Goal: Task Accomplishment & Management: Manage account settings

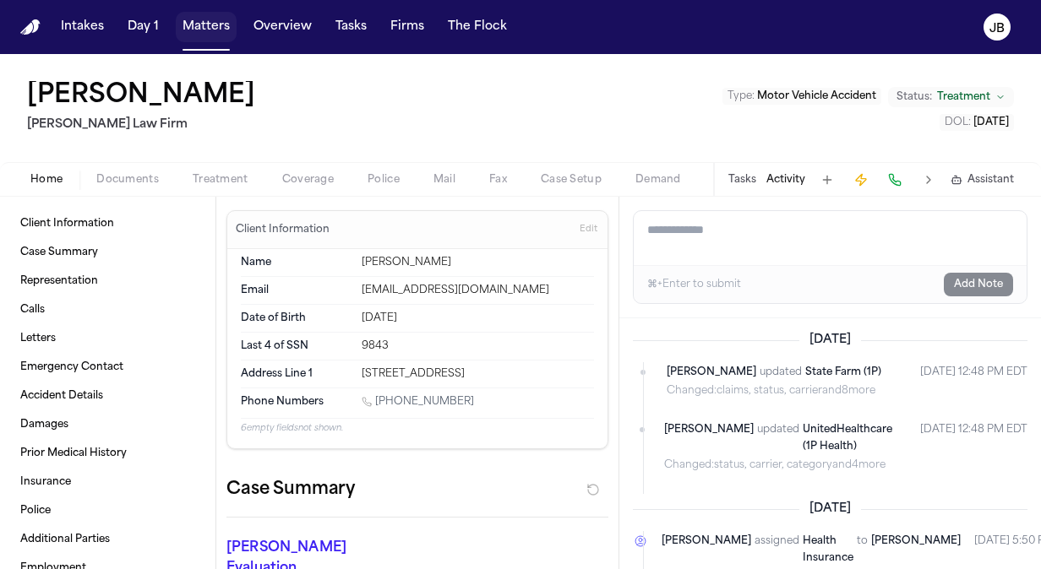
click at [205, 29] on button "Matters" at bounding box center [206, 27] width 61 height 30
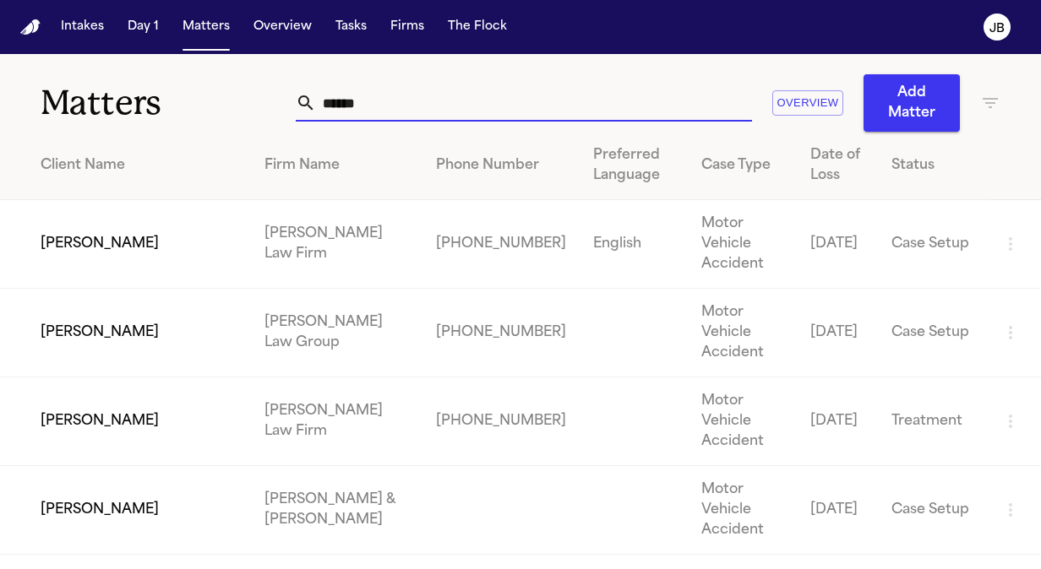
drag, startPoint x: 387, startPoint y: 108, endPoint x: 194, endPoint y: 101, distance: 192.8
click at [194, 101] on div "Matters ****** Overview Add Matter" at bounding box center [520, 93] width 1041 height 78
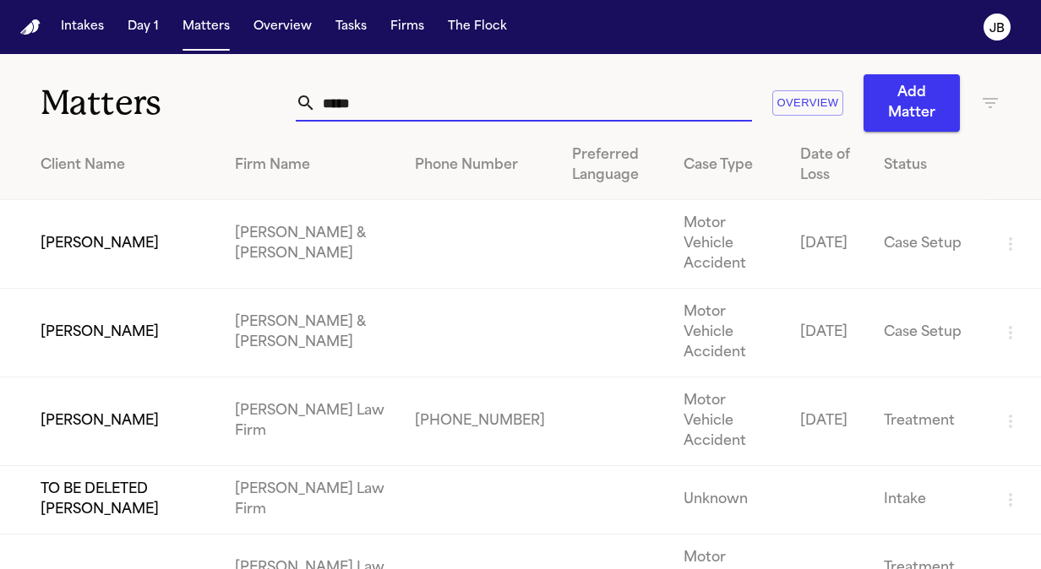
type input "*****"
click at [103, 378] on td "Bryan Bristo" at bounding box center [110, 422] width 221 height 89
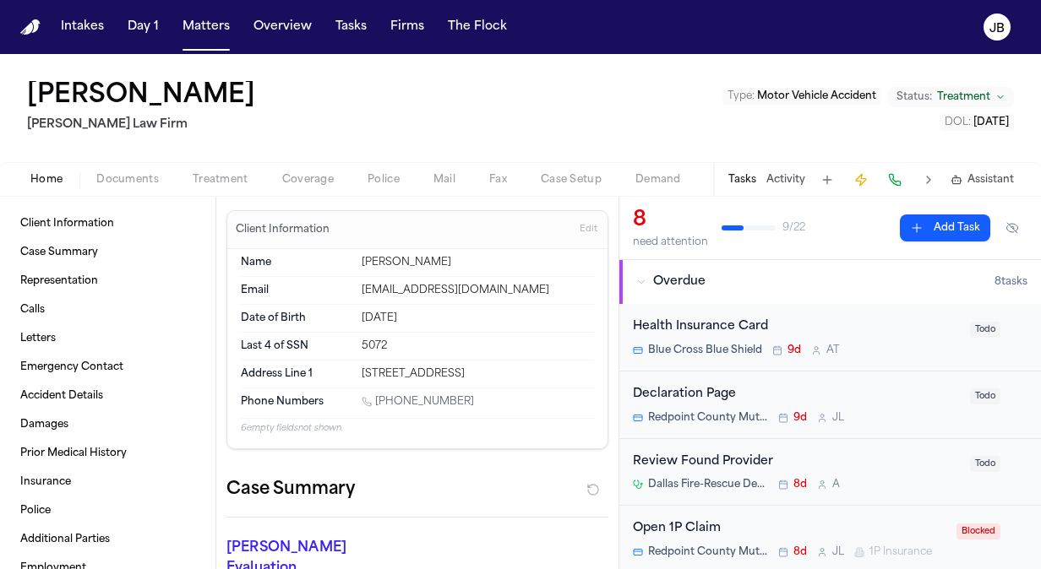
click at [379, 183] on span "Police" at bounding box center [384, 180] width 32 height 14
click at [39, 170] on button "Home" at bounding box center [47, 180] width 66 height 20
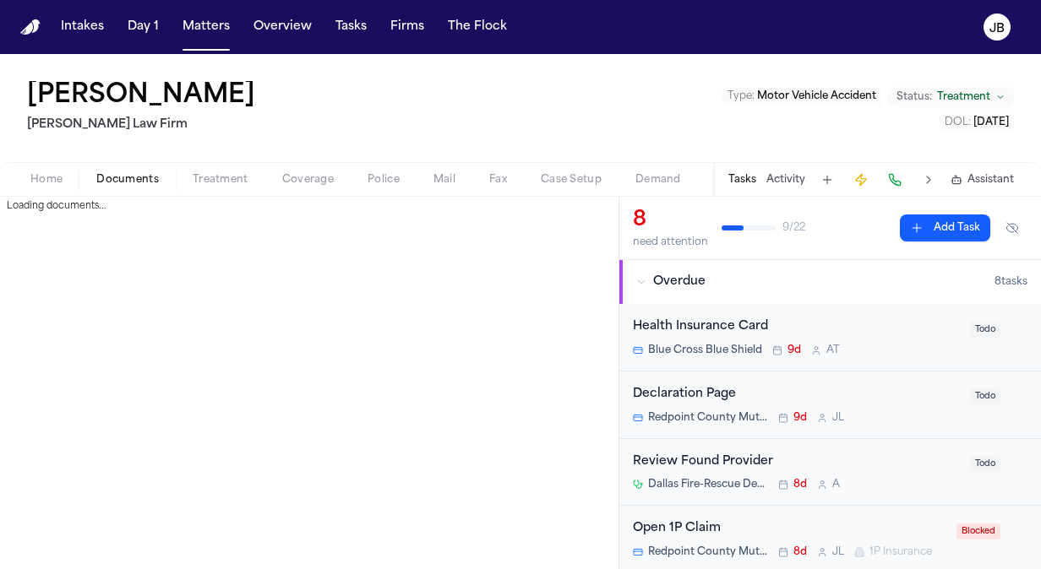
click at [126, 170] on button "Documents" at bounding box center [127, 180] width 96 height 20
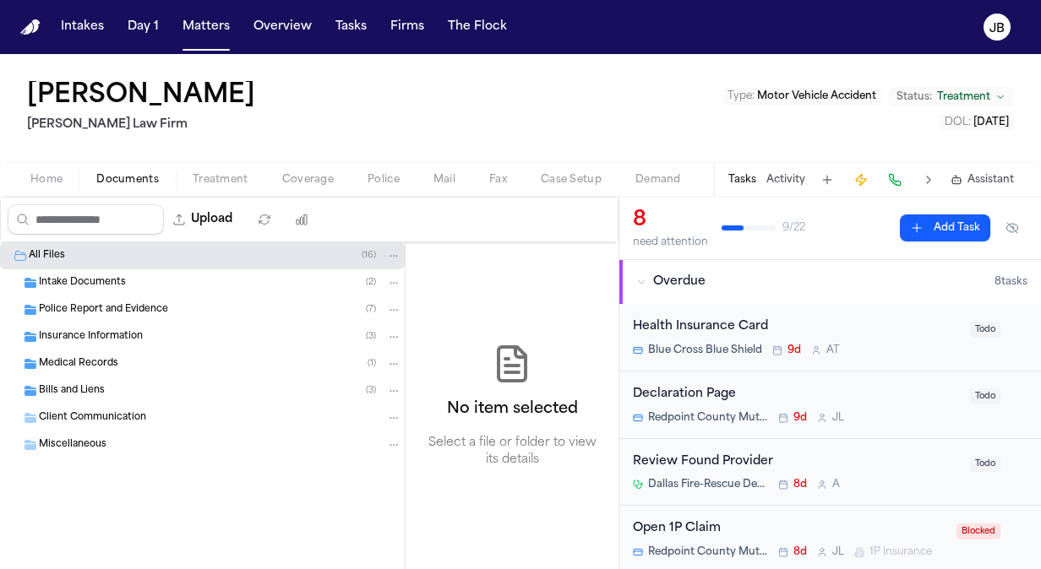
click at [110, 335] on span "Insurance Information" at bounding box center [91, 337] width 104 height 14
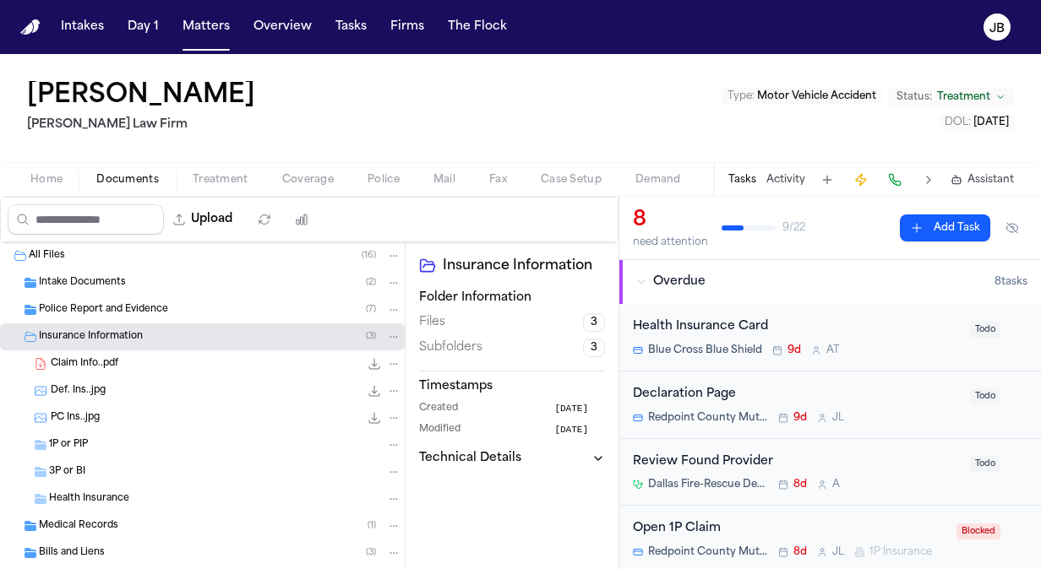
click at [84, 443] on span "1P or PIP" at bounding box center [68, 446] width 39 height 14
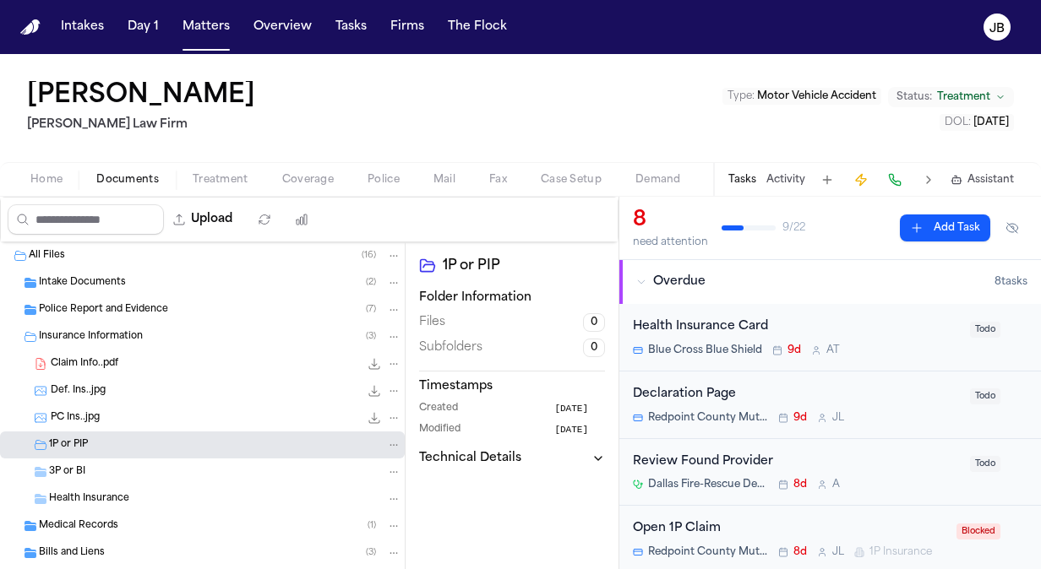
click at [76, 477] on span "3P or BI" at bounding box center [67, 473] width 36 height 14
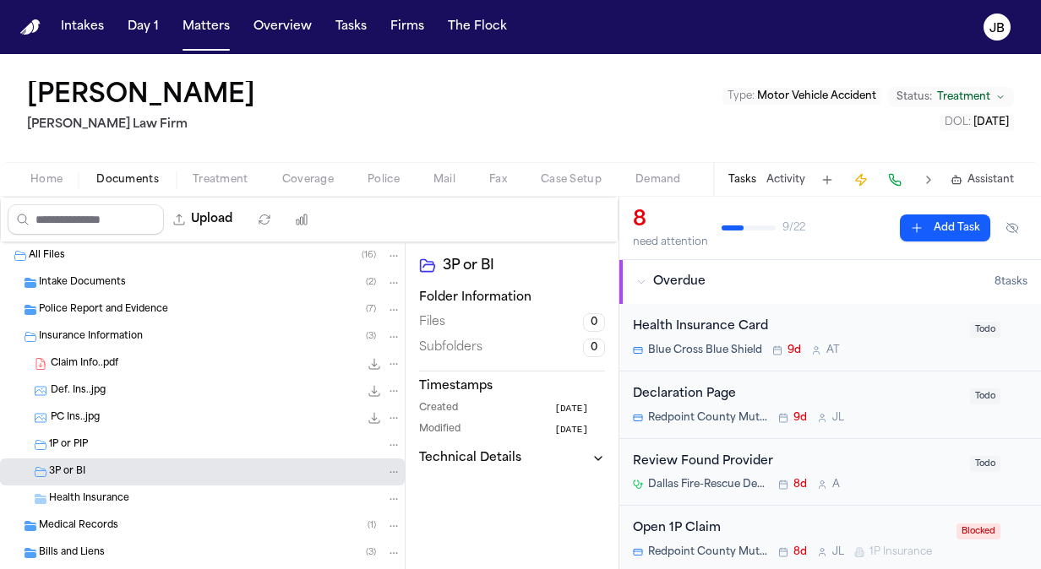
click at [110, 392] on div "Def. Ins..jpg 245.6 KB • JPG" at bounding box center [226, 391] width 351 height 17
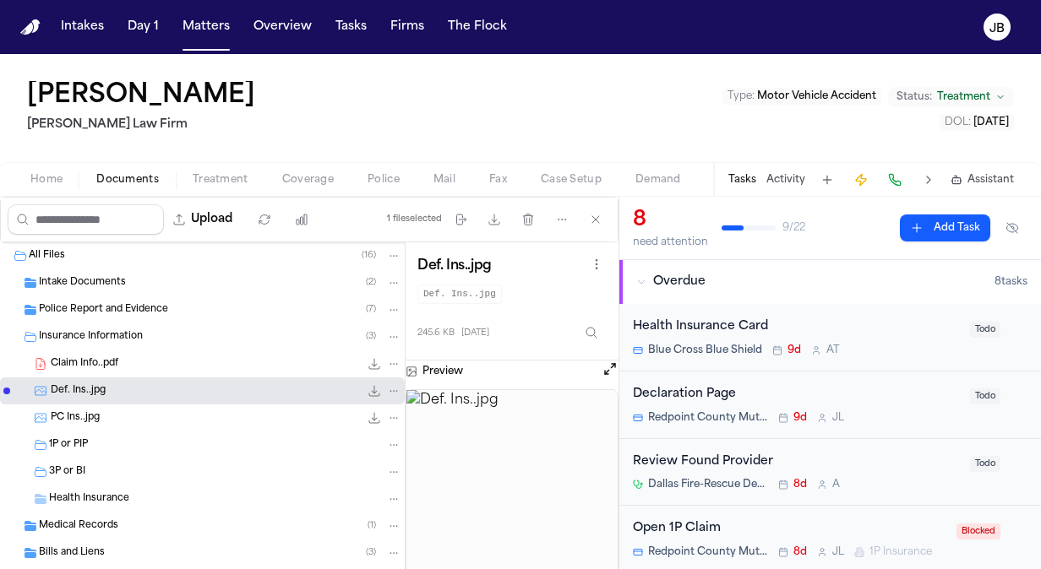
click at [300, 174] on span "Coverage" at bounding box center [308, 180] width 52 height 14
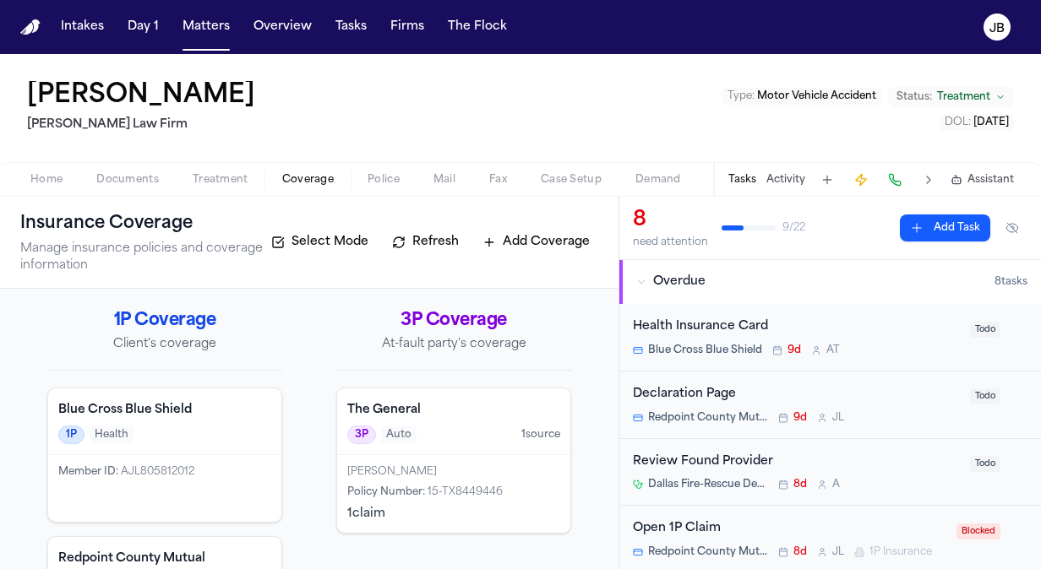
click at [135, 174] on span "Documents" at bounding box center [127, 180] width 63 height 14
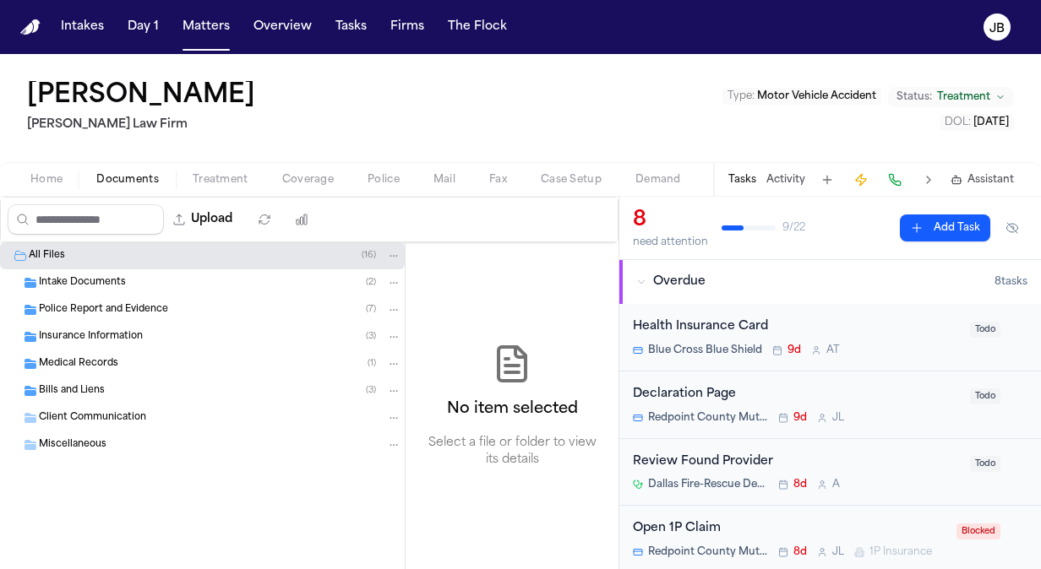
click at [82, 443] on span "Miscellaneous" at bounding box center [73, 446] width 68 height 14
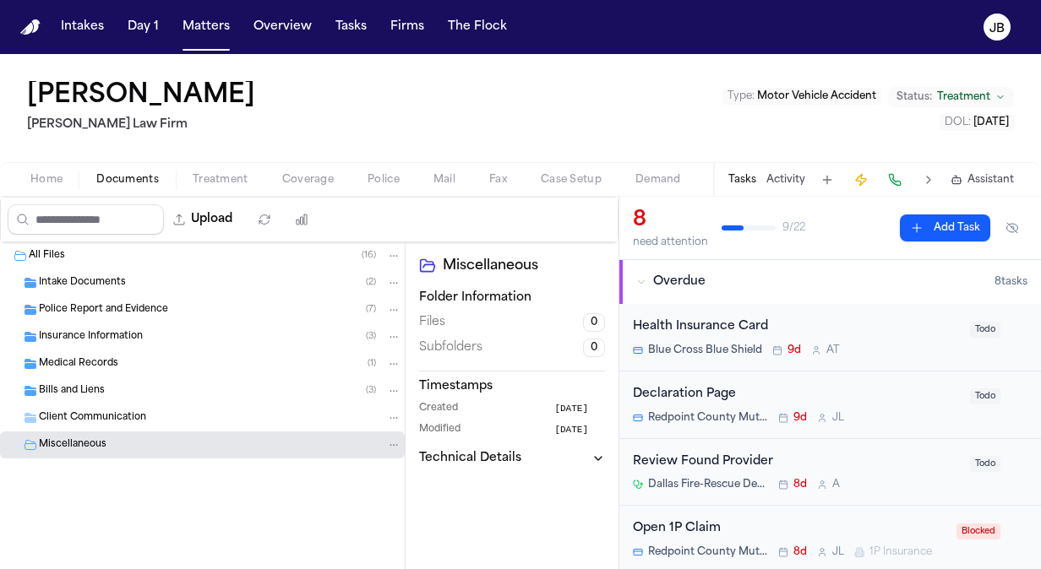
click at [81, 405] on div "Client Communication" at bounding box center [202, 418] width 405 height 27
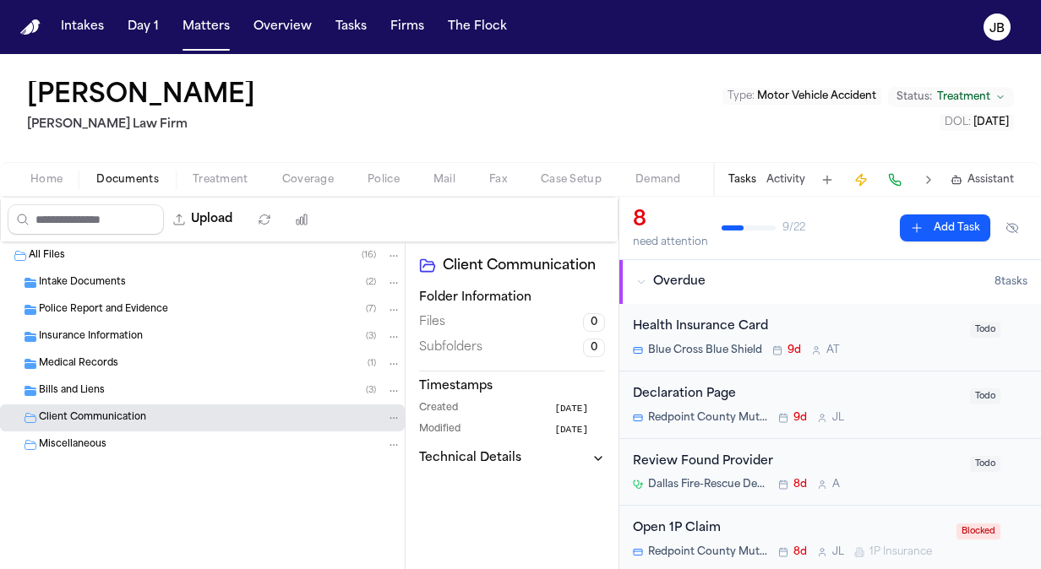
click at [80, 394] on span "Bills and Liens" at bounding box center [72, 391] width 66 height 14
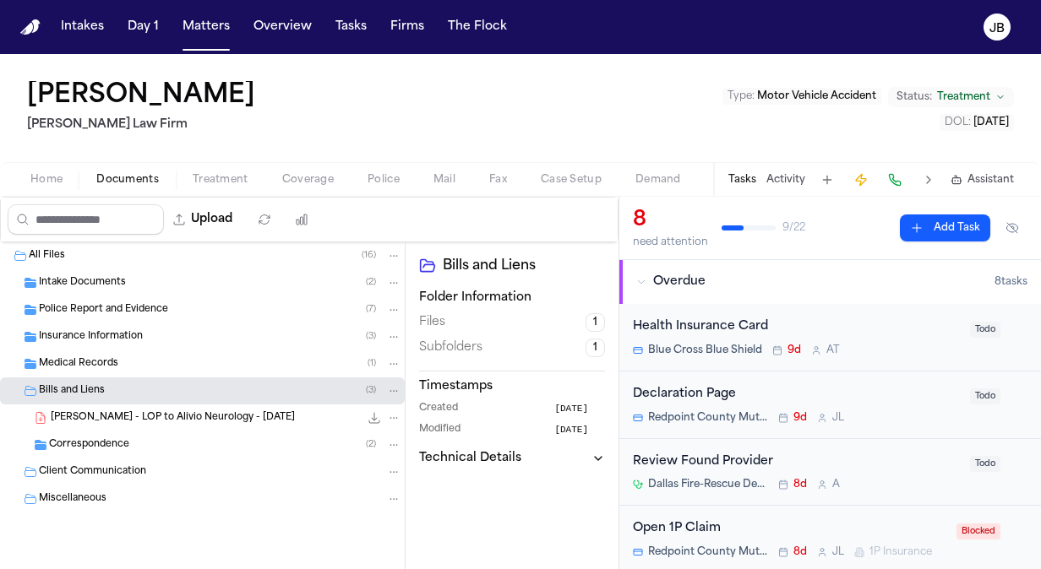
click at [74, 455] on div "Correspondence ( 2 )" at bounding box center [202, 445] width 405 height 27
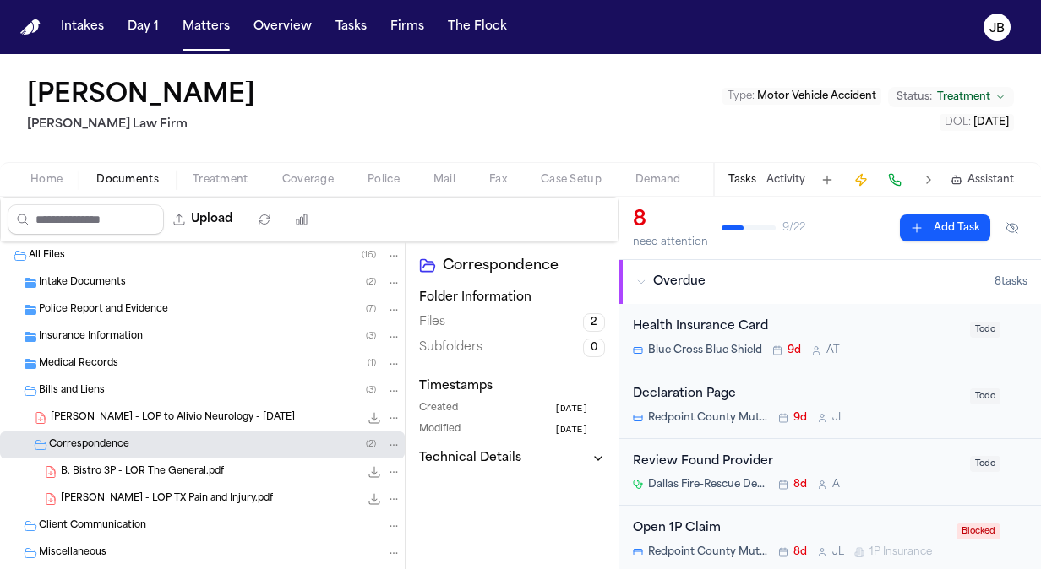
click at [204, 472] on span "B. Bistro 3P - LOR The General.pdf" at bounding box center [142, 473] width 163 height 14
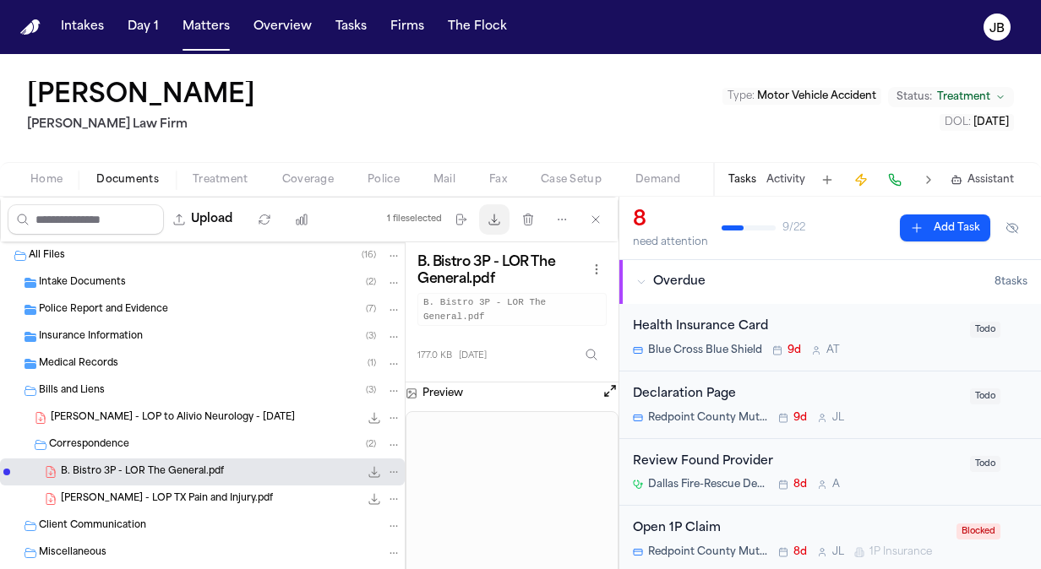
click at [495, 218] on icon "button" at bounding box center [495, 220] width 14 height 14
click at [466, 225] on icon "button" at bounding box center [461, 220] width 14 height 14
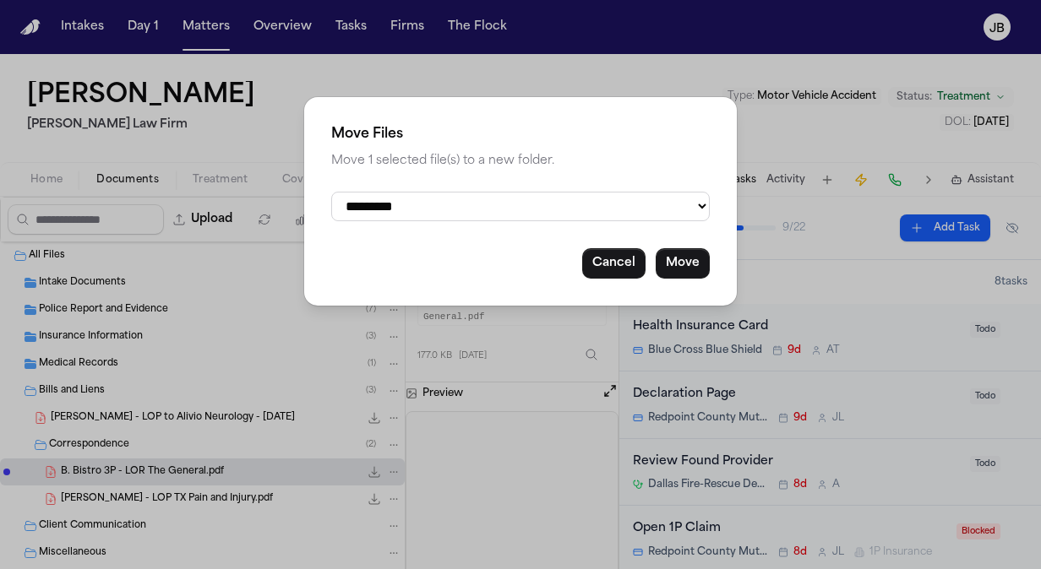
click at [452, 211] on select "**********" at bounding box center [520, 207] width 379 height 30
select select "**********"
click at [331, 192] on select "**********" at bounding box center [520, 207] width 379 height 30
click at [685, 256] on button "Move" at bounding box center [683, 263] width 54 height 30
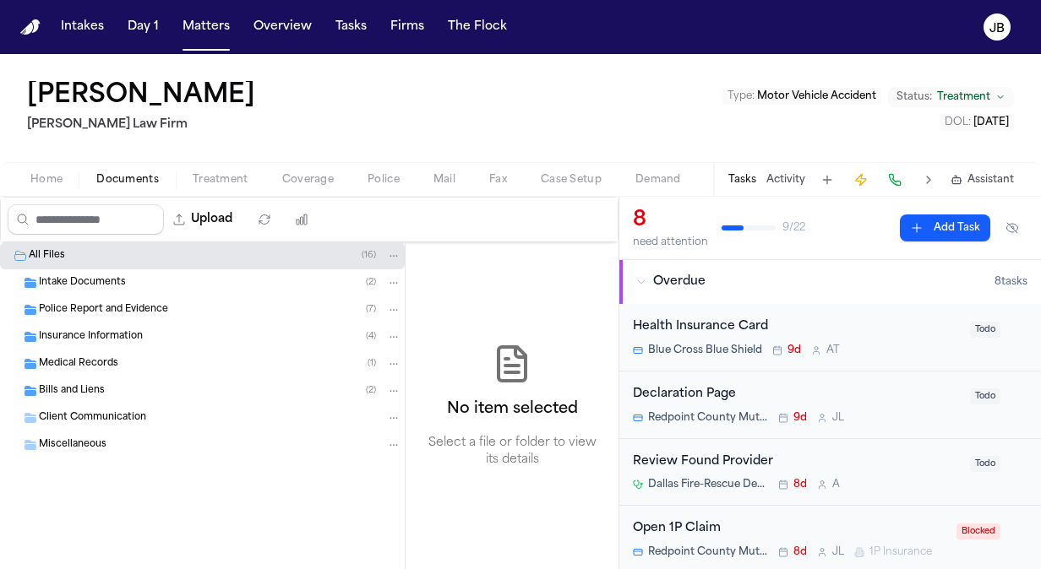
click at [161, 340] on div "Insurance Information ( 4 )" at bounding box center [220, 337] width 362 height 15
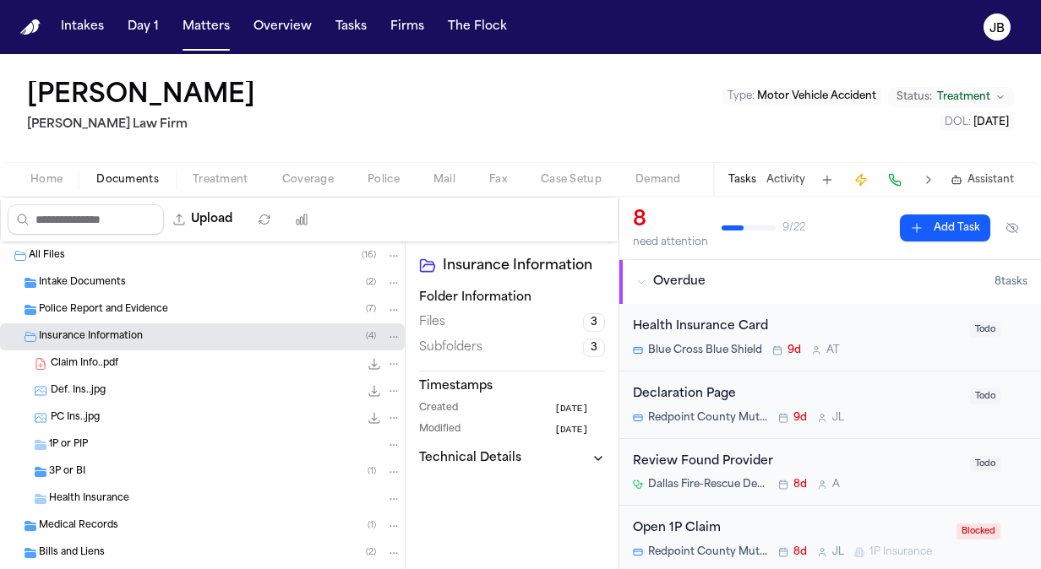
click at [86, 465] on div "3P or BI ( 1 )" at bounding box center [225, 472] width 352 height 15
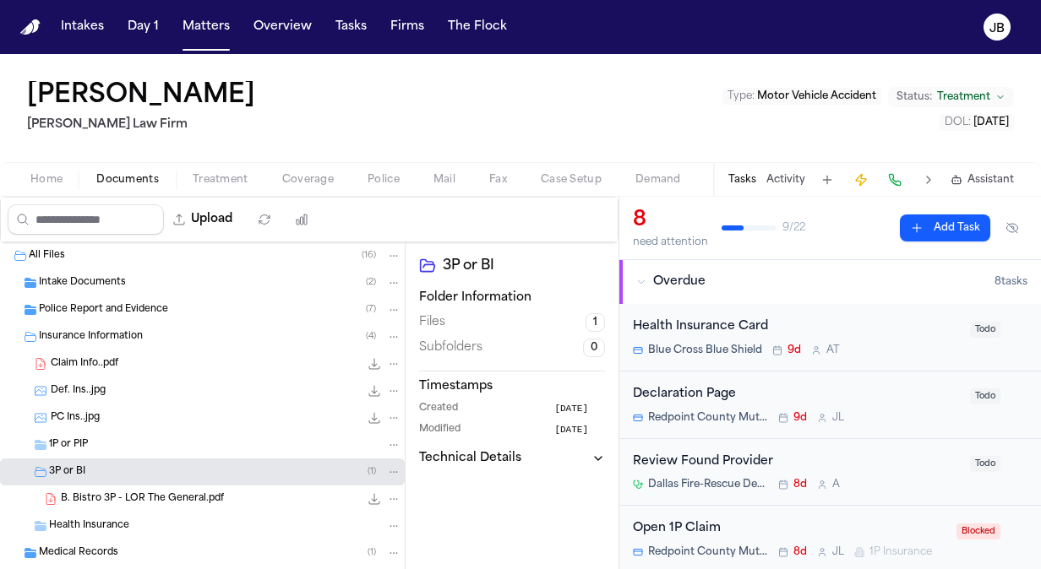
click at [95, 449] on div "1P or PIP" at bounding box center [225, 445] width 352 height 15
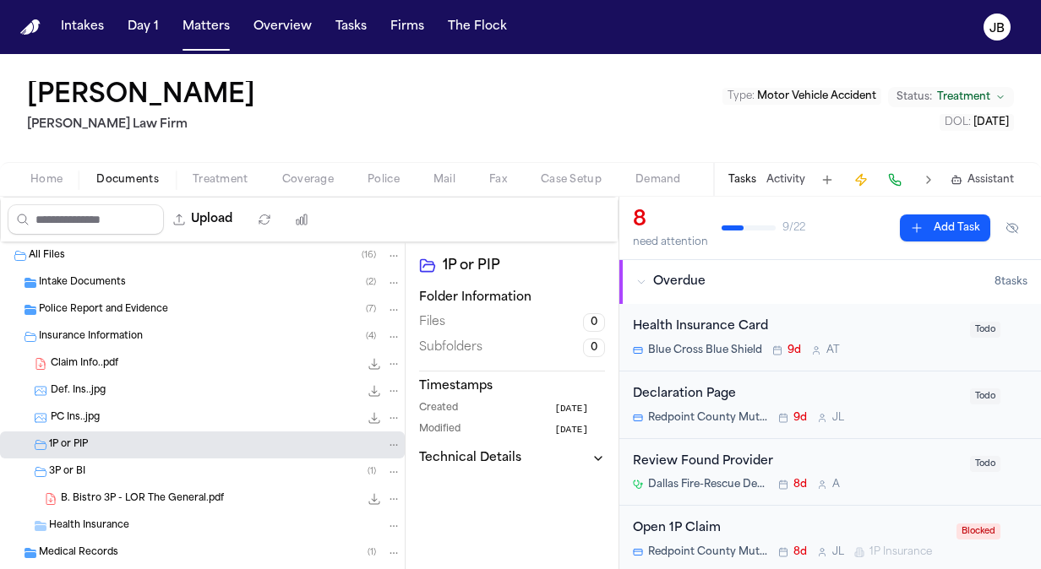
click at [152, 313] on span "Police Report and Evidence" at bounding box center [103, 310] width 129 height 14
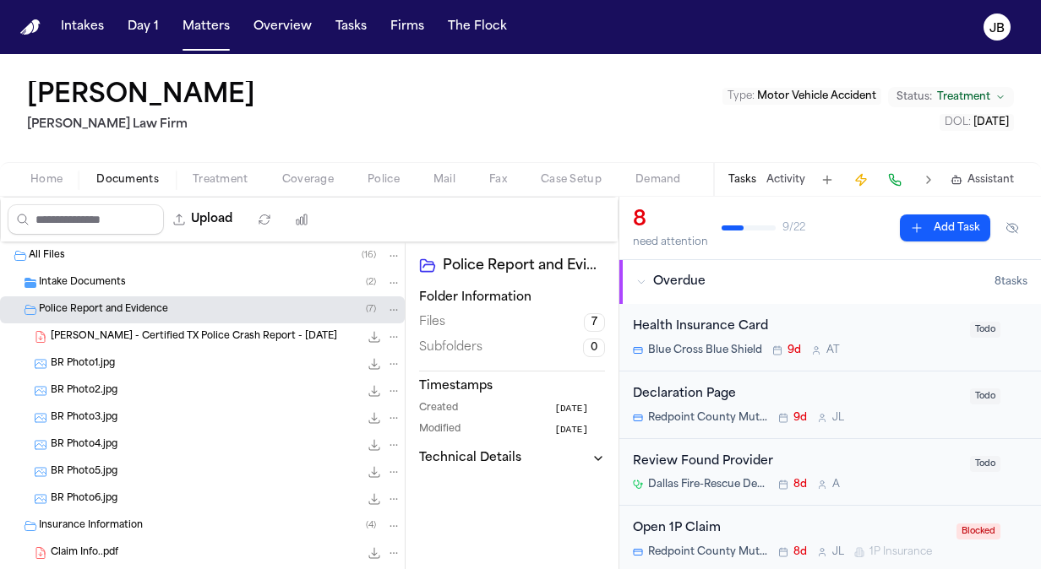
click at [210, 333] on span "B. Bristo - Certified TX Police Crash Report - 8.11.25" at bounding box center [194, 337] width 286 height 14
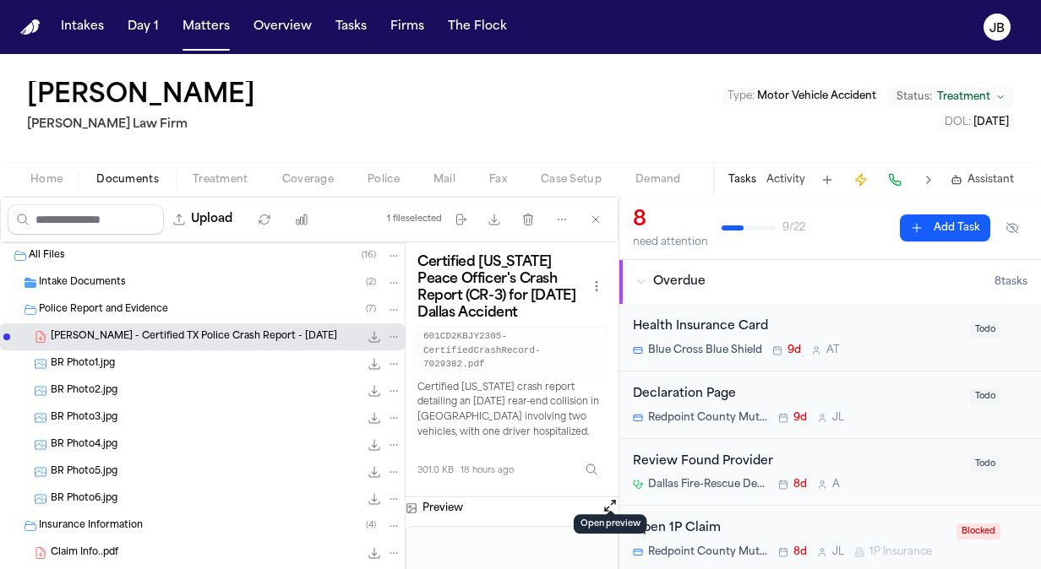
click at [608, 498] on button "Open preview" at bounding box center [610, 506] width 17 height 17
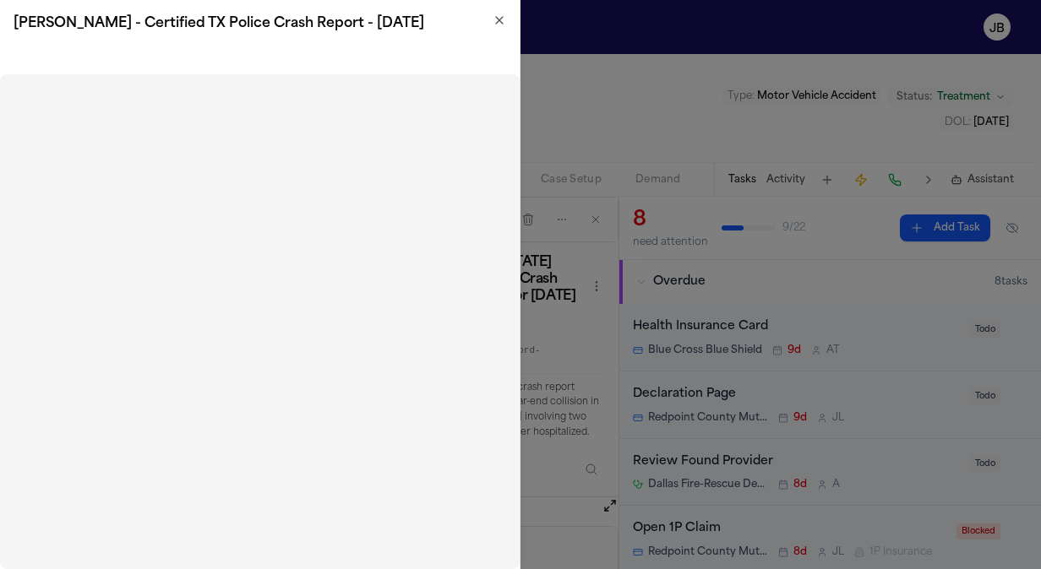
click at [502, 25] on icon "button" at bounding box center [500, 21] width 14 height 14
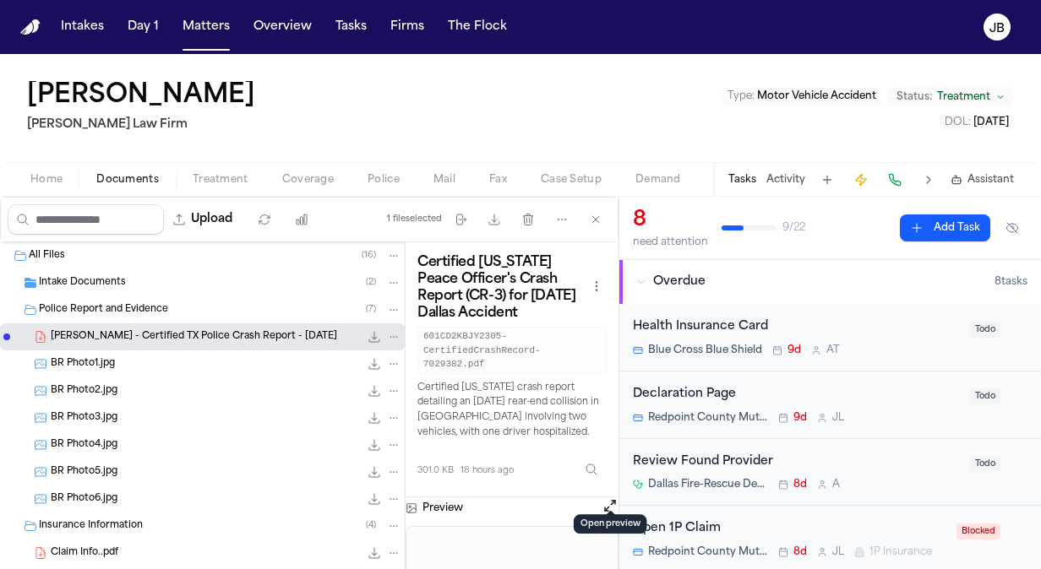
click at [297, 179] on span "Coverage" at bounding box center [308, 180] width 52 height 14
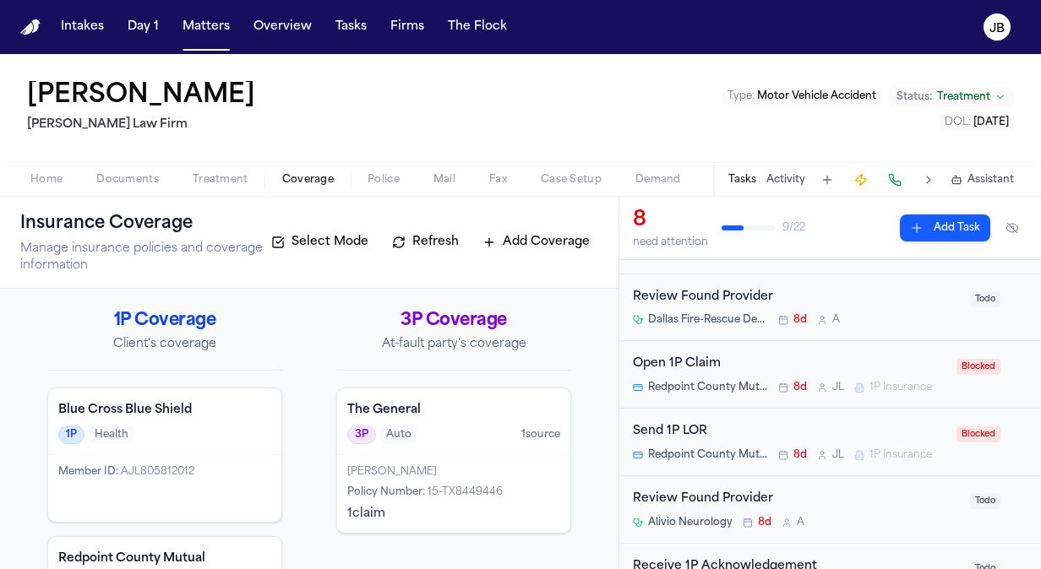
scroll to position [154, 0]
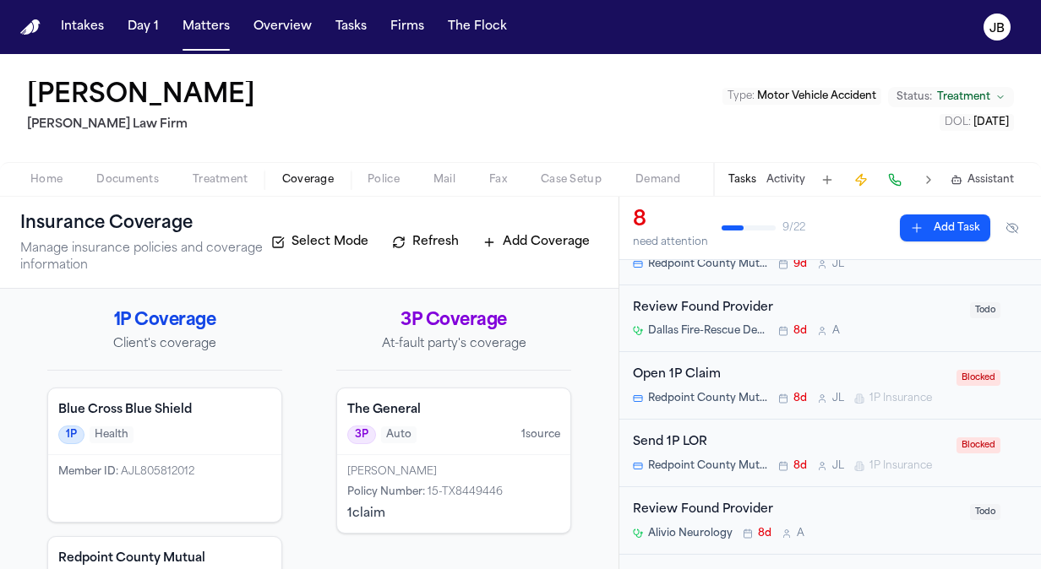
click at [872, 355] on div "Open 1P Claim Redpoint County Mutual 8d J L 1P Insurance Blocked" at bounding box center [830, 386] width 422 height 68
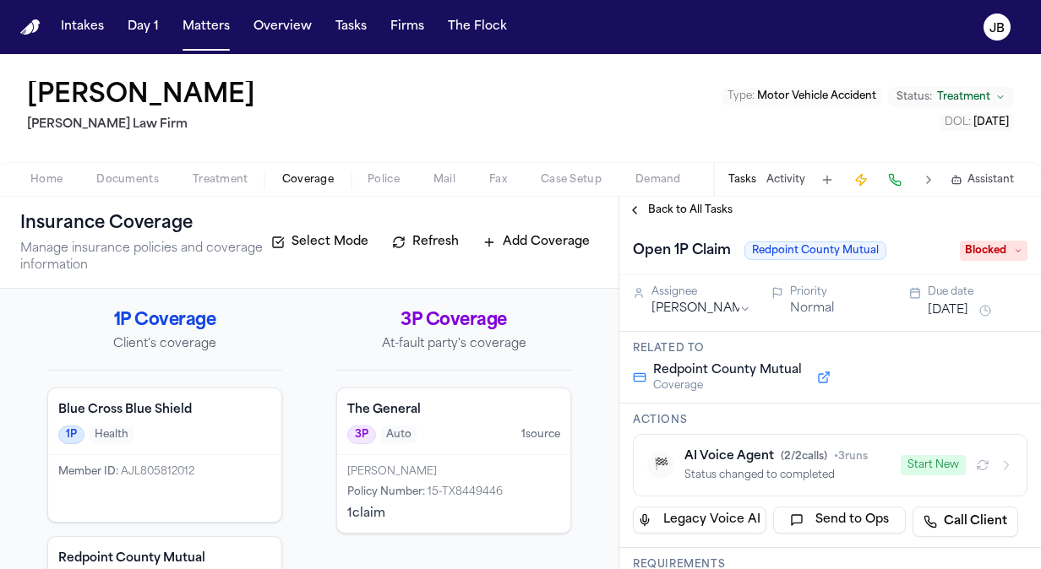
click at [1002, 242] on span "Blocked" at bounding box center [994, 251] width 68 height 20
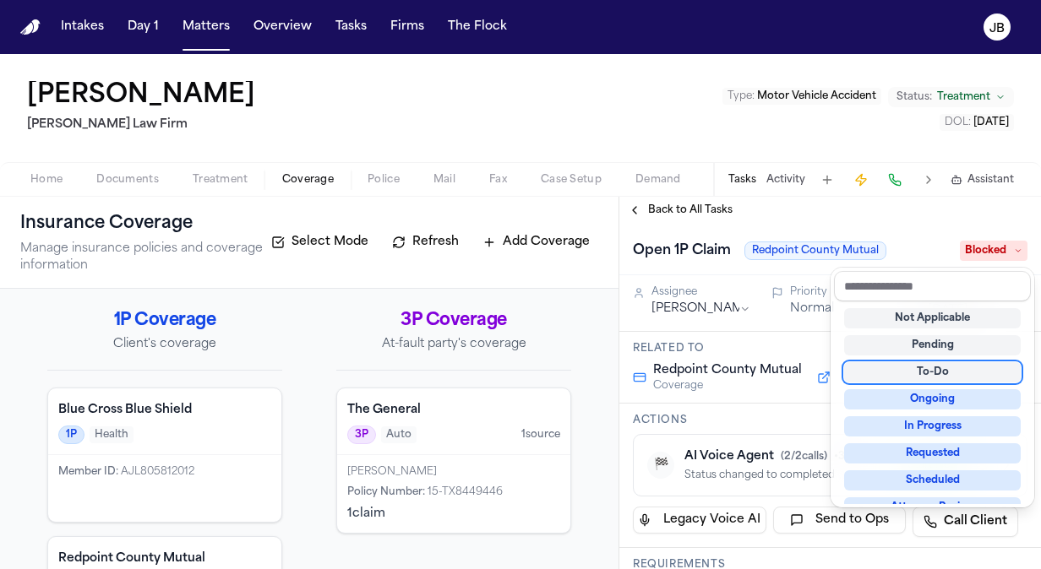
click at [953, 370] on div "To-Do" at bounding box center [932, 372] width 177 height 20
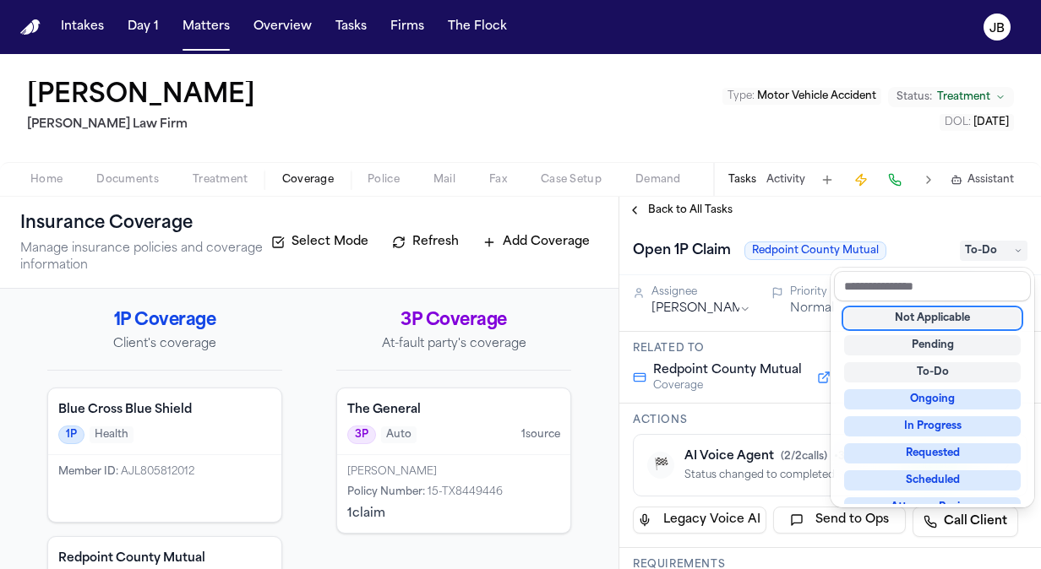
click at [926, 212] on div "Back to All Tasks Open 1P Claim Redpoint County Mutual To-Do Assignee Julie Lop…" at bounding box center [830, 383] width 422 height 373
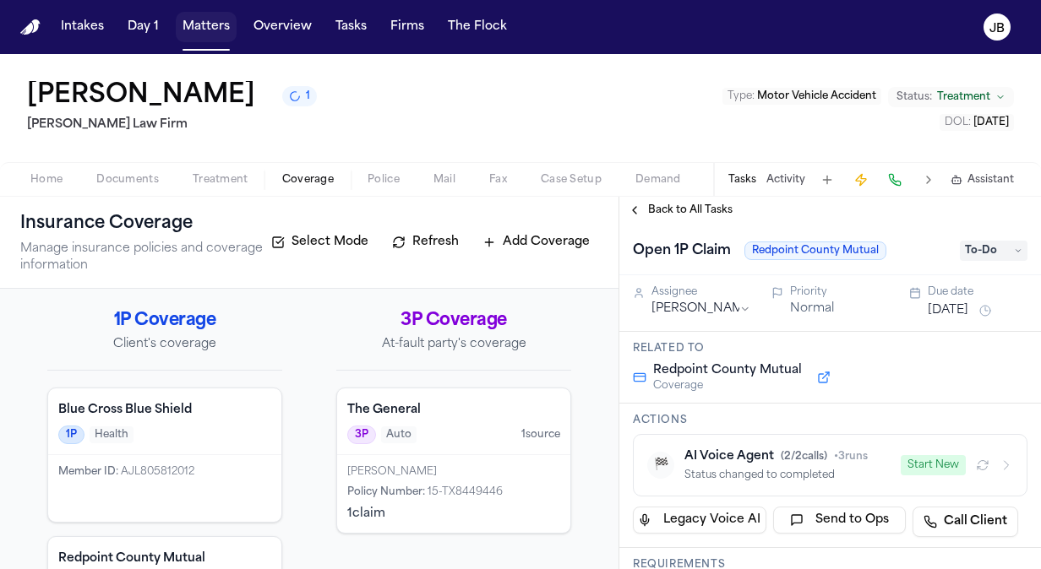
click at [208, 20] on button "Matters" at bounding box center [206, 27] width 61 height 30
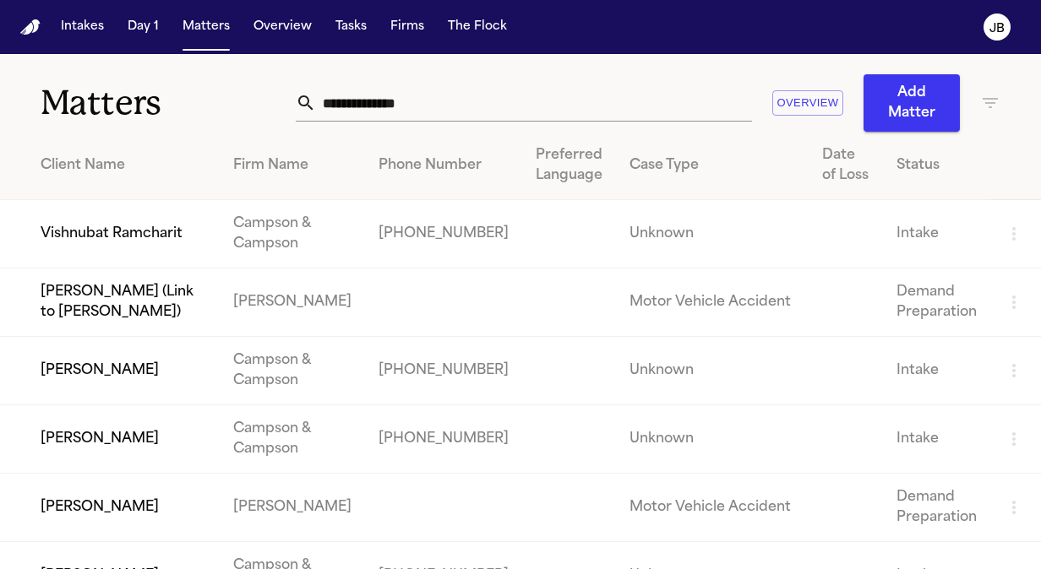
click at [375, 109] on input "text" at bounding box center [534, 102] width 436 height 37
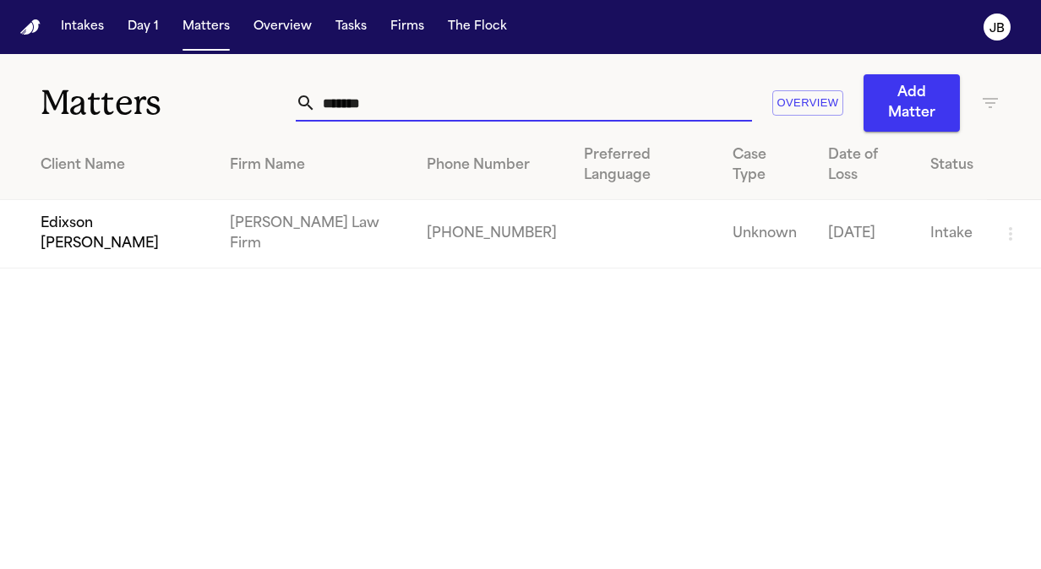
type input "*******"
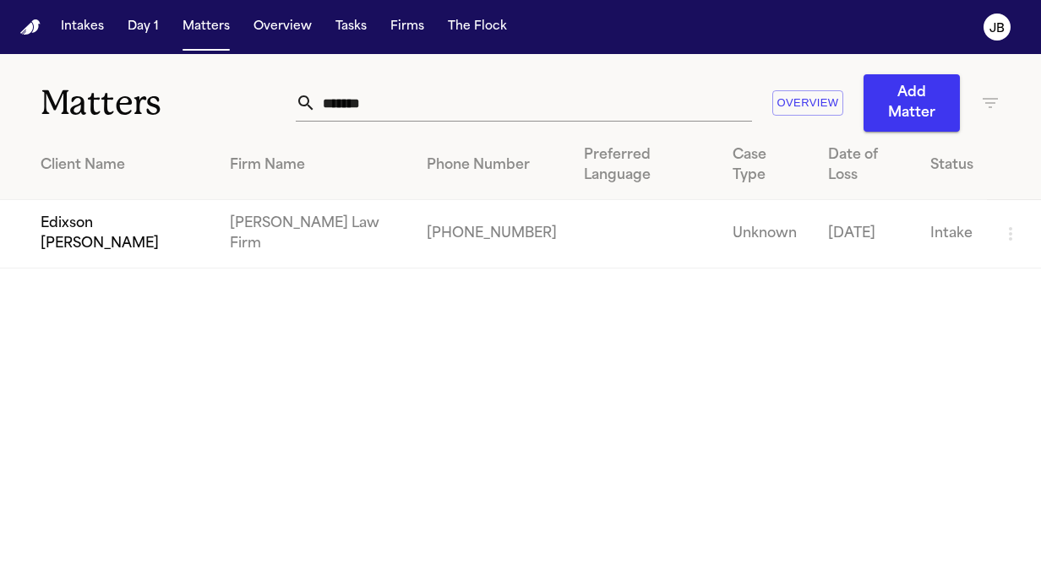
click at [115, 203] on td "Edixson [PERSON_NAME]" at bounding box center [108, 234] width 216 height 68
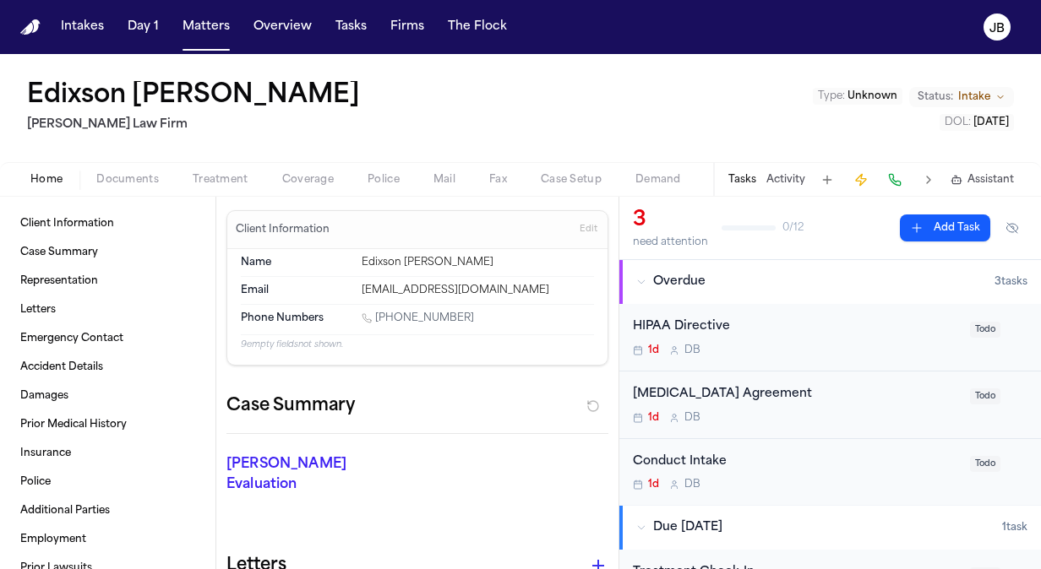
click at [130, 182] on span "Documents" at bounding box center [127, 180] width 63 height 14
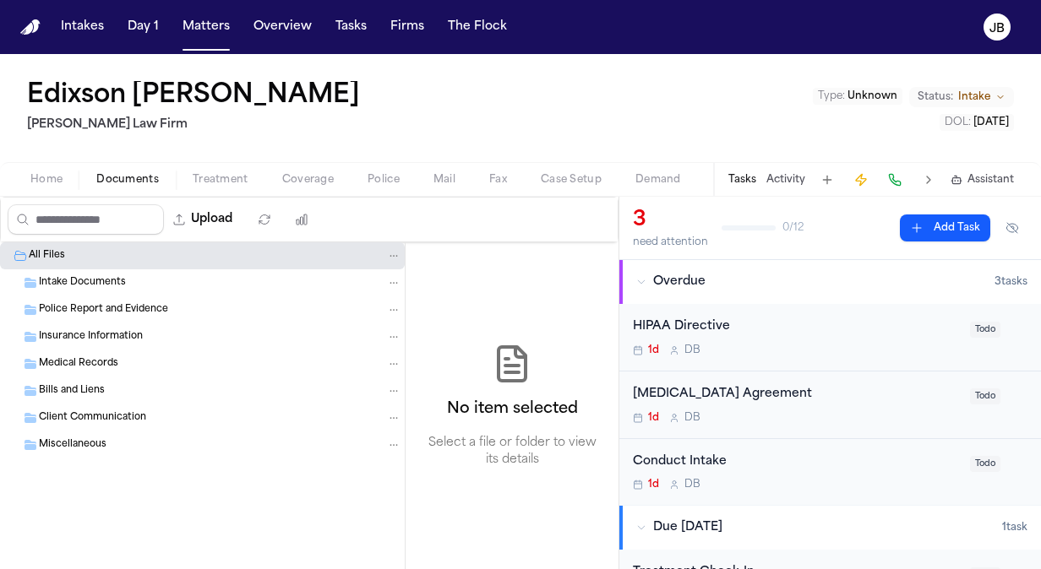
click at [81, 280] on span "Intake Documents" at bounding box center [82, 283] width 87 height 14
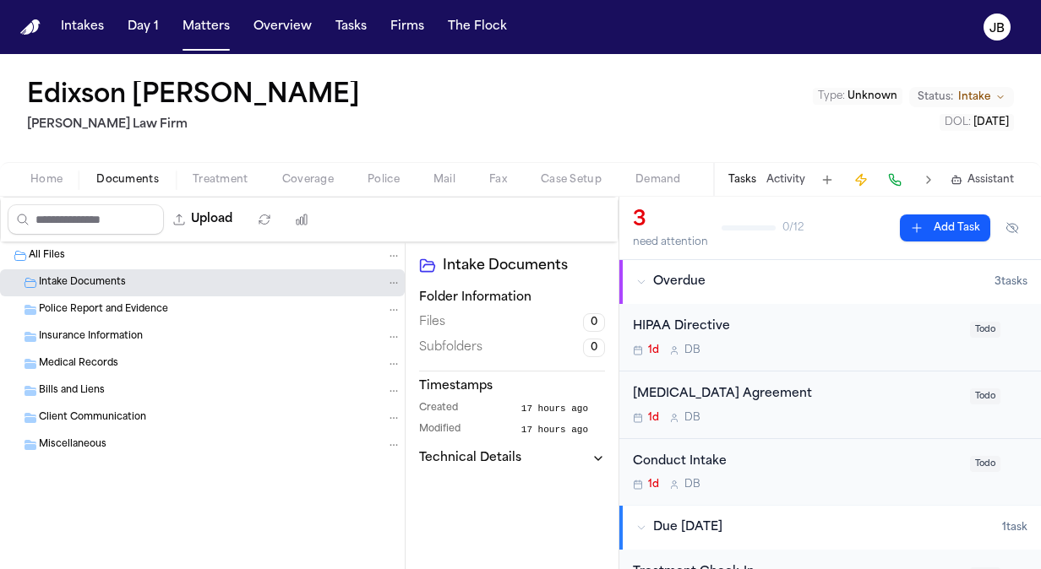
click at [74, 193] on div "Home Documents Treatment Coverage Police Mail Fax Case Setup Demand Workspaces …" at bounding box center [520, 179] width 1041 height 34
click at [56, 181] on span "Home" at bounding box center [46, 180] width 32 height 14
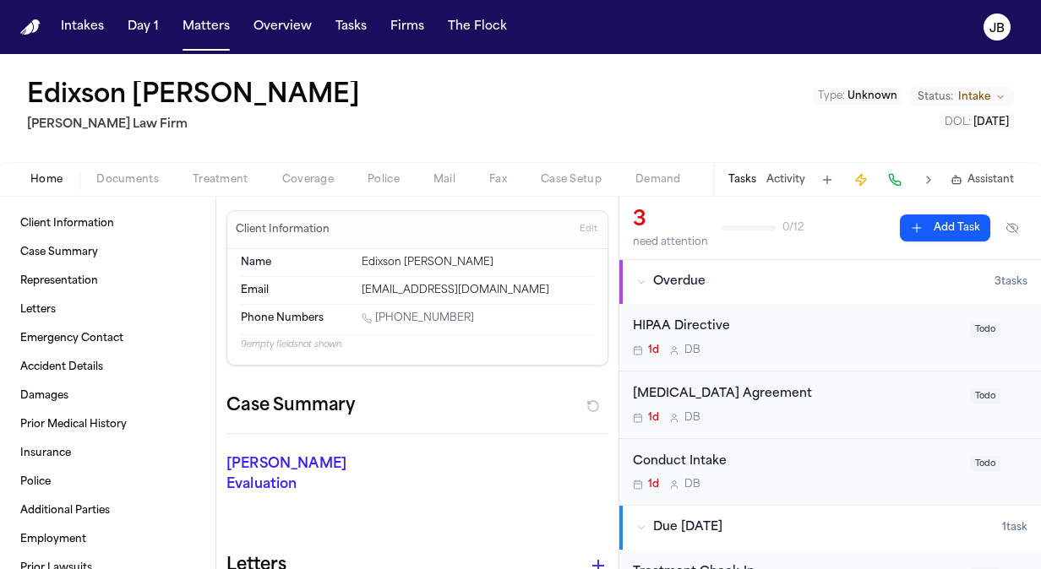
click at [204, 183] on span "Treatment" at bounding box center [221, 180] width 56 height 14
click at [56, 184] on span "Home" at bounding box center [46, 180] width 32 height 14
click at [204, 30] on button "Matters" at bounding box center [206, 27] width 61 height 30
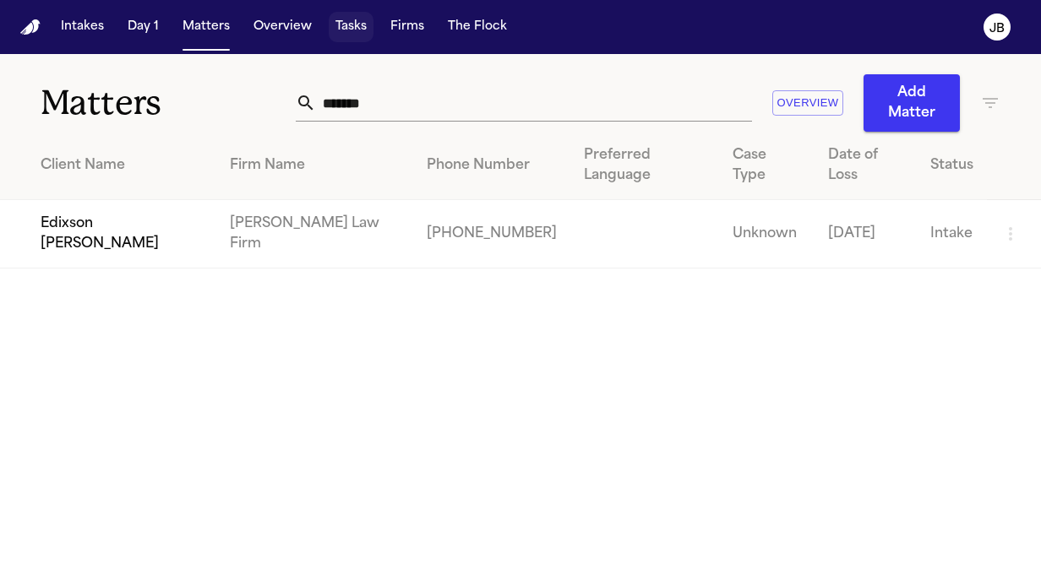
click at [350, 20] on button "Tasks" at bounding box center [351, 27] width 45 height 30
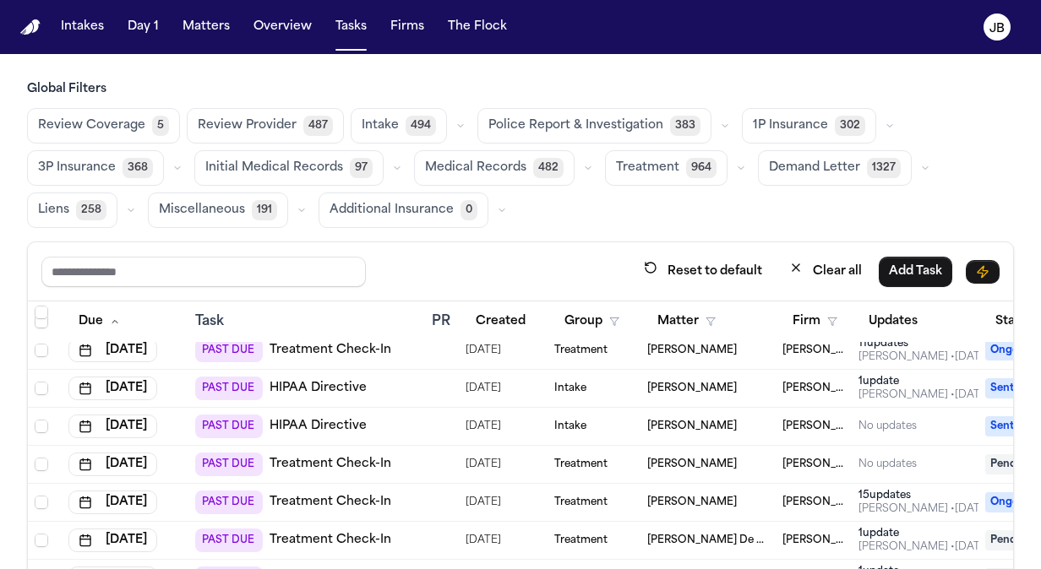
scroll to position [809, 0]
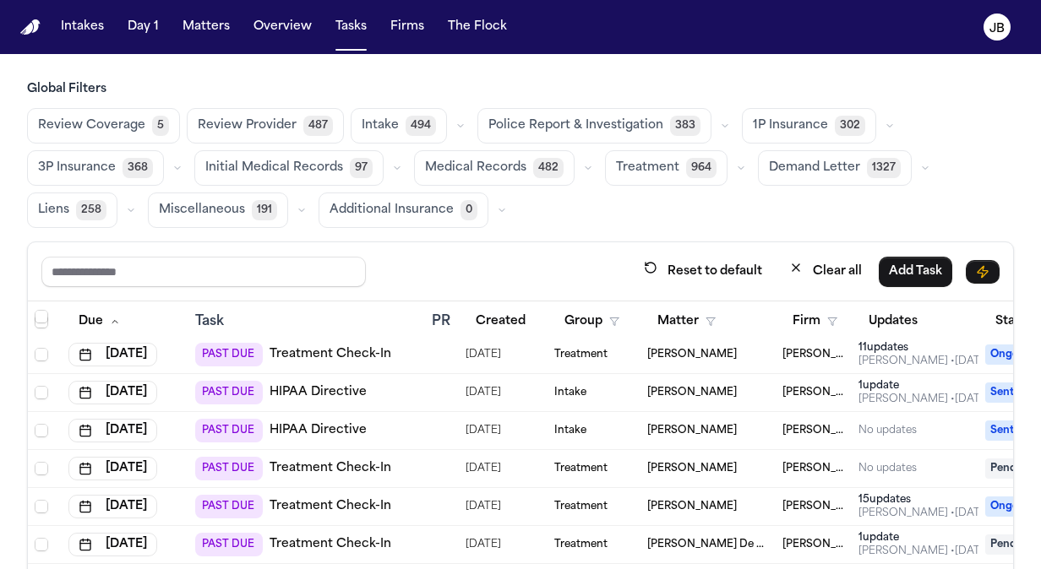
click at [629, 424] on div "Intake" at bounding box center [593, 431] width 79 height 14
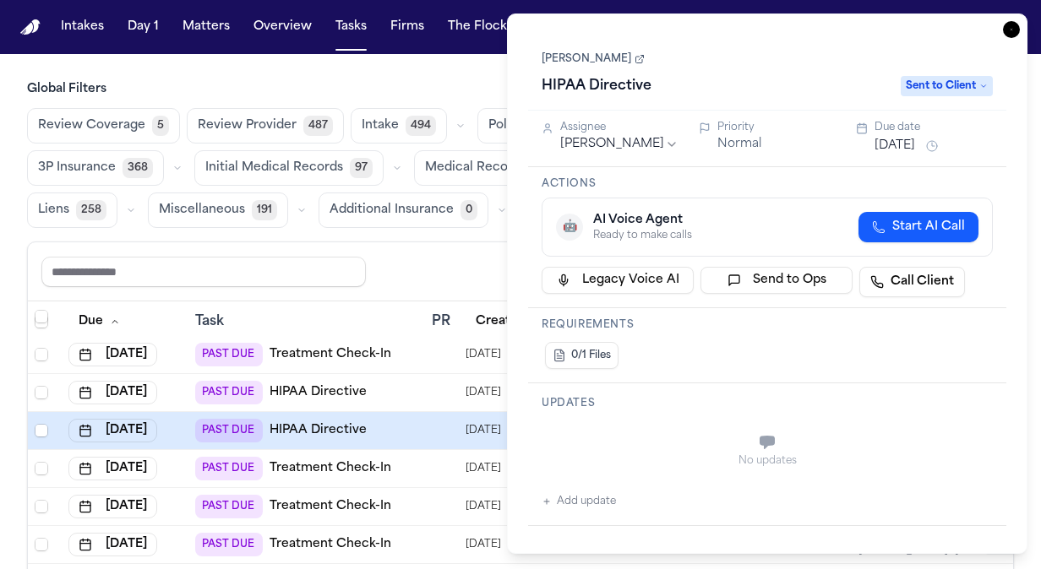
click at [637, 56] on link "[PERSON_NAME]" at bounding box center [593, 59] width 103 height 14
click at [910, 139] on button "[DATE]" at bounding box center [895, 146] width 41 height 17
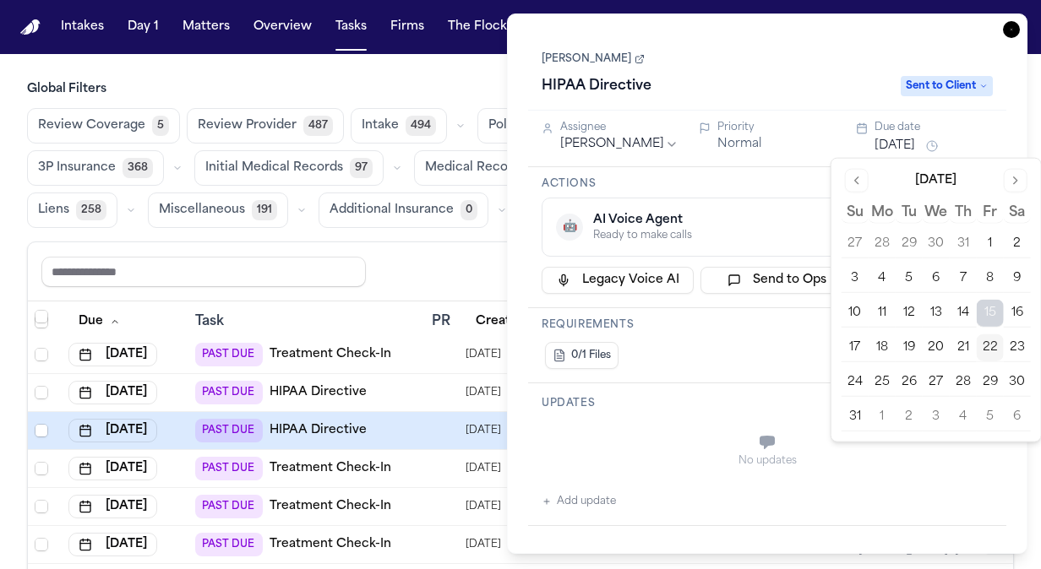
click at [891, 373] on button "25" at bounding box center [882, 382] width 27 height 27
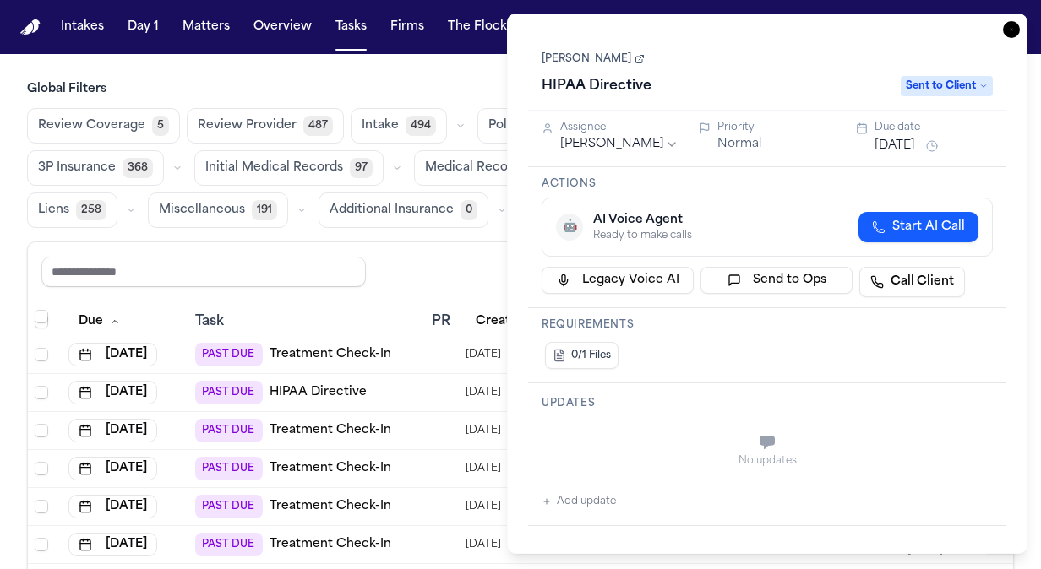
click at [1016, 30] on icon "button" at bounding box center [1011, 29] width 17 height 17
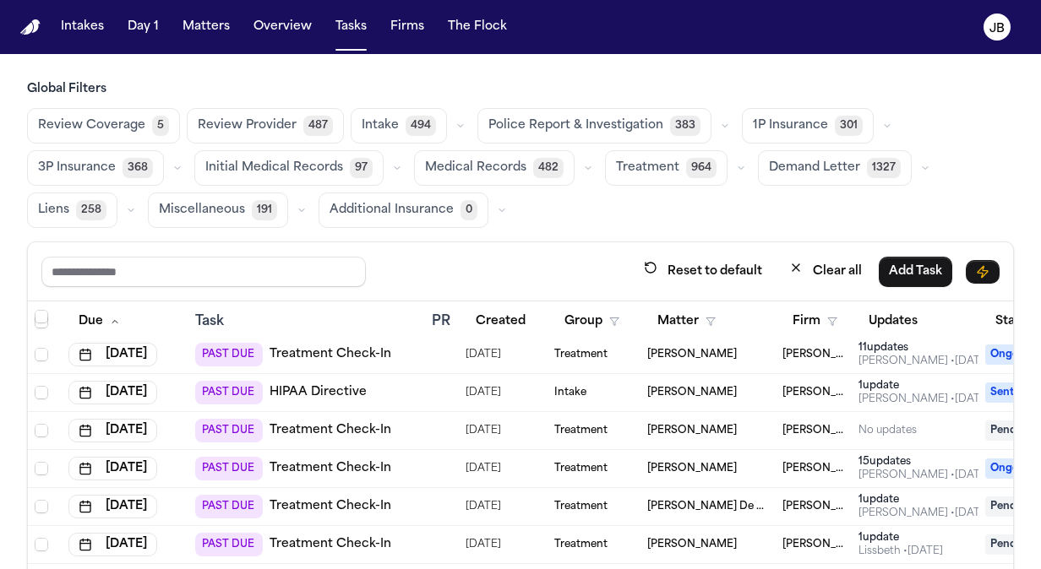
click at [730, 386] on div "[PERSON_NAME]" at bounding box center [708, 393] width 122 height 14
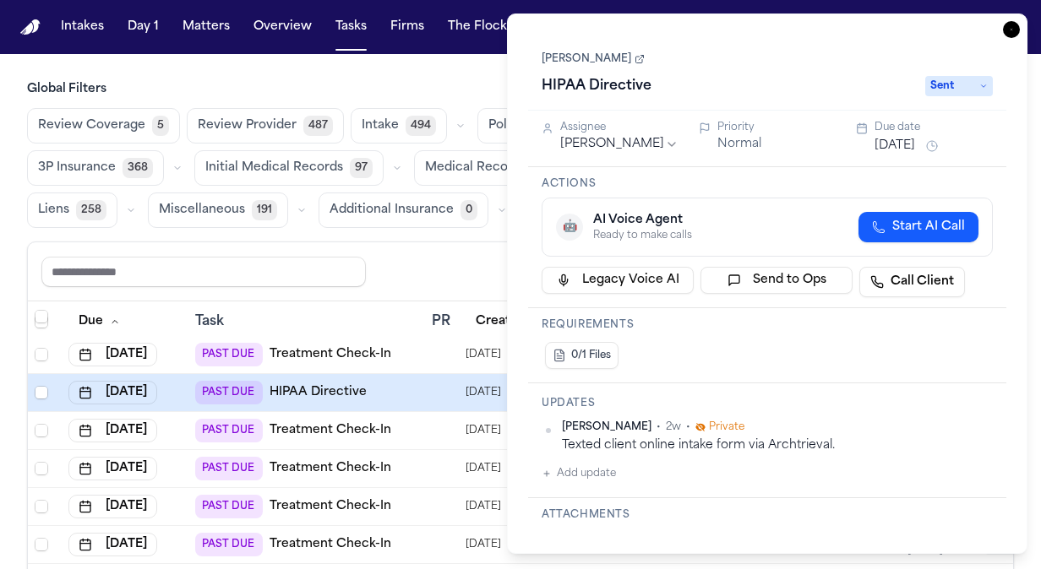
click at [915, 141] on button "[DATE]" at bounding box center [895, 146] width 41 height 17
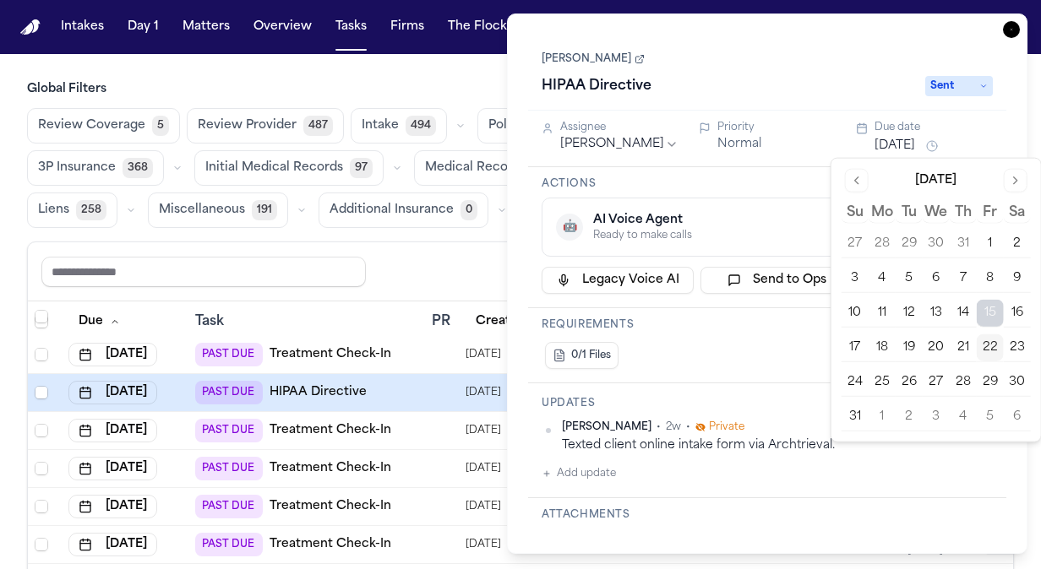
click at [885, 348] on button "18" at bounding box center [882, 348] width 27 height 27
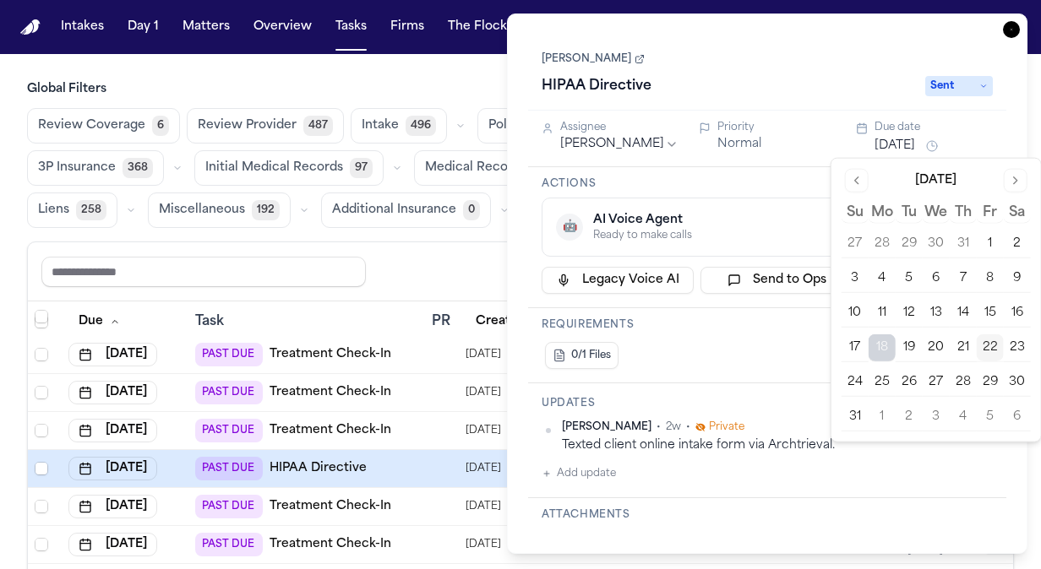
click at [881, 377] on button "25" at bounding box center [882, 382] width 27 height 27
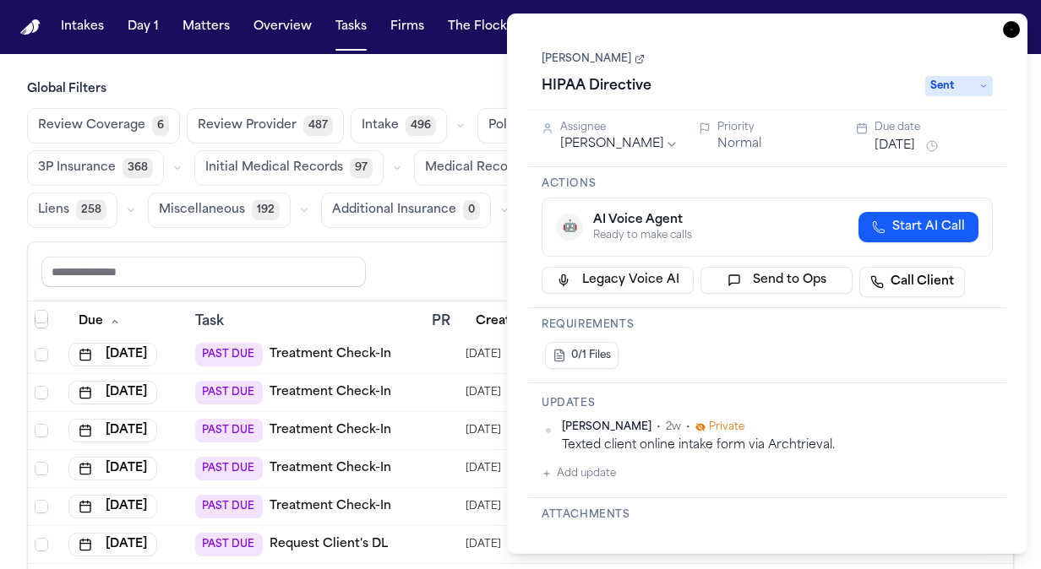
click at [1016, 25] on icon "button" at bounding box center [1011, 29] width 17 height 17
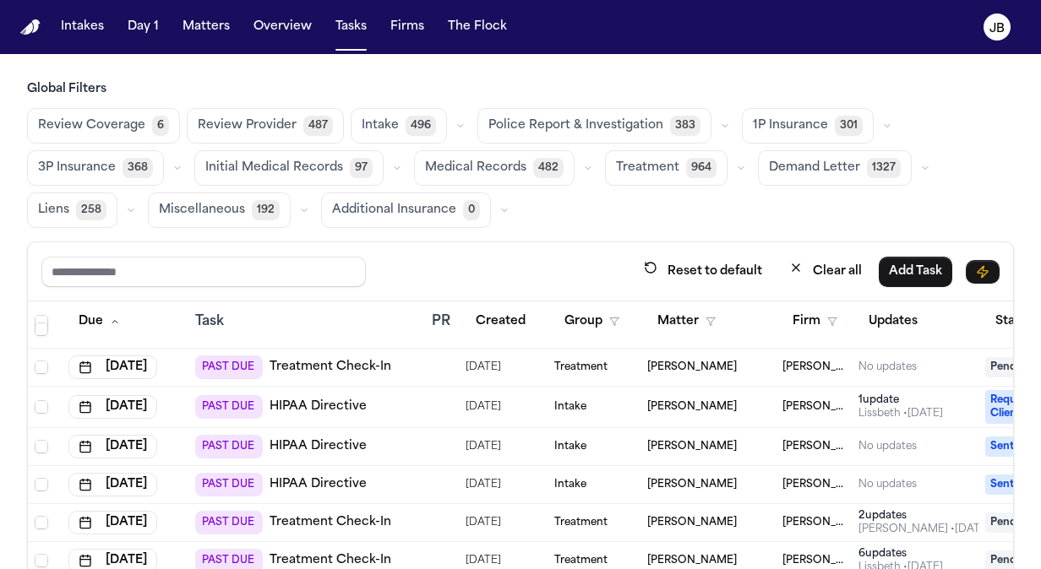
scroll to position [554, 0]
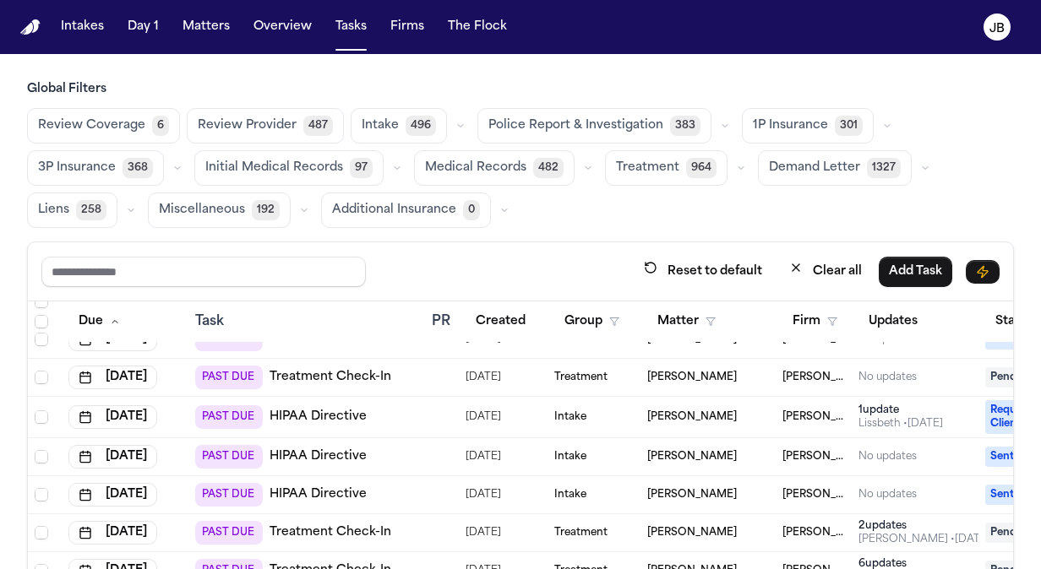
click at [742, 492] on div "[PERSON_NAME]" at bounding box center [708, 495] width 122 height 14
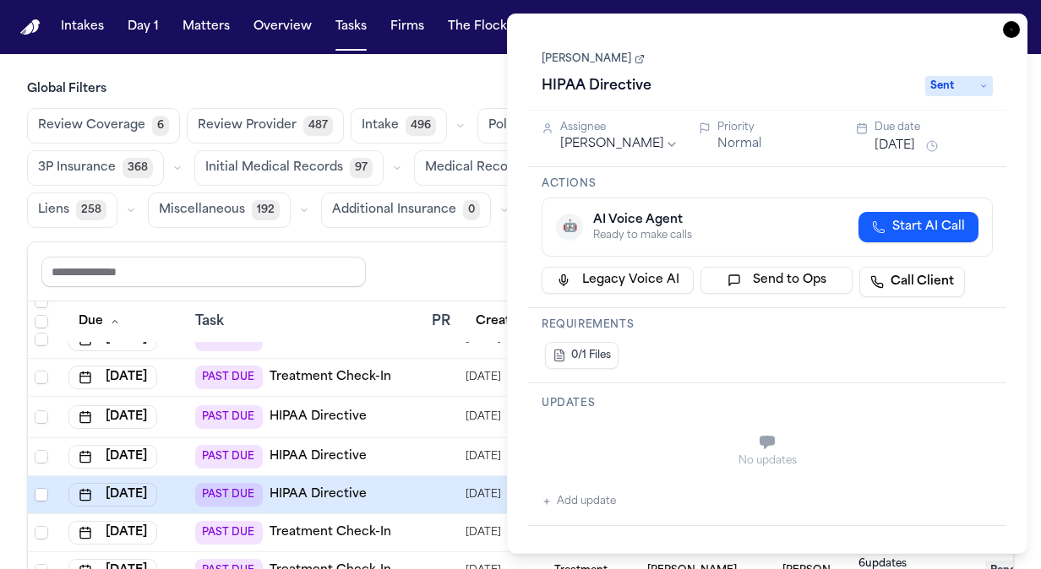
click at [899, 145] on button "[DATE]" at bounding box center [895, 146] width 41 height 17
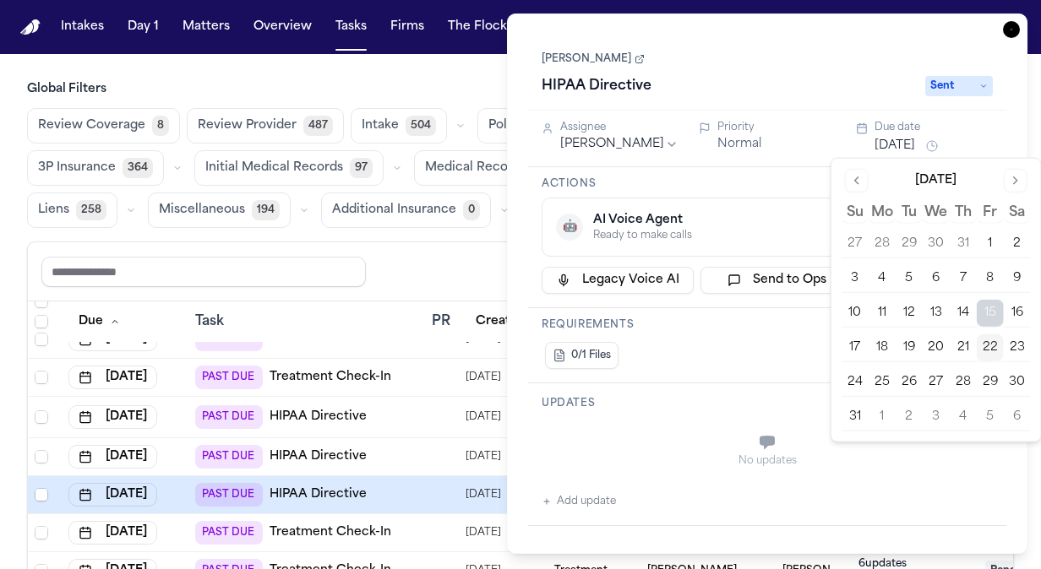
click at [882, 379] on button "25" at bounding box center [882, 382] width 27 height 27
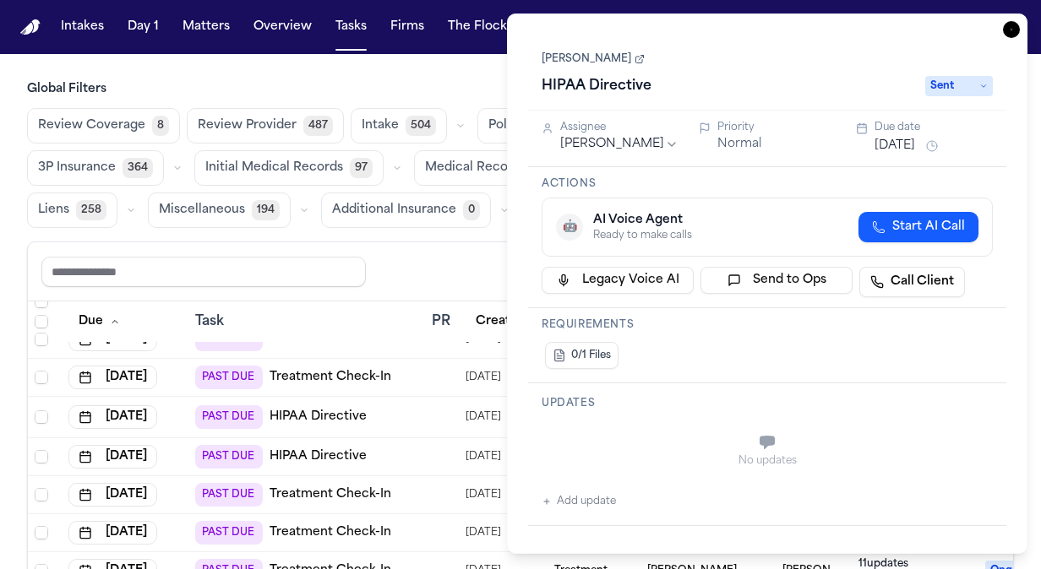
click at [1009, 27] on icon "button" at bounding box center [1011, 29] width 17 height 17
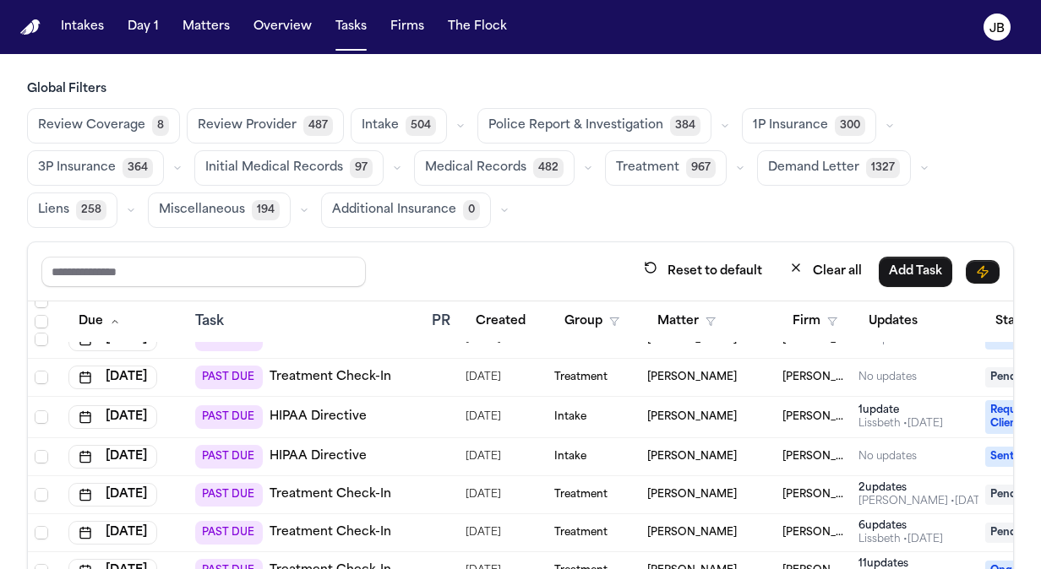
click at [749, 418] on div "Charles Neal" at bounding box center [708, 418] width 122 height 14
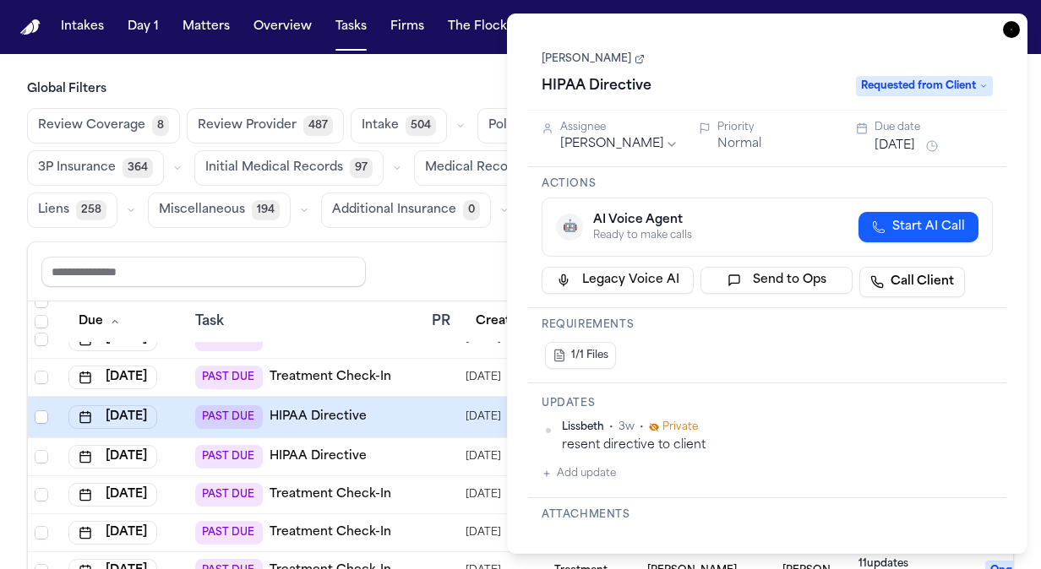
click at [937, 83] on span "Requested from Client" at bounding box center [924, 86] width 137 height 20
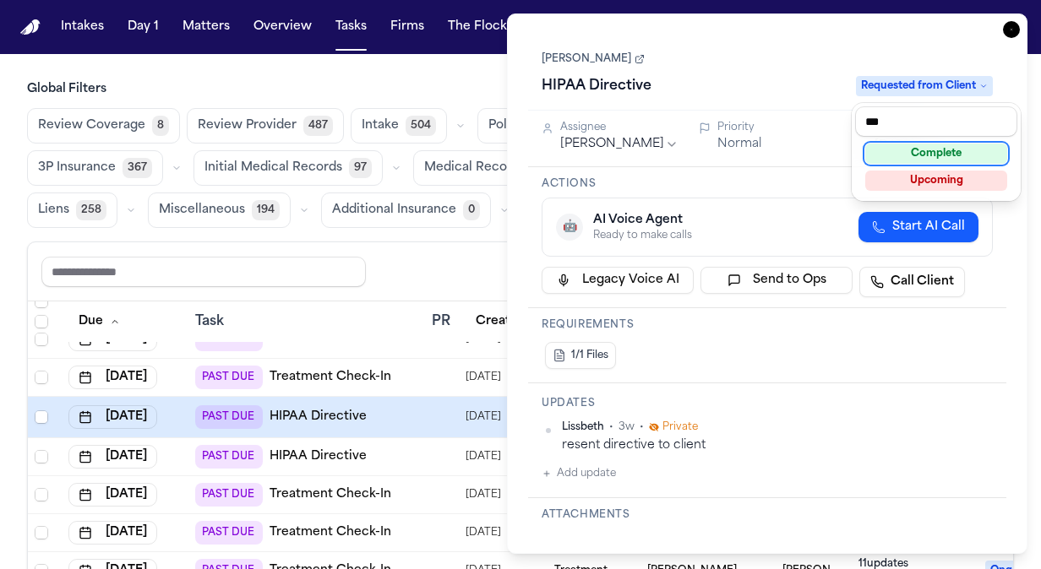
type input "***"
click at [921, 151] on div "Complete" at bounding box center [936, 154] width 142 height 20
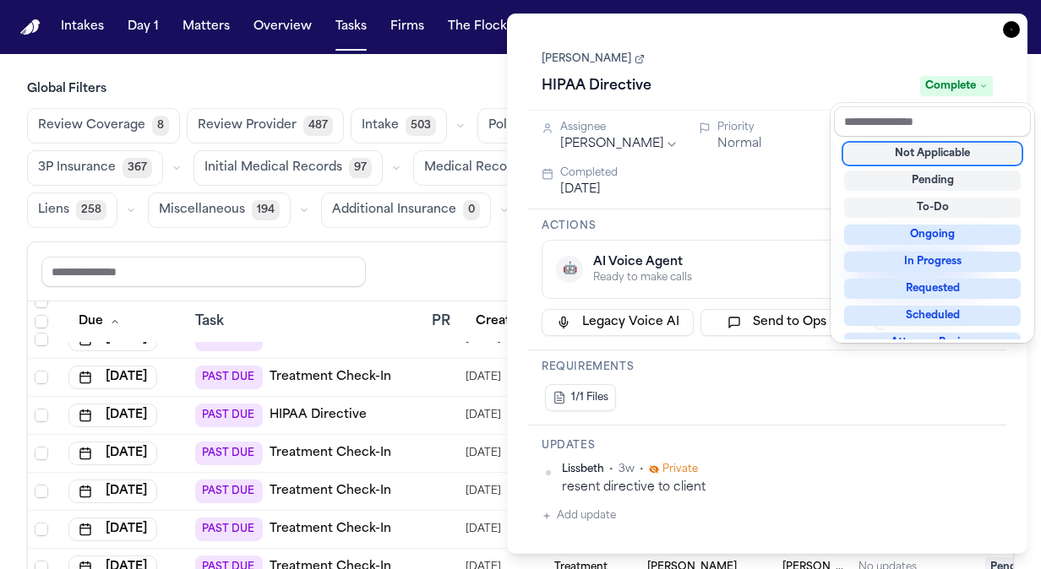
click at [1011, 32] on div "Task Details Charles Neal HIPAA Directive Complete Assignee Jessica Barrett Pri…" at bounding box center [767, 284] width 520 height 541
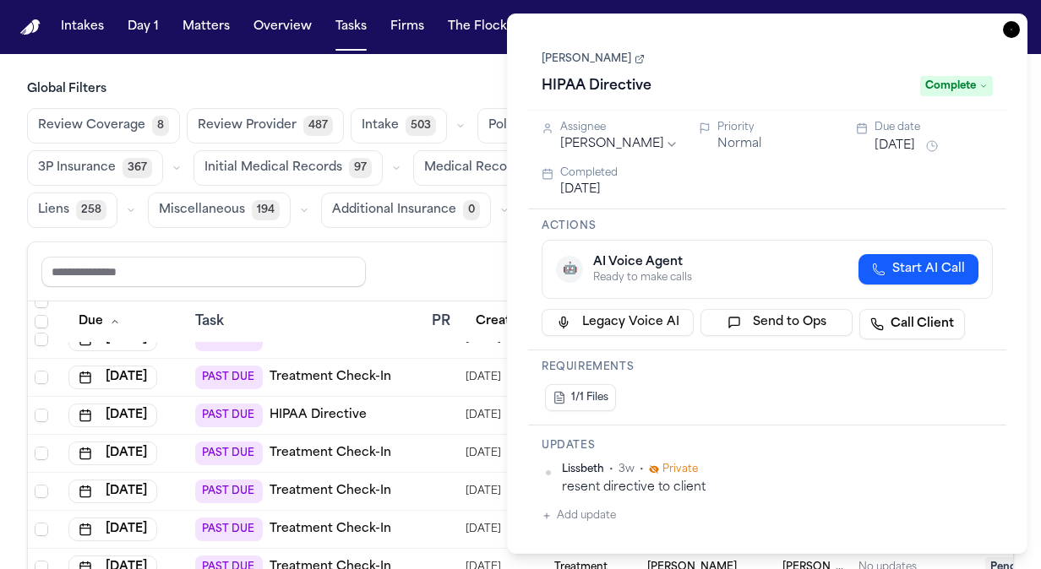
click at [1015, 31] on icon "button" at bounding box center [1011, 29] width 17 height 17
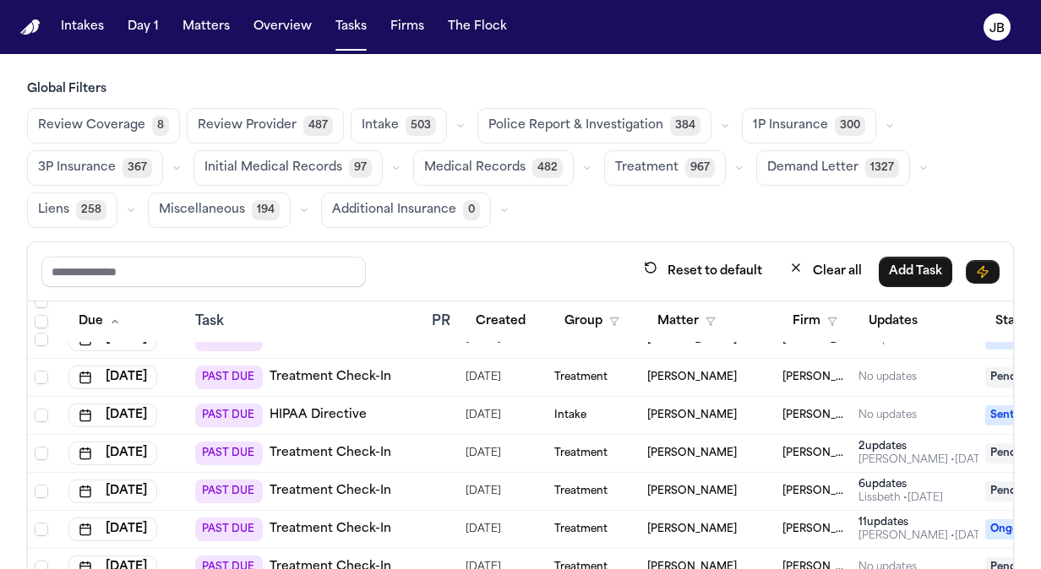
click at [740, 419] on td "[PERSON_NAME]" at bounding box center [707, 416] width 135 height 38
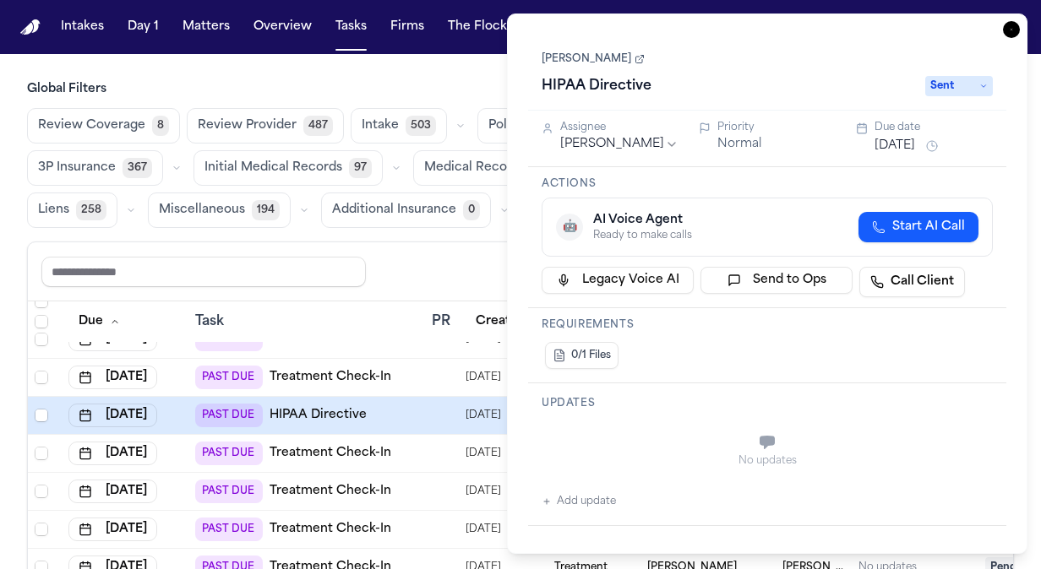
click at [896, 145] on button "Aug 15, 2025" at bounding box center [895, 146] width 41 height 17
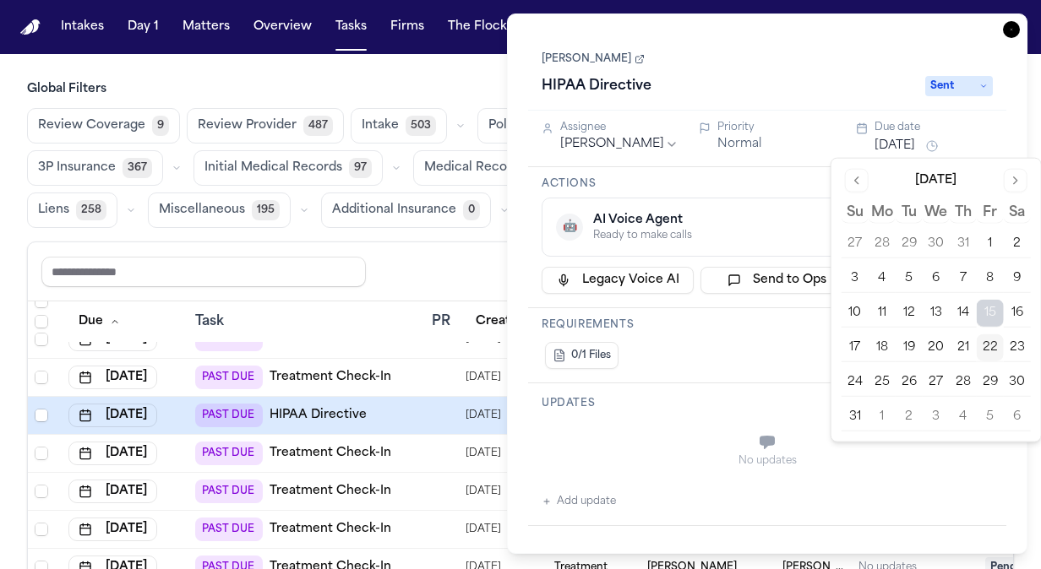
click at [882, 379] on button "25" at bounding box center [882, 382] width 27 height 27
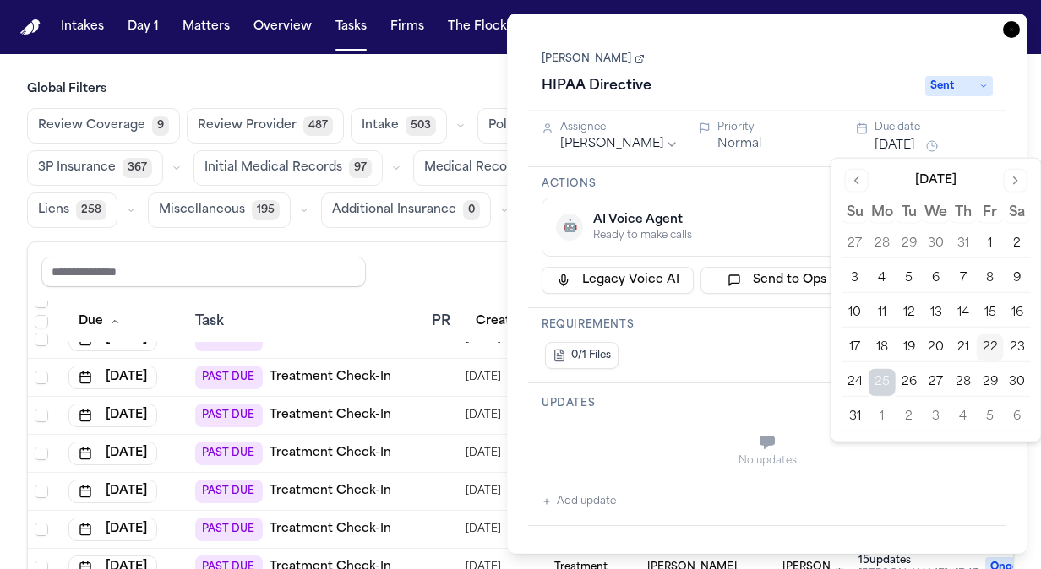
click at [1002, 27] on div "Task Details David Johnson HIPAA Directive Sent Assignee Jessica Barrett Priori…" at bounding box center [767, 284] width 520 height 541
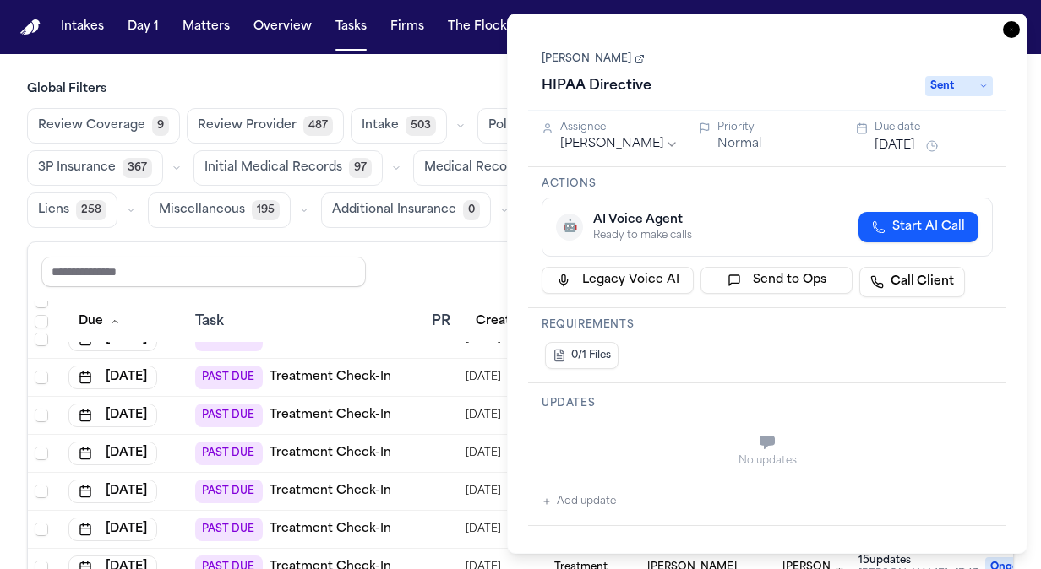
click at [1012, 30] on icon "button" at bounding box center [1011, 29] width 17 height 17
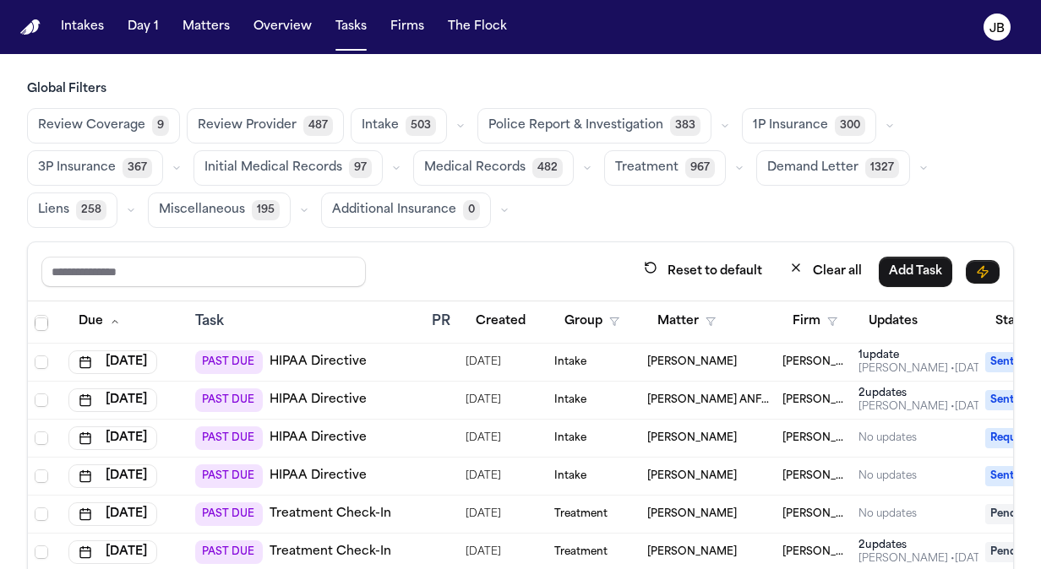
scroll to position [420, 0]
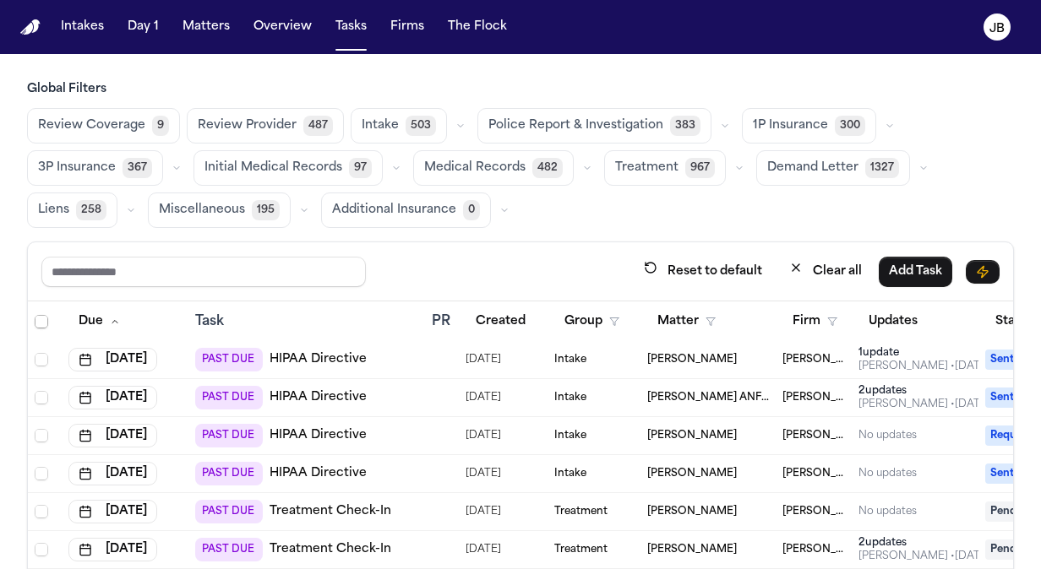
click at [745, 429] on div "[PERSON_NAME]" at bounding box center [708, 436] width 122 height 14
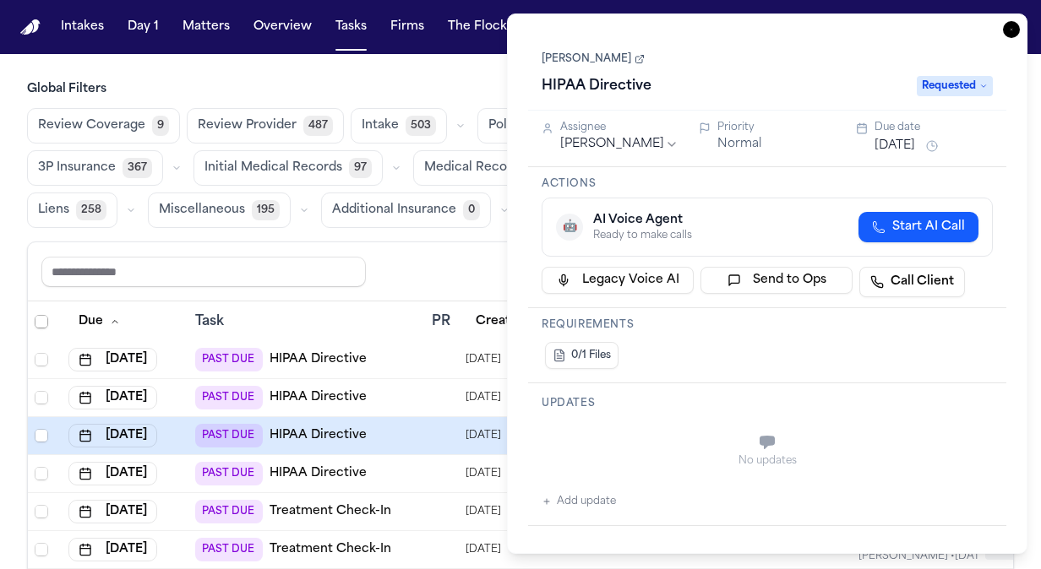
click at [904, 150] on button "Aug 15, 2025" at bounding box center [895, 146] width 41 height 17
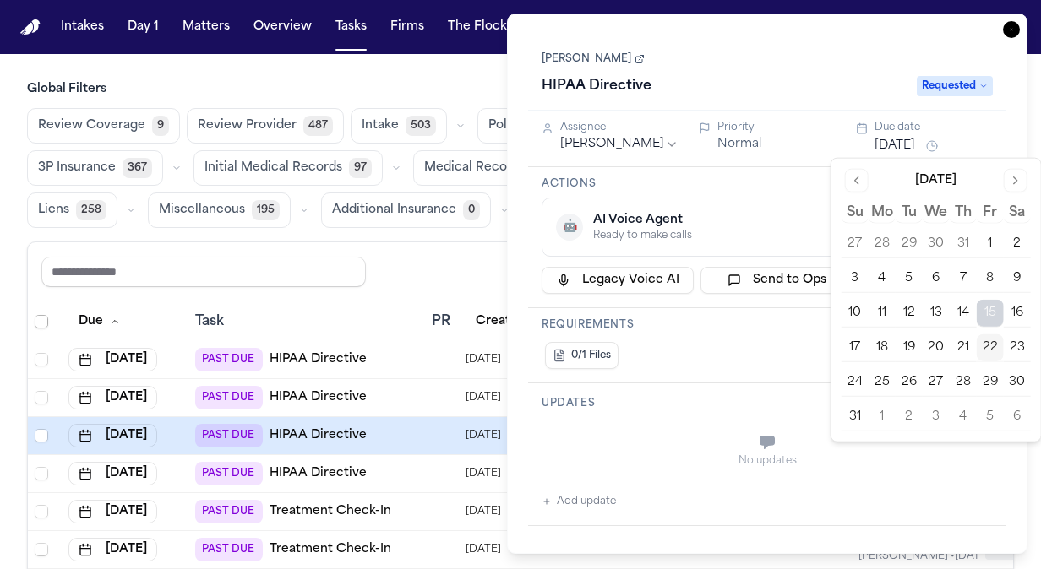
click at [884, 377] on button "25" at bounding box center [882, 382] width 27 height 27
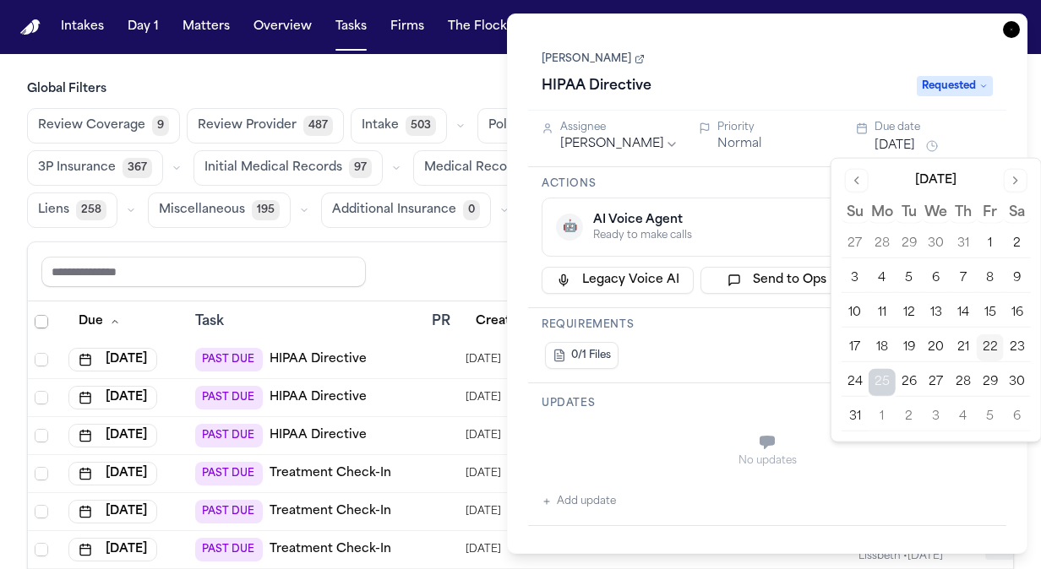
click at [1017, 24] on icon "button" at bounding box center [1011, 29] width 17 height 17
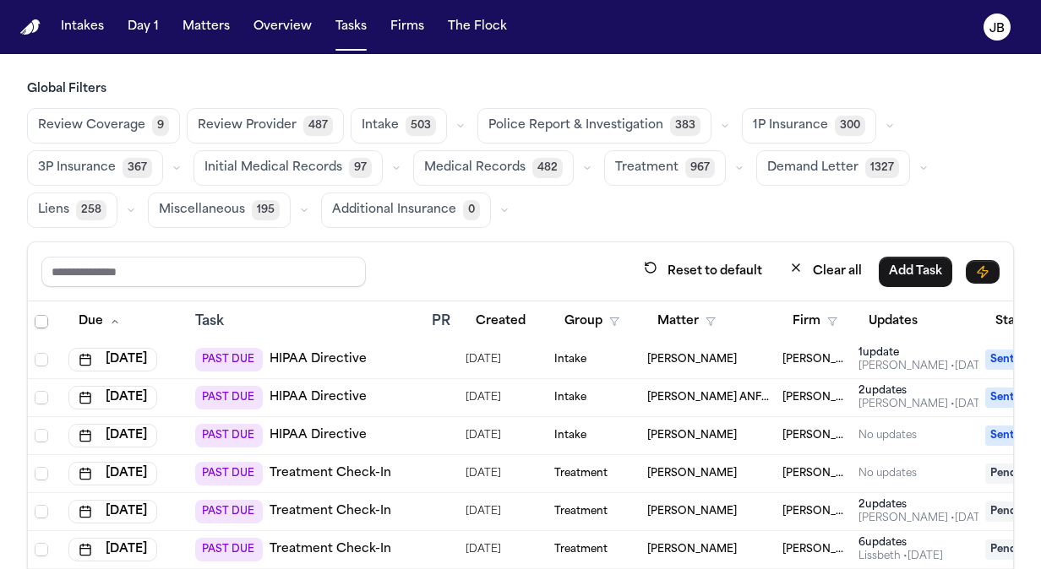
click at [750, 429] on div "[PERSON_NAME]" at bounding box center [708, 436] width 122 height 14
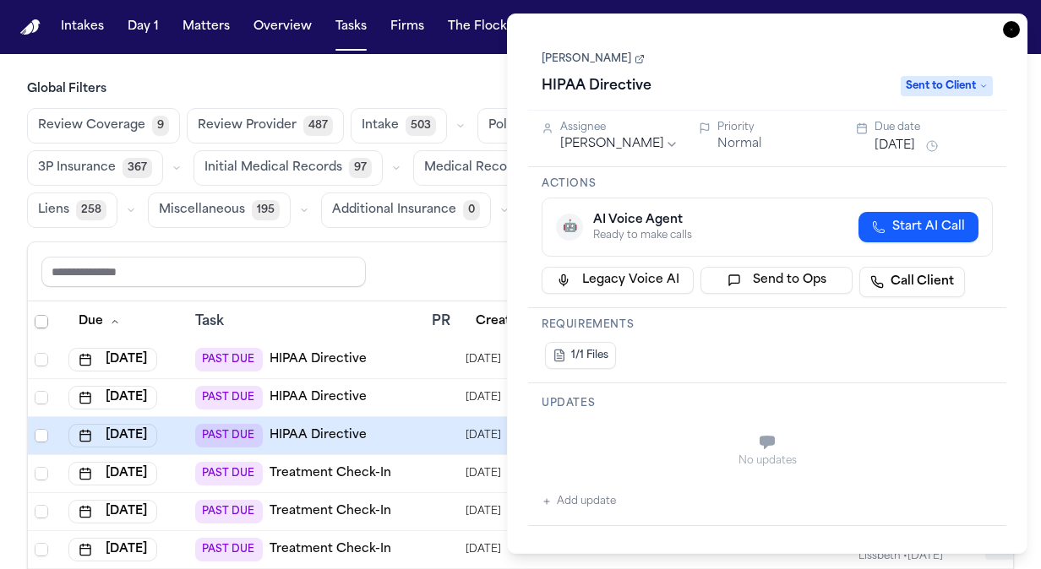
click at [918, 128] on div "Due date" at bounding box center [934, 128] width 118 height 14
click at [884, 139] on button "Aug 15, 2025" at bounding box center [895, 146] width 41 height 17
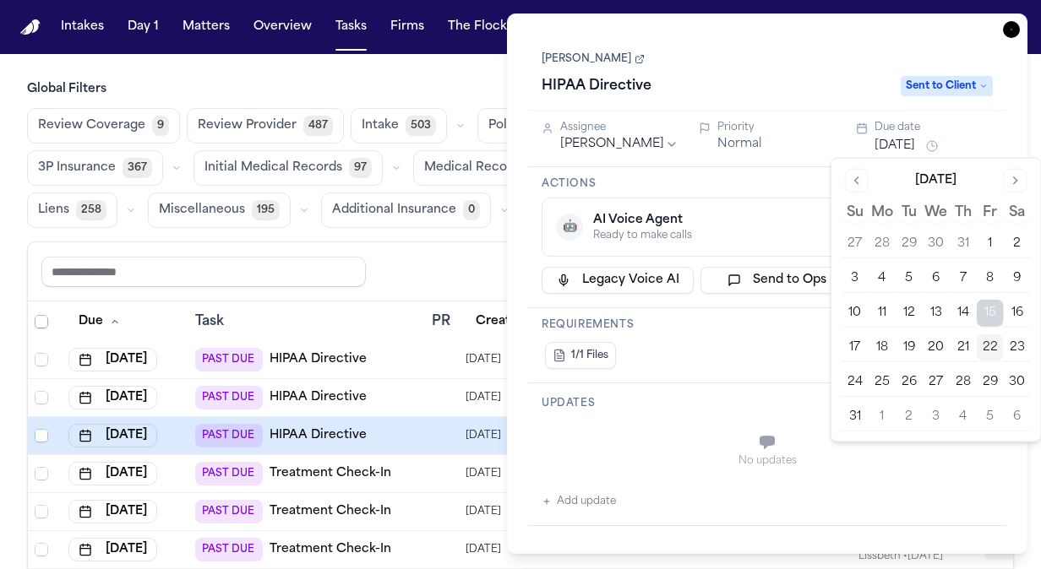
click at [881, 375] on button "25" at bounding box center [882, 382] width 27 height 27
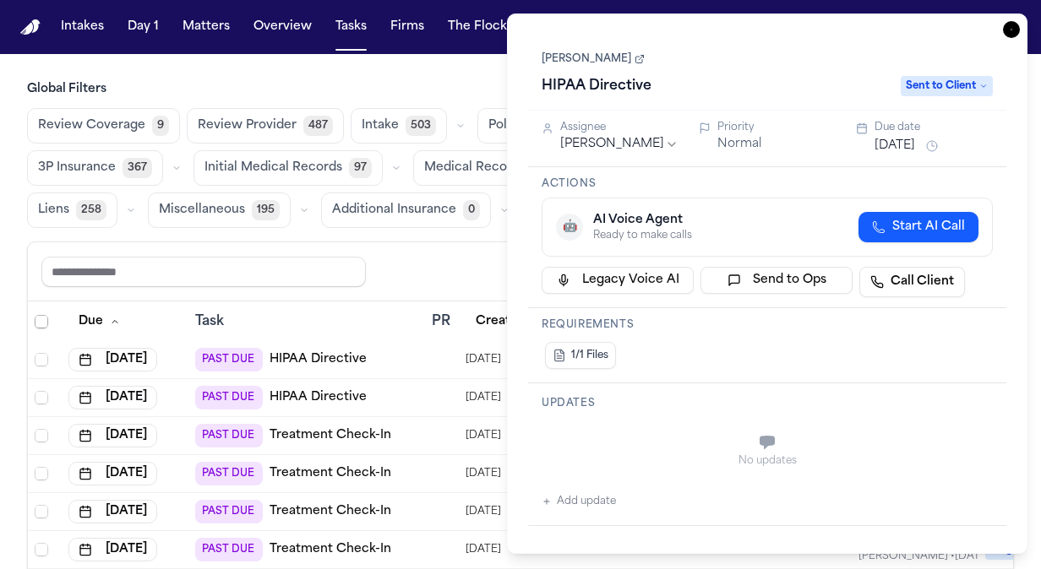
click at [1014, 25] on icon "button" at bounding box center [1011, 29] width 17 height 17
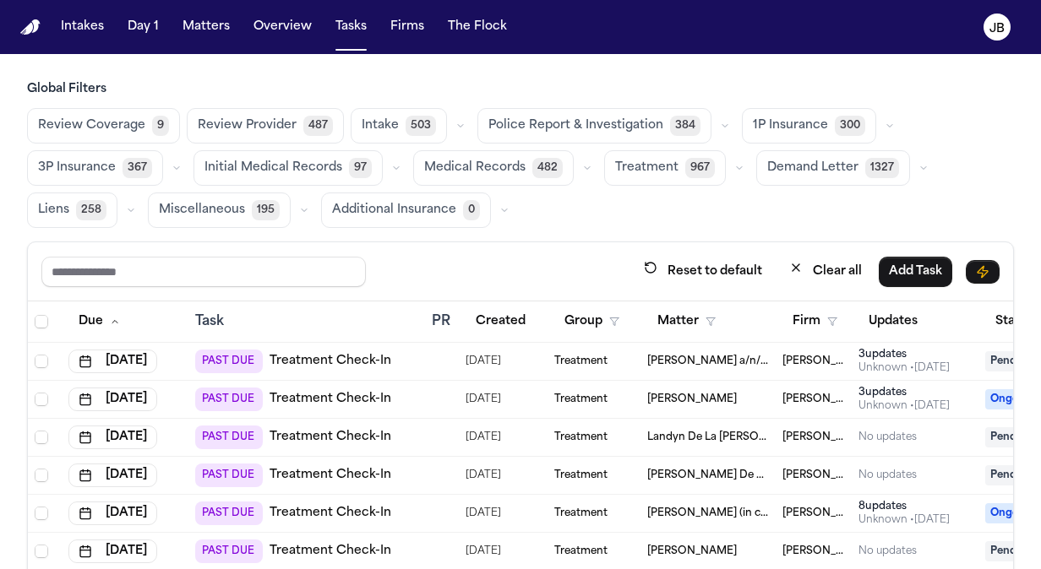
click at [662, 212] on div "Review Coverage 9 Review Provider 487 Intake 503 Police Report & Investigation …" at bounding box center [520, 168] width 987 height 120
click at [210, 27] on button "Matters" at bounding box center [206, 27] width 61 height 30
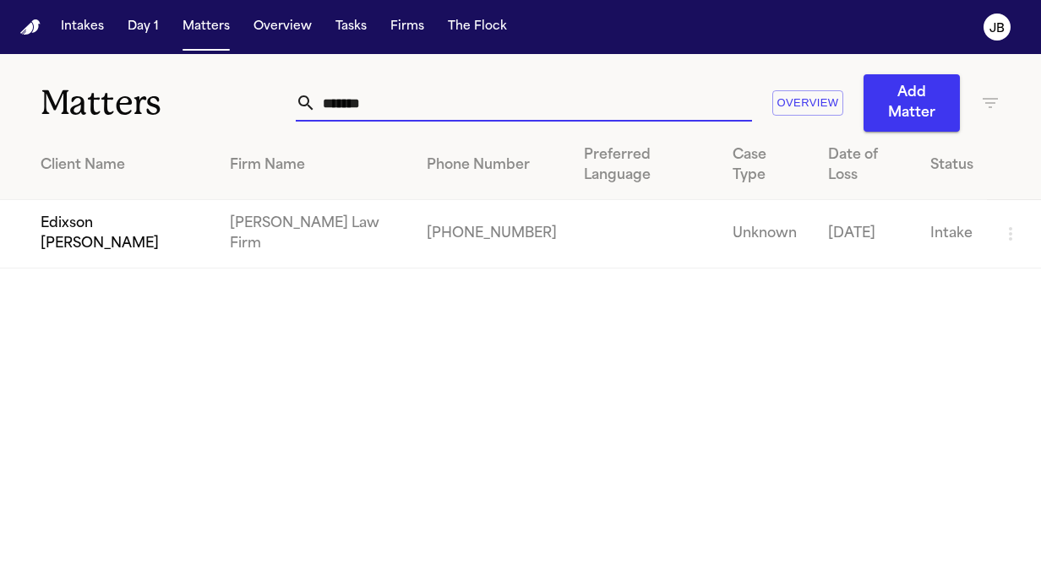
drag, startPoint x: 378, startPoint y: 103, endPoint x: 162, endPoint y: 106, distance: 215.5
click at [162, 106] on div "Matters ******* Overview Add Matter" at bounding box center [520, 93] width 1041 height 78
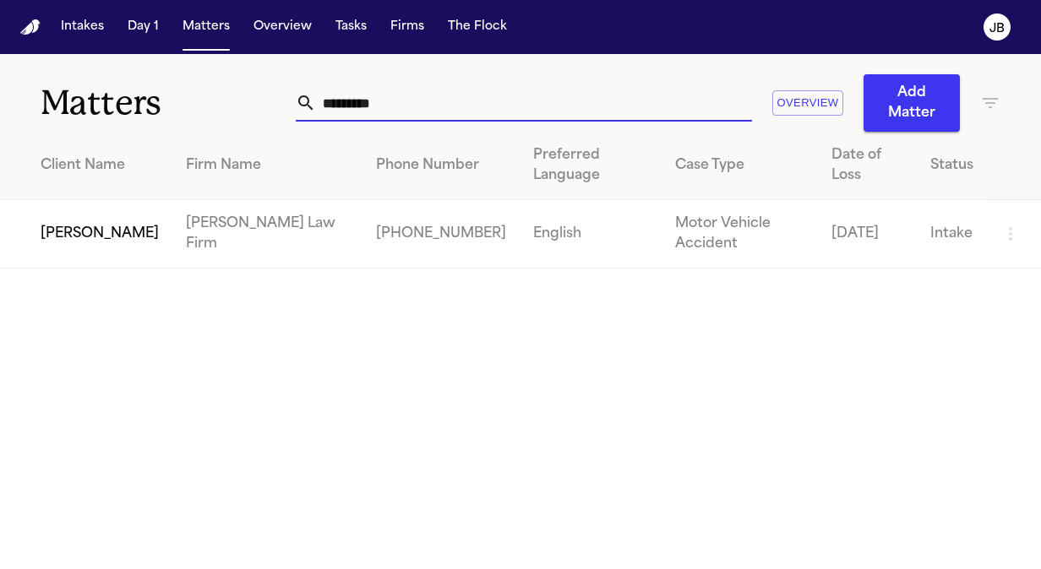
type input "*********"
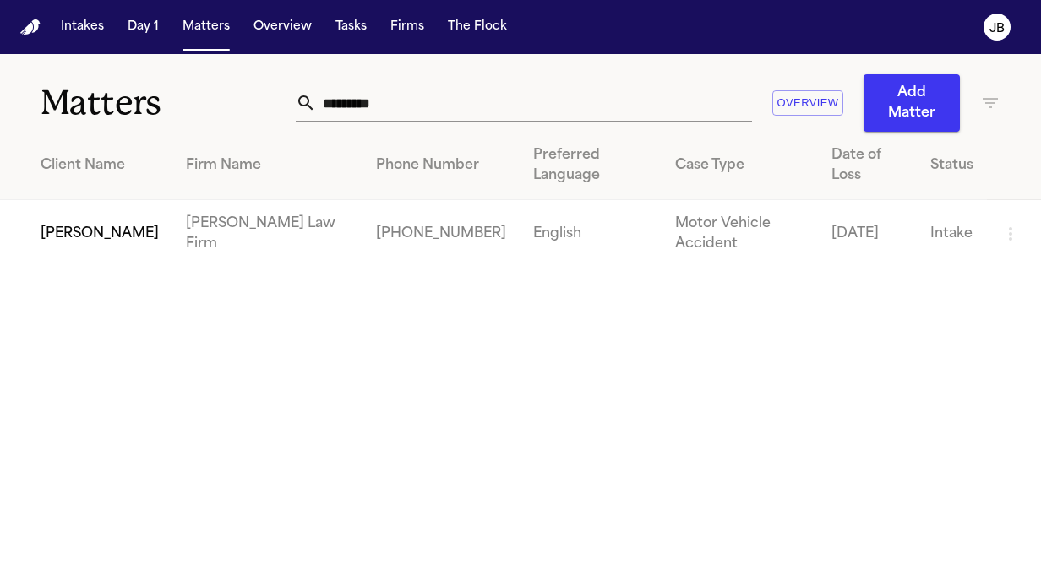
click at [59, 238] on td "[PERSON_NAME]" at bounding box center [86, 234] width 172 height 68
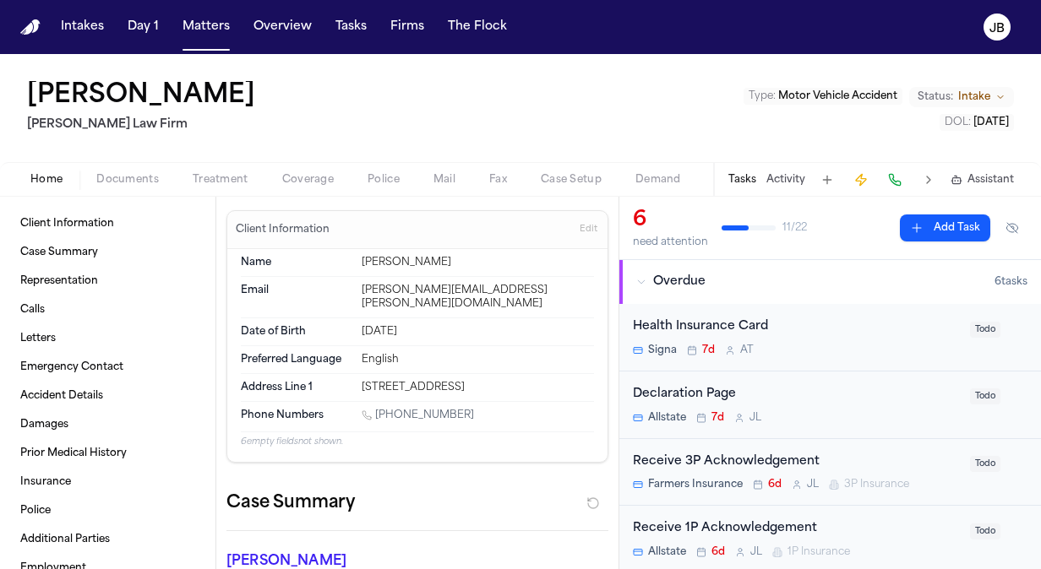
click at [956, 94] on button "Status: Intake" at bounding box center [961, 97] width 105 height 20
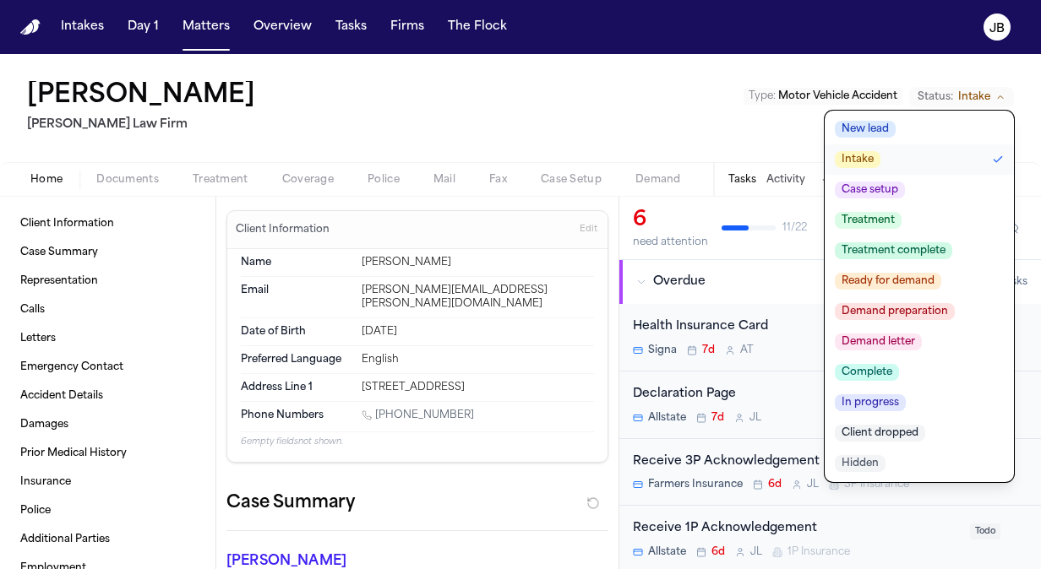
click at [887, 222] on span "Treatment" at bounding box center [868, 220] width 67 height 17
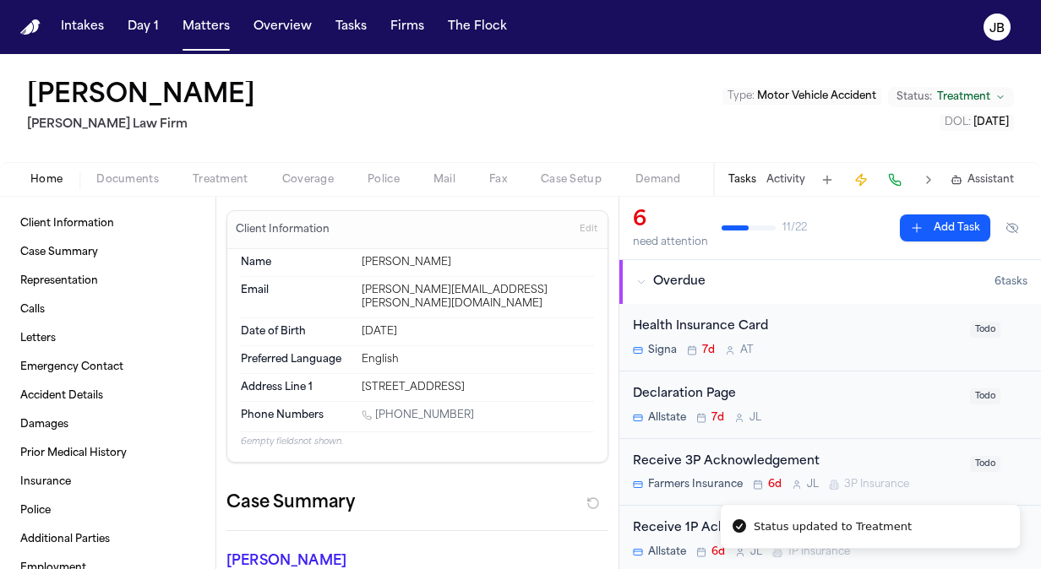
click at [275, 144] on div "Ronald T Northcutt Ruy Mireles Law Firm Type : Motor Vehicle Accident Status: T…" at bounding box center [520, 108] width 1041 height 108
click at [127, 179] on span "Documents" at bounding box center [127, 180] width 63 height 14
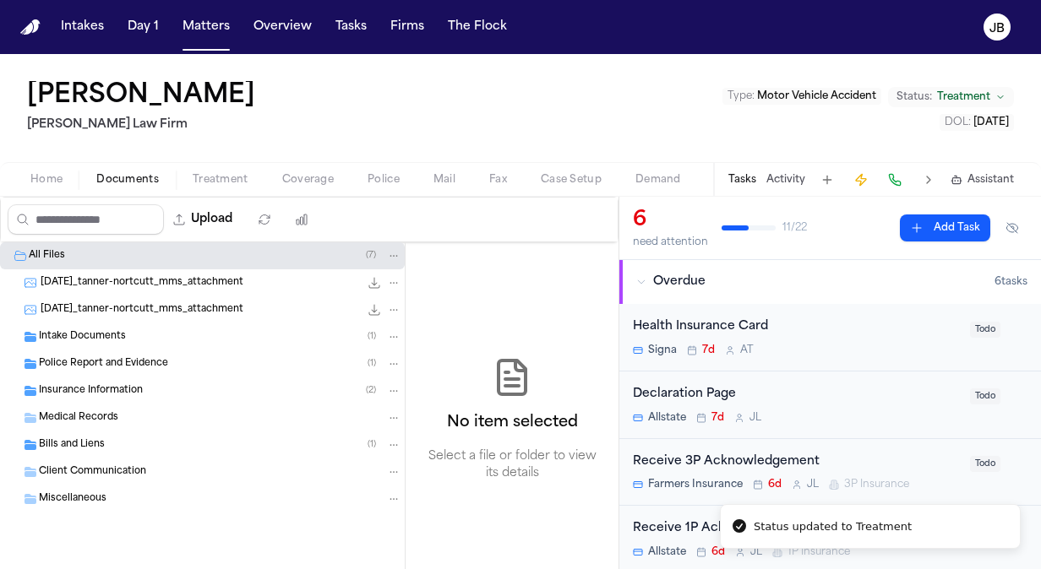
click at [104, 363] on span "Police Report and Evidence" at bounding box center [103, 364] width 129 height 14
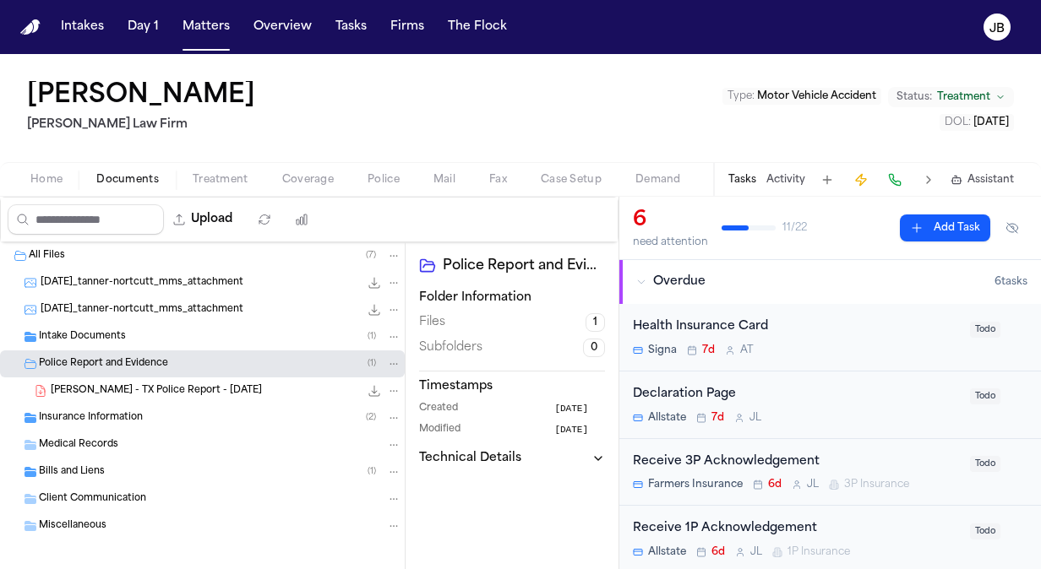
click at [120, 416] on span "Insurance Information" at bounding box center [91, 418] width 104 height 14
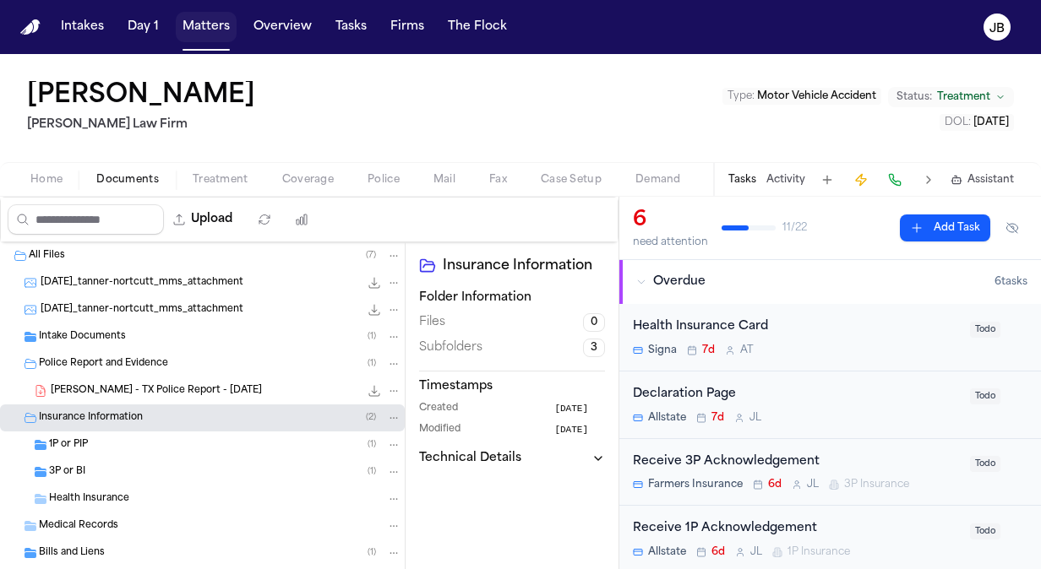
click at [187, 16] on button "Matters" at bounding box center [206, 27] width 61 height 30
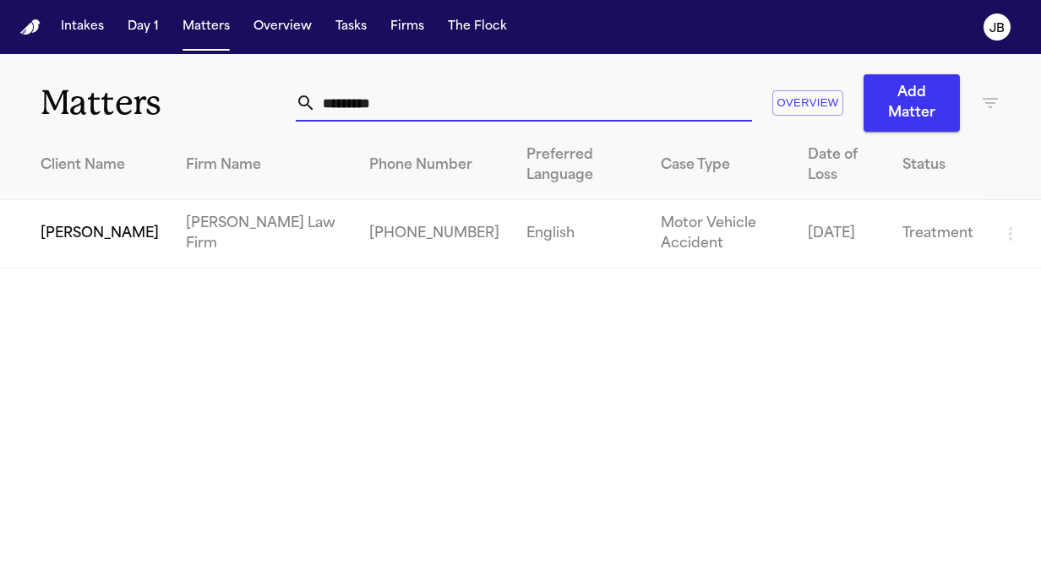
drag, startPoint x: 370, startPoint y: 110, endPoint x: 313, endPoint y: 110, distance: 56.6
click at [316, 110] on input "*********" at bounding box center [534, 102] width 436 height 37
click at [339, 106] on input "*********" at bounding box center [534, 102] width 436 height 37
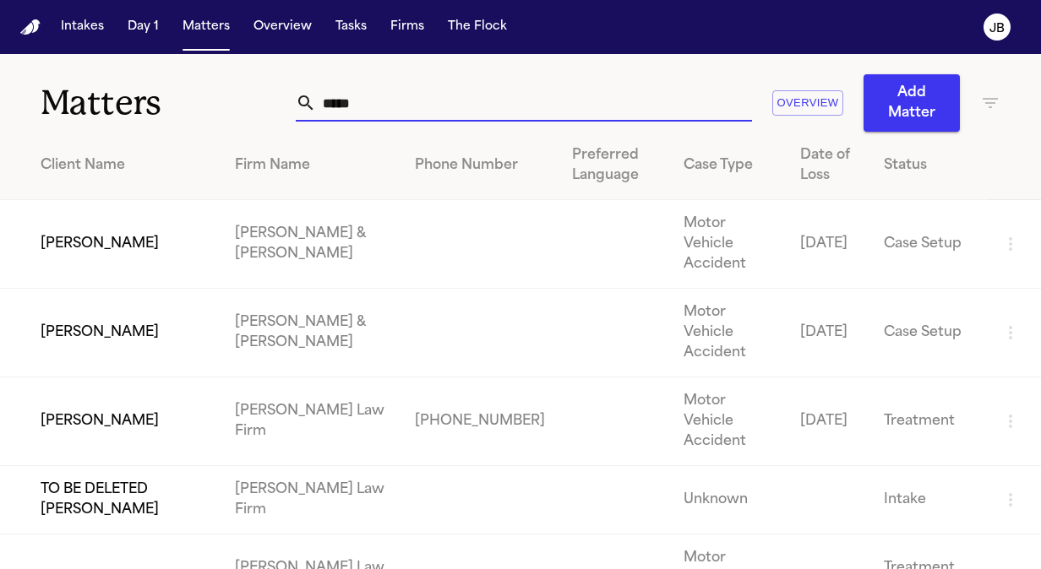
type input "*****"
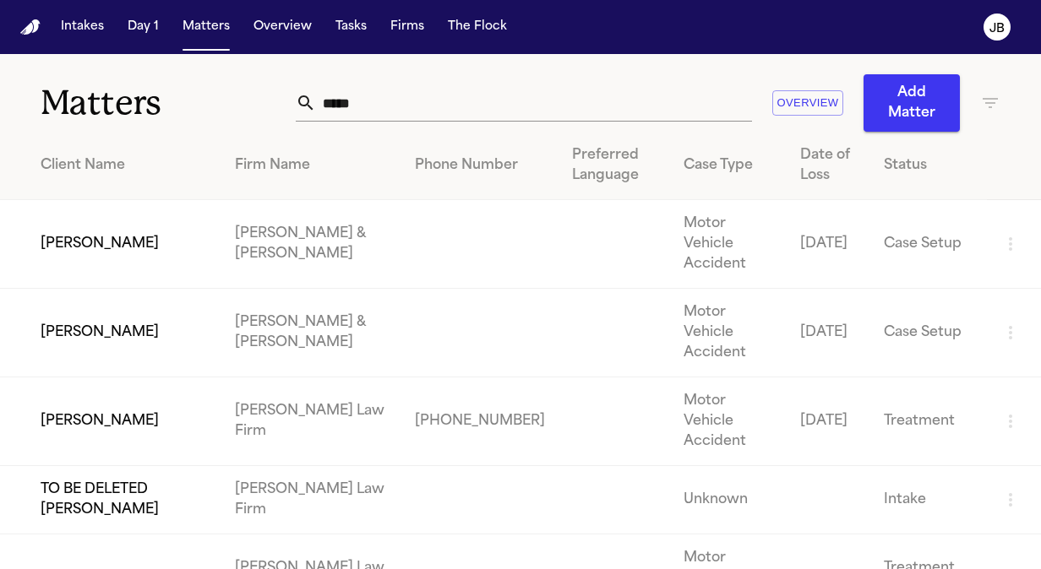
click at [75, 378] on td "[PERSON_NAME]" at bounding box center [110, 422] width 221 height 89
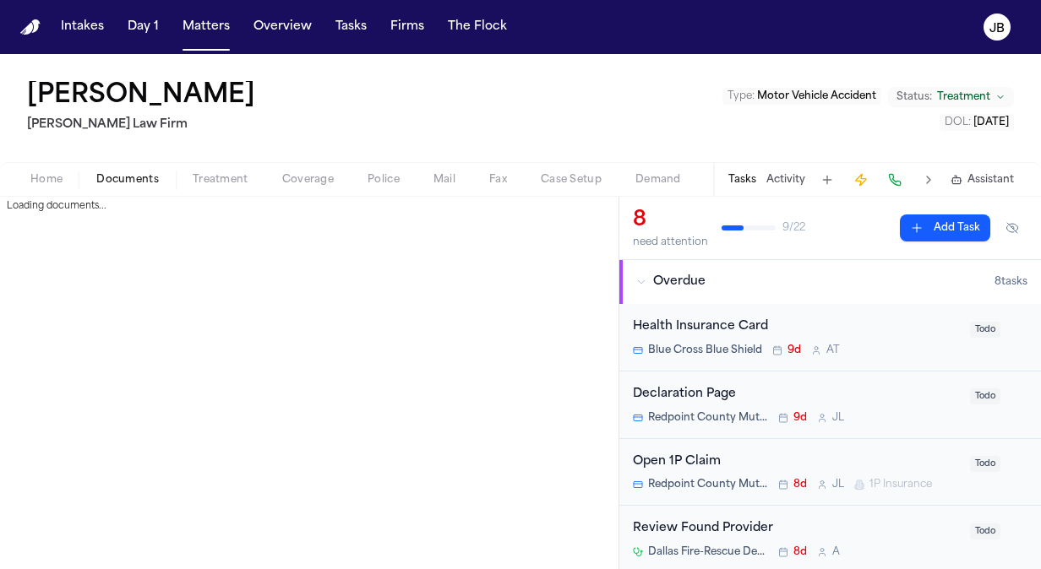
click at [149, 179] on span "Documents" at bounding box center [127, 180] width 63 height 14
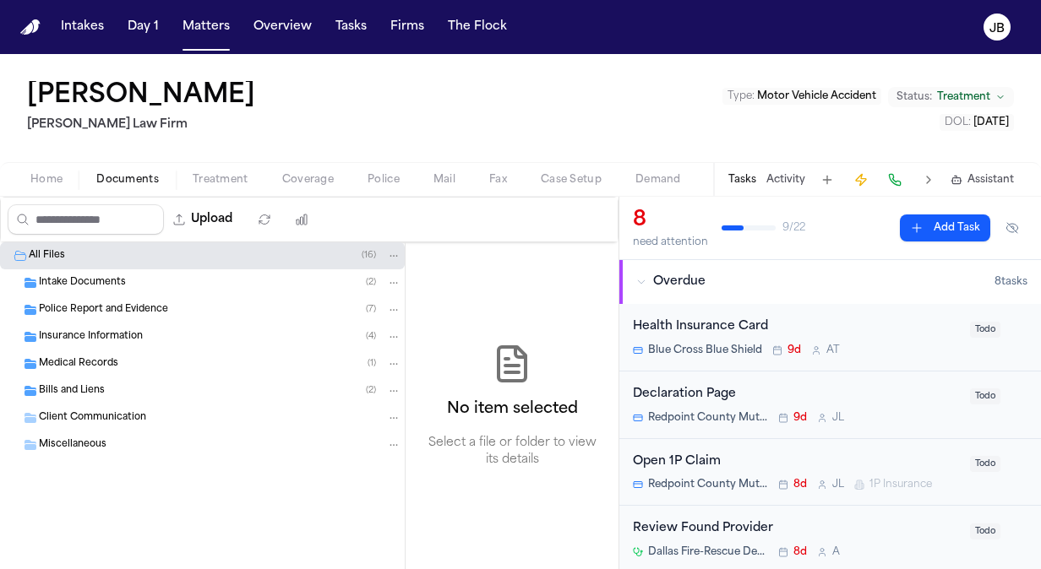
click at [136, 343] on div "Insurance Information ( 4 )" at bounding box center [220, 337] width 362 height 15
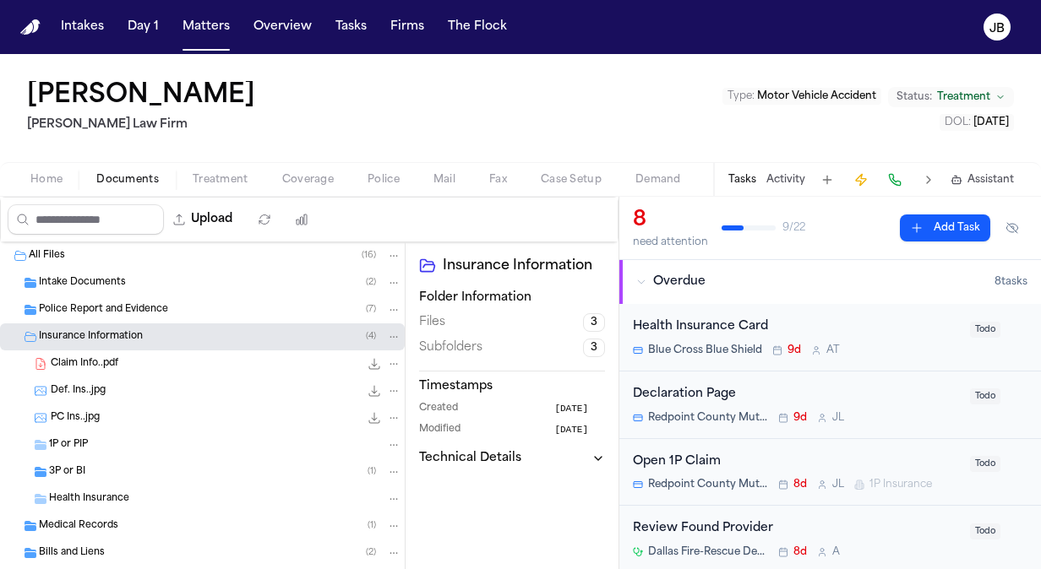
click at [121, 444] on div "1P or PIP" at bounding box center [225, 445] width 352 height 15
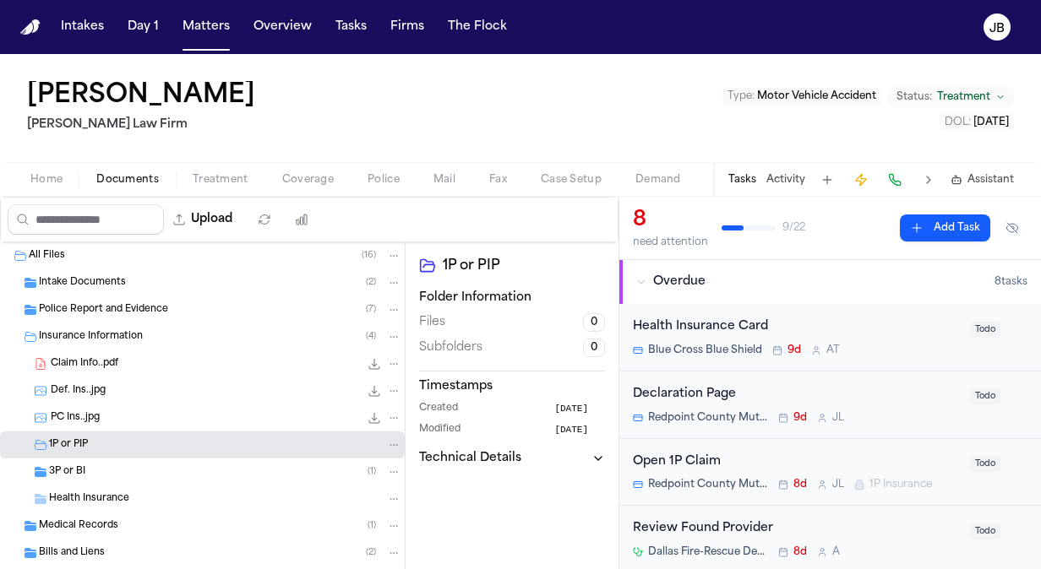
click at [106, 475] on div "3P or BI ( 1 )" at bounding box center [225, 472] width 352 height 15
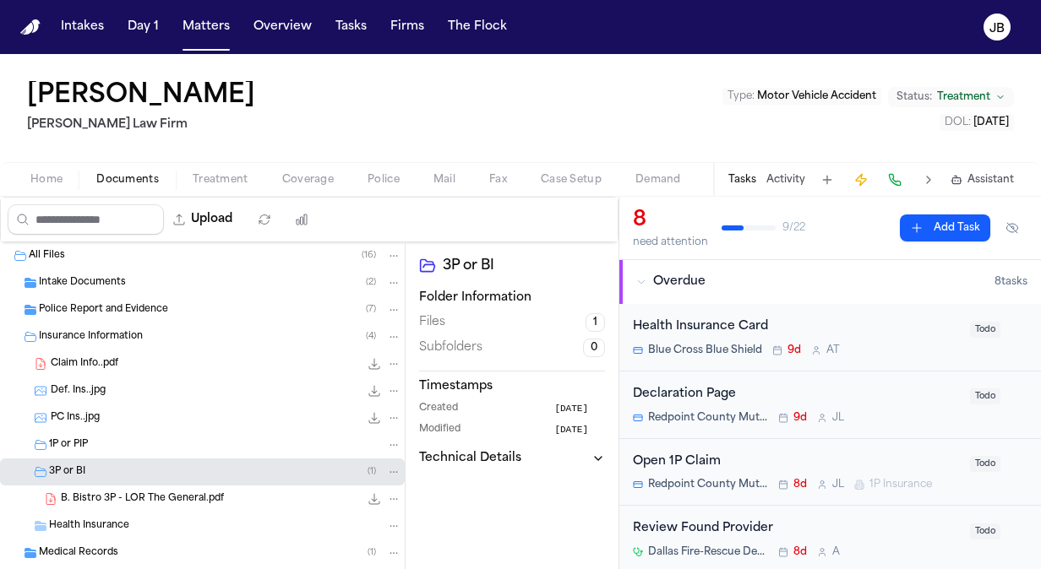
click at [91, 279] on span "Intake Documents" at bounding box center [82, 283] width 87 height 14
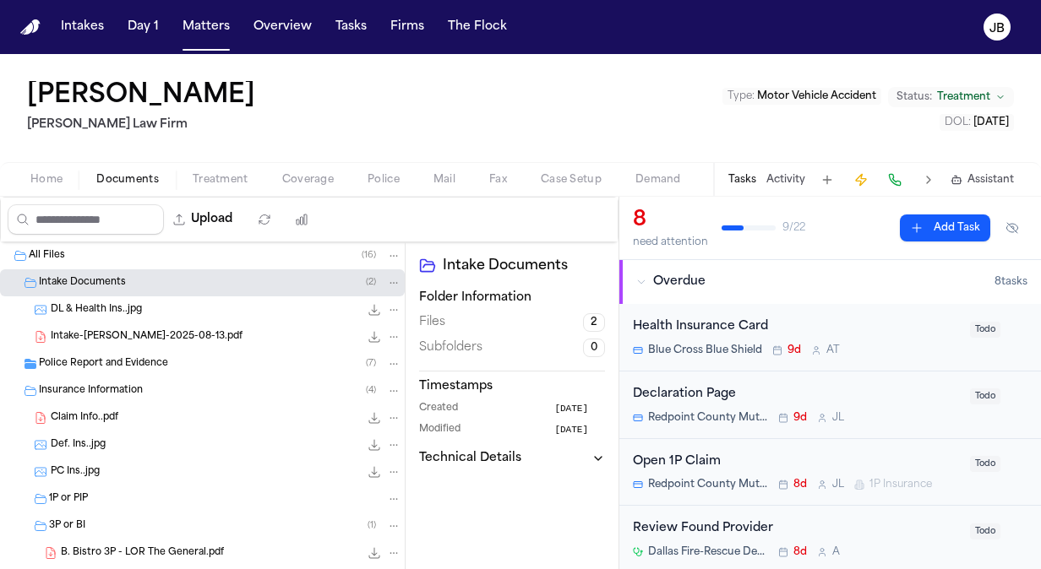
click at [787, 178] on button "Activity" at bounding box center [785, 180] width 39 height 14
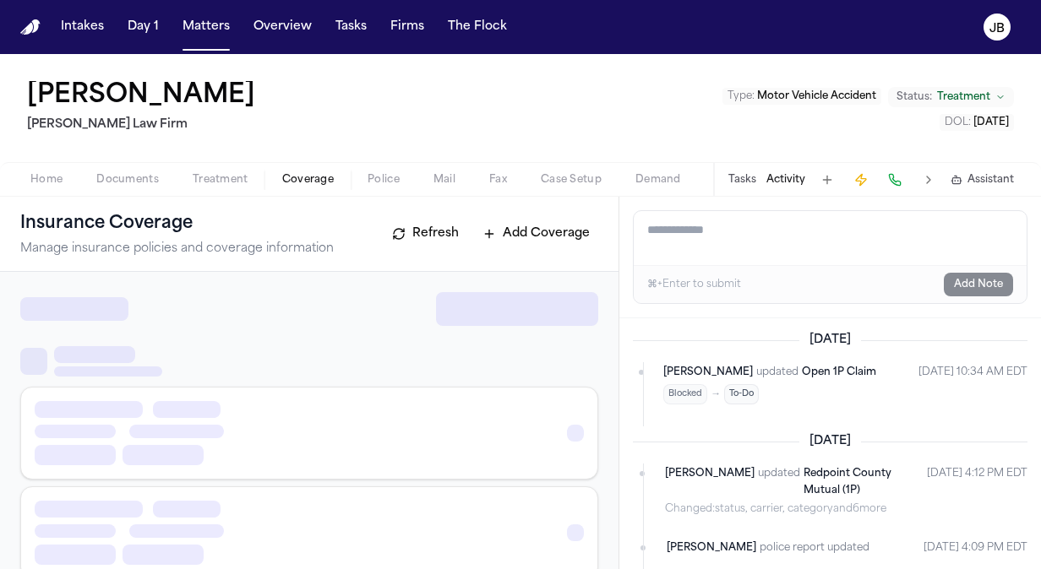
click at [293, 177] on span "Coverage" at bounding box center [308, 180] width 52 height 14
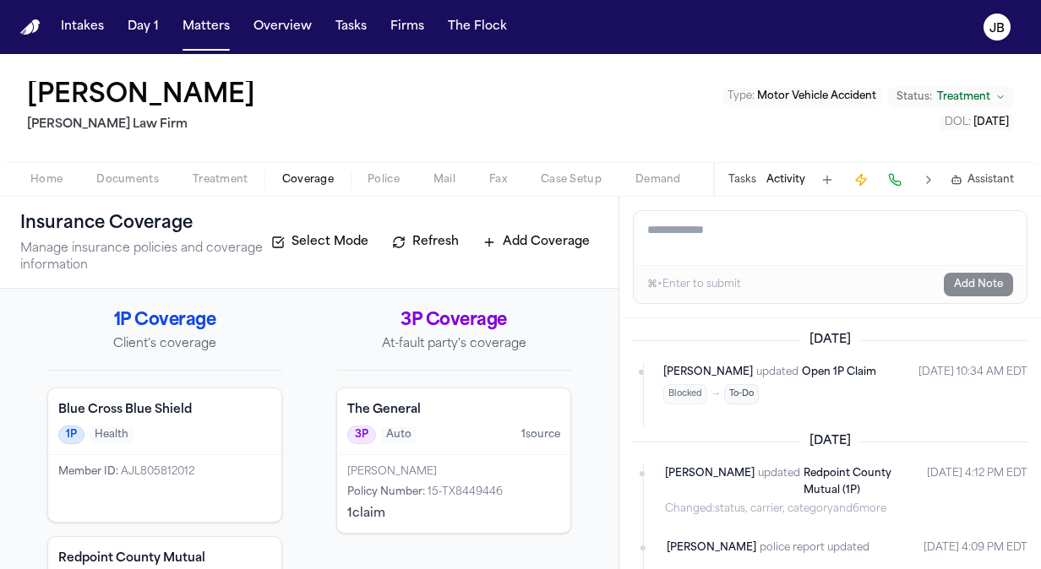
click at [248, 175] on button "Treatment" at bounding box center [221, 180] width 90 height 20
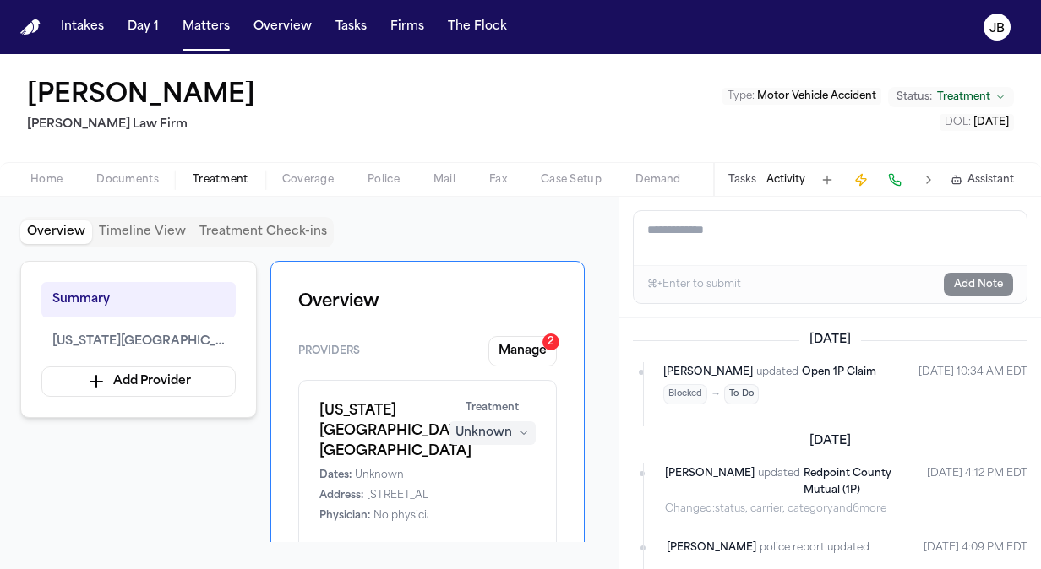
click at [742, 177] on button "Tasks" at bounding box center [742, 180] width 28 height 14
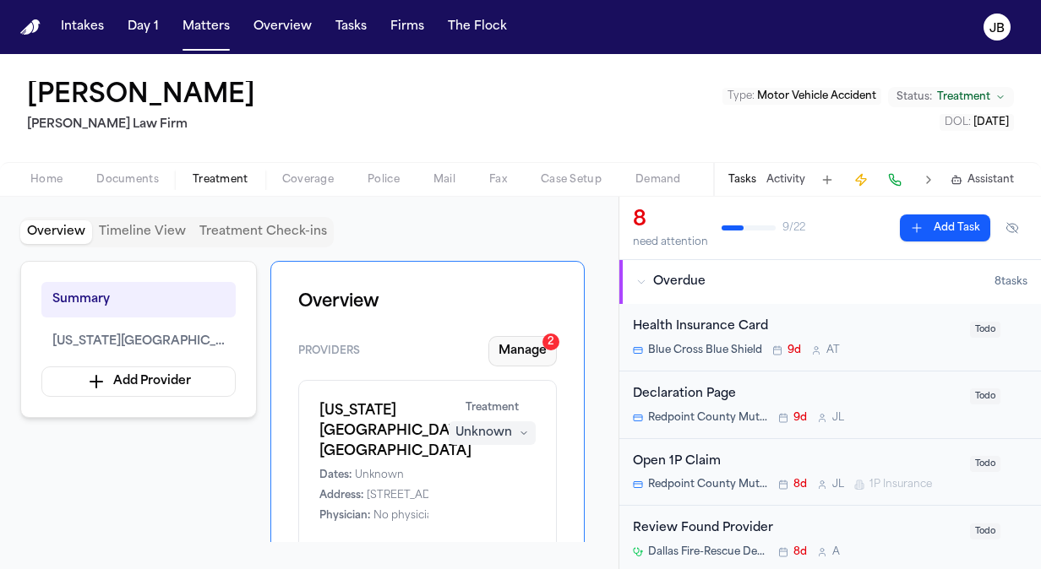
click at [515, 352] on button "Manage 2" at bounding box center [522, 351] width 68 height 30
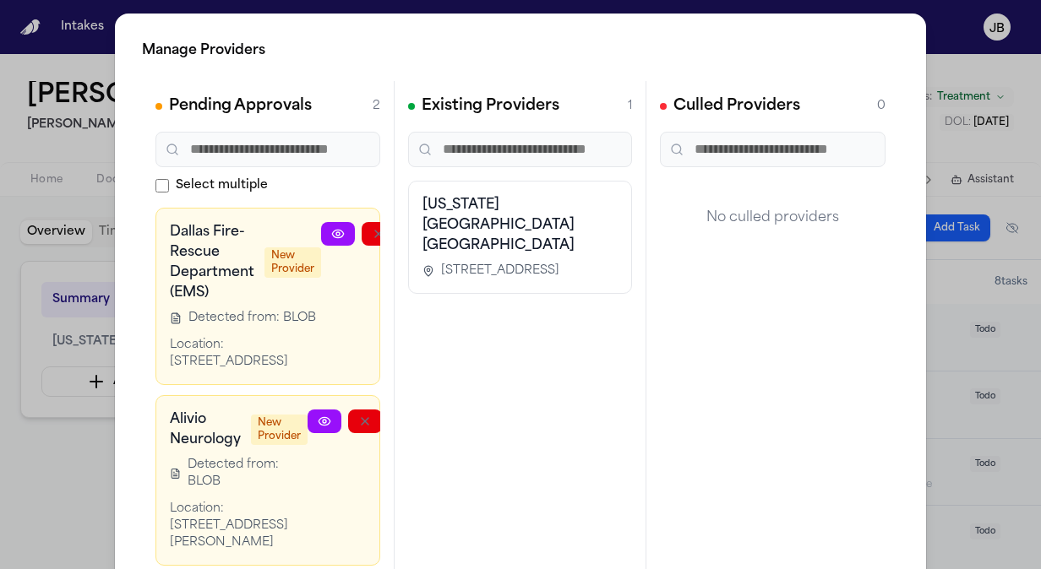
drag, startPoint x: 325, startPoint y: 359, endPoint x: 475, endPoint y: 393, distance: 153.3
click at [475, 393] on div "Pending Approvals 2 Select multiple Dallas Fire-Rescue Department (EMS) New Pro…" at bounding box center [520, 334] width 757 height 507
click at [248, 301] on h3 "Dallas Fire-Rescue Department (EMS)" at bounding box center [212, 262] width 84 height 81
click at [42, 491] on div "Manage Providers Pending Approvals 2 Select multiple Dallas Fire-Rescue Departm…" at bounding box center [520, 343] width 1041 height 686
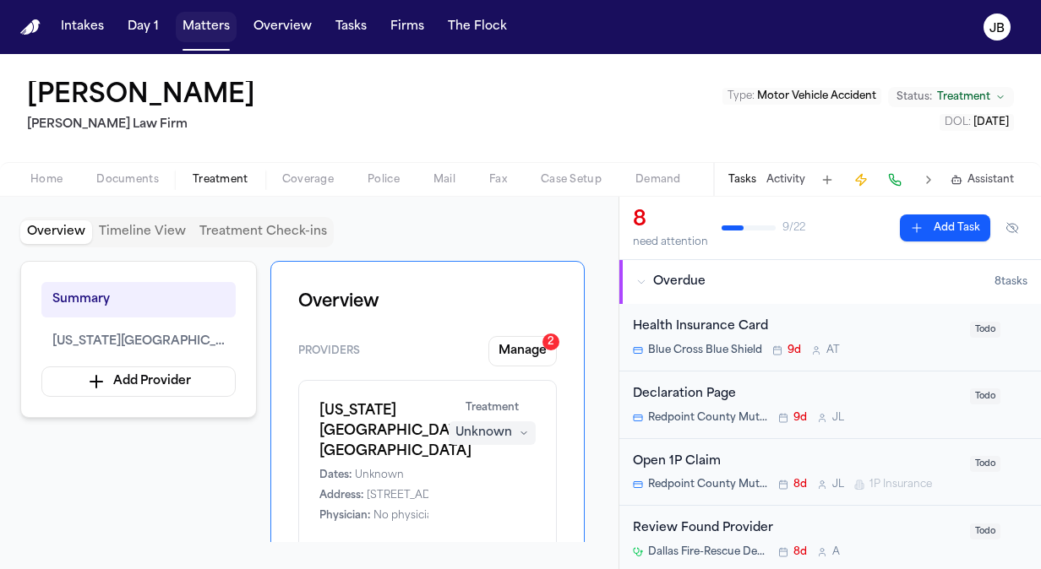
click at [204, 35] on button "Matters" at bounding box center [206, 27] width 61 height 30
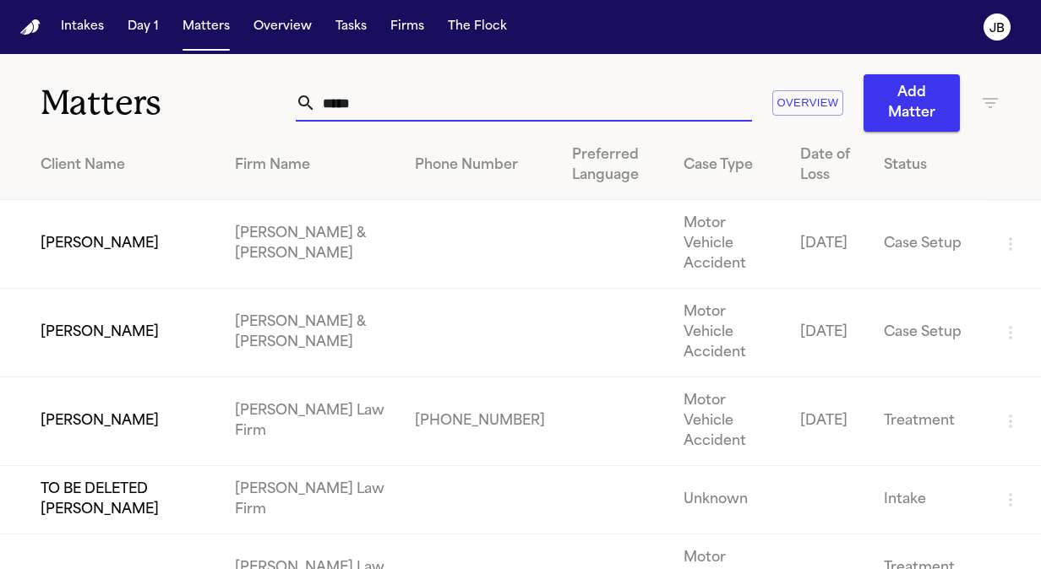
drag, startPoint x: 662, startPoint y: 90, endPoint x: 373, endPoint y: 150, distance: 295.1
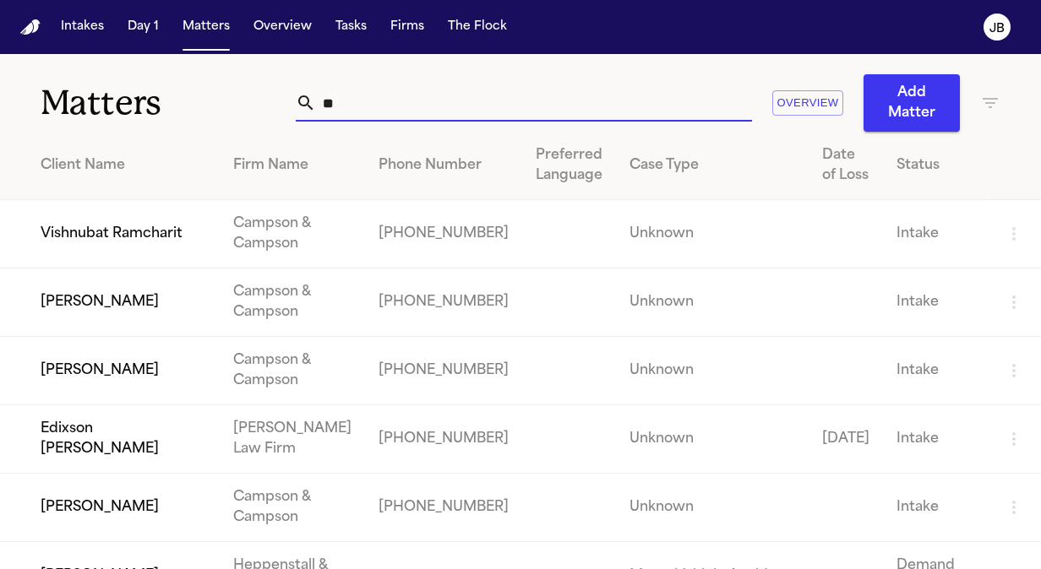
type input "*"
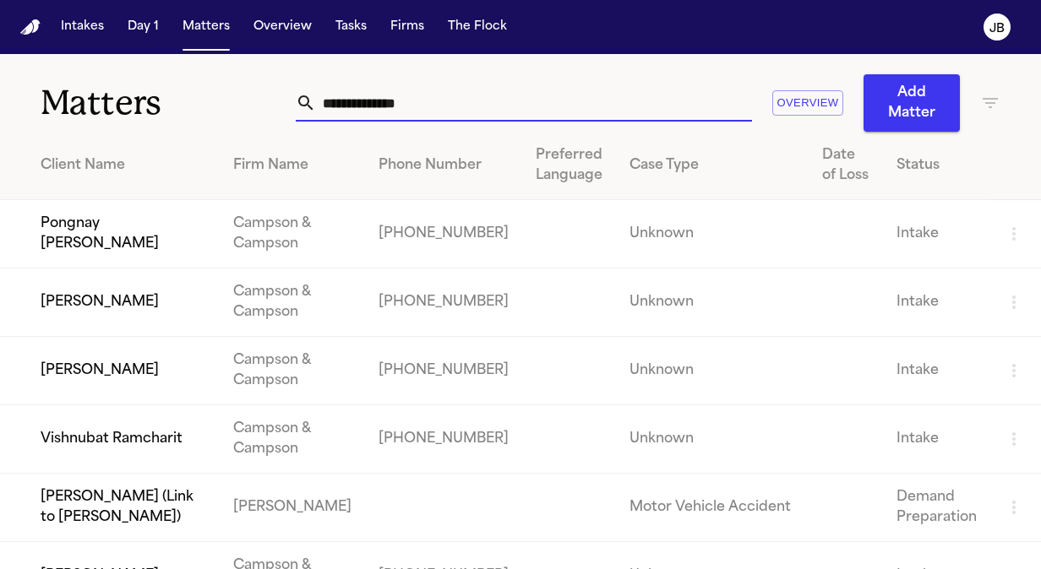
click at [983, 100] on icon "button" at bounding box center [990, 103] width 15 height 10
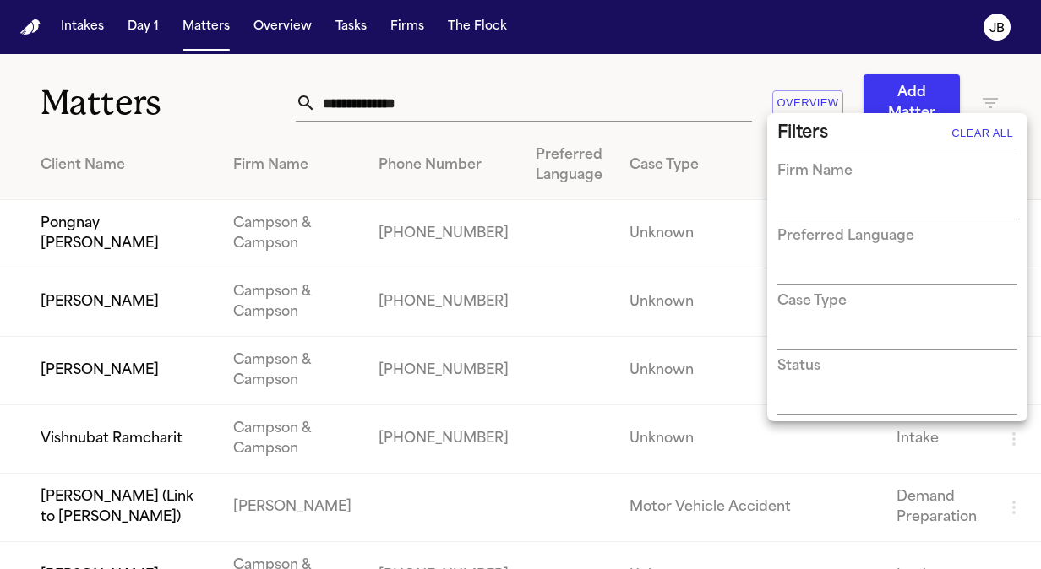
click at [858, 196] on input "text" at bounding box center [884, 207] width 215 height 24
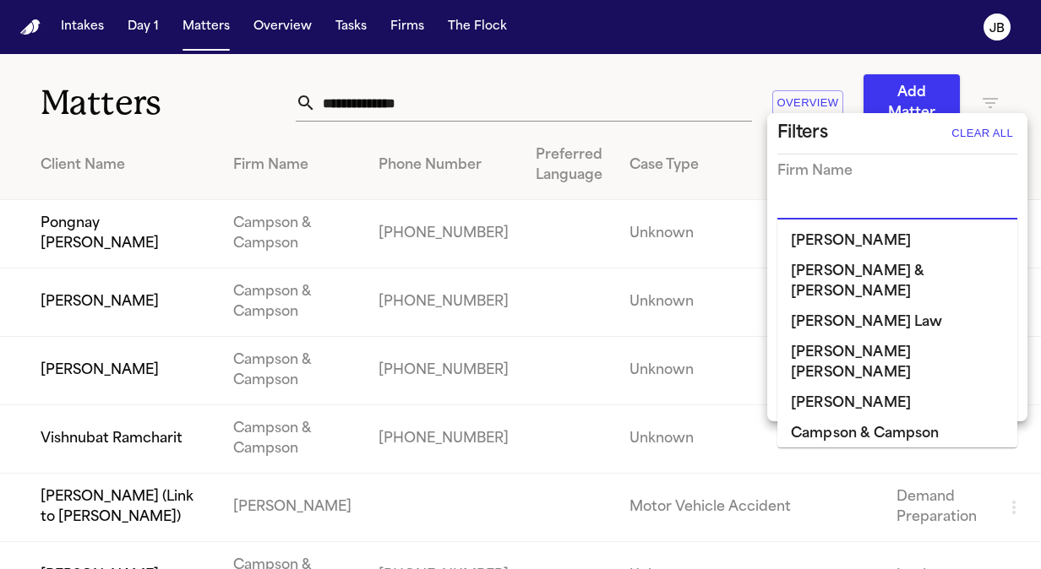
type input "*"
type input "**"
click at [805, 236] on li "[PERSON_NAME]" at bounding box center [897, 241] width 240 height 30
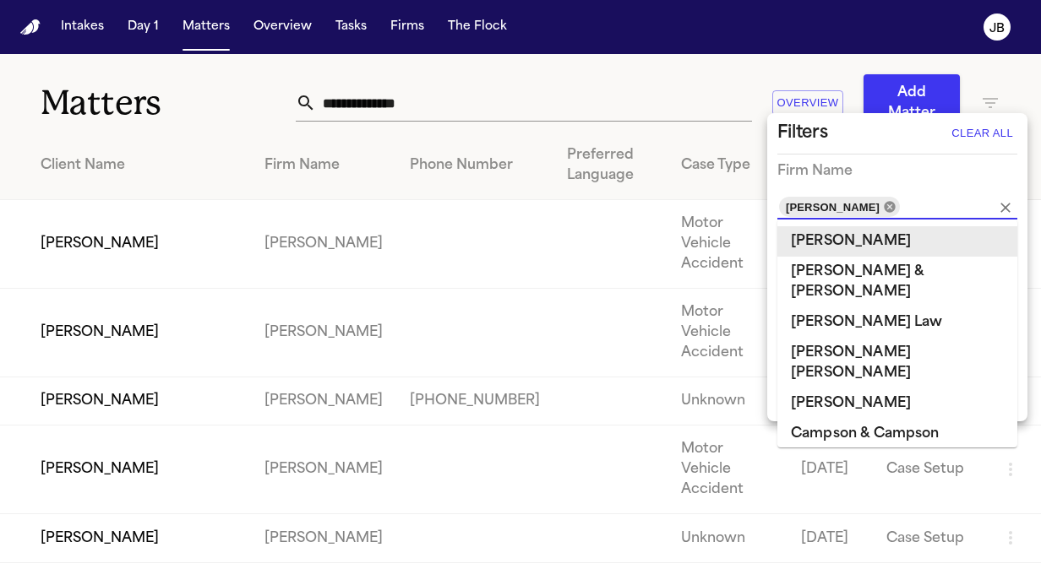
click at [884, 201] on icon at bounding box center [889, 206] width 11 height 11
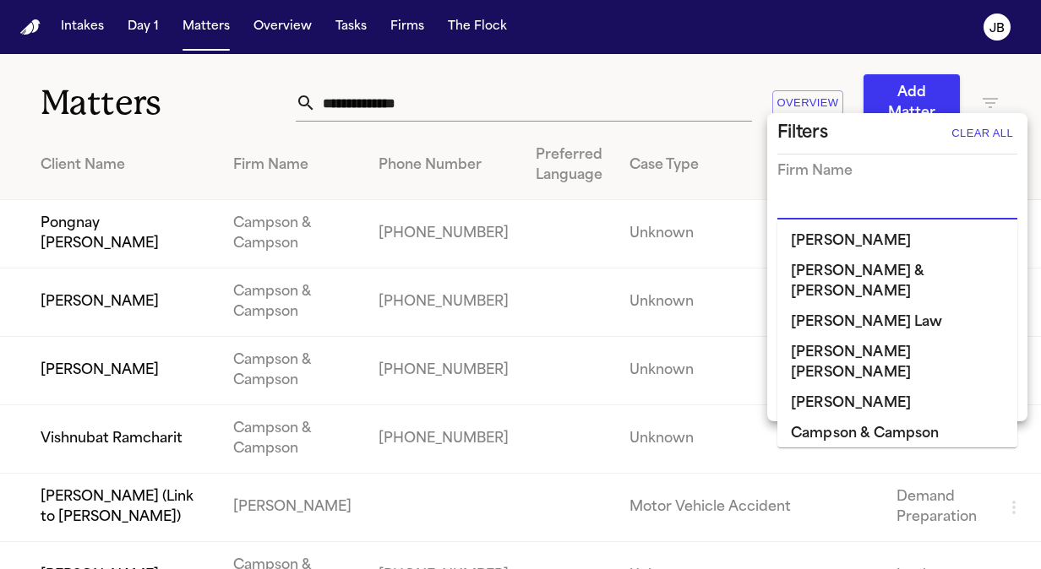
click at [836, 203] on input "text" at bounding box center [884, 207] width 215 height 24
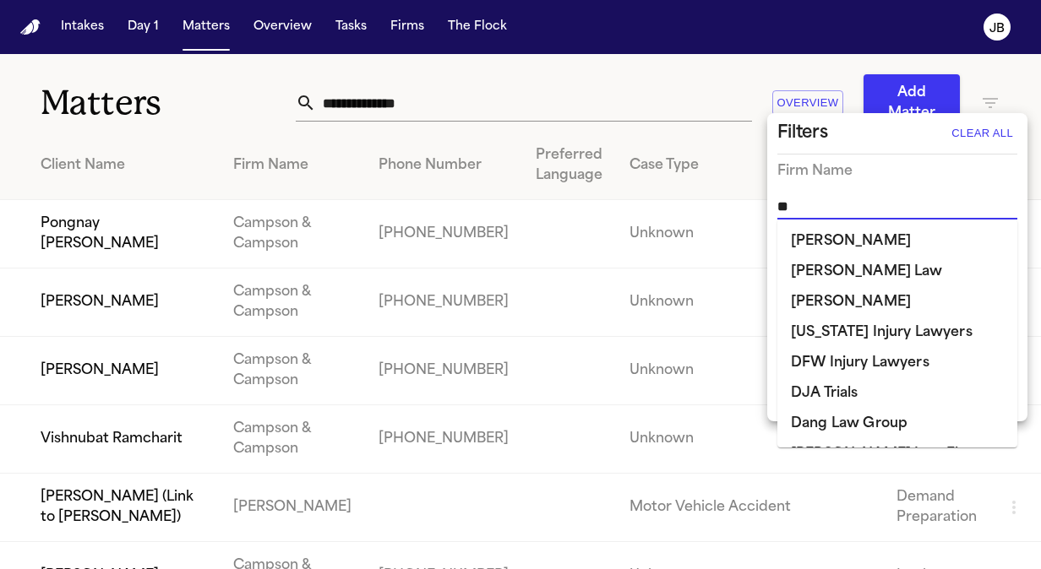
type input "***"
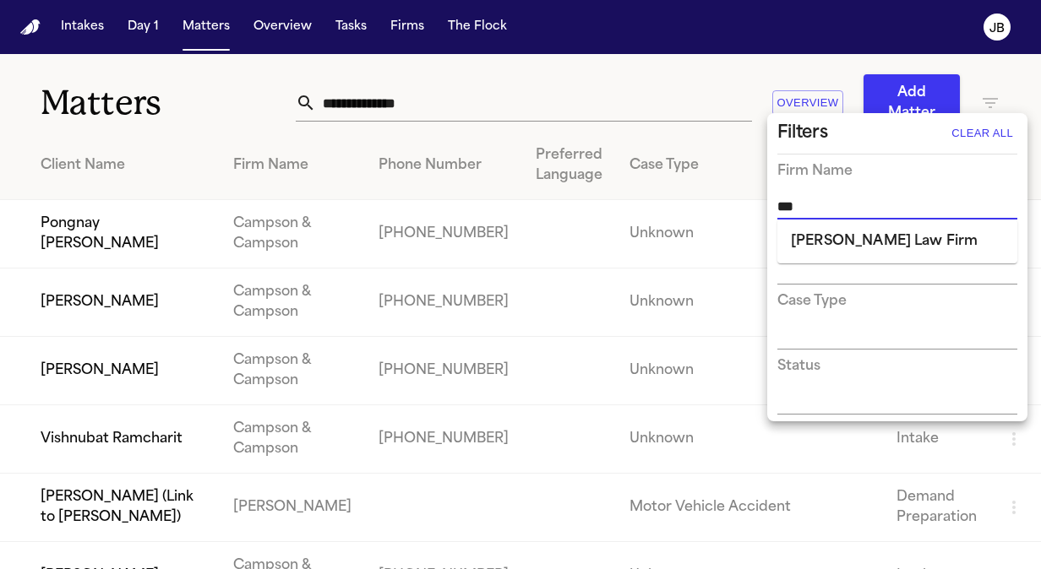
click at [831, 244] on li "[PERSON_NAME] Law Firm" at bounding box center [897, 241] width 240 height 30
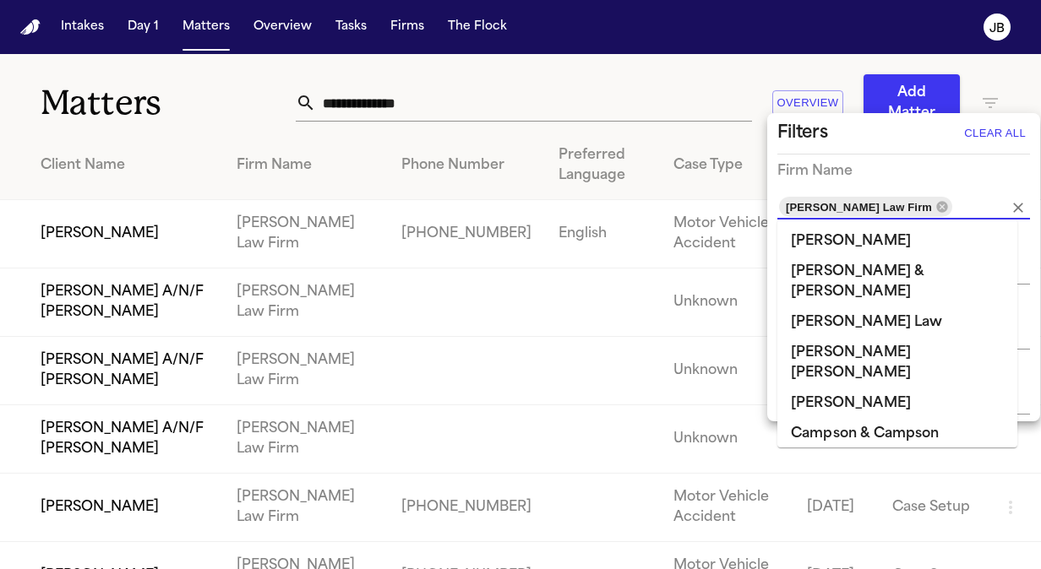
scroll to position [1097, 0]
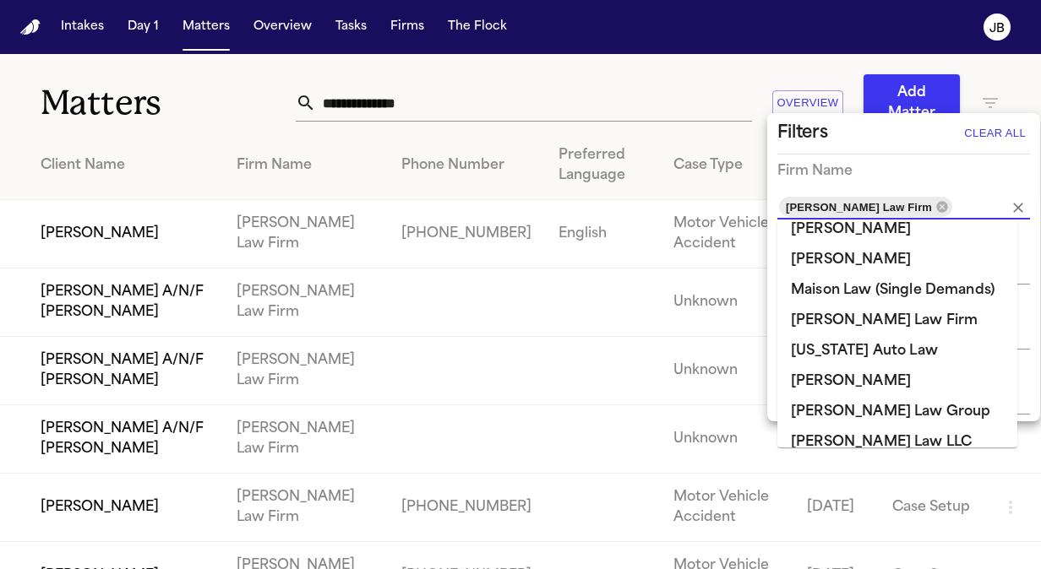
click at [864, 519] on li "[PERSON_NAME] Law Firm" at bounding box center [897, 534] width 240 height 30
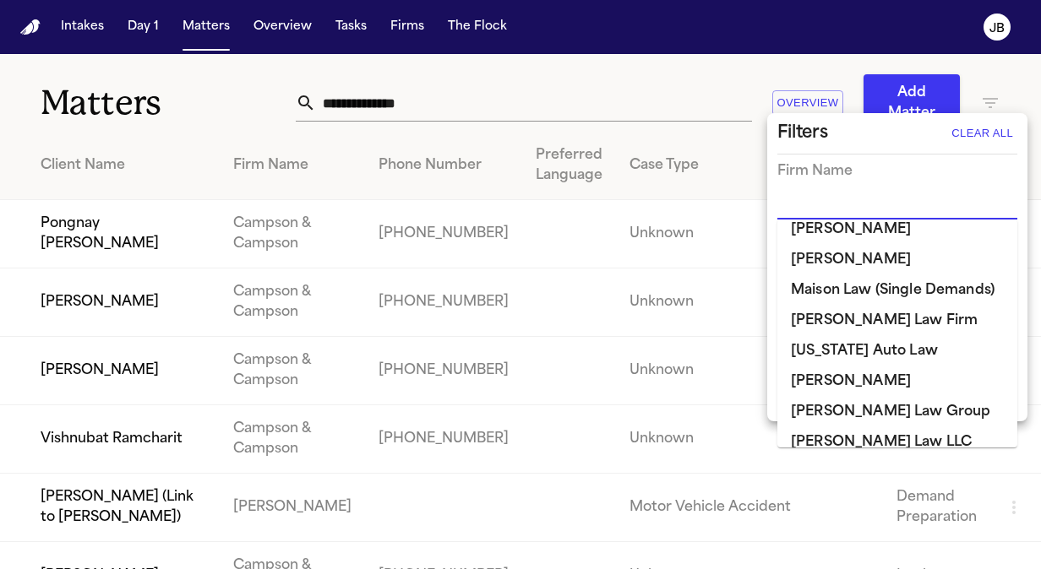
click at [864, 519] on li "[PERSON_NAME] Law Firm" at bounding box center [897, 534] width 240 height 30
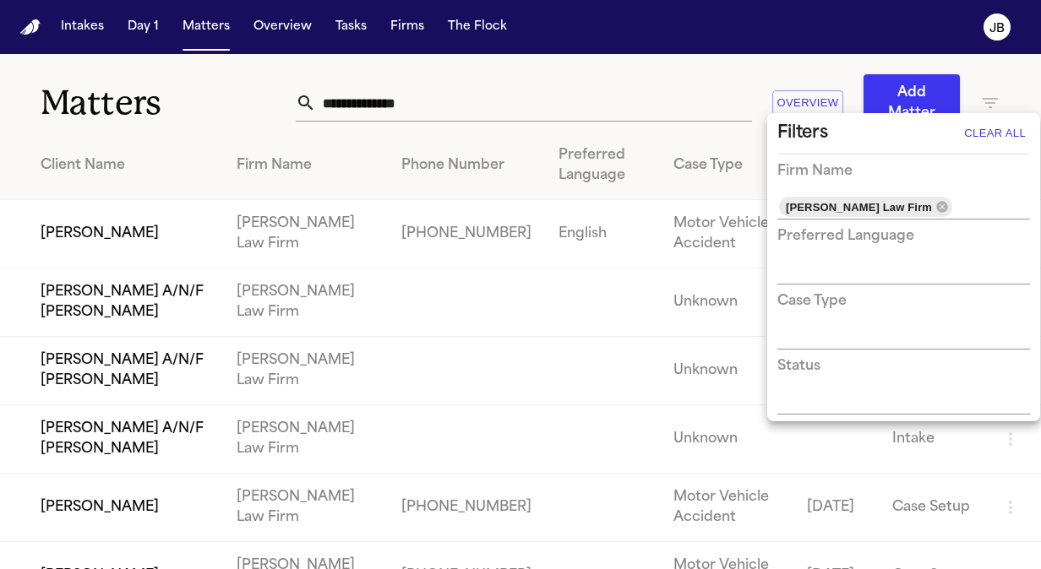
click at [627, 88] on div at bounding box center [520, 284] width 1041 height 569
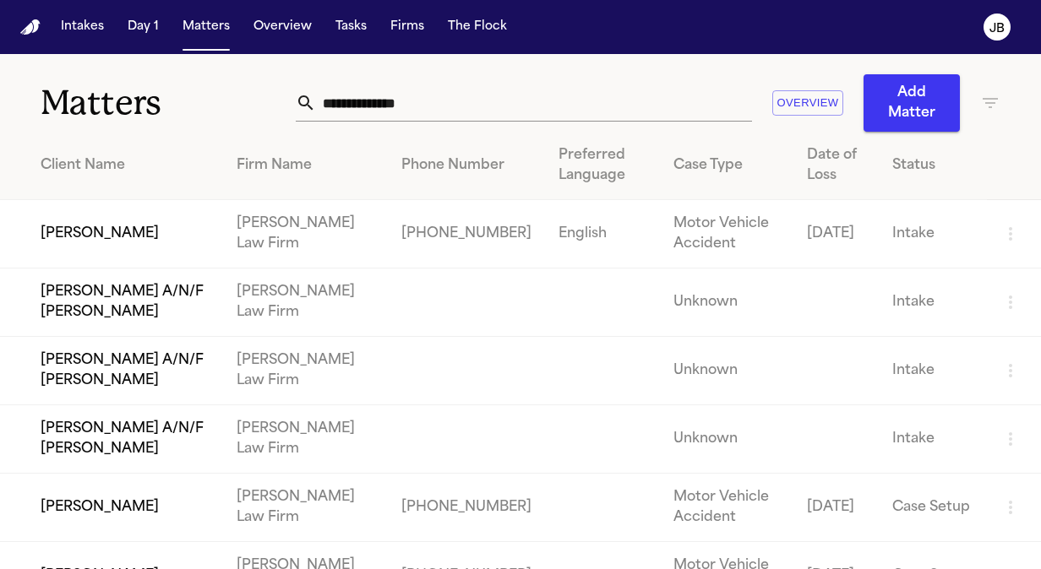
click at [131, 228] on td "[PERSON_NAME]" at bounding box center [111, 234] width 223 height 68
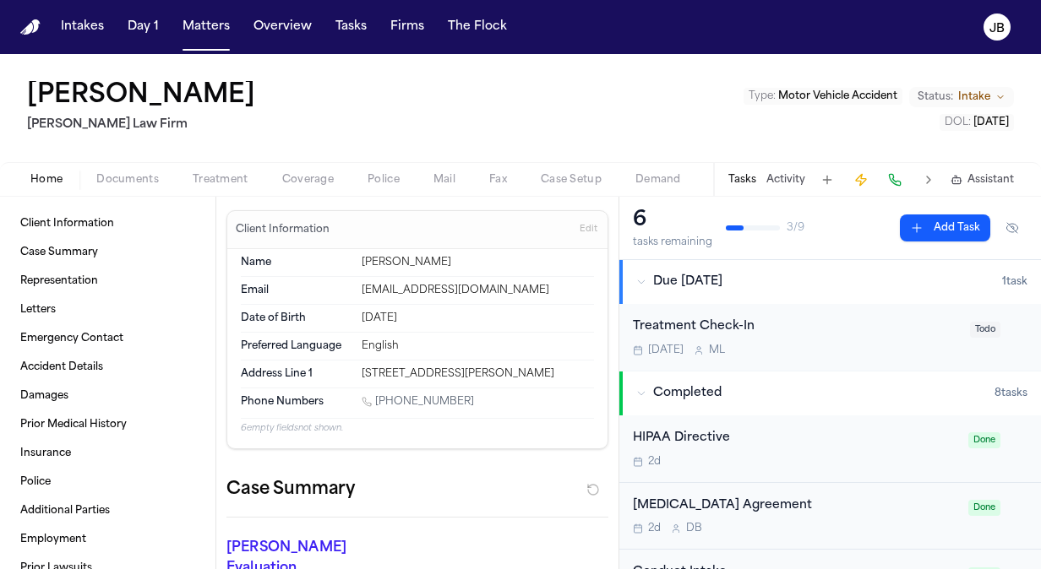
click at [978, 98] on span "Intake" at bounding box center [974, 97] width 32 height 14
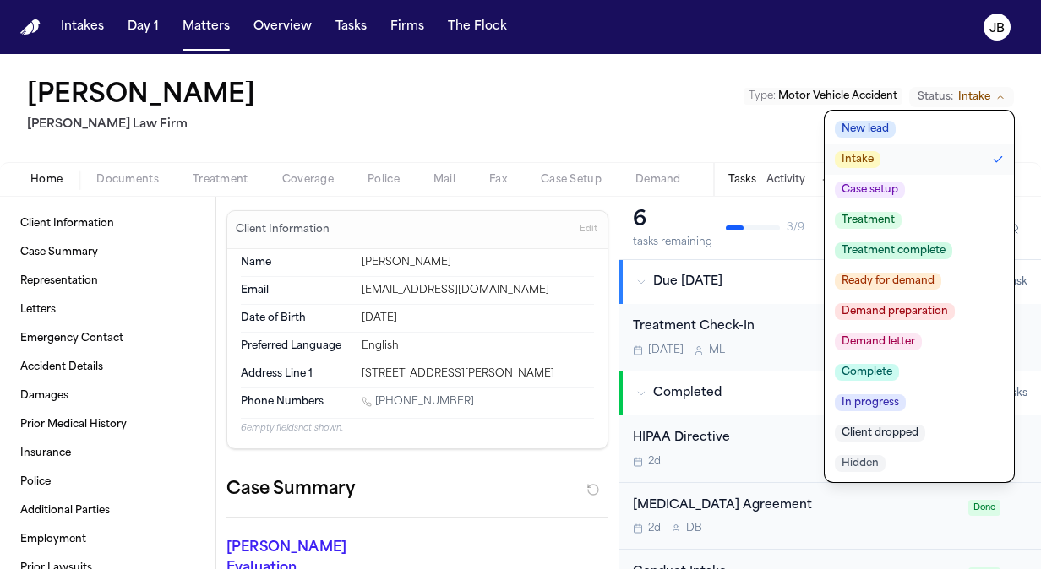
click at [887, 427] on span "Client dropped" at bounding box center [880, 433] width 90 height 17
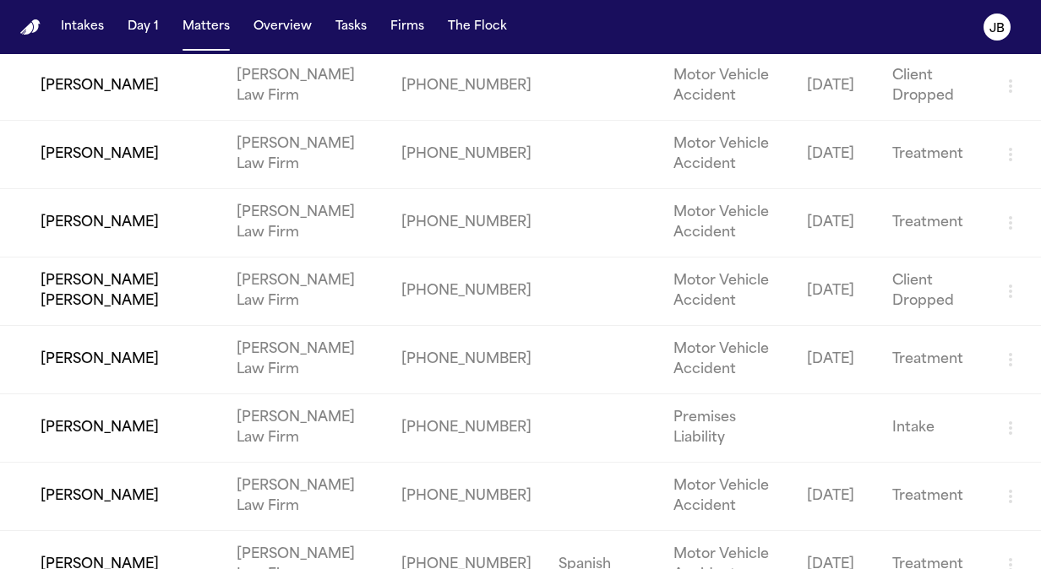
scroll to position [2970, 0]
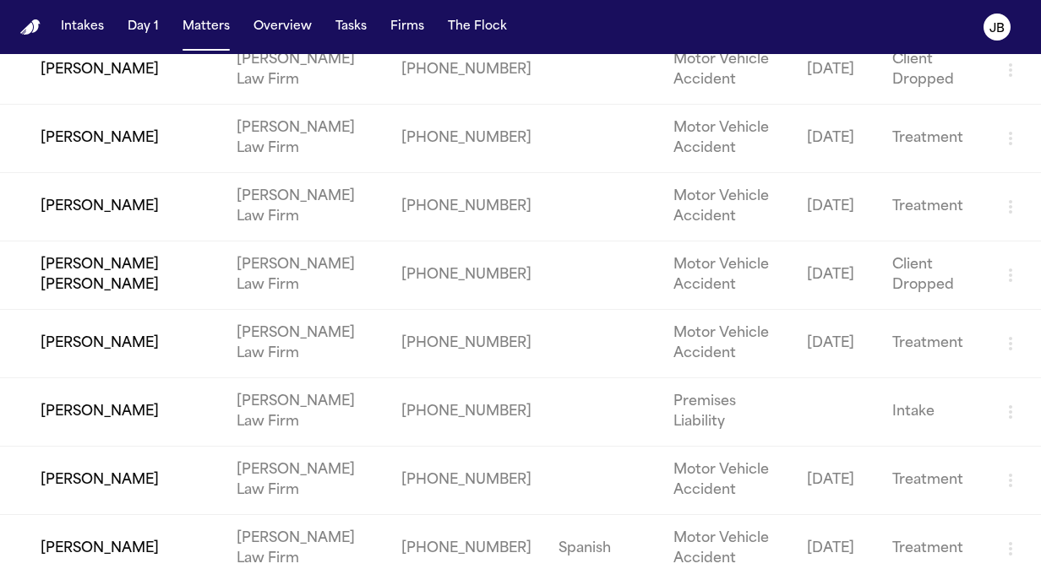
click at [101, 394] on td "[PERSON_NAME]" at bounding box center [111, 413] width 223 height 68
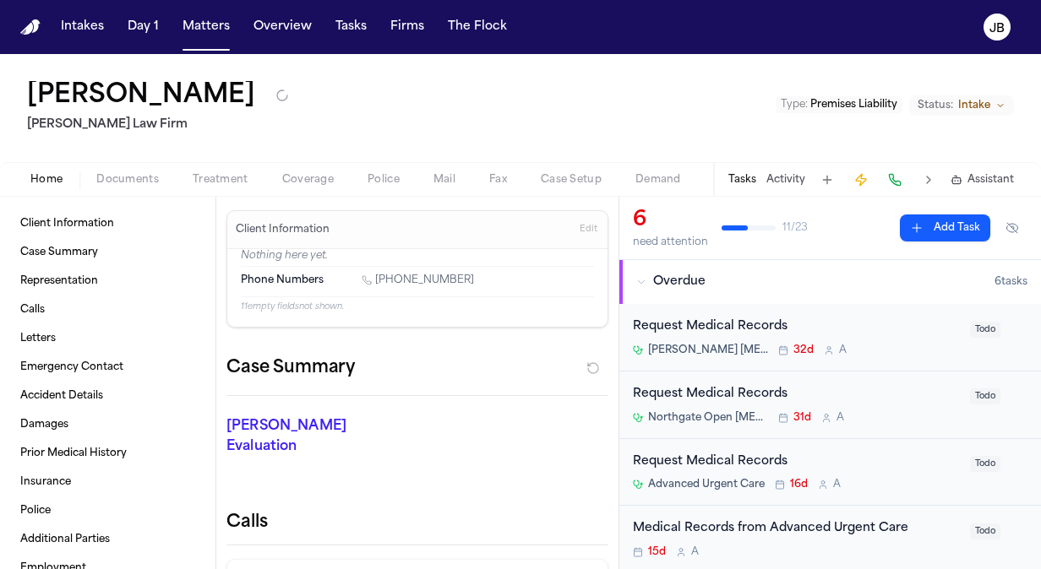
click at [773, 175] on button "Activity" at bounding box center [785, 180] width 39 height 14
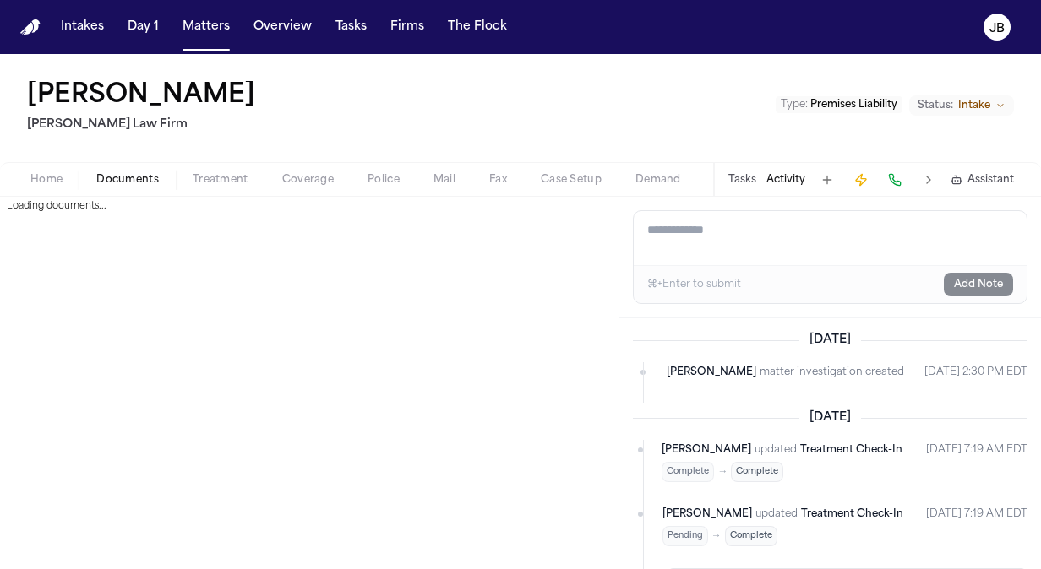
click at [139, 174] on span "Documents" at bounding box center [127, 180] width 63 height 14
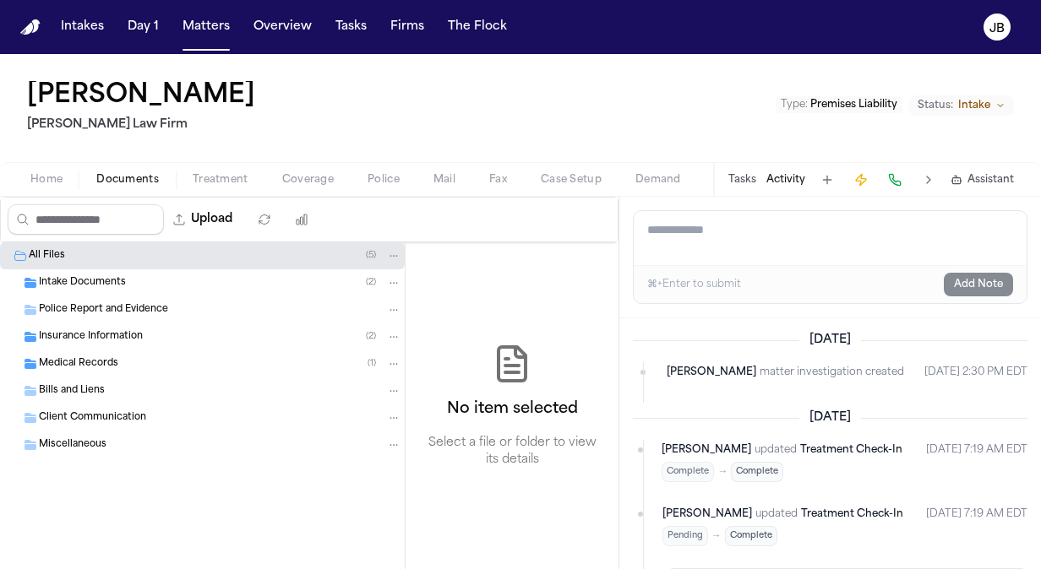
click at [88, 285] on span "Intake Documents" at bounding box center [82, 283] width 87 height 14
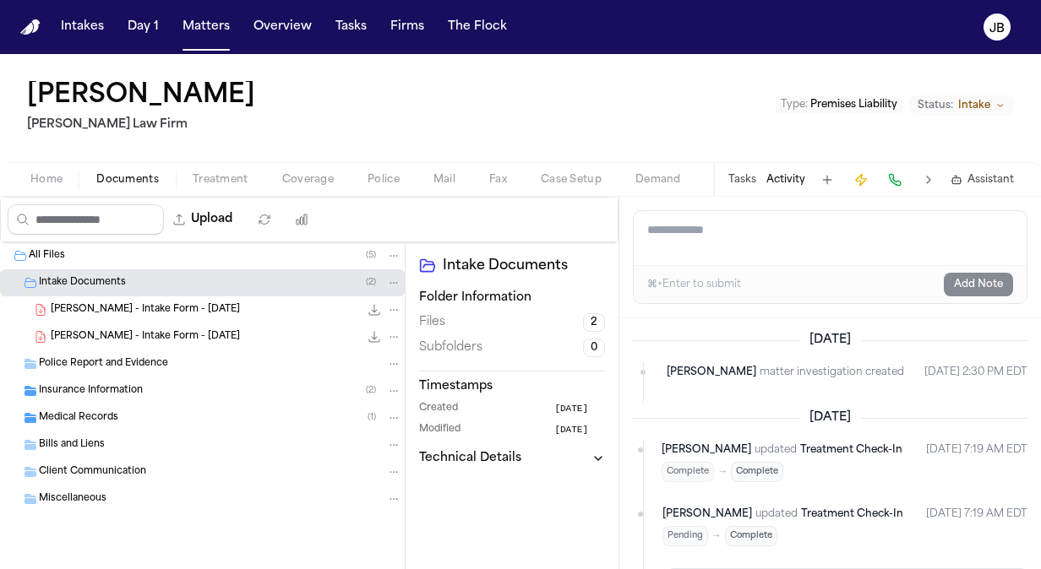
click at [82, 337] on span "S. Perez - Intake Form - 7.15.25" at bounding box center [145, 337] width 189 height 14
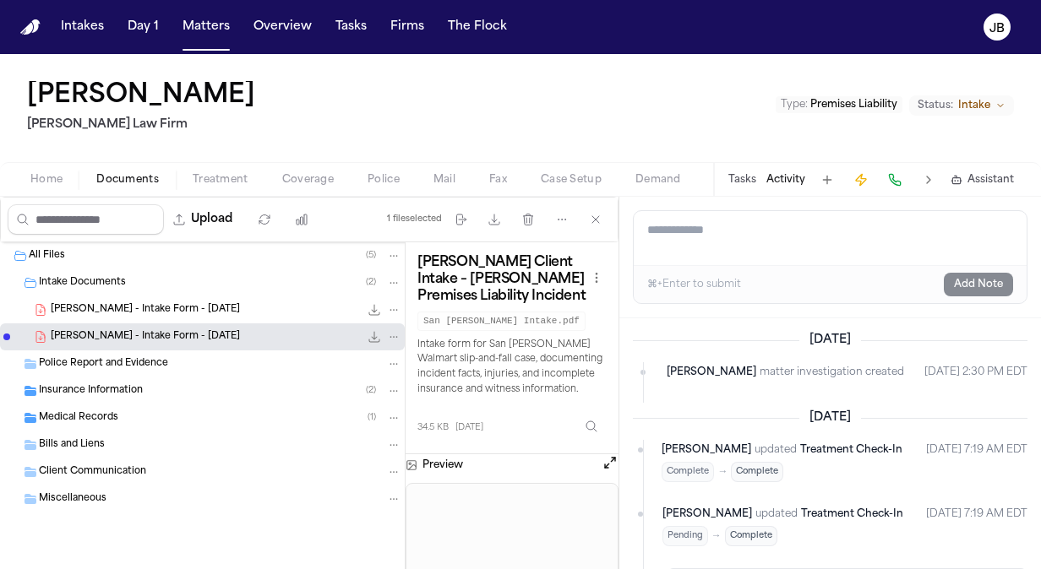
click at [100, 412] on span "Medical Records" at bounding box center [78, 418] width 79 height 14
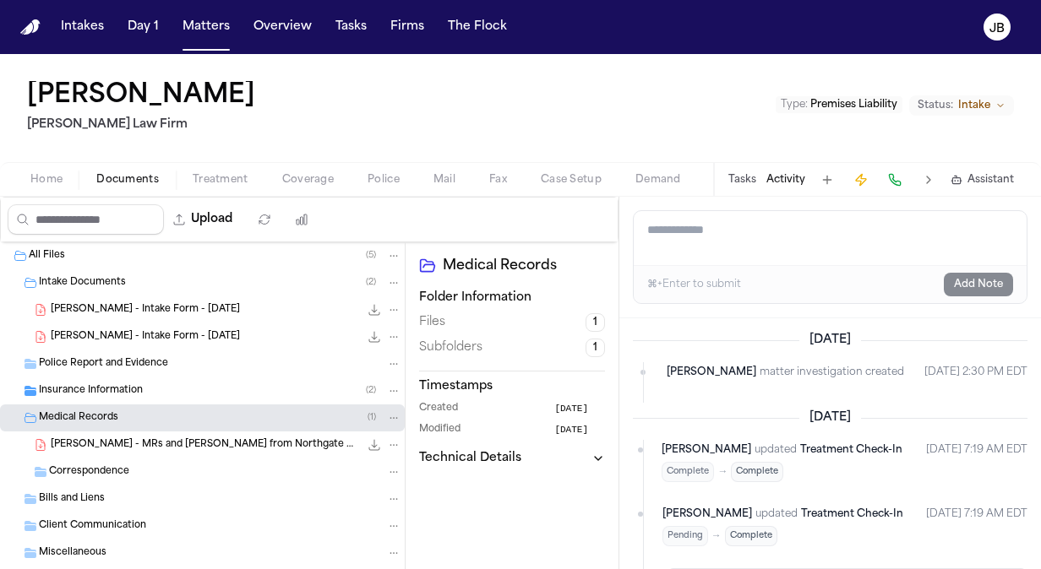
click at [114, 384] on span "Insurance Information" at bounding box center [91, 391] width 104 height 14
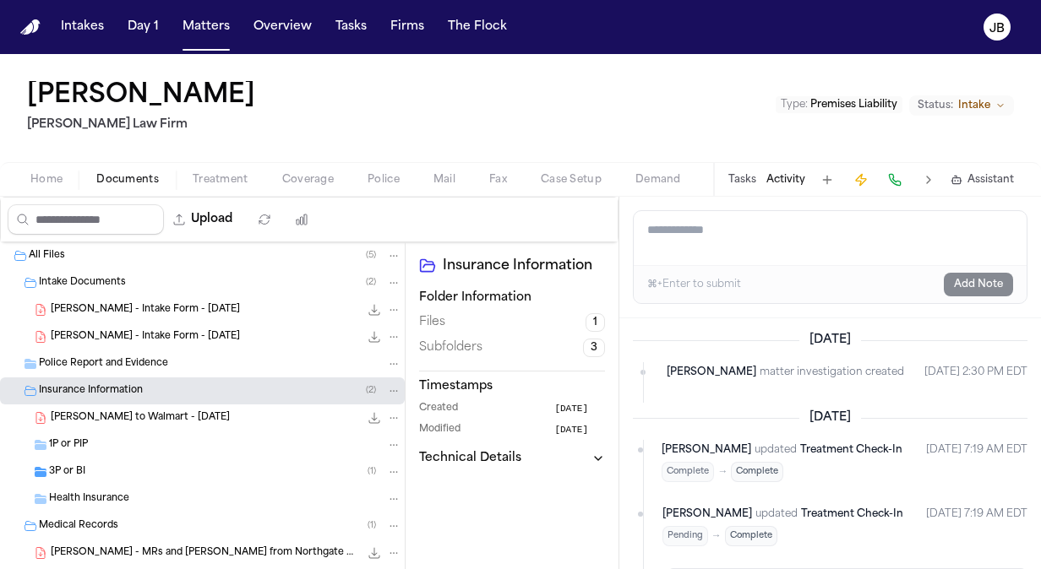
click at [134, 310] on span "S. Perez - Intake Form - 7.15.25" at bounding box center [145, 310] width 189 height 14
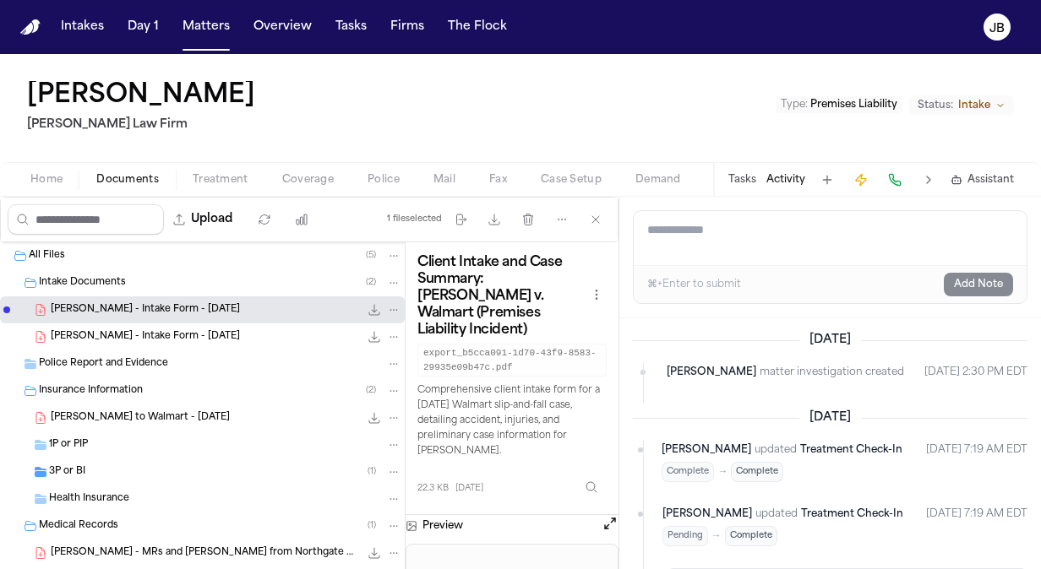
click at [124, 330] on span "S. Perez - Intake Form - 7.15.25" at bounding box center [145, 337] width 189 height 14
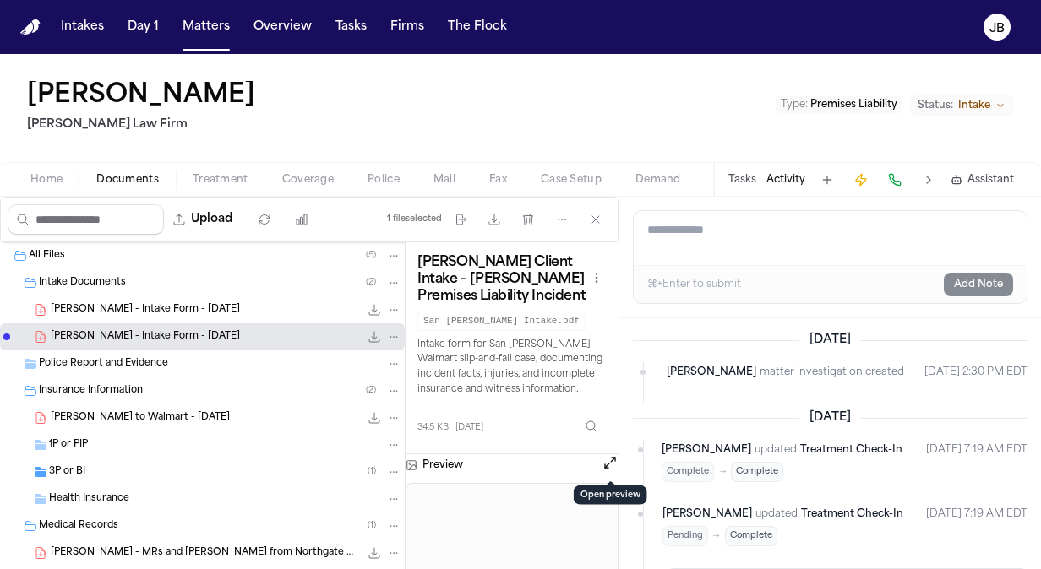
click at [608, 460] on button "Open preview" at bounding box center [610, 463] width 17 height 17
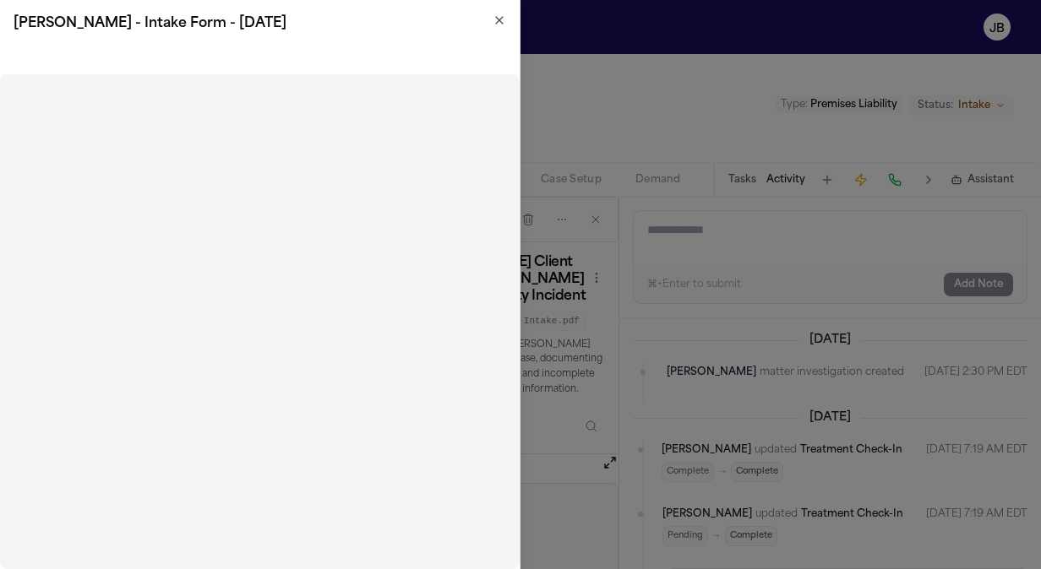
click at [499, 29] on h2 "S. Perez - Intake Form - 7.15.25" at bounding box center [260, 24] width 493 height 20
click at [499, 19] on icon "button" at bounding box center [500, 21] width 14 height 14
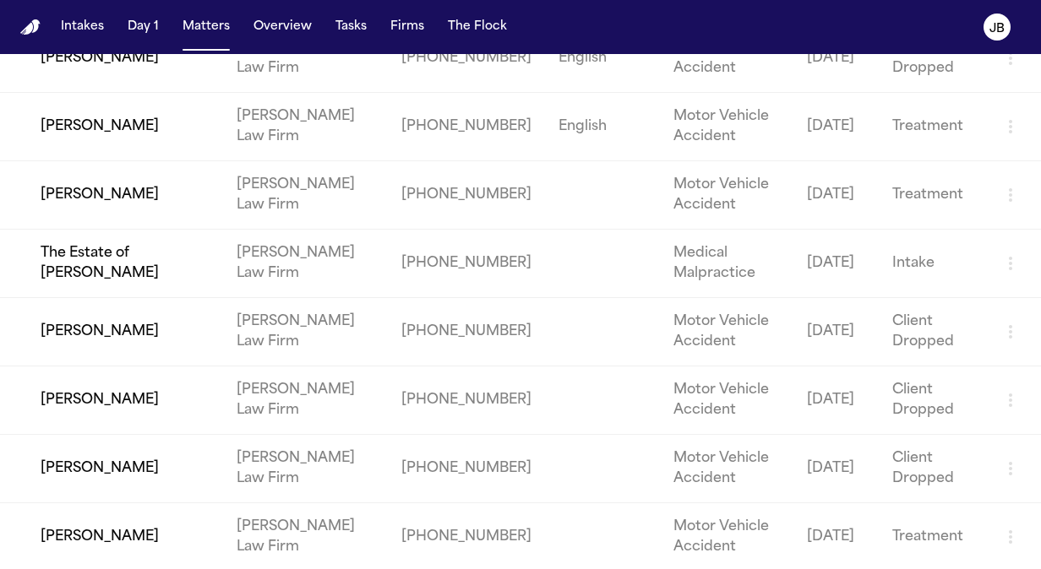
scroll to position [1278, 0]
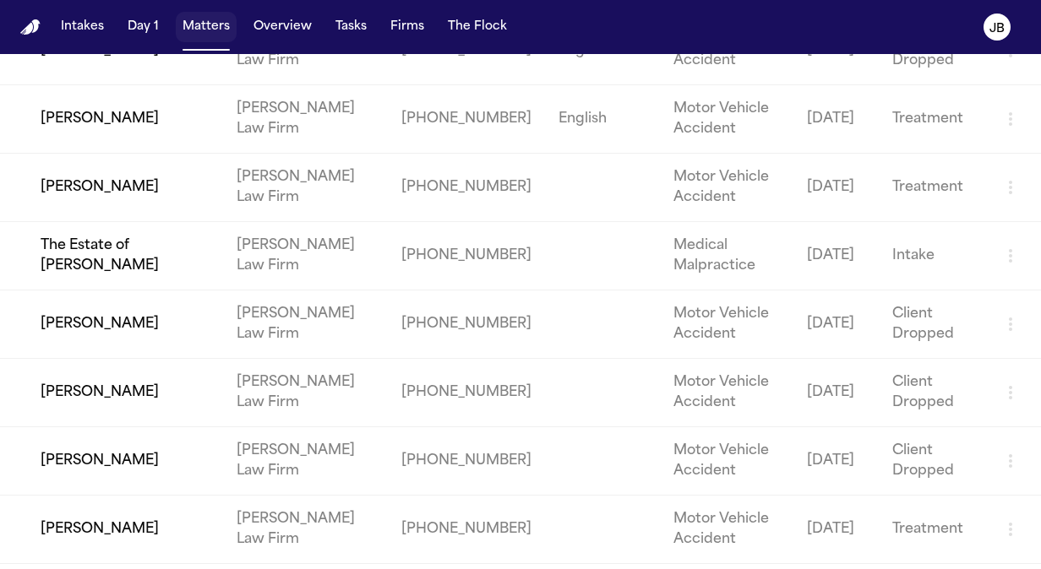
click at [198, 20] on button "Matters" at bounding box center [206, 27] width 61 height 30
click at [196, 26] on button "Matters" at bounding box center [206, 27] width 61 height 30
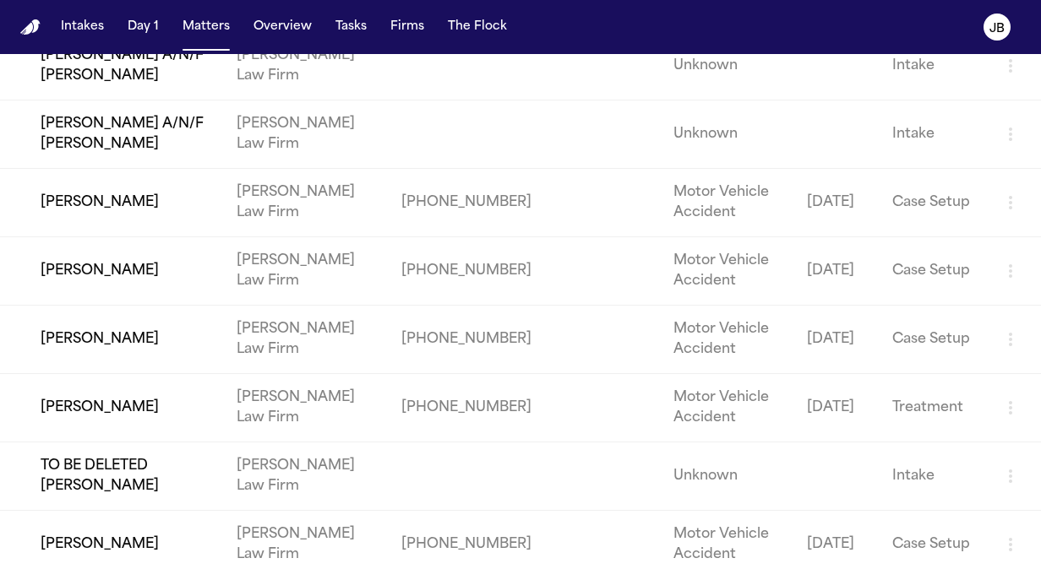
scroll to position [0, 0]
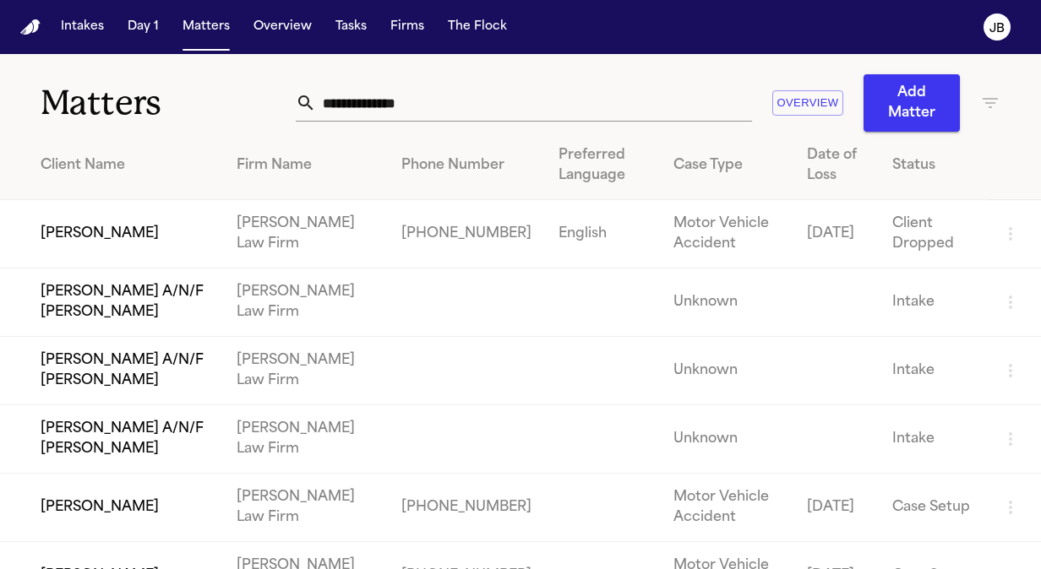
click at [356, 101] on input "text" at bounding box center [534, 102] width 436 height 37
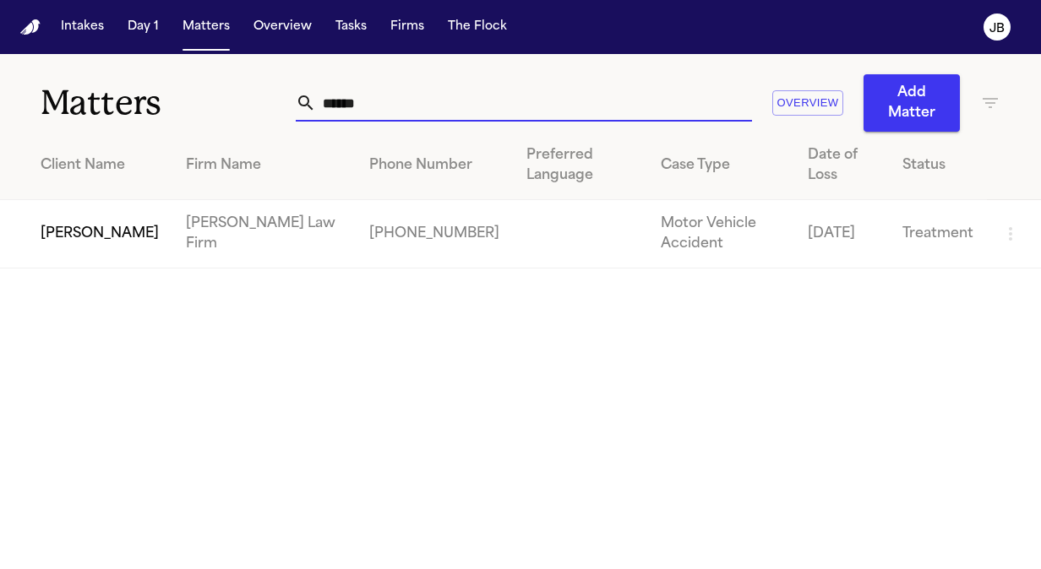
type input "******"
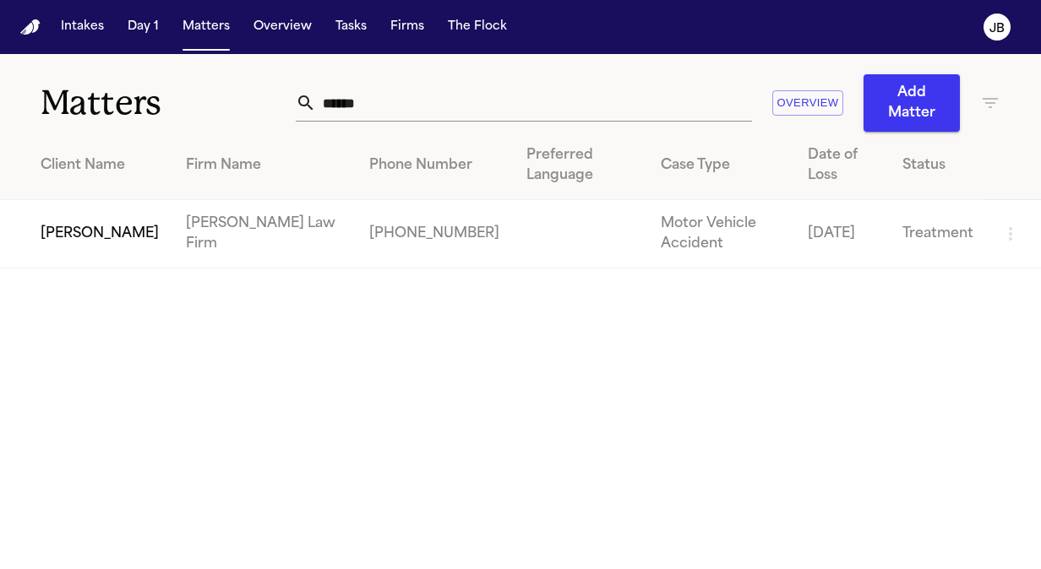
click at [84, 230] on td "[PERSON_NAME]" at bounding box center [86, 234] width 172 height 68
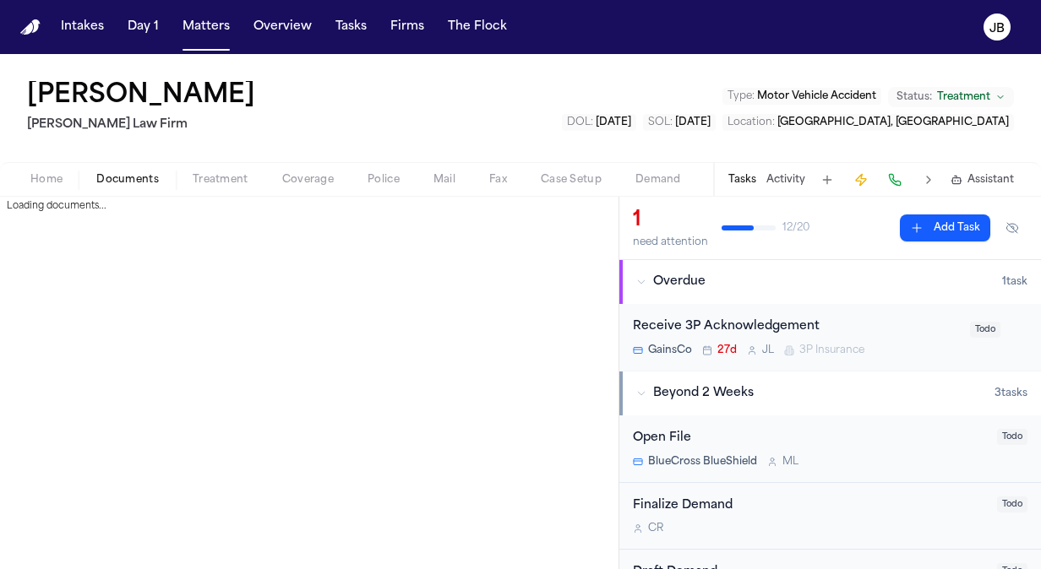
click at [123, 176] on span "Documents" at bounding box center [127, 180] width 63 height 14
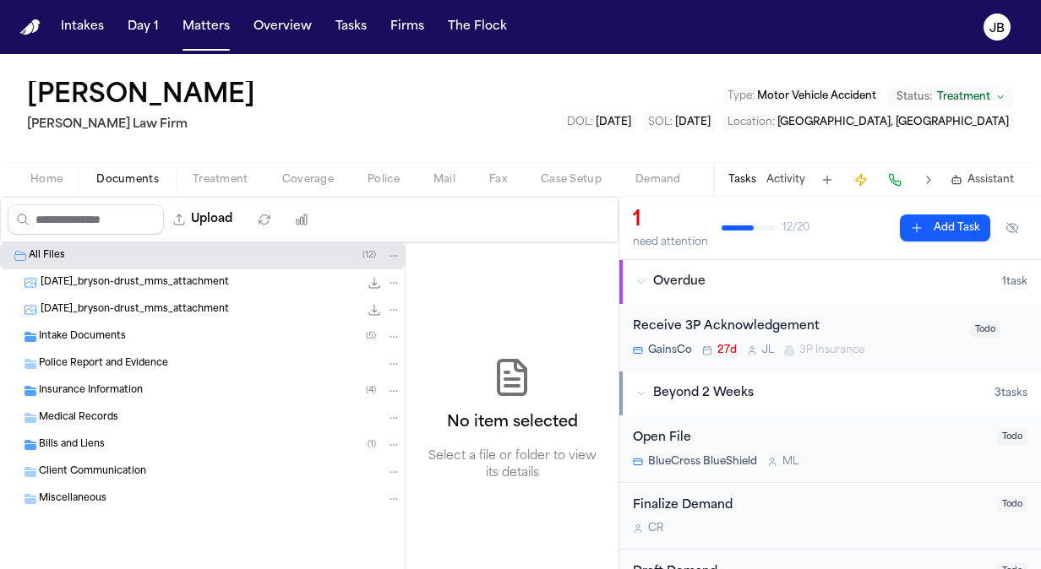
click at [144, 283] on span "2025-07-25_bryson-drust_mms_attachment" at bounding box center [135, 283] width 188 height 14
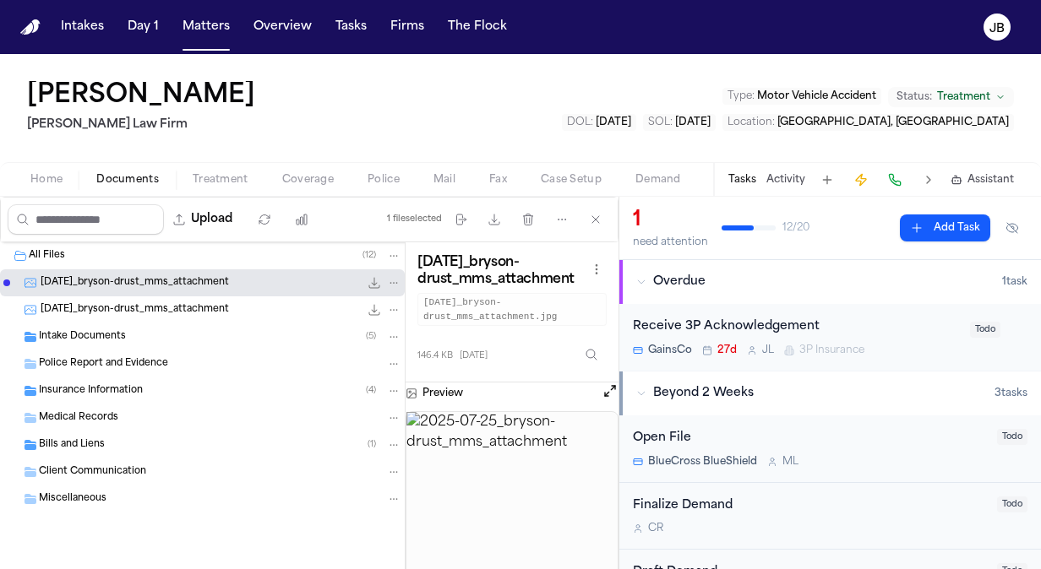
click at [210, 324] on div "Intake Documents ( 5 )" at bounding box center [202, 337] width 405 height 27
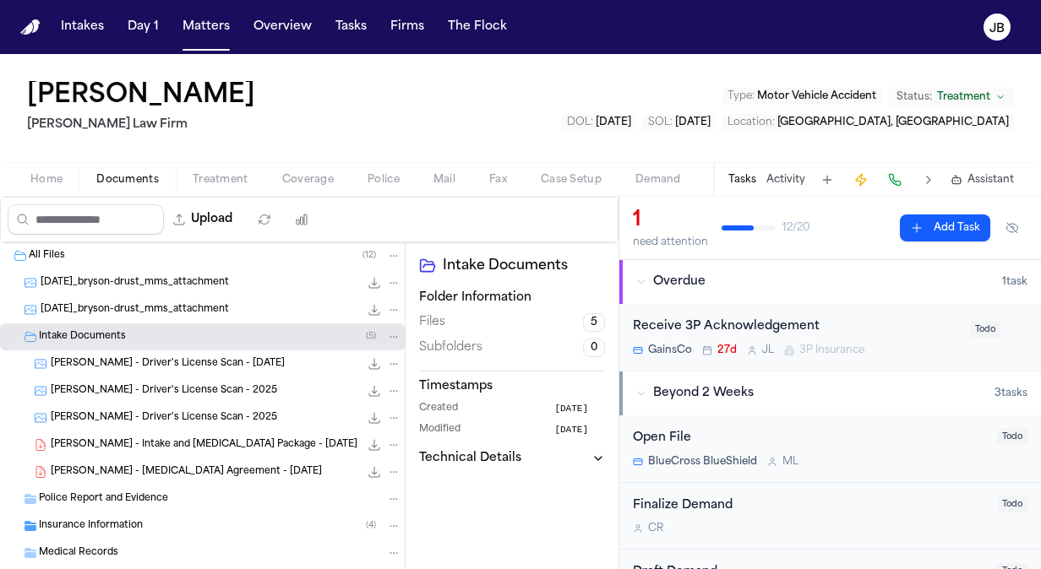
click at [169, 443] on span "B. Drust - Intake and Retainer Package - 7.14.25" at bounding box center [204, 446] width 307 height 14
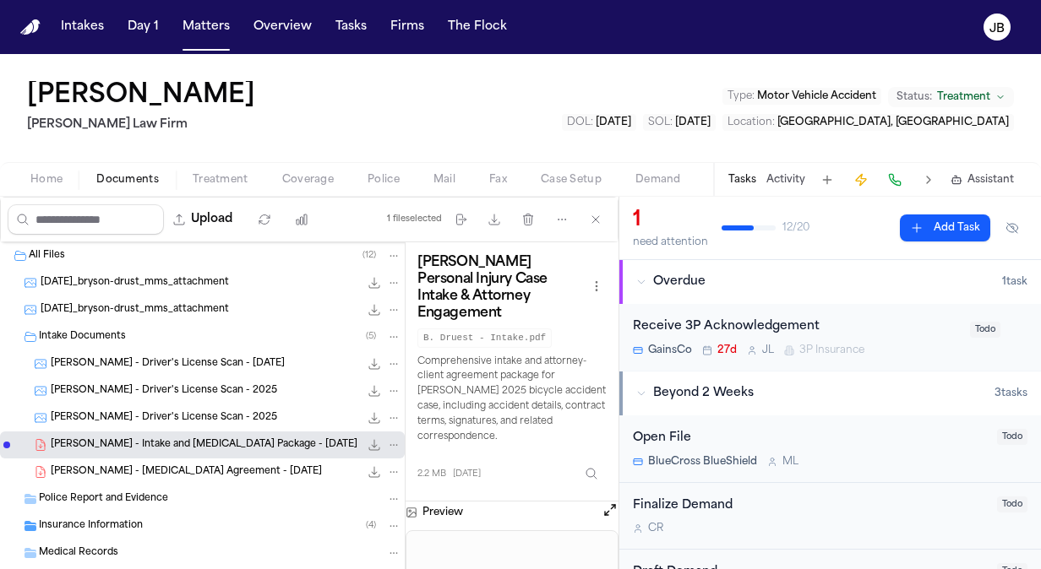
click at [605, 502] on button "Open preview" at bounding box center [610, 510] width 17 height 17
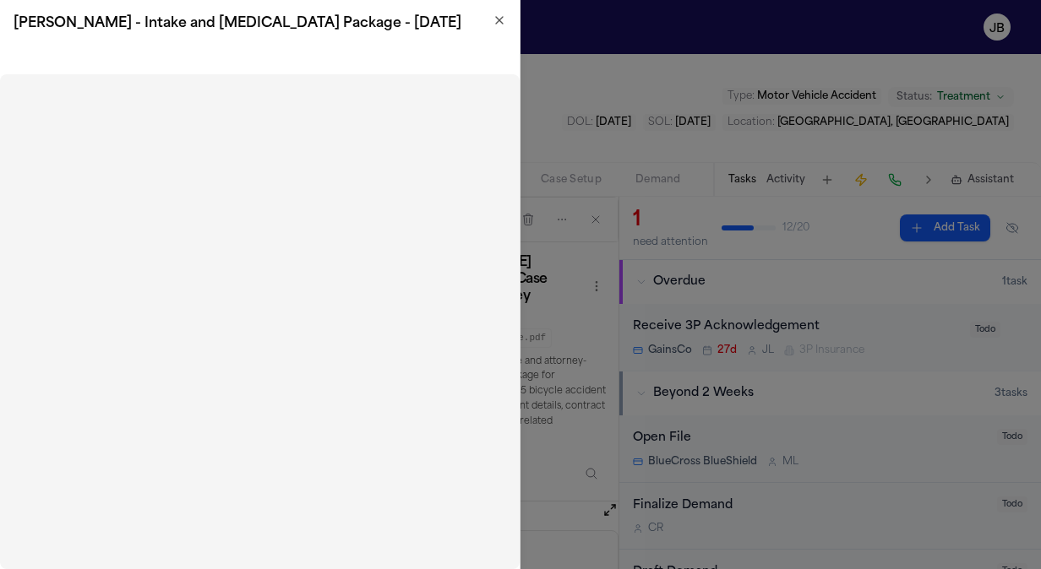
click at [495, 22] on icon "button" at bounding box center [500, 21] width 14 height 14
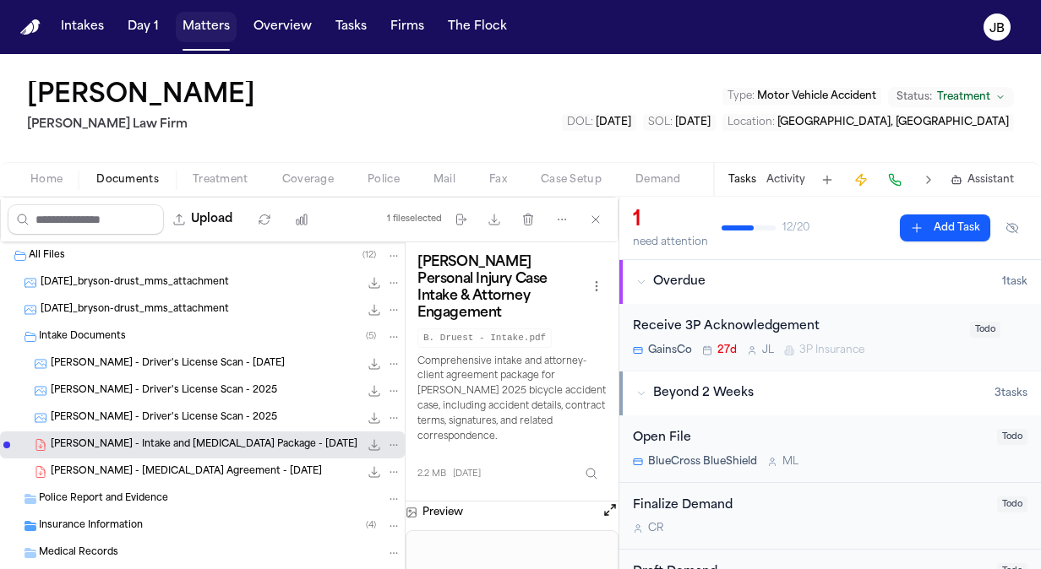
click at [191, 27] on button "Matters" at bounding box center [206, 27] width 61 height 30
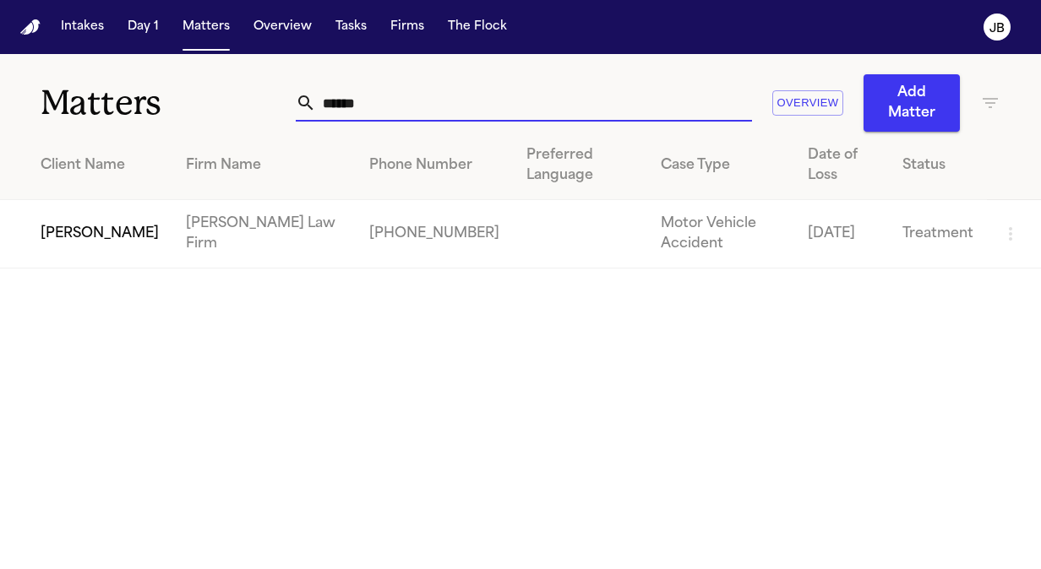
drag, startPoint x: 392, startPoint y: 106, endPoint x: 87, endPoint y: 125, distance: 305.6
click at [87, 125] on div "Matters ****** Overview Add Matter" at bounding box center [520, 93] width 1041 height 78
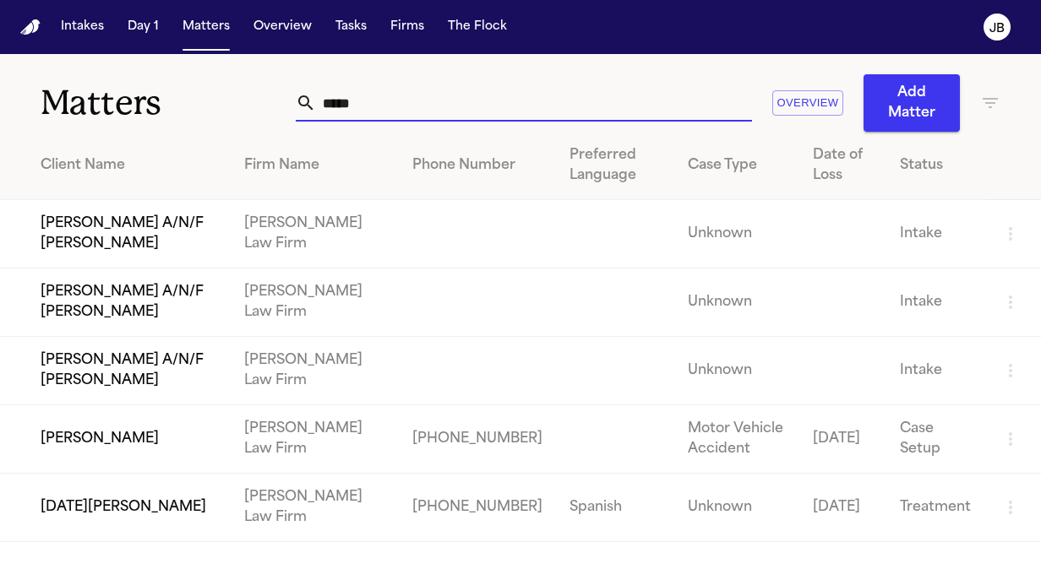
type input "*****"
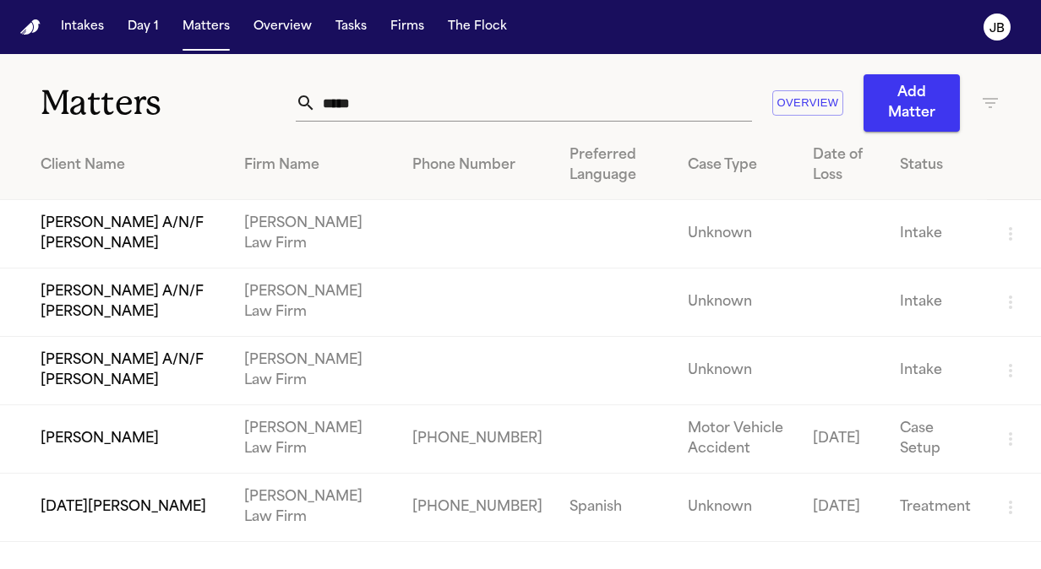
click at [120, 456] on td "[PERSON_NAME]" at bounding box center [115, 440] width 231 height 68
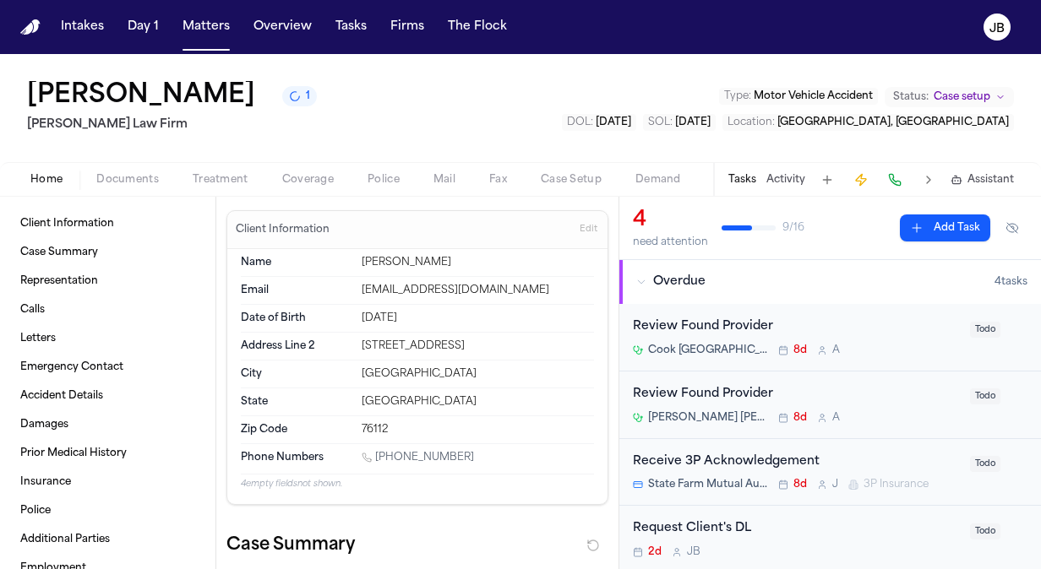
click at [121, 191] on div "Home Documents Treatment Coverage Police Mail Fax Case Setup Demand Workspaces …" at bounding box center [520, 179] width 1041 height 34
click at [143, 179] on span "Documents" at bounding box center [127, 180] width 63 height 14
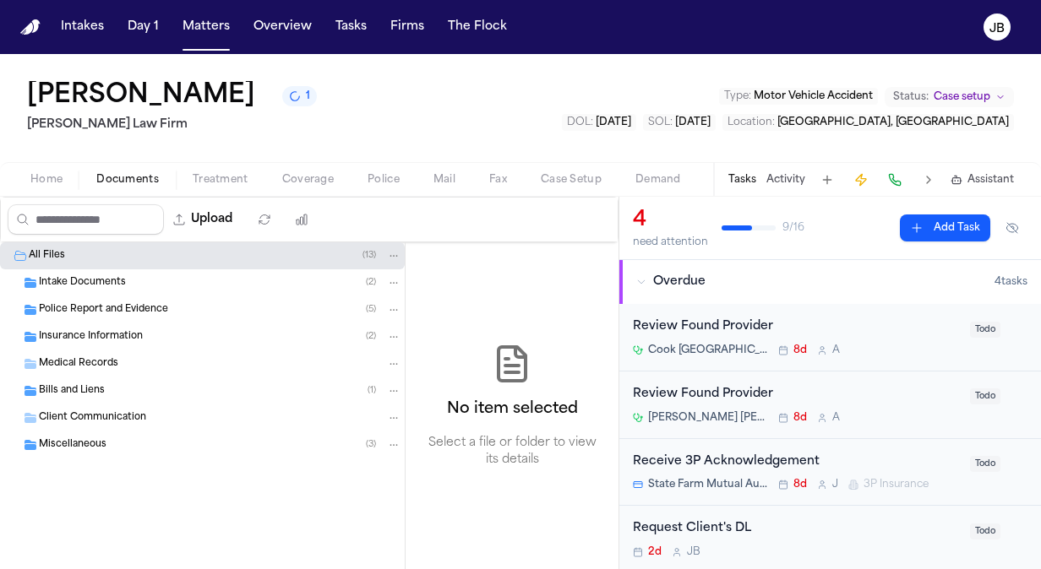
click at [103, 330] on span "Insurance Information" at bounding box center [91, 337] width 104 height 14
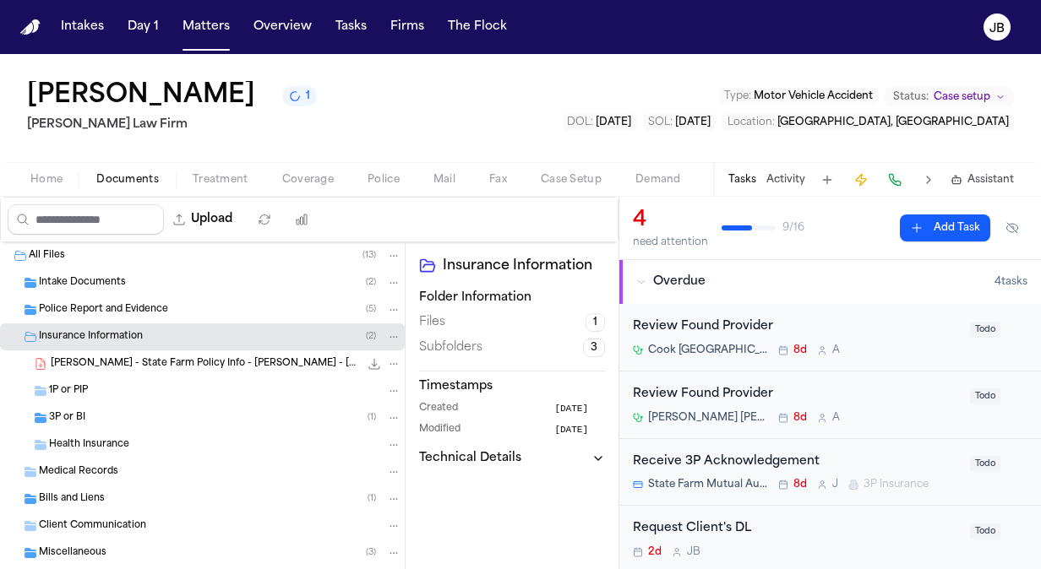
click at [93, 390] on div "1P or PIP" at bounding box center [225, 391] width 352 height 15
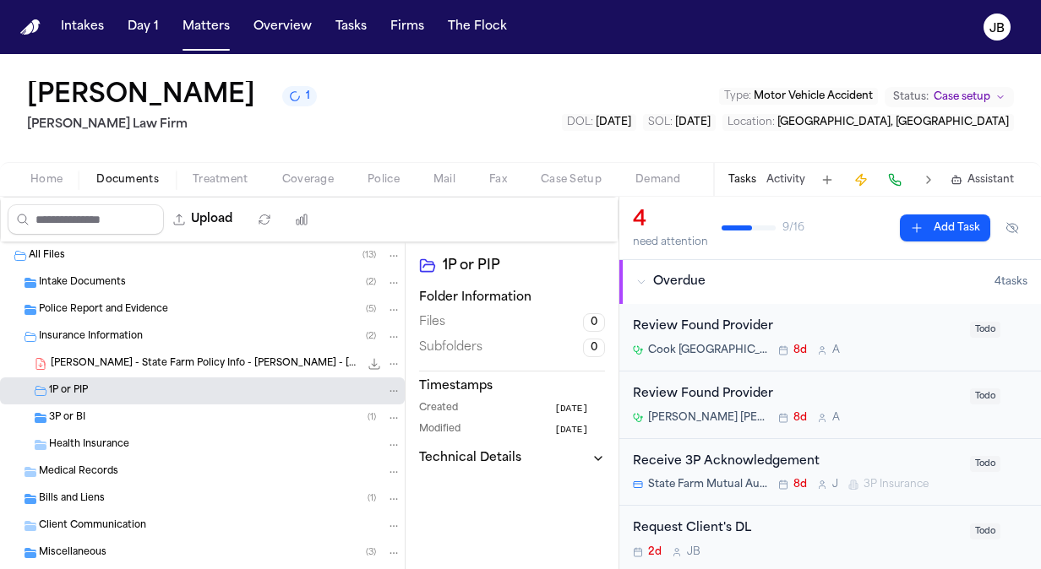
click at [78, 421] on span "3P or BI" at bounding box center [67, 418] width 36 height 14
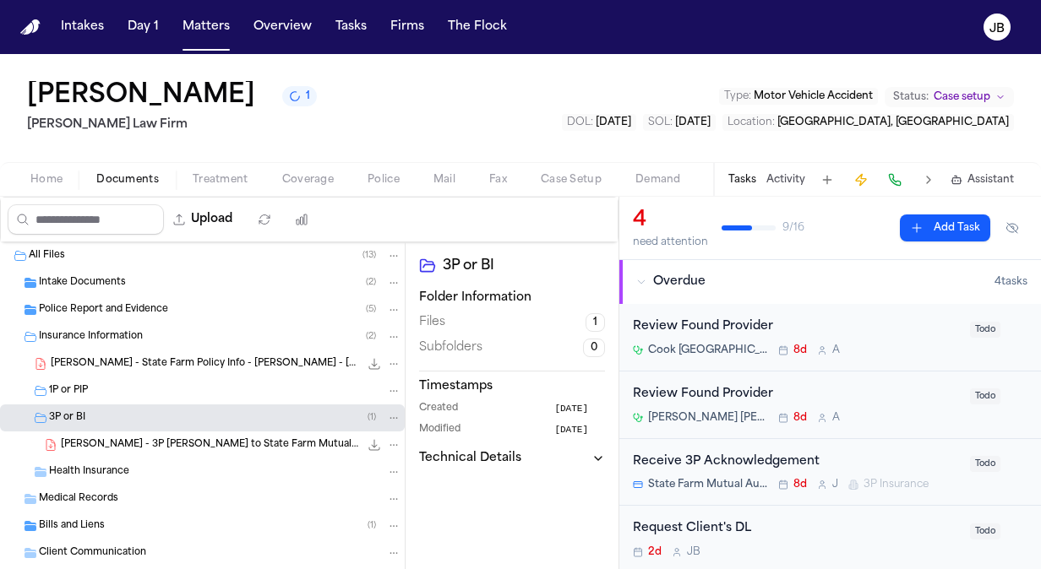
click at [128, 313] on span "Police Report and Evidence" at bounding box center [103, 310] width 129 height 14
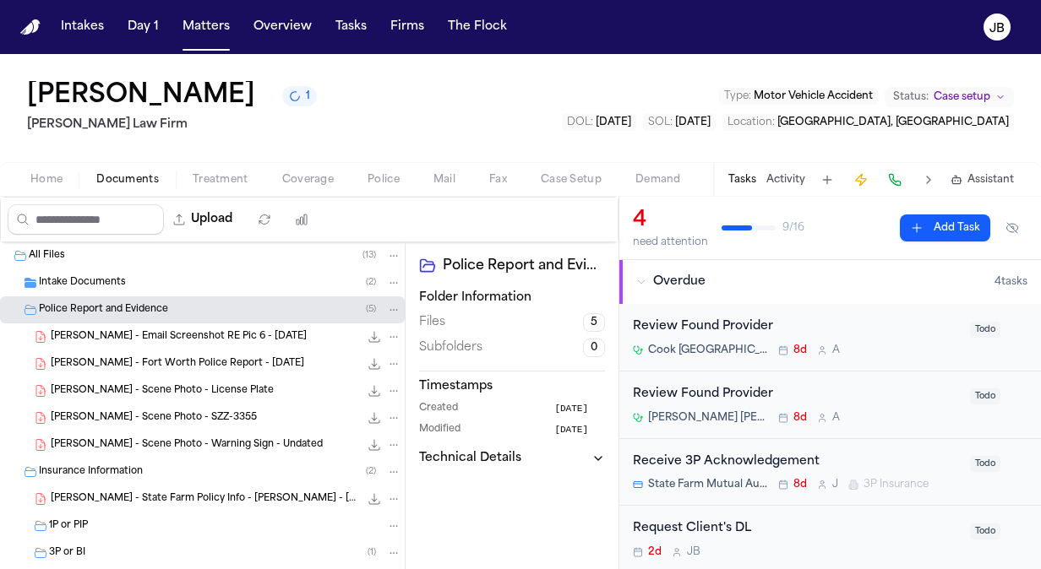
click at [184, 367] on span "E. Lucio - Fort Worth Police Report - 8.12.25" at bounding box center [177, 364] width 253 height 14
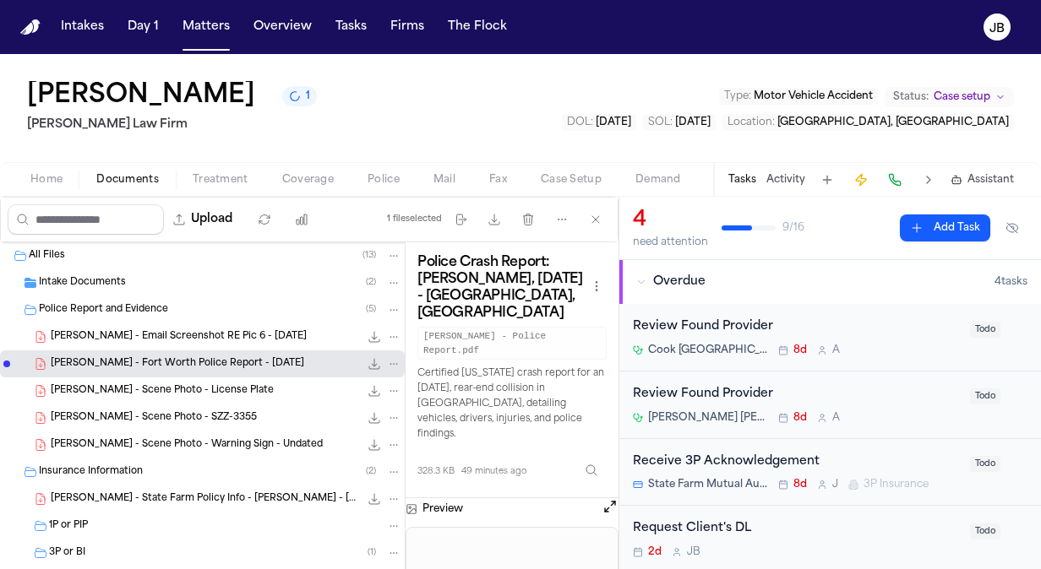
click at [609, 499] on button "Open preview" at bounding box center [610, 507] width 17 height 17
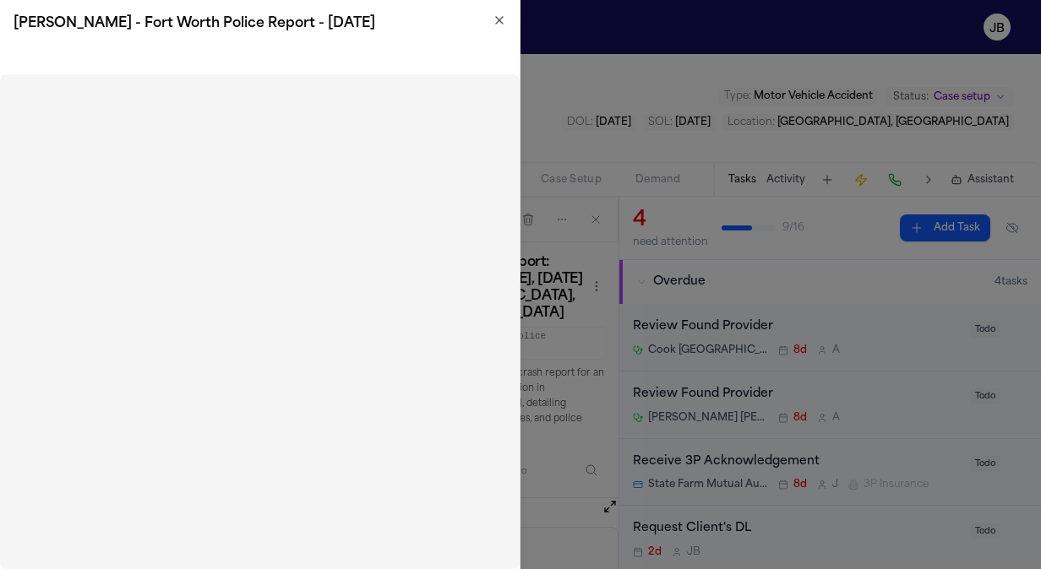
click at [492, 16] on h2 "E. Lucio - Fort Worth Police Report - 8.12.25" at bounding box center [260, 24] width 493 height 20
click at [501, 22] on icon "button" at bounding box center [499, 20] width 7 height 7
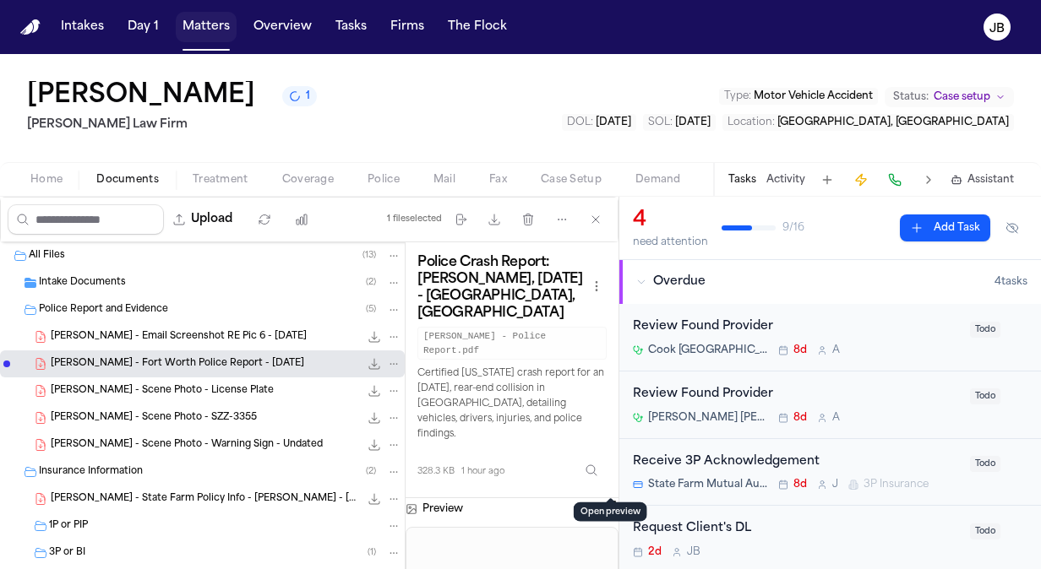
click at [218, 30] on button "Matters" at bounding box center [206, 27] width 61 height 30
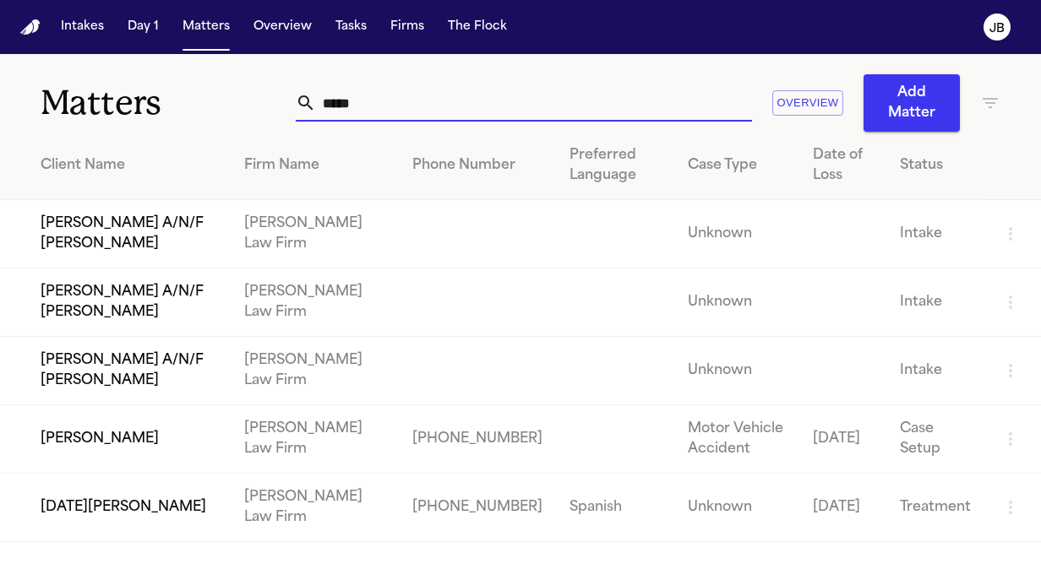
drag, startPoint x: 365, startPoint y: 106, endPoint x: 139, endPoint y: 89, distance: 227.1
click at [139, 89] on div "Matters ***** Overview Add Matter" at bounding box center [520, 93] width 1041 height 78
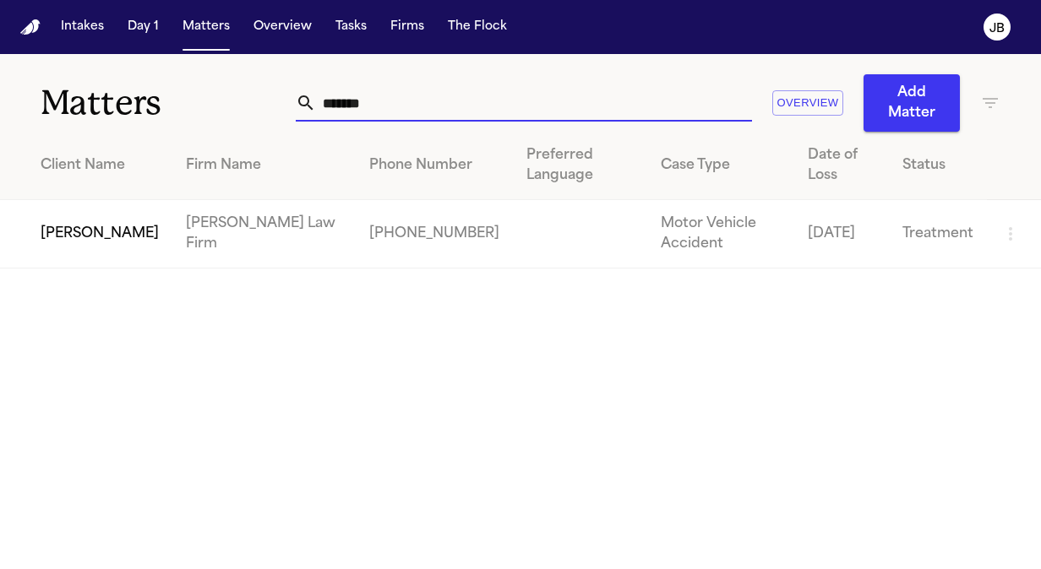
type input "*******"
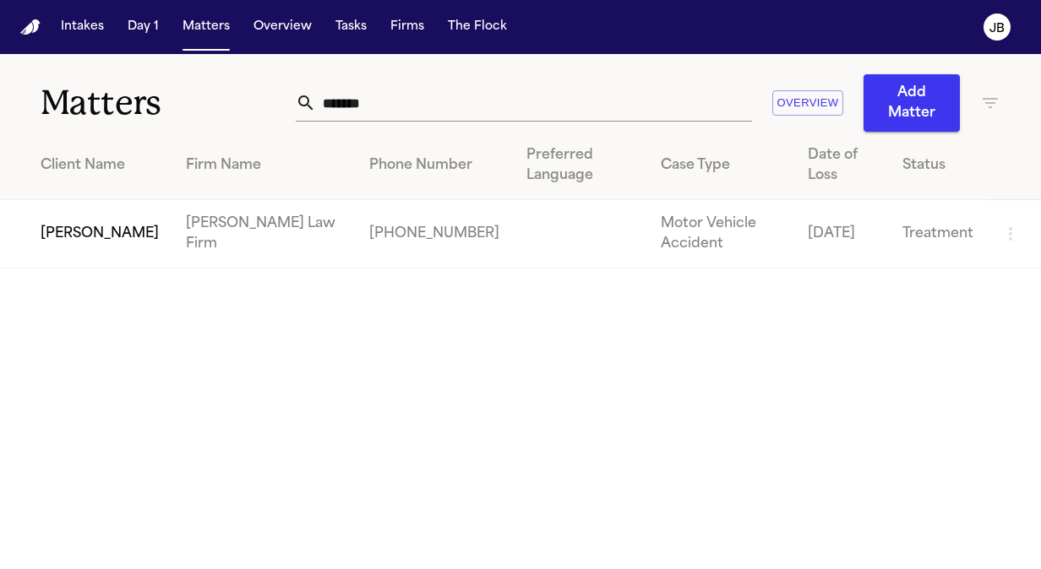
click at [74, 245] on td "[PERSON_NAME]" at bounding box center [86, 234] width 172 height 68
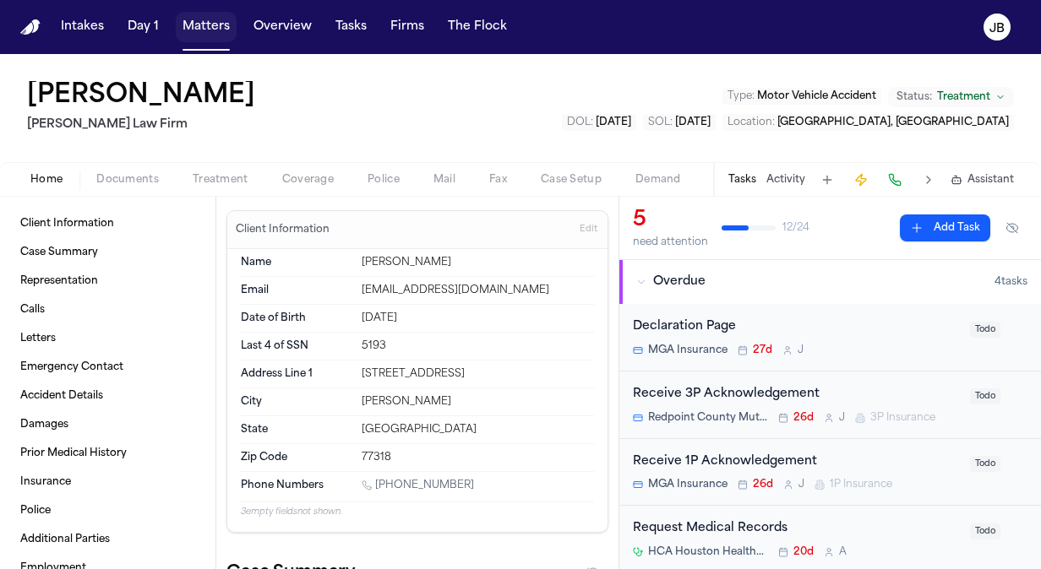
click at [200, 28] on button "Matters" at bounding box center [206, 27] width 61 height 30
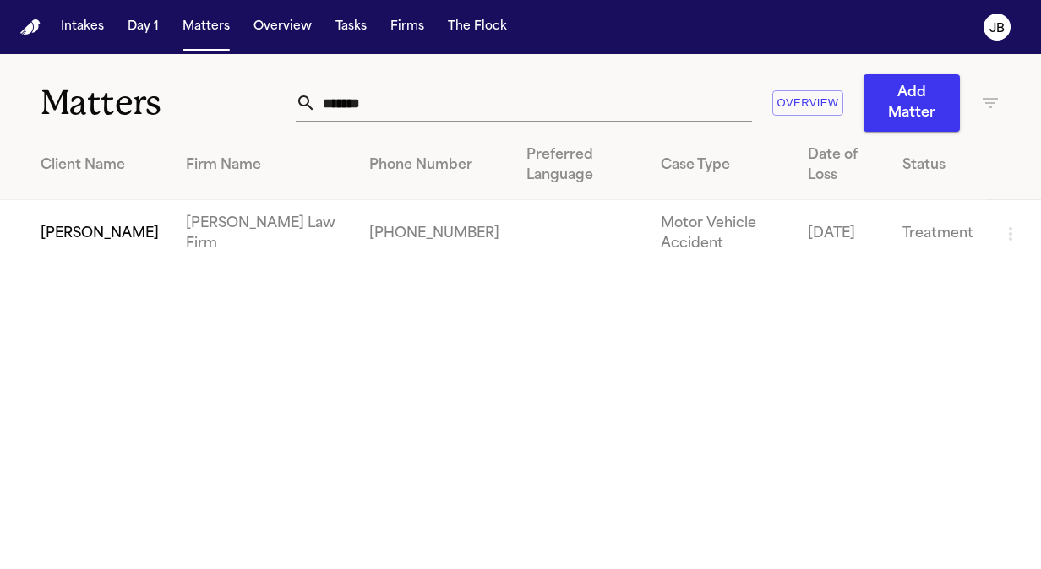
click at [60, 213] on td "[PERSON_NAME]" at bounding box center [86, 234] width 172 height 68
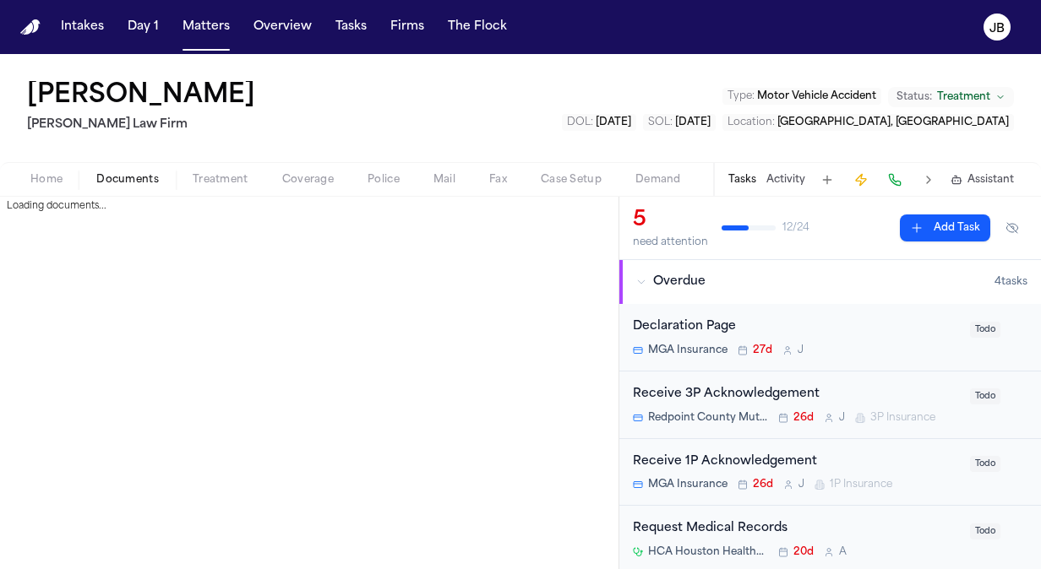
click at [139, 177] on span "Documents" at bounding box center [127, 180] width 63 height 14
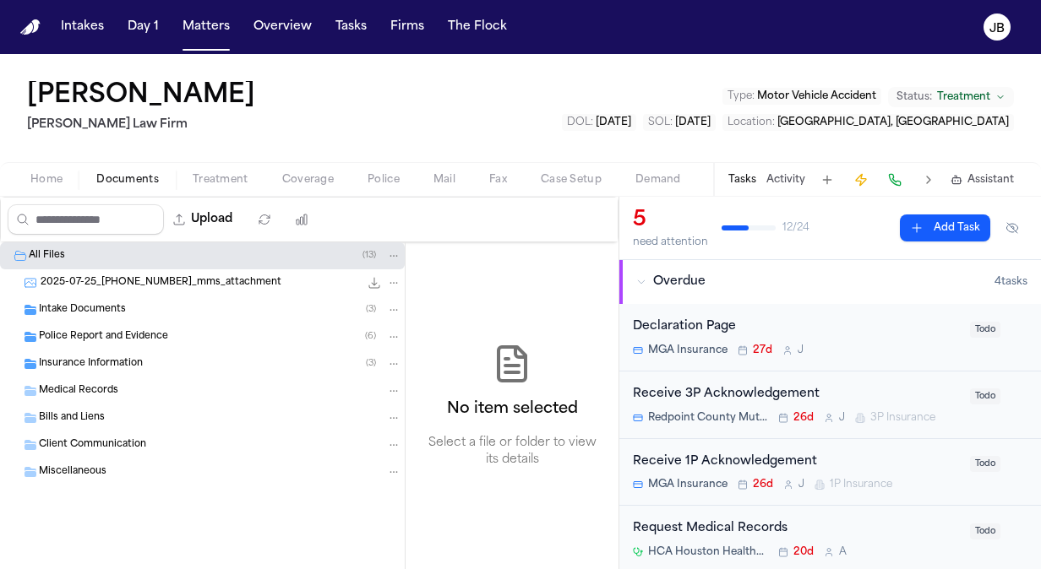
click at [120, 373] on div "Insurance Information ( 3 )" at bounding box center [202, 364] width 405 height 27
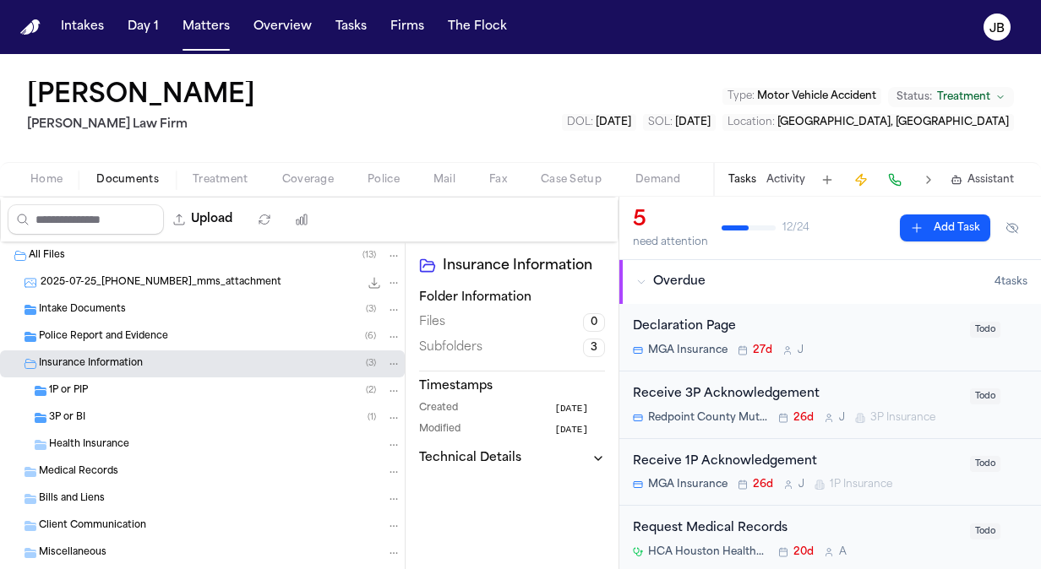
click at [110, 407] on div "3P or BI ( 1 )" at bounding box center [202, 418] width 405 height 27
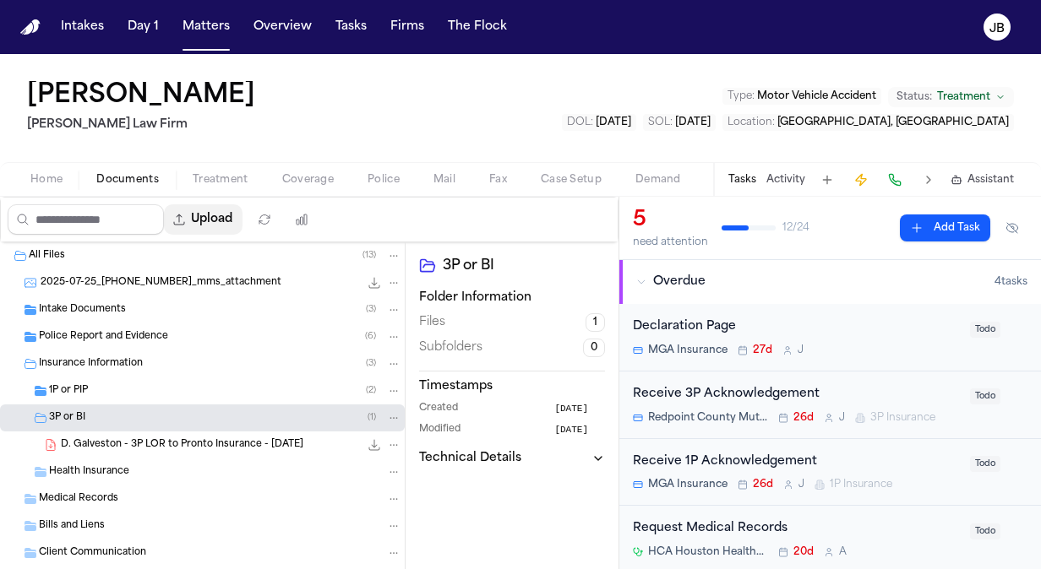
click at [208, 207] on button "Upload" at bounding box center [203, 219] width 79 height 30
select select "**********"
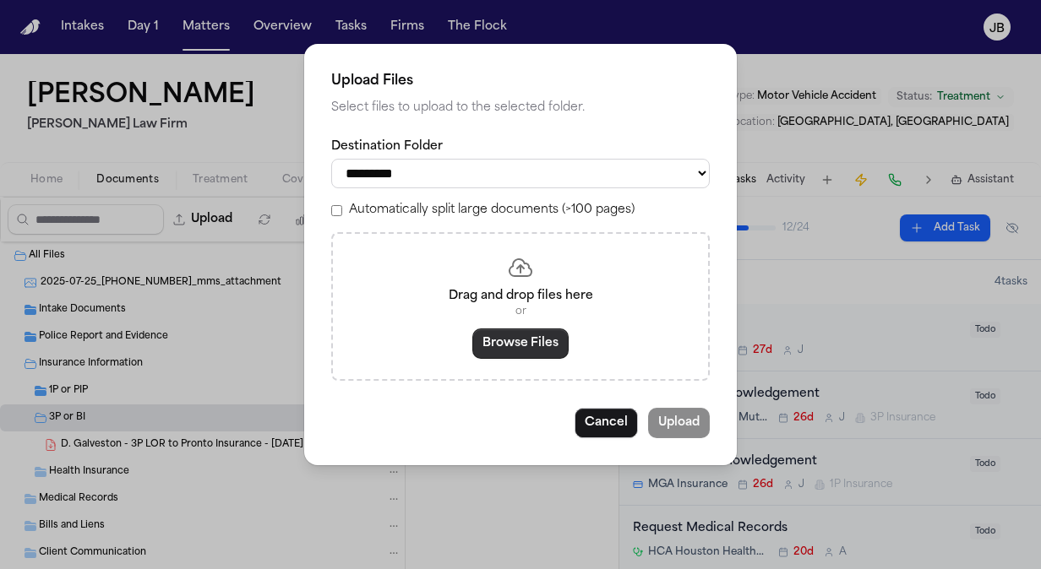
click at [531, 340] on button "Browse Files" at bounding box center [520, 344] width 96 height 30
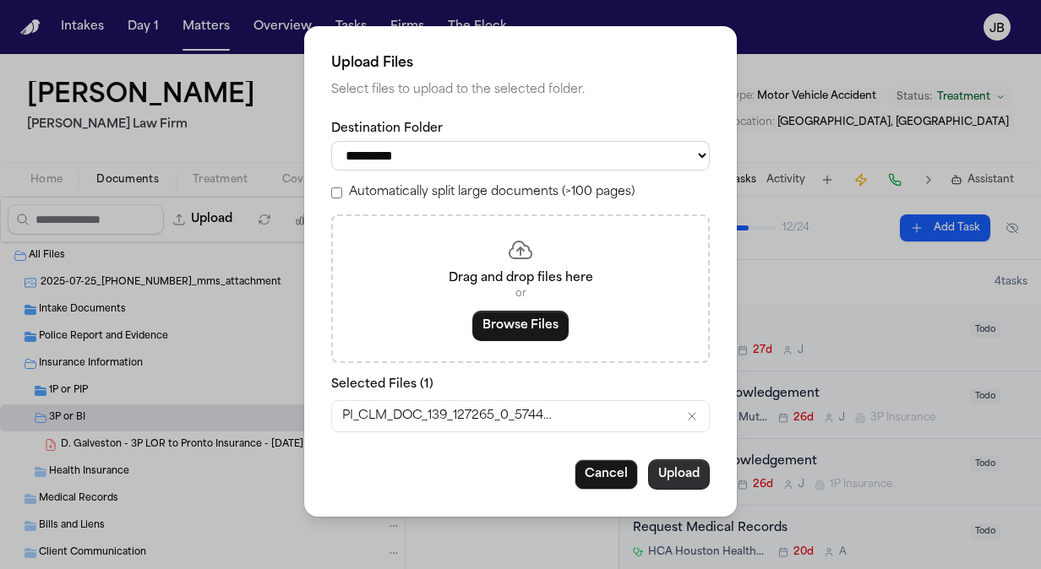
click at [662, 465] on button "Upload" at bounding box center [679, 475] width 62 height 30
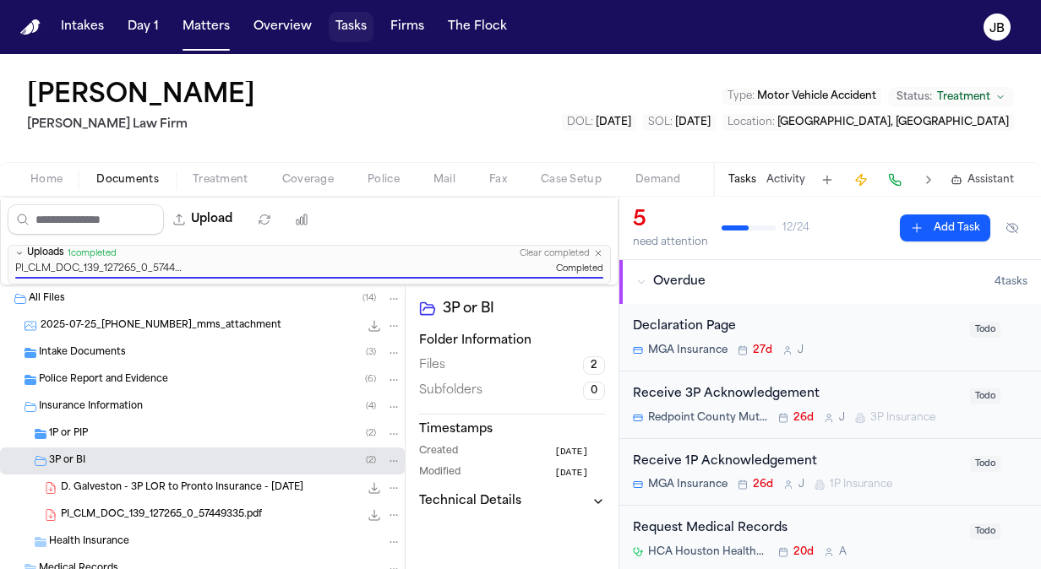
click at [351, 35] on button "Tasks" at bounding box center [351, 27] width 45 height 30
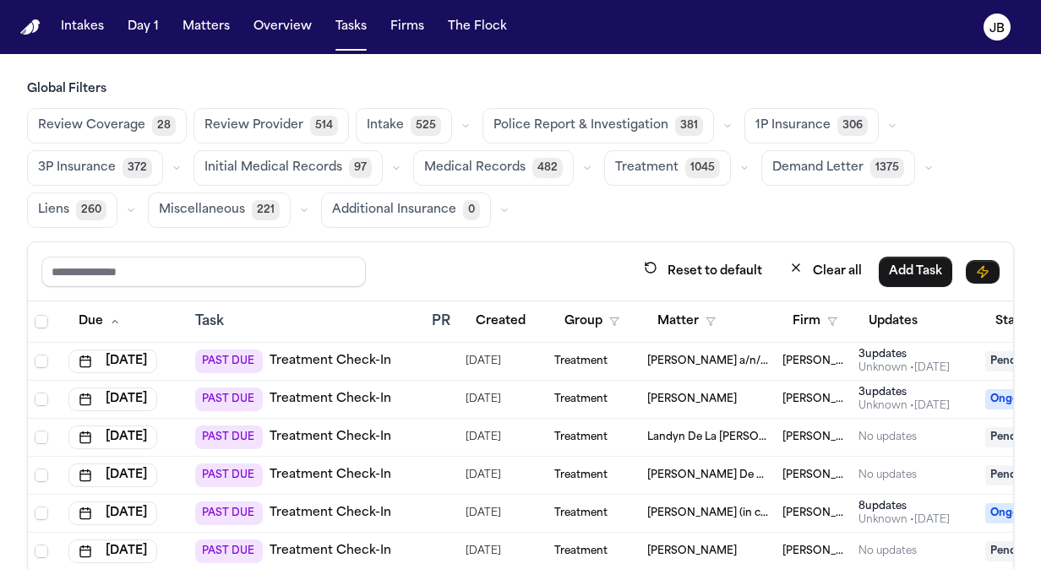
click at [348, 345] on td "PAST DUE Treatment Check-In" at bounding box center [306, 362] width 237 height 38
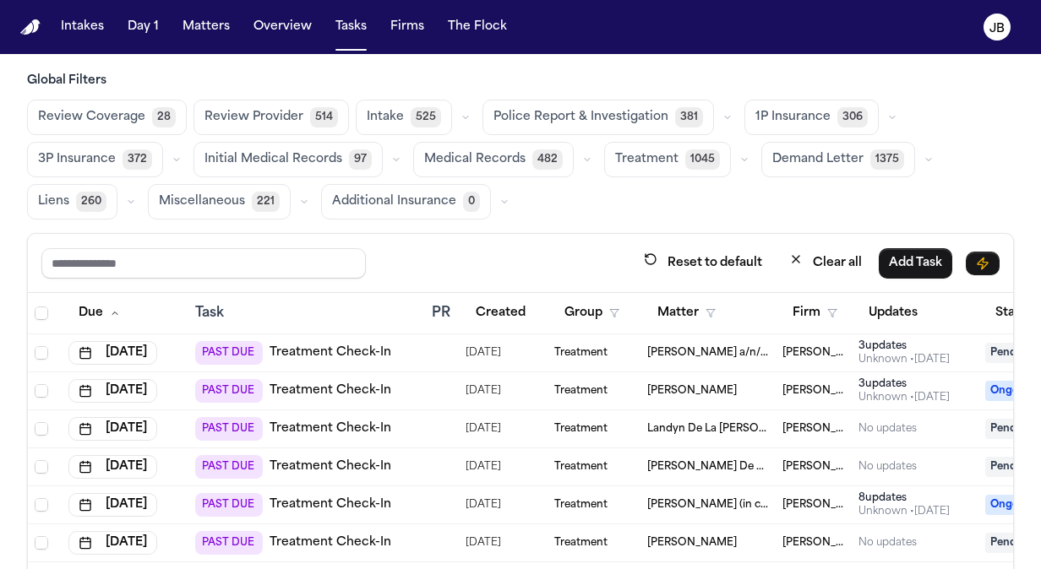
click at [673, 339] on td "[PERSON_NAME] a/n/f [PERSON_NAME]" at bounding box center [707, 354] width 135 height 38
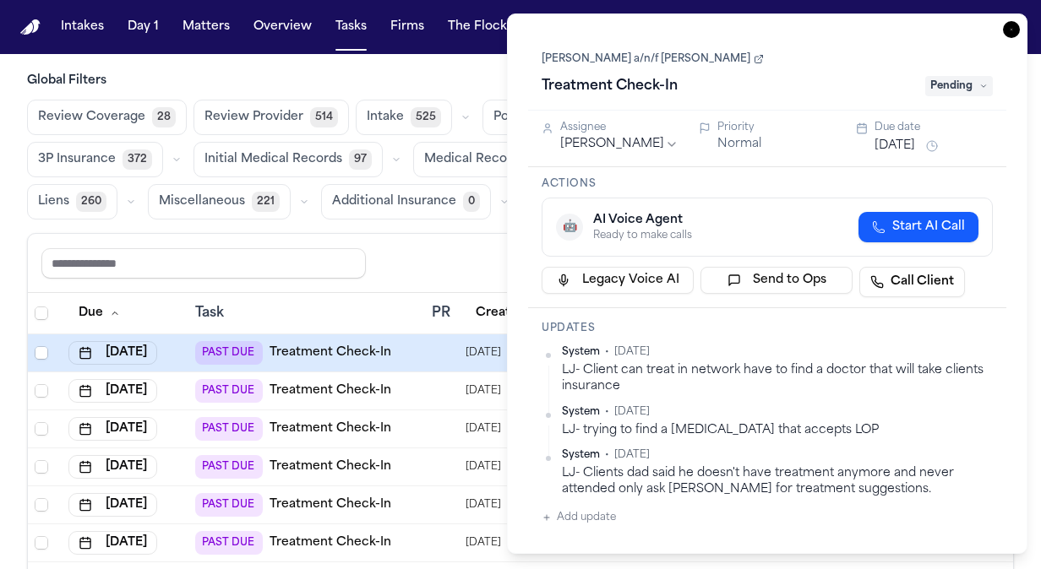
click at [602, 61] on link "[PERSON_NAME] a/n/f [PERSON_NAME]" at bounding box center [653, 59] width 222 height 14
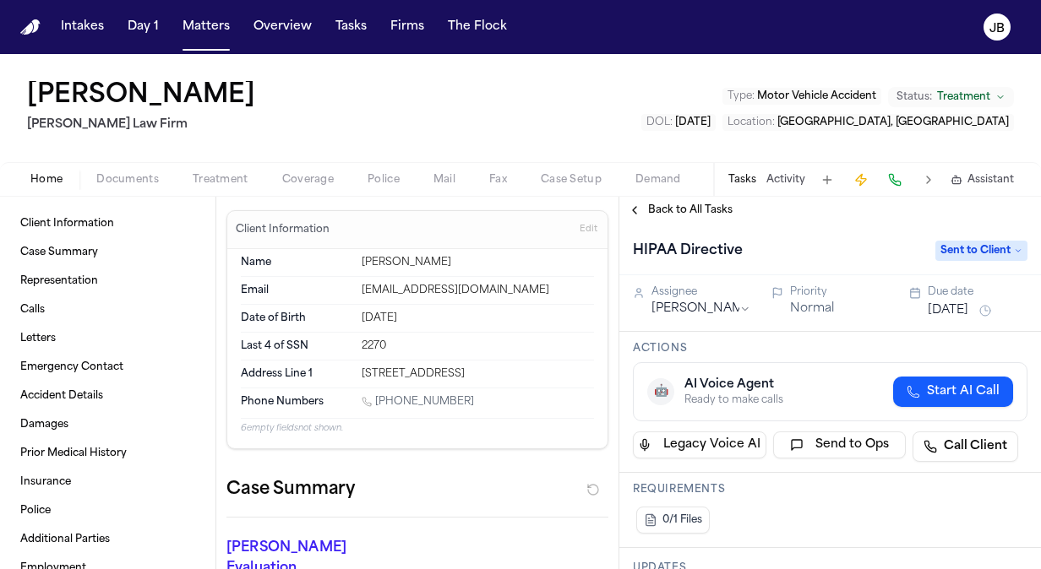
drag, startPoint x: 339, startPoint y: 92, endPoint x: 14, endPoint y: 96, distance: 325.3
click at [14, 96] on div "[PERSON_NAME] [PERSON_NAME] Law Firm Type : Motor Vehicle Accident Status: Trea…" at bounding box center [520, 108] width 1041 height 108
copy h1 "[PERSON_NAME]"
drag, startPoint x: 544, startPoint y: 284, endPoint x: 335, endPoint y: 292, distance: 209.7
click at [335, 292] on div "Email nicolas.sanchez80@yahoo.com" at bounding box center [417, 291] width 353 height 28
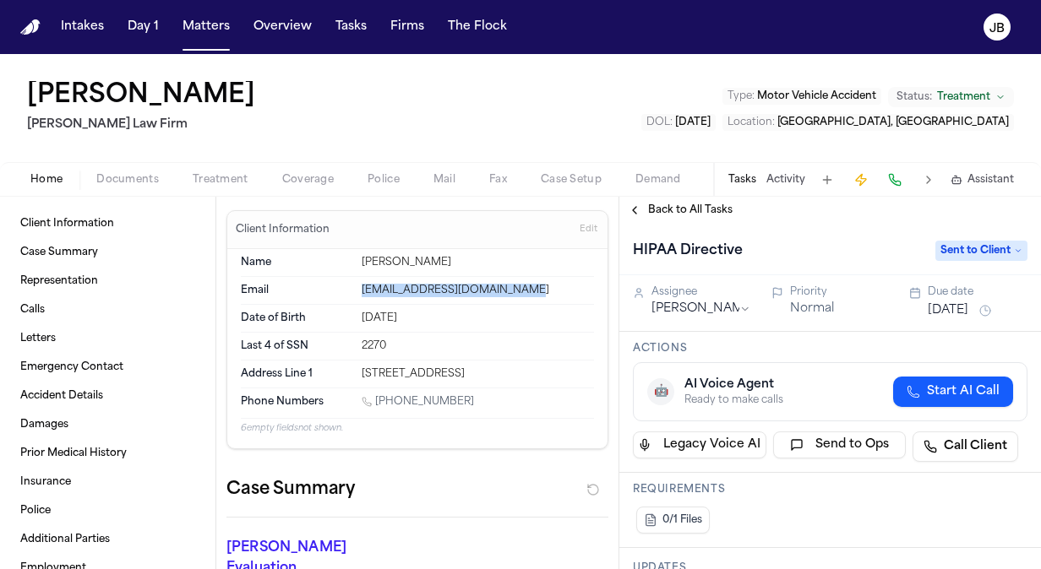
copy div "nicolas.sanchez80@yahoo.com"
drag, startPoint x: 560, startPoint y: 370, endPoint x: 324, endPoint y: 368, distance: 235.7
click at [324, 368] on div "Address Line 1 2418 Sweet Olive New Braunfels, TX 78130" at bounding box center [417, 374] width 353 height 27
copy div "2418 Sweet Olive New Braunfels, TX 78130"
drag, startPoint x: 471, startPoint y: 397, endPoint x: 377, endPoint y: 402, distance: 94.8
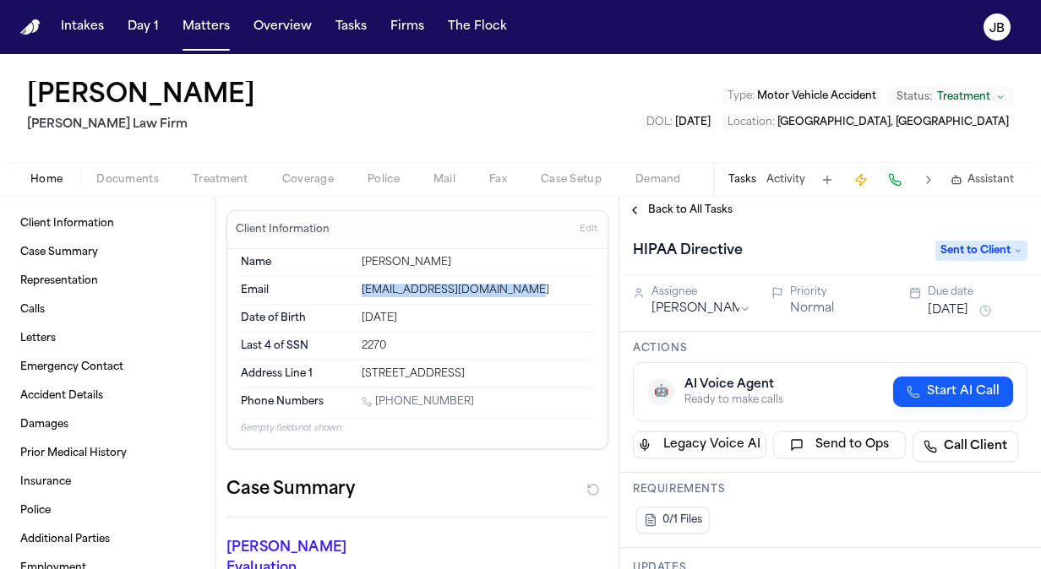
click at [377, 402] on div "1 (830) 822-3557" at bounding box center [478, 403] width 232 height 16
copy link "(830) 822-3557"
drag, startPoint x: 488, startPoint y: 400, endPoint x: 378, endPoint y: 396, distance: 110.7
click at [378, 396] on div "1 (830) 822-3557" at bounding box center [478, 403] width 232 height 16
copy link "(830) 822-3557"
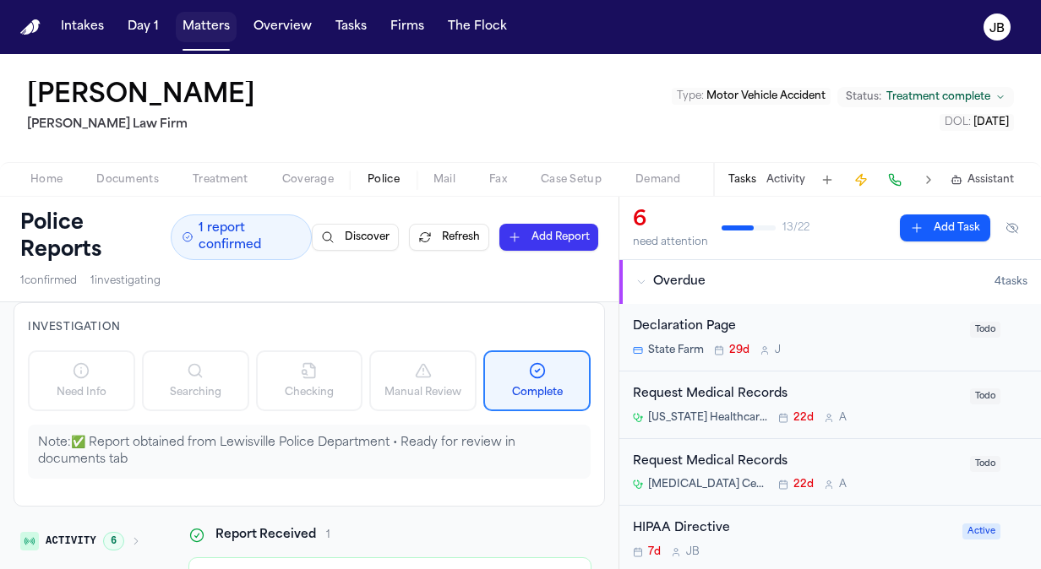
click at [192, 24] on button "Matters" at bounding box center [206, 27] width 61 height 30
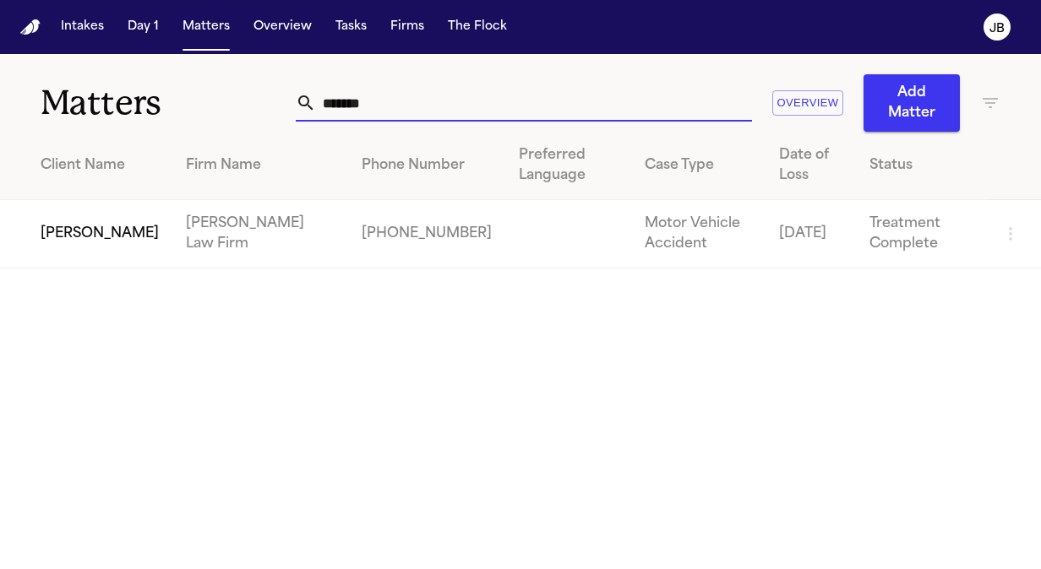
drag, startPoint x: 395, startPoint y: 107, endPoint x: 180, endPoint y: 90, distance: 216.2
click at [180, 90] on div "Matters ******* Overview Add Matter" at bounding box center [520, 93] width 1041 height 78
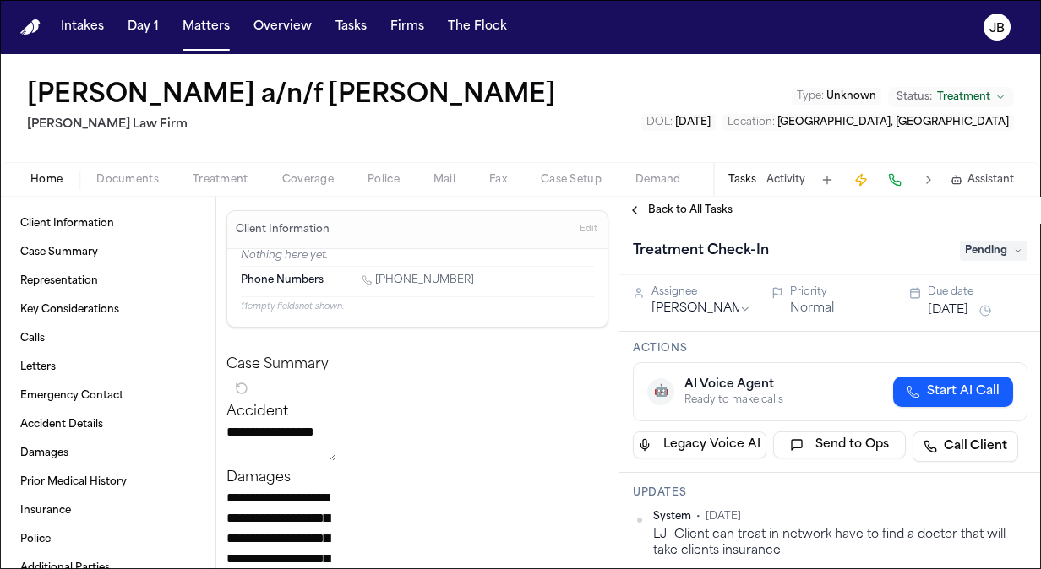
click at [788, 188] on div "Tasks Activity Assistant" at bounding box center [870, 179] width 314 height 33
click at [744, 178] on button "Tasks" at bounding box center [742, 180] width 28 height 14
drag, startPoint x: 460, startPoint y: 279, endPoint x: 376, endPoint y: 275, distance: 83.8
click at [376, 275] on div "1 (773) 610-0624" at bounding box center [478, 282] width 232 height 16
copy link "(773) 610-0624"
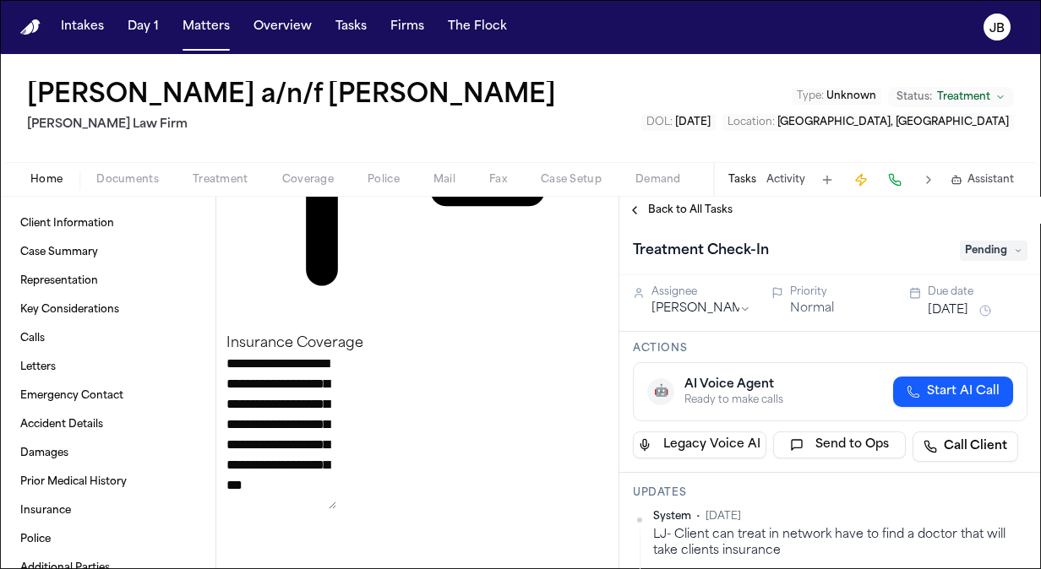
scroll to position [1898, 0]
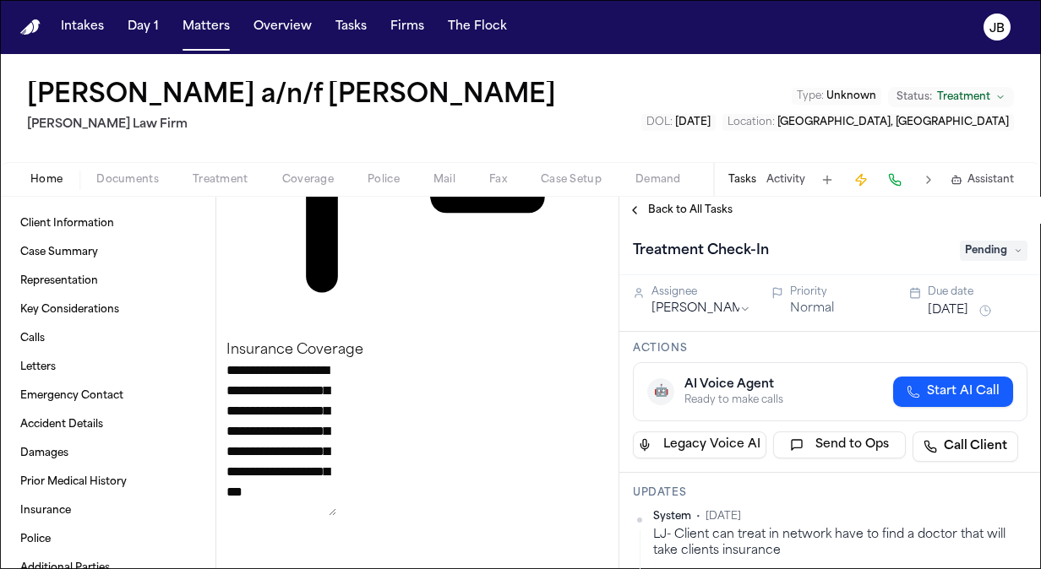
click at [787, 178] on button "Activity" at bounding box center [785, 180] width 39 height 14
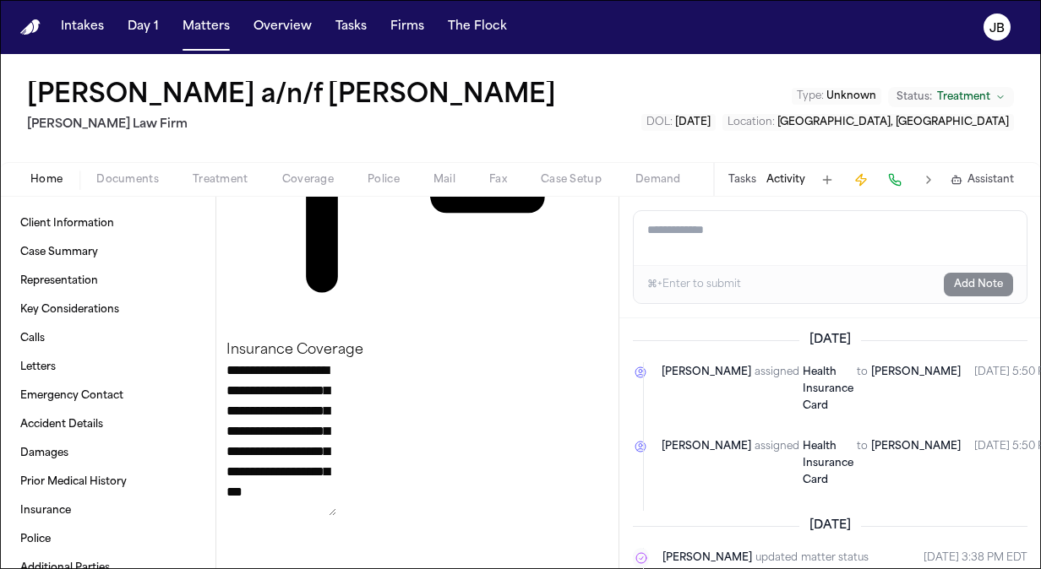
click at [723, 236] on textarea "Add a note to this matter" at bounding box center [830, 238] width 393 height 54
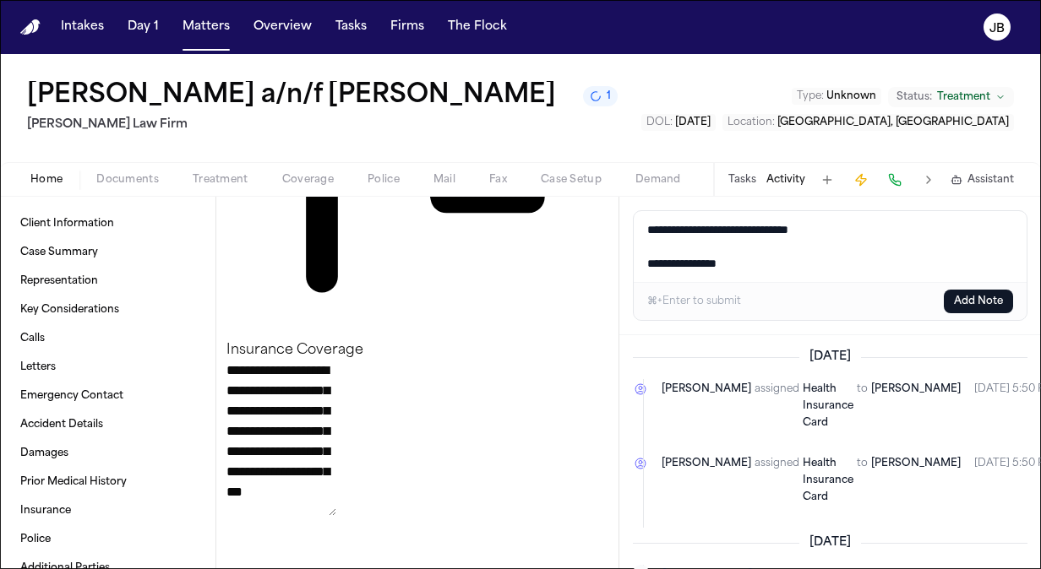
type textarea "**********"
click at [966, 291] on button "Add Note" at bounding box center [978, 302] width 69 height 24
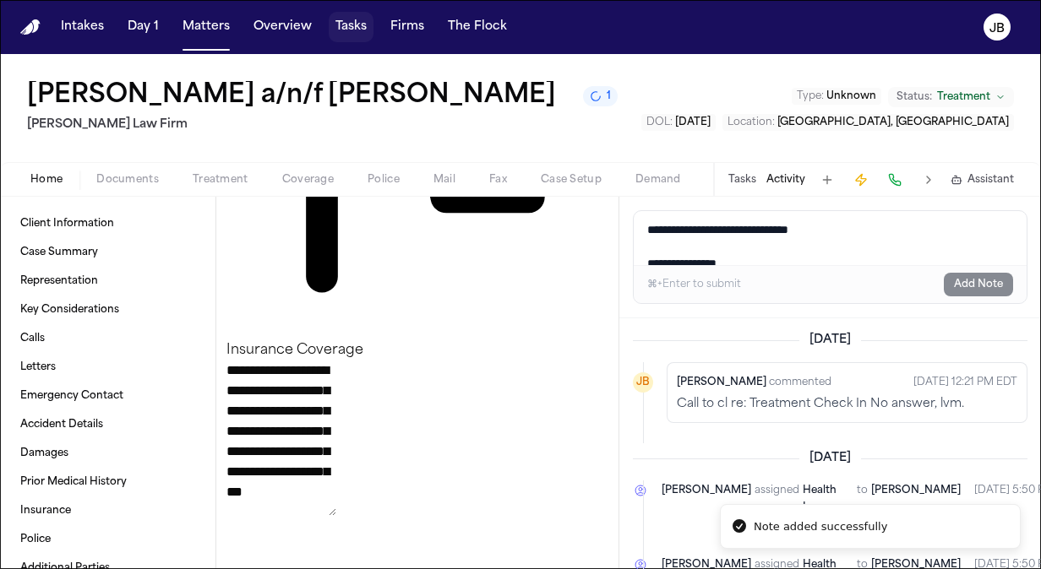
click at [343, 27] on button "Tasks" at bounding box center [351, 27] width 45 height 30
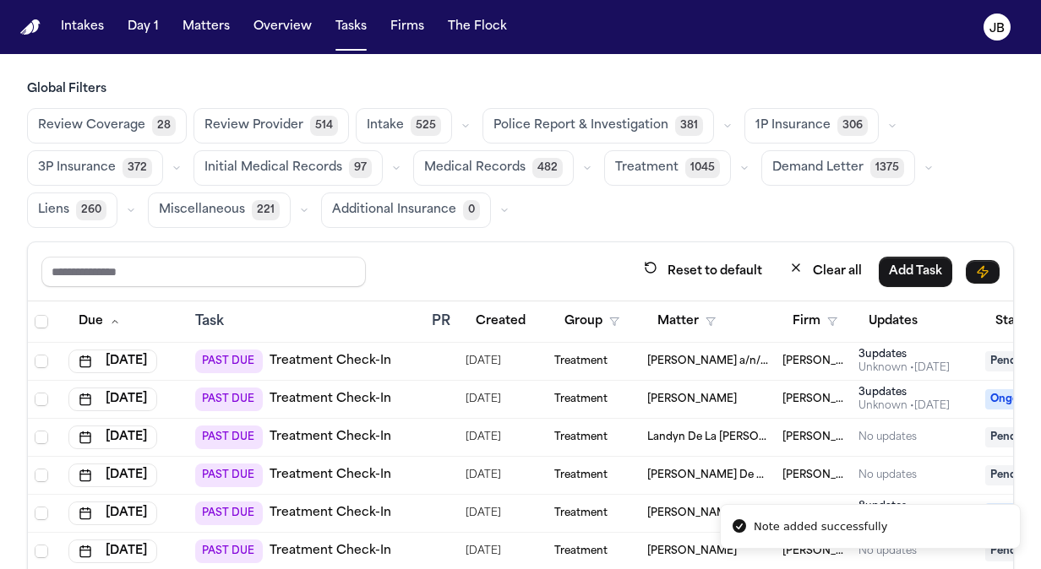
click at [785, 355] on span "[PERSON_NAME] Law Firm" at bounding box center [813, 362] width 63 height 14
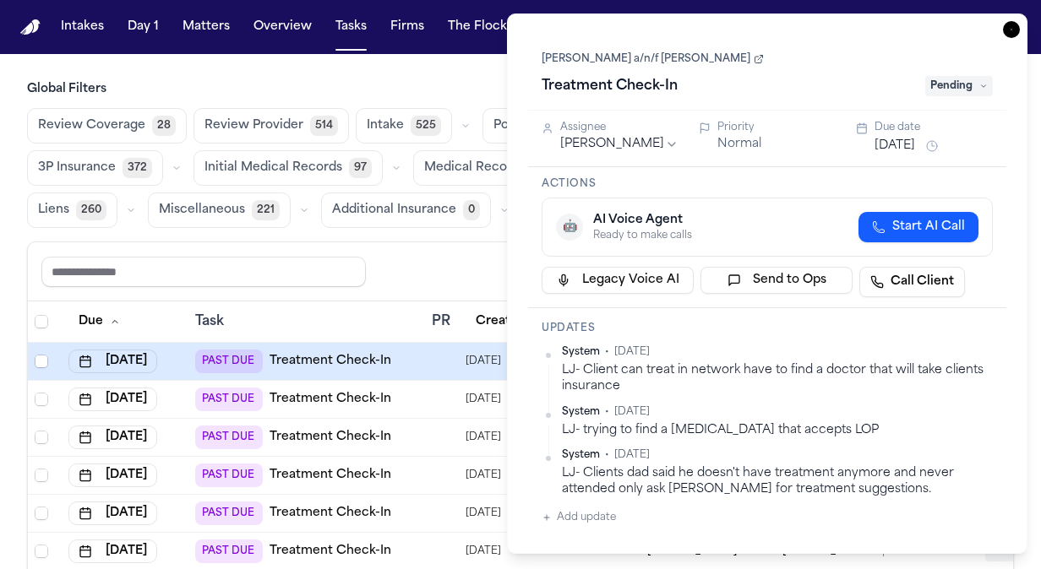
click at [906, 155] on div "[DATE]" at bounding box center [934, 146] width 118 height 20
click at [915, 139] on button "[DATE]" at bounding box center [895, 146] width 41 height 17
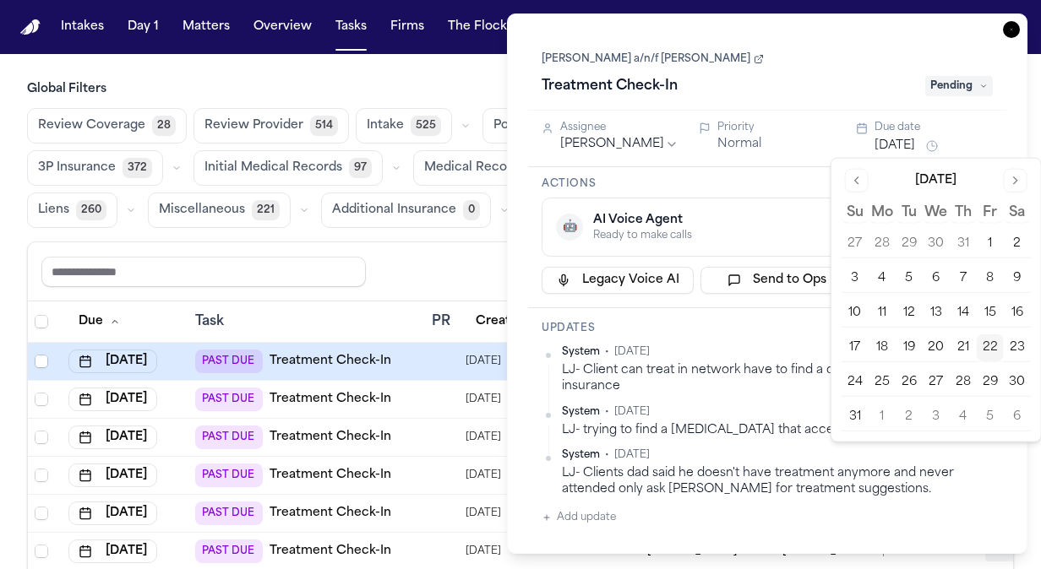
click at [882, 376] on button "25" at bounding box center [882, 382] width 27 height 27
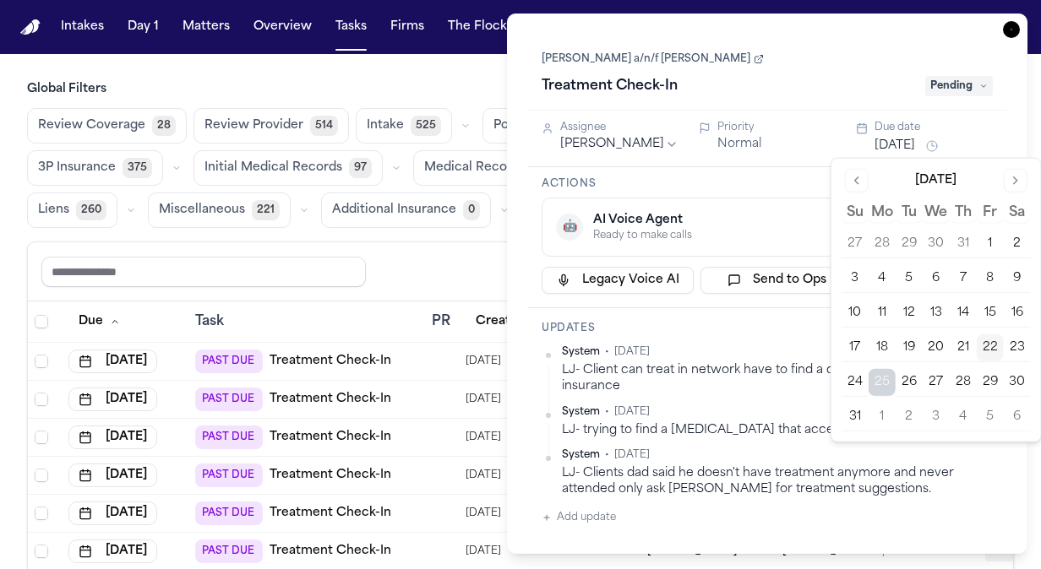
click at [1009, 39] on div "Task Details Ahmed Abdulle a/n/f Luqman Abdulle Treatment Check-In Pending Assi…" at bounding box center [767, 284] width 520 height 541
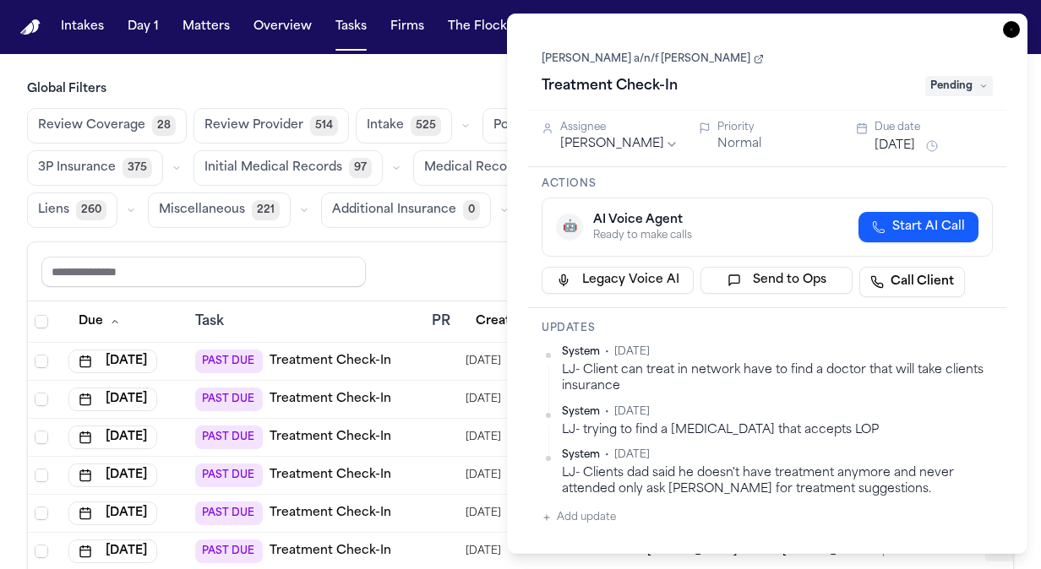
click at [1017, 27] on icon "button" at bounding box center [1011, 29] width 17 height 17
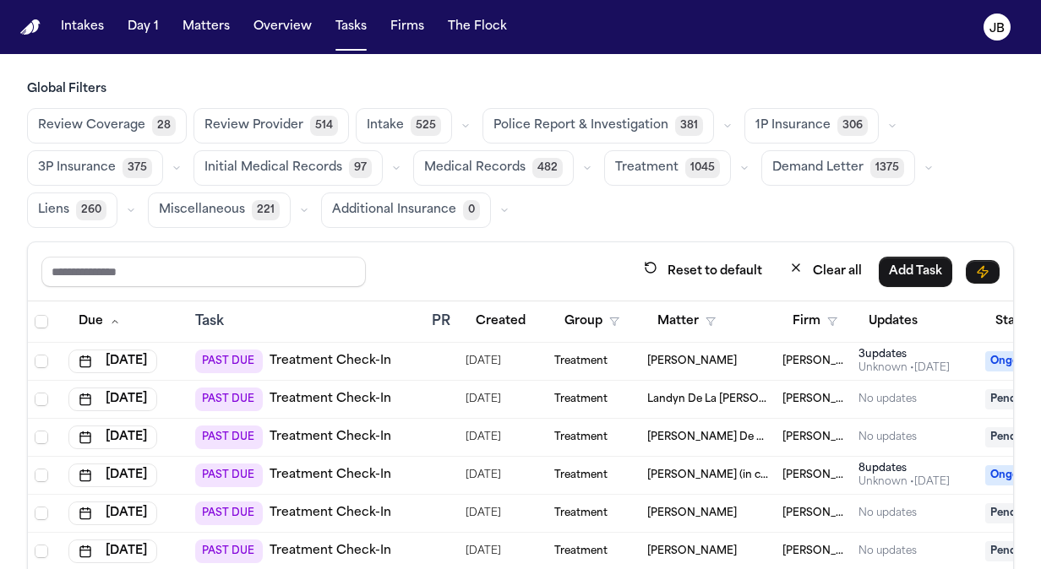
click at [717, 363] on span "[PERSON_NAME]" at bounding box center [692, 362] width 90 height 14
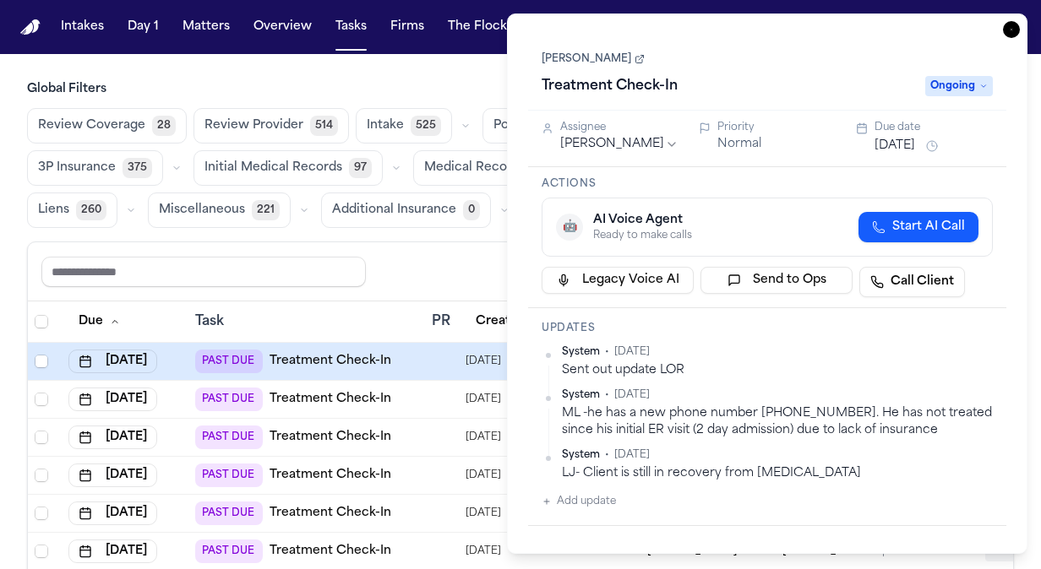
click at [575, 62] on link "[PERSON_NAME]" at bounding box center [593, 59] width 103 height 14
click at [900, 143] on button "[DATE]" at bounding box center [895, 146] width 41 height 17
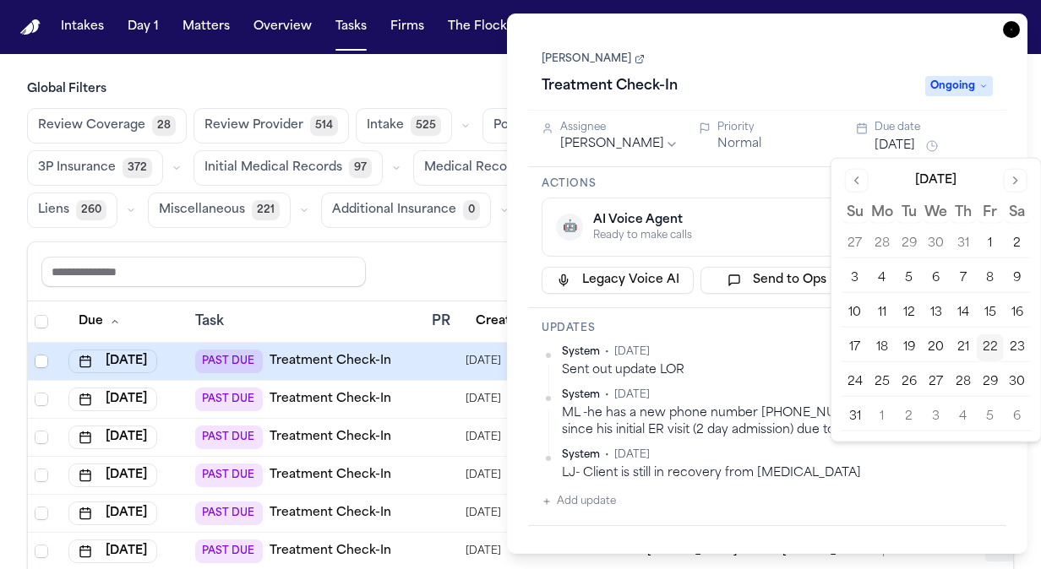
click at [882, 377] on button "25" at bounding box center [882, 382] width 27 height 27
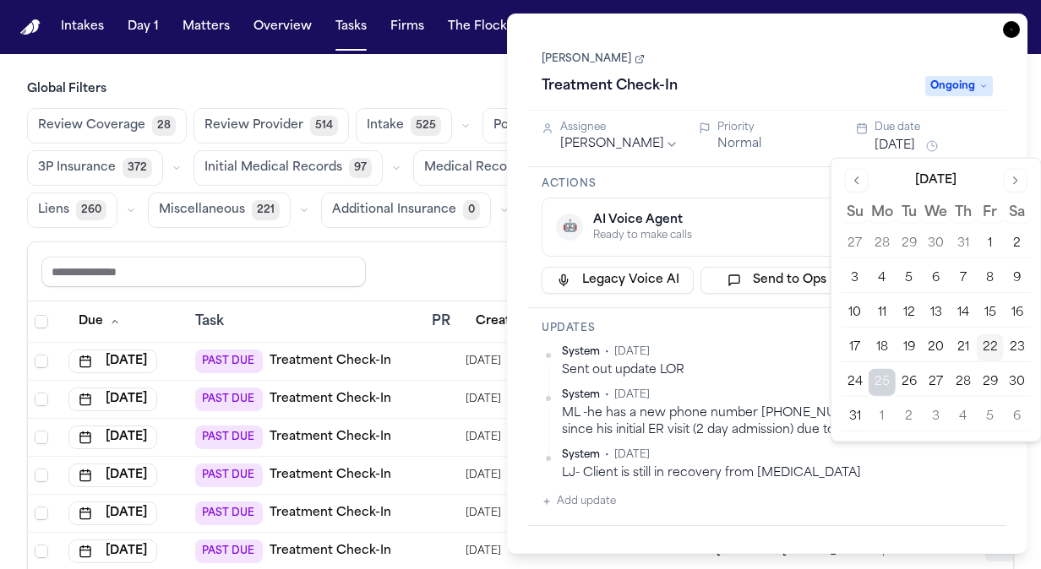
click at [1011, 30] on icon "button" at bounding box center [1011, 29] width 17 height 17
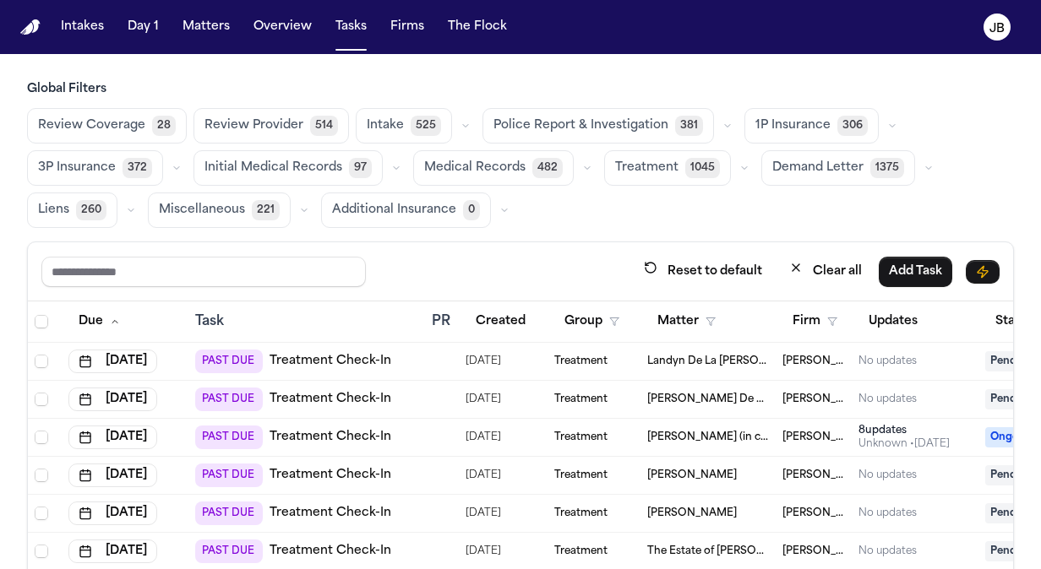
click at [630, 434] on div "Treatment" at bounding box center [593, 438] width 79 height 14
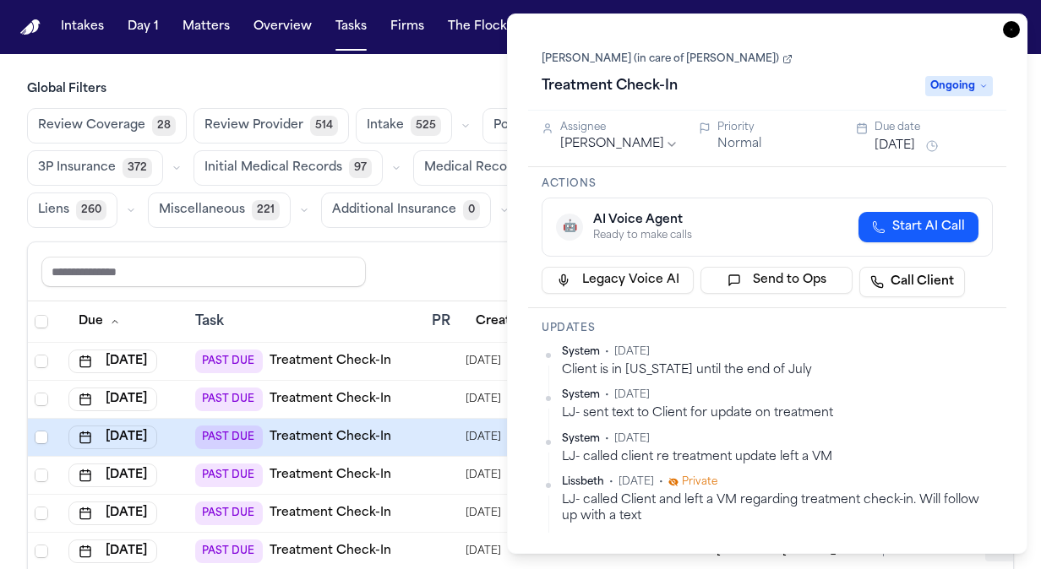
click at [655, 91] on h1 "Treatment Check-In" at bounding box center [610, 86] width 150 height 27
click at [1013, 22] on icon "button" at bounding box center [1011, 29] width 17 height 17
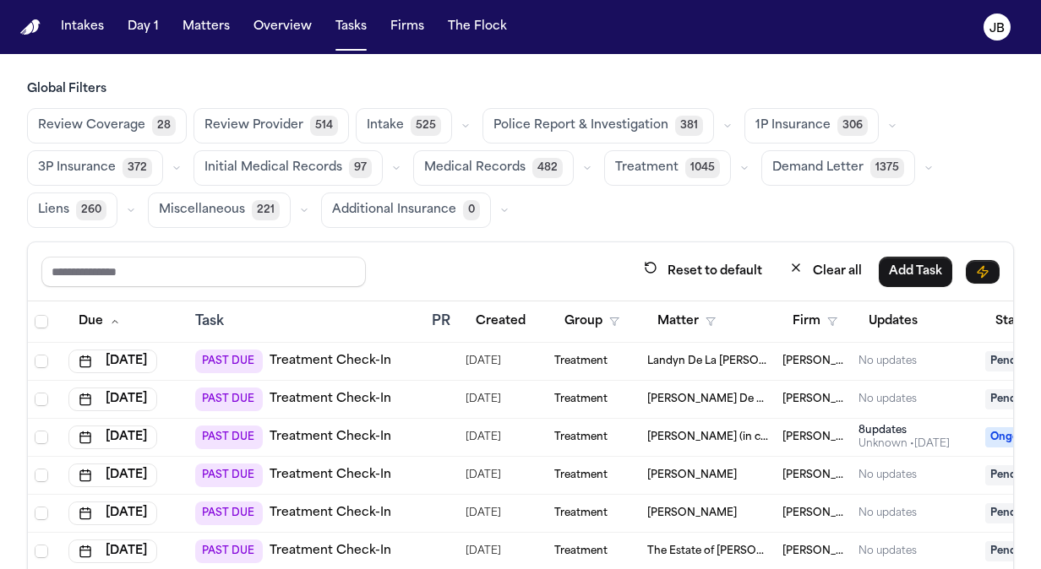
click at [683, 437] on span "Matteo Bertram (in care of Brad Bertram)" at bounding box center [708, 438] width 122 height 14
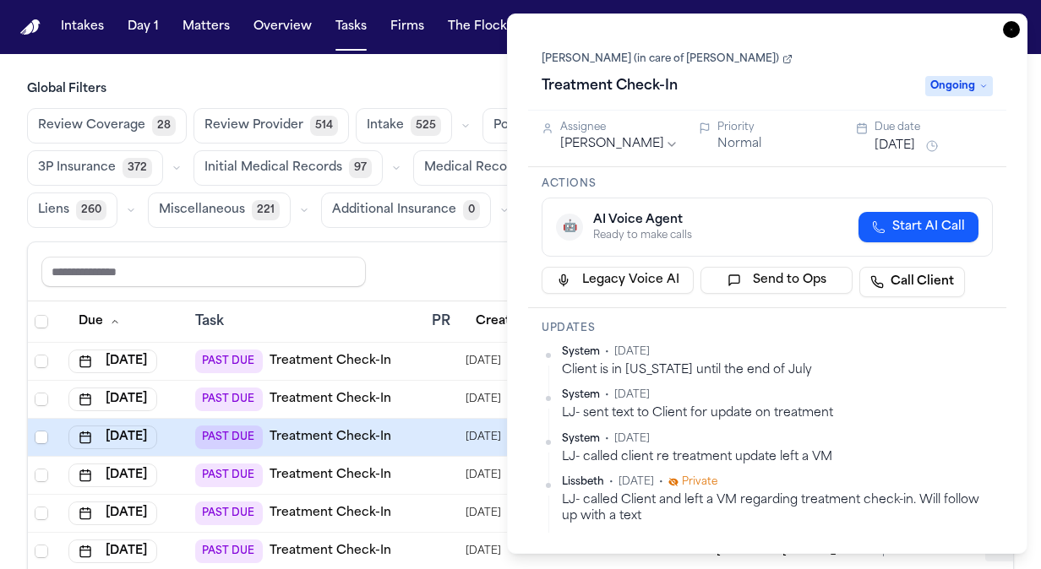
click at [600, 53] on link "Matteo Bertram (in care of Brad Bertram)" at bounding box center [667, 59] width 251 height 14
click at [879, 148] on button "Jul 31, 2025" at bounding box center [895, 146] width 41 height 17
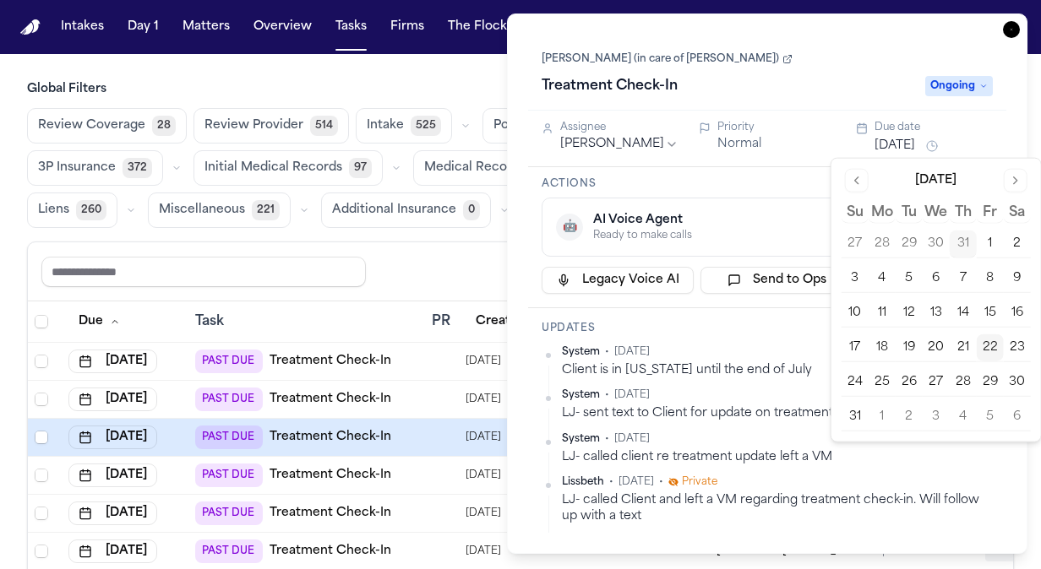
click at [879, 373] on button "25" at bounding box center [882, 382] width 27 height 27
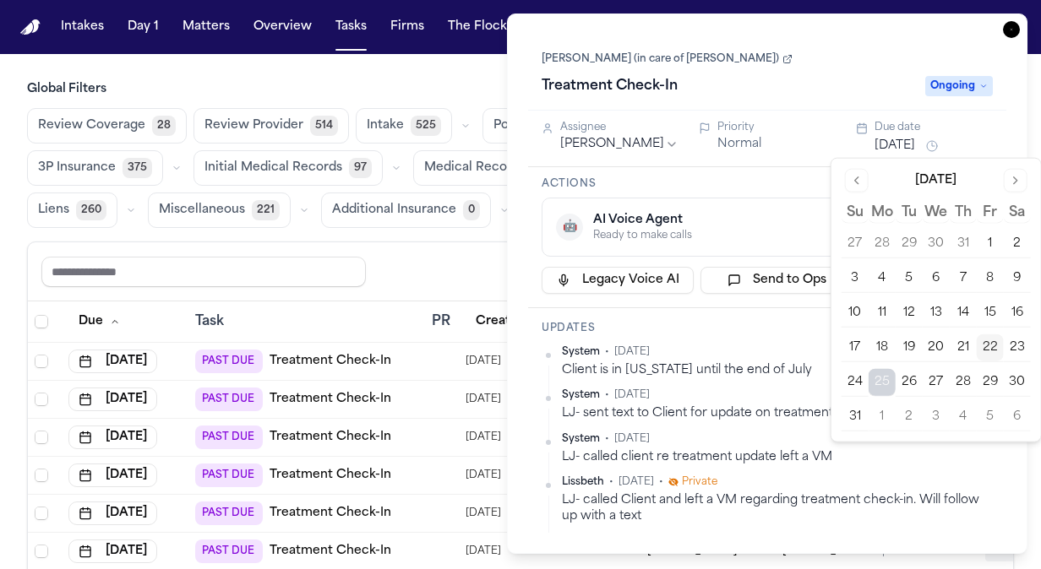
click at [418, 264] on div "Reset to default Clear all Add Task" at bounding box center [520, 271] width 958 height 31
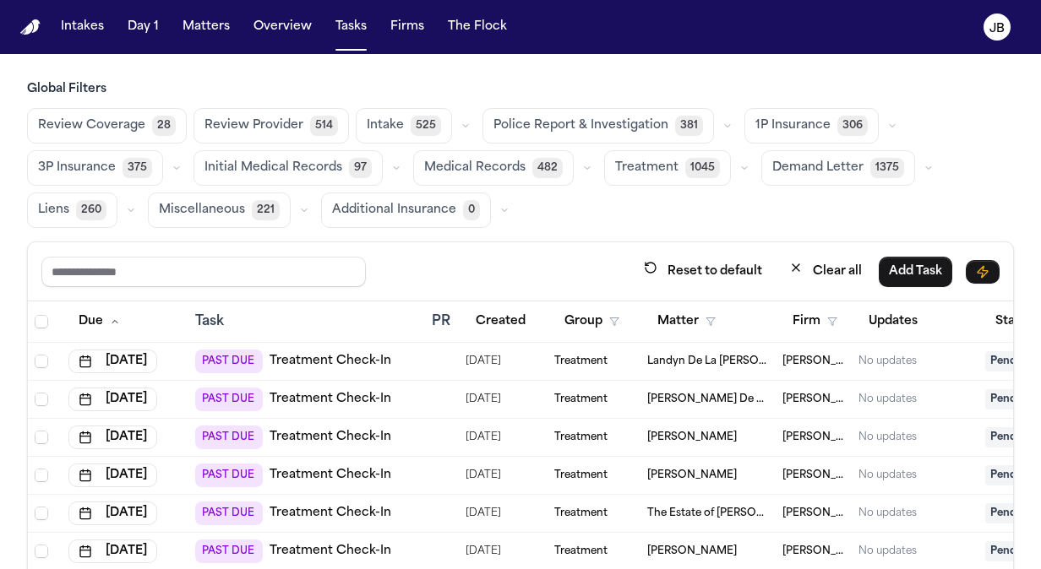
click at [616, 431] on div "Treatment" at bounding box center [593, 438] width 79 height 14
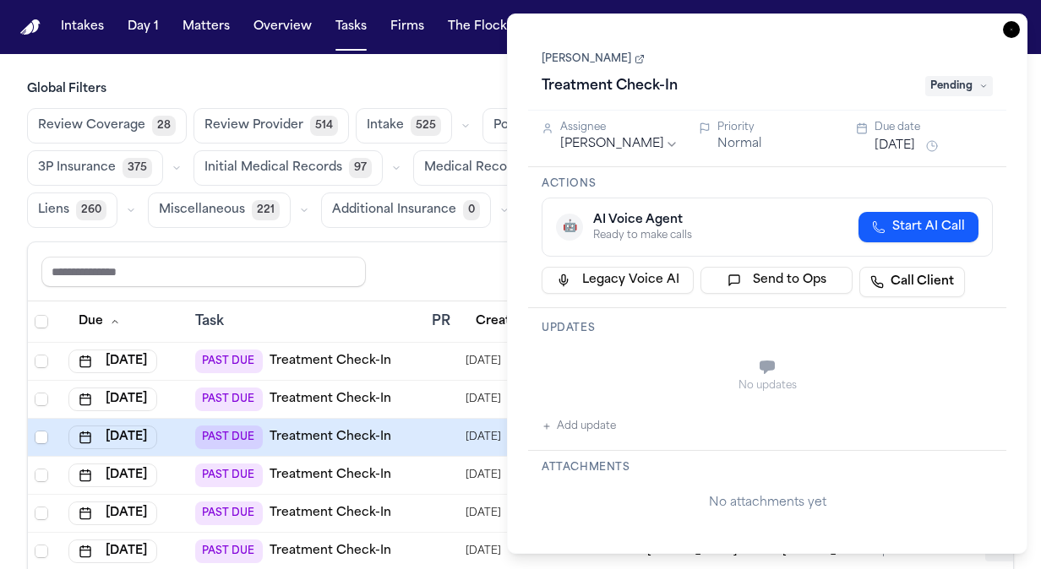
click at [577, 63] on link "Ivy Laynes" at bounding box center [593, 59] width 103 height 14
click at [908, 136] on div "Aug 11, 2025" at bounding box center [934, 146] width 118 height 20
click at [901, 145] on button "Aug 11, 2025" at bounding box center [895, 146] width 41 height 17
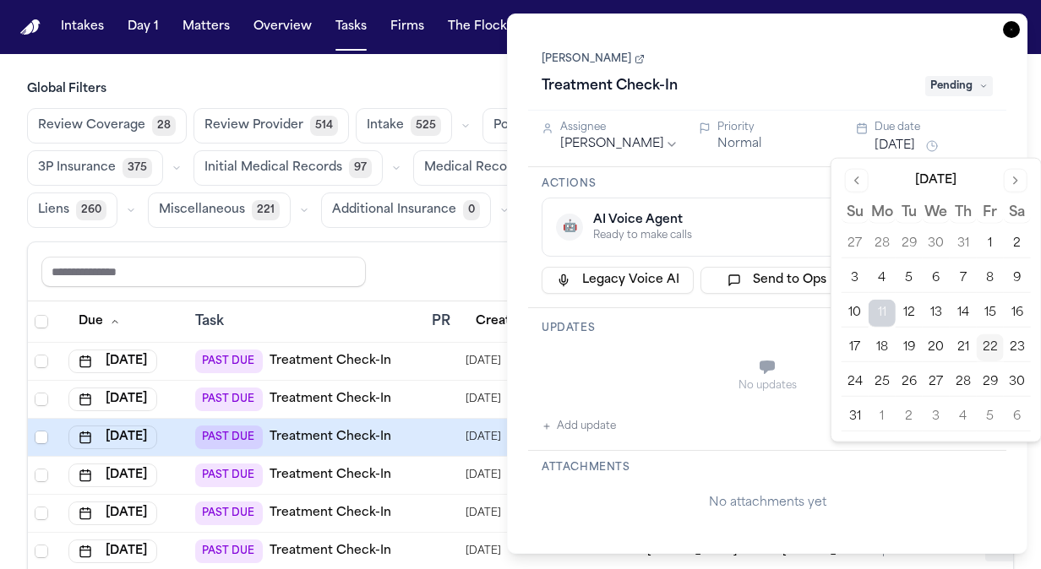
click at [885, 379] on button "25" at bounding box center [882, 382] width 27 height 27
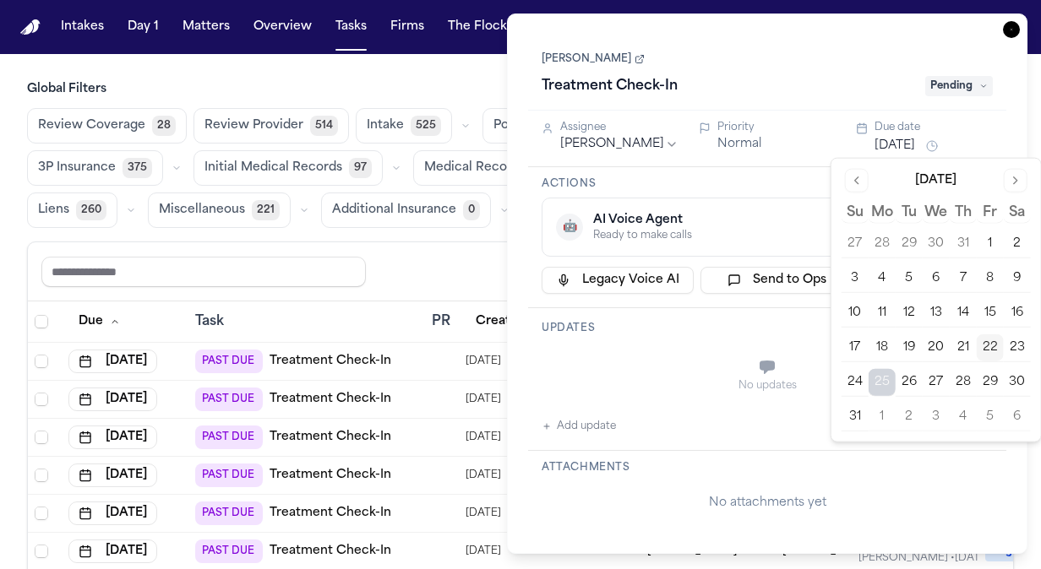
click at [1008, 21] on icon "button" at bounding box center [1011, 29] width 17 height 17
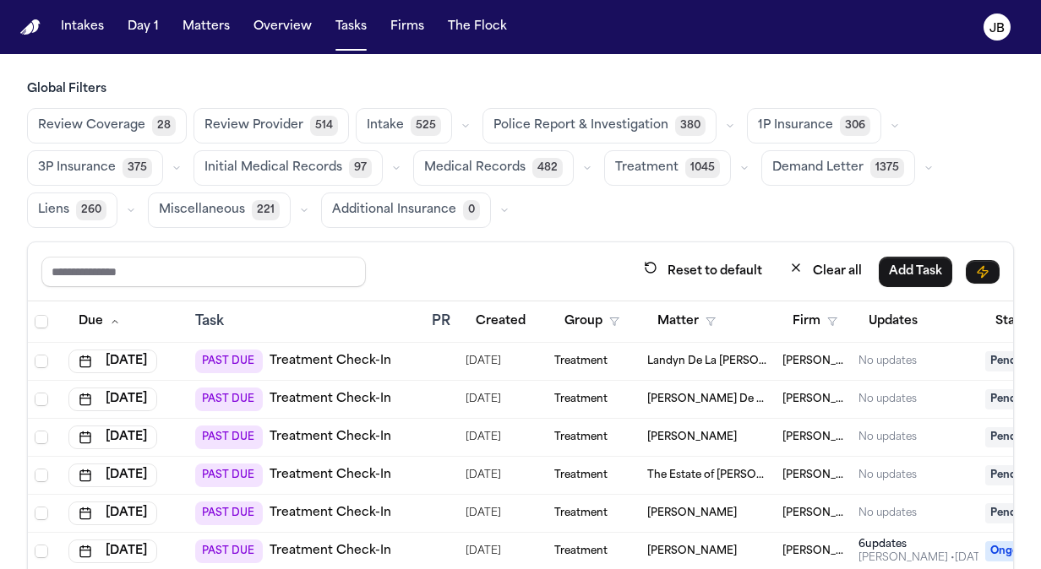
click at [535, 252] on div "Reset to default Clear all Add Task" at bounding box center [520, 271] width 985 height 59
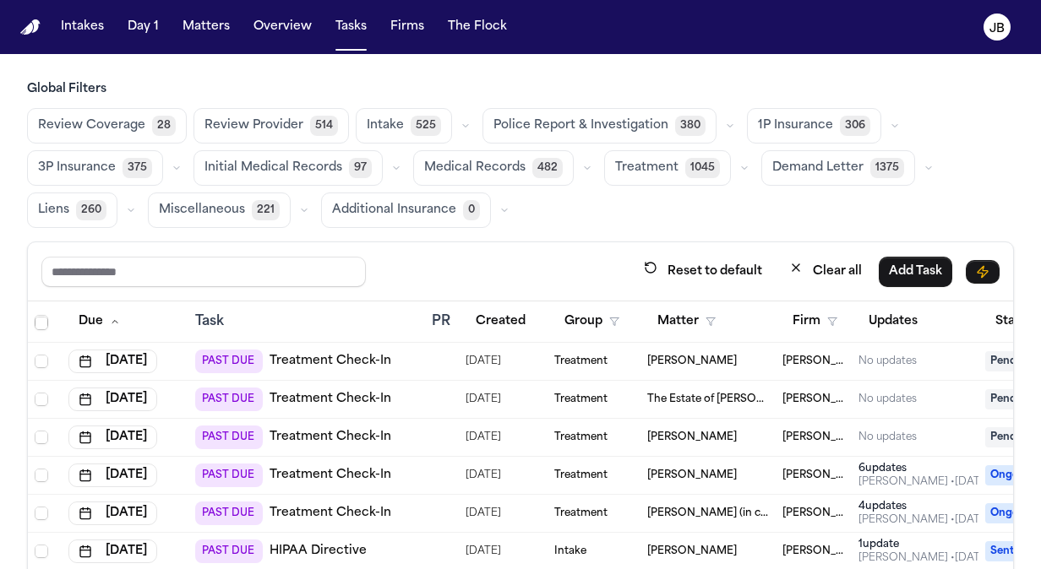
scroll to position [74, 0]
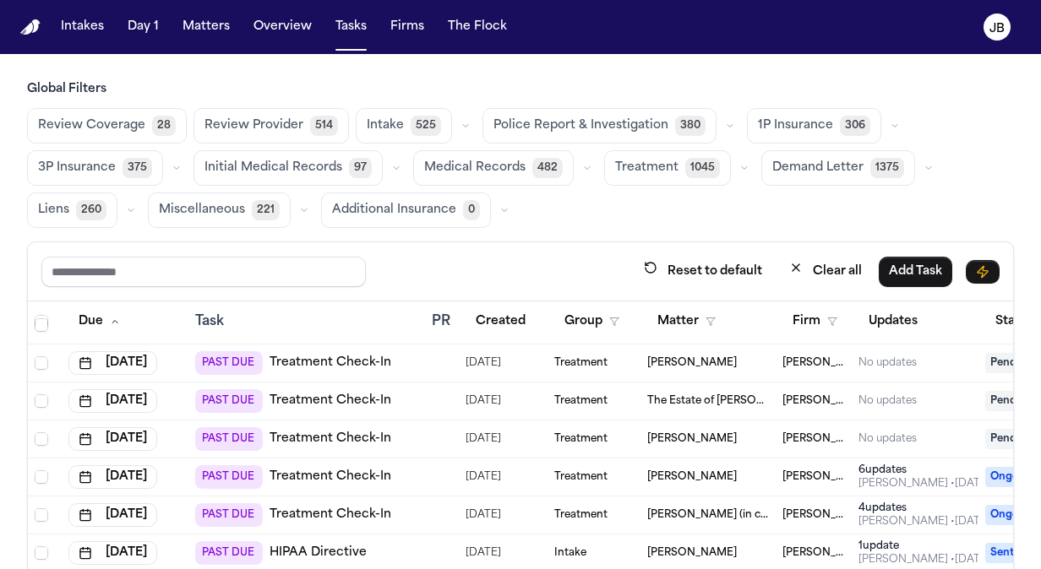
click at [330, 355] on link "Treatment Check-In" at bounding box center [331, 363] width 122 height 17
click at [750, 357] on div "Orvia Bowerman" at bounding box center [708, 364] width 122 height 14
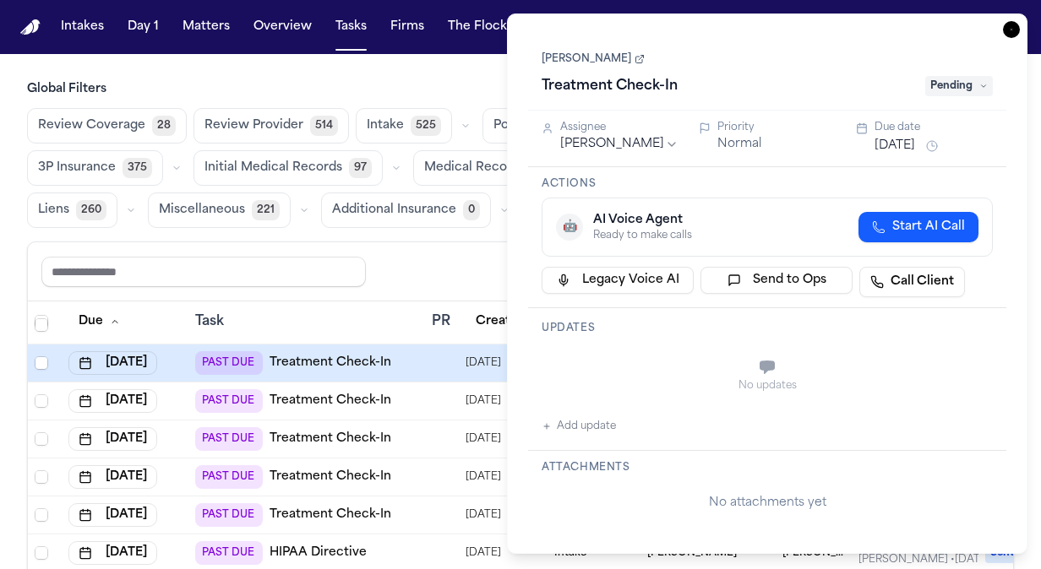
click at [896, 142] on button "Aug 11, 2025" at bounding box center [895, 146] width 41 height 17
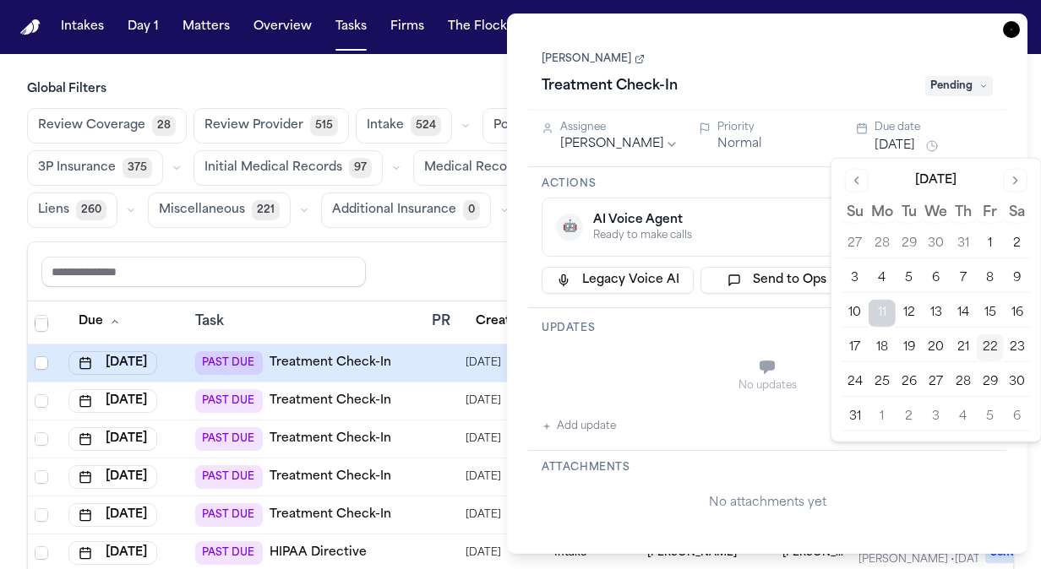
click at [880, 379] on button "25" at bounding box center [882, 382] width 27 height 27
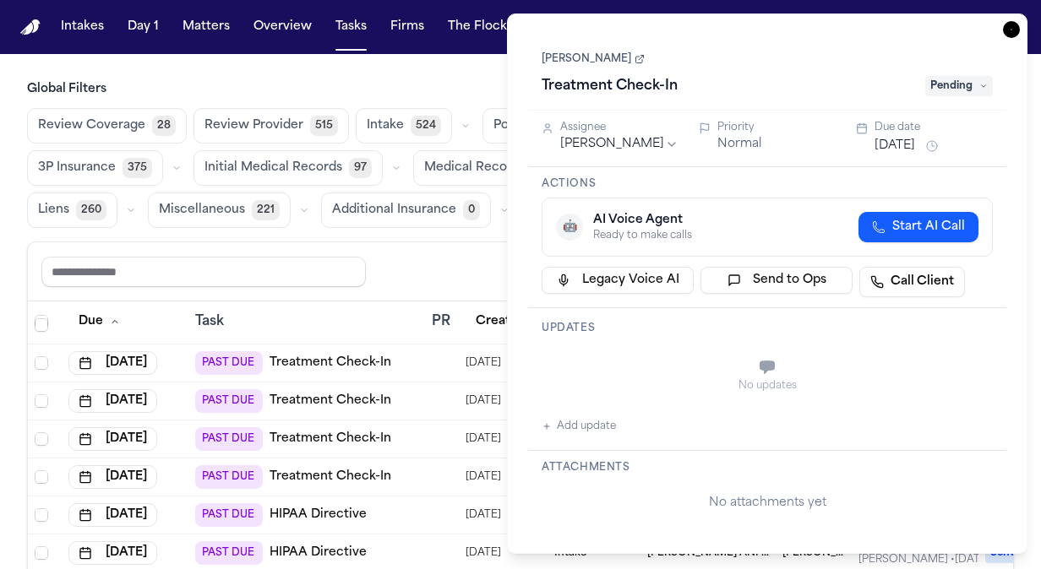
click at [1012, 28] on icon "button" at bounding box center [1011, 29] width 17 height 17
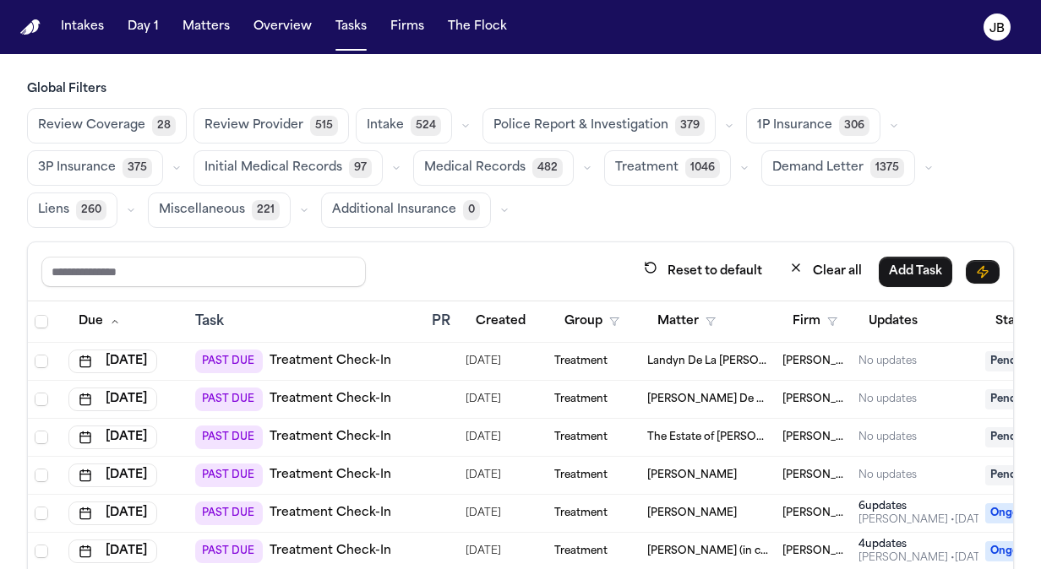
click at [760, 476] on div "David Johnson" at bounding box center [708, 476] width 122 height 14
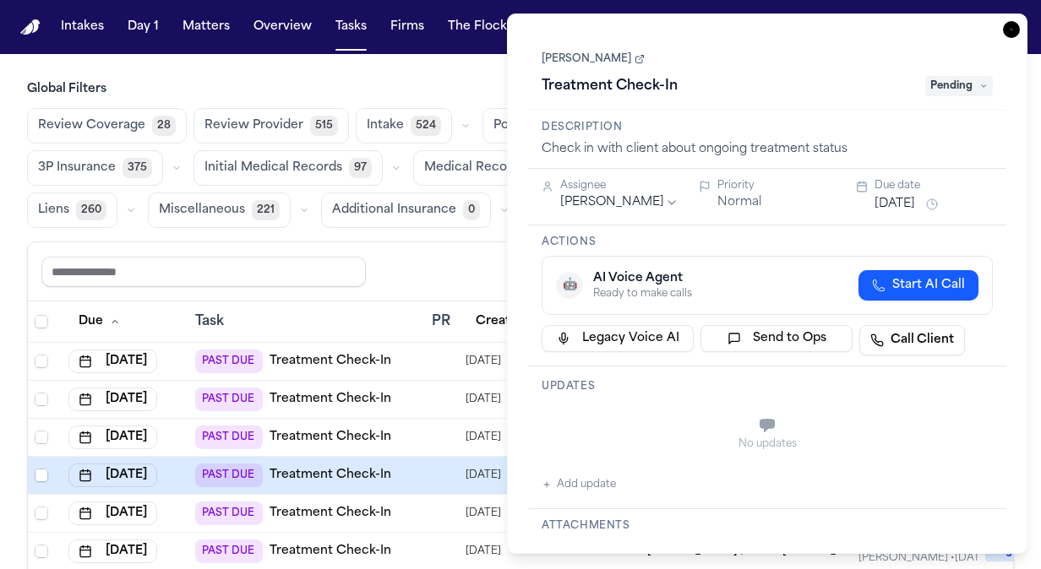
click at [601, 61] on link "David Johnson" at bounding box center [593, 59] width 103 height 14
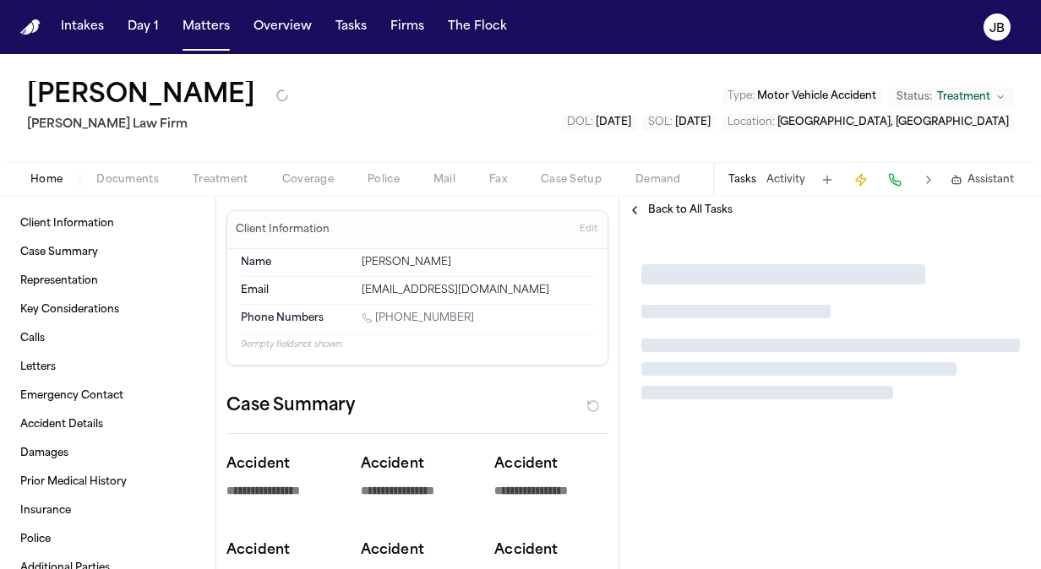
type textarea "*"
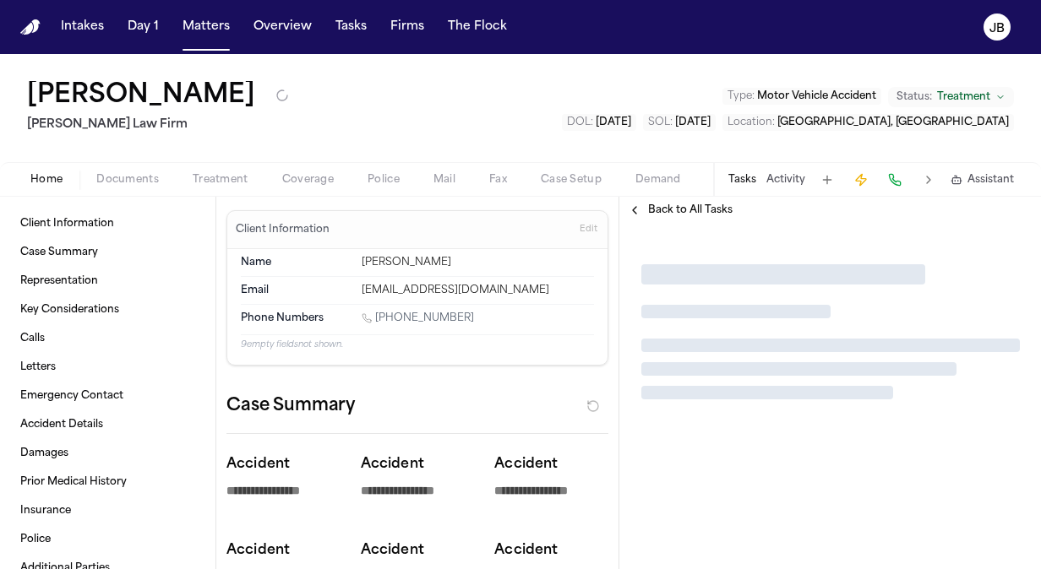
type textarea "*"
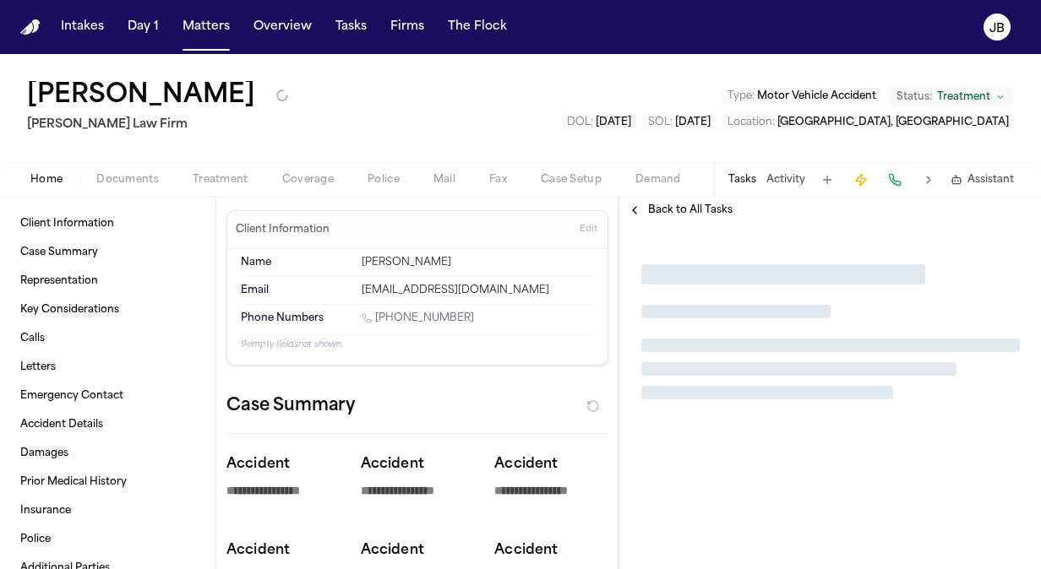
type textarea "*"
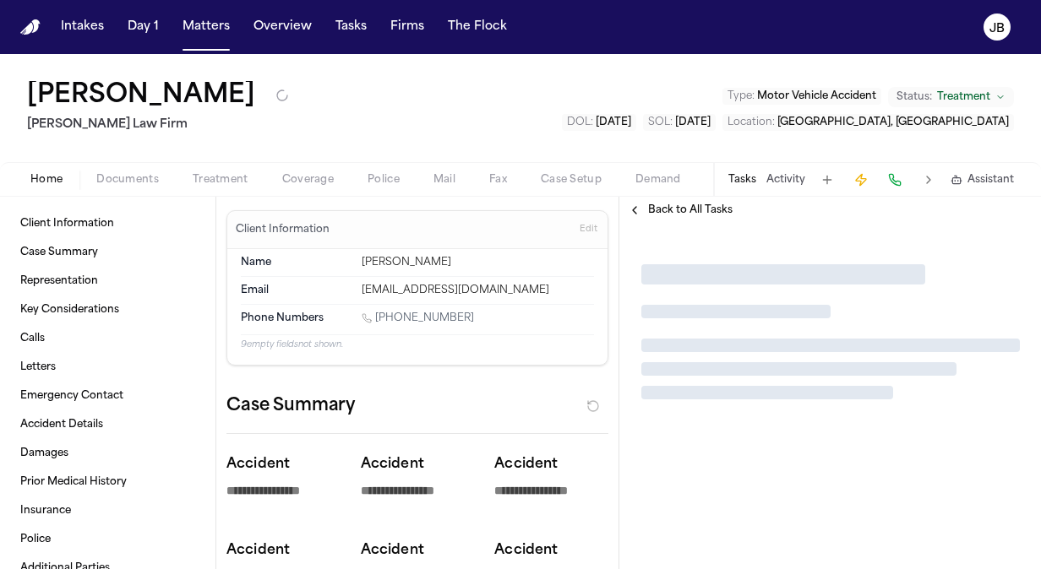
type textarea "*"
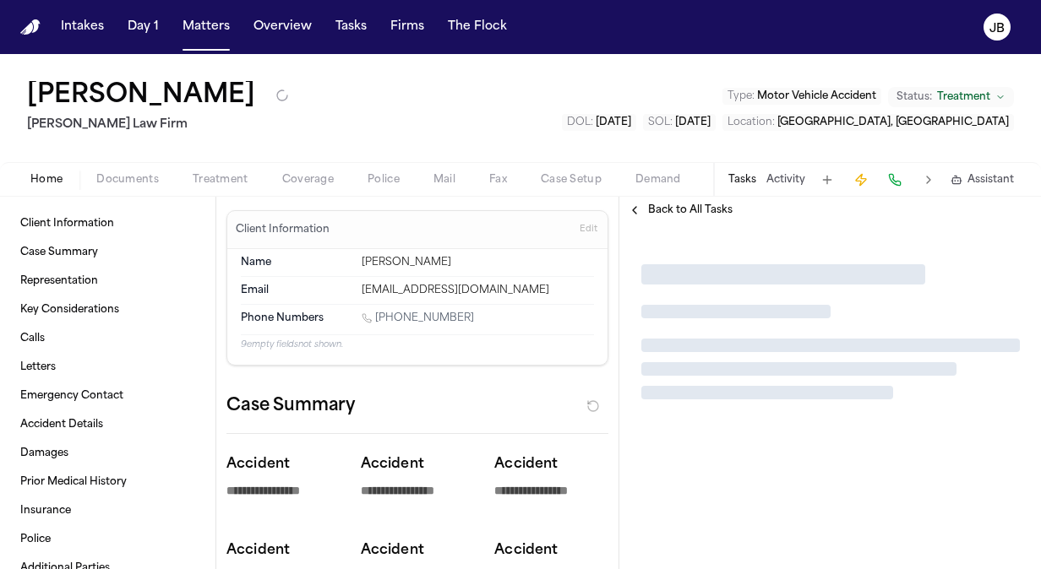
type textarea "*"
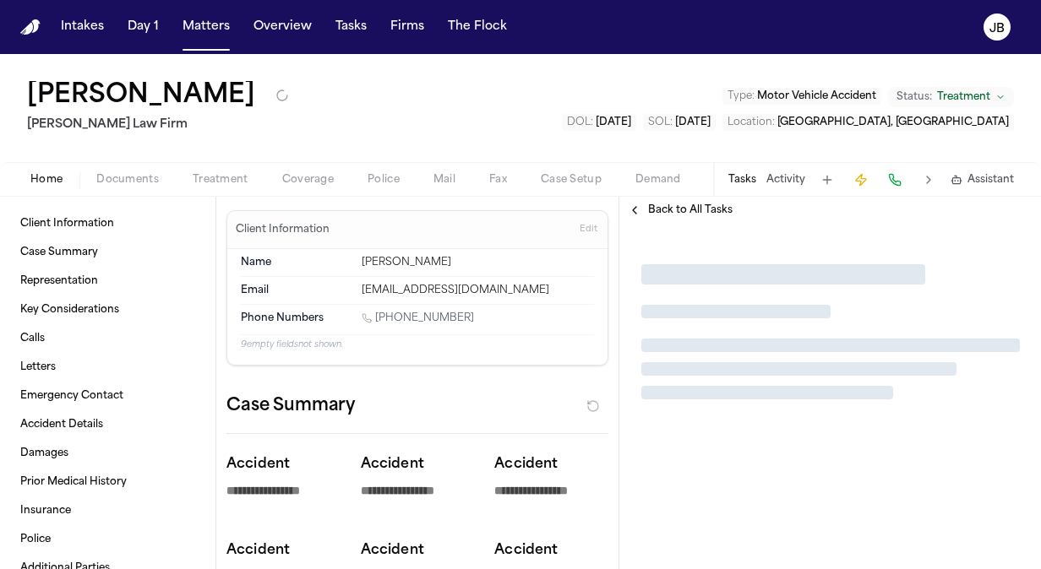
type textarea "*"
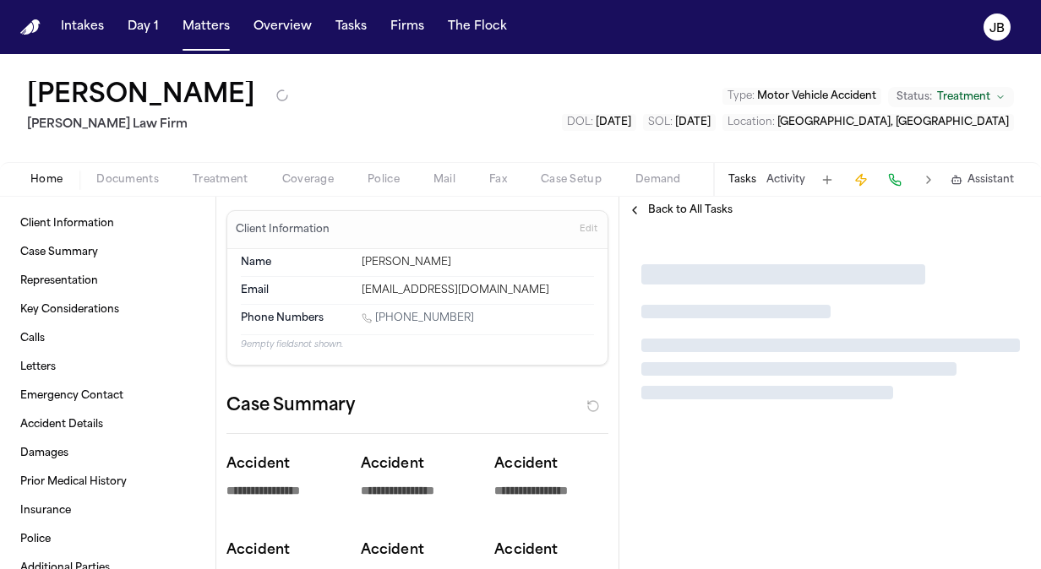
type textarea "*"
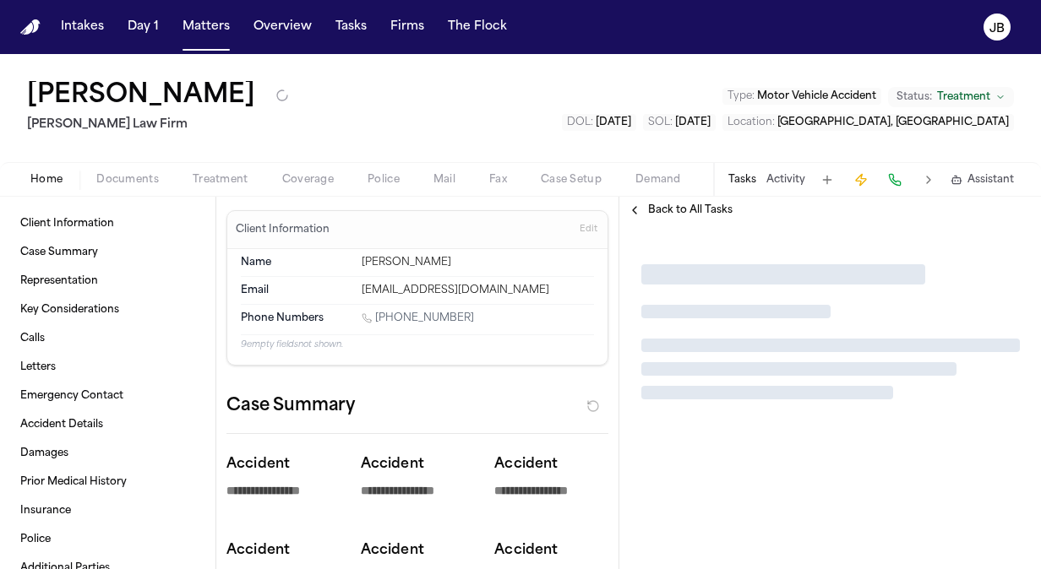
type textarea "*"
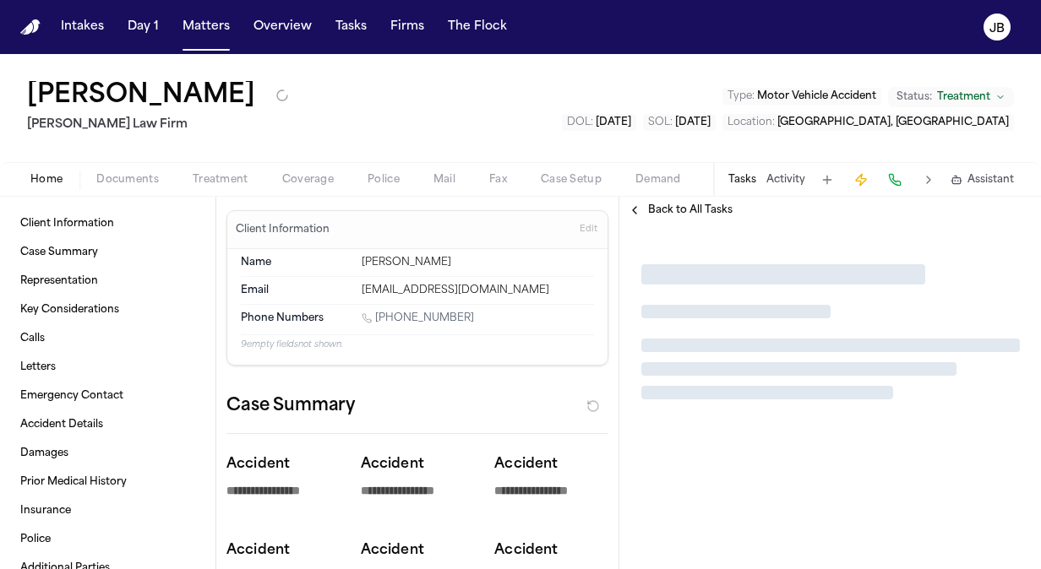
type textarea "*"
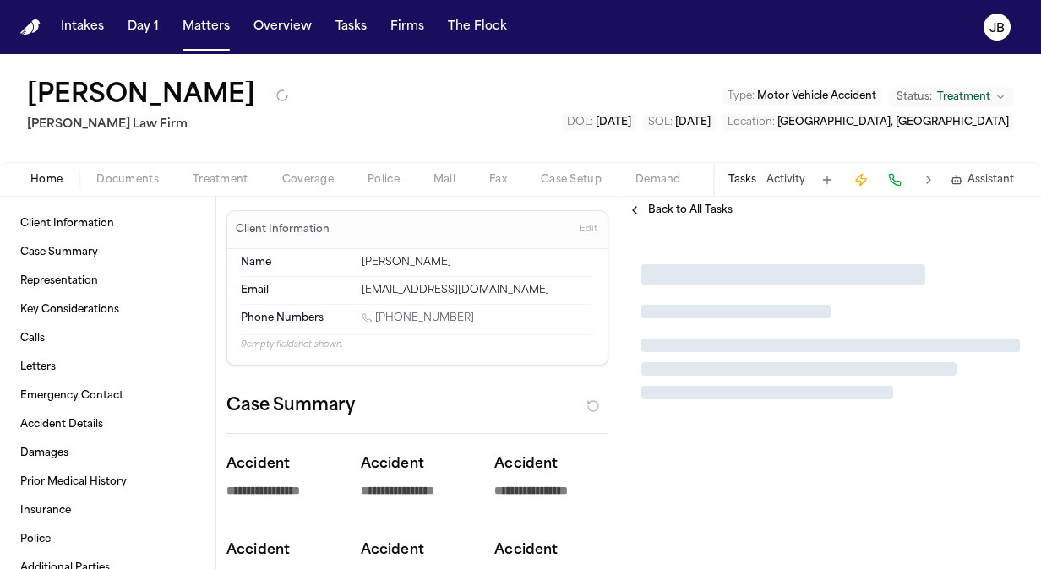
type textarea "*"
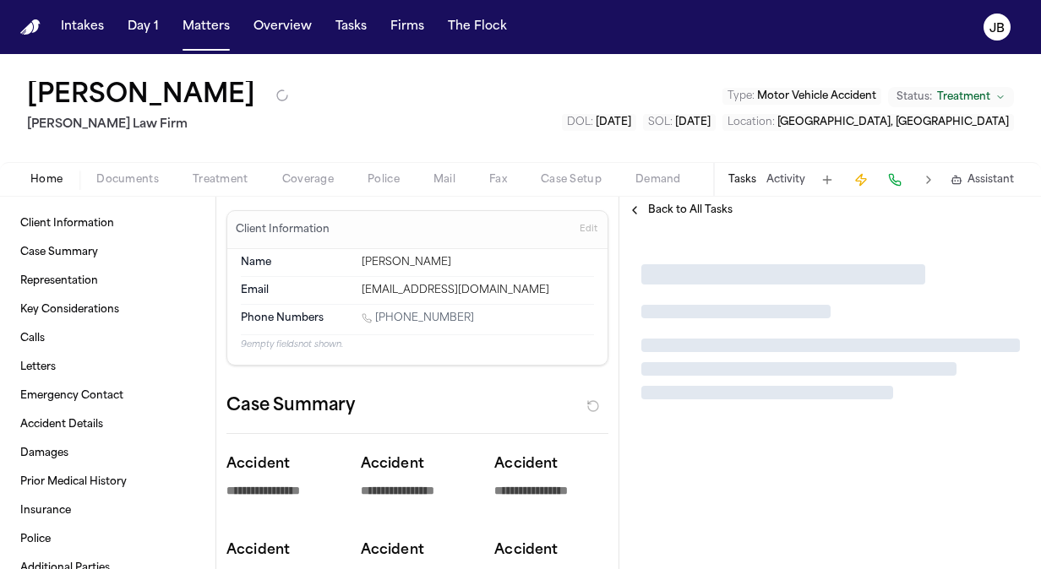
type textarea "*"
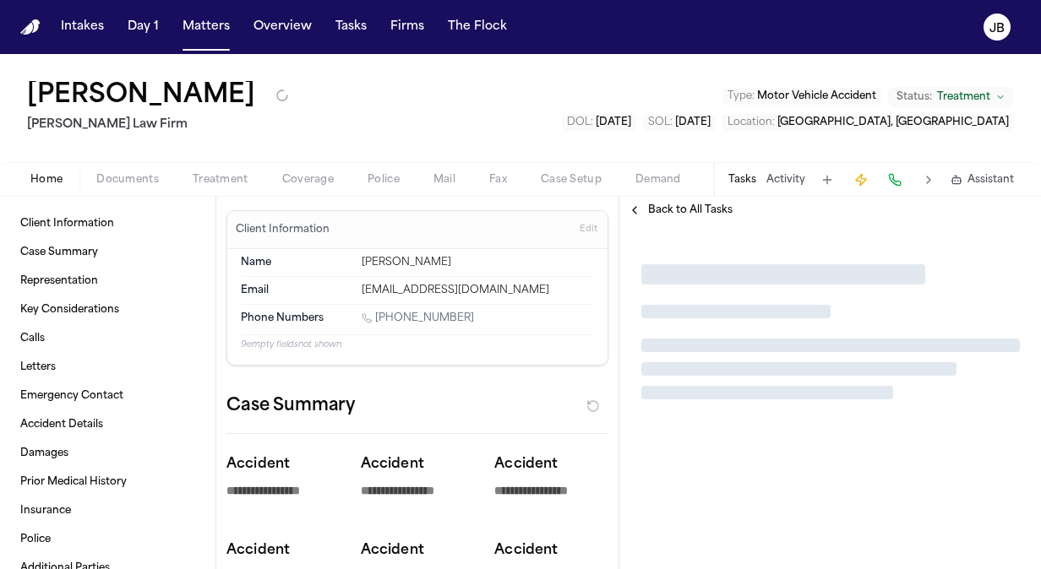
type textarea "*"
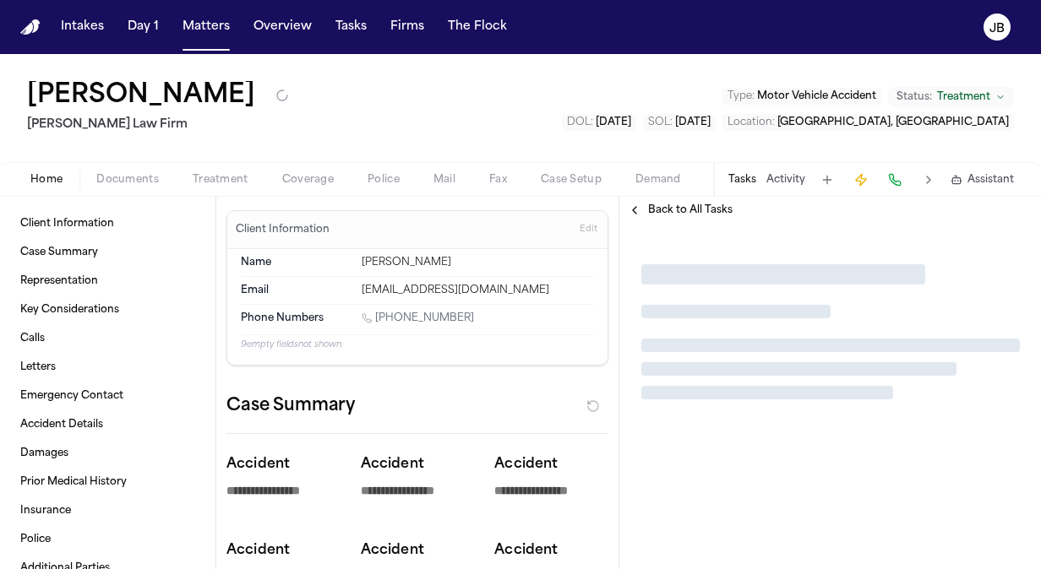
type textarea "*"
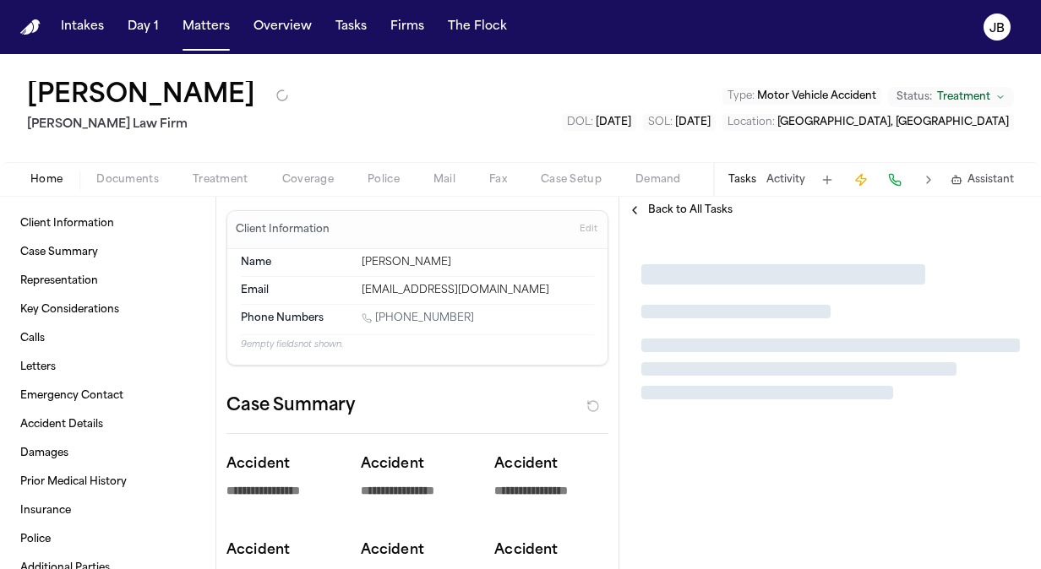
type textarea "*"
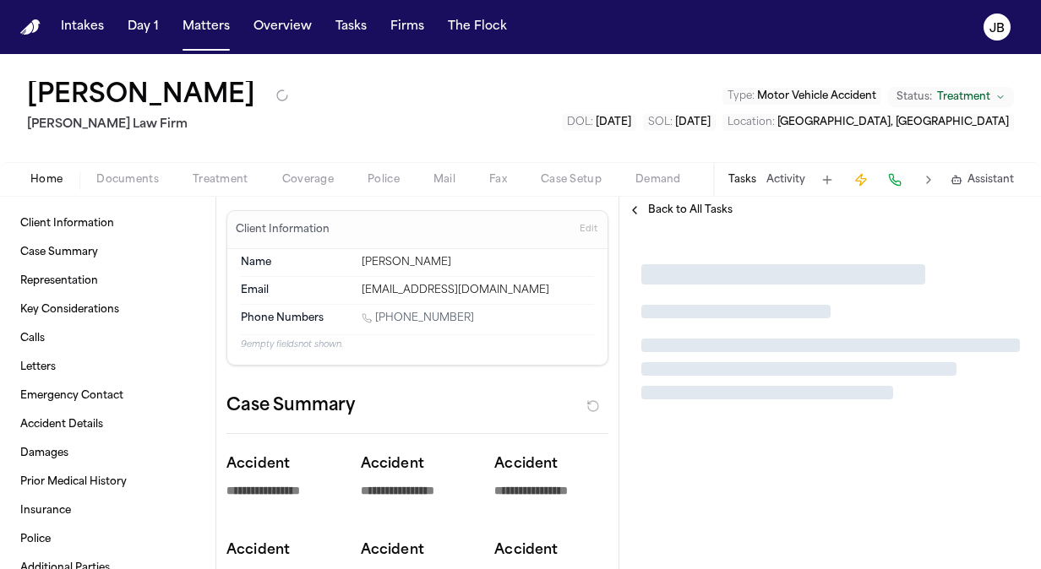
type textarea "*"
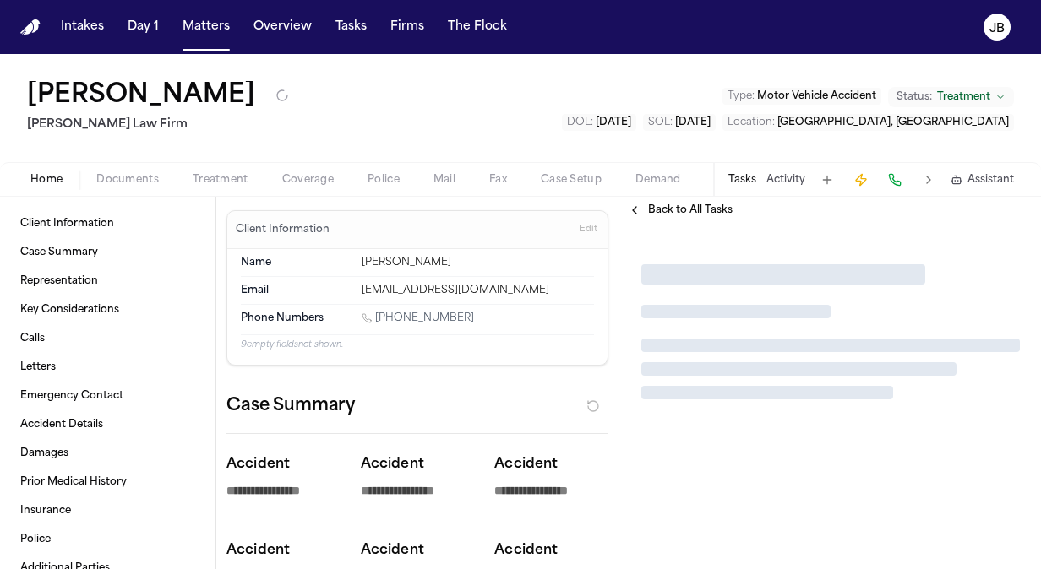
type textarea "*"
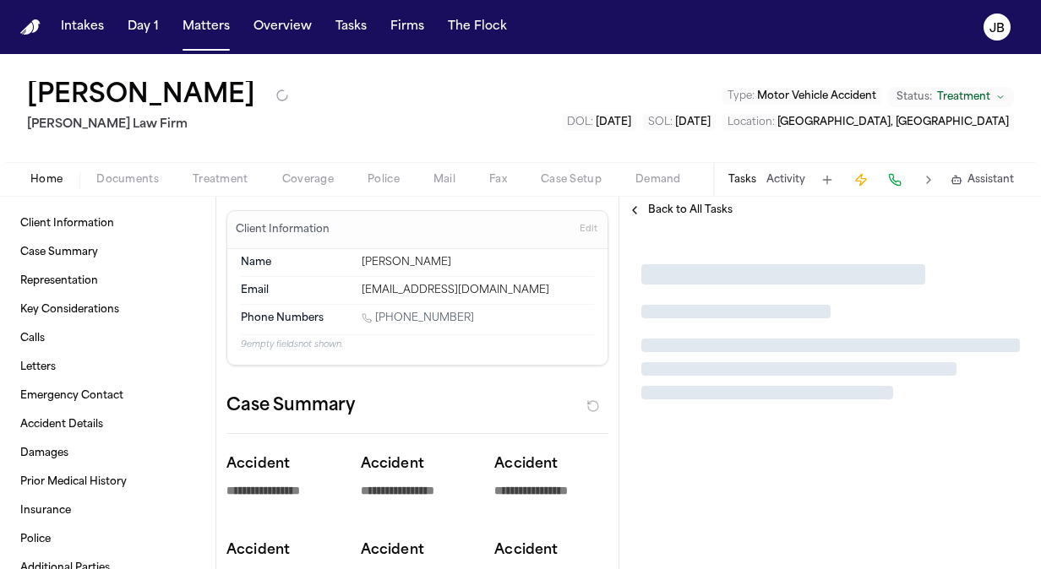
type textarea "*"
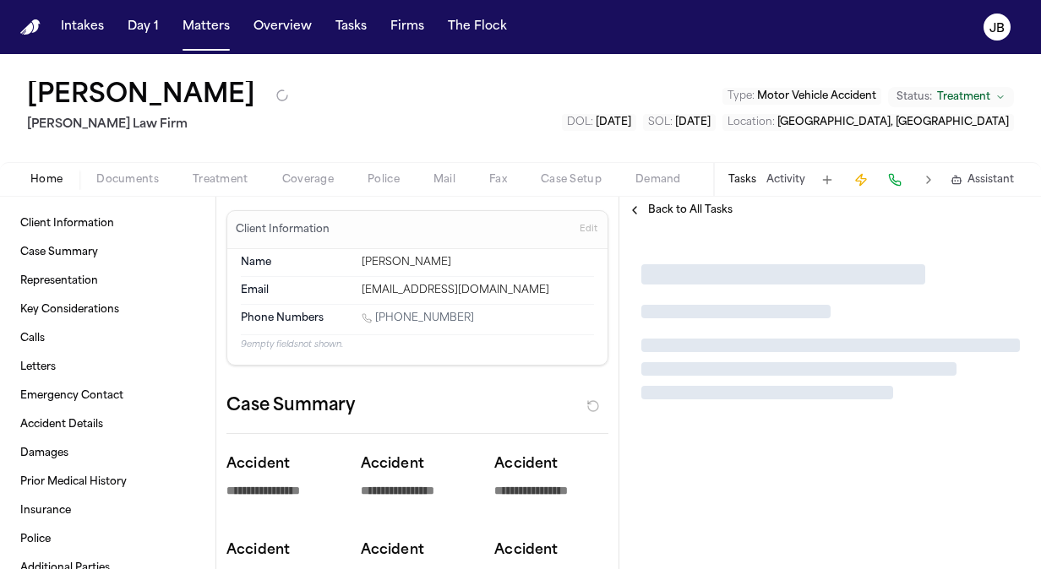
type textarea "*"
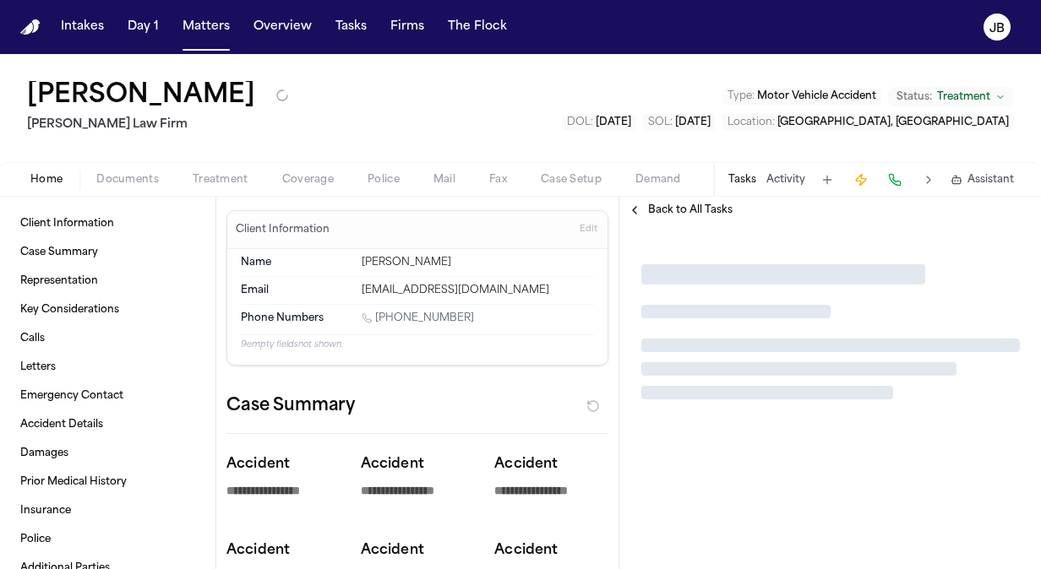
type textarea "*"
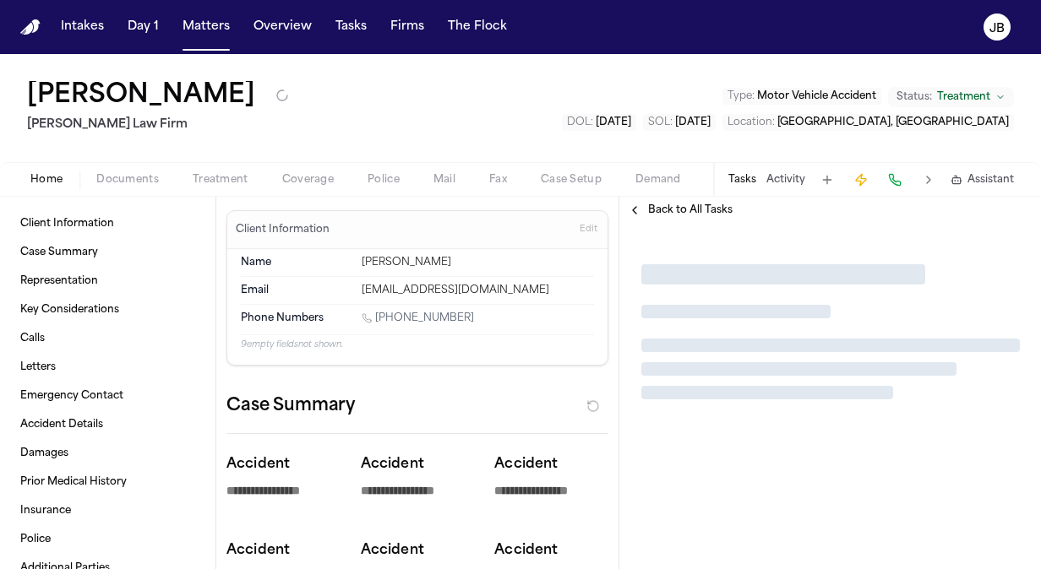
type textarea "*"
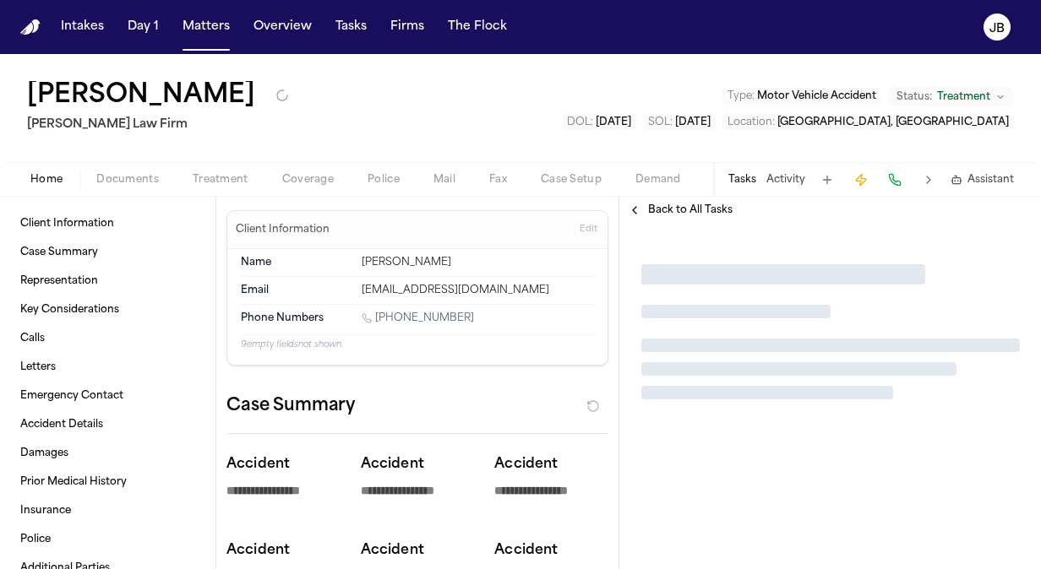
type textarea "*"
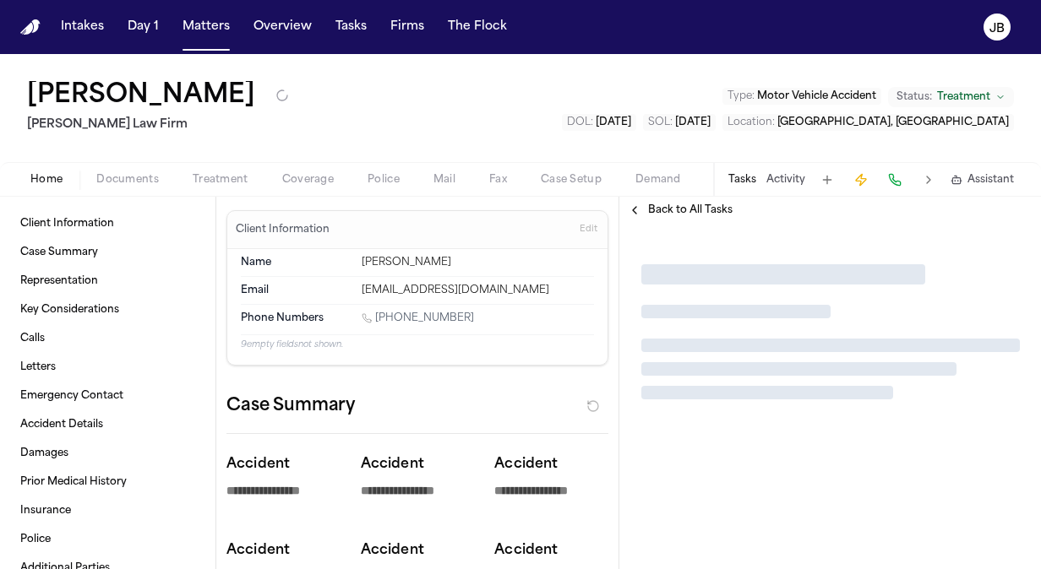
type textarea "*"
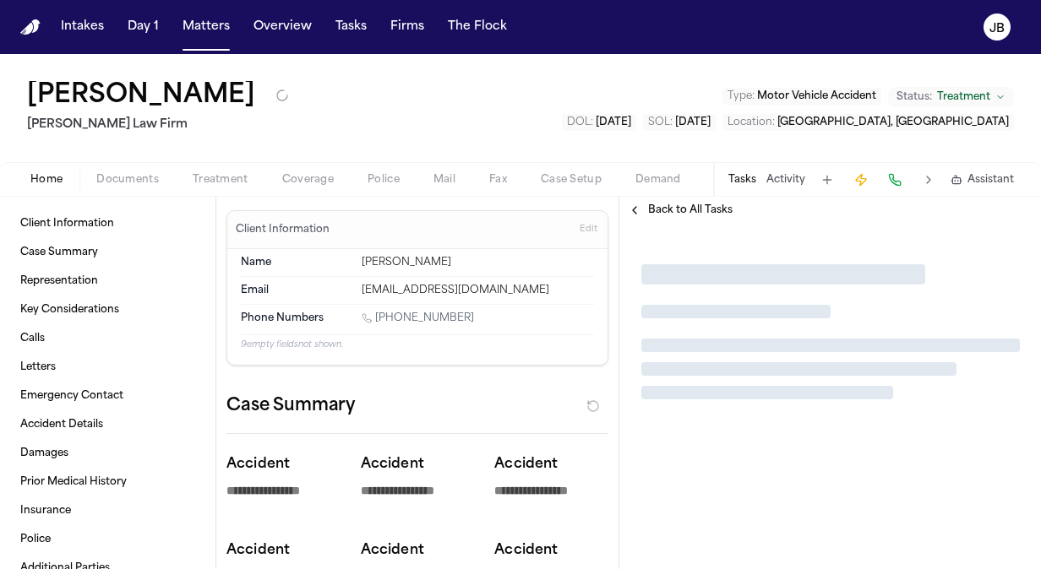
type textarea "*"
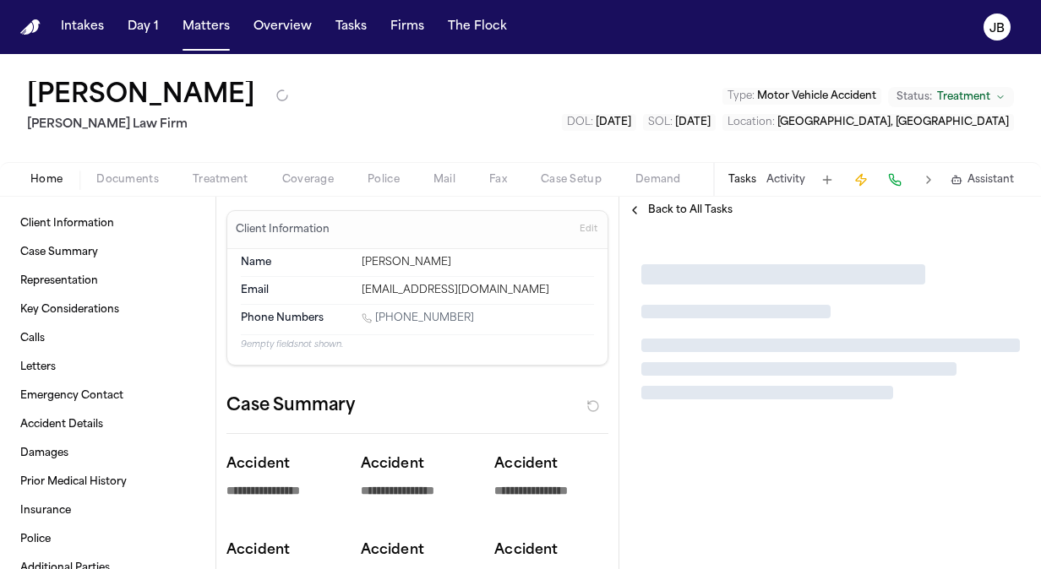
type textarea "*"
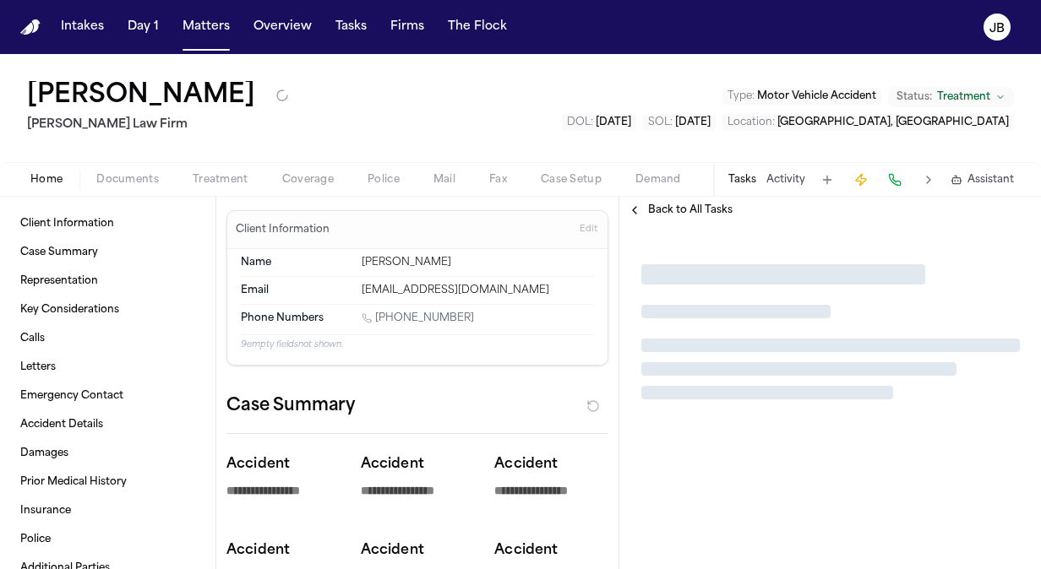
type textarea "*"
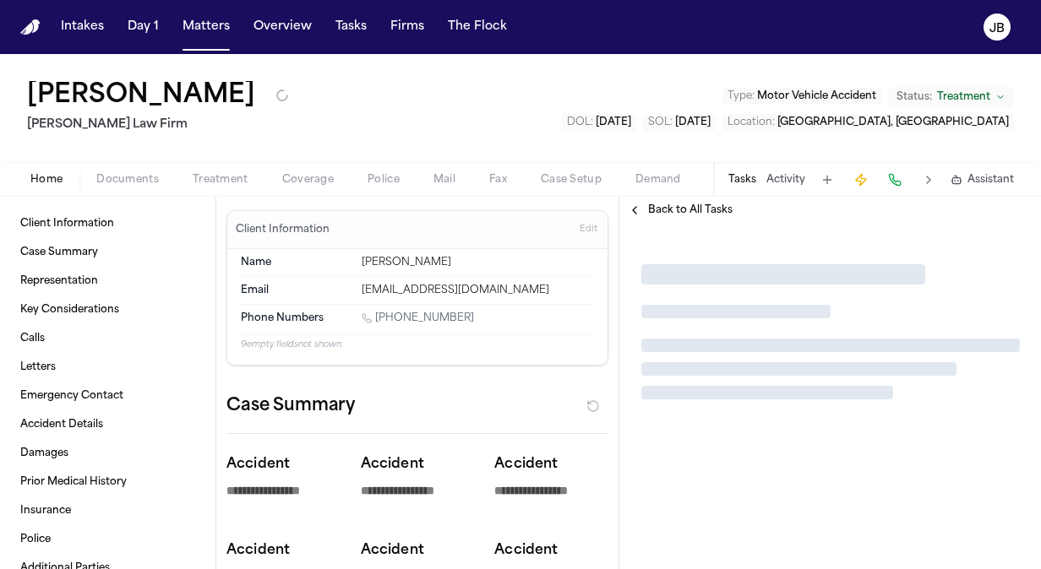
type textarea "*"
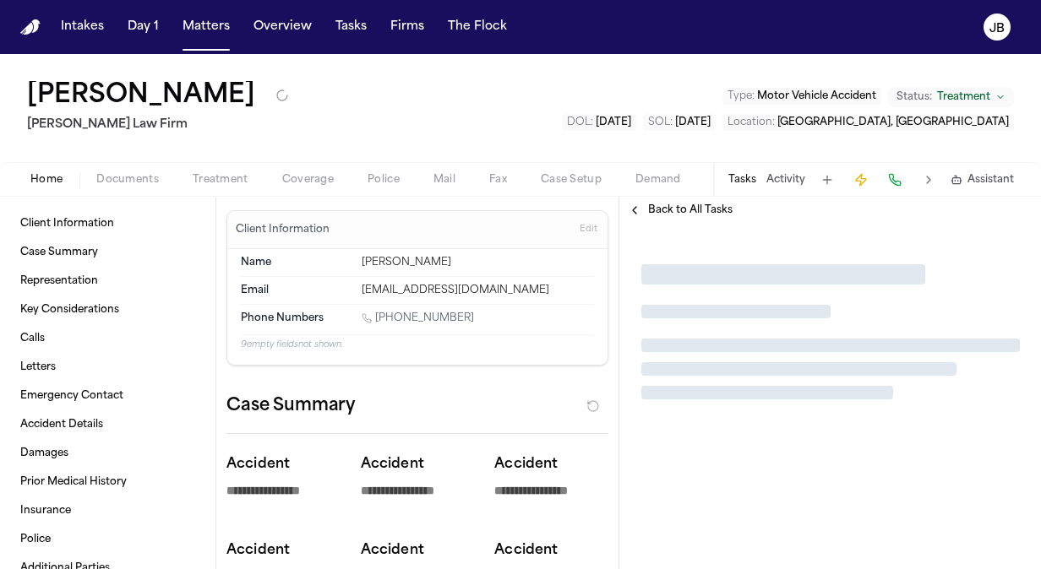
type textarea "*"
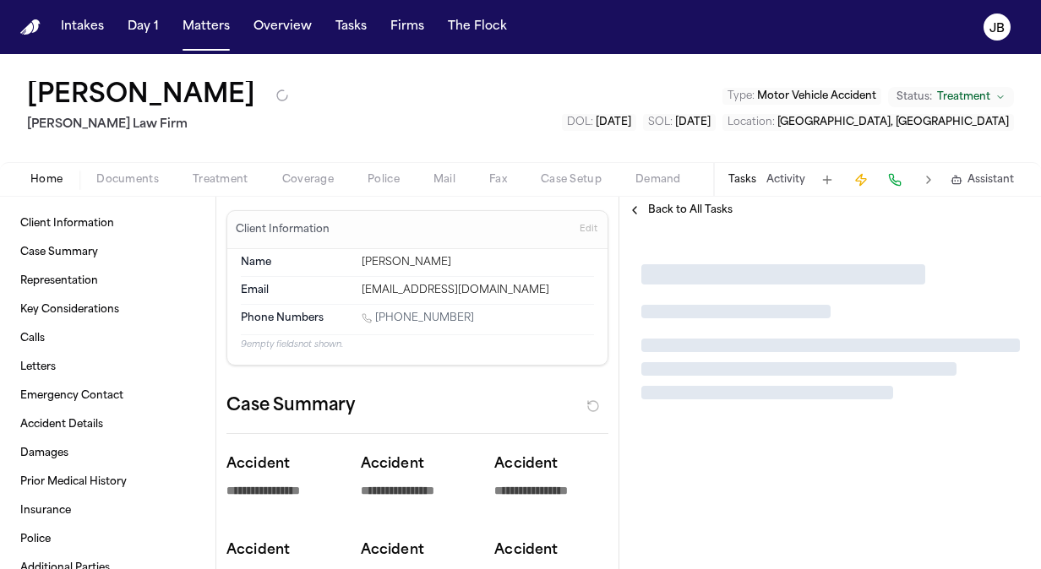
type textarea "*"
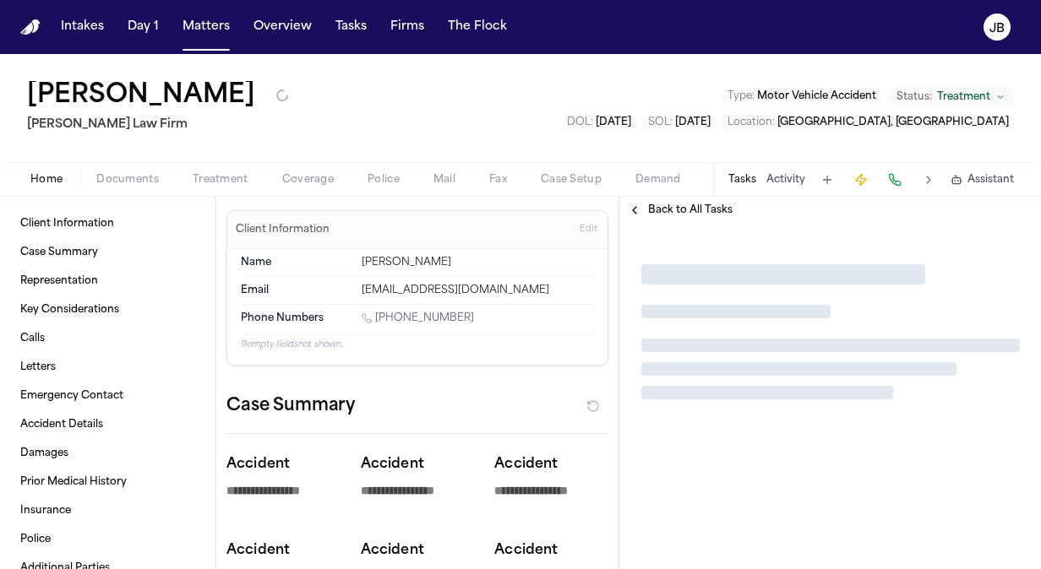
type textarea "*"
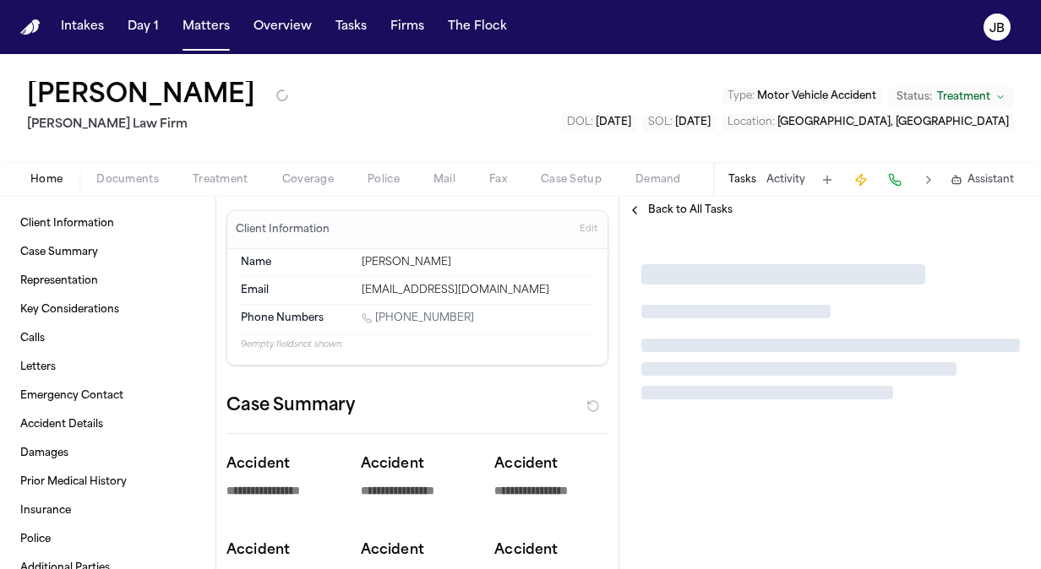
type textarea "*"
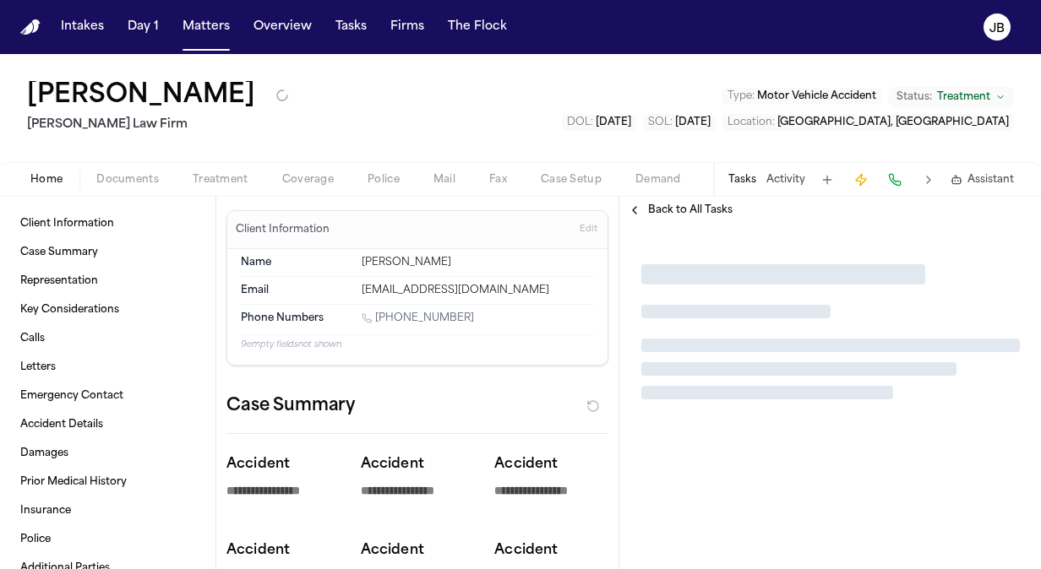
type textarea "*"
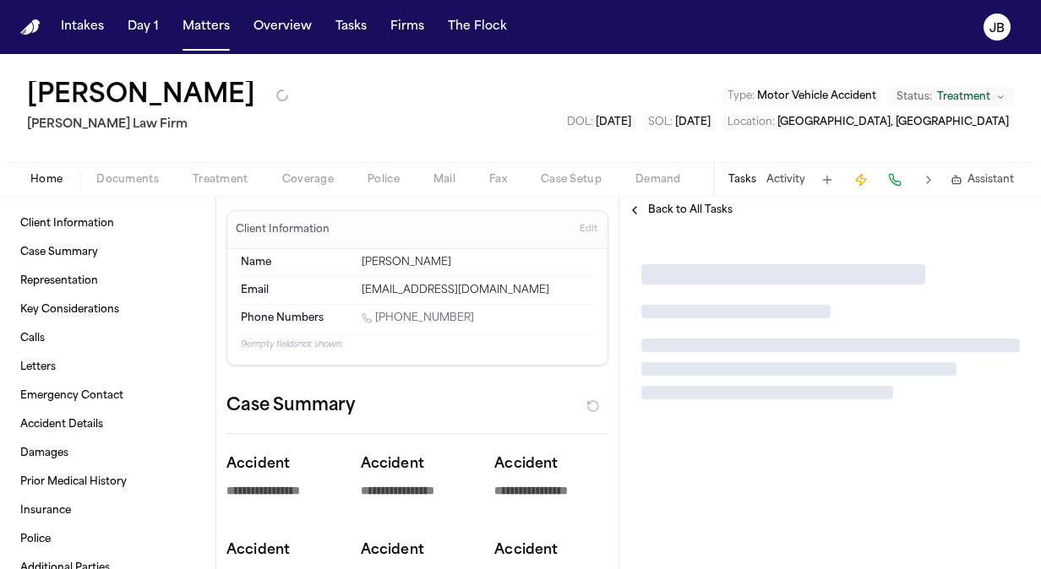
type textarea "*"
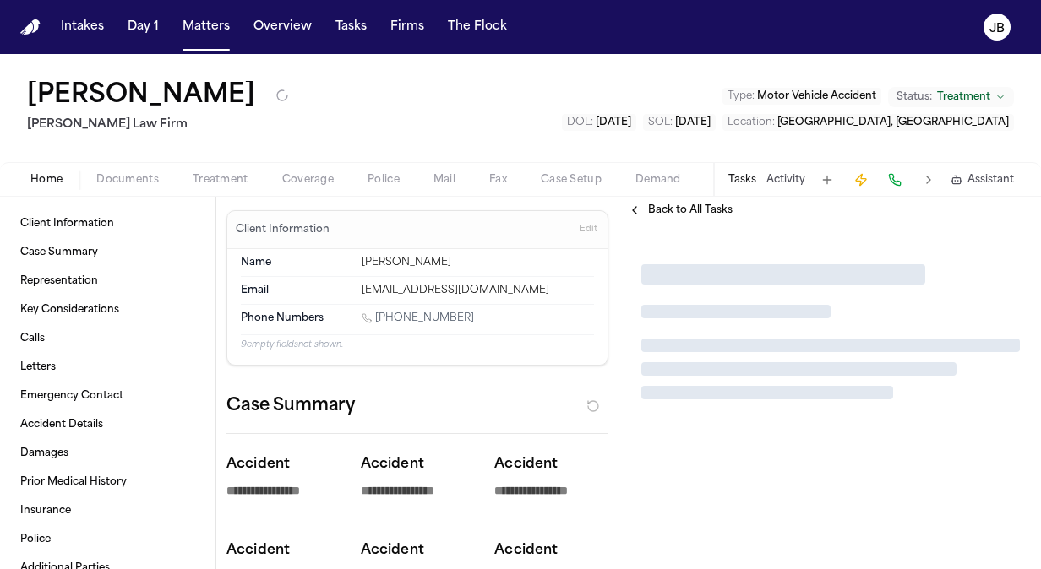
type textarea "*"
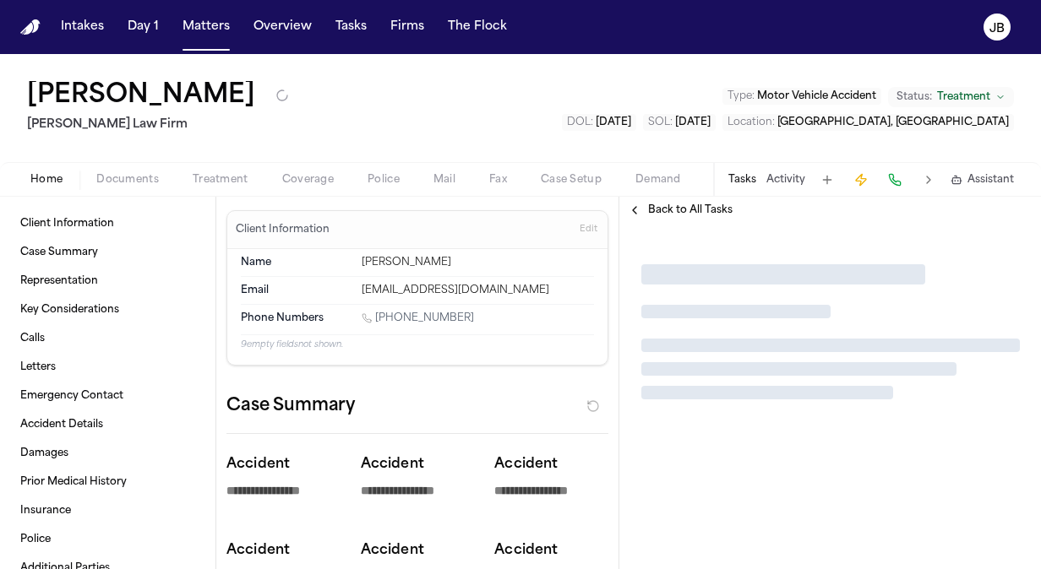
type textarea "*"
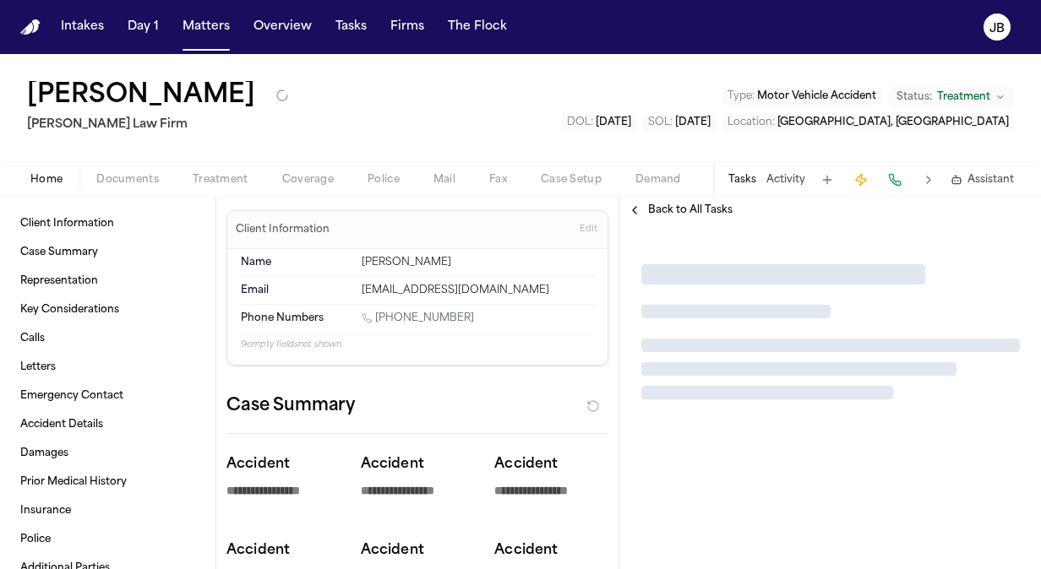
type textarea "*"
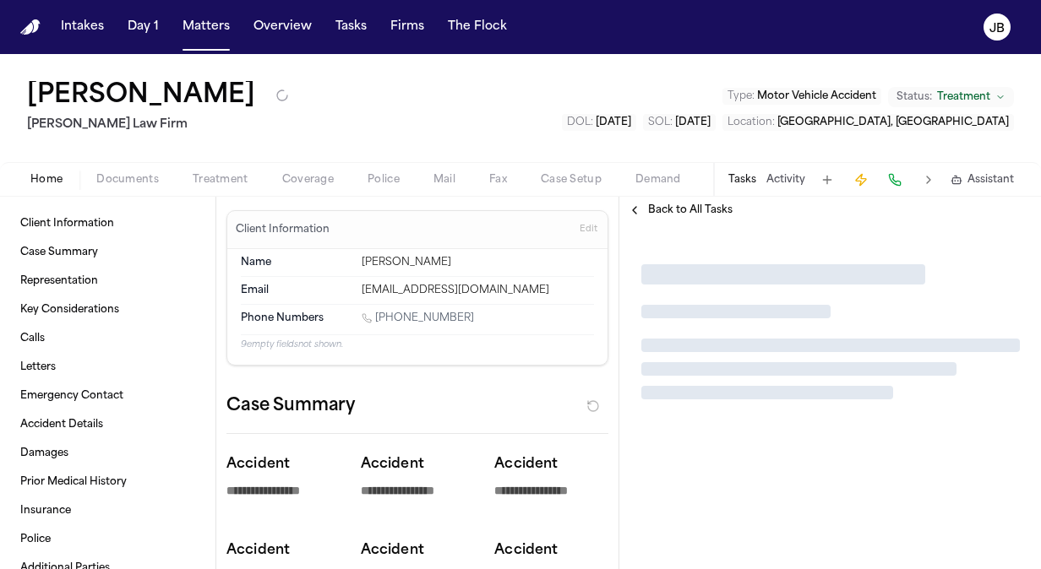
type textarea "*"
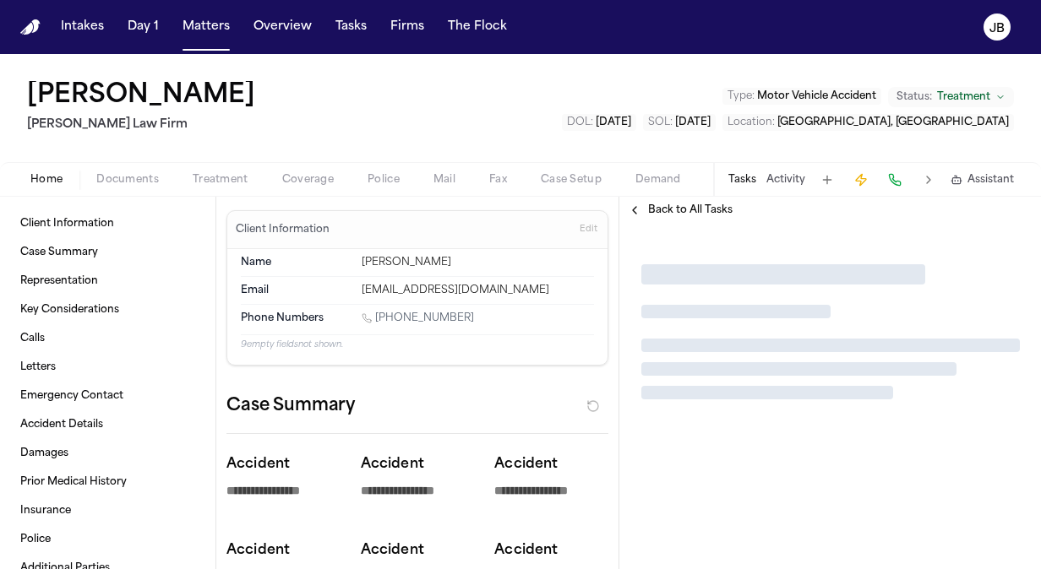
type textarea "*"
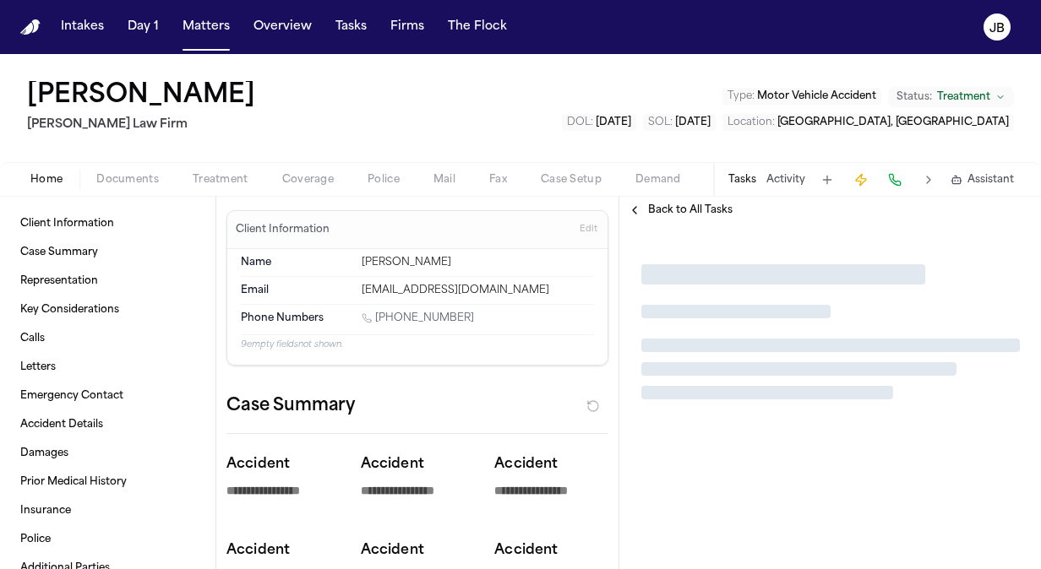
type textarea "*"
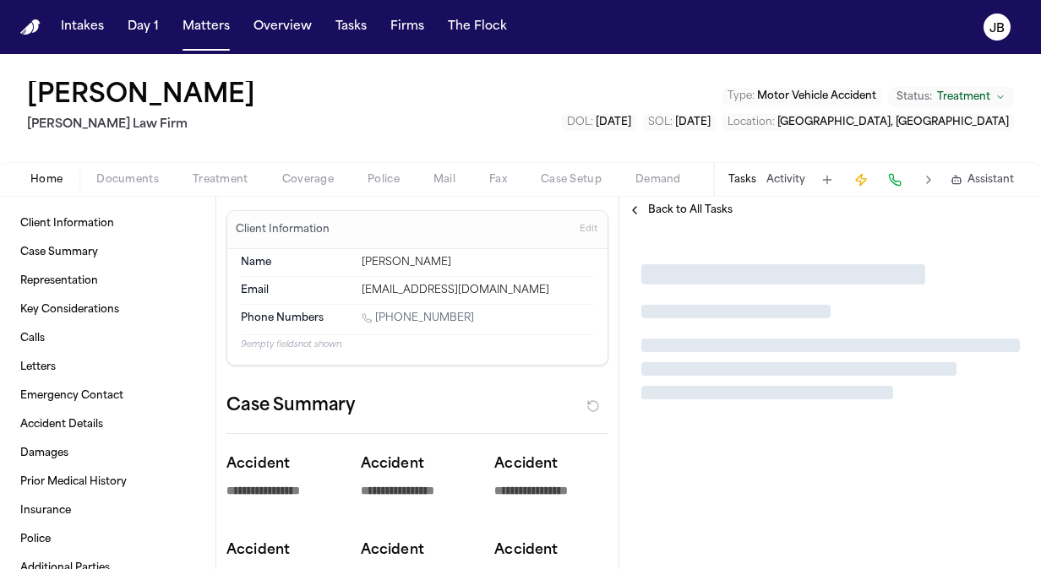
type textarea "*"
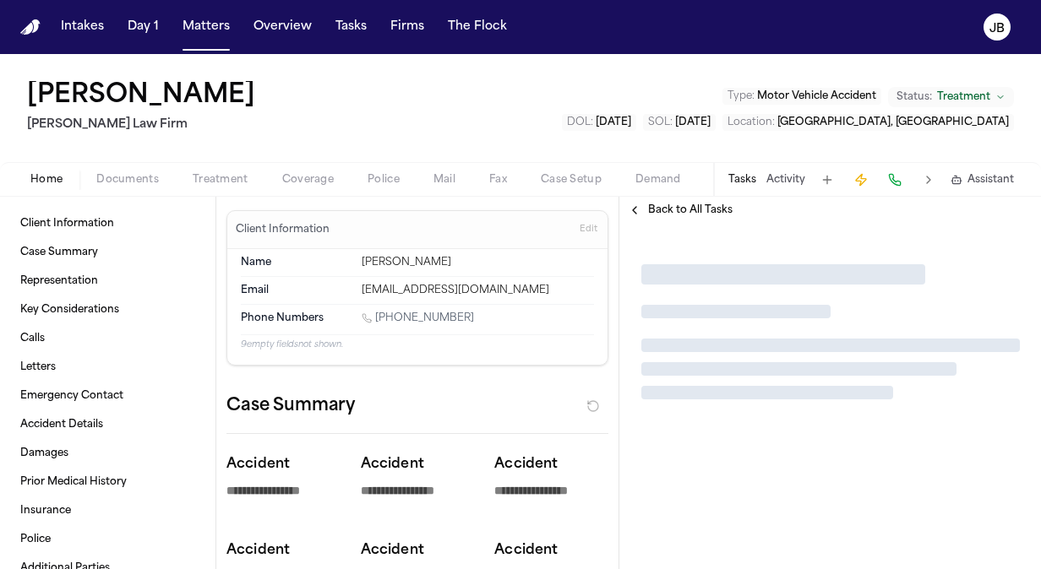
type textarea "*"
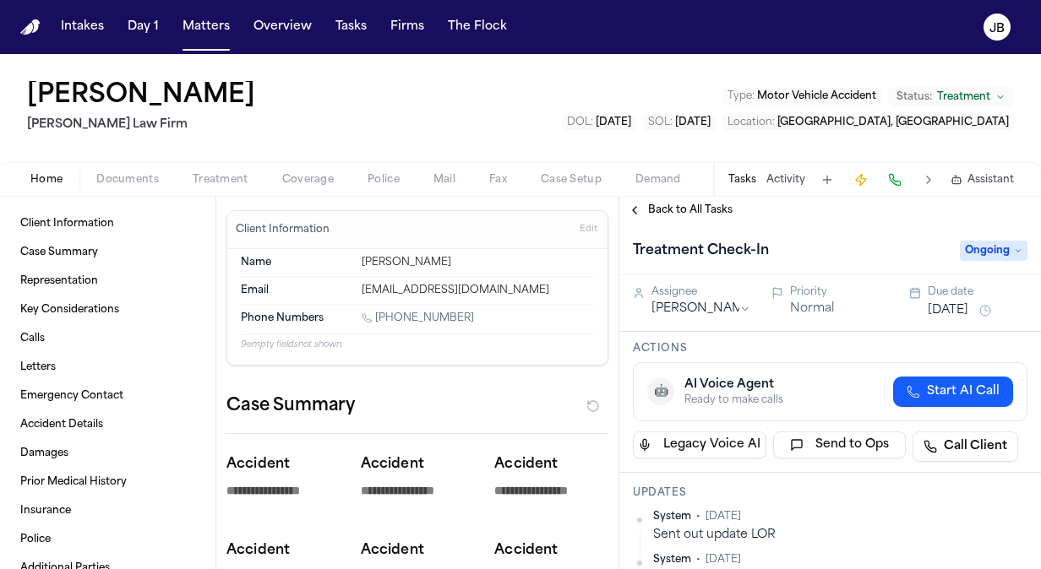
drag, startPoint x: 468, startPoint y: 316, endPoint x: 378, endPoint y: 321, distance: 90.6
click at [378, 321] on div "1 (945) 343-7204" at bounding box center [478, 320] width 232 height 16
copy link "(945) 343-7204"
click at [798, 188] on div "Tasks Activity Assistant" at bounding box center [870, 179] width 314 height 33
click at [798, 174] on button "Activity" at bounding box center [785, 180] width 39 height 14
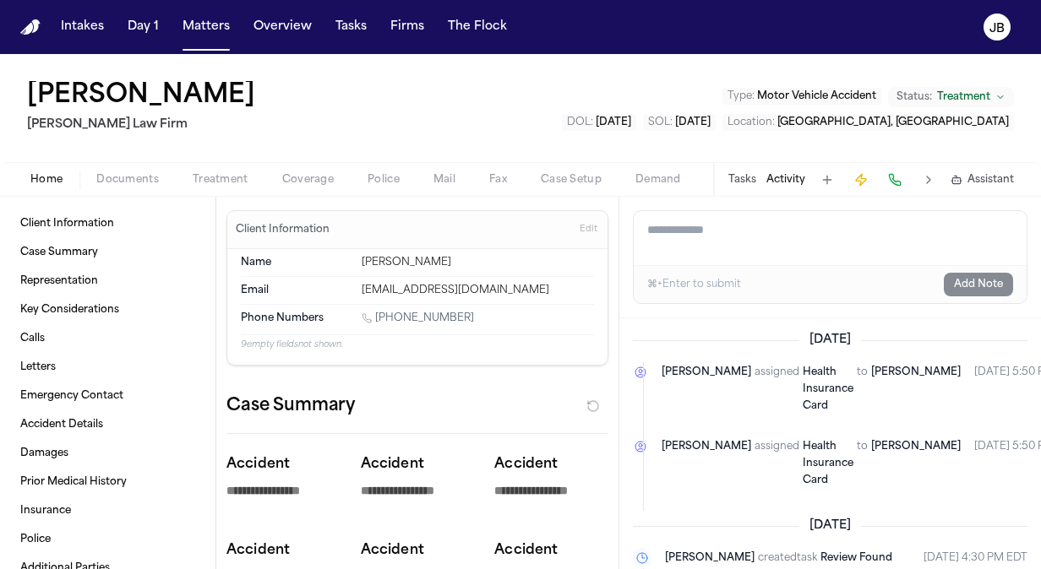
click at [657, 228] on textarea "Add a note to this matter" at bounding box center [830, 238] width 393 height 54
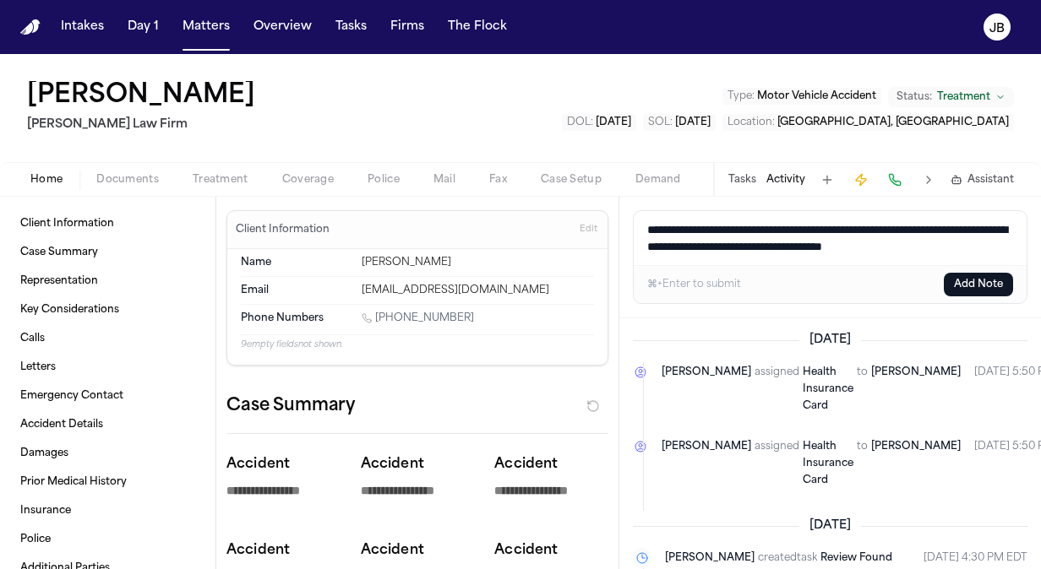
click at [998, 286] on button "Add Note" at bounding box center [978, 285] width 69 height 24
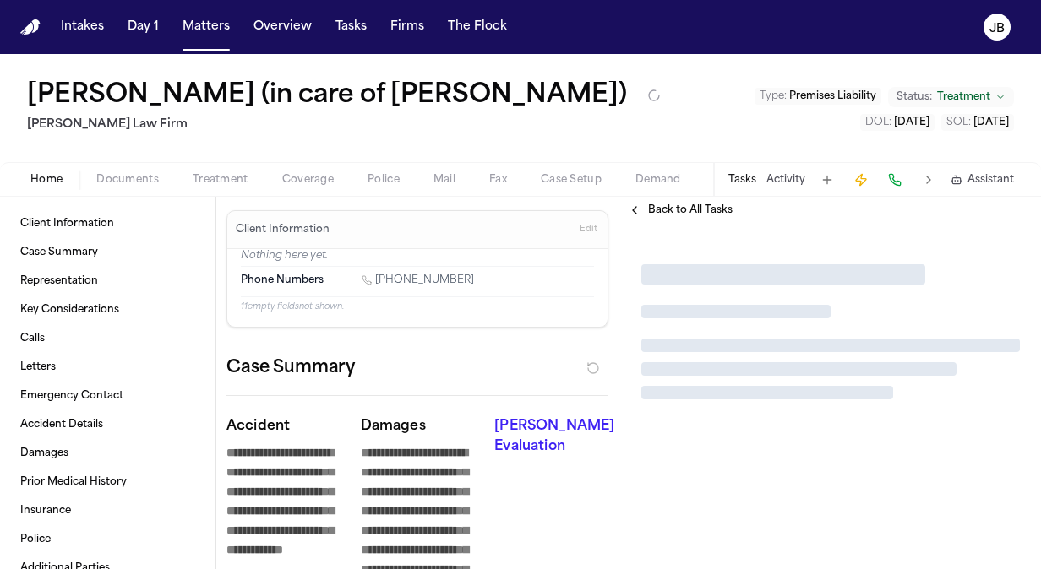
type textarea "*"
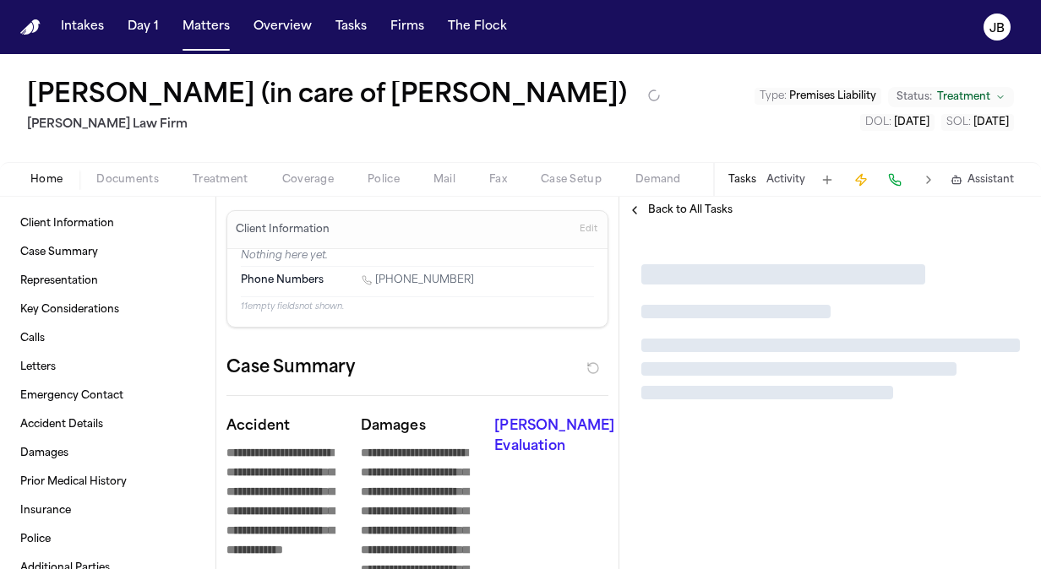
type textarea "*"
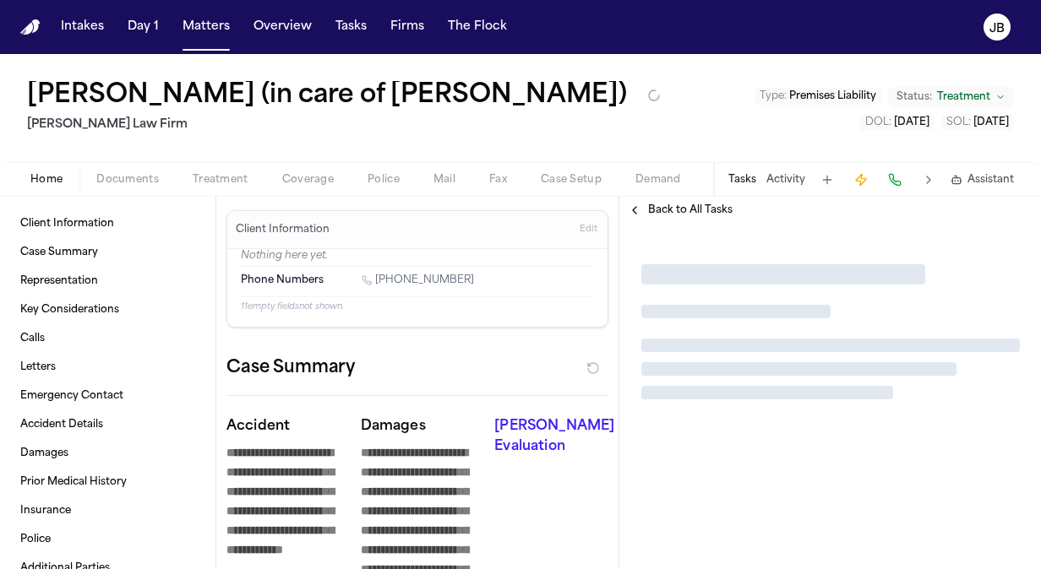
type textarea "*"
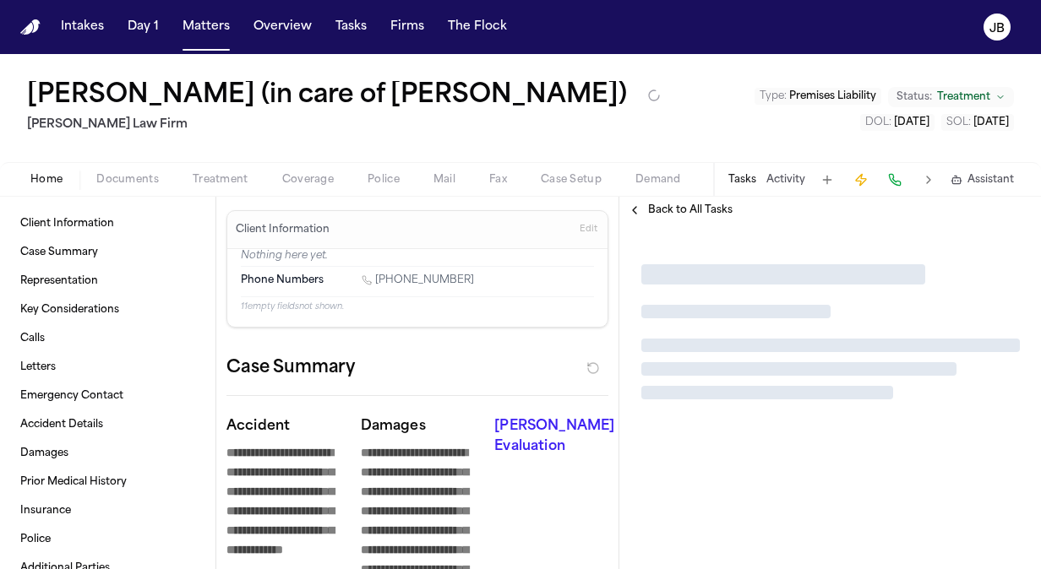
type textarea "*"
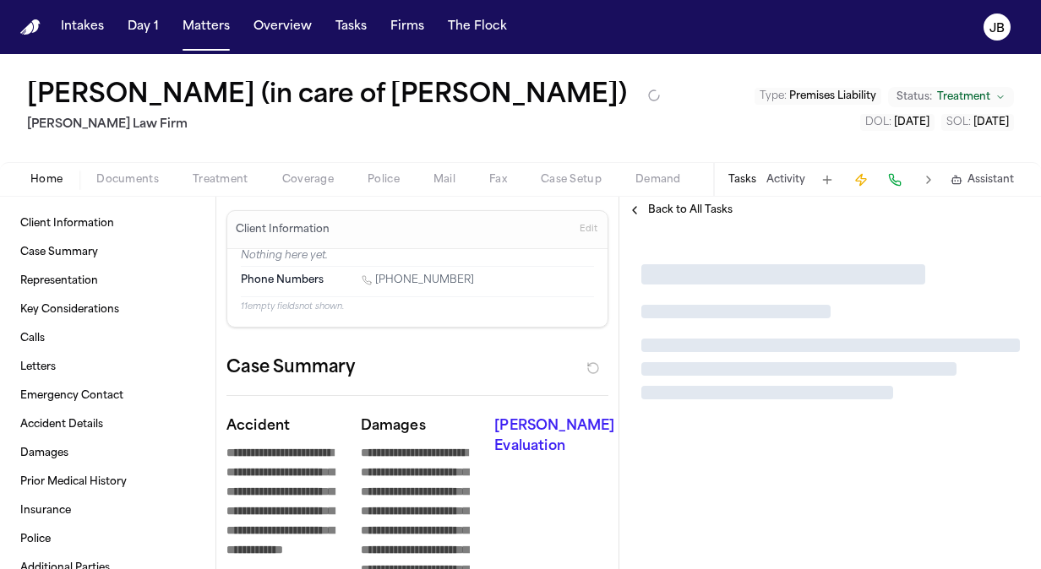
type textarea "*"
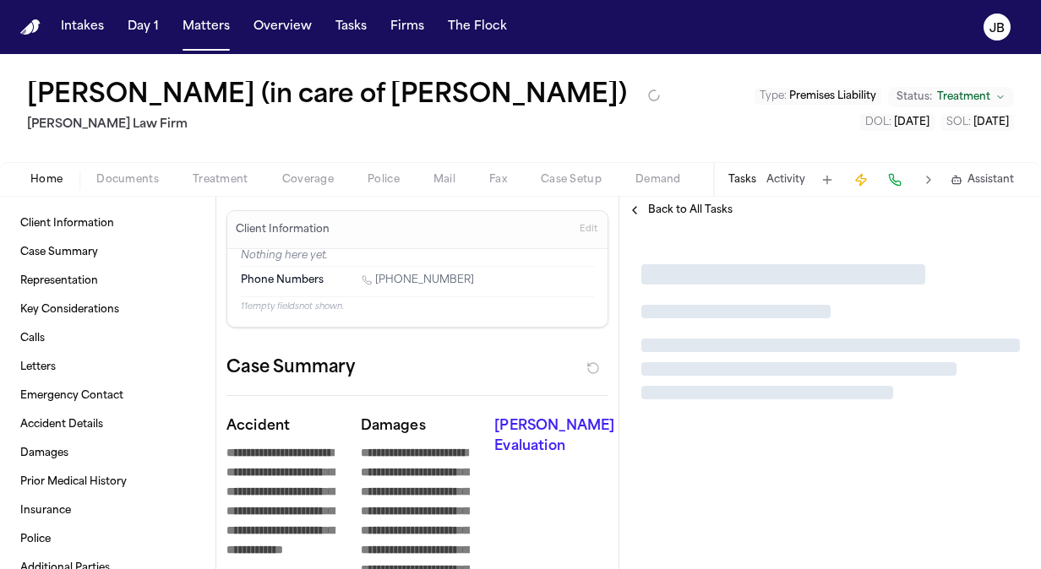
type textarea "*"
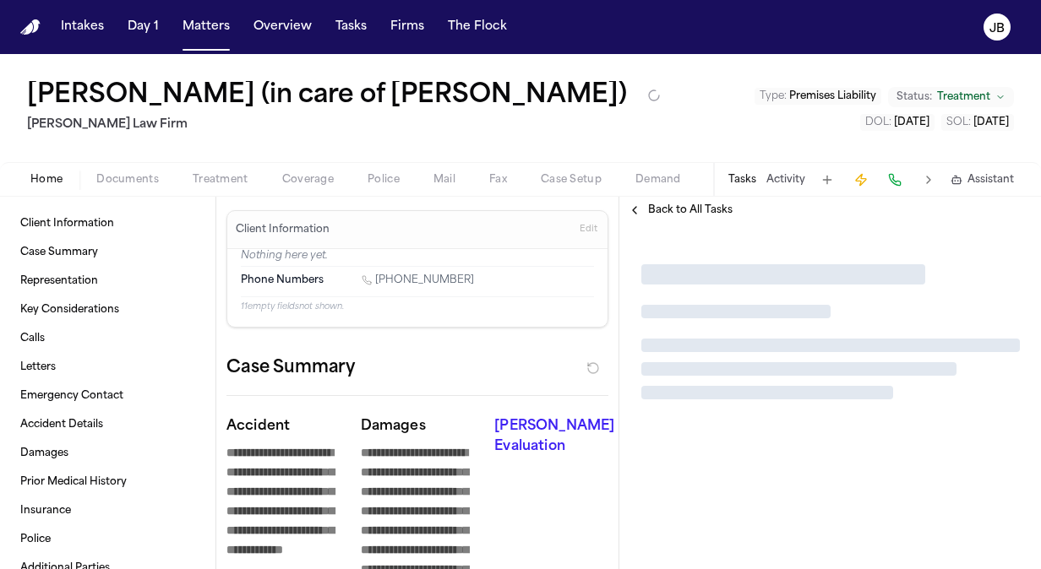
type textarea "*"
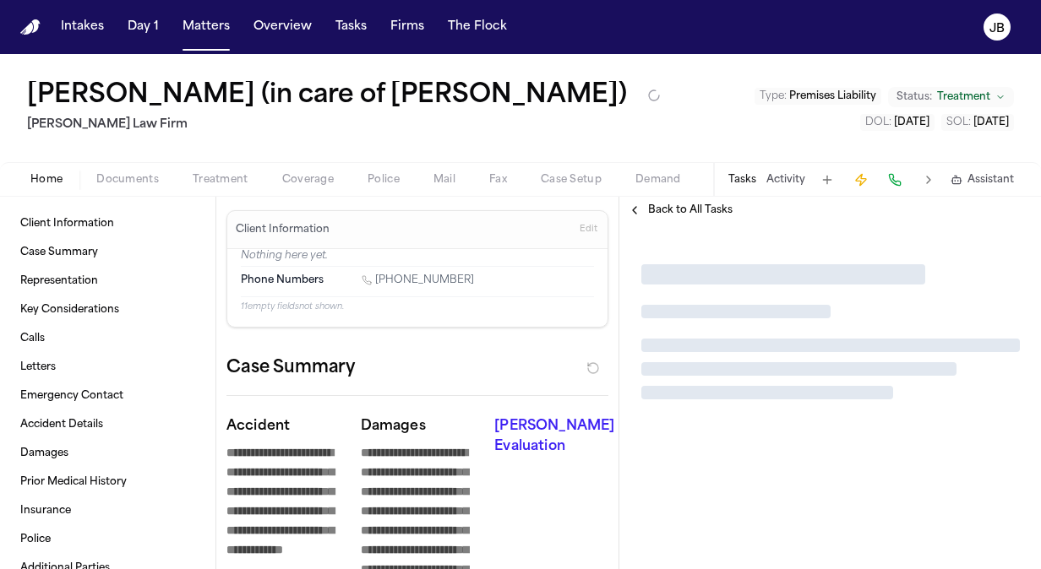
type textarea "*"
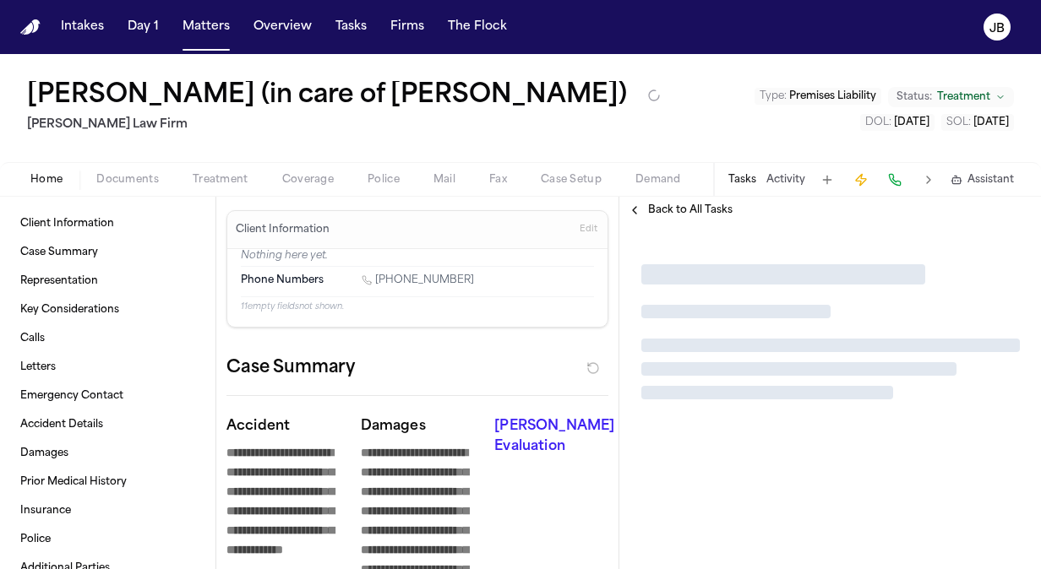
type textarea "*"
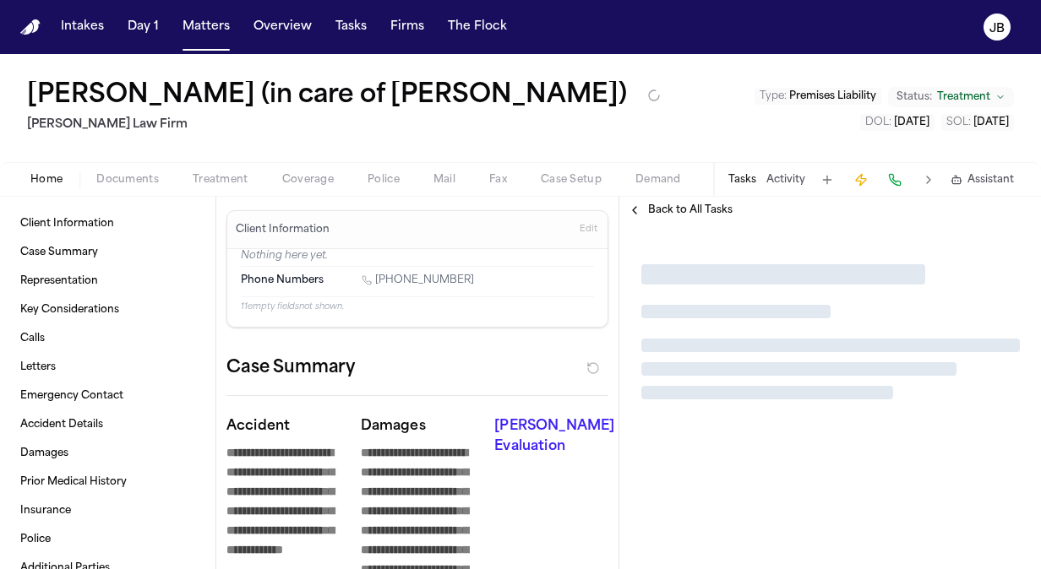
type textarea "*"
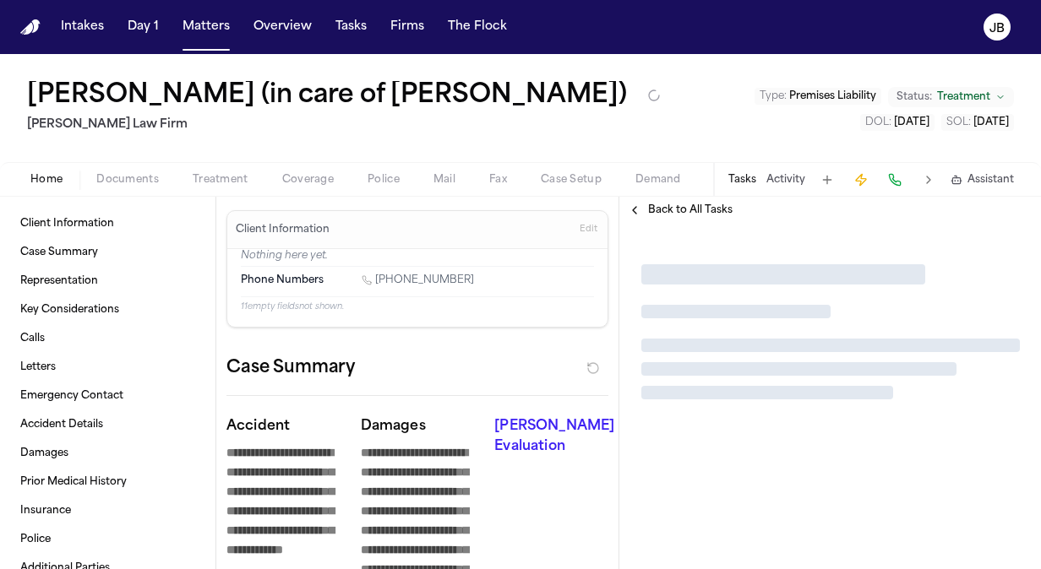
type textarea "*"
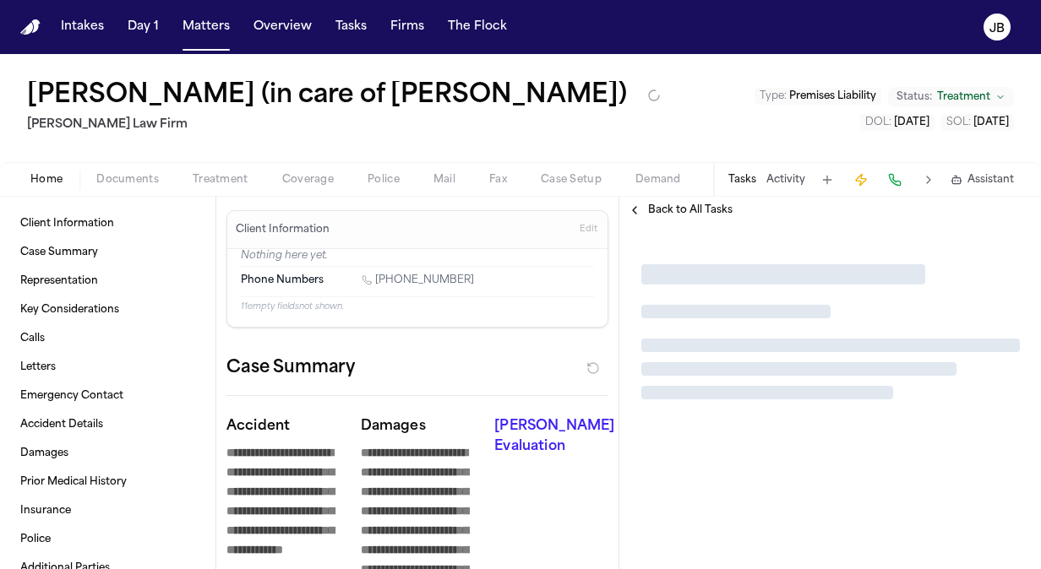
type textarea "*"
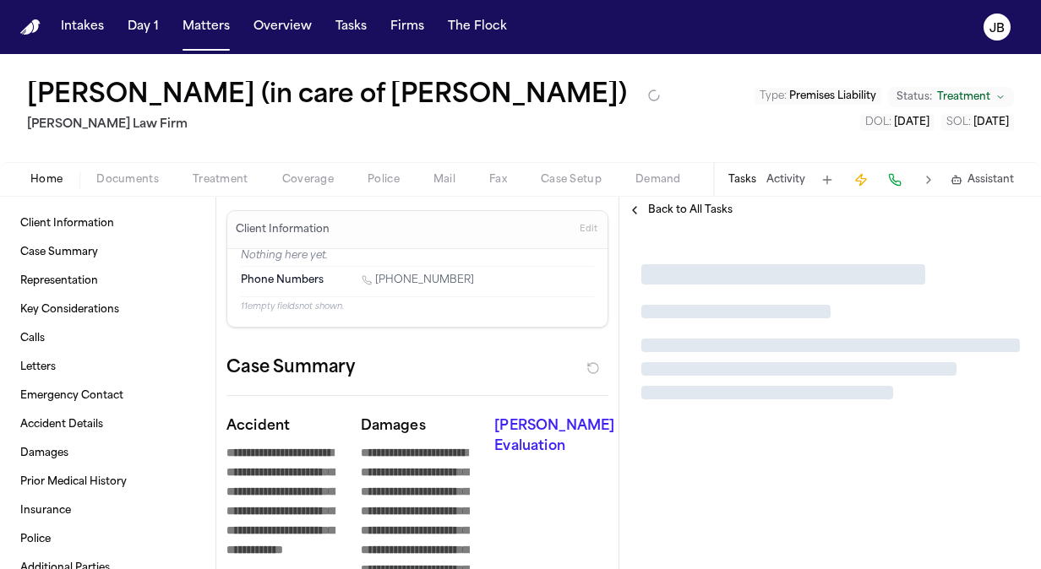
type textarea "*"
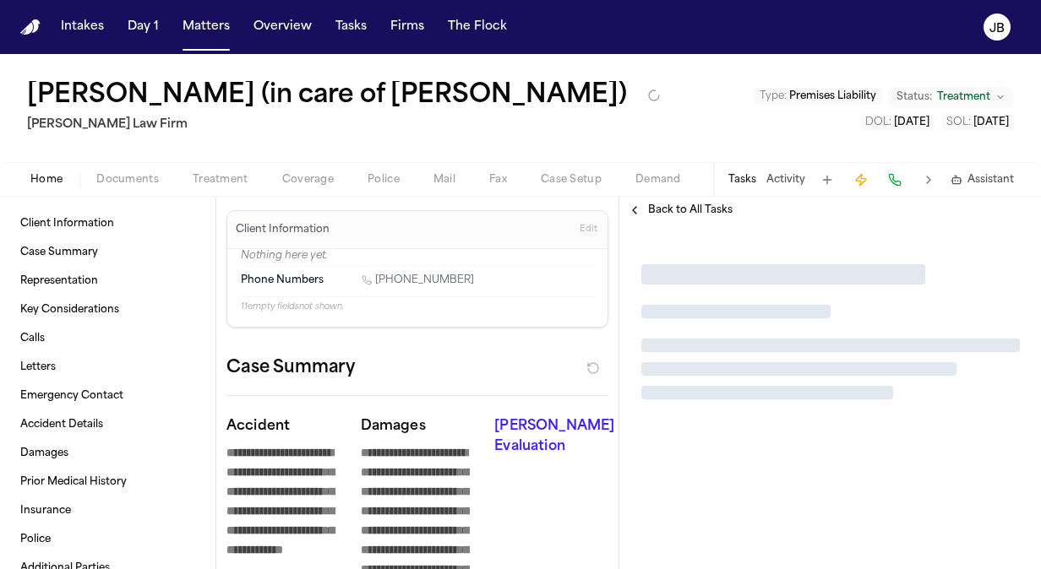
type textarea "*"
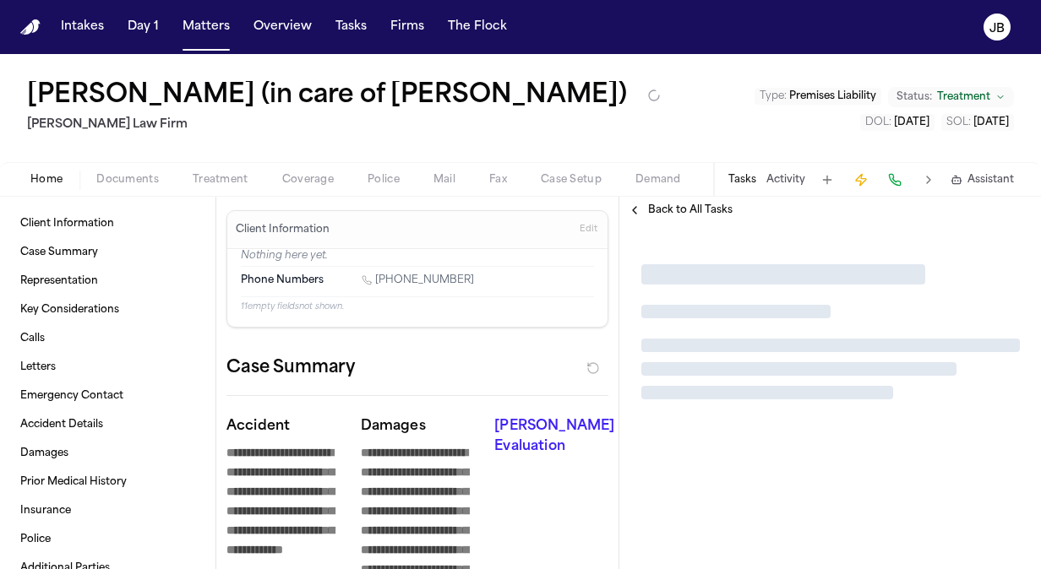
type textarea "*"
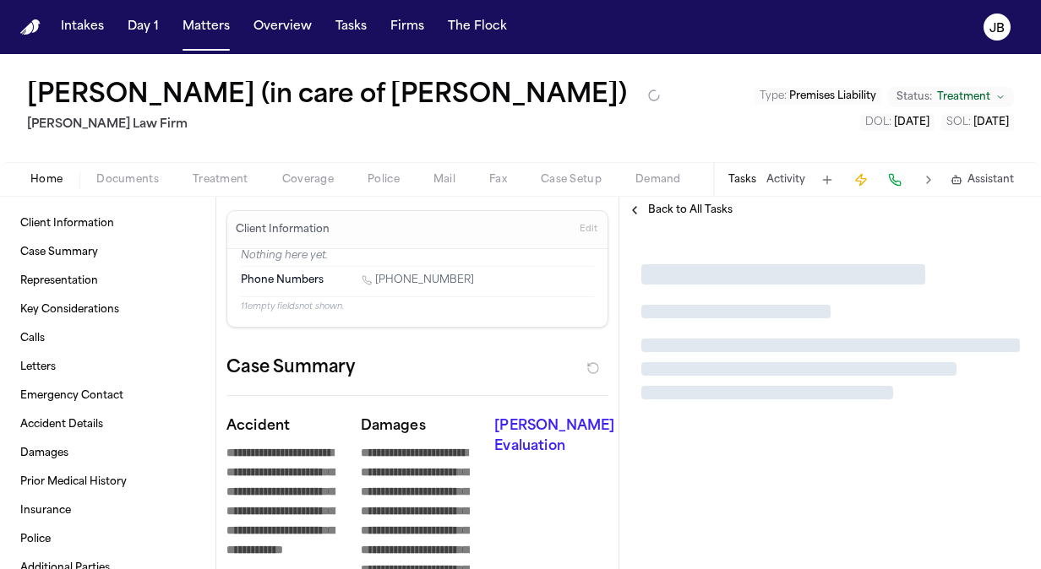
type textarea "*"
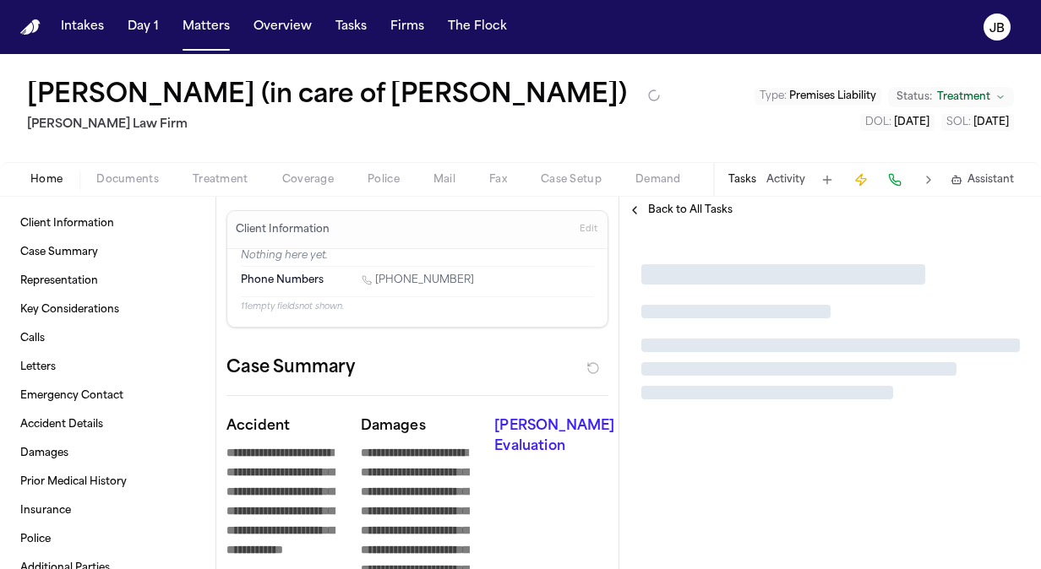
type textarea "*"
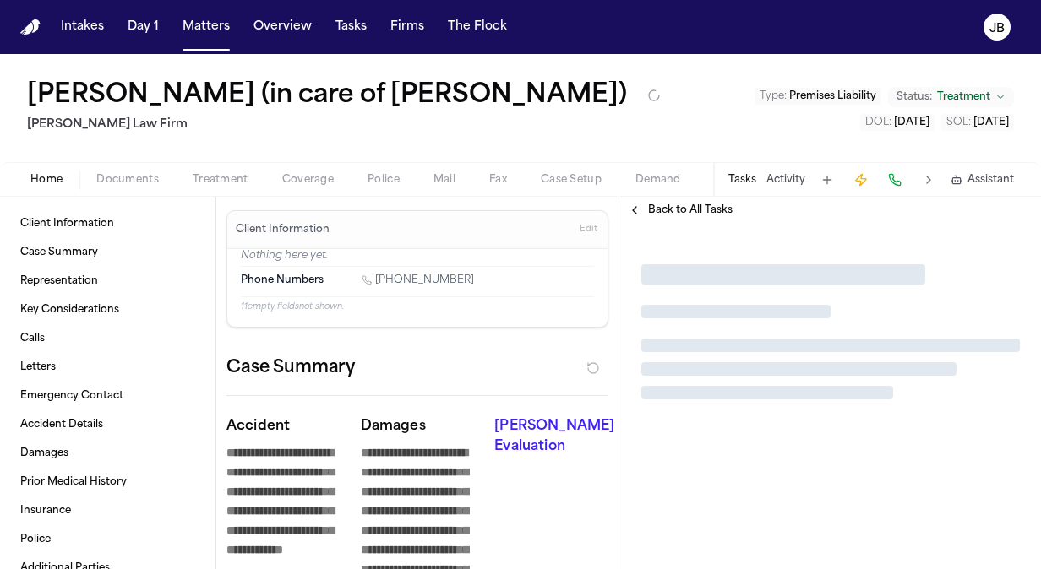
type textarea "*"
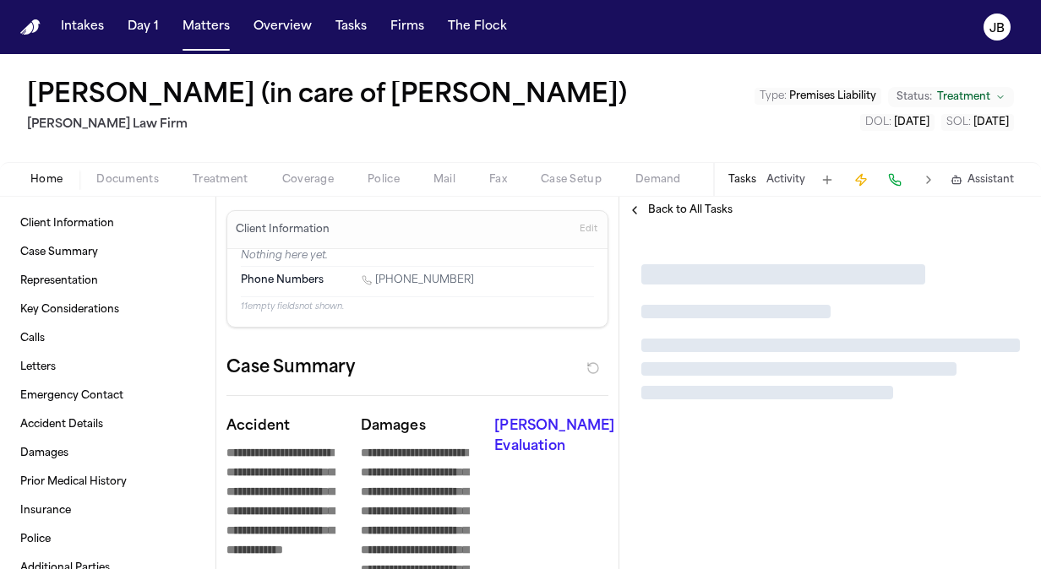
type textarea "*"
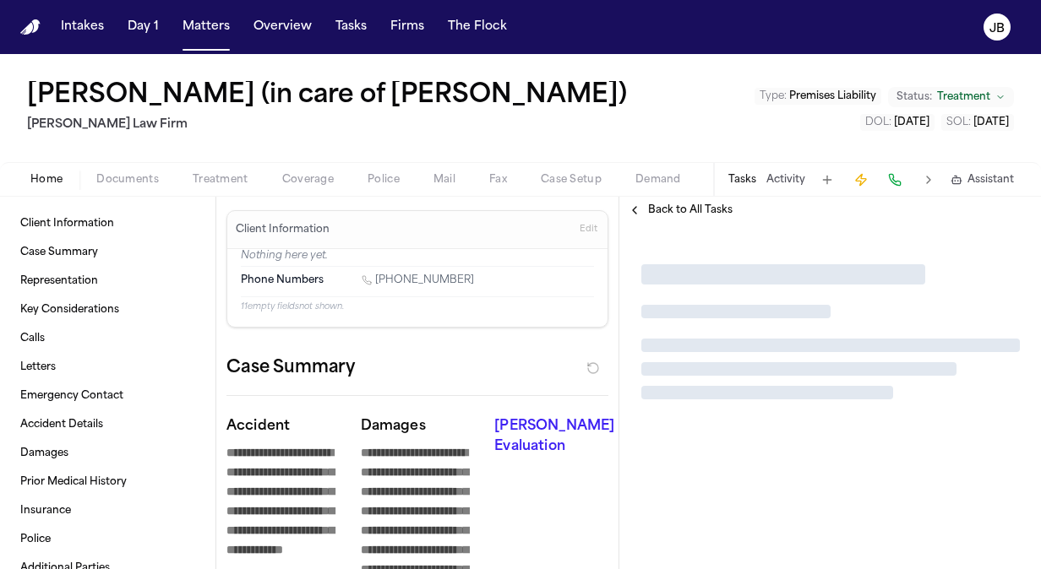
type textarea "*"
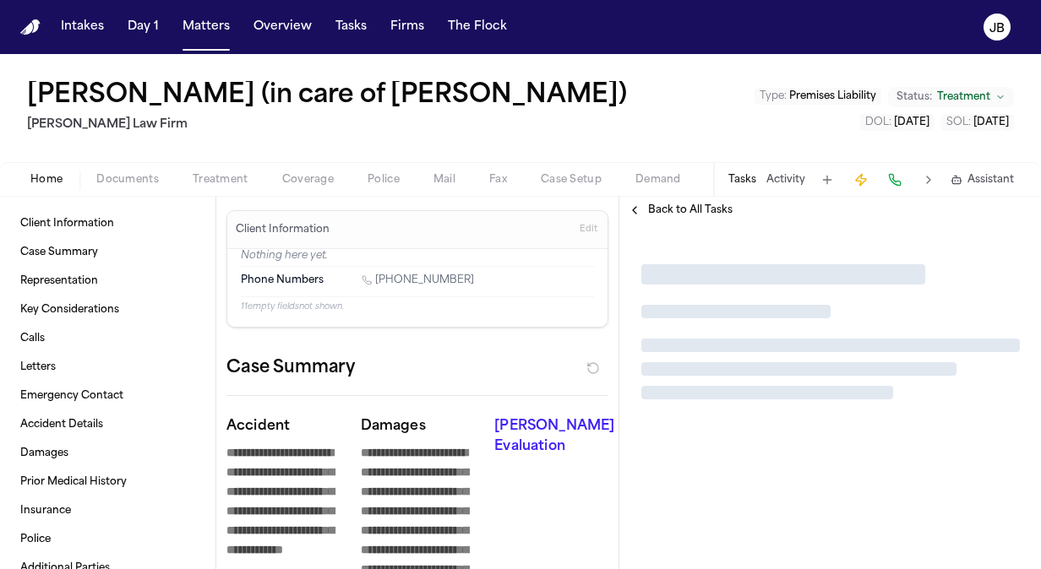
type textarea "*"
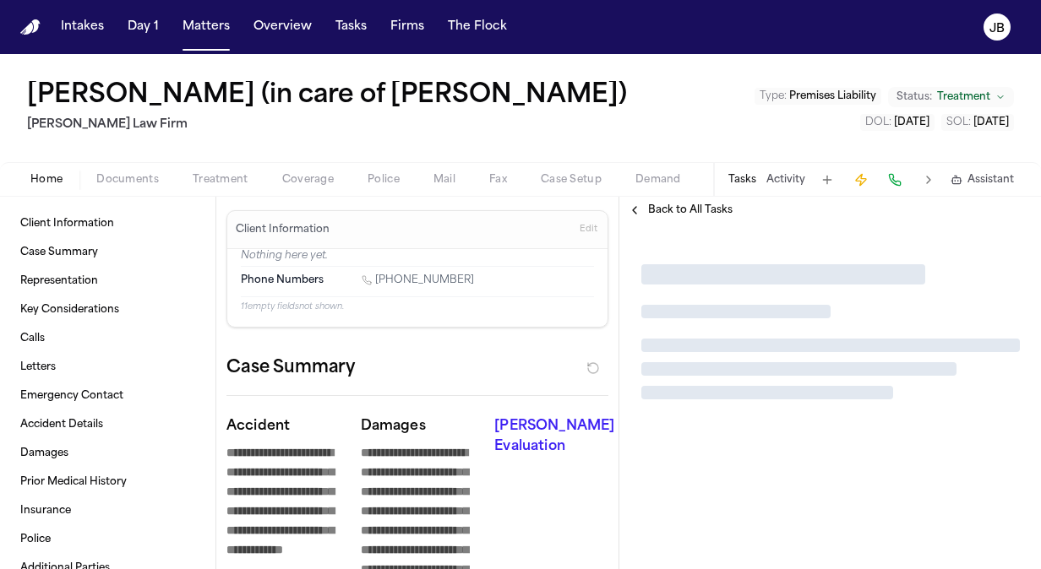
type textarea "*"
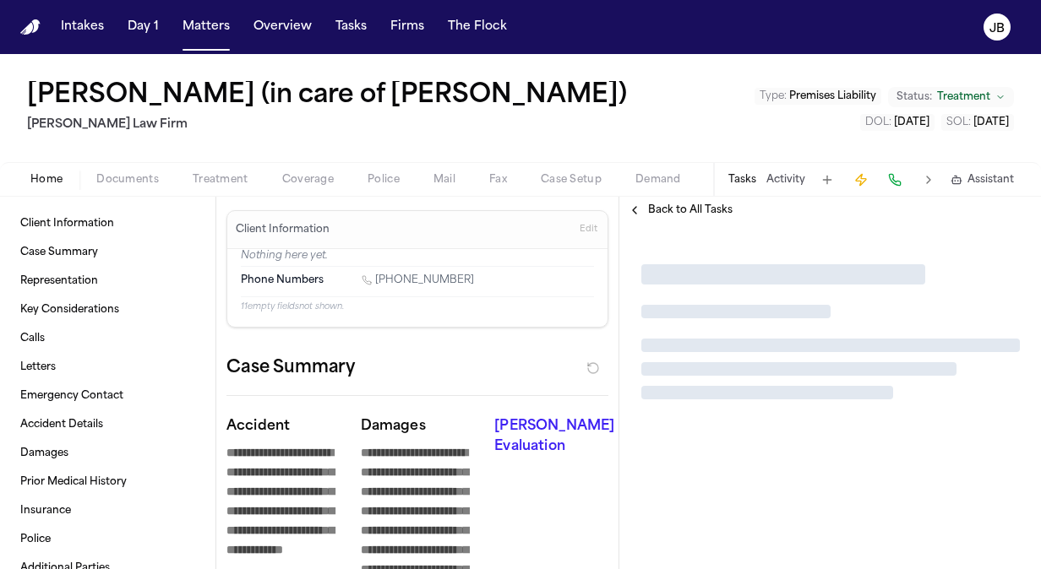
type textarea "*"
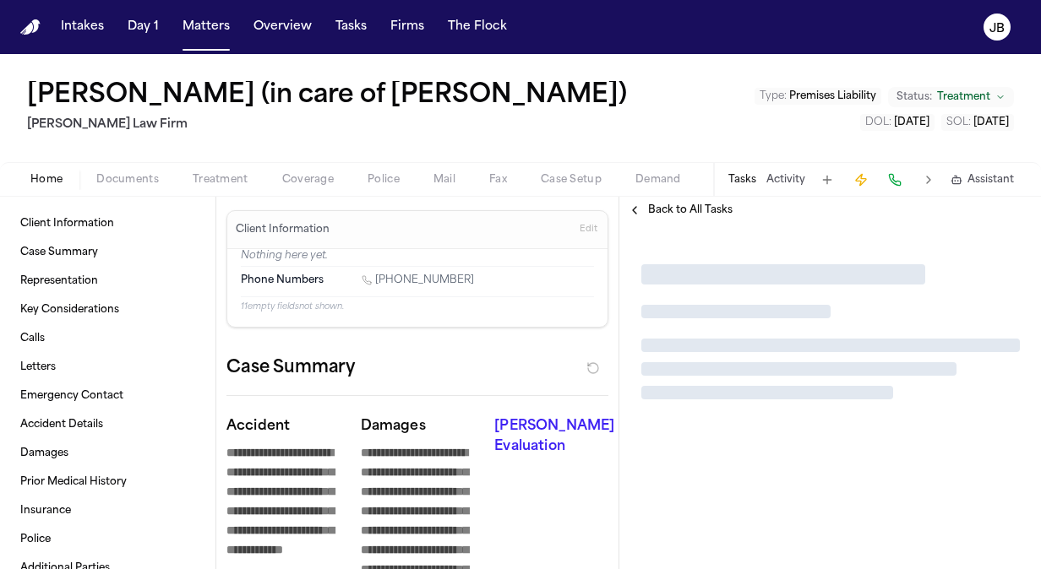
type textarea "*"
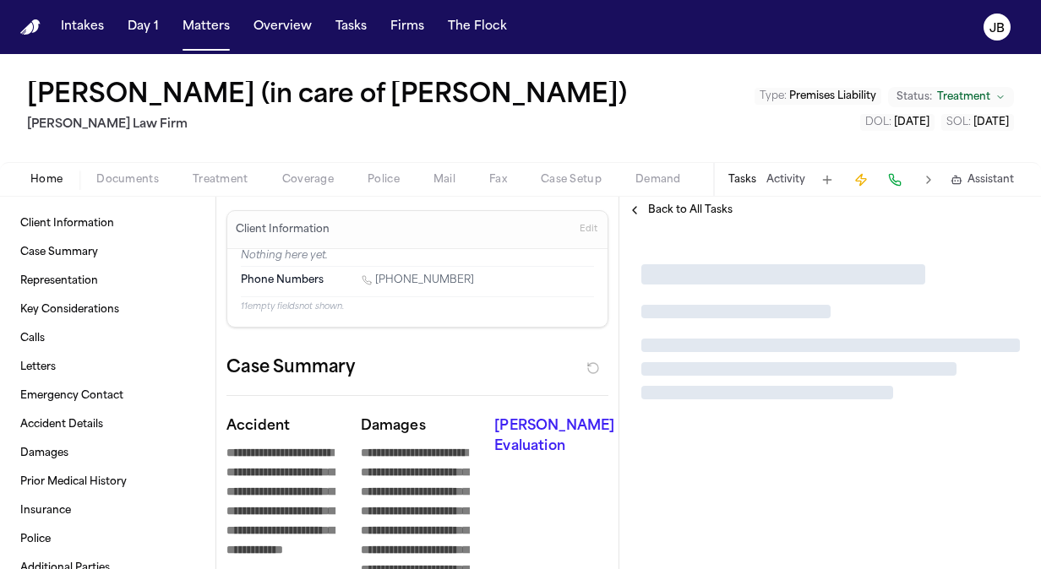
type textarea "*"
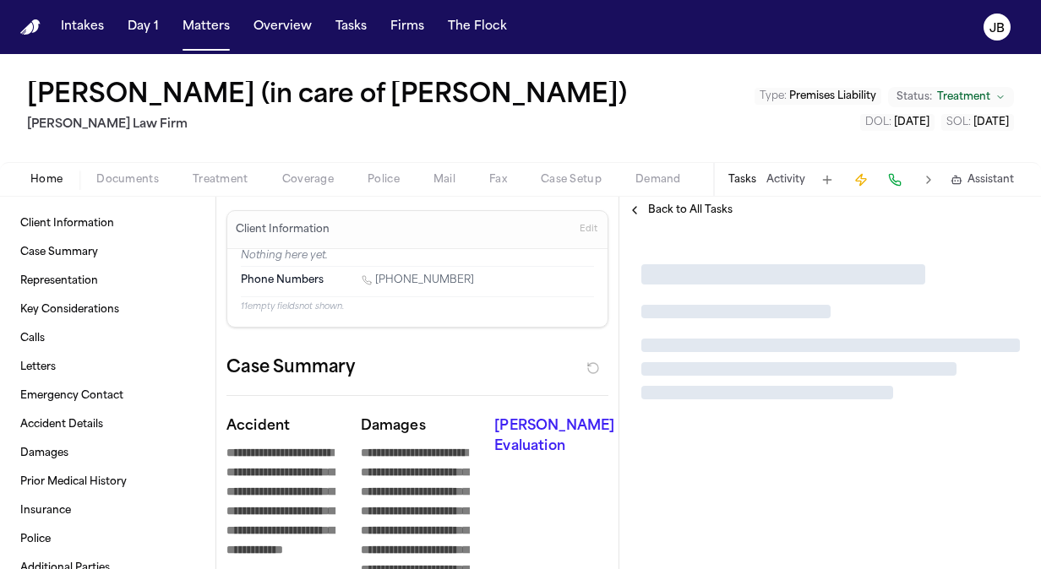
type textarea "*"
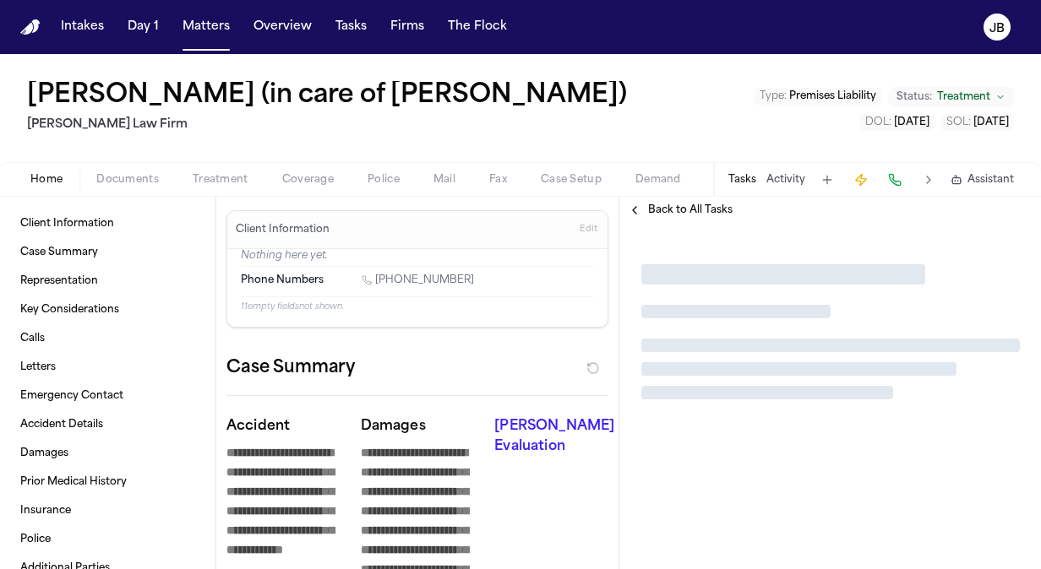
type textarea "*"
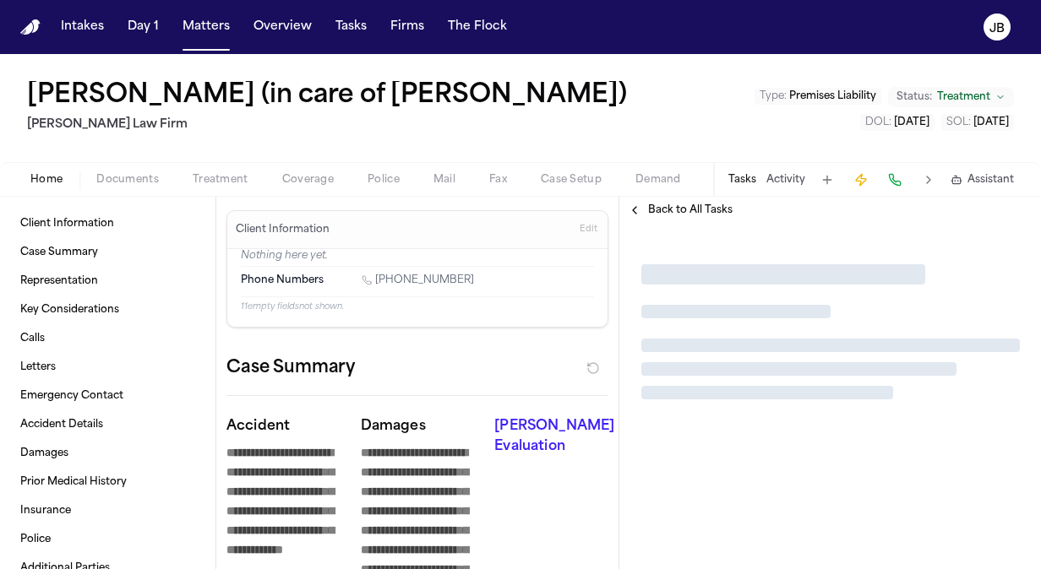
type textarea "*"
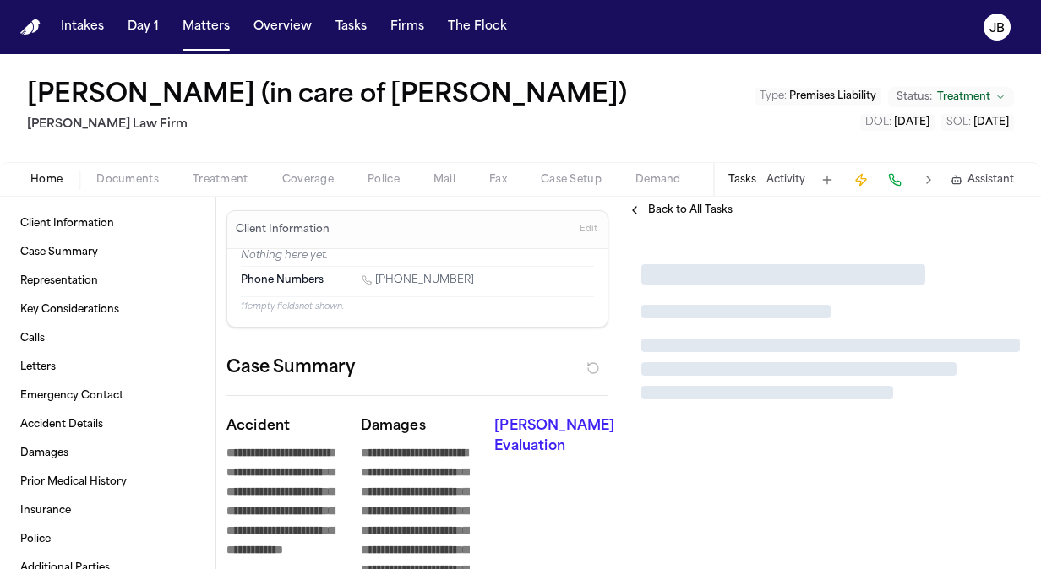
type textarea "*"
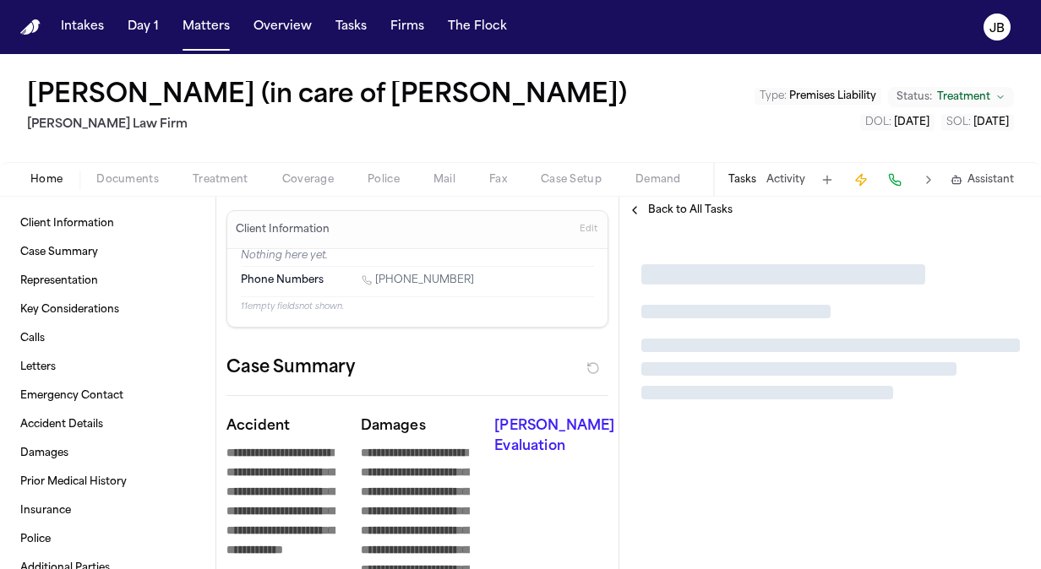
type textarea "*"
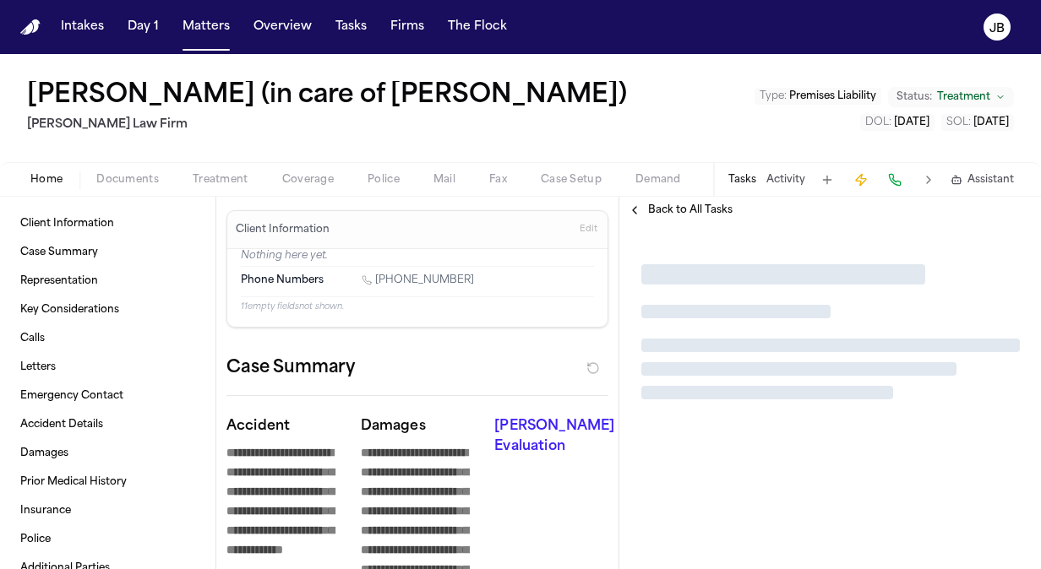
type textarea "*"
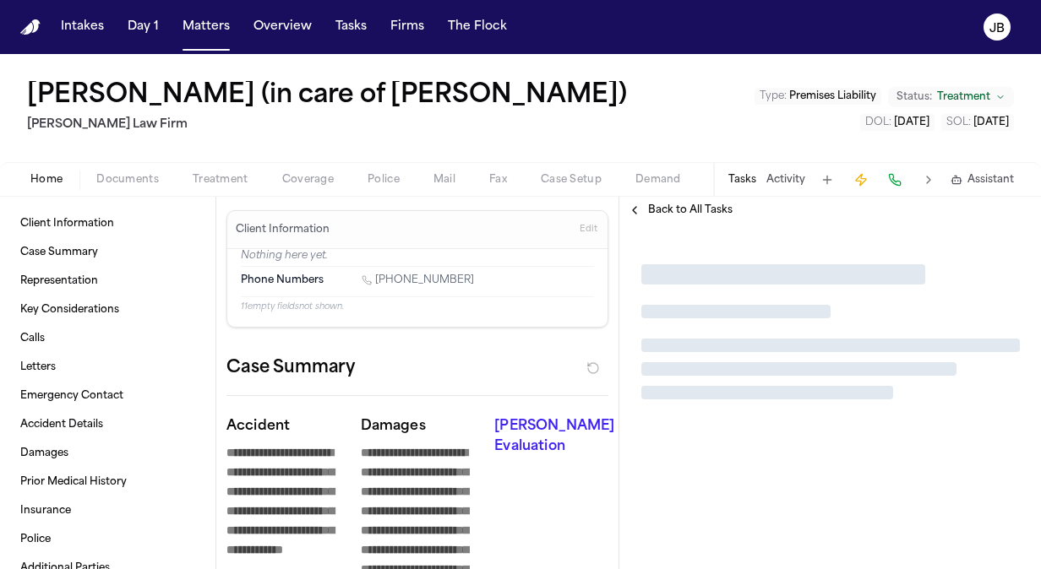
type textarea "*"
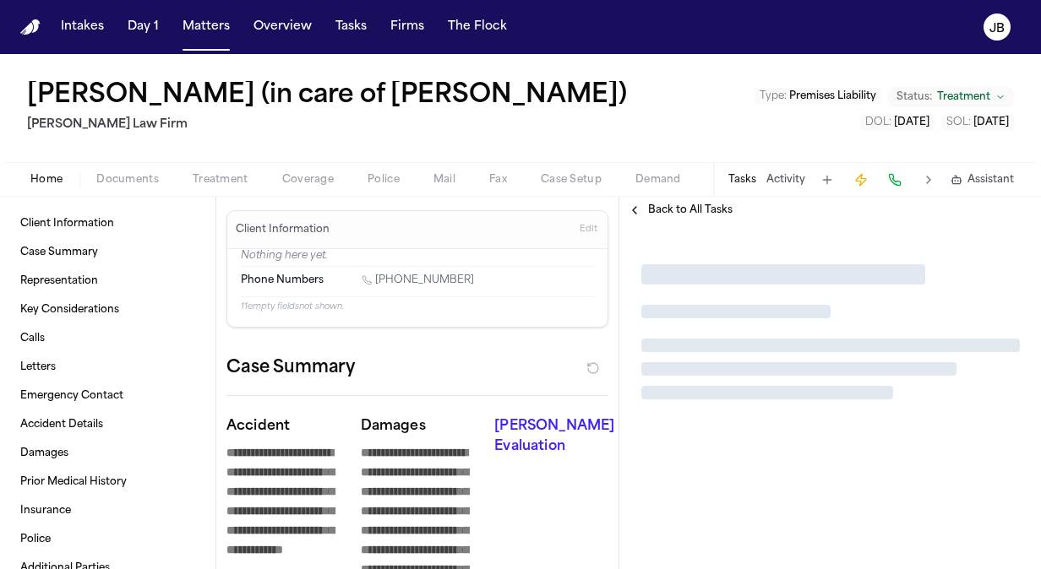
type textarea "*"
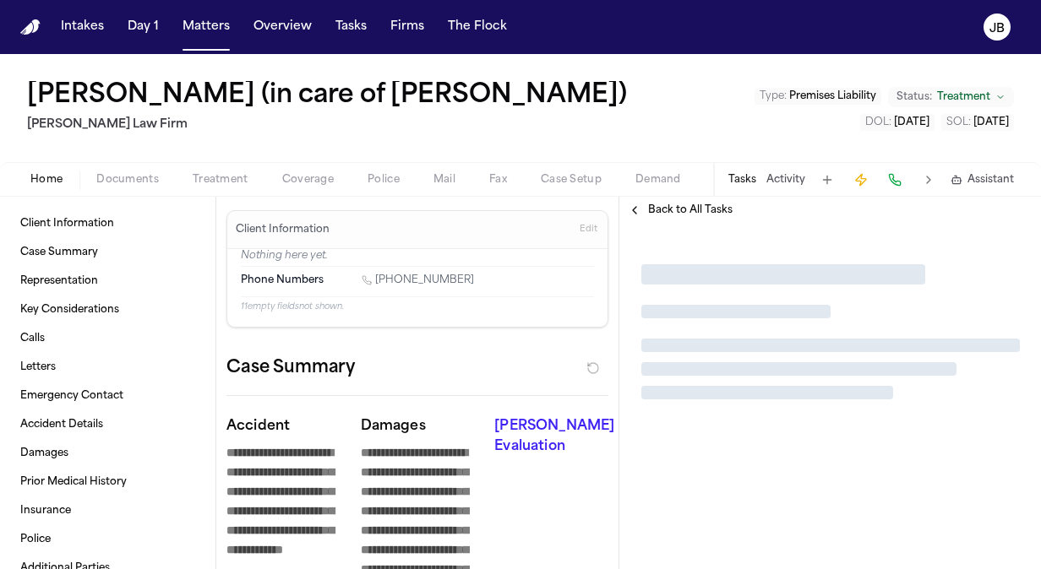
type textarea "*"
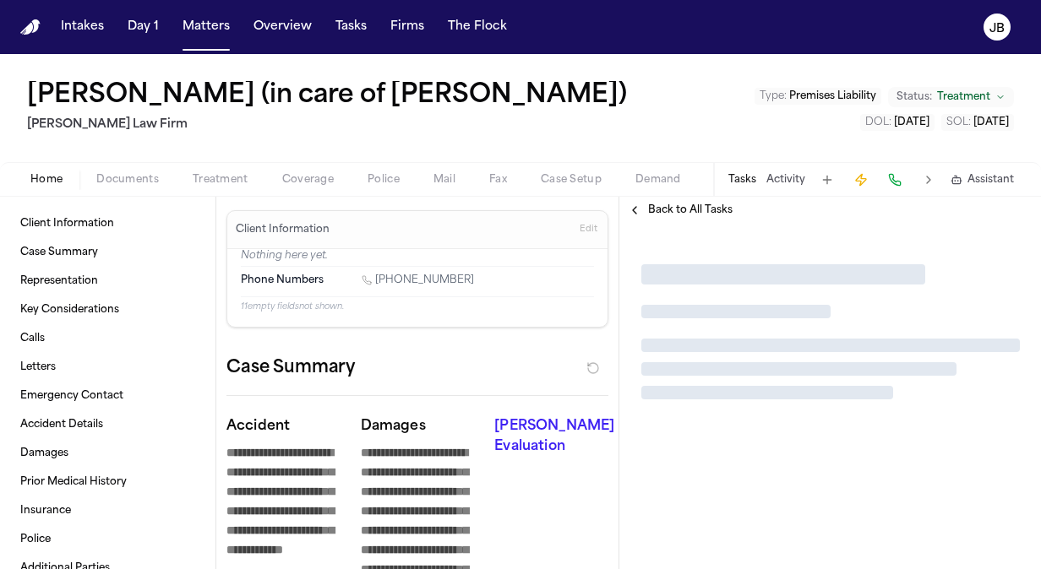
type textarea "*"
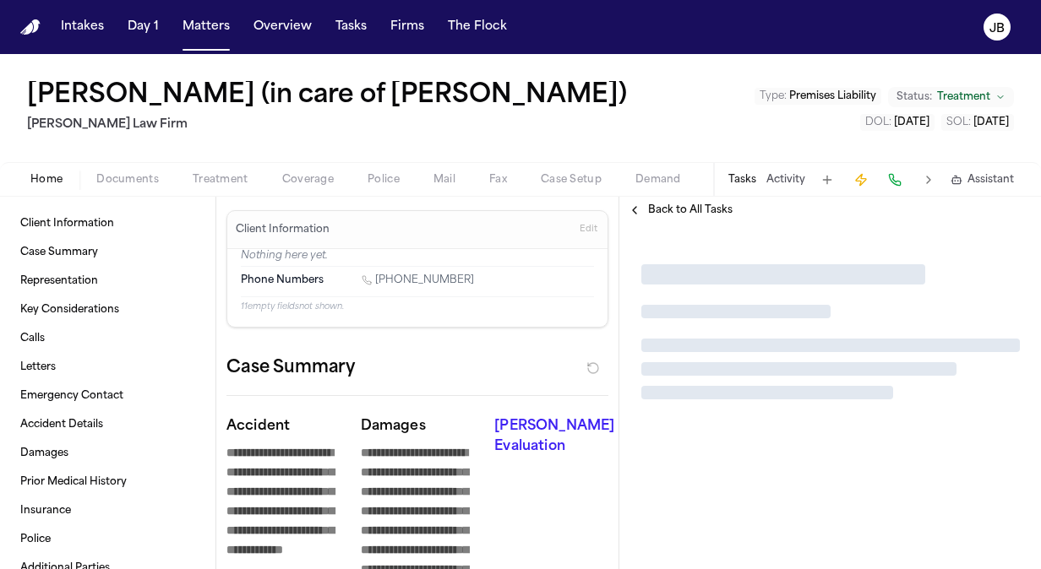
type textarea "*"
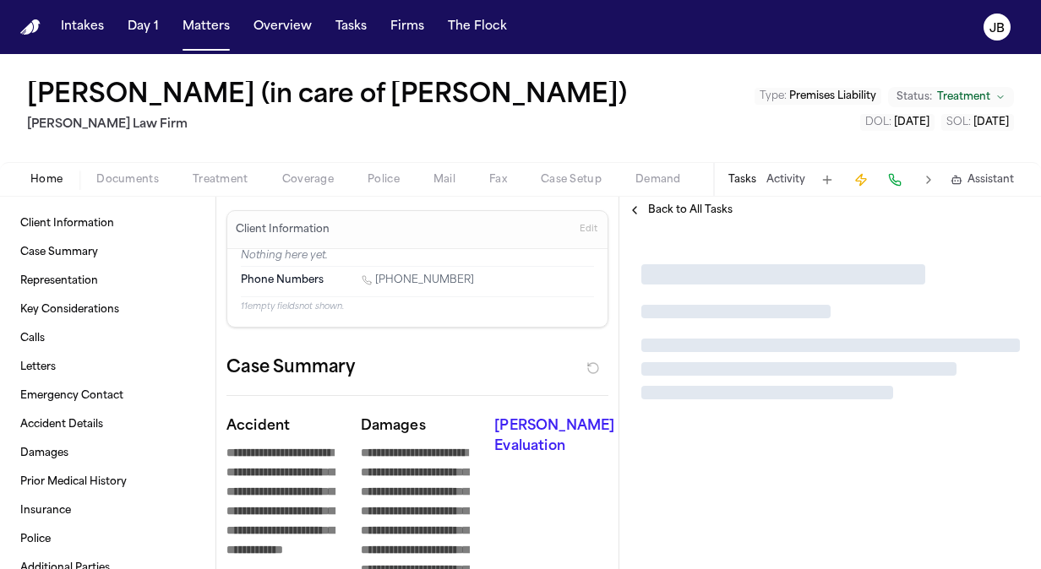
type textarea "*"
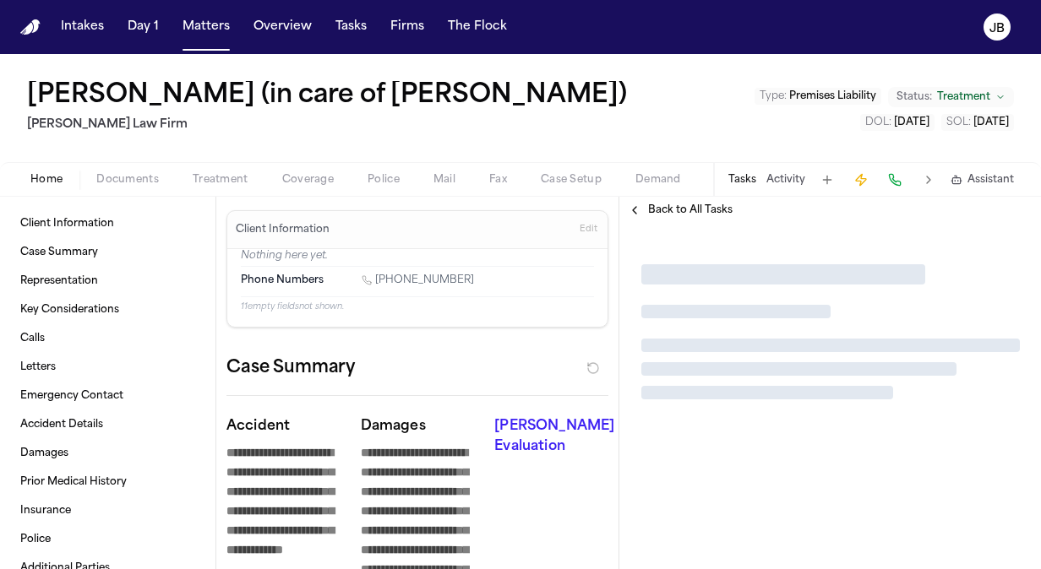
type textarea "*"
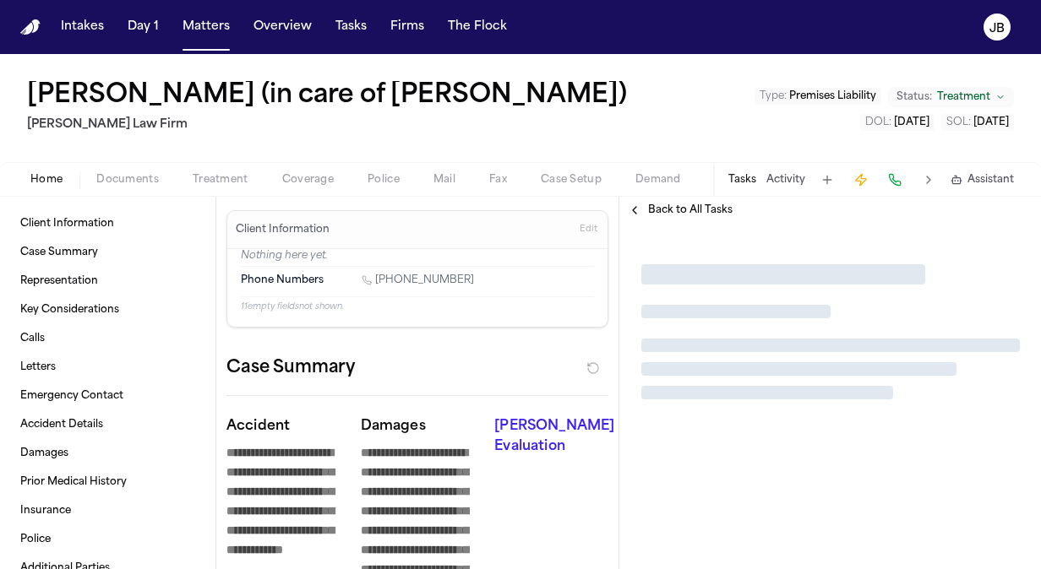
type textarea "*"
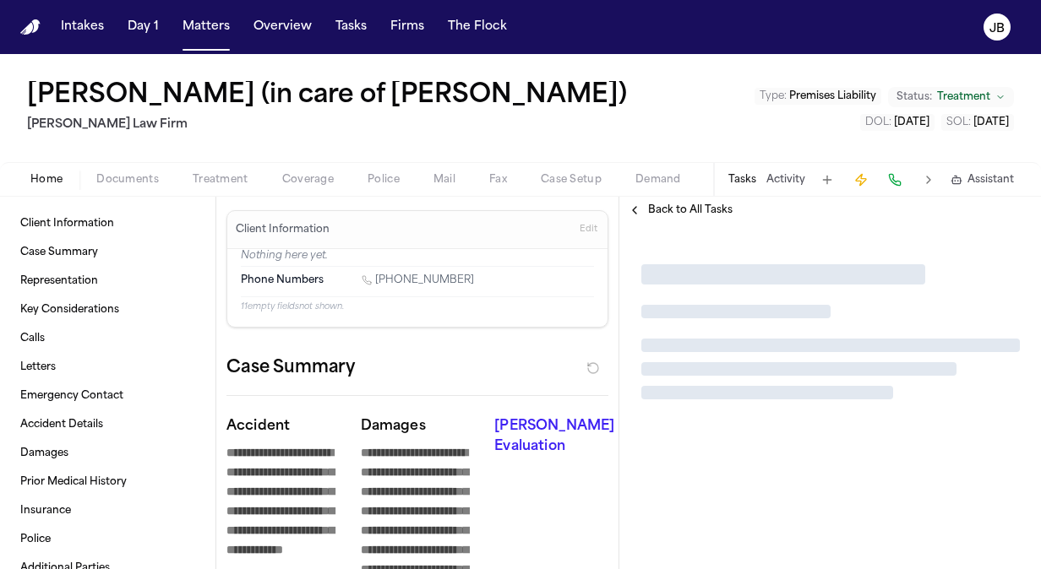
type textarea "*"
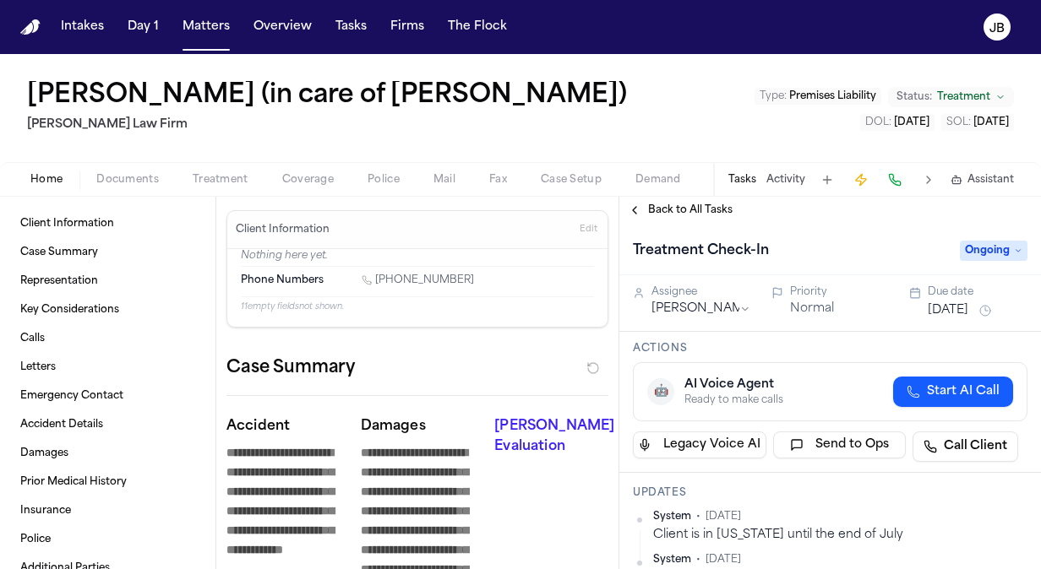
click at [106, 182] on span "Documents" at bounding box center [127, 180] width 63 height 14
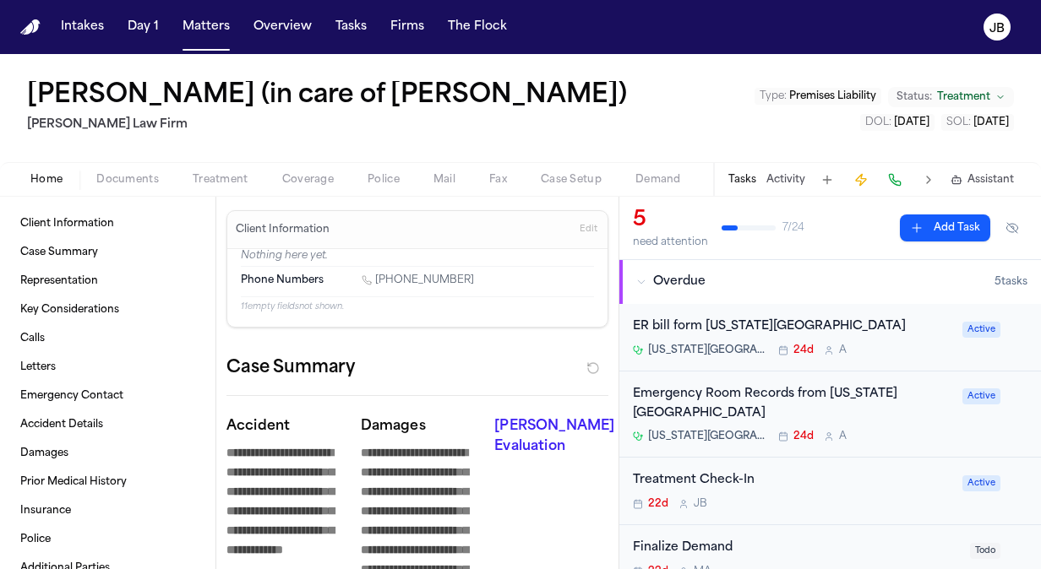
click at [25, 178] on button "Home" at bounding box center [47, 180] width 66 height 20
drag, startPoint x: 468, startPoint y: 279, endPoint x: 378, endPoint y: 276, distance: 90.4
click at [378, 276] on div "1 (303) 506-4619" at bounding box center [478, 282] width 232 height 16
copy link "(303) 506-4619"
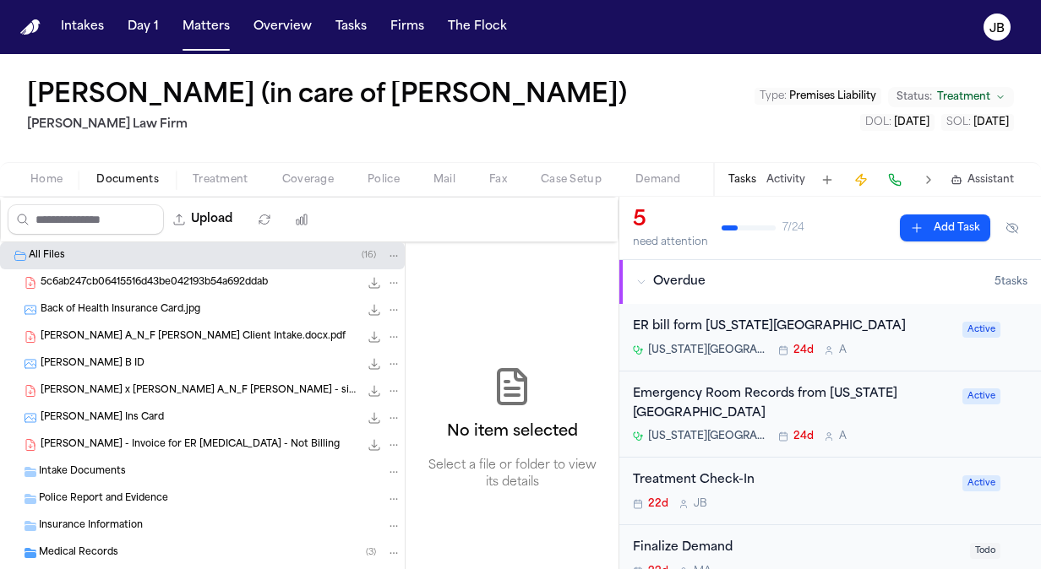
click at [119, 178] on span "Documents" at bounding box center [127, 180] width 63 height 14
click at [156, 286] on span "5c6ab247cb06415516d43be042193b54a692ddab" at bounding box center [154, 283] width 227 height 14
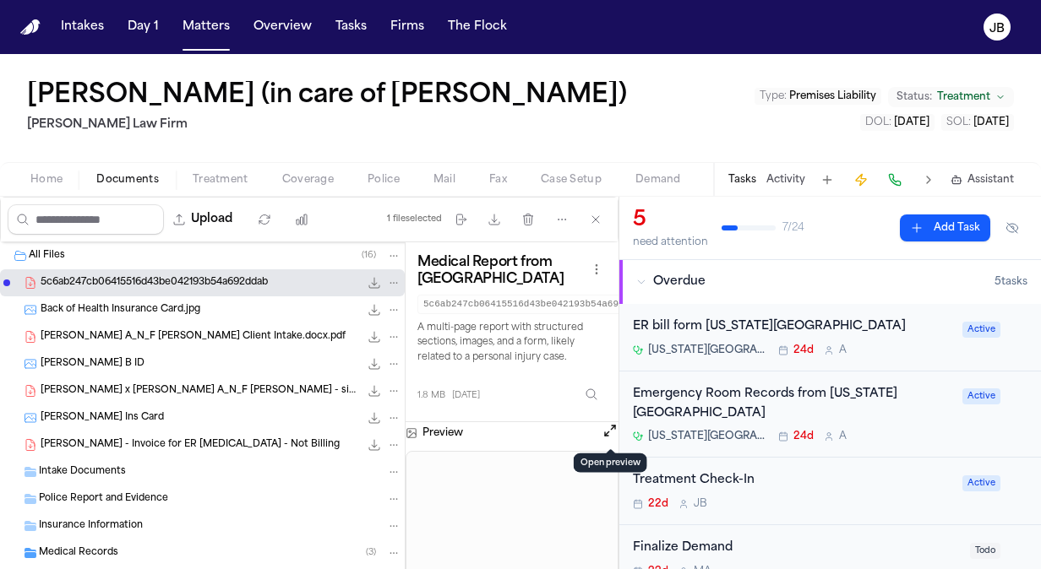
click at [608, 431] on button "Open preview" at bounding box center [610, 430] width 17 height 17
click at [773, 183] on button "Activity" at bounding box center [785, 180] width 39 height 14
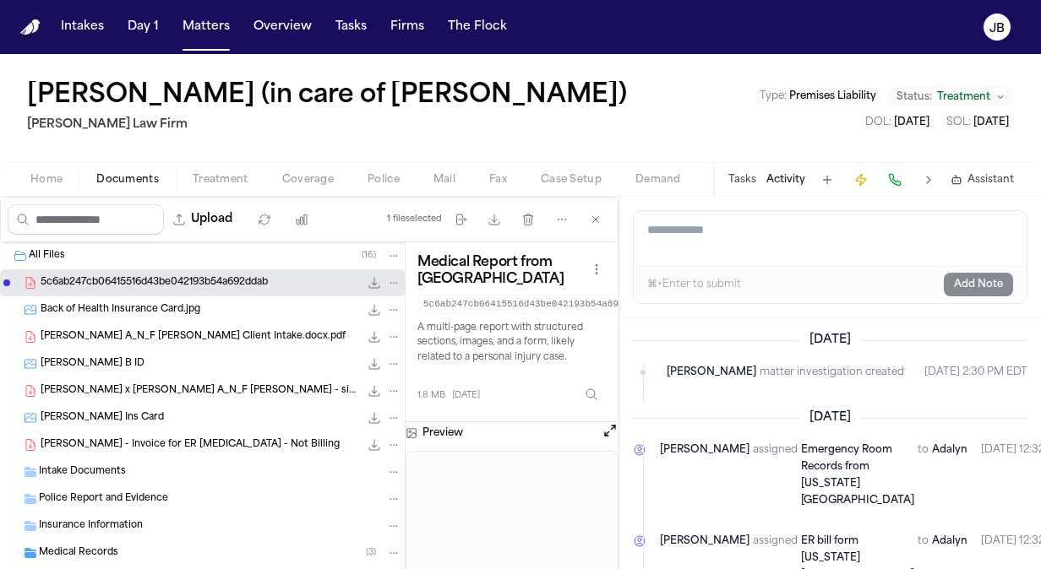
click at [724, 232] on textarea "Add a note to this matter" at bounding box center [830, 238] width 393 height 54
click at [965, 281] on button "Add Note" at bounding box center [978, 285] width 69 height 24
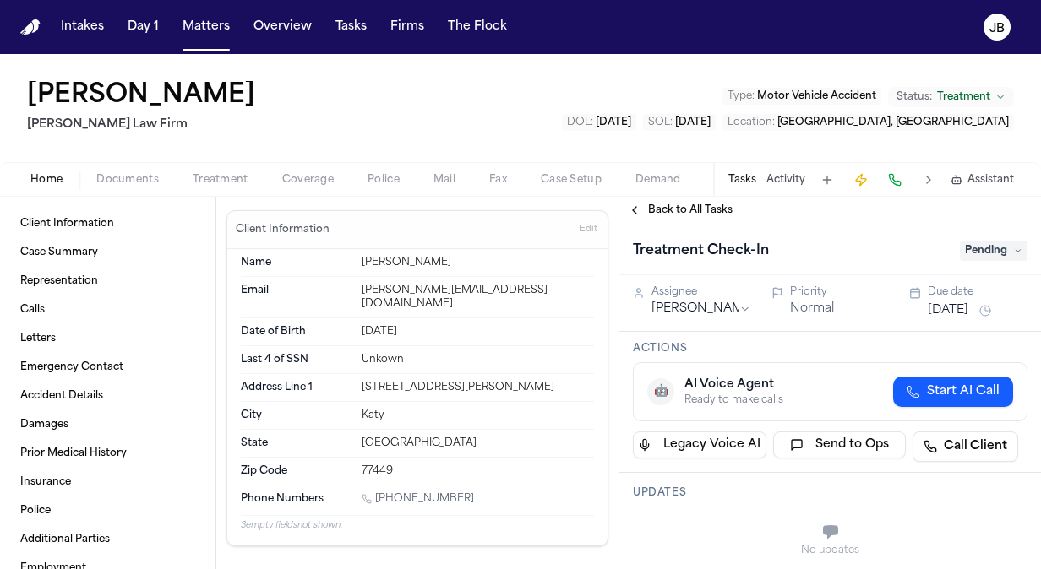
click at [771, 169] on div "Tasks Activity Assistant" at bounding box center [870, 179] width 314 height 33
click at [776, 173] on button "Activity" at bounding box center [785, 180] width 39 height 14
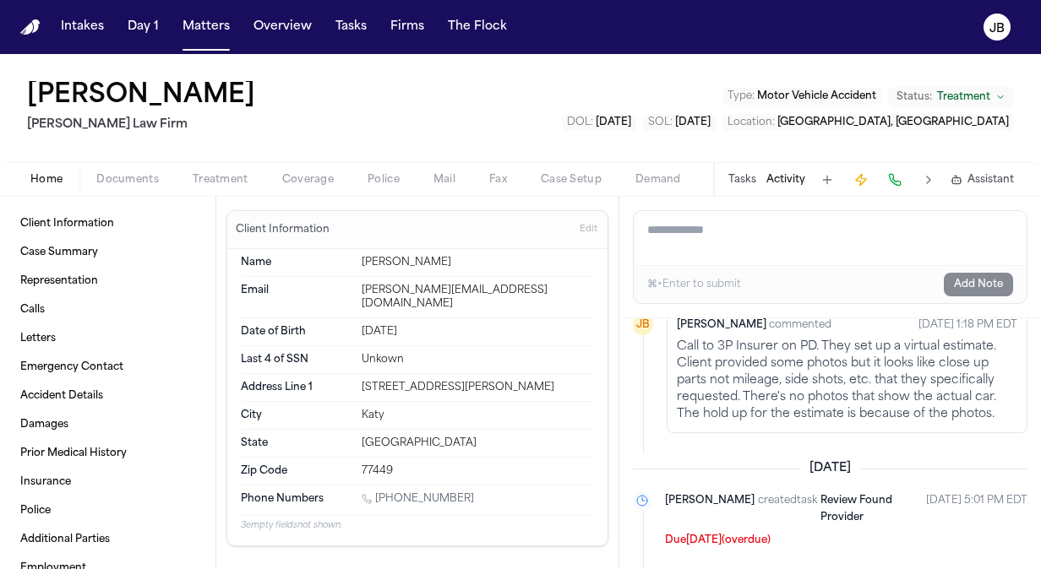
scroll to position [592, 0]
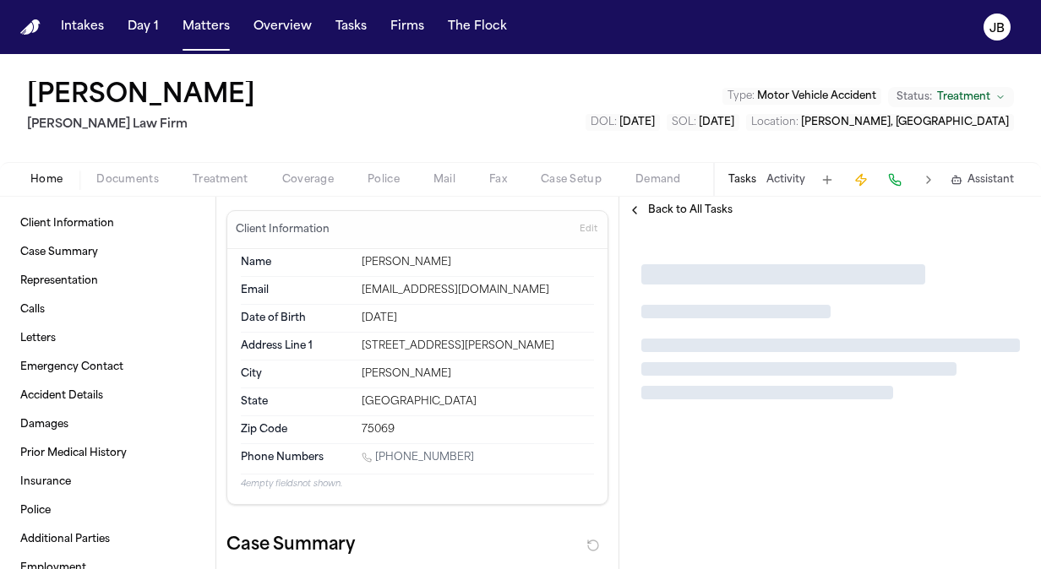
click at [784, 178] on button "Activity" at bounding box center [785, 180] width 39 height 14
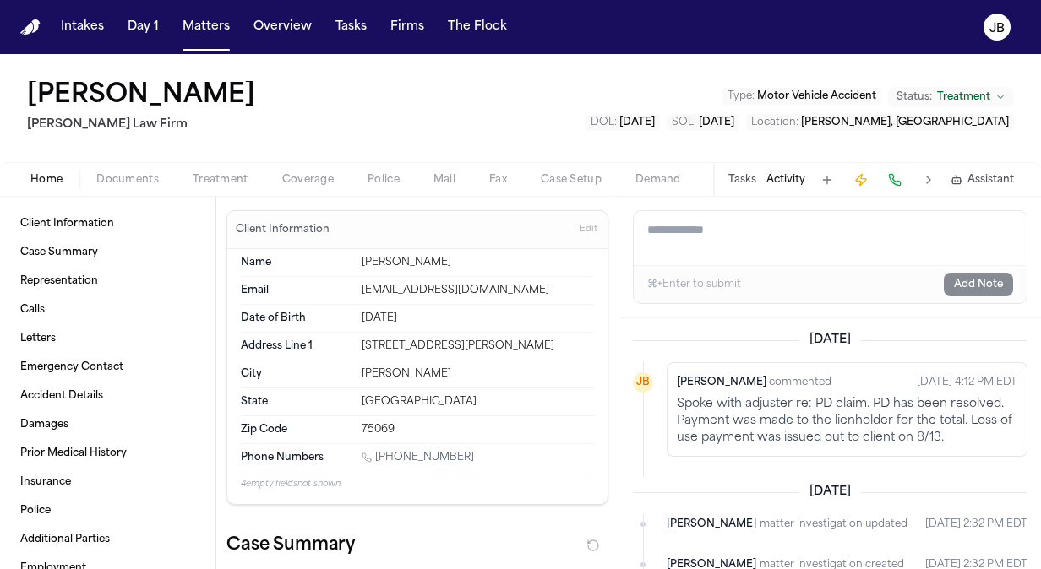
click at [25, 59] on div "[PERSON_NAME] [PERSON_NAME] Law Firm Type : Motor Vehicle Accident Status: Trea…" at bounding box center [520, 108] width 1041 height 108
click at [213, 20] on button "Matters" at bounding box center [206, 27] width 61 height 30
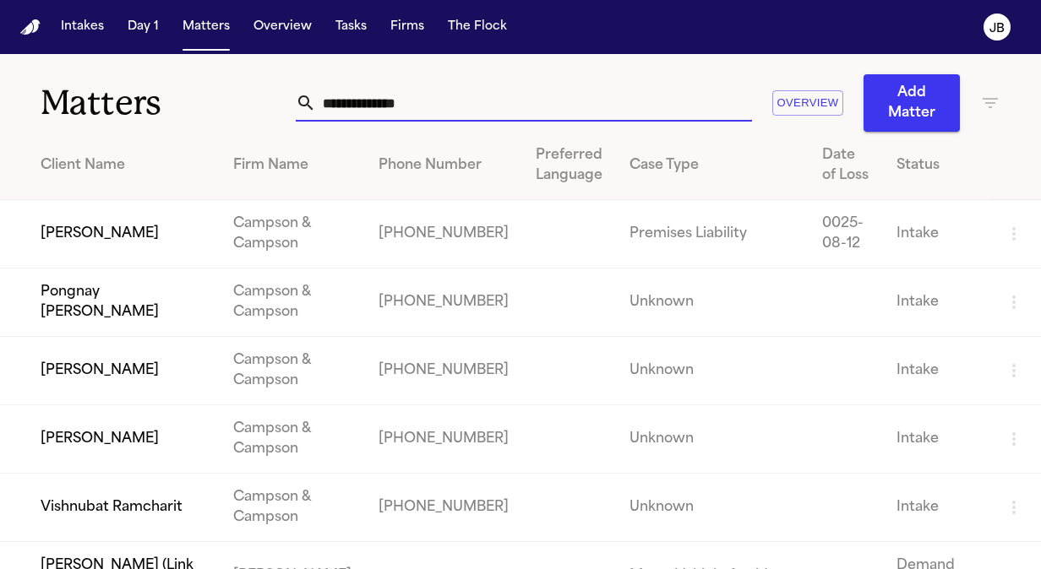
click at [401, 101] on input "text" at bounding box center [534, 102] width 436 height 37
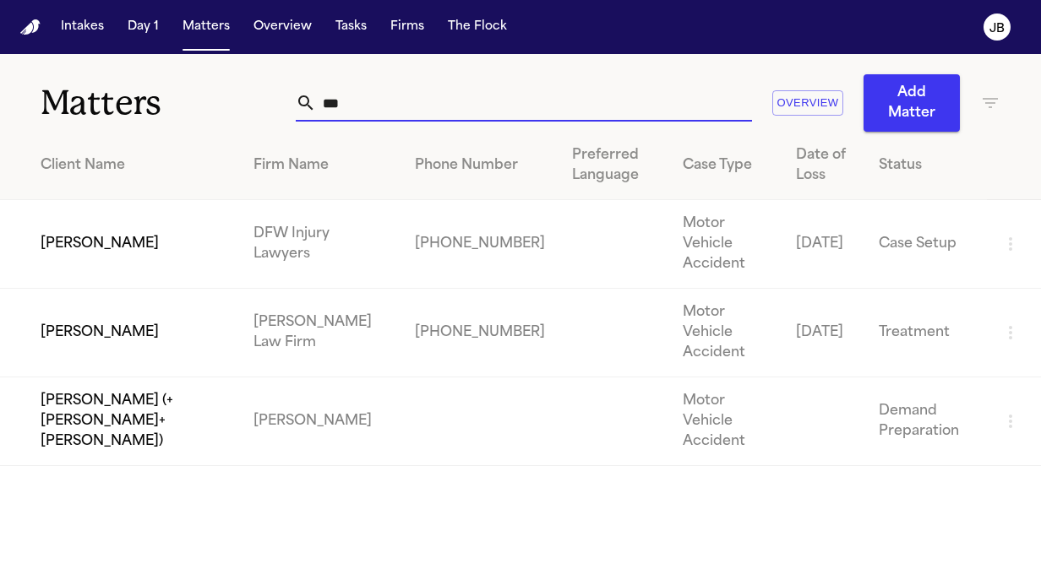
type input "***"
click at [101, 291] on td "[PERSON_NAME]" at bounding box center [120, 333] width 240 height 89
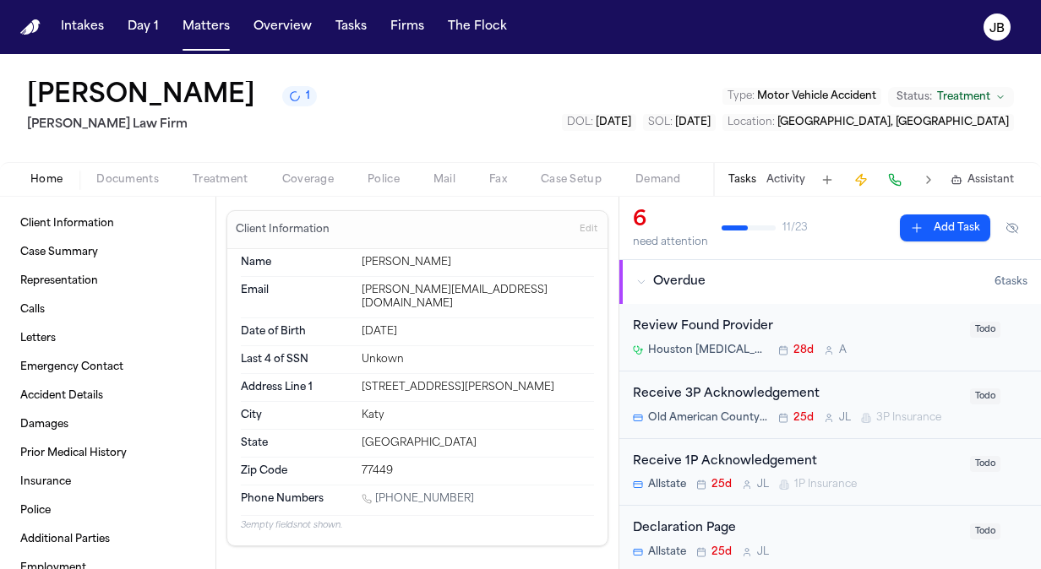
click at [206, 178] on span "Treatment" at bounding box center [221, 180] width 56 height 14
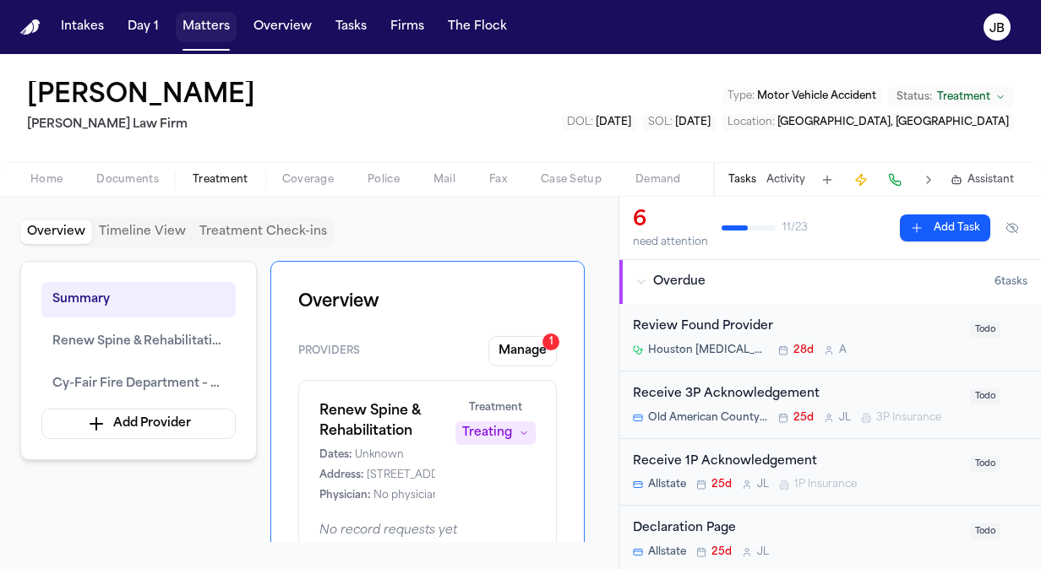
click at [199, 19] on button "Matters" at bounding box center [206, 27] width 61 height 30
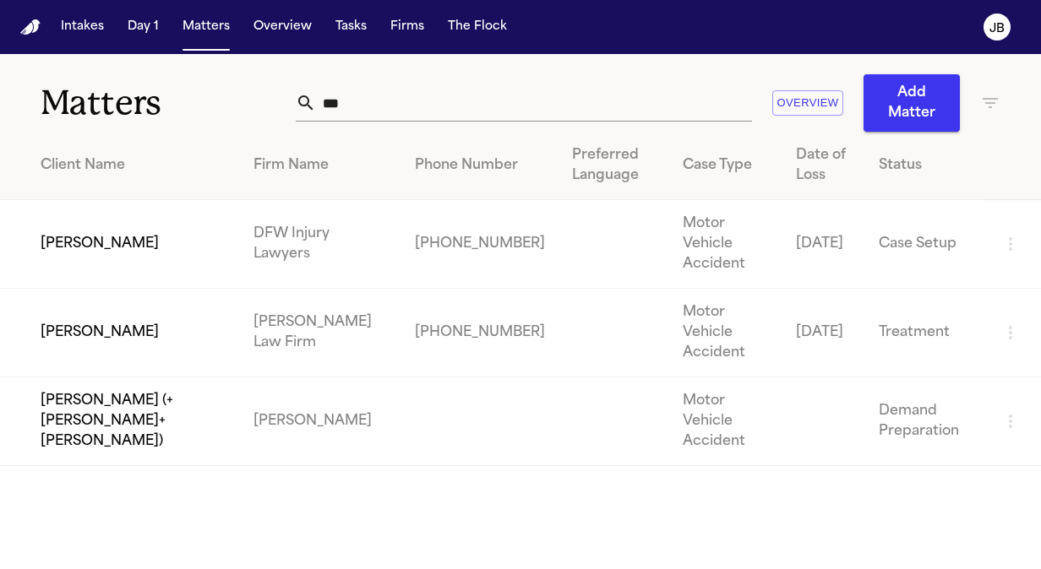
drag, startPoint x: 362, startPoint y: 99, endPoint x: 154, endPoint y: 100, distance: 207.9
click at [154, 100] on div "Matters *** Overview Add Matter" at bounding box center [520, 93] width 1041 height 78
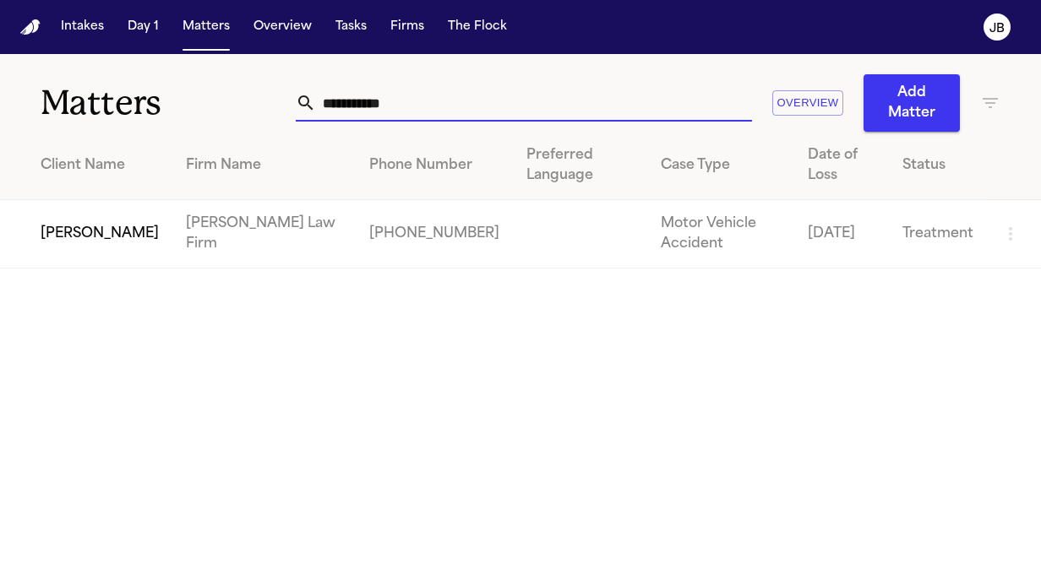
type input "**********"
click at [71, 206] on td "[PERSON_NAME]" at bounding box center [86, 234] width 172 height 68
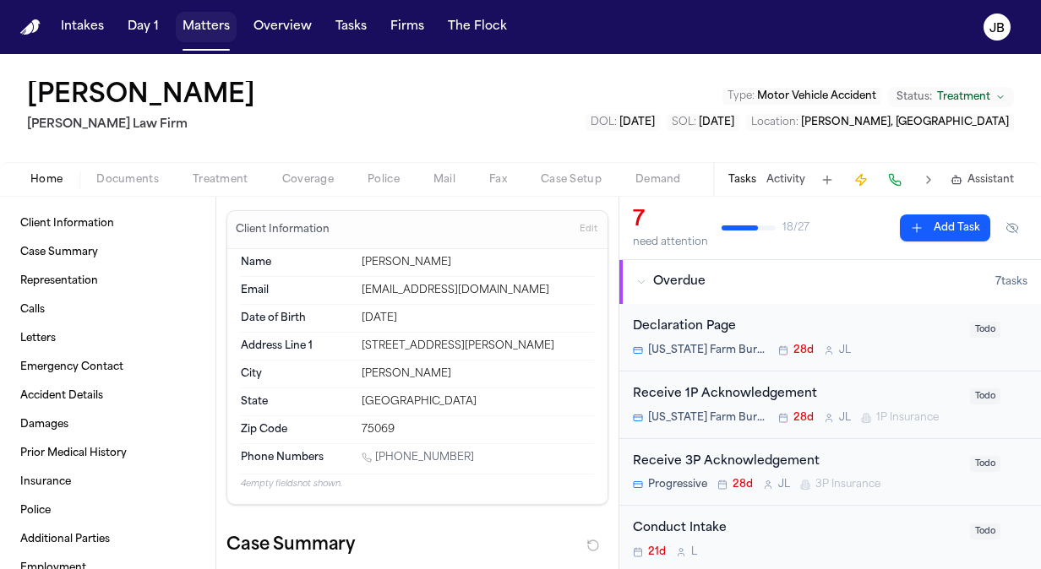
click at [209, 32] on button "Matters" at bounding box center [206, 27] width 61 height 30
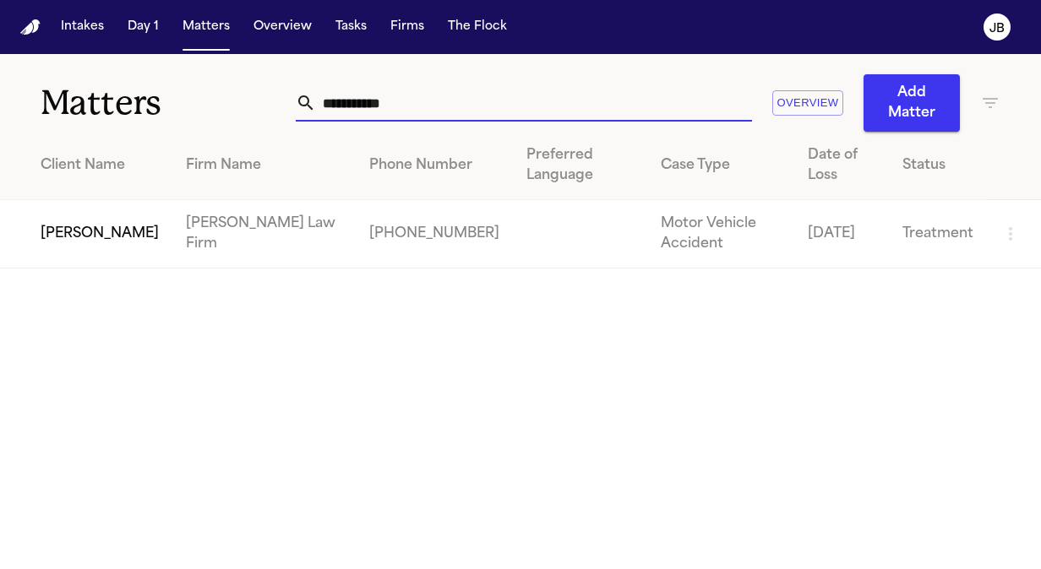
drag, startPoint x: 402, startPoint y: 94, endPoint x: 111, endPoint y: 98, distance: 291.5
click at [111, 98] on div "**********" at bounding box center [520, 93] width 1041 height 78
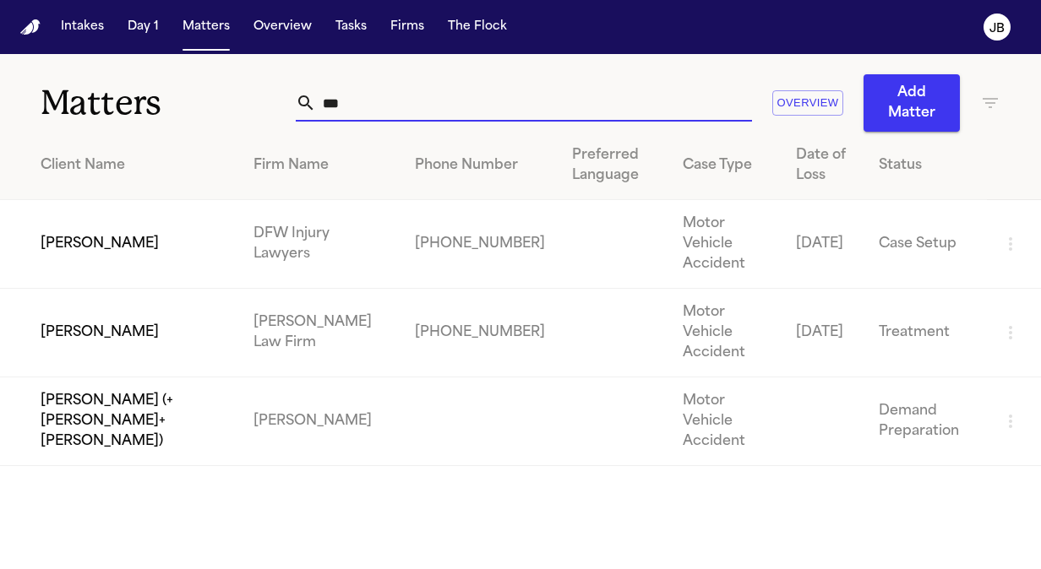
type input "***"
click at [117, 308] on td "[PERSON_NAME]" at bounding box center [120, 333] width 240 height 89
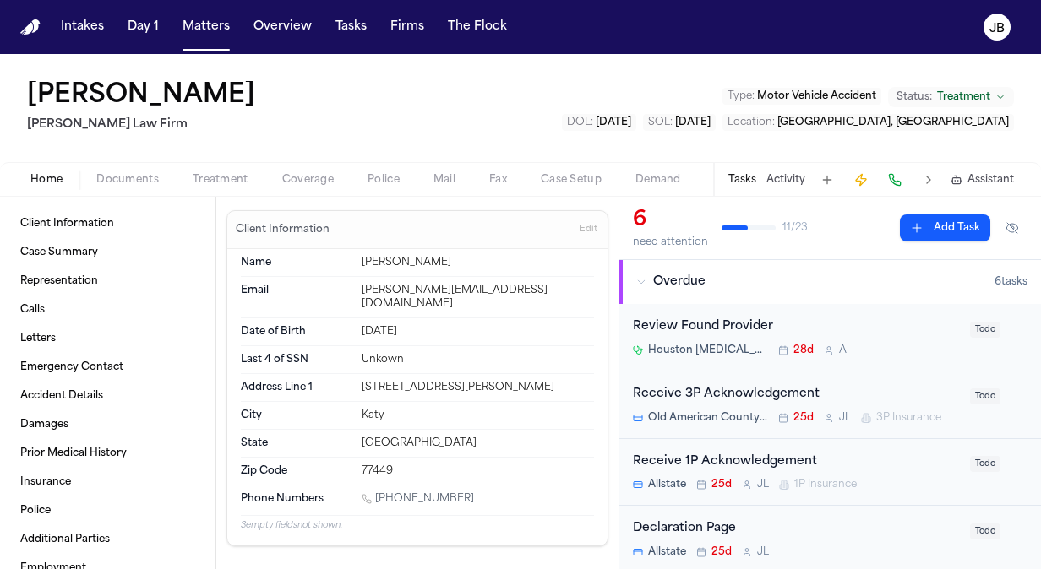
click at [797, 171] on div "Tasks Activity Assistant" at bounding box center [870, 179] width 314 height 33
click at [781, 188] on div "Tasks Activity Assistant" at bounding box center [870, 179] width 314 height 33
click at [787, 176] on button "Activity" at bounding box center [785, 180] width 39 height 14
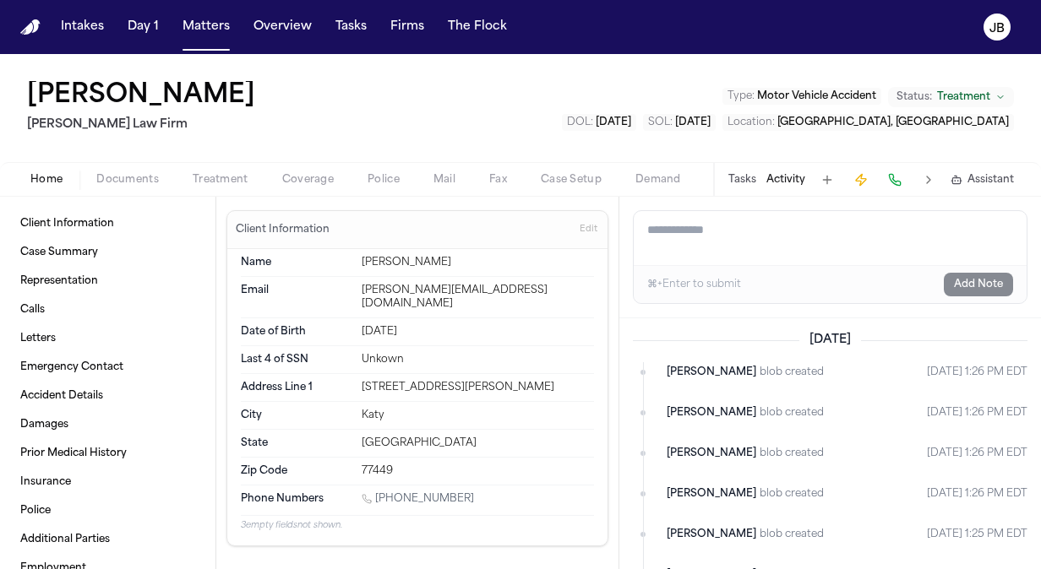
click at [741, 234] on textarea "Add a note to this matter" at bounding box center [830, 238] width 393 height 54
type textarea "*"
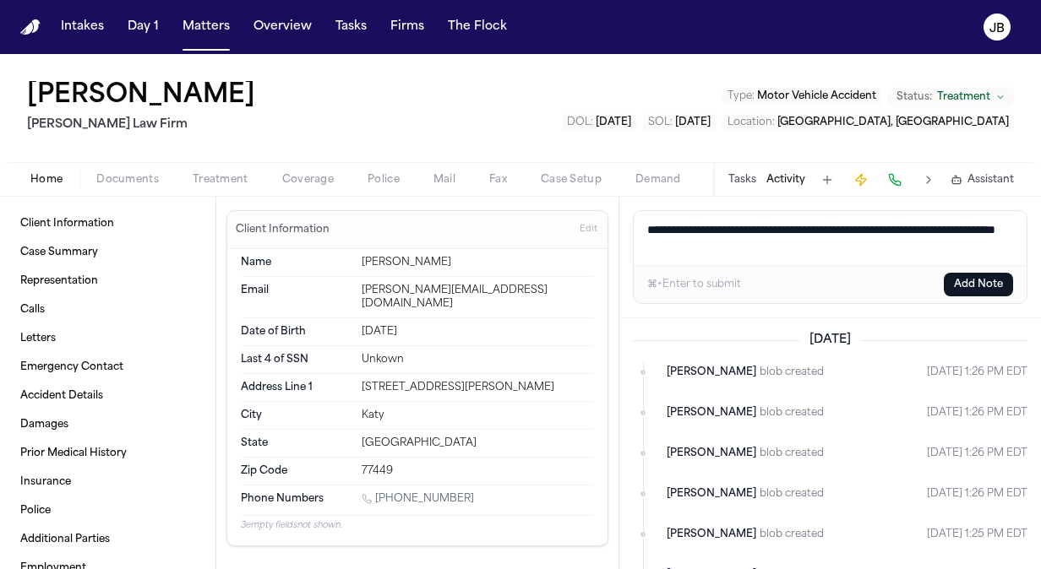
type textarea "**********"
click at [975, 291] on button "Add Note" at bounding box center [978, 285] width 69 height 24
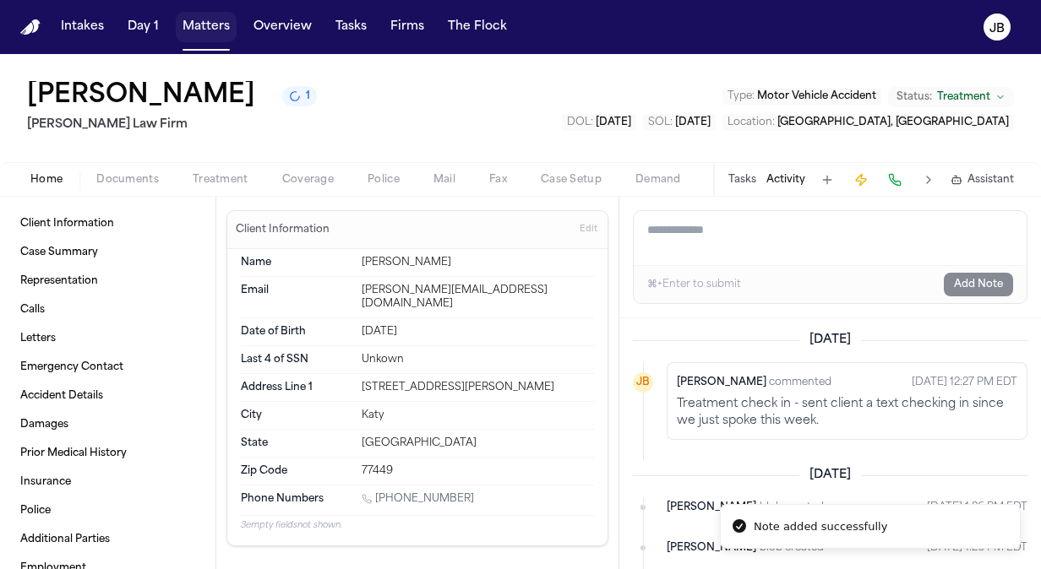
click at [201, 20] on button "Matters" at bounding box center [206, 27] width 61 height 30
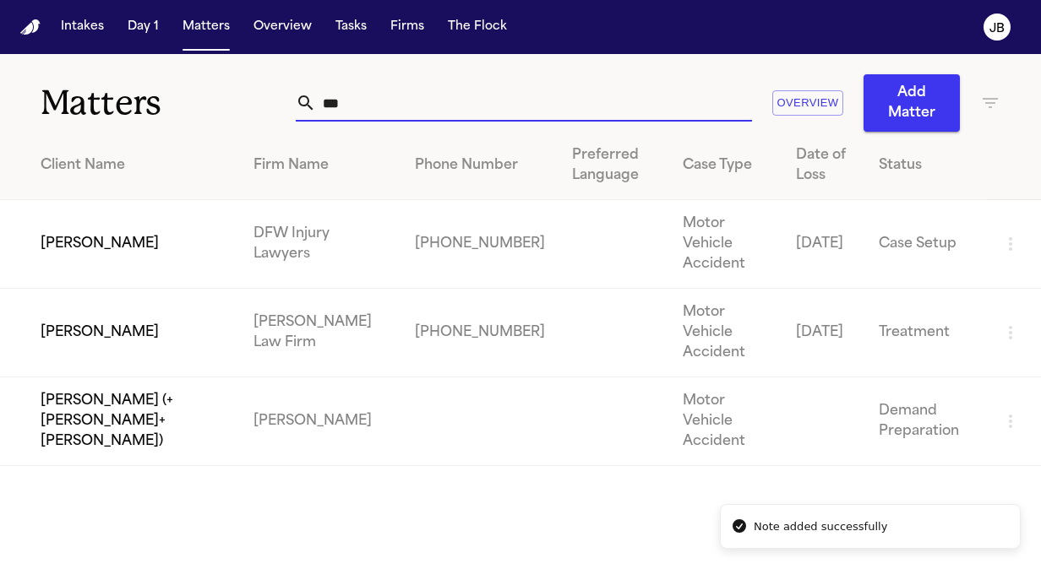
drag, startPoint x: 176, startPoint y: 89, endPoint x: 91, endPoint y: 41, distance: 97.3
click at [85, 98] on div "Matters *** Overview Add Matter" at bounding box center [520, 93] width 1041 height 78
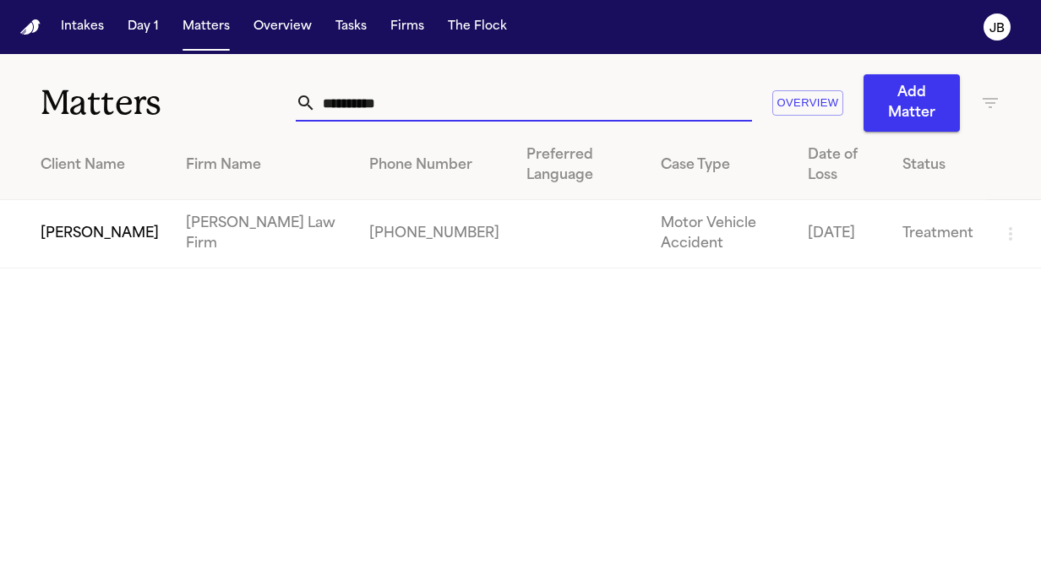
type input "**********"
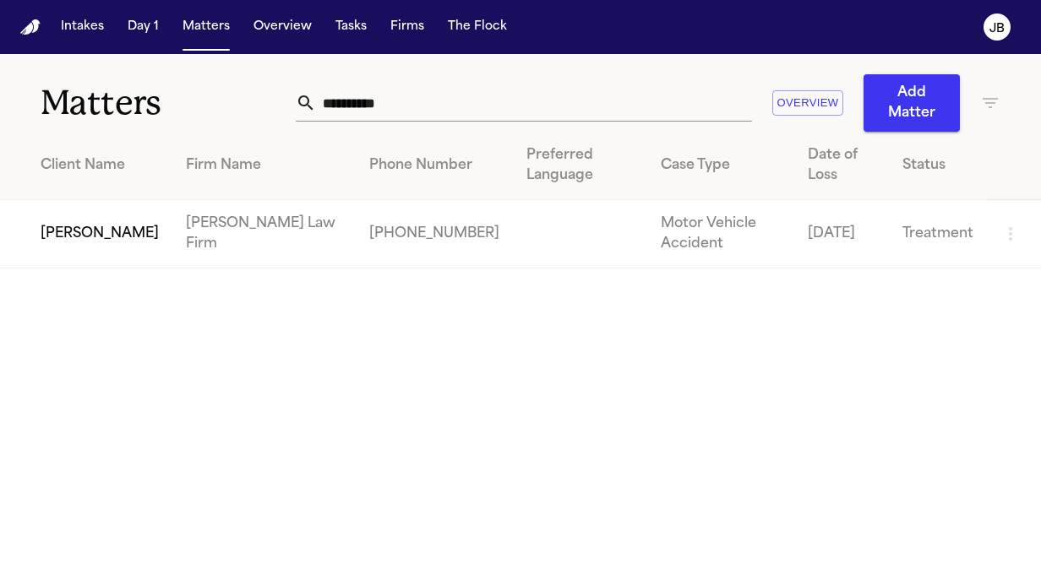
click at [88, 242] on td "[PERSON_NAME]" at bounding box center [86, 234] width 172 height 68
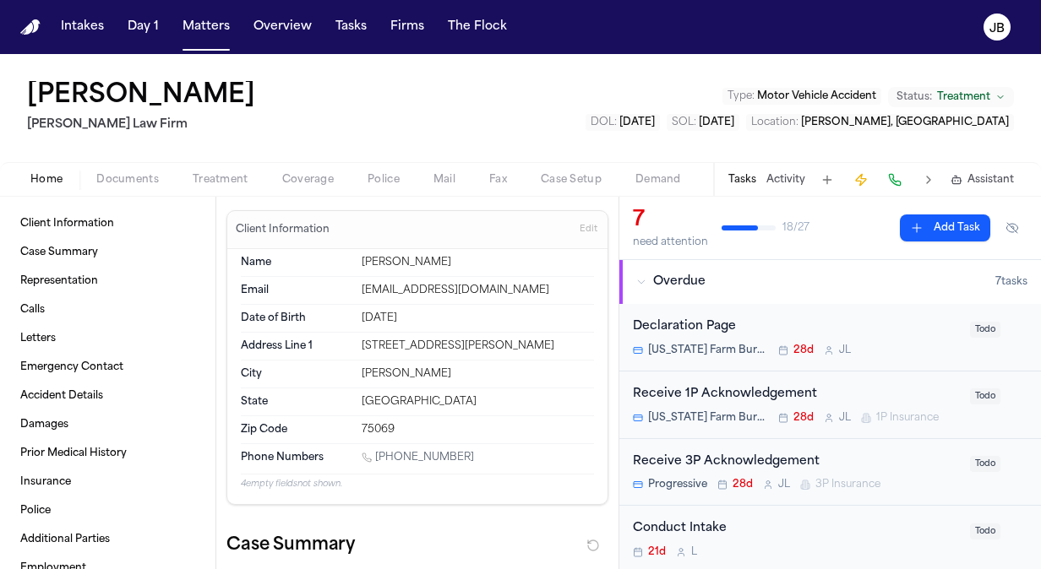
click at [797, 177] on button "Activity" at bounding box center [785, 180] width 39 height 14
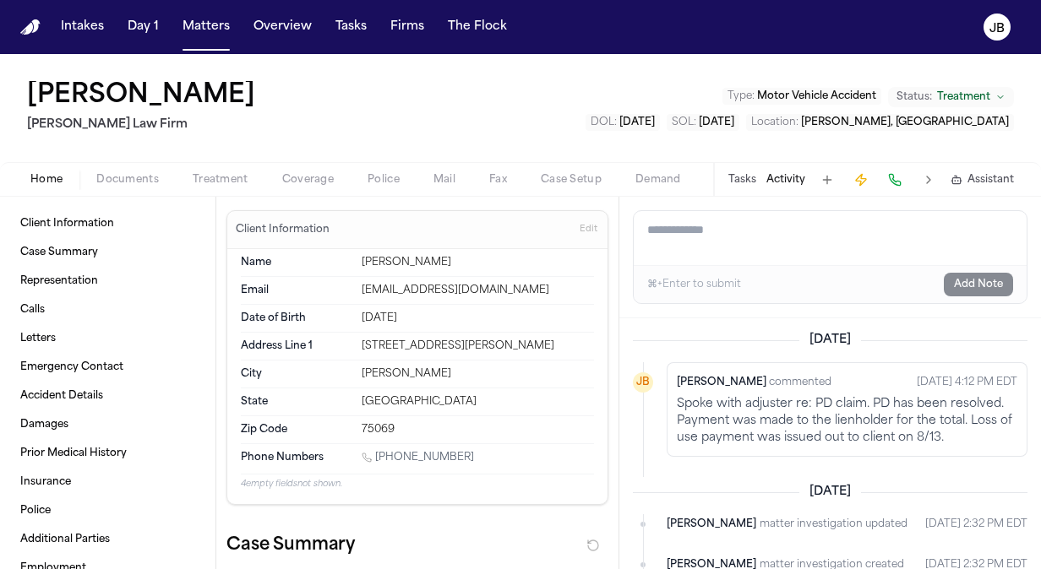
click at [216, 34] on button "Matters" at bounding box center [206, 27] width 61 height 30
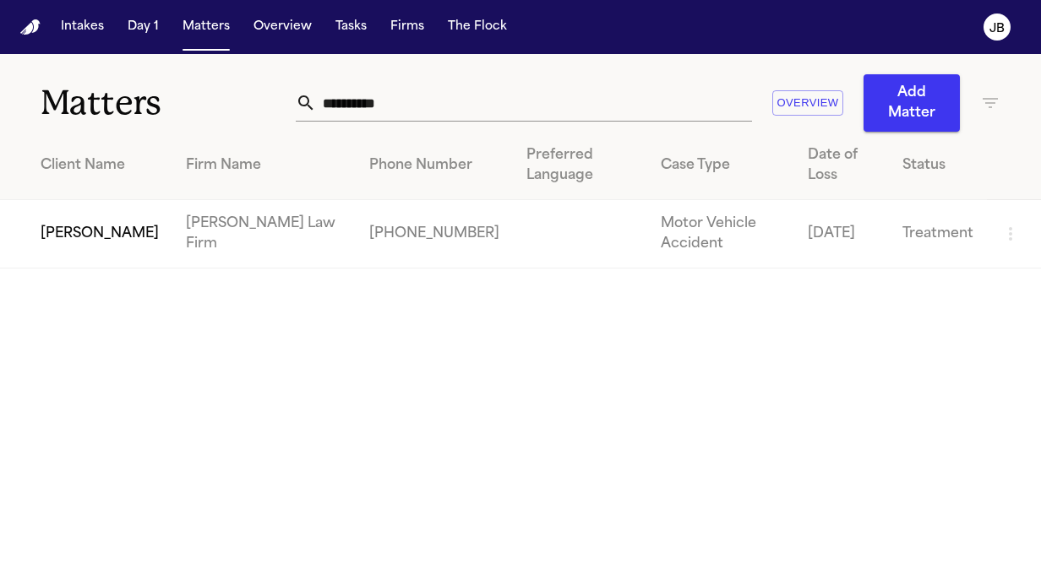
drag, startPoint x: 418, startPoint y: 108, endPoint x: 78, endPoint y: 96, distance: 340.7
click at [78, 96] on div "**********" at bounding box center [520, 93] width 1041 height 78
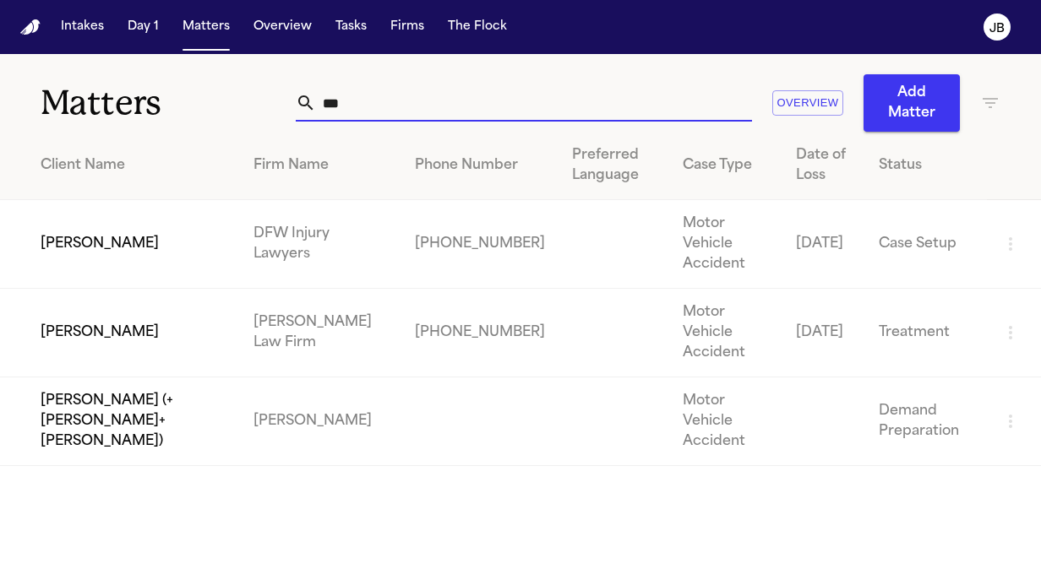
type input "***"
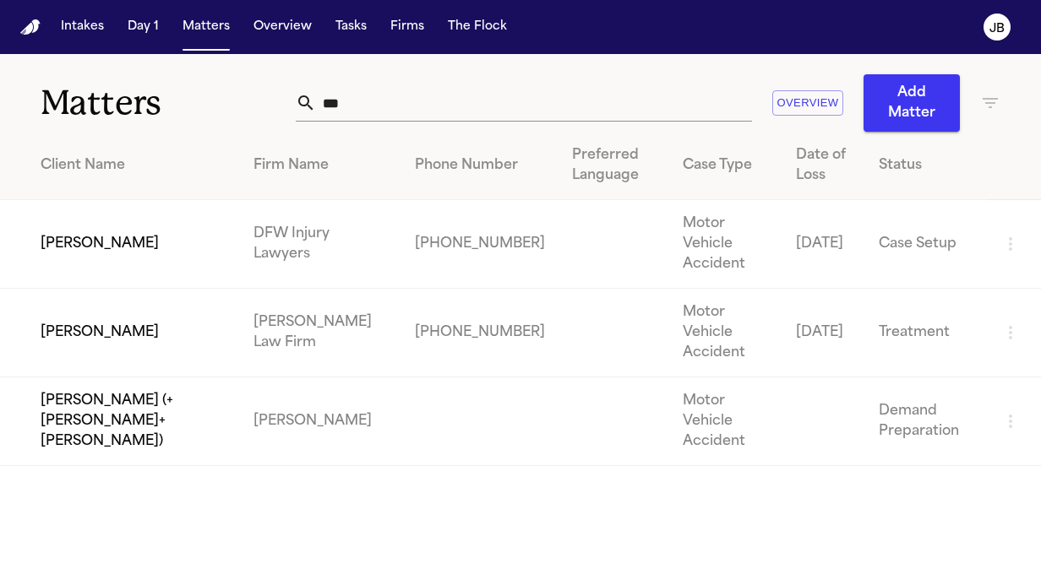
click at [115, 311] on td "[PERSON_NAME]" at bounding box center [120, 333] width 240 height 89
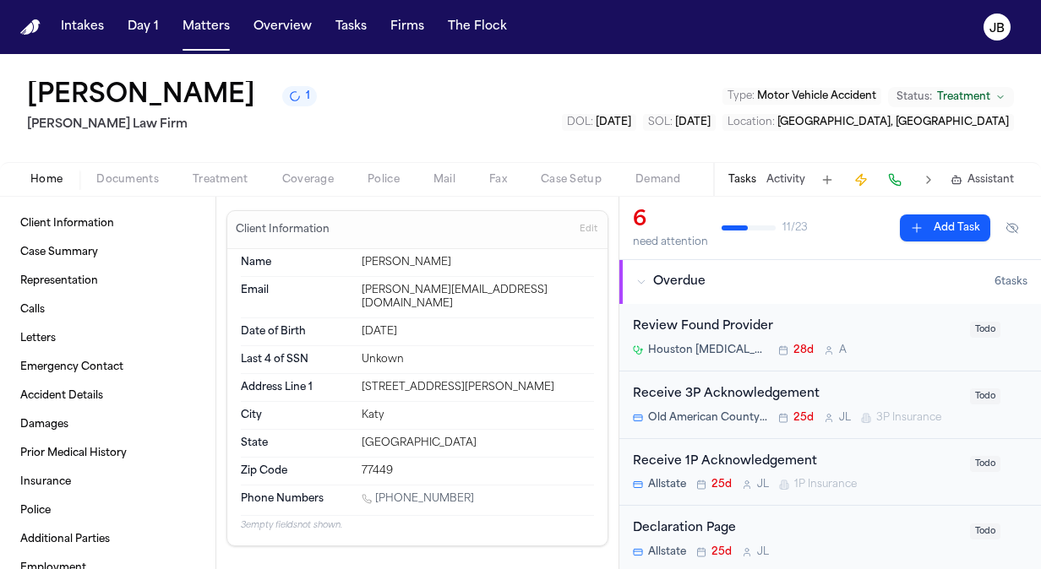
click at [781, 180] on button "Activity" at bounding box center [785, 180] width 39 height 14
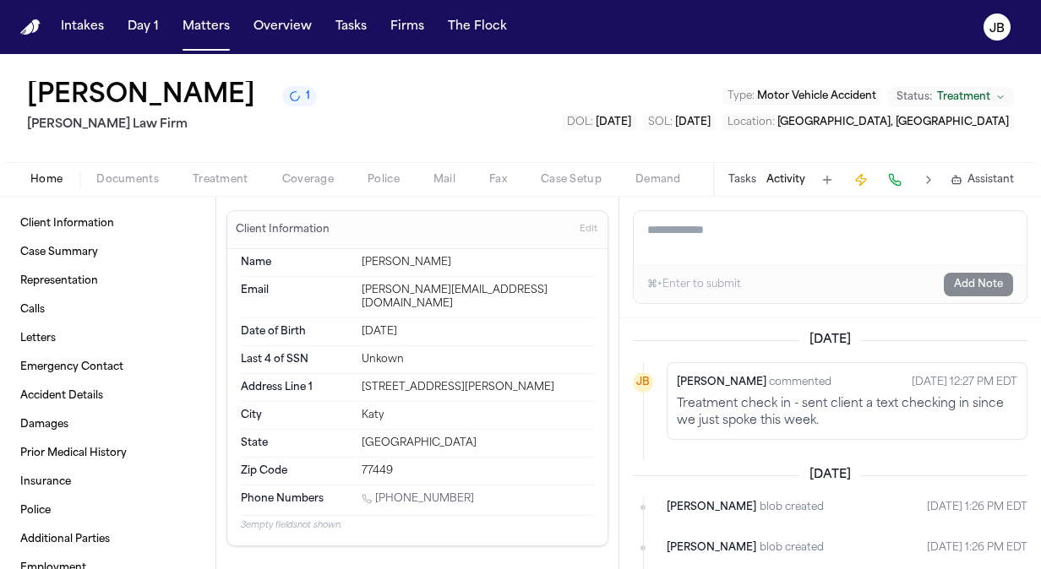
click at [747, 240] on textarea "Add a note to this matter" at bounding box center [830, 238] width 393 height 54
type textarea "**********"
click at [984, 289] on button "Add Note" at bounding box center [978, 285] width 69 height 24
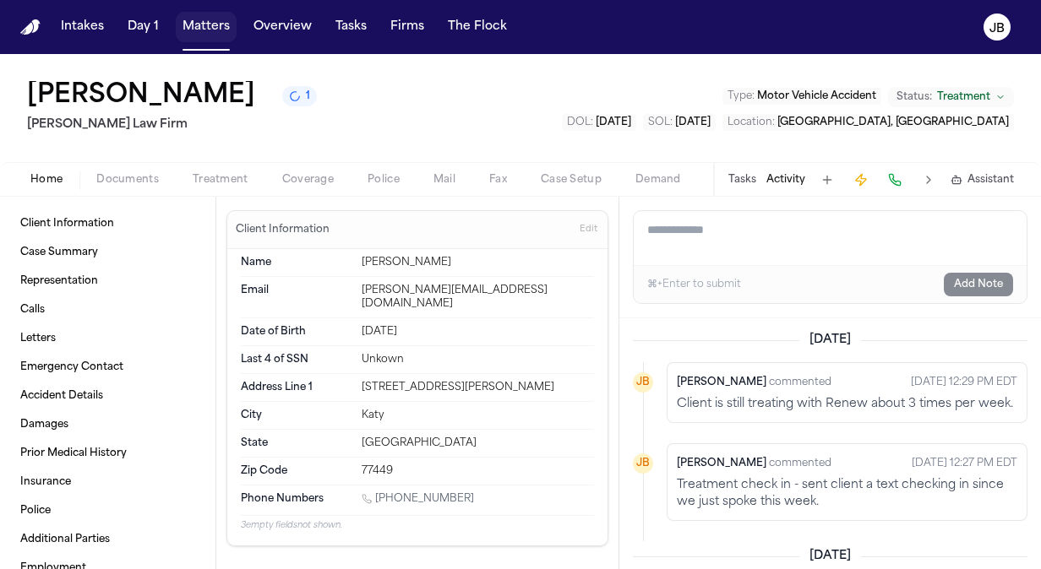
click at [214, 31] on button "Matters" at bounding box center [206, 27] width 61 height 30
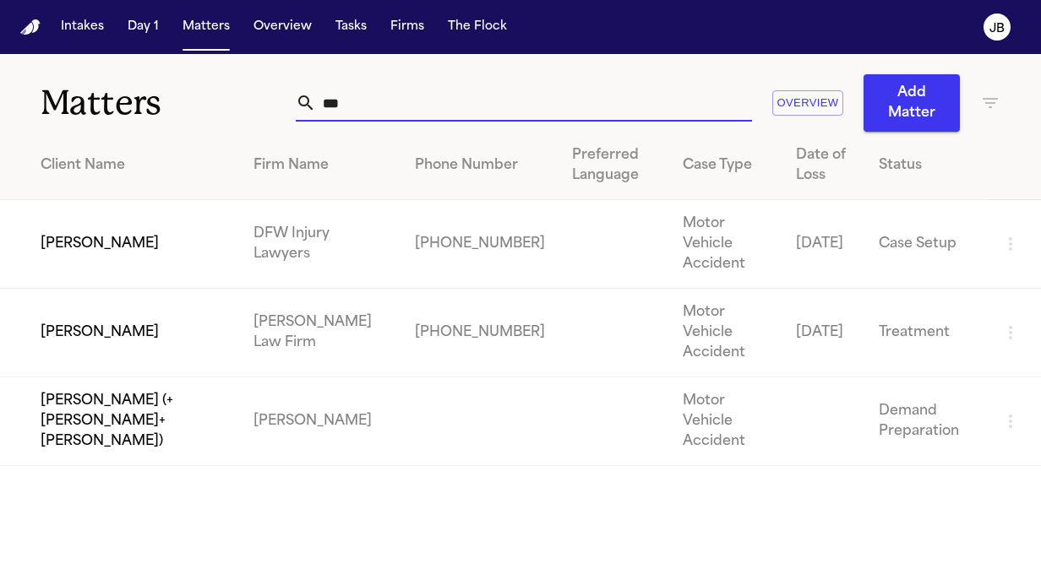
drag, startPoint x: 242, startPoint y: 113, endPoint x: 221, endPoint y: 110, distance: 20.6
click at [221, 110] on div "Matters *** Overview Add Matter" at bounding box center [520, 93] width 1041 height 78
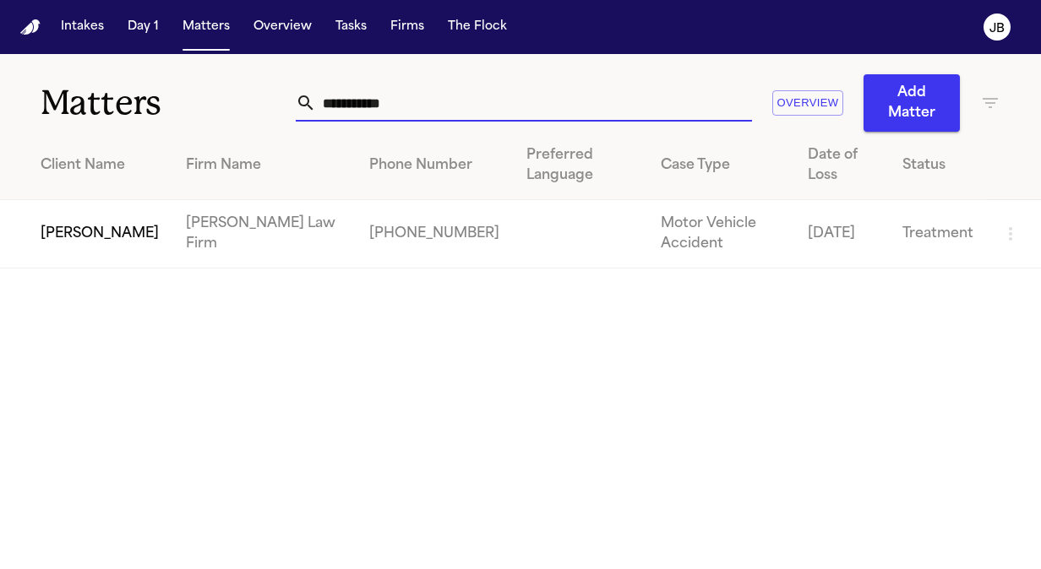
type input "**********"
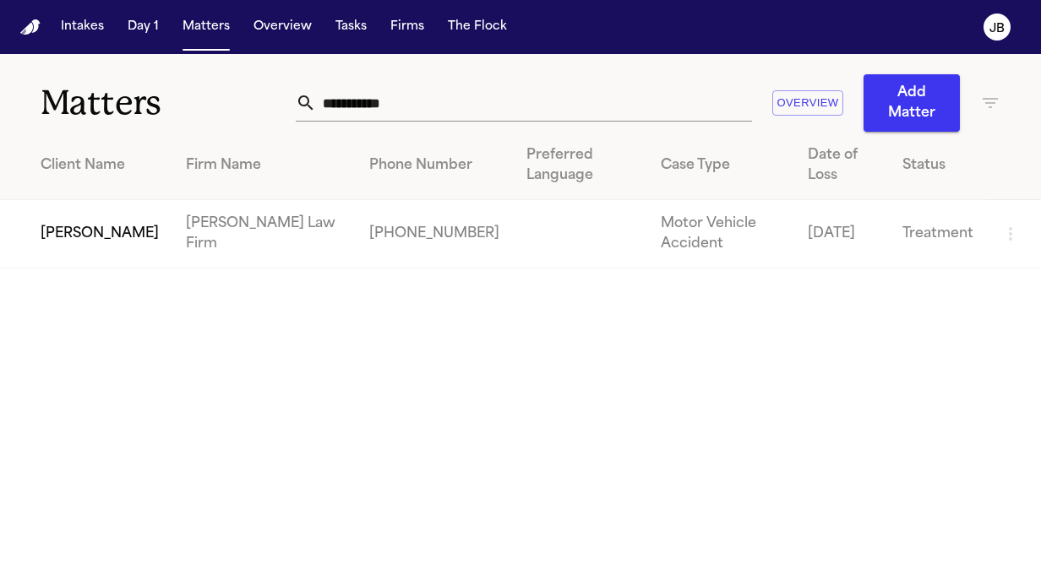
click at [68, 237] on td "[PERSON_NAME]" at bounding box center [86, 234] width 172 height 68
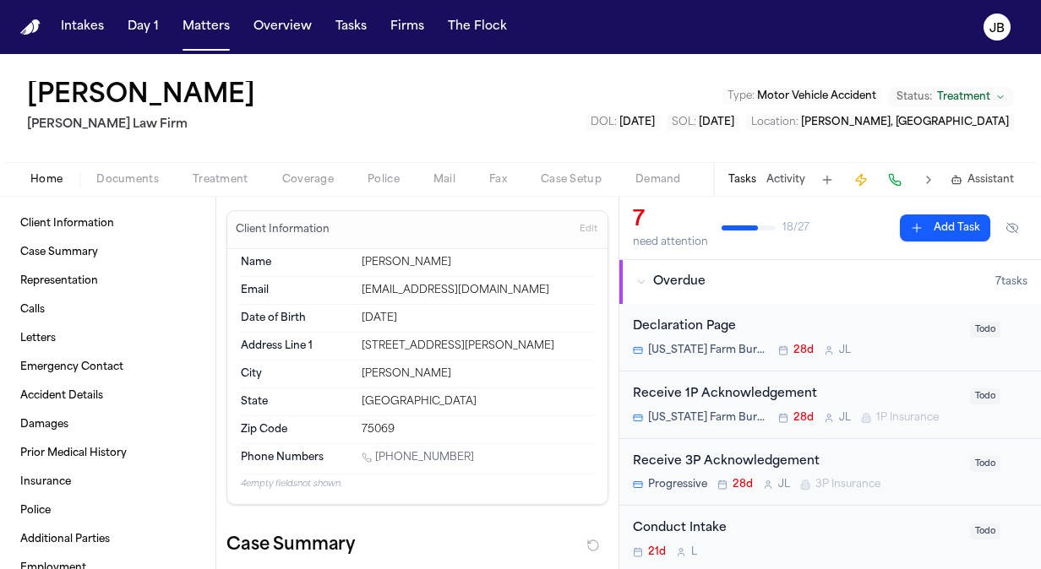
click at [782, 175] on button "Activity" at bounding box center [785, 180] width 39 height 14
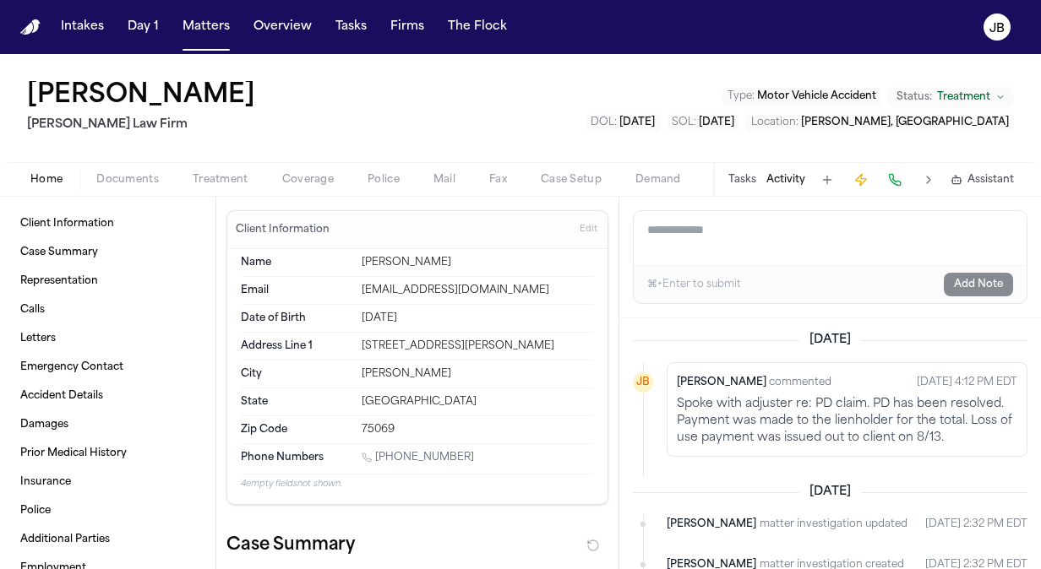
drag, startPoint x: 473, startPoint y: 451, endPoint x: 379, endPoint y: 454, distance: 94.7
click at [379, 454] on div "1 (469) 790-6379" at bounding box center [478, 459] width 232 height 16
copy link "(469) 790-6379"
click at [3, 132] on div "Orvia Bowerman Ruy Mireles Law Firm Type : Motor Vehicle Accident Status: Treat…" at bounding box center [520, 108] width 1041 height 108
drag, startPoint x: 463, startPoint y: 446, endPoint x: 372, endPoint y: 445, distance: 91.3
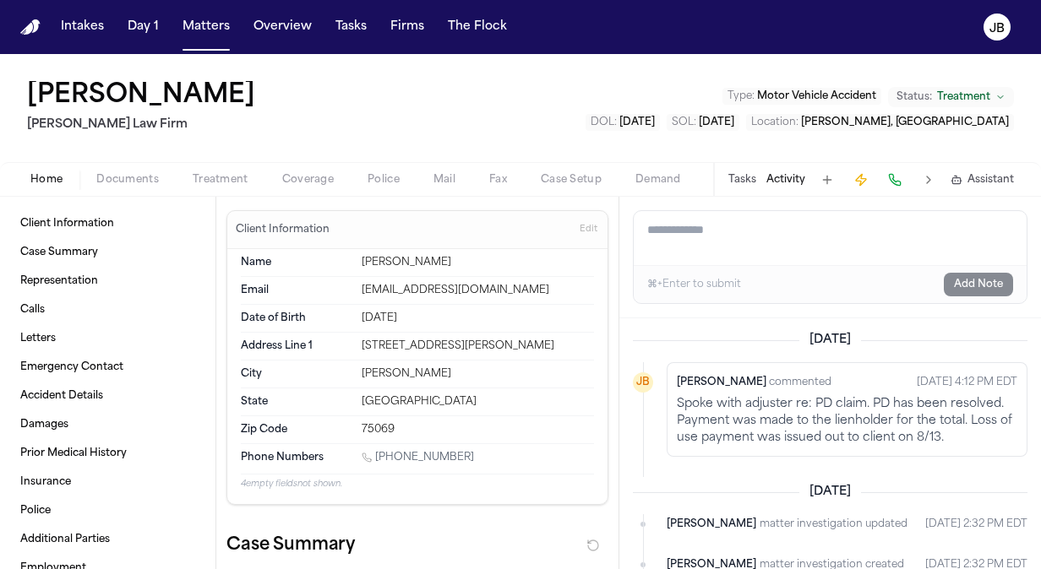
click at [372, 445] on div "Phone Numbers 1 (469) 790-6379" at bounding box center [417, 459] width 353 height 30
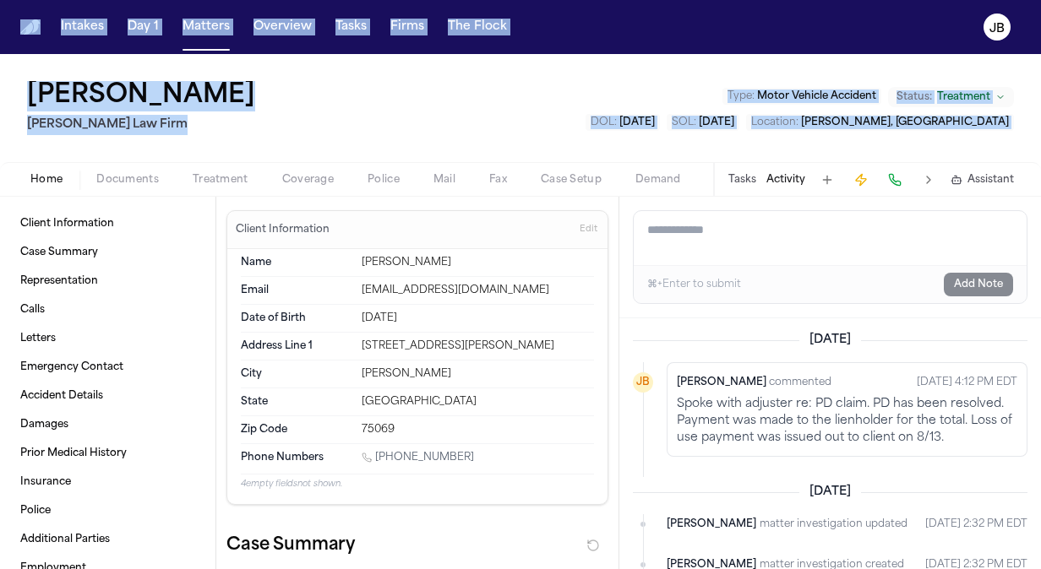
click at [0, 167] on html "Intakes Day 1 Matters Overview Tasks Firms The Flock JB Orvia Bowerman Ruy Mire…" at bounding box center [520, 284] width 1041 height 569
click at [220, 178] on span "Treatment" at bounding box center [221, 180] width 56 height 14
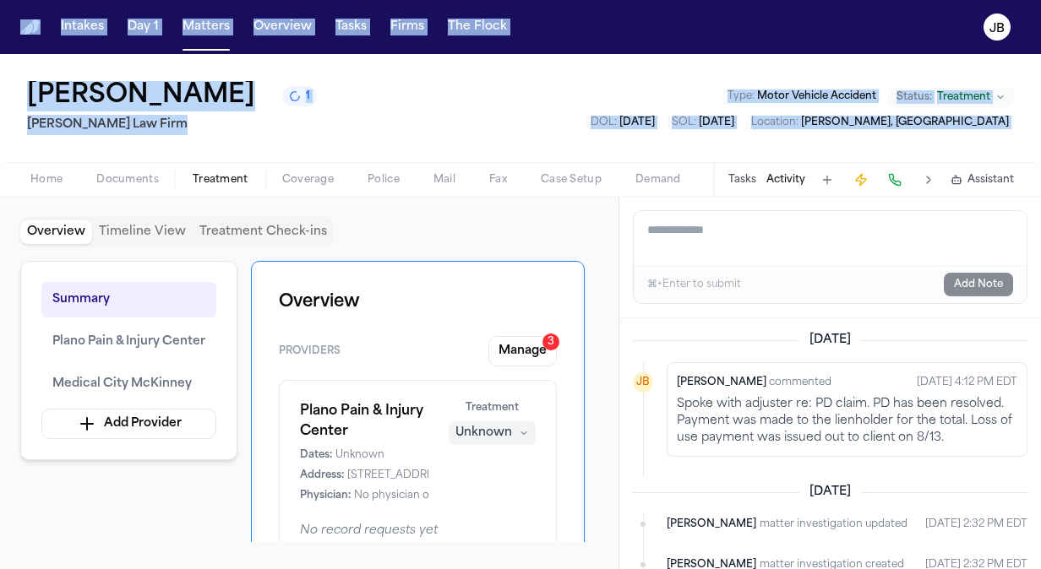
click at [742, 241] on textarea "Add a note to this matter" at bounding box center [830, 238] width 393 height 54
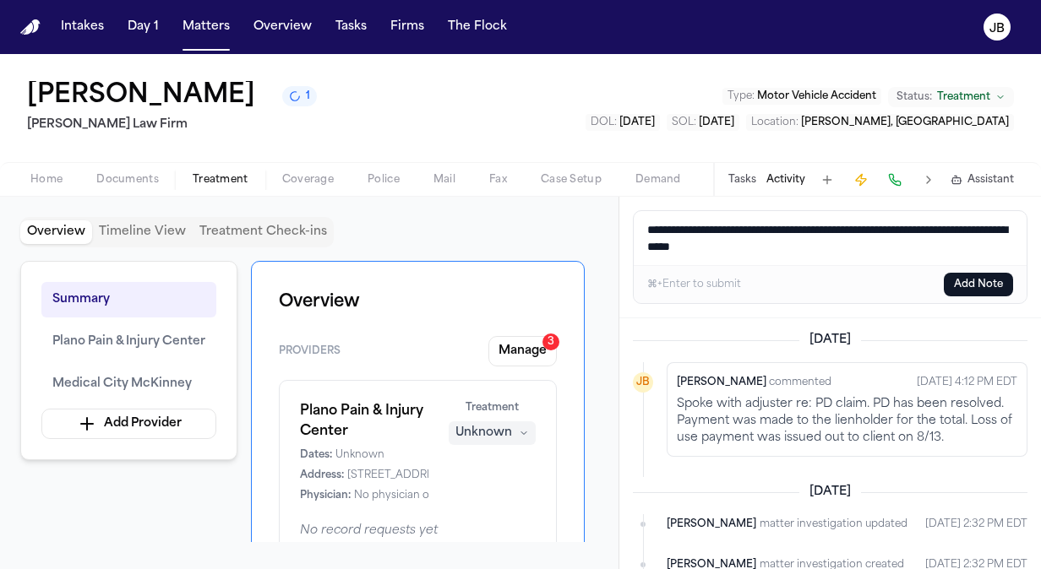
type textarea "**********"
click at [991, 285] on button "Add Note" at bounding box center [978, 285] width 69 height 24
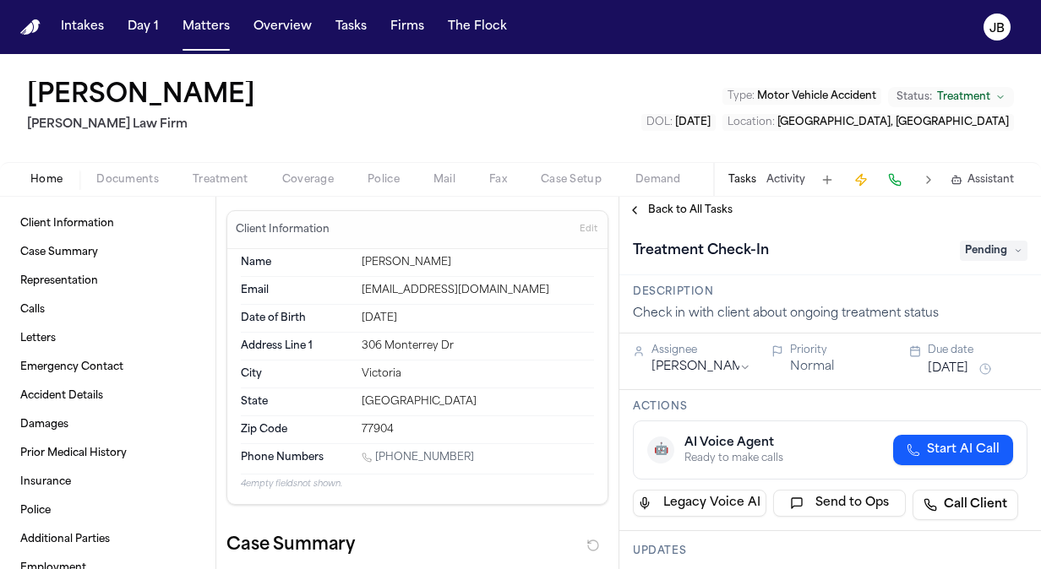
click at [782, 176] on button "Activity" at bounding box center [785, 180] width 39 height 14
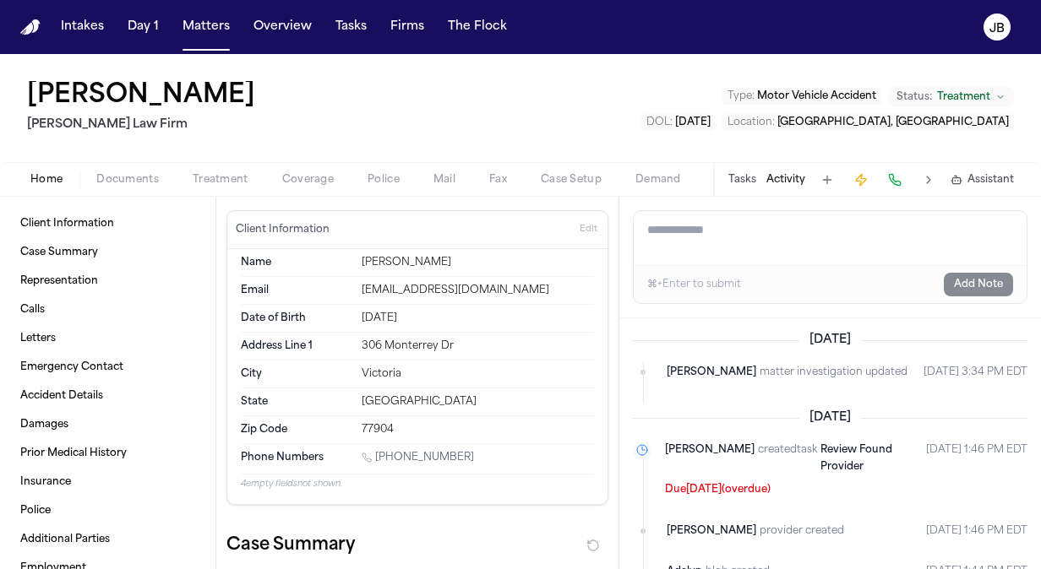
drag, startPoint x: 473, startPoint y: 457, endPoint x: 379, endPoint y: 455, distance: 94.6
click at [379, 455] on div "[PHONE_NUMBER]" at bounding box center [478, 459] width 232 height 16
copy link "[PHONE_NUMBER]"
click at [236, 184] on span "Treatment" at bounding box center [221, 180] width 56 height 14
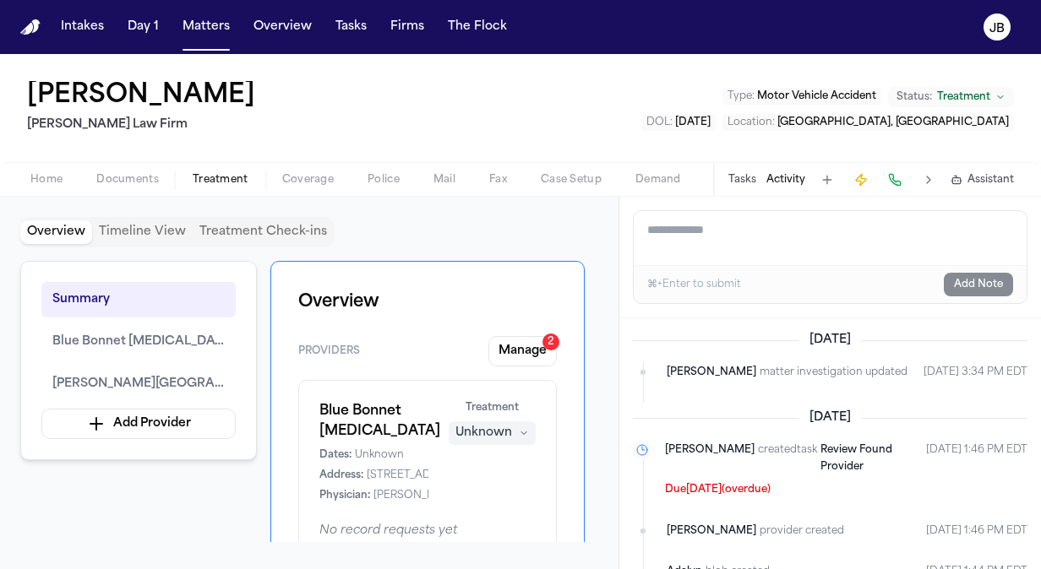
click at [697, 240] on textarea "Add a note to this matter" at bounding box center [830, 238] width 393 height 54
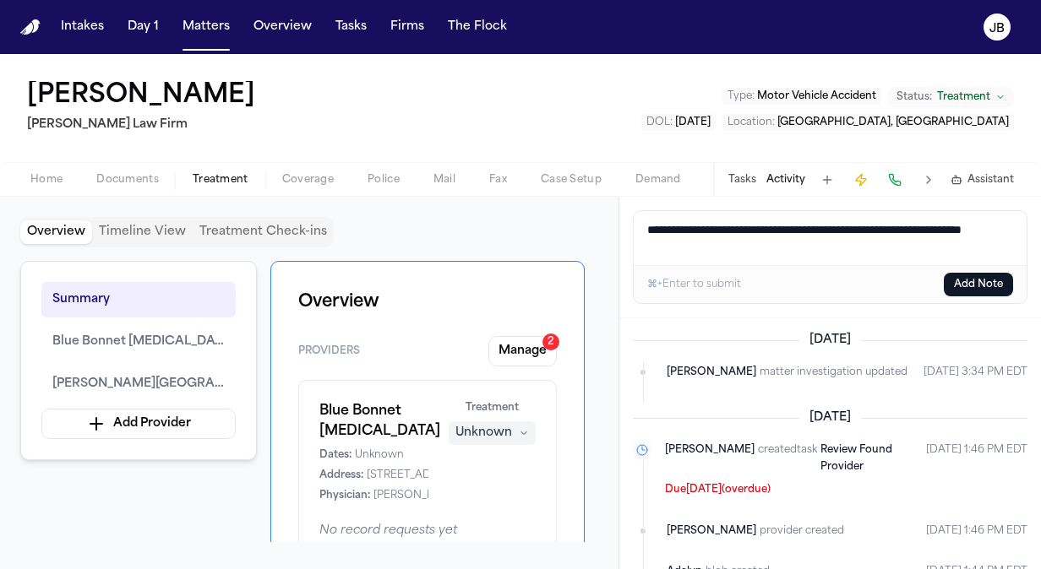
type textarea "**********"
click at [1007, 295] on button "Add Note" at bounding box center [978, 285] width 69 height 24
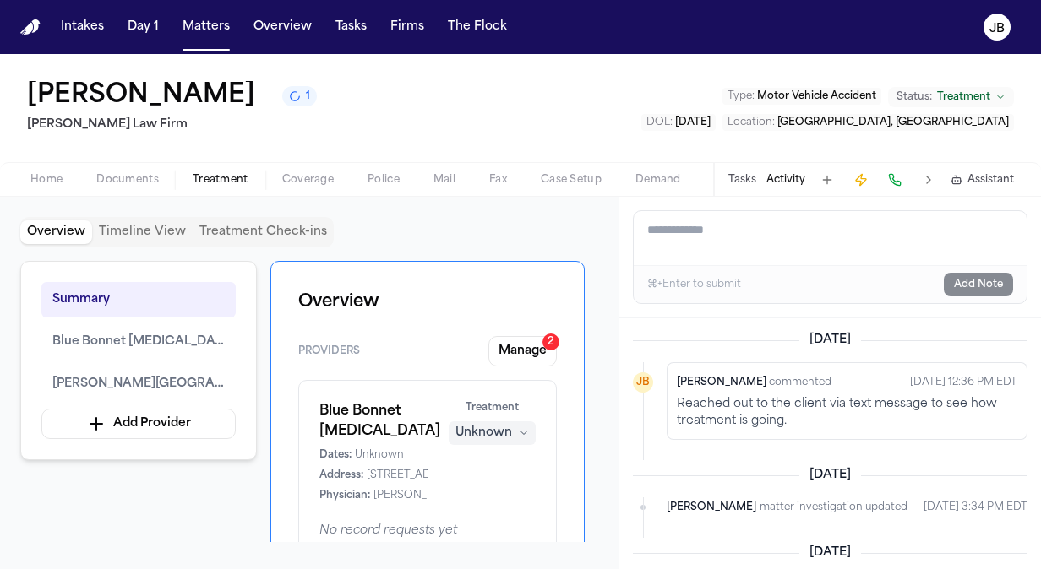
click at [0, 107] on div "[PERSON_NAME] 1 [PERSON_NAME] Law Firm Type : Motor Vehicle Accident Status: Tr…" at bounding box center [520, 108] width 1041 height 108
click at [346, 26] on button "Tasks" at bounding box center [351, 27] width 45 height 30
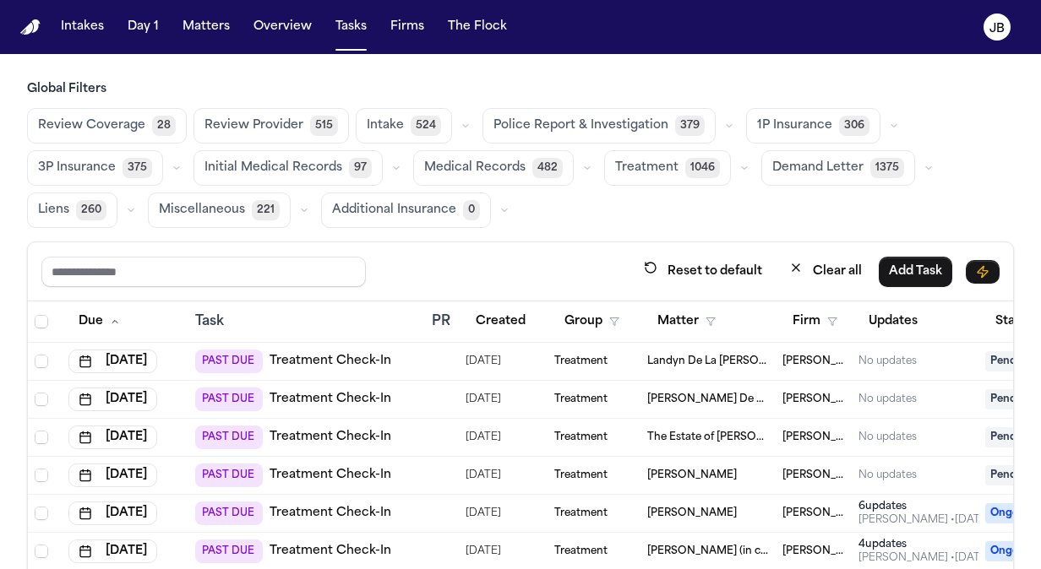
click at [738, 463] on td "[PERSON_NAME]" at bounding box center [707, 476] width 135 height 38
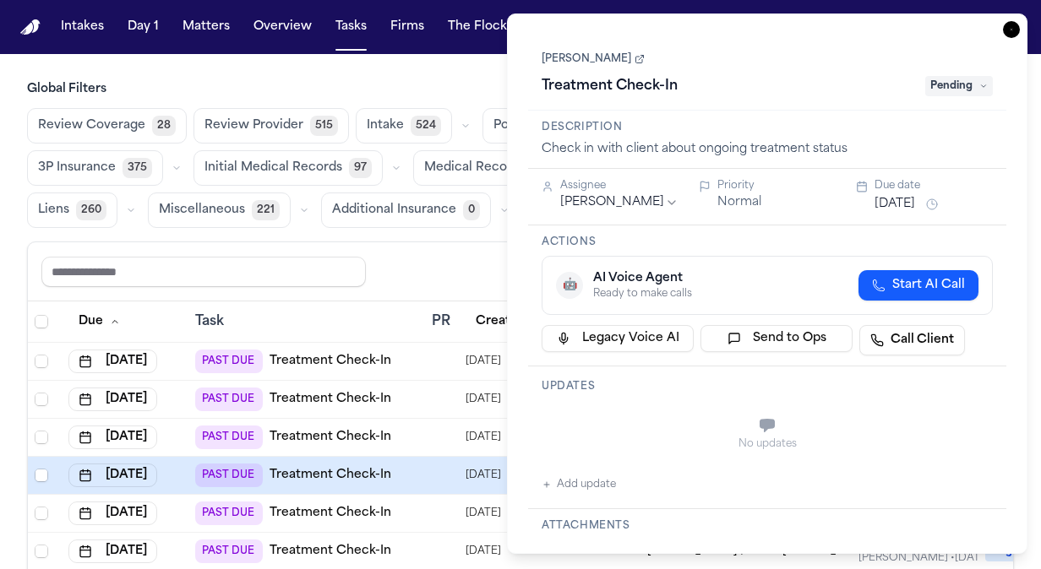
click at [889, 207] on button "[DATE]" at bounding box center [895, 204] width 41 height 17
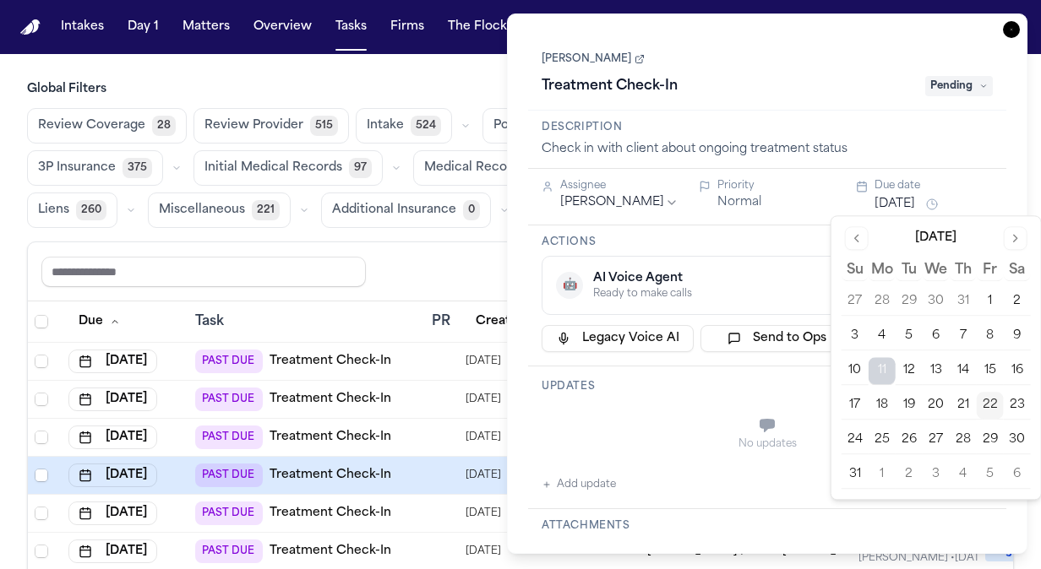
click at [867, 434] on button "24" at bounding box center [855, 440] width 27 height 27
click at [879, 435] on button "25" at bounding box center [882, 440] width 27 height 27
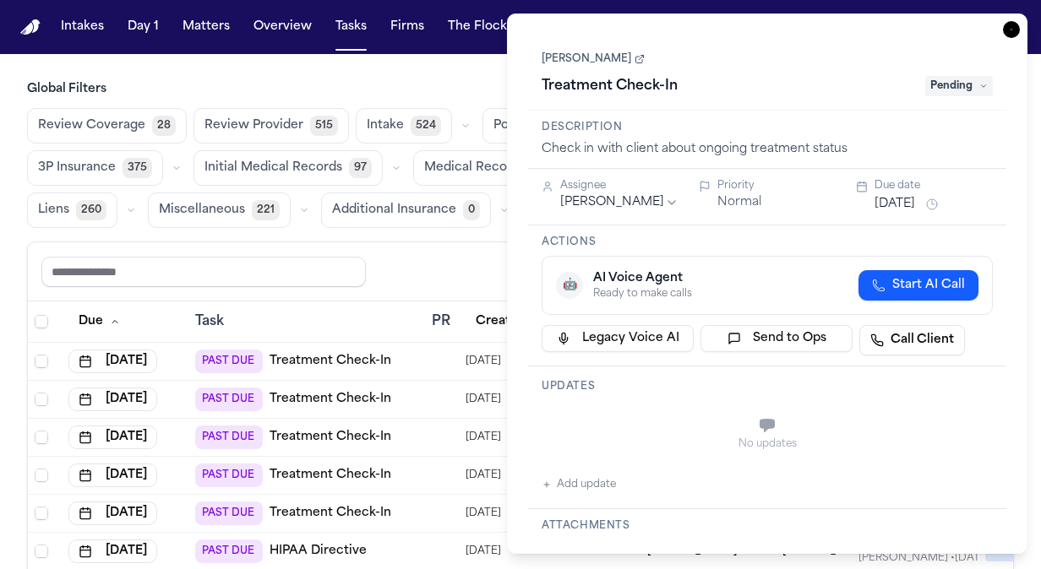
click at [1014, 33] on icon "button" at bounding box center [1011, 29] width 17 height 17
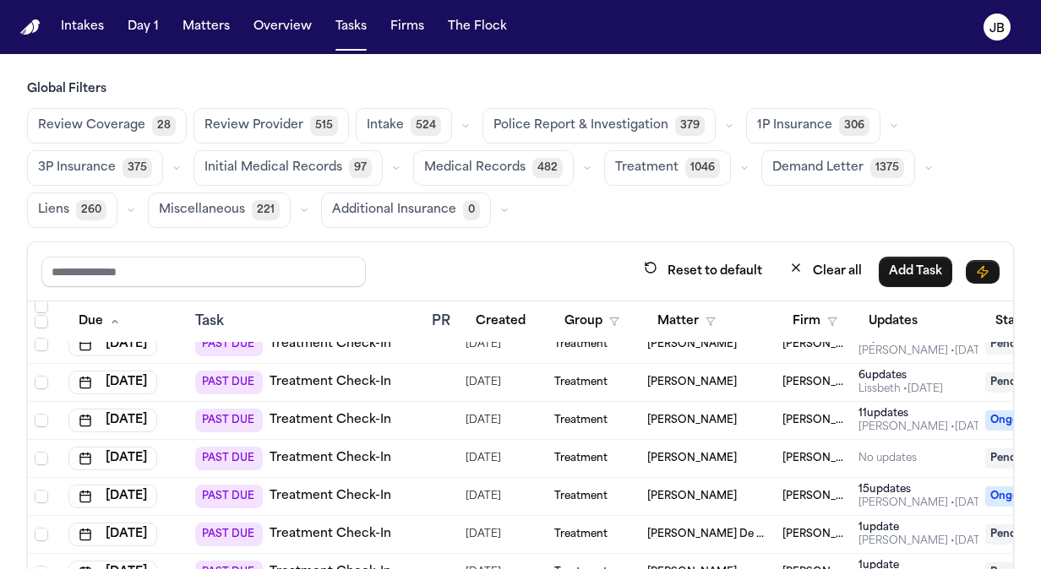
scroll to position [326, 0]
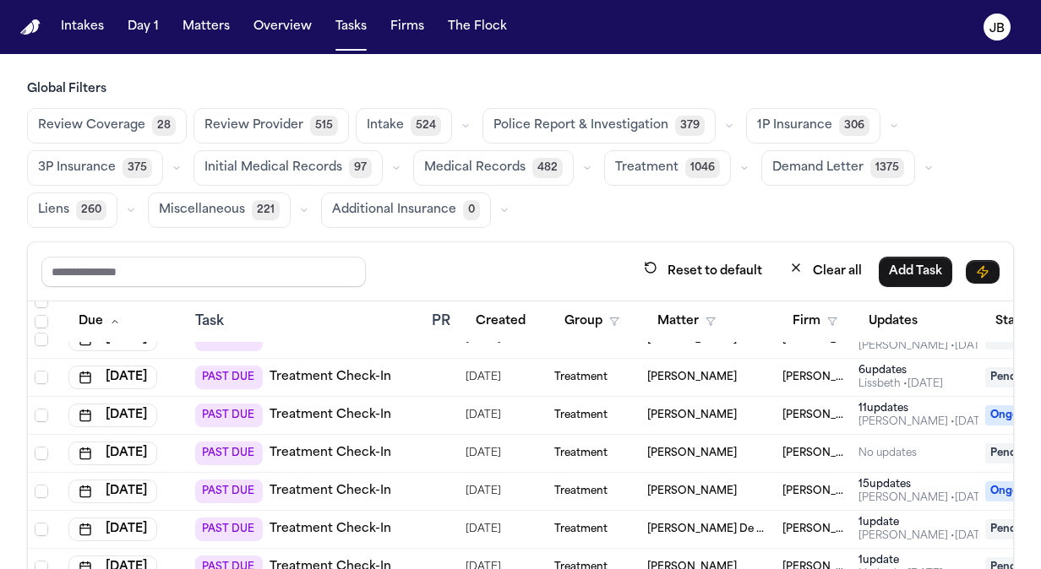
click at [0, 242] on html "Intakes Day 1 Matters Overview Tasks Firms The [PERSON_NAME] Global Filters Rev…" at bounding box center [520, 284] width 1041 height 569
click at [664, 379] on span "[PERSON_NAME]" at bounding box center [692, 378] width 90 height 14
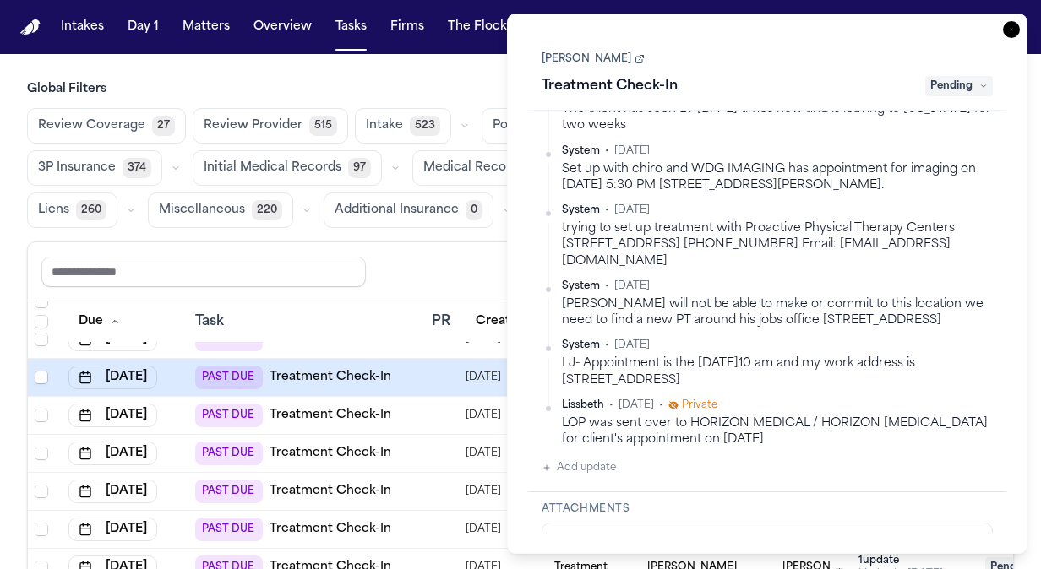
scroll to position [259, 0]
click at [569, 57] on link "[PERSON_NAME]" at bounding box center [593, 59] width 103 height 14
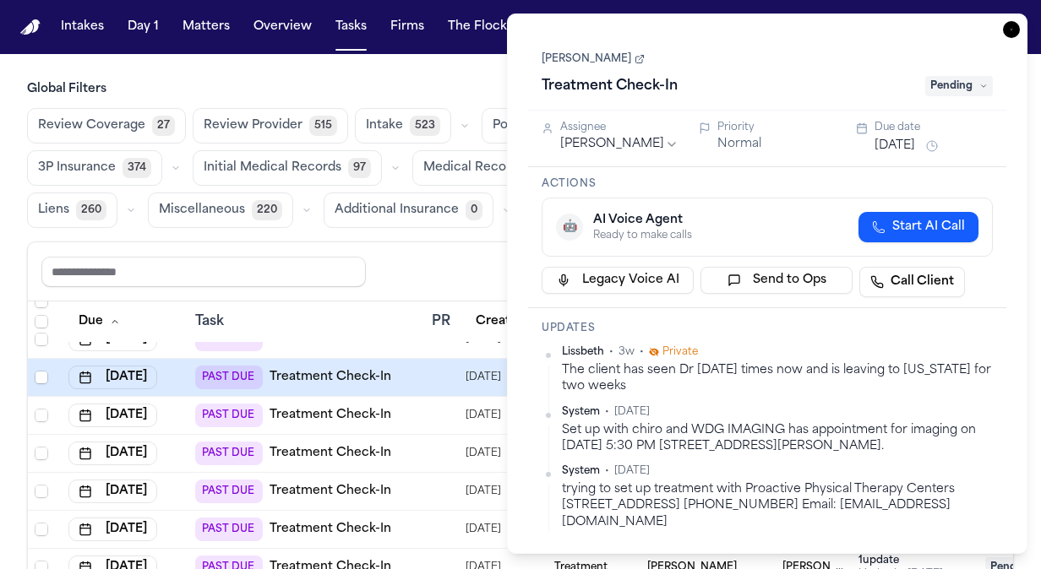
click at [889, 136] on div "[DATE]" at bounding box center [934, 146] width 118 height 20
click at [881, 155] on div "[DATE]" at bounding box center [934, 146] width 118 height 20
click at [893, 142] on button "[DATE]" at bounding box center [895, 146] width 41 height 17
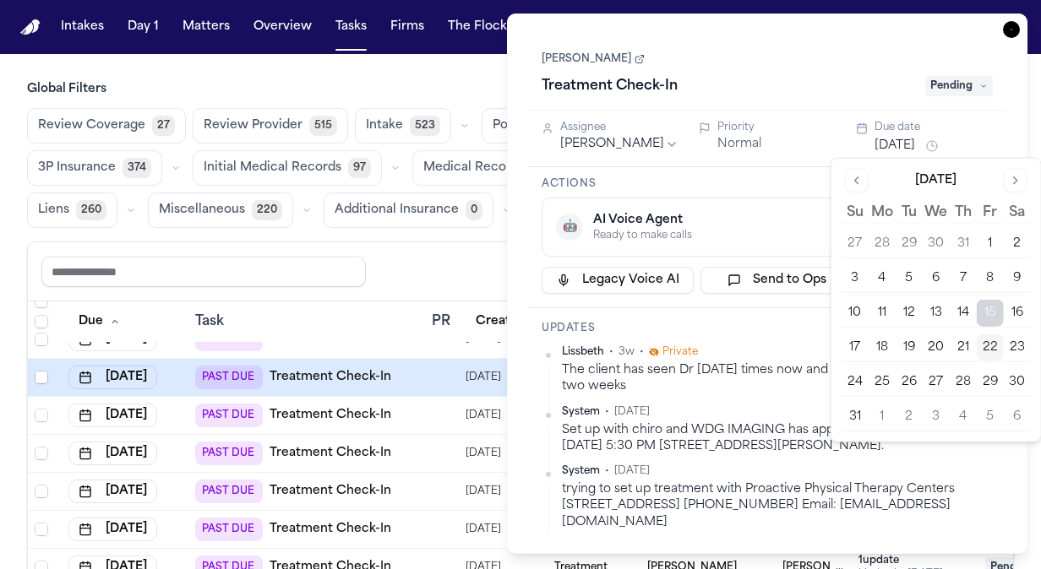
click at [879, 379] on button "25" at bounding box center [882, 382] width 27 height 27
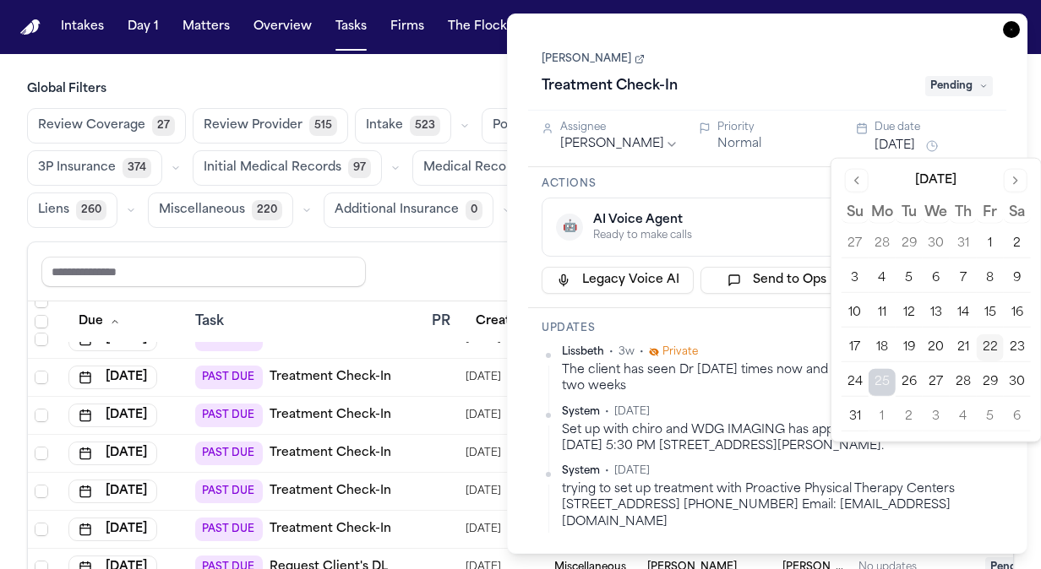
click at [1010, 34] on icon "button" at bounding box center [1011, 29] width 17 height 17
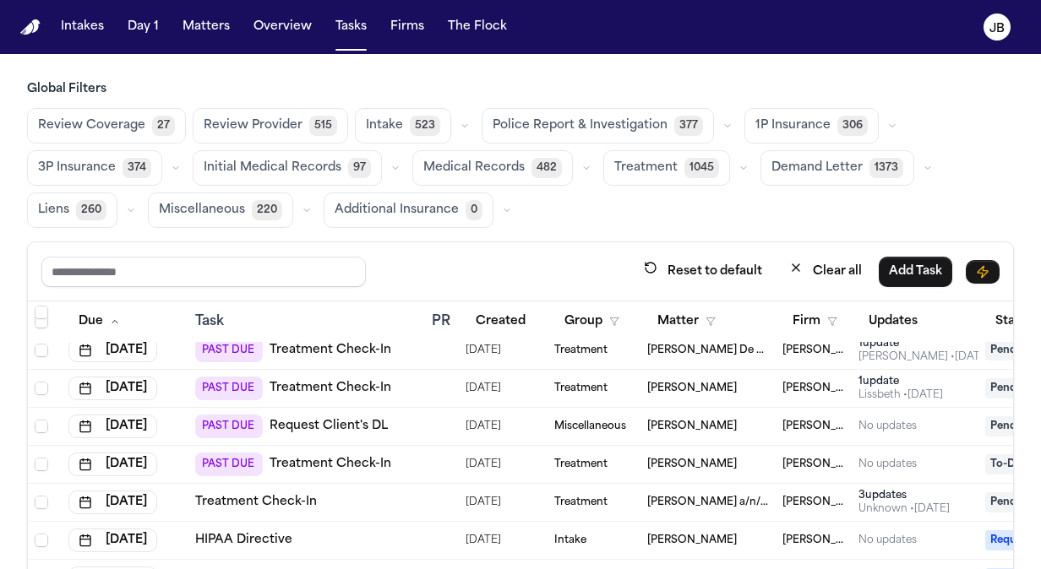
scroll to position [465, 0]
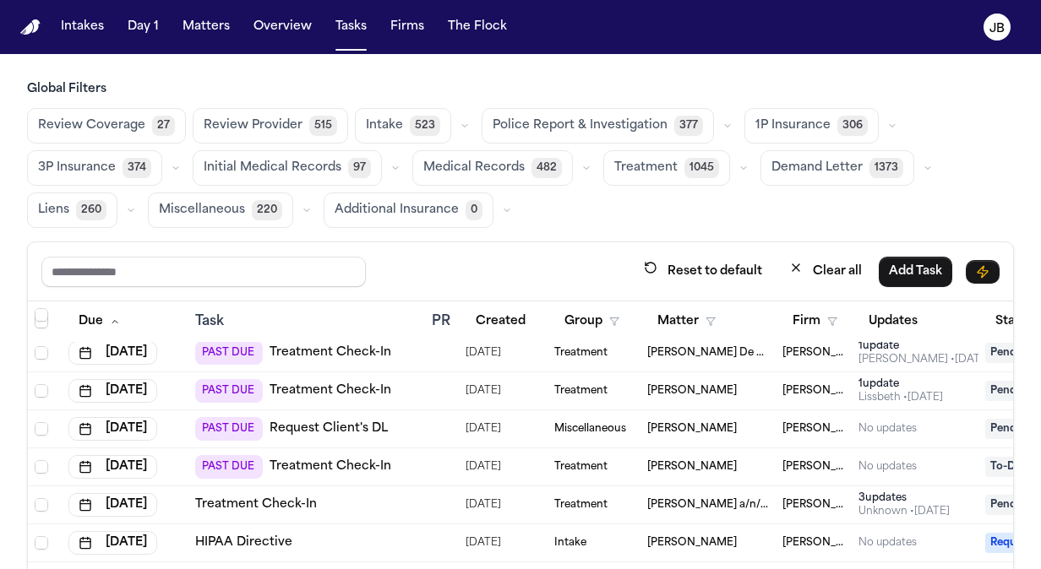
click at [7, 361] on div "Global Filters Review Coverage 27 Review Provider 515 Intake 523 Police Report …" at bounding box center [520, 383] width 1041 height 605
click at [688, 468] on span "[PERSON_NAME]" at bounding box center [692, 467] width 90 height 14
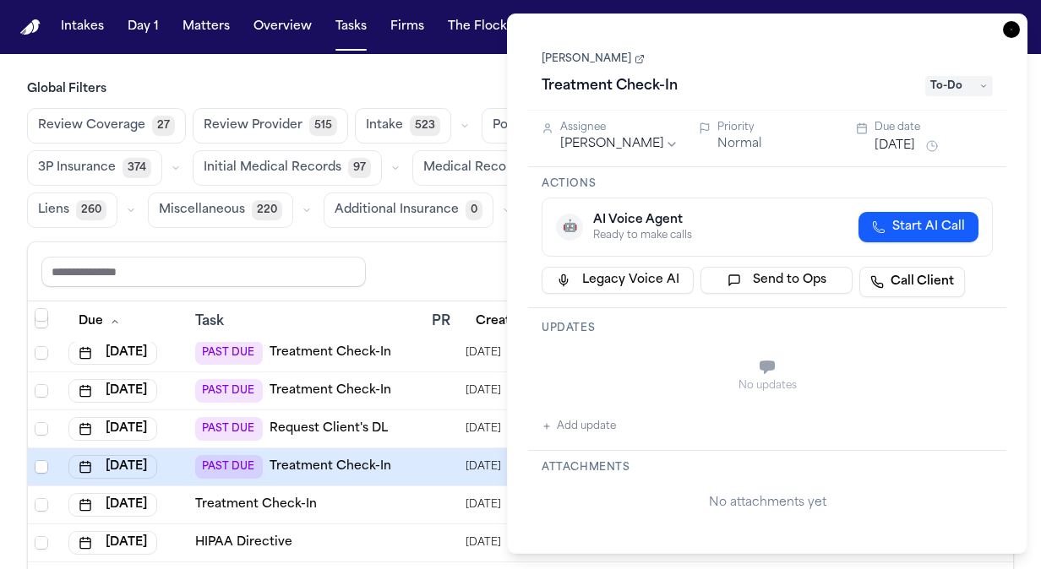
click at [601, 53] on link "[PERSON_NAME]" at bounding box center [593, 59] width 103 height 14
click at [906, 142] on button "[DATE]" at bounding box center [895, 146] width 41 height 17
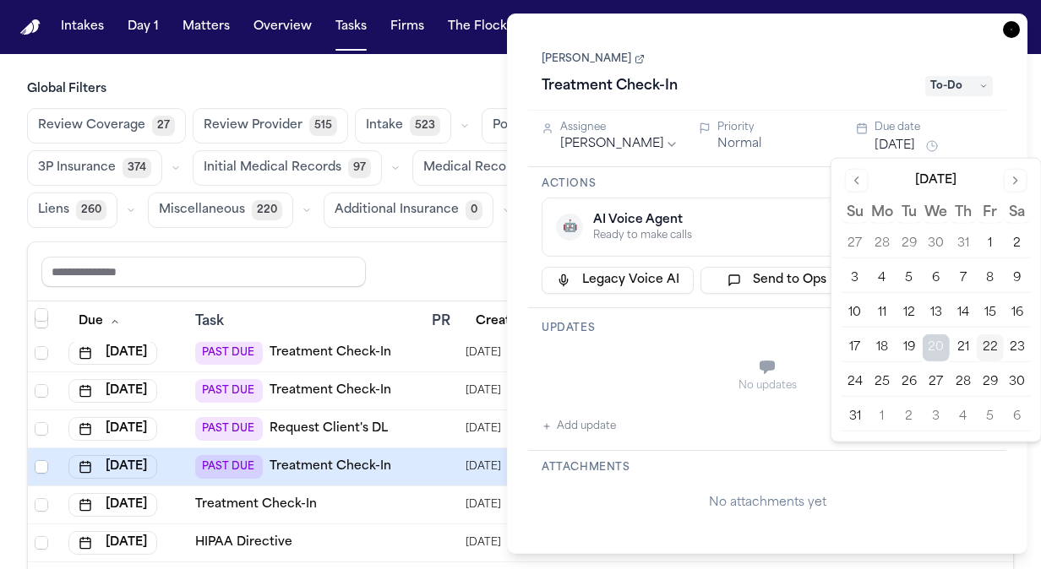
click at [891, 384] on button "25" at bounding box center [882, 382] width 27 height 27
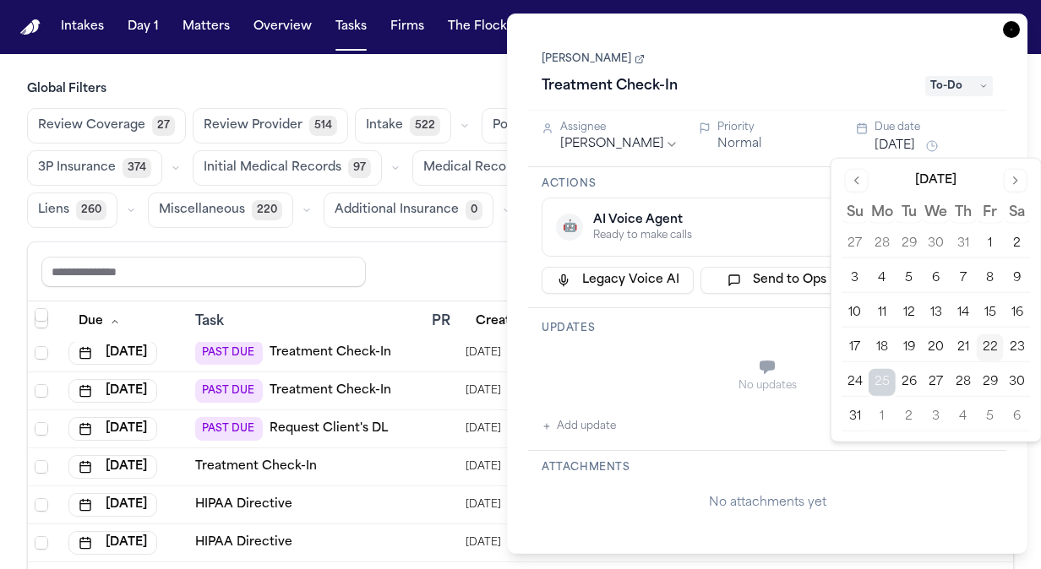
click at [1016, 26] on icon "button" at bounding box center [1011, 29] width 17 height 17
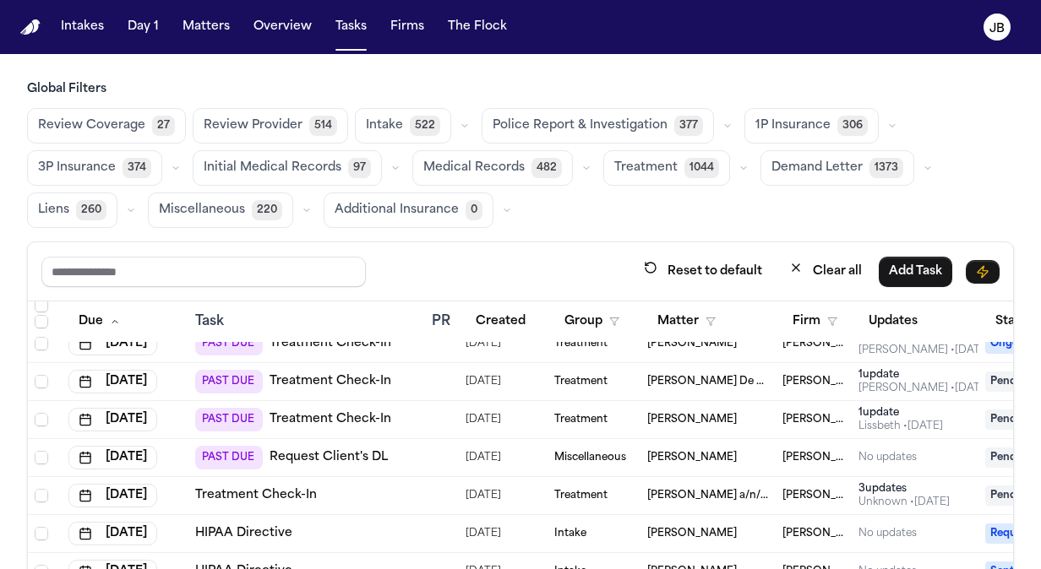
scroll to position [434, 0]
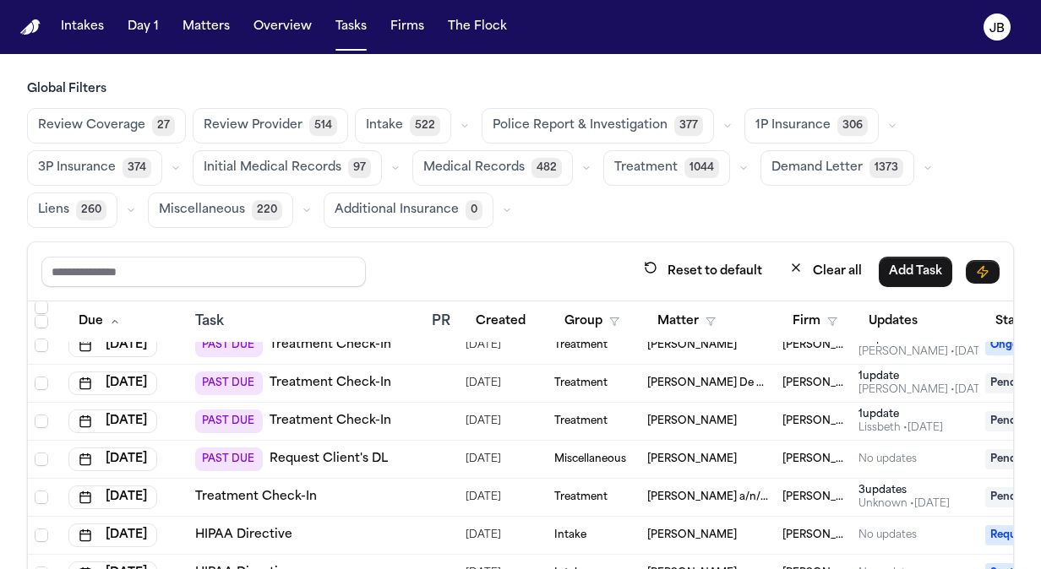
click at [20, 208] on div "Global Filters Review Coverage 27 Review Provider 514 Intake 522 Police Report …" at bounding box center [520, 383] width 1041 height 605
click at [668, 458] on span "Edgar Lucio" at bounding box center [692, 460] width 90 height 14
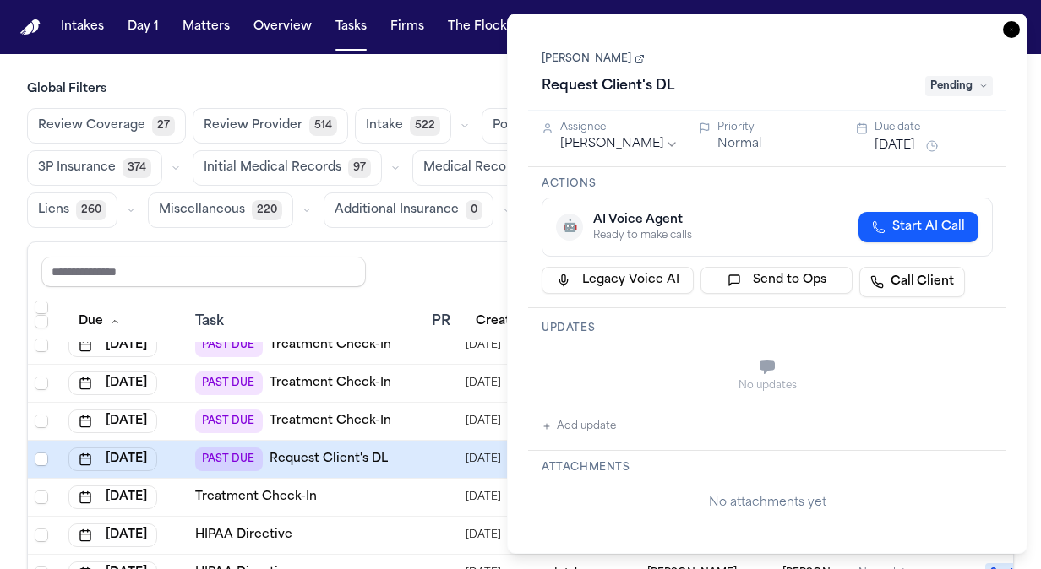
click at [580, 60] on link "Edgar Lucio" at bounding box center [593, 59] width 103 height 14
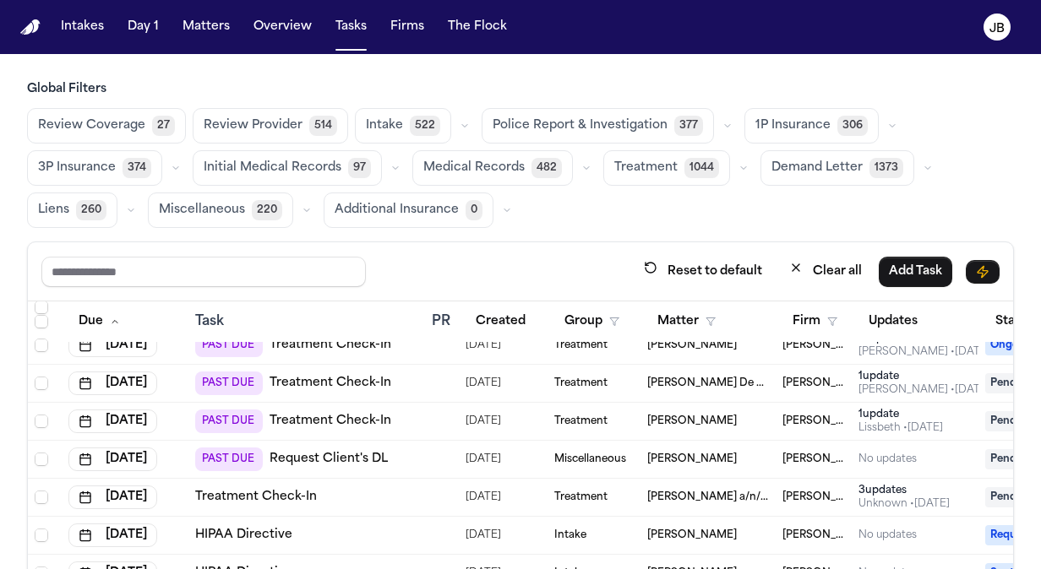
click at [457, 243] on div "Reset to default Clear all Add Task" at bounding box center [520, 271] width 985 height 59
click at [738, 417] on div "Carla Cortes" at bounding box center [708, 422] width 122 height 14
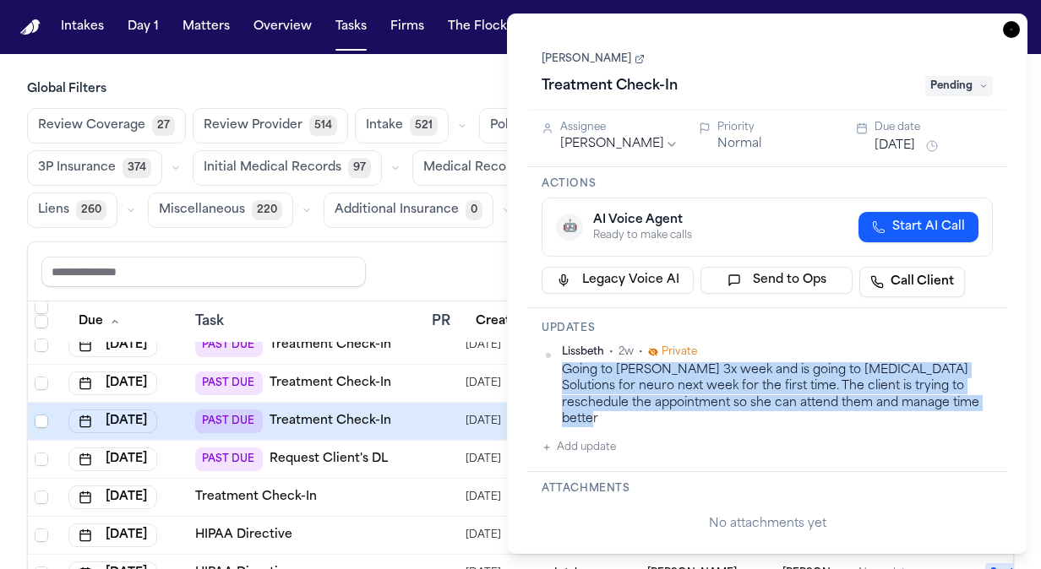
drag, startPoint x: 947, startPoint y: 398, endPoint x: 559, endPoint y: 366, distance: 389.2
click at [559, 366] on div "Lissbeth • 2w • Private Going to Ezpinoza Chiro 3x week and is going to Brain I…" at bounding box center [767, 387] width 451 height 82
copy div "Going to [PERSON_NAME] 3x week and is going to [MEDICAL_DATA] Solutions for neu…"
click at [559, 57] on link "[PERSON_NAME]" at bounding box center [593, 59] width 103 height 14
click at [1004, 26] on icon "button" at bounding box center [1011, 29] width 17 height 17
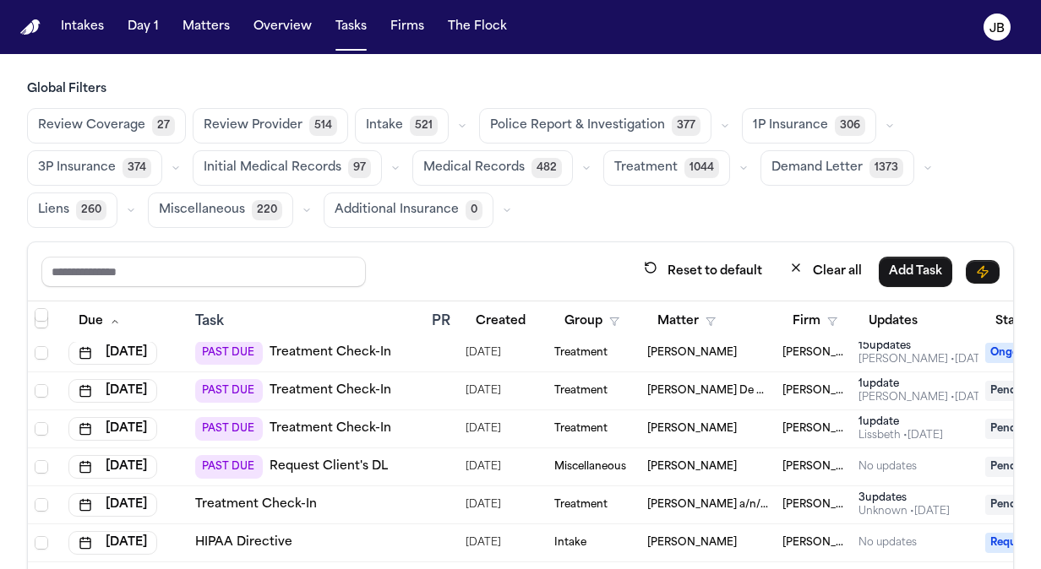
scroll to position [424, 0]
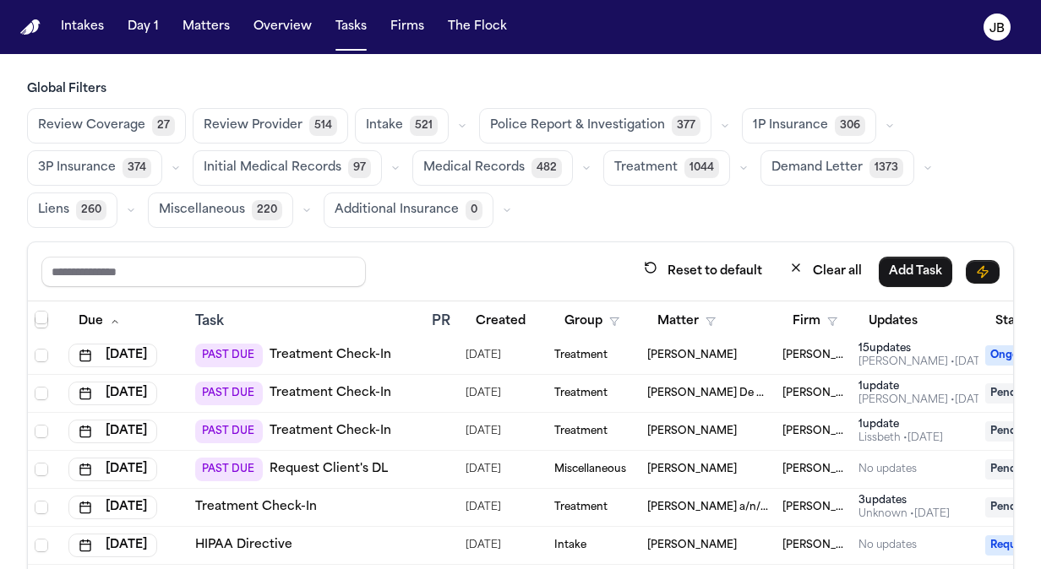
click at [742, 426] on div "[PERSON_NAME]" at bounding box center [708, 432] width 122 height 14
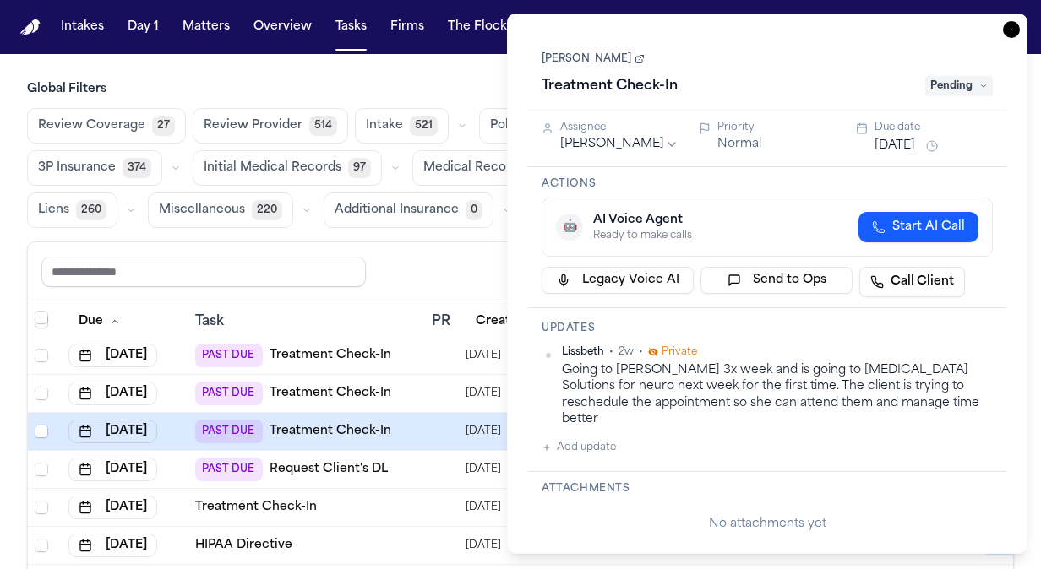
click at [892, 144] on button "Aug 20, 2025" at bounding box center [895, 146] width 41 height 17
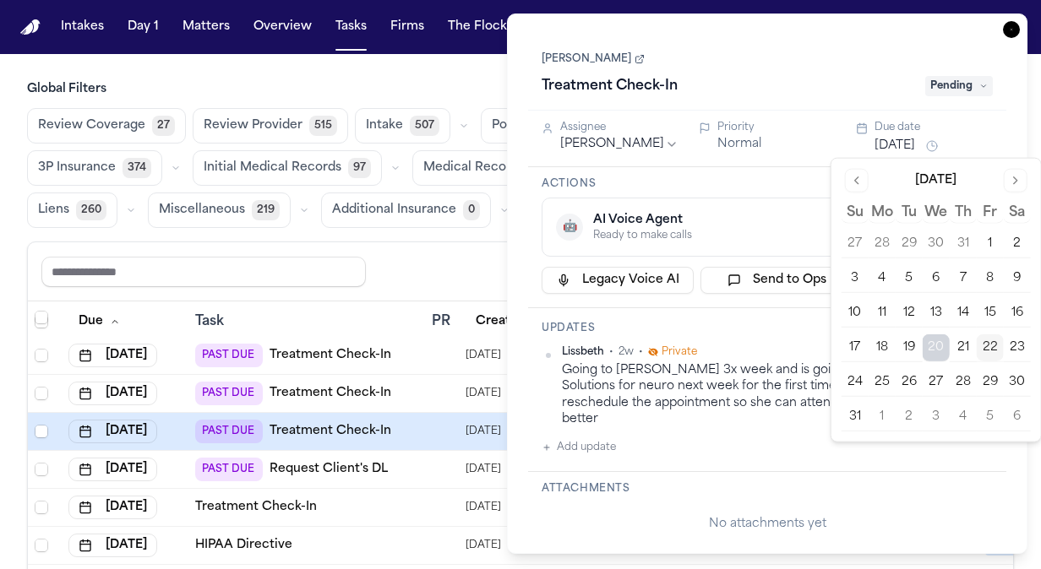
click at [875, 367] on tbody "27 28 29 30 31 1 2 3 4 5 6 7 8 9 10 11 12 13 14 15 16 17 18 19 20 21 22 23 24 2…" at bounding box center [936, 328] width 189 height 208
click at [875, 369] on button "25" at bounding box center [882, 382] width 27 height 27
click at [884, 380] on button "25" at bounding box center [882, 382] width 27 height 27
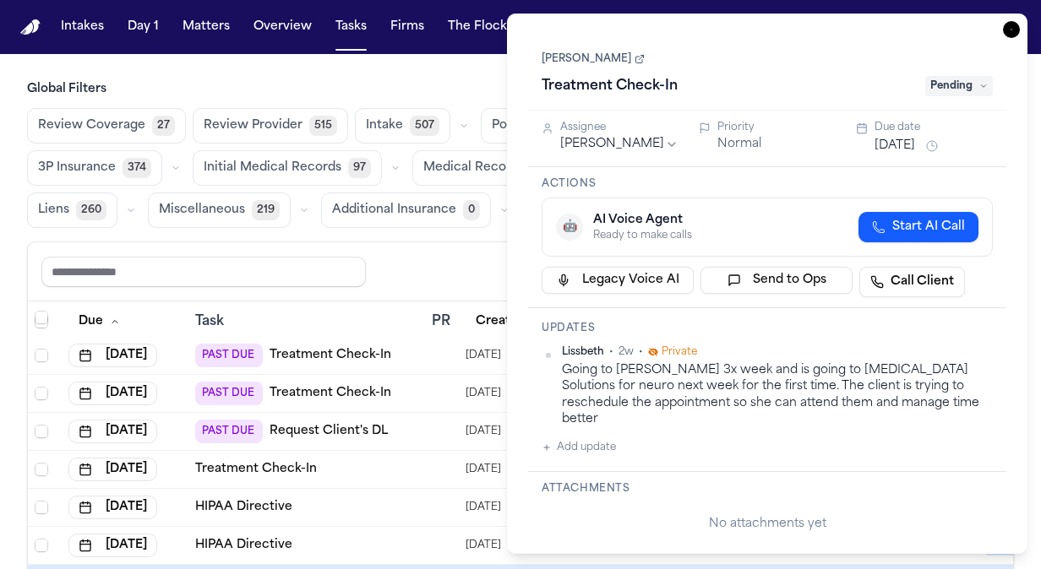
click at [1012, 23] on icon "button" at bounding box center [1011, 29] width 17 height 17
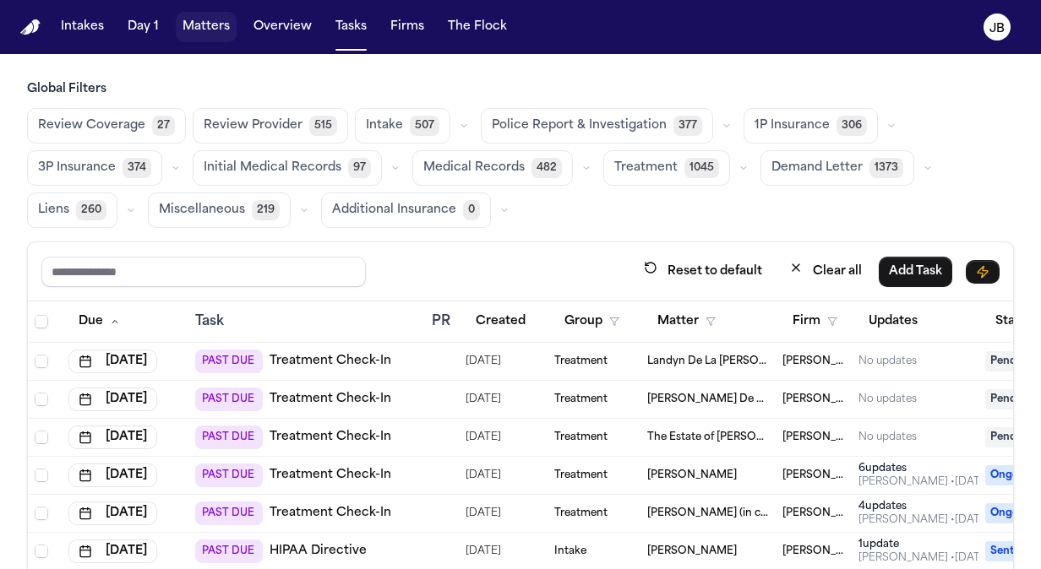
click at [213, 33] on button "Matters" at bounding box center [206, 27] width 61 height 30
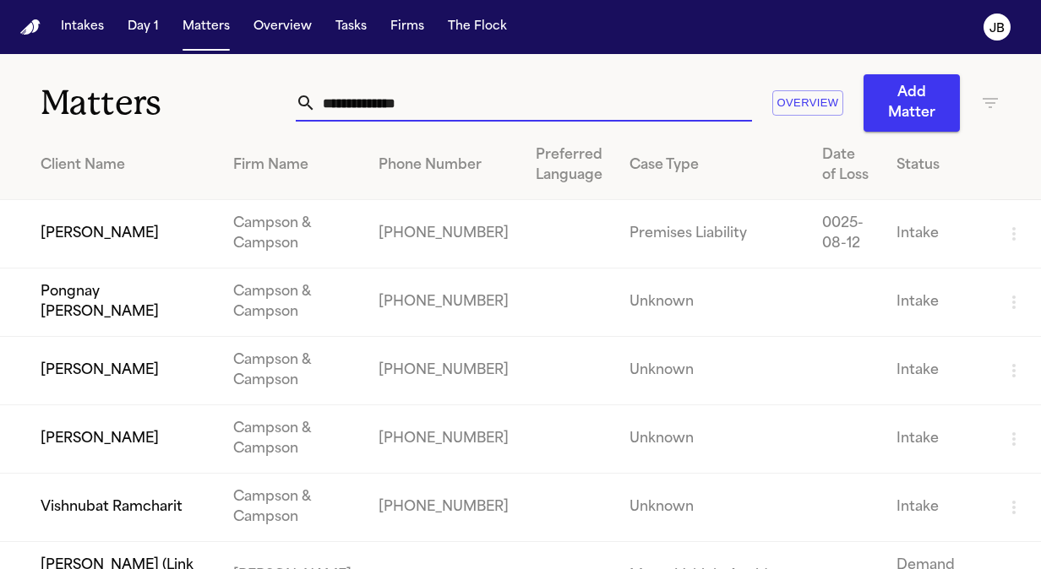
click at [392, 108] on input "text" at bounding box center [534, 102] width 436 height 37
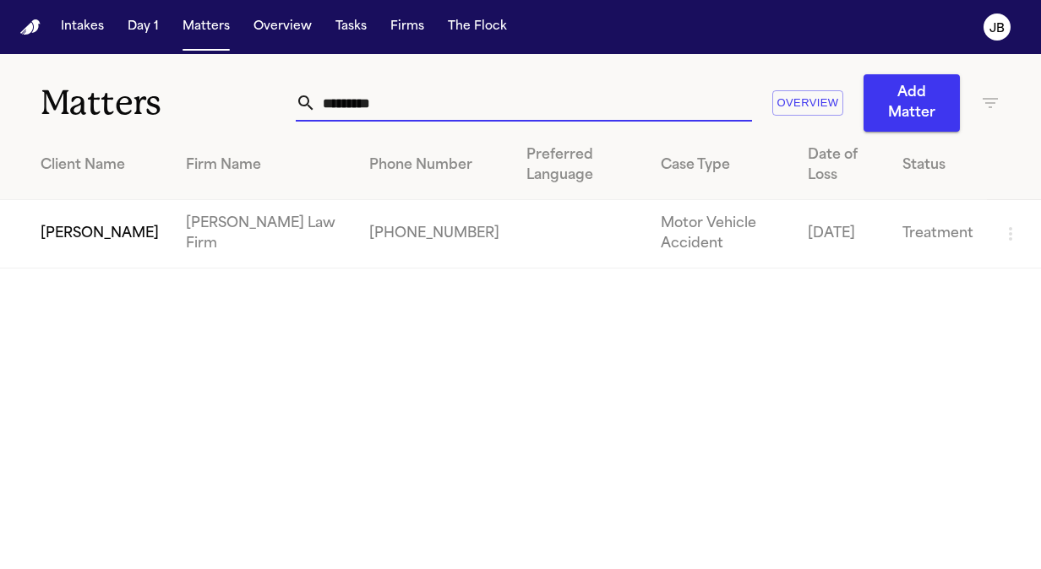
type input "*********"
click at [93, 213] on td "[PERSON_NAME]" at bounding box center [86, 234] width 172 height 68
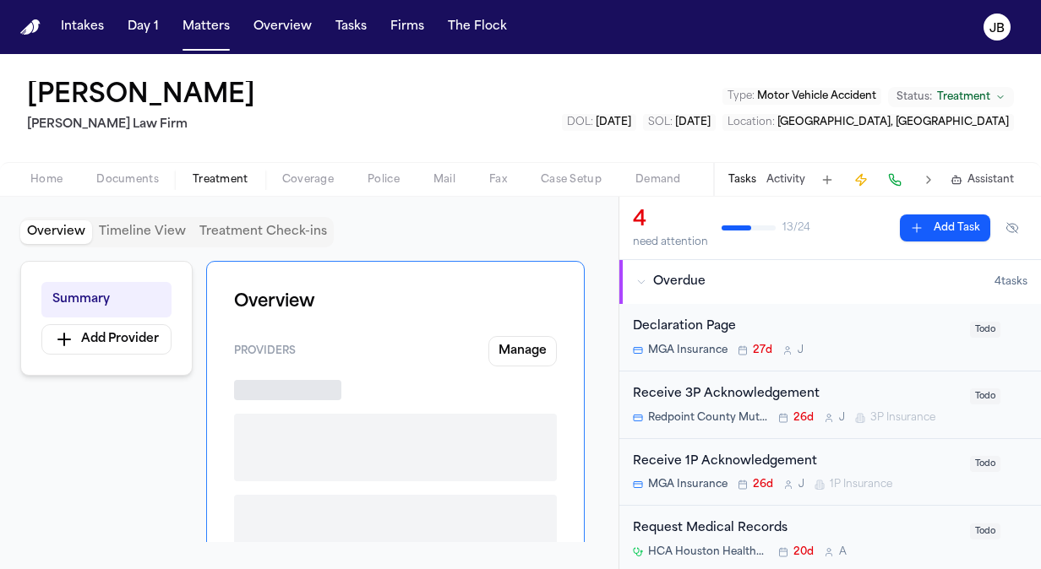
click at [221, 177] on span "Treatment" at bounding box center [221, 180] width 56 height 14
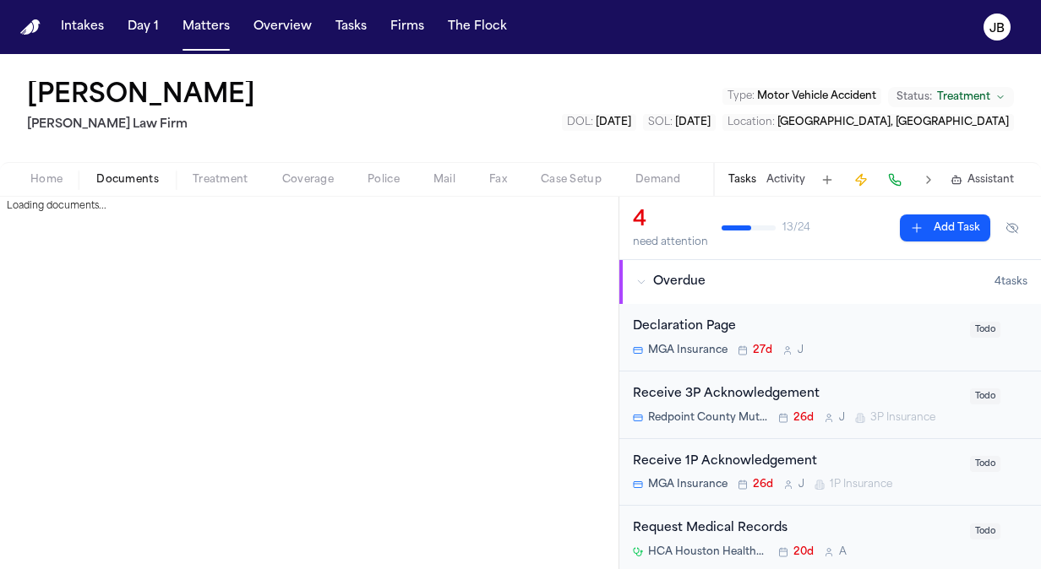
click at [127, 183] on span "Documents" at bounding box center [127, 180] width 63 height 14
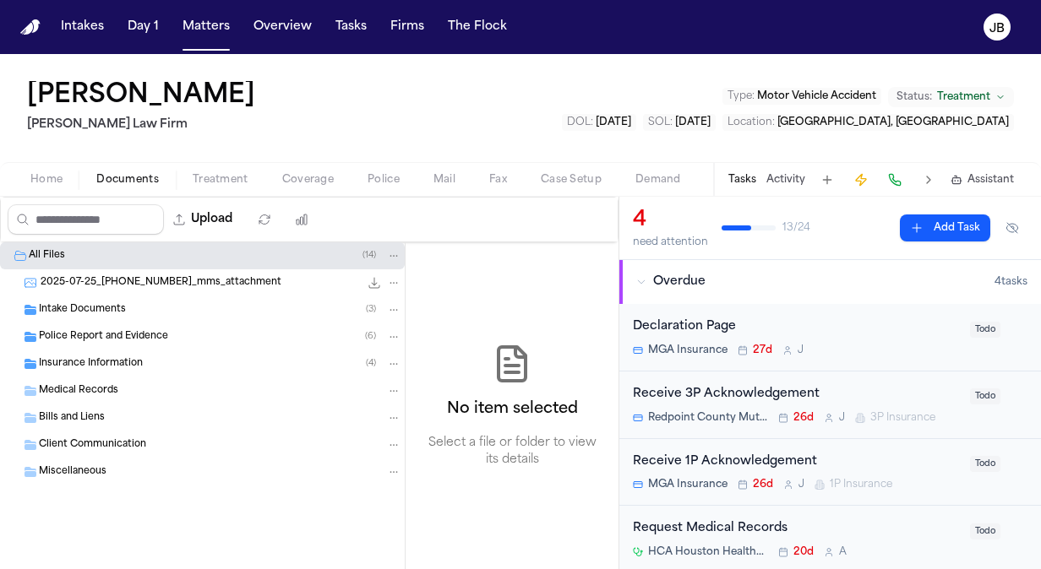
click at [97, 411] on div "Bills and Liens" at bounding box center [220, 418] width 362 height 15
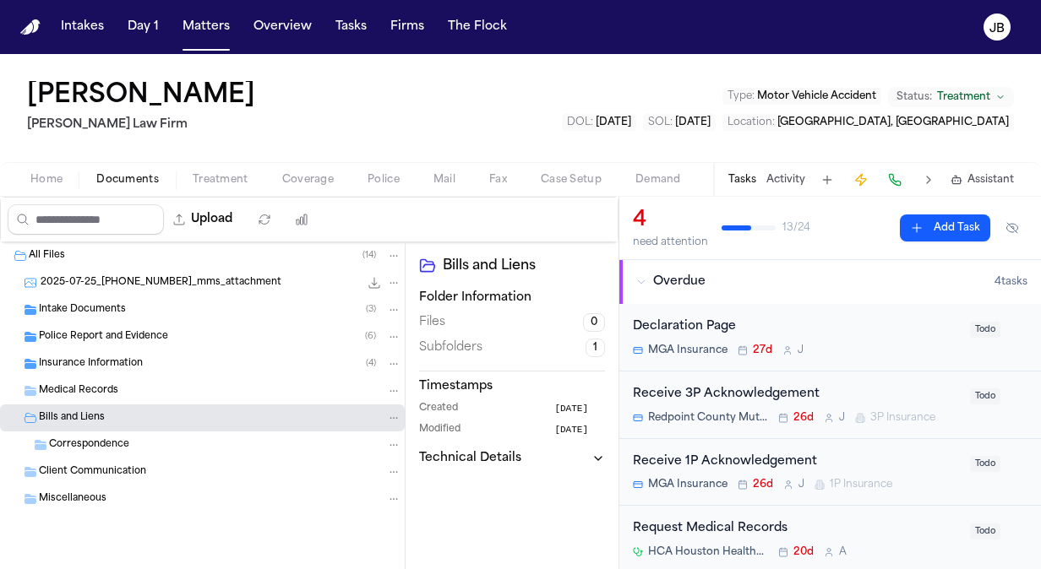
click at [106, 459] on div "Client Communication" at bounding box center [202, 472] width 405 height 27
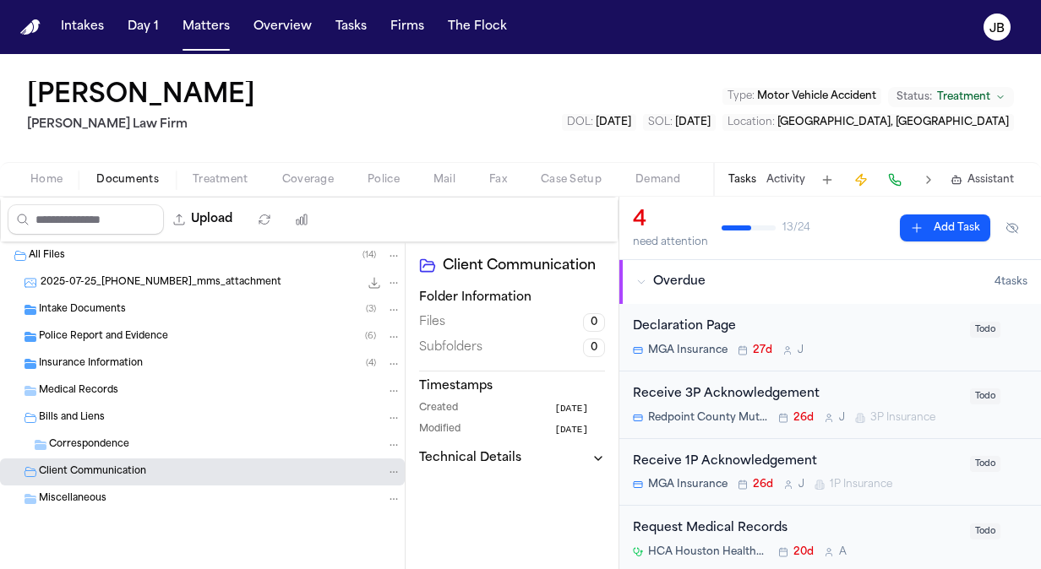
click at [106, 455] on div "Correspondence" at bounding box center [202, 445] width 405 height 27
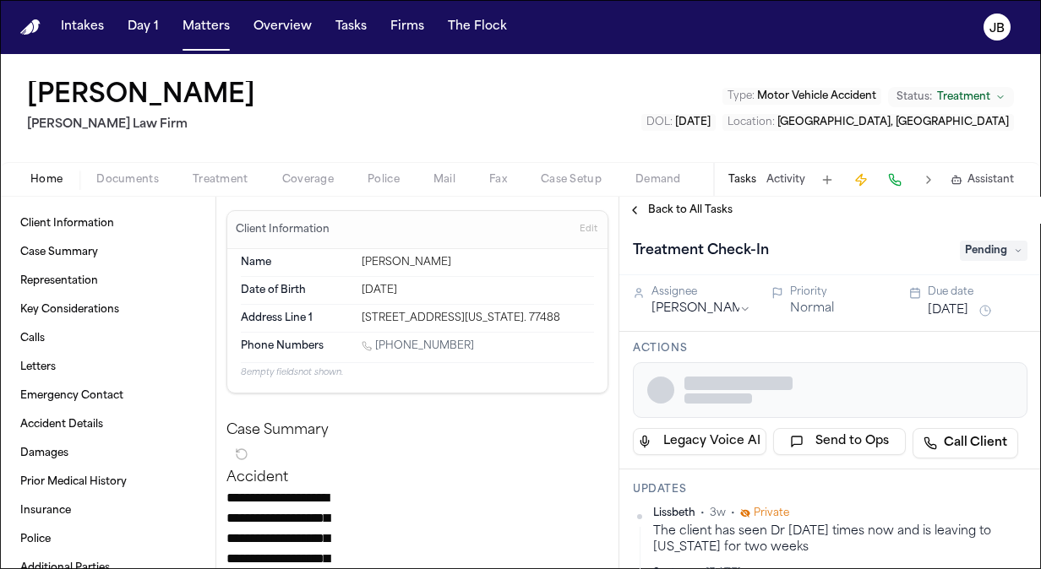
click at [289, 177] on span "Coverage" at bounding box center [308, 180] width 52 height 14
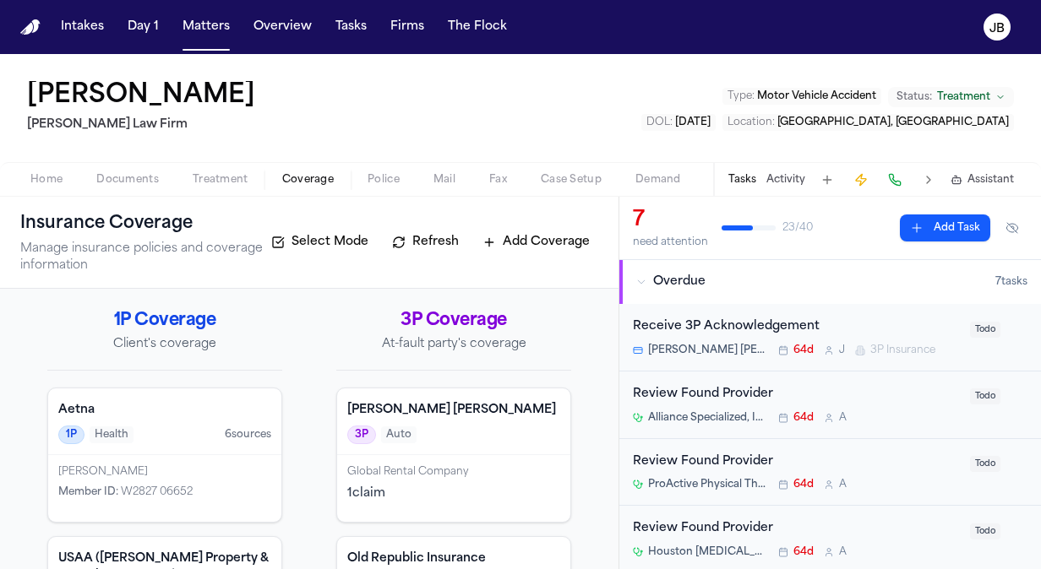
click at [226, 173] on span "Treatment" at bounding box center [221, 180] width 56 height 14
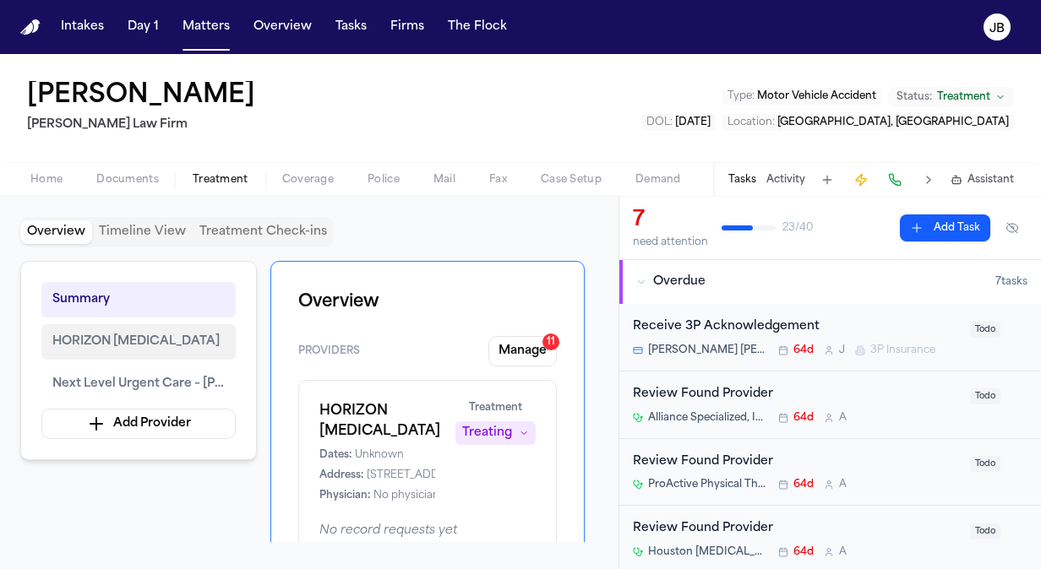
click at [164, 357] on button "HORIZON [MEDICAL_DATA]" at bounding box center [138, 341] width 194 height 35
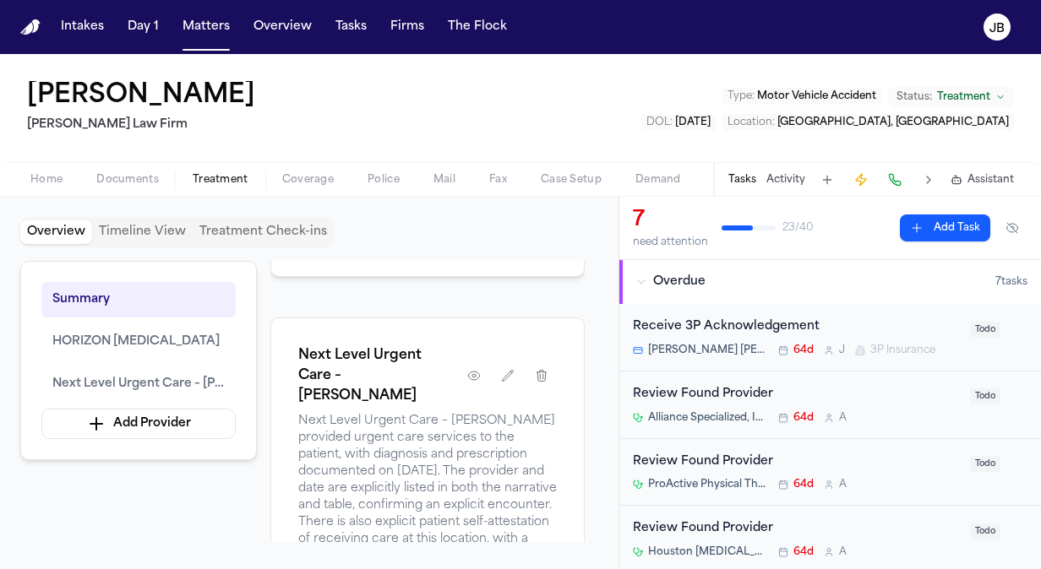
scroll to position [1244, 0]
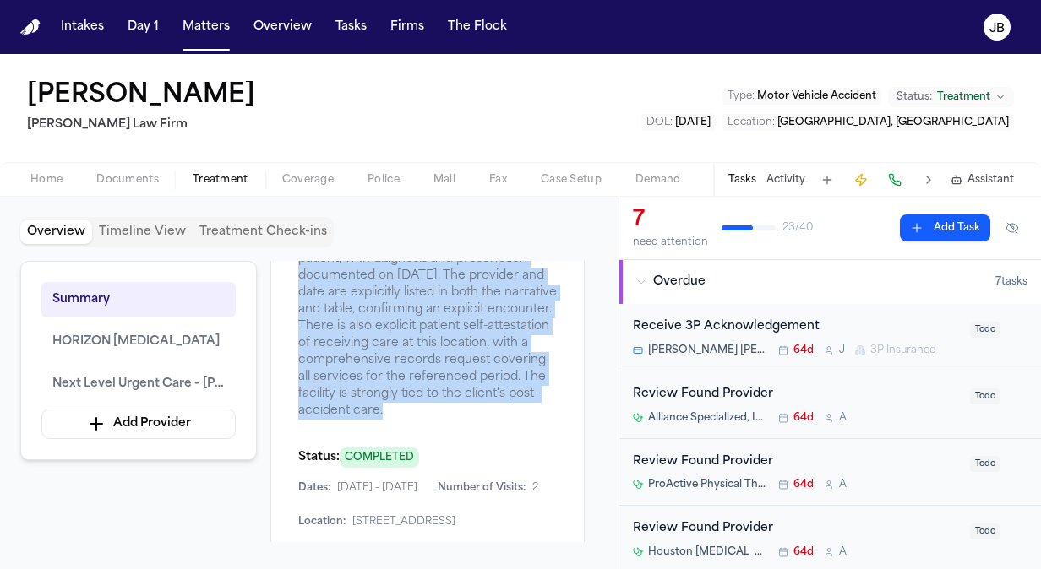
drag, startPoint x: 590, startPoint y: 357, endPoint x: 519, endPoint y: 372, distance: 72.4
click at [519, 372] on div "Summary HORIZON [MEDICAL_DATA] Next Level Urgent Care – [PERSON_NAME] Add Provi…" at bounding box center [309, 401] width 578 height 281
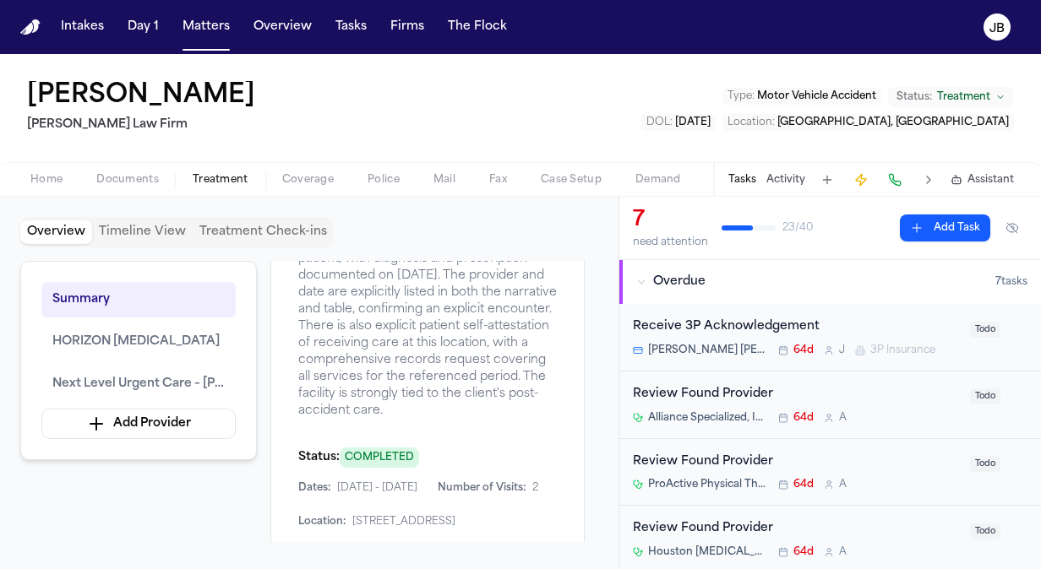
click at [183, 516] on div "Summary HORIZON [MEDICAL_DATA] Next Level Urgent Care – [PERSON_NAME] Add Provi…" at bounding box center [309, 401] width 578 height 281
click at [158, 172] on button "Documents" at bounding box center [127, 180] width 96 height 20
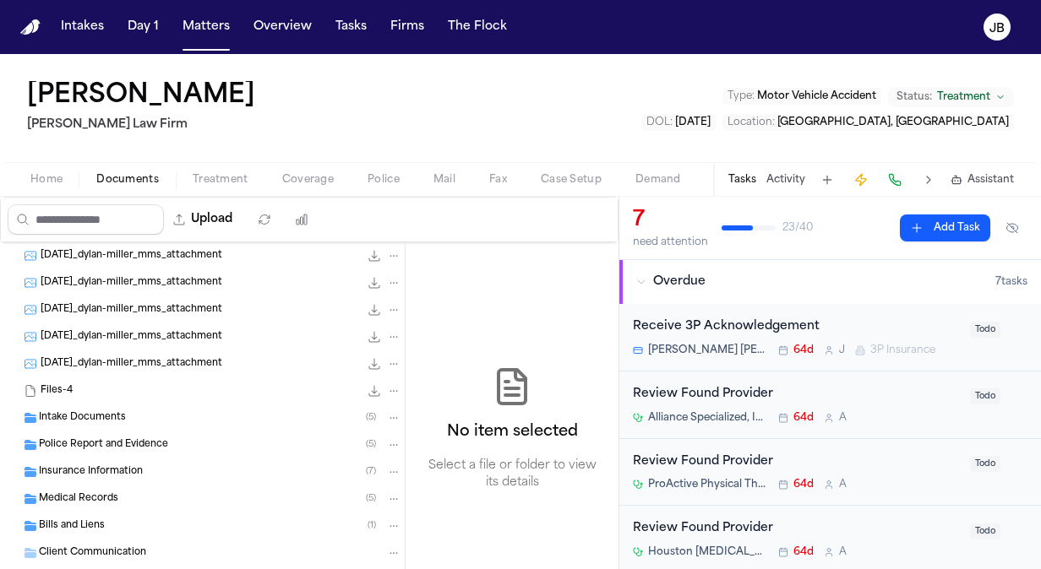
scroll to position [171, 0]
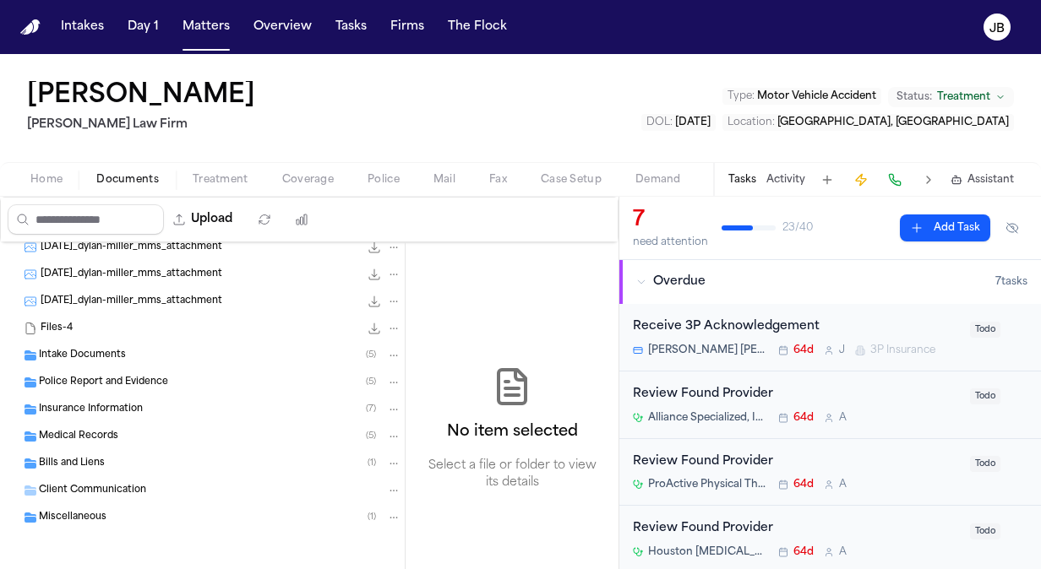
click at [63, 460] on span "Bills and Liens" at bounding box center [72, 464] width 66 height 14
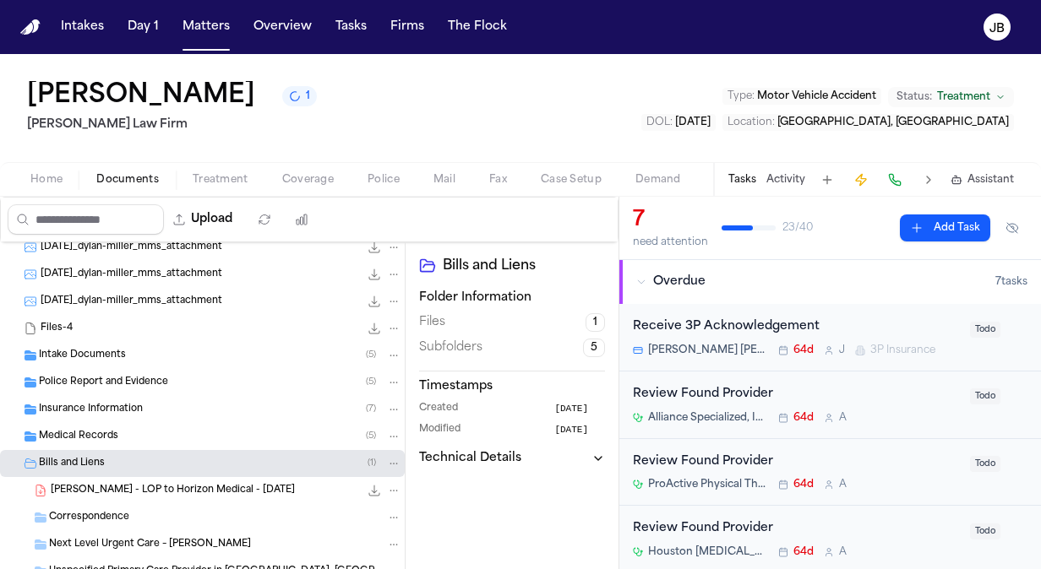
click at [779, 175] on button "Activity" at bounding box center [785, 180] width 39 height 14
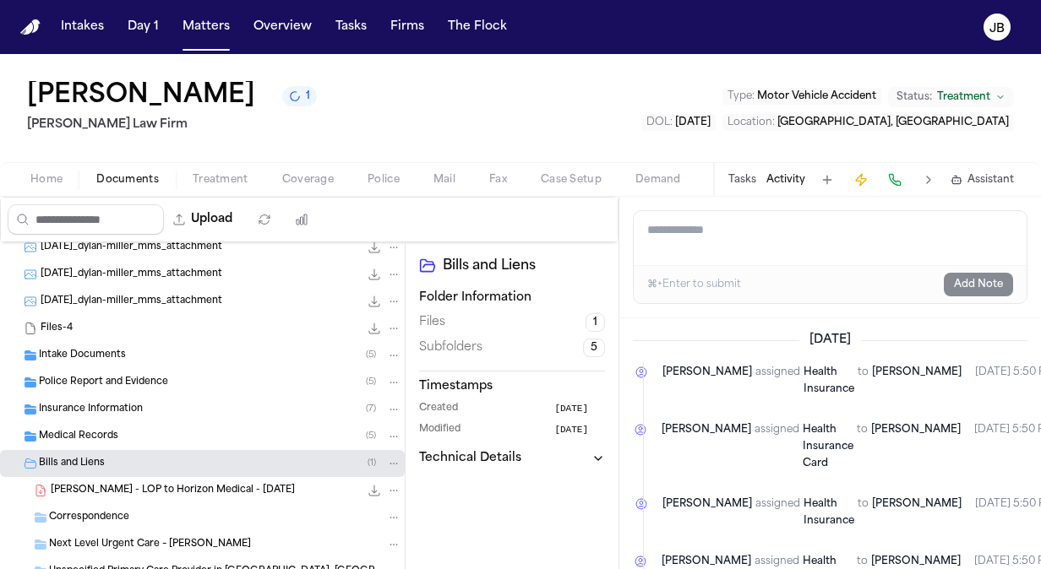
click at [706, 235] on textarea "Add a note to this matter" at bounding box center [830, 238] width 393 height 54
type textarea "*"
type textarea "**********"
click at [984, 279] on button "Add Note" at bounding box center [978, 285] width 69 height 24
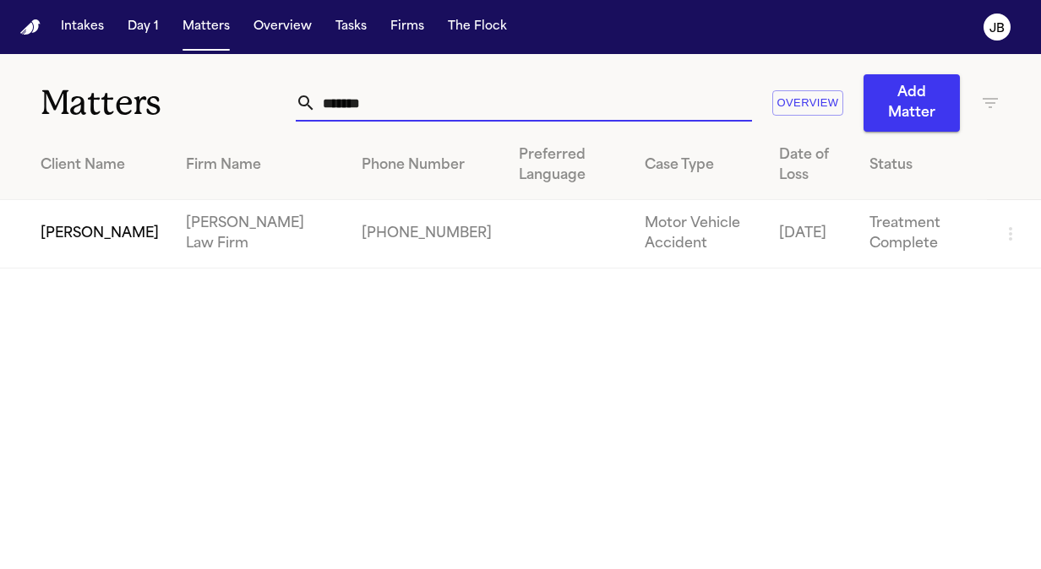
drag, startPoint x: 379, startPoint y: 109, endPoint x: 215, endPoint y: 96, distance: 164.4
click at [215, 96] on div "Matters ******* Overview Add Matter" at bounding box center [520, 93] width 1041 height 78
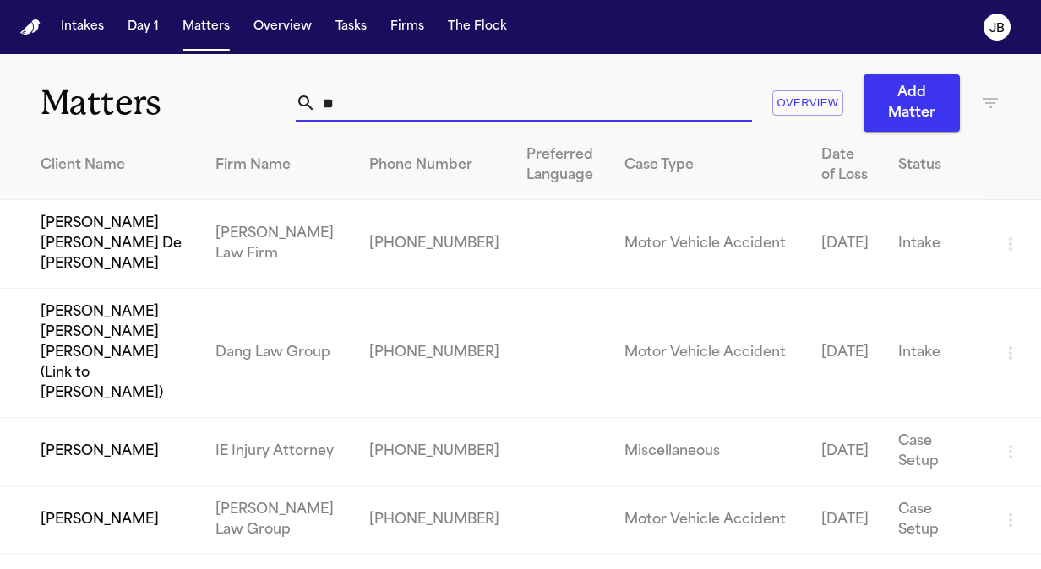
type input "*"
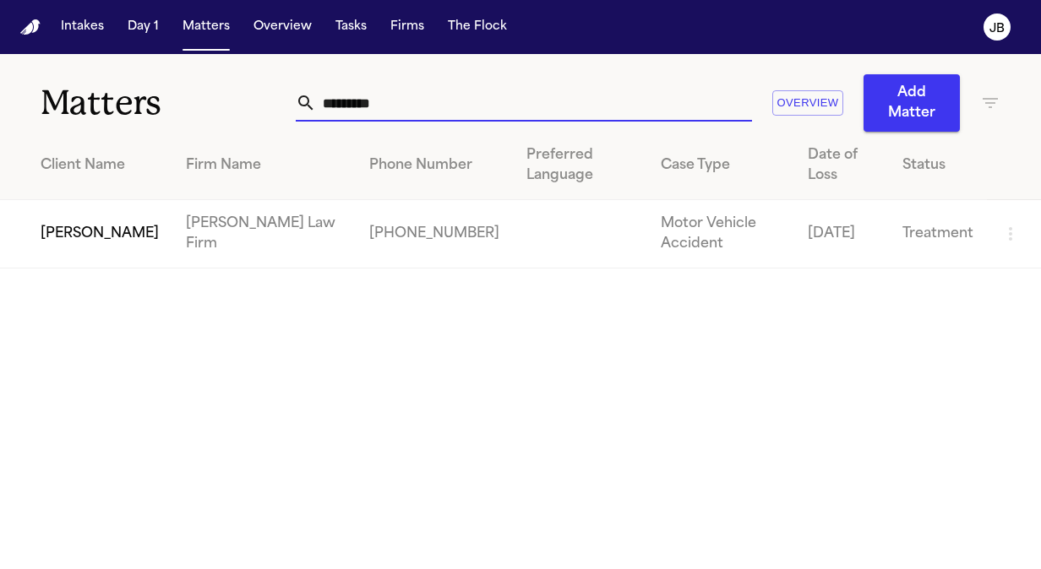
type input "*********"
click at [81, 241] on td "[PERSON_NAME]" at bounding box center [86, 234] width 172 height 68
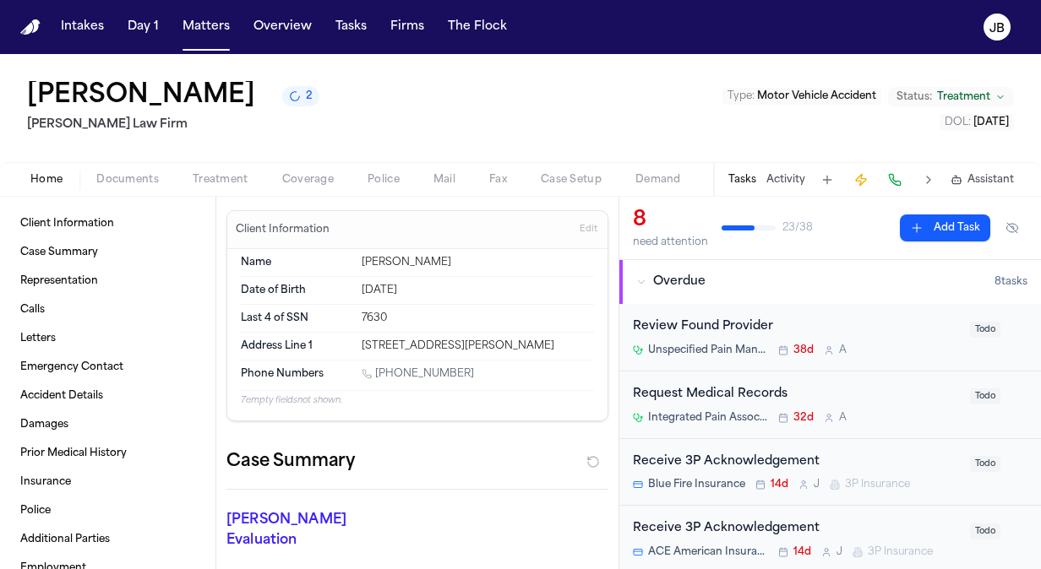
click at [782, 179] on button "Activity" at bounding box center [785, 180] width 39 height 14
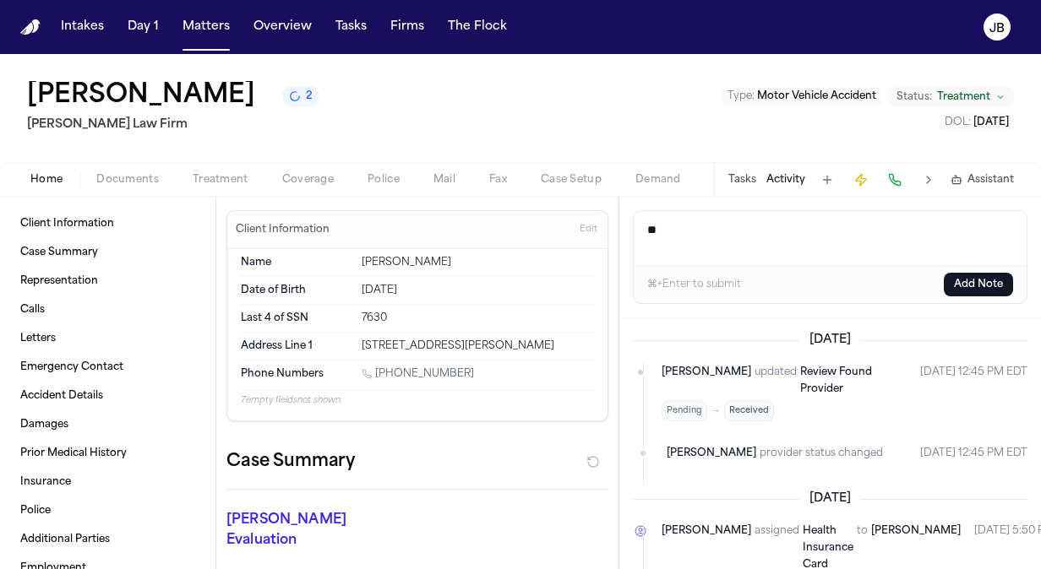
type textarea "*"
click at [208, 183] on span "Treatment" at bounding box center [221, 180] width 56 height 14
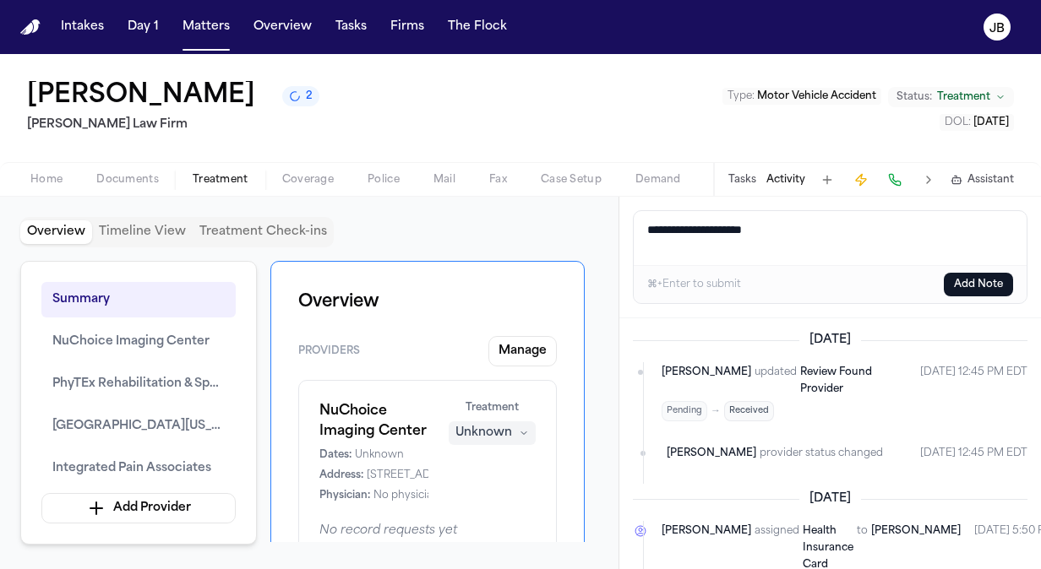
click at [826, 230] on textarea "**********" at bounding box center [831, 238] width 394 height 54
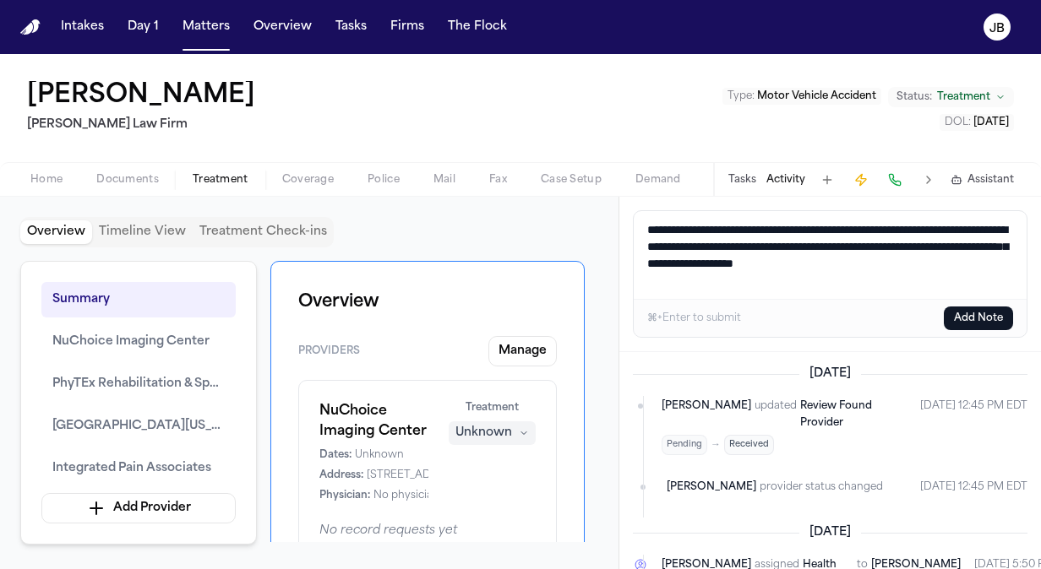
type textarea "**********"
click at [981, 311] on button "Add Note" at bounding box center [978, 319] width 69 height 24
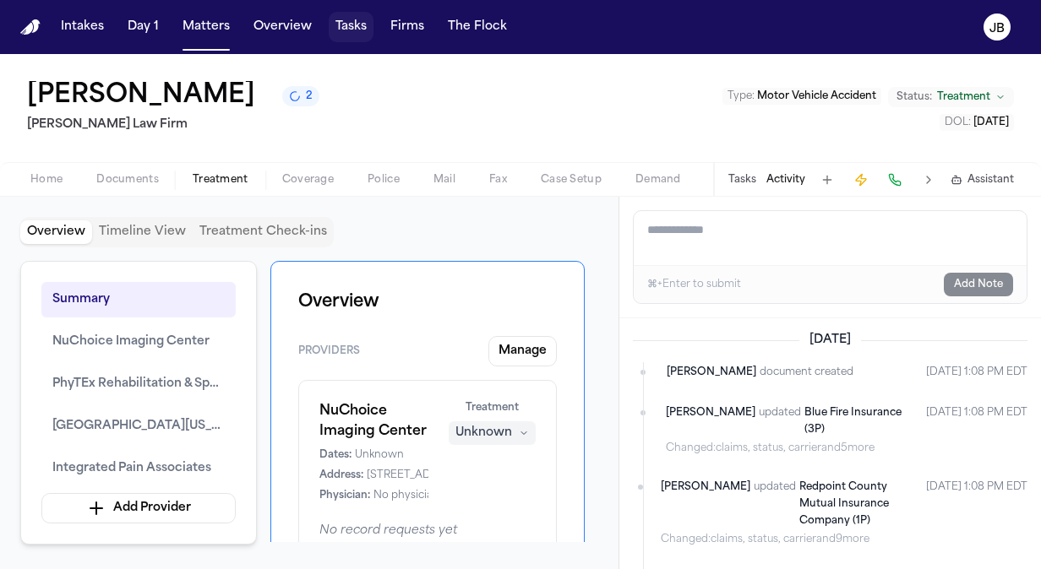
click at [329, 24] on button "Tasks" at bounding box center [351, 27] width 45 height 30
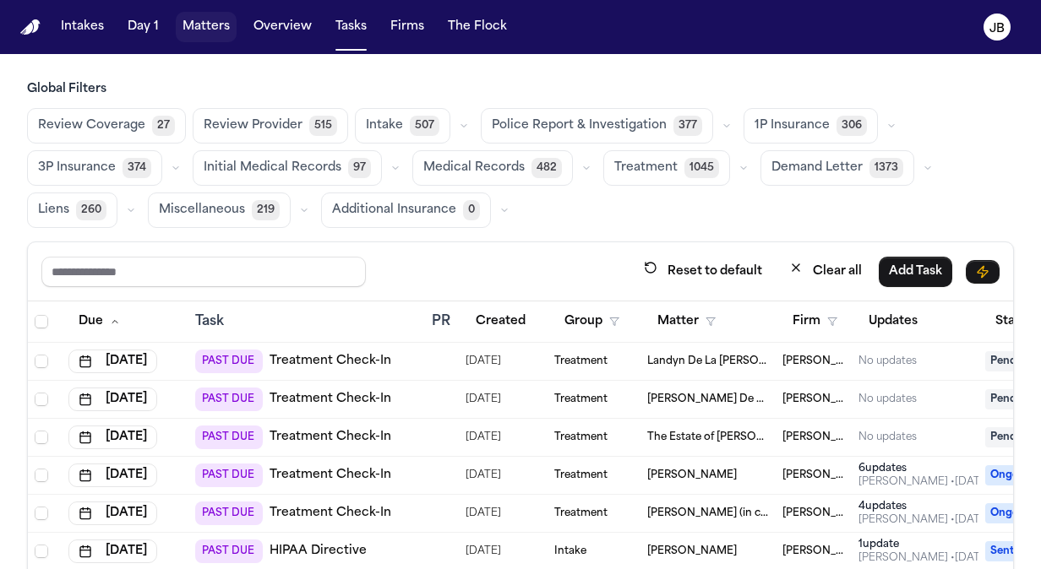
click at [208, 23] on button "Matters" at bounding box center [206, 27] width 61 height 30
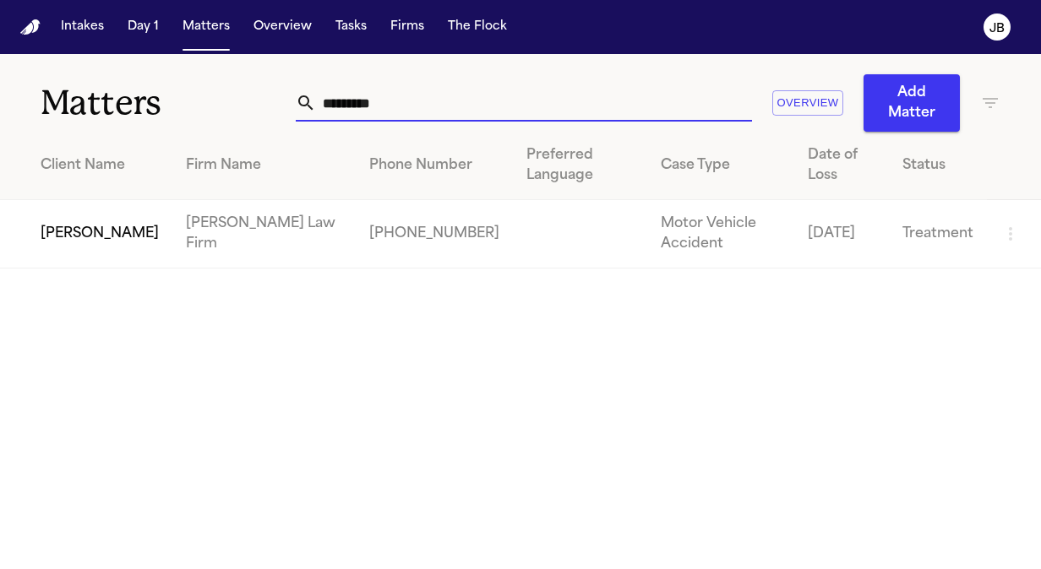
drag, startPoint x: 404, startPoint y: 105, endPoint x: 244, endPoint y: 93, distance: 160.1
click at [244, 93] on div "Matters ********* Overview Add Matter" at bounding box center [520, 93] width 1041 height 78
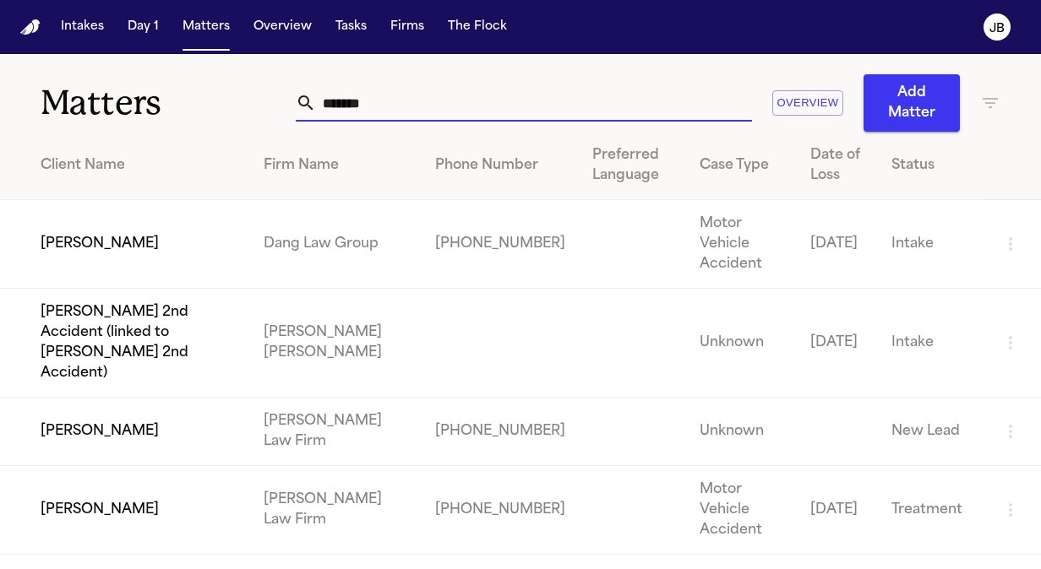
type input "*******"
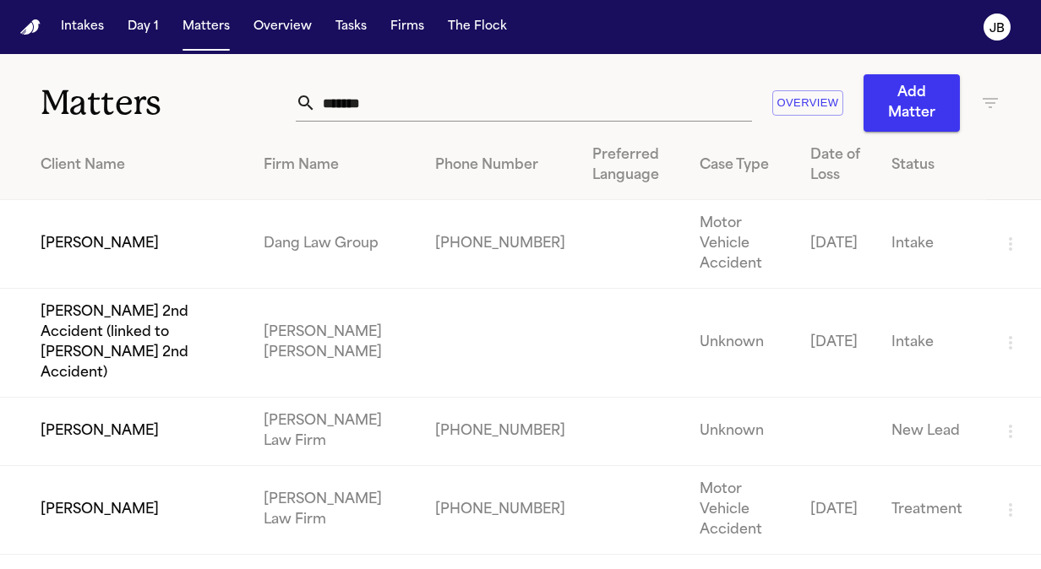
click at [220, 466] on td "Danelle Galveston" at bounding box center [125, 510] width 250 height 89
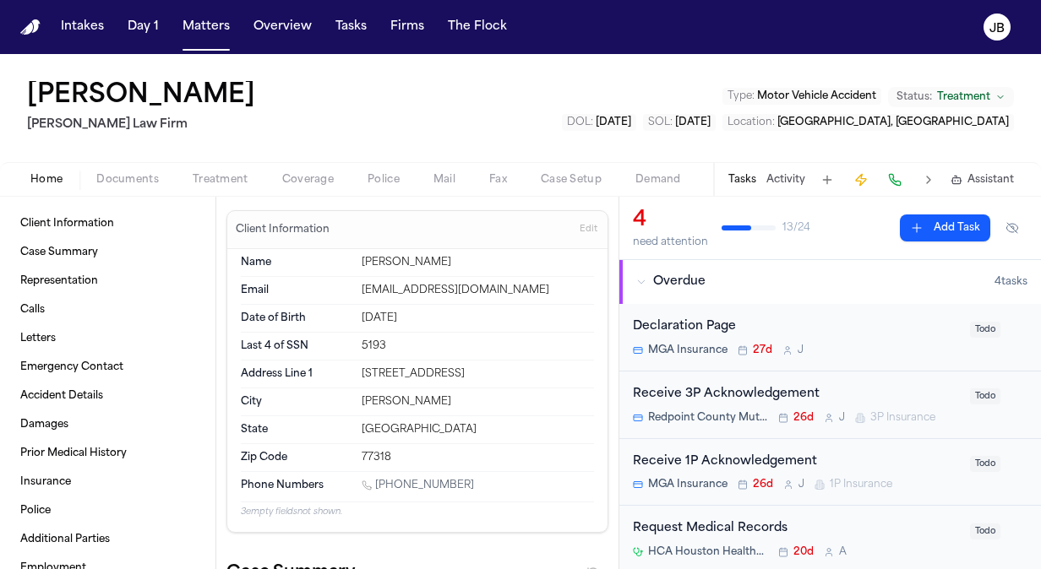
click at [791, 184] on button "Activity" at bounding box center [785, 180] width 39 height 14
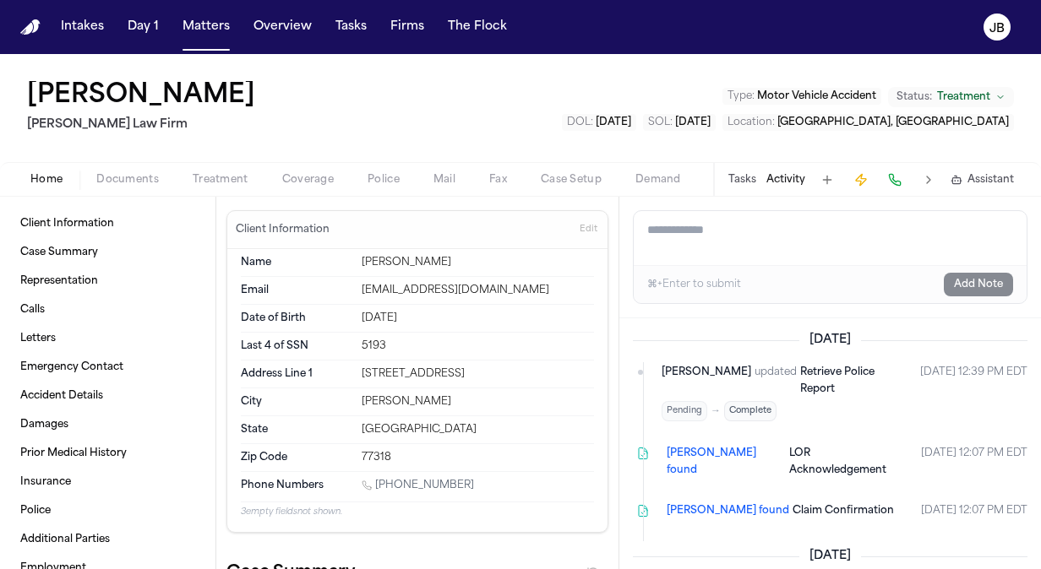
click at [716, 247] on textarea "Add a note to this matter" at bounding box center [830, 238] width 393 height 54
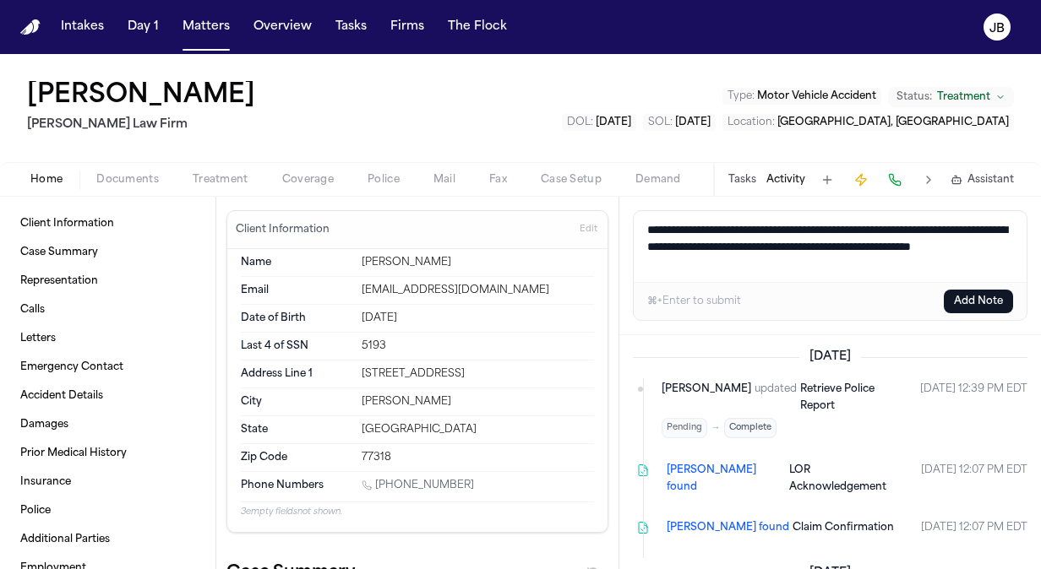
type textarea "**********"
click at [976, 291] on button "Add Note" at bounding box center [978, 302] width 69 height 24
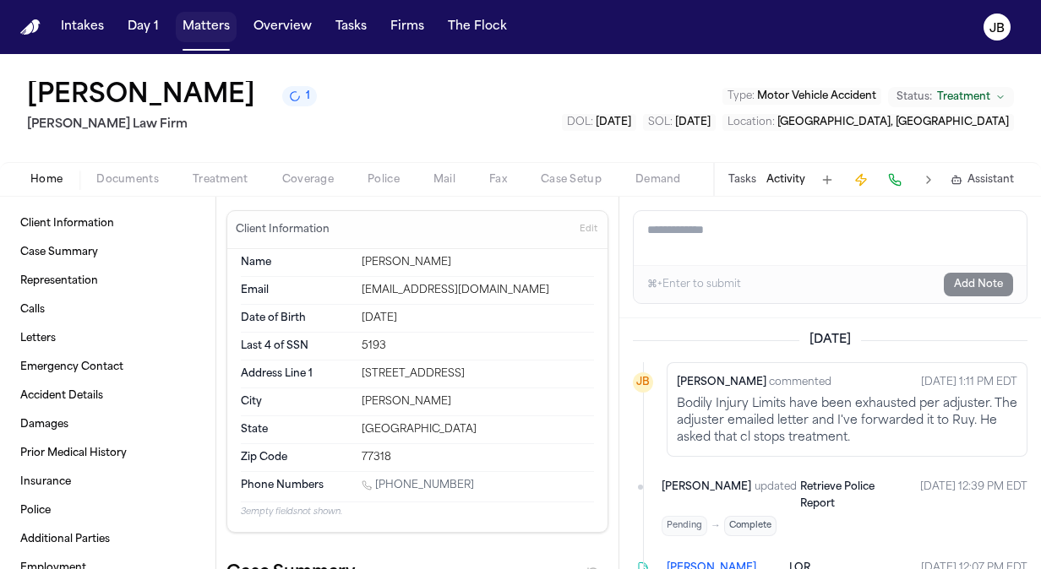
click at [207, 16] on button "Matters" at bounding box center [206, 27] width 61 height 30
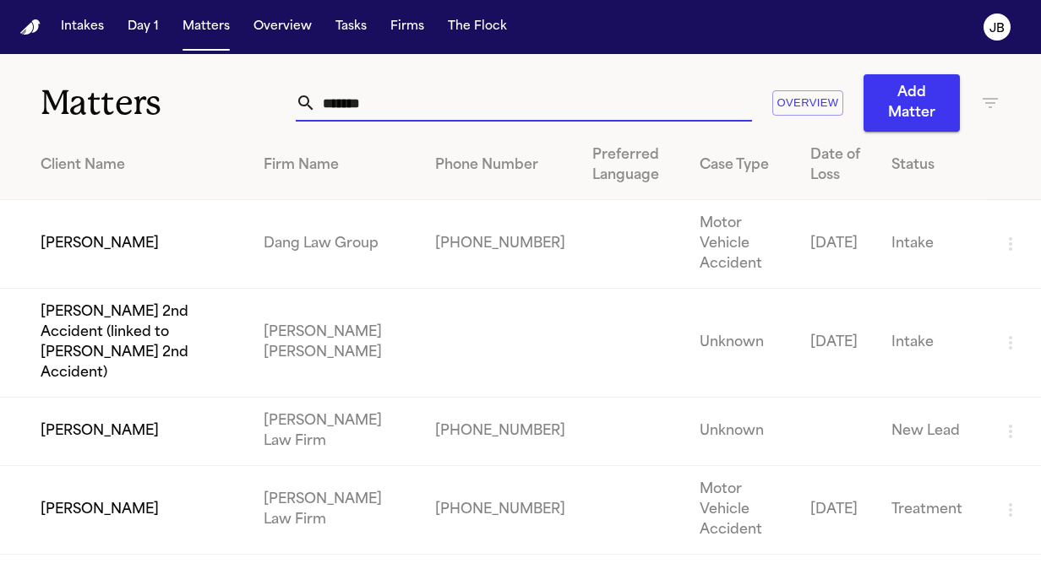
drag, startPoint x: 368, startPoint y: 97, endPoint x: 144, endPoint y: 103, distance: 224.0
click at [144, 103] on div "Matters ******* Overview Add Matter" at bounding box center [520, 93] width 1041 height 78
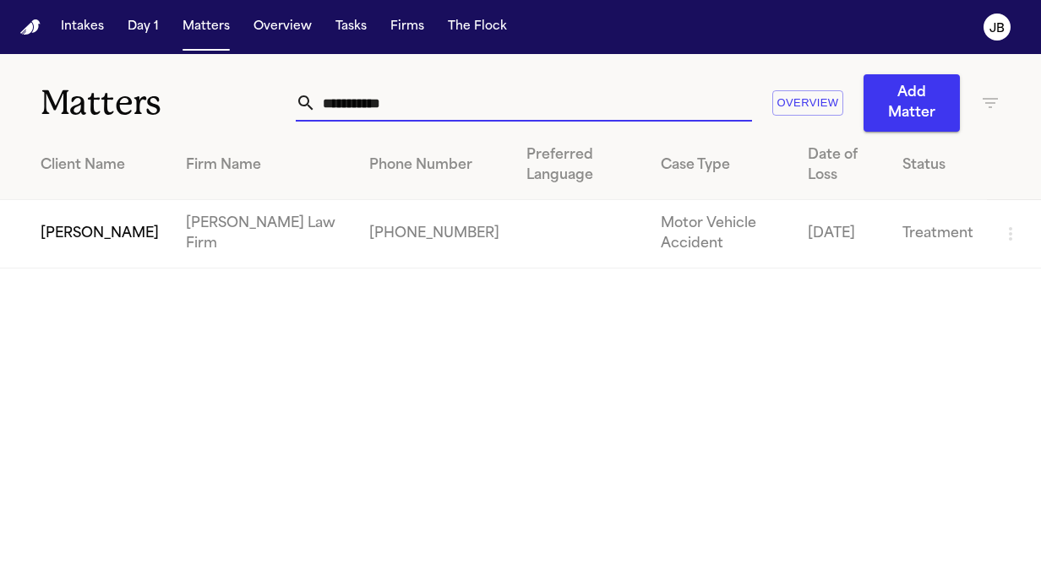
type input "**********"
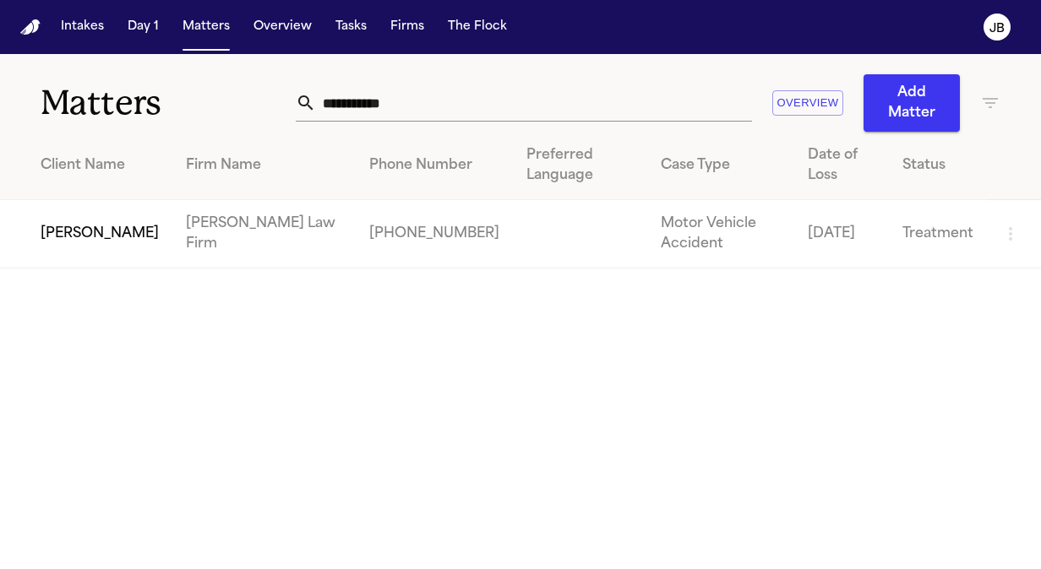
click at [75, 206] on td "[PERSON_NAME]" at bounding box center [86, 234] width 172 height 68
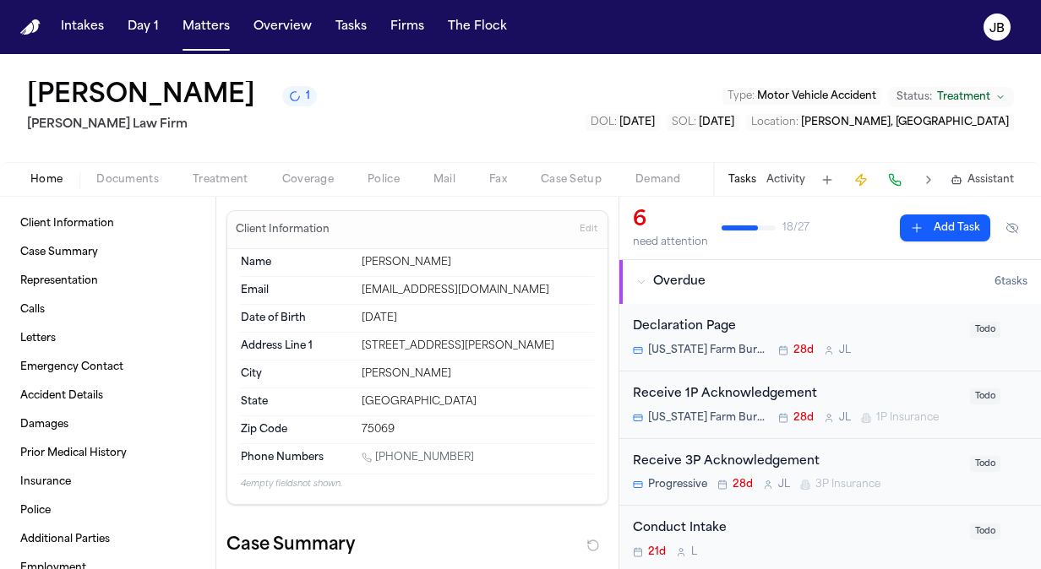
click at [780, 184] on button "Activity" at bounding box center [785, 180] width 39 height 14
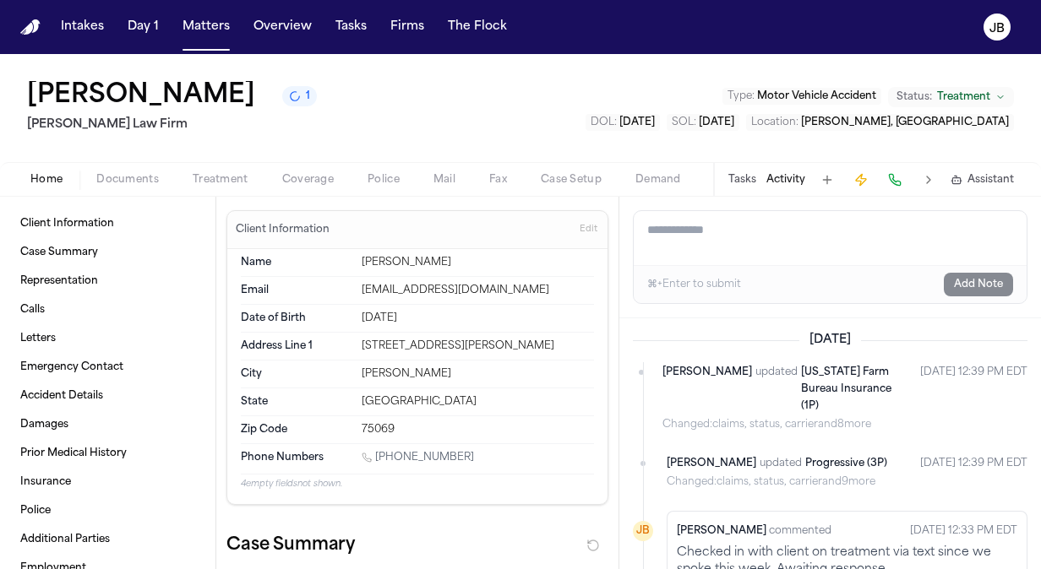
click at [706, 240] on textarea "Add a note to this matter" at bounding box center [830, 238] width 393 height 54
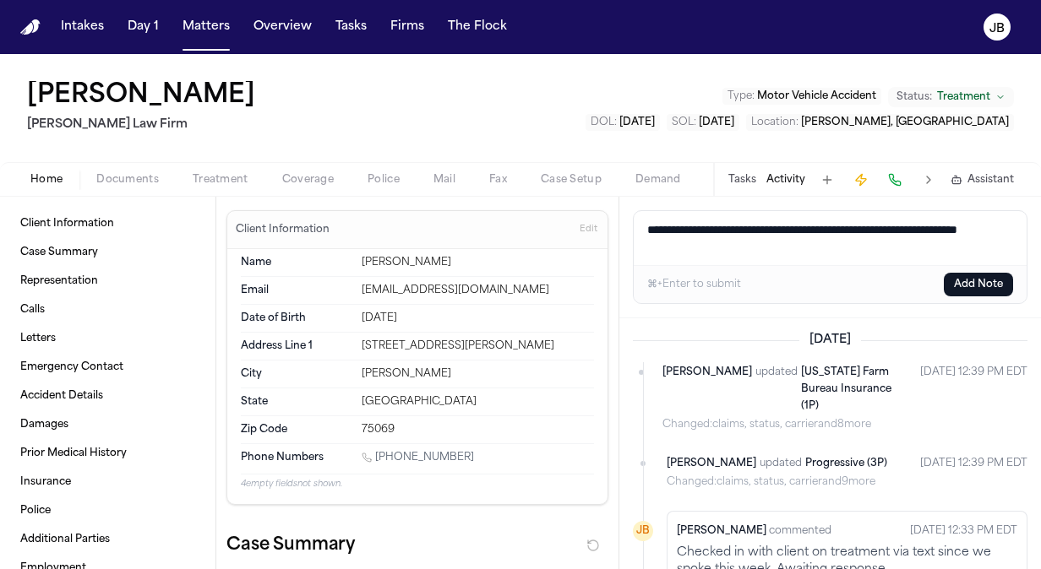
type textarea "**********"
click at [987, 281] on button "Add Note" at bounding box center [978, 285] width 69 height 24
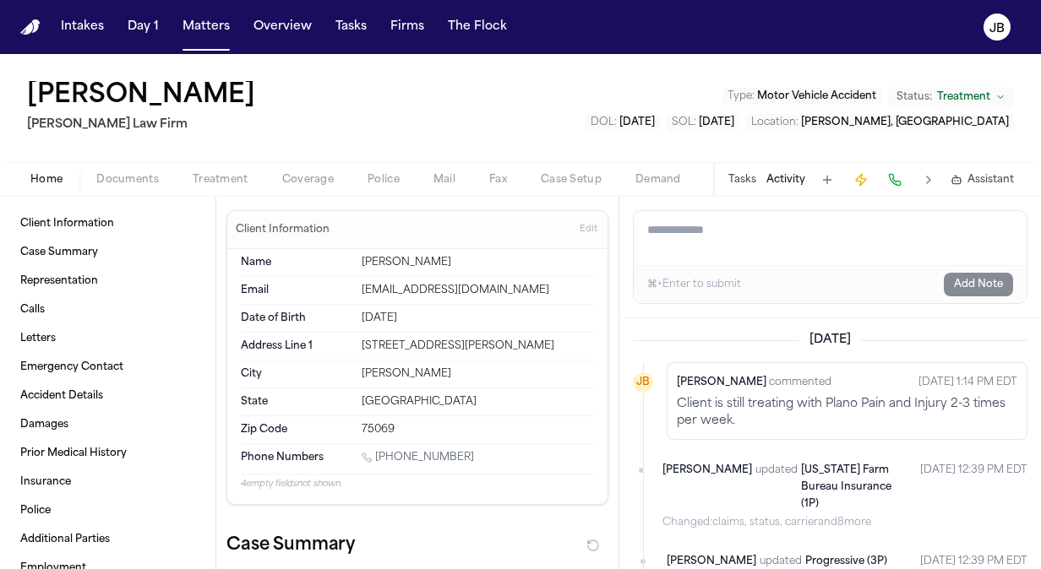
click at [720, 176] on div "Tasks Activity Assistant" at bounding box center [870, 179] width 314 height 33
click at [727, 178] on div "Tasks Activity Assistant" at bounding box center [870, 179] width 314 height 33
click at [749, 174] on button "Tasks" at bounding box center [742, 180] width 28 height 14
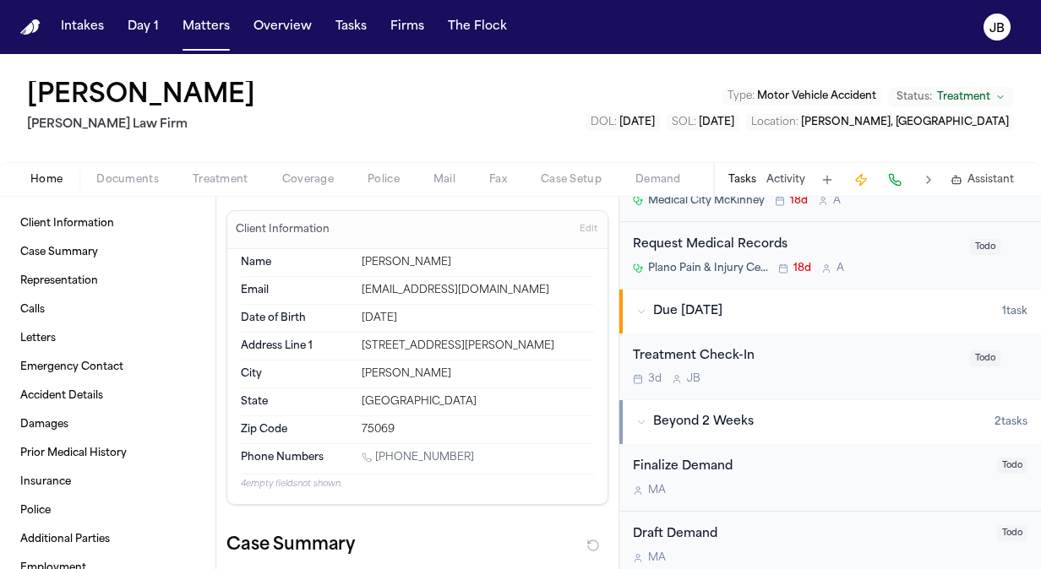
scroll to position [450, 0]
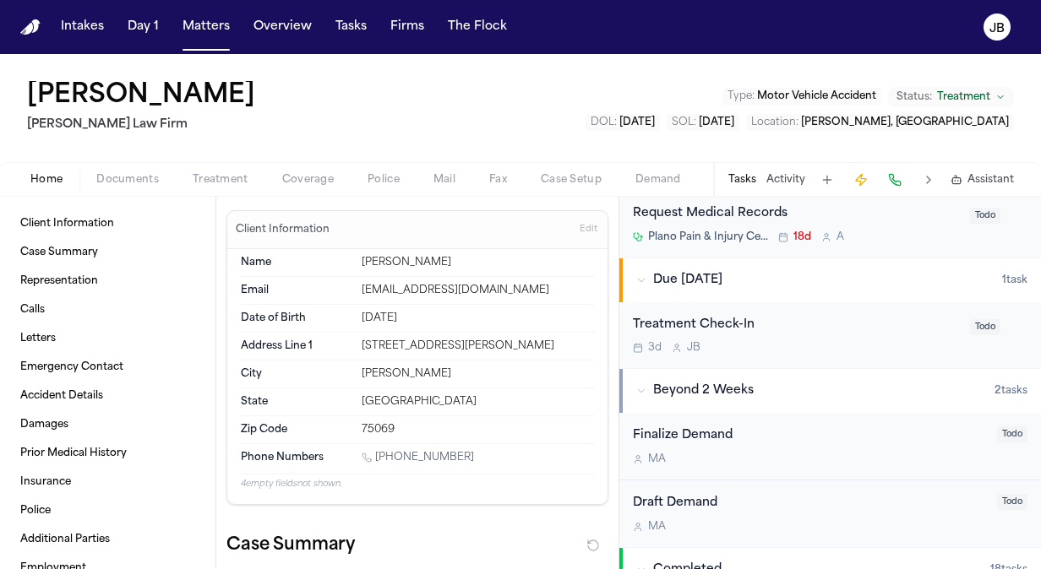
click at [847, 324] on div "Treatment Check-In" at bounding box center [796, 325] width 327 height 19
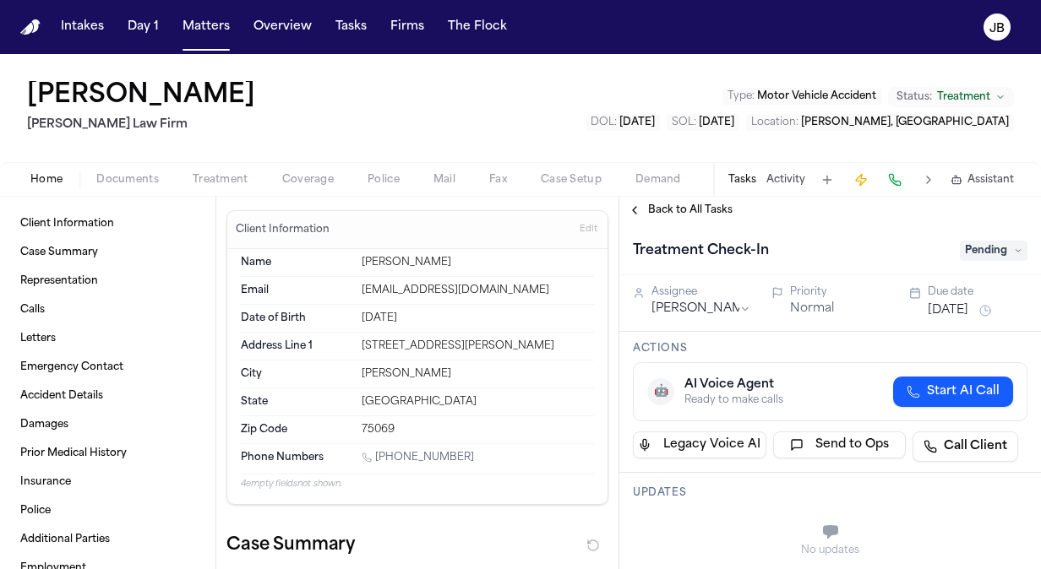
click at [1001, 255] on span "Pending" at bounding box center [994, 251] width 68 height 20
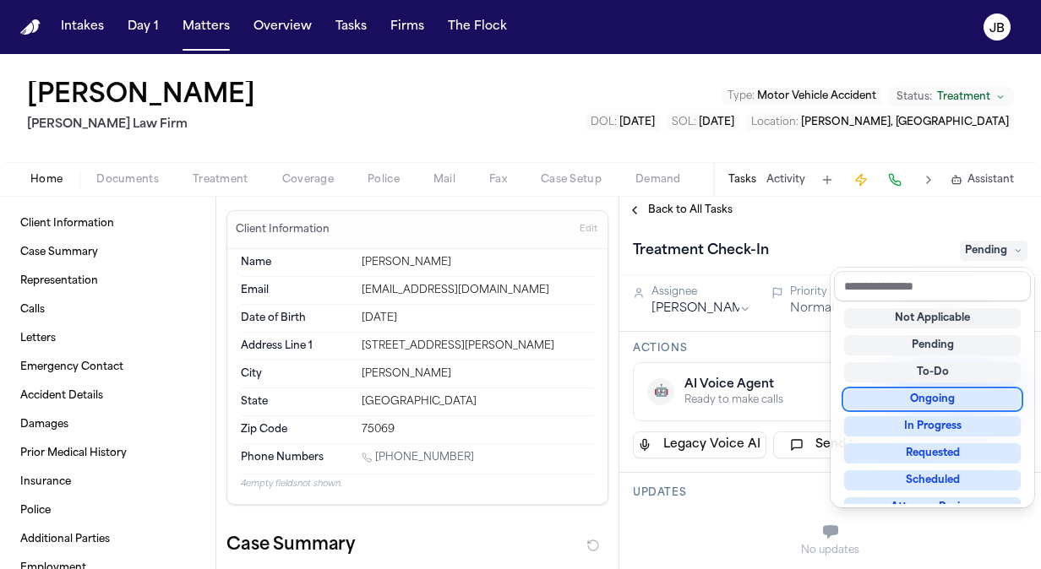
click at [965, 401] on div "Ongoing" at bounding box center [932, 400] width 177 height 20
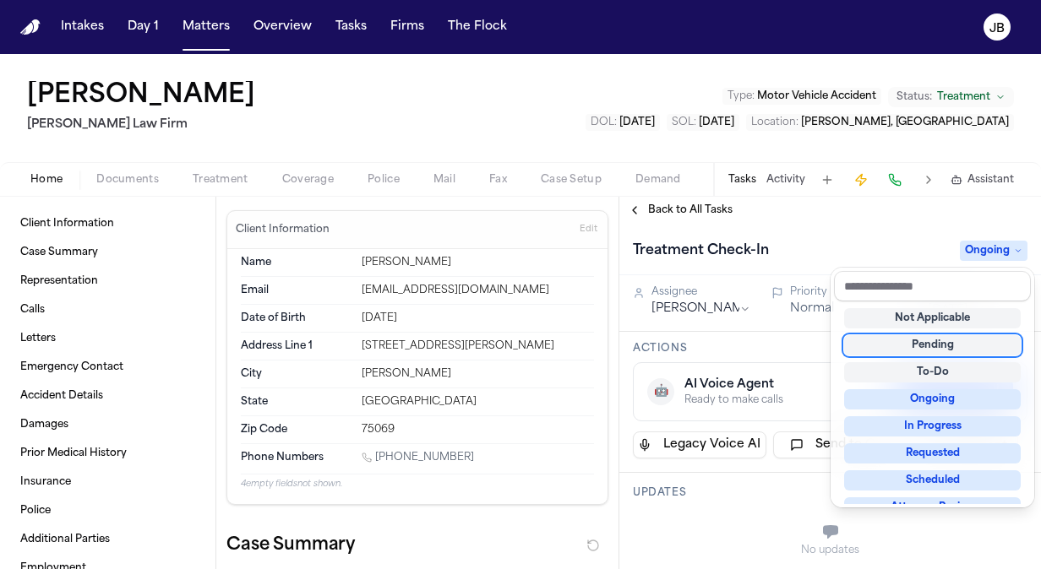
click at [875, 230] on div "Treatment Check-In Ongoing" at bounding box center [830, 250] width 422 height 52
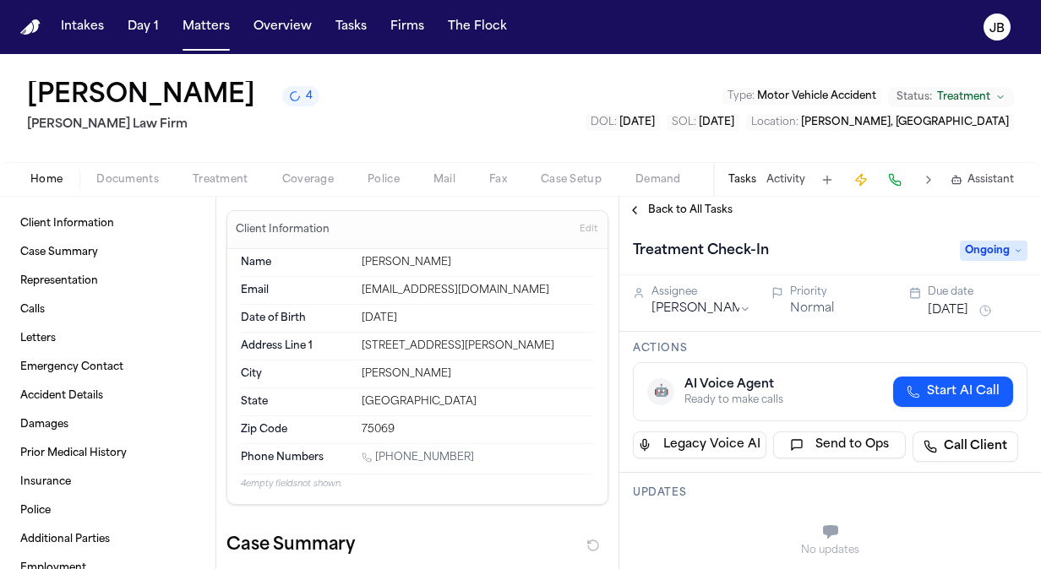
click at [968, 316] on button "Aug 25, 2025" at bounding box center [948, 310] width 41 height 17
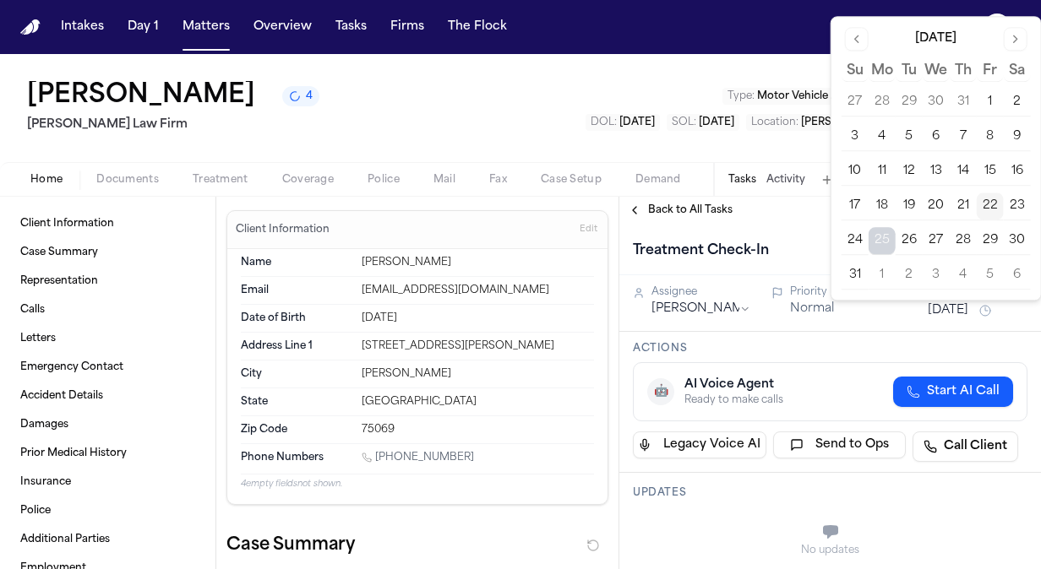
click at [933, 275] on button "3" at bounding box center [936, 275] width 27 height 27
click at [612, 110] on div "Orvia Bowerman 4 Ruy Mireles Law Firm Type : Motor Vehicle Accident Status: Tre…" at bounding box center [520, 108] width 1041 height 108
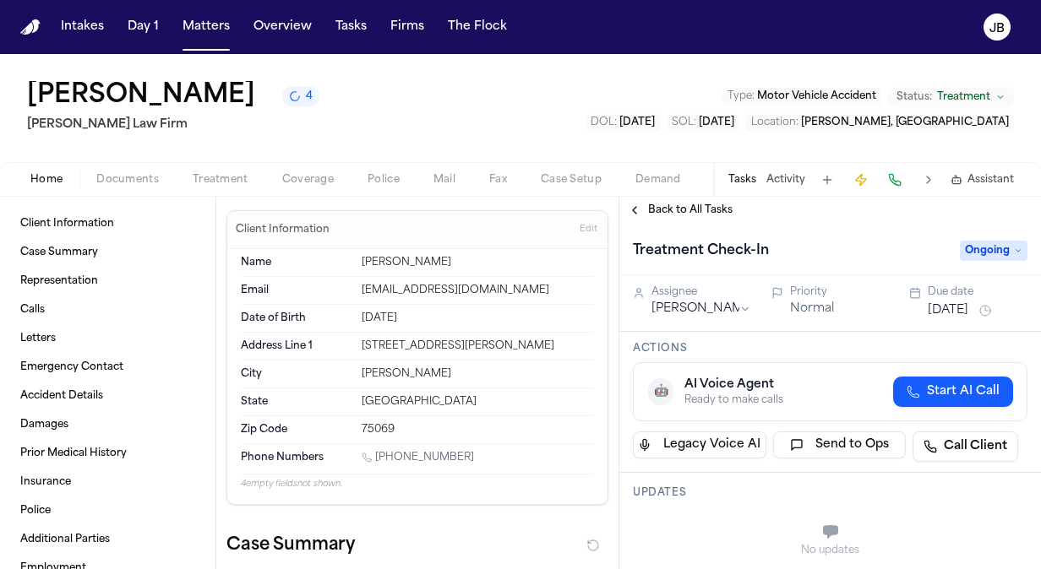
click at [831, 146] on div "Orvia Bowerman 4 Ruy Mireles Law Firm Type : Motor Vehicle Accident Status: Tre…" at bounding box center [520, 108] width 1041 height 108
click at [215, 19] on button "Matters" at bounding box center [206, 27] width 61 height 30
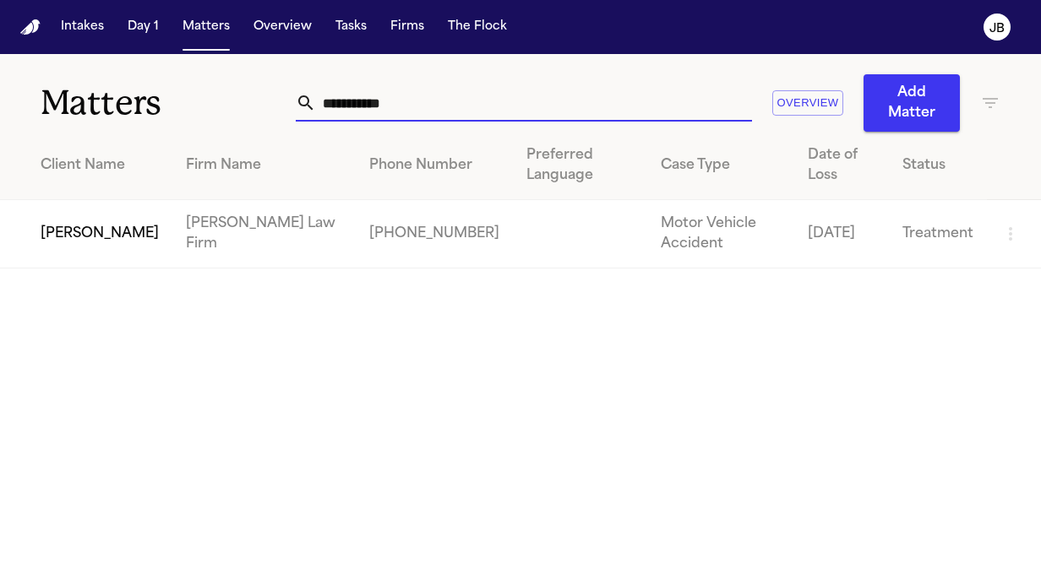
drag, startPoint x: 411, startPoint y: 103, endPoint x: 210, endPoint y: 129, distance: 202.0
click at [210, 129] on div "**********" at bounding box center [520, 93] width 1041 height 78
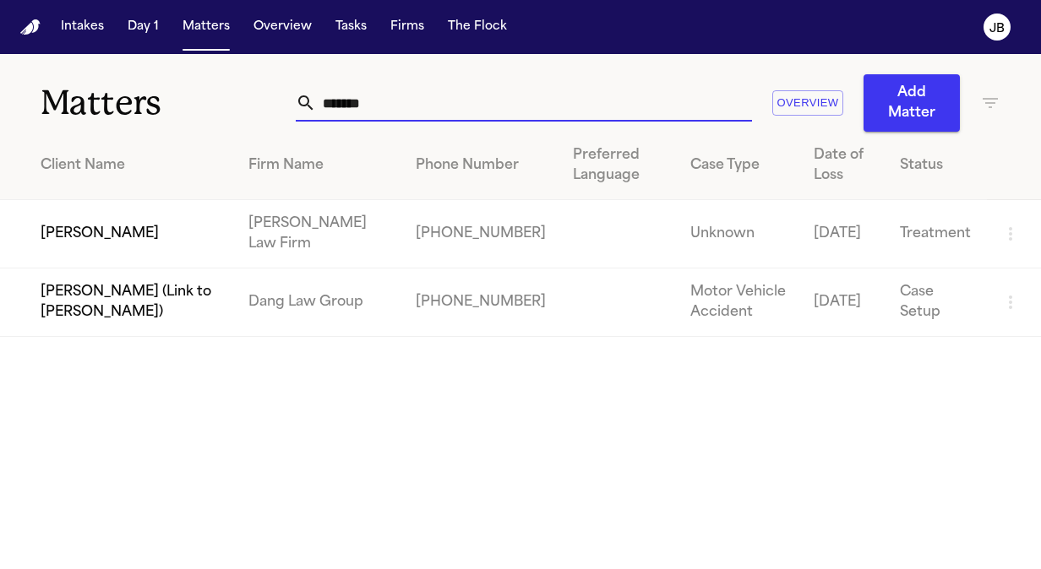
type input "*******"
click at [134, 242] on td "[PERSON_NAME]" at bounding box center [117, 234] width 235 height 68
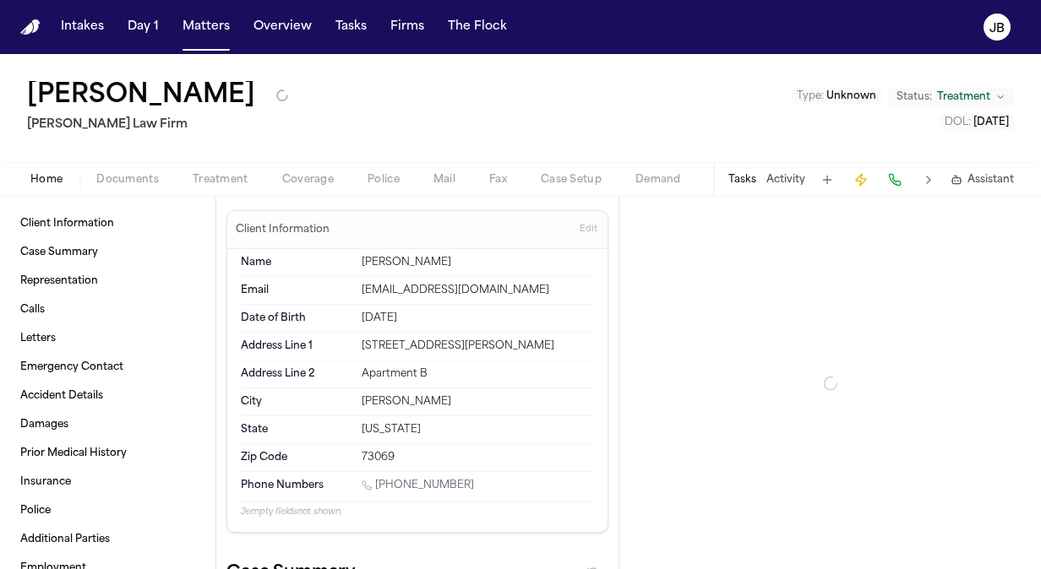
click at [124, 177] on span "Documents" at bounding box center [127, 180] width 63 height 14
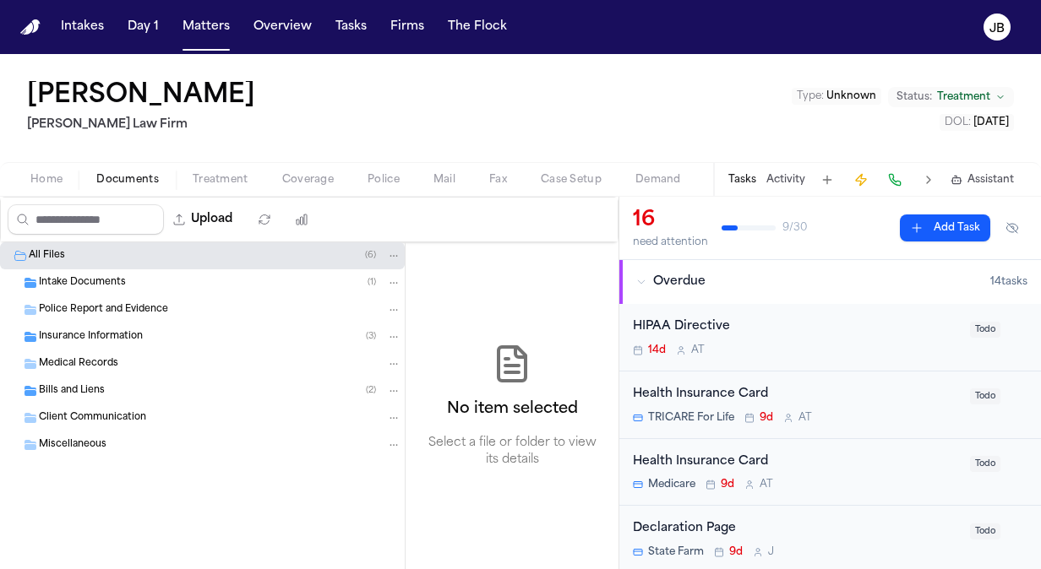
click at [98, 336] on span "Insurance Information" at bounding box center [91, 337] width 104 height 14
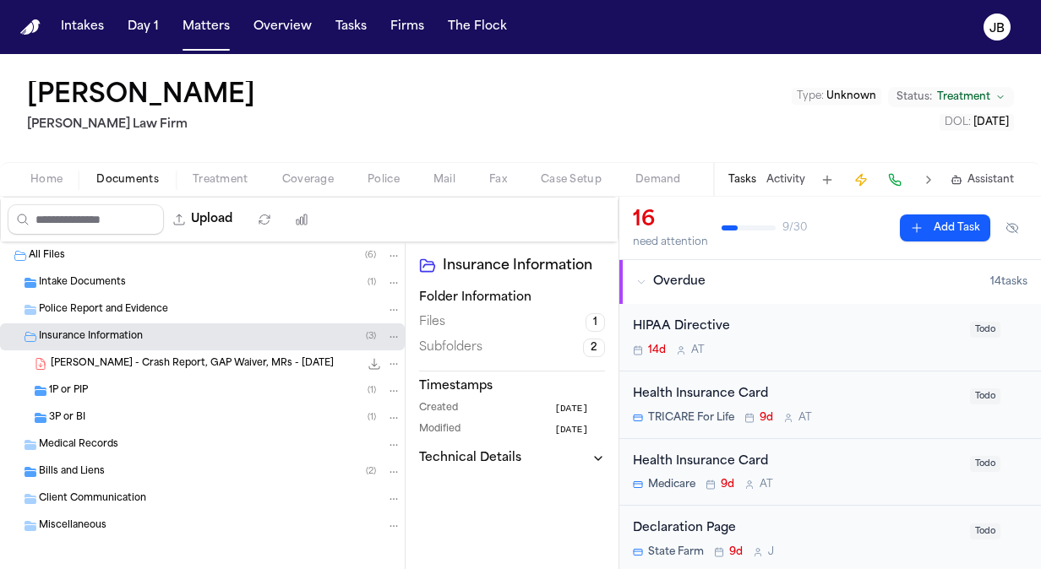
click at [86, 380] on div "1P or PIP ( 1 )" at bounding box center [202, 391] width 405 height 27
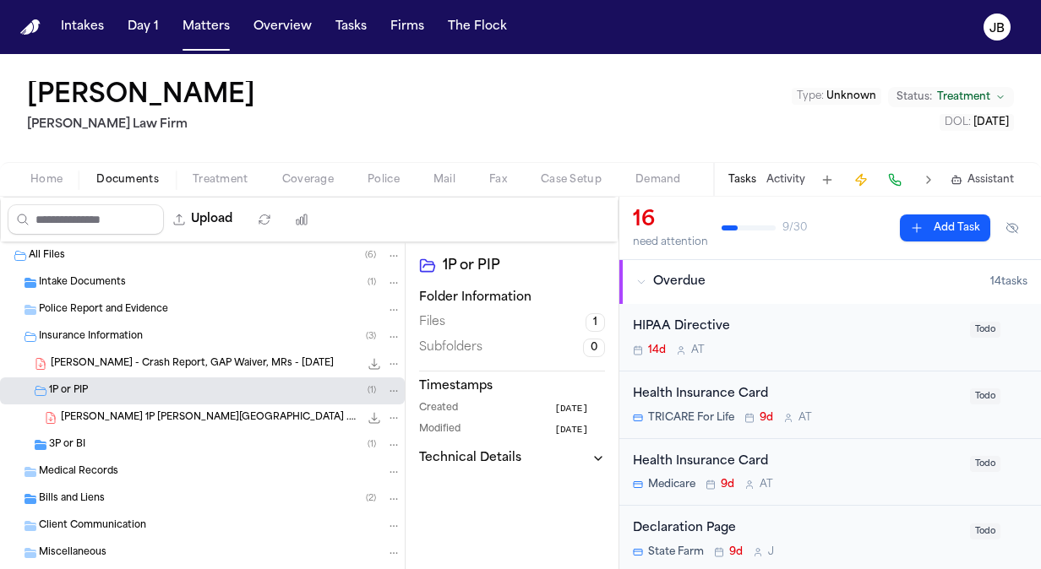
click at [84, 439] on div "3P or BI ( 1 )" at bounding box center [225, 445] width 352 height 15
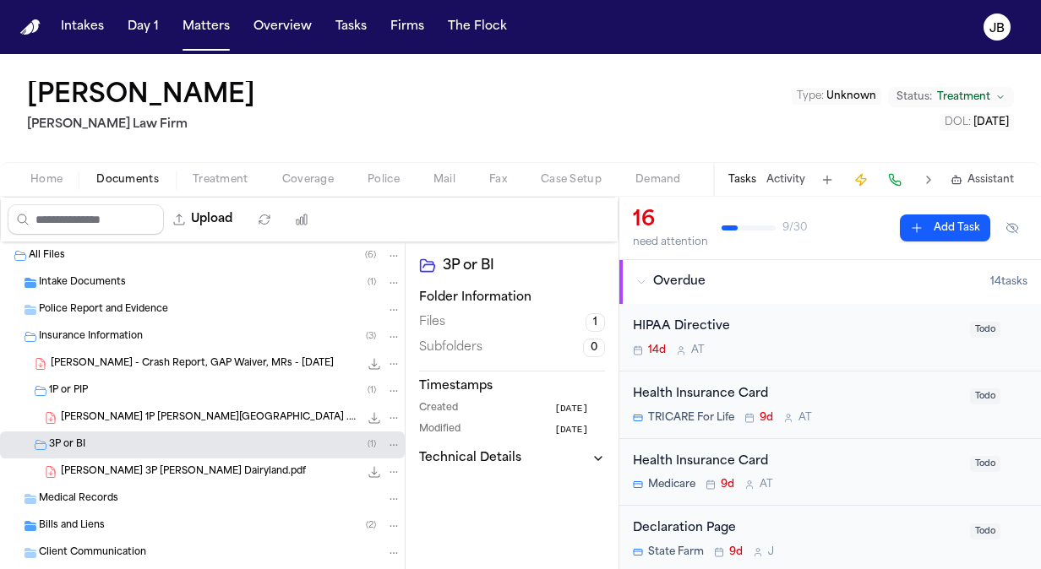
click at [259, 466] on div "L. Johnson 3P LOR Dairyland.pdf 217.1 KB • PDF" at bounding box center [231, 472] width 341 height 17
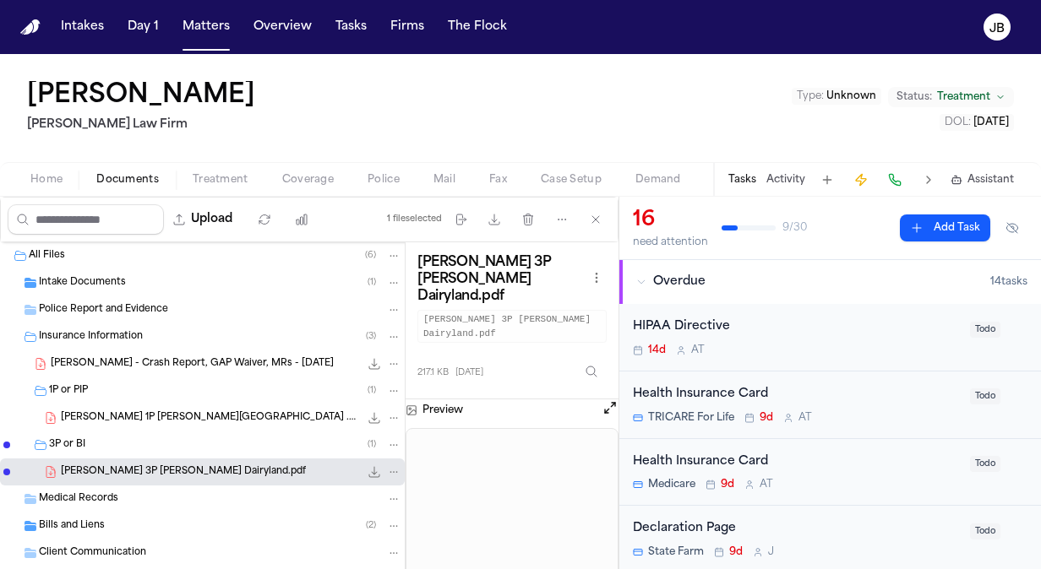
click at [793, 85] on div "Loretta Johnson Hecht Law Firm Type : Unknown Status: Treatment DOL : 2025-07-02" at bounding box center [520, 108] width 1041 height 108
click at [608, 400] on button "Open preview" at bounding box center [610, 408] width 17 height 17
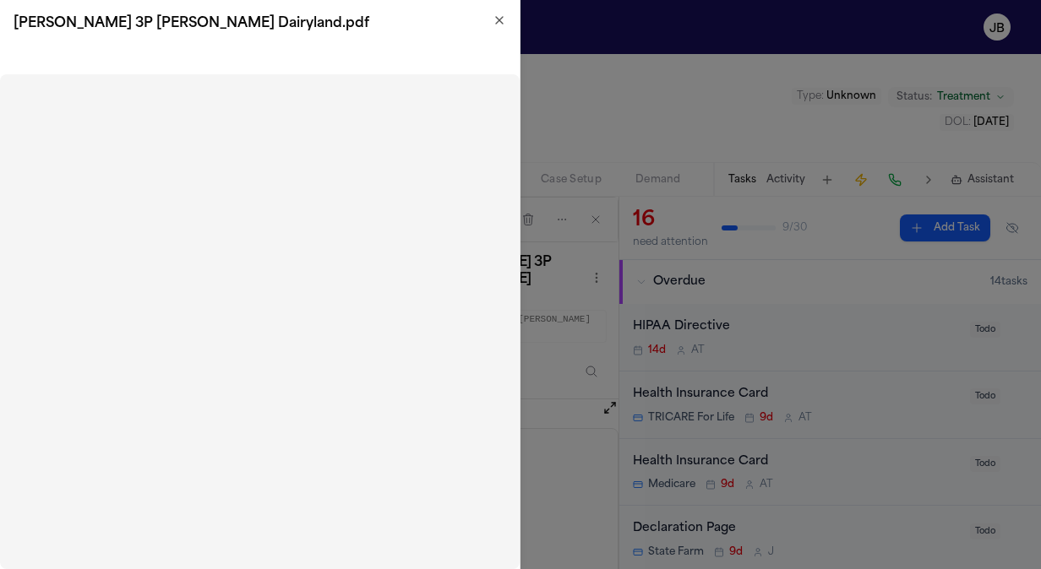
click at [503, 32] on h2 "L. Johnson 3P LOR Dairyland.pdf" at bounding box center [260, 24] width 493 height 20
click at [496, 28] on h2 "L. Johnson 3P LOR Dairyland.pdf" at bounding box center [260, 24] width 493 height 20
click at [502, 18] on icon "button" at bounding box center [499, 20] width 7 height 7
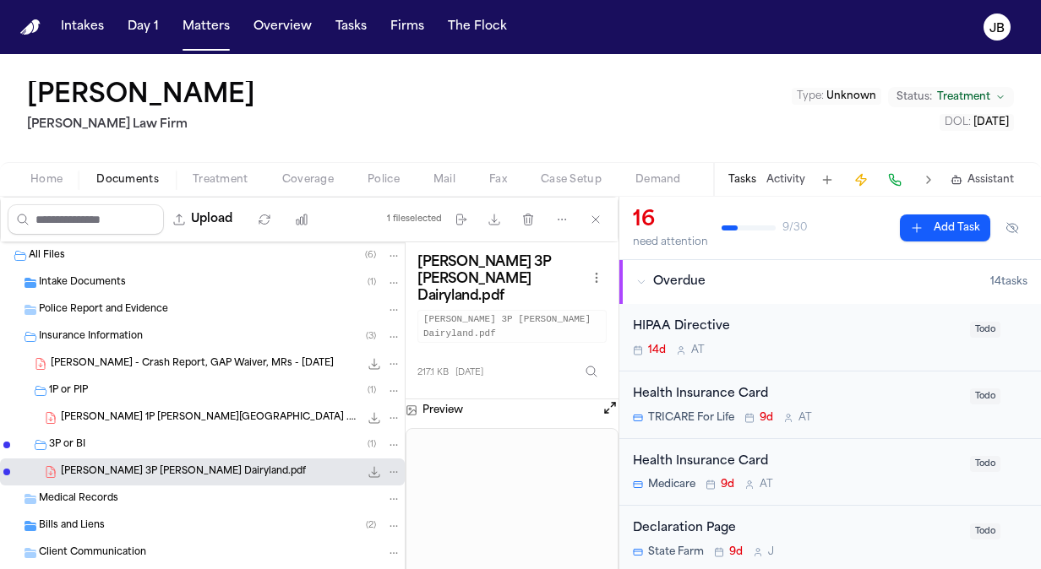
click at [196, 410] on div "L. Johnson 1P LOR State Farm .pdf 217.4 KB • PDF" at bounding box center [231, 418] width 341 height 17
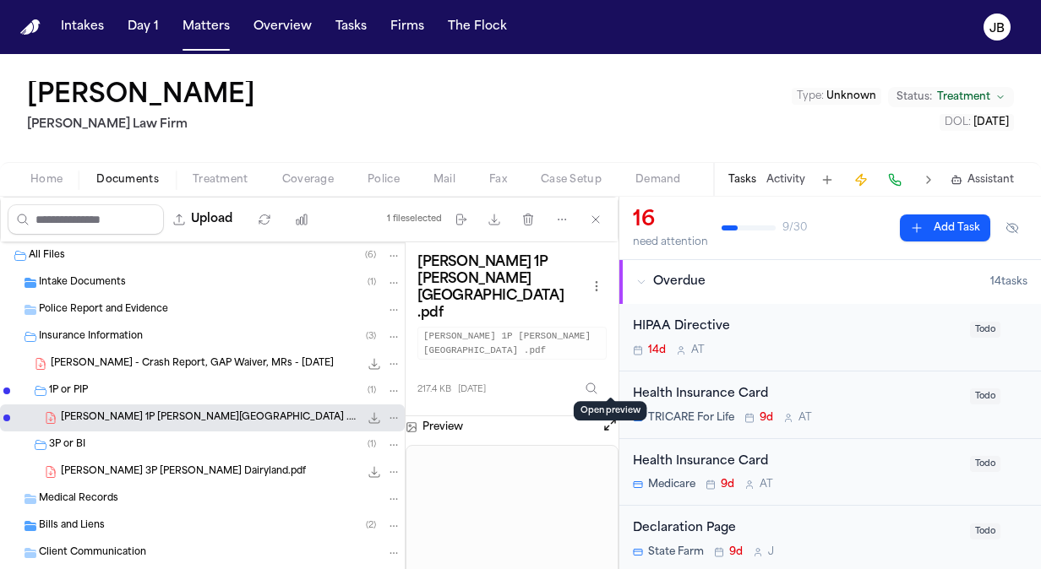
click at [613, 417] on button "Open preview" at bounding box center [610, 425] width 17 height 17
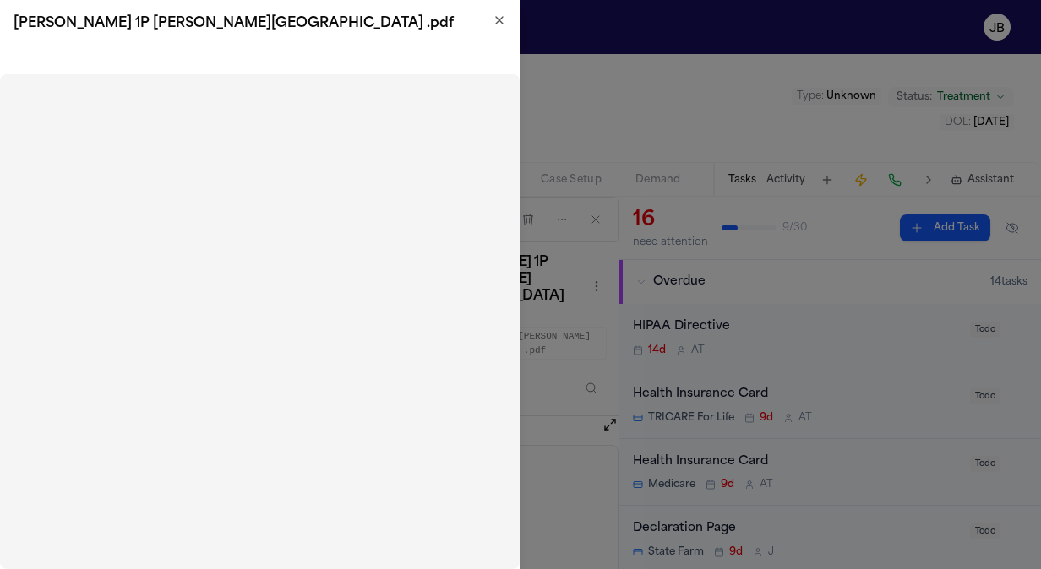
click at [495, 26] on icon "button" at bounding box center [500, 21] width 14 height 14
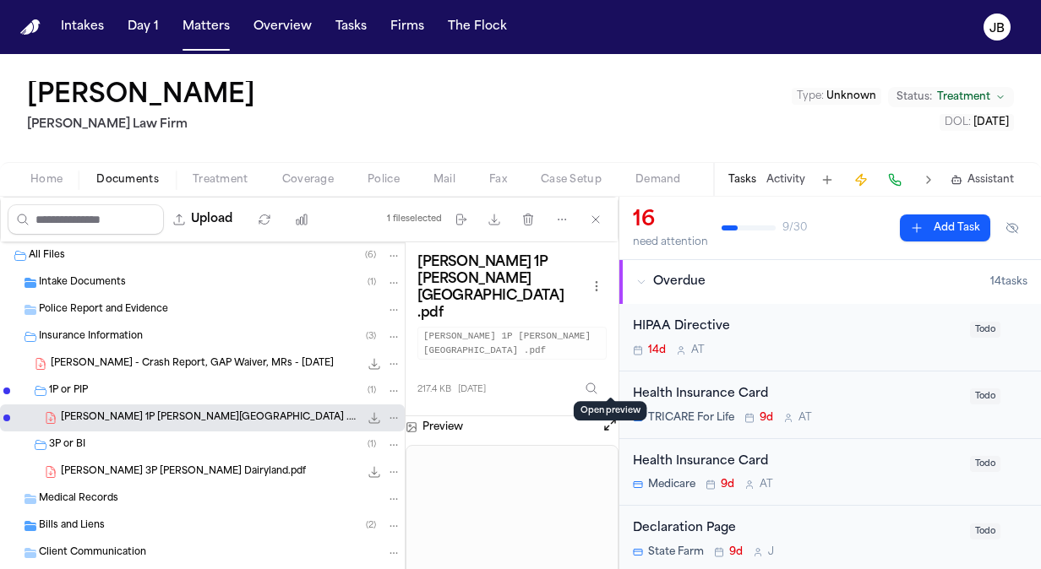
click at [155, 464] on div "L. Johnson 3P LOR Dairyland.pdf 217.1 KB • PDF" at bounding box center [231, 472] width 341 height 17
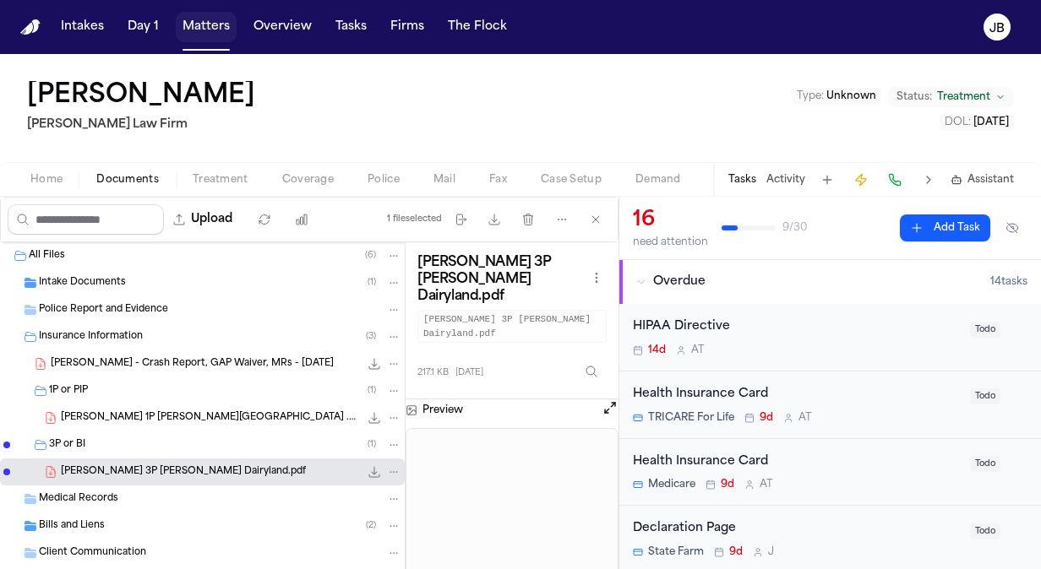
click at [213, 35] on button "Matters" at bounding box center [206, 27] width 61 height 30
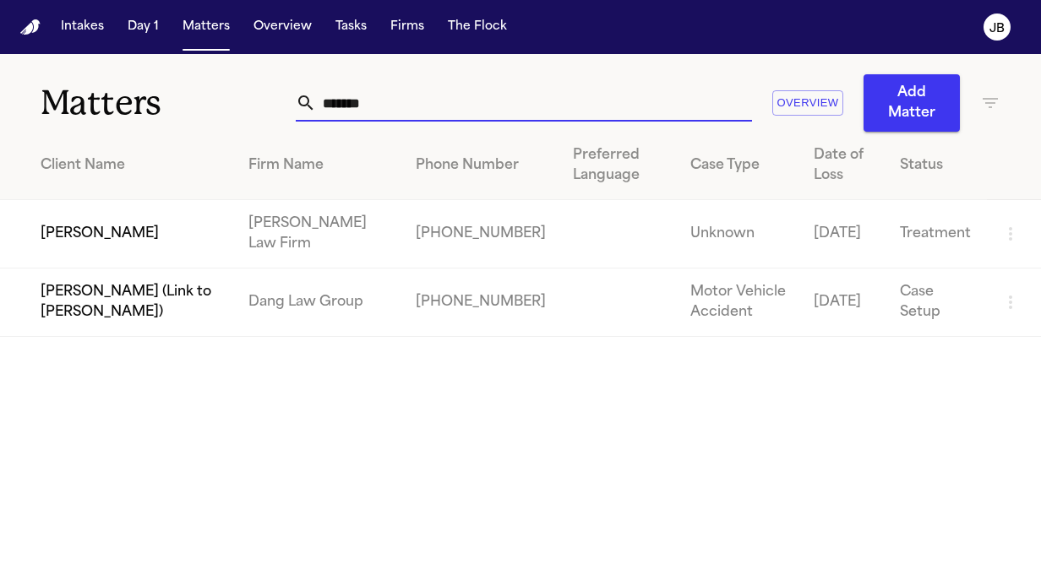
drag, startPoint x: 383, startPoint y: 96, endPoint x: 122, endPoint y: 90, distance: 261.2
click at [122, 90] on div "Matters ******* Overview Add Matter" at bounding box center [520, 93] width 1041 height 78
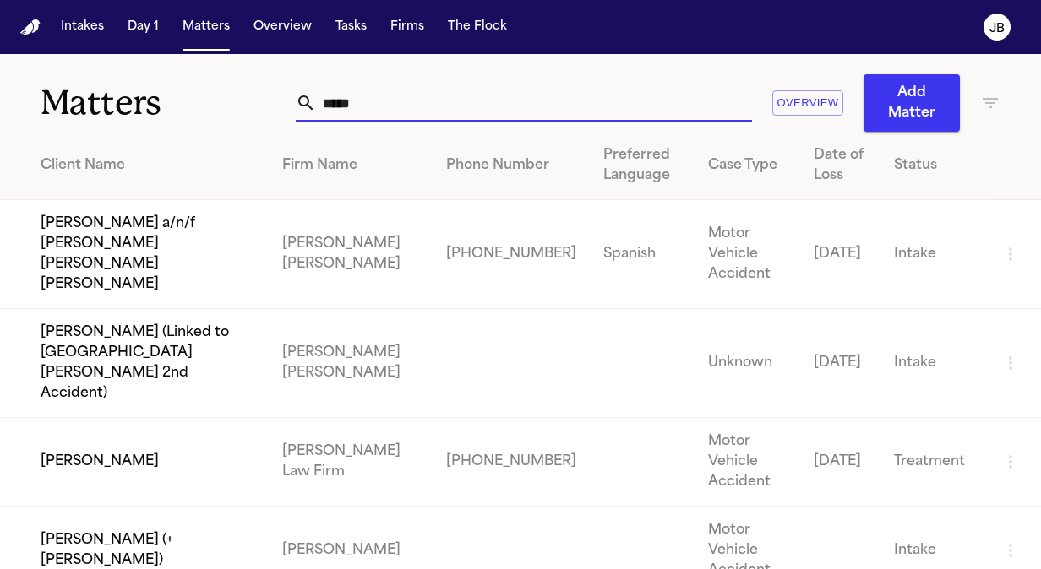
type input "*****"
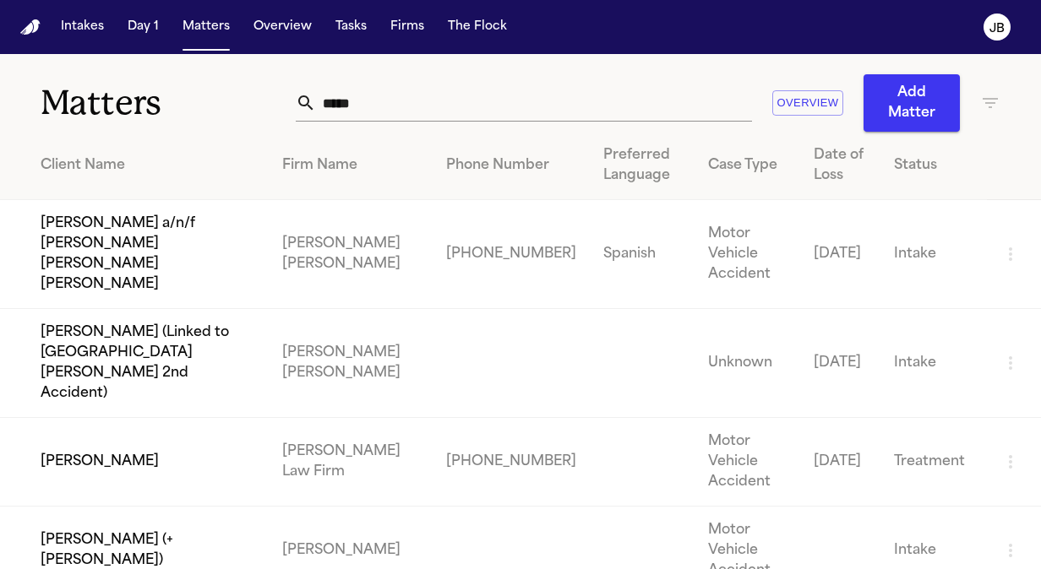
click at [115, 418] on td "[PERSON_NAME]" at bounding box center [134, 462] width 269 height 89
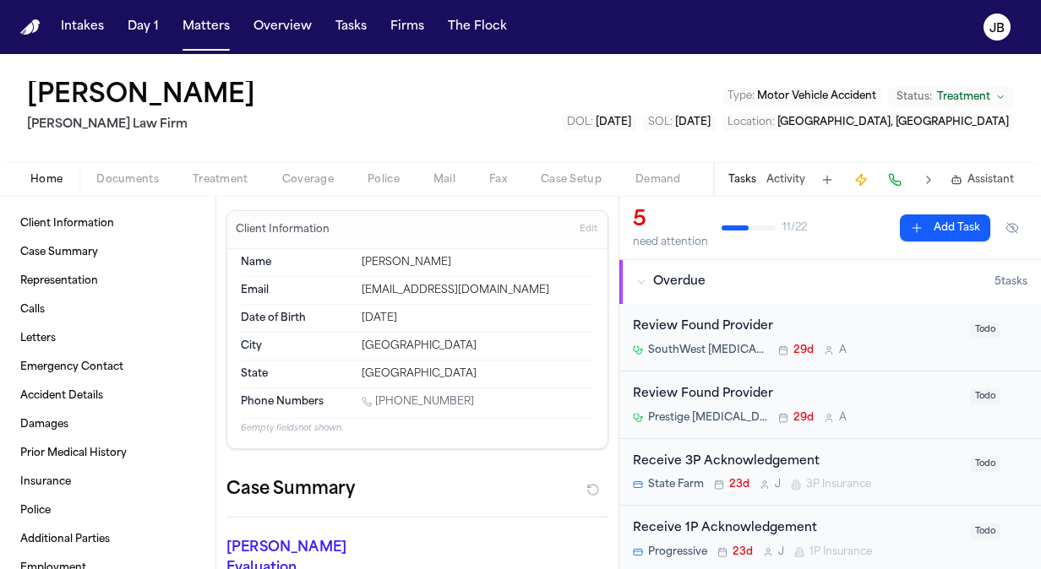
click at [304, 186] on span "Coverage" at bounding box center [308, 180] width 52 height 14
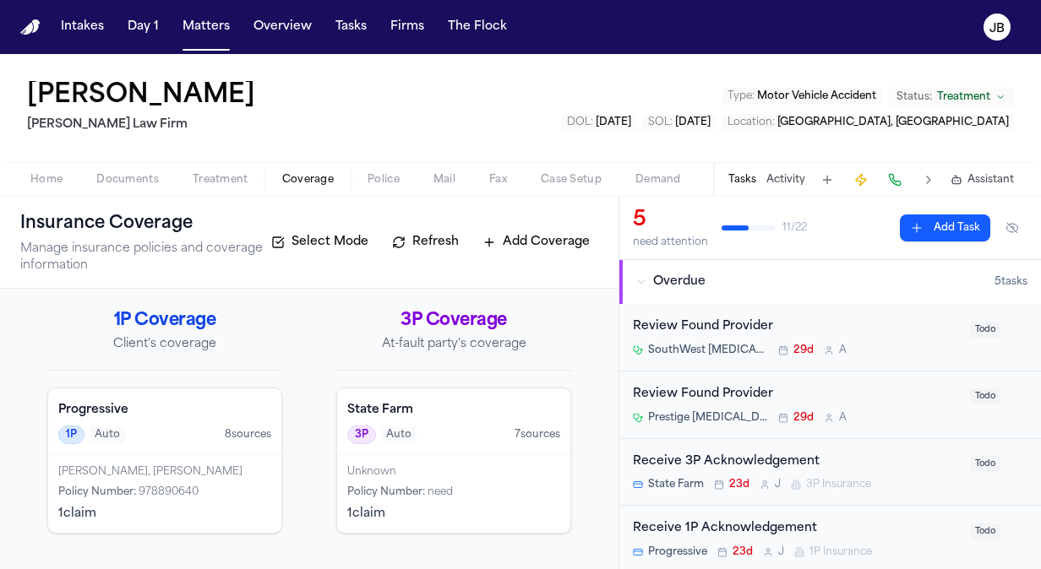
click at [438, 428] on div "3P Auto 7 source s" at bounding box center [453, 435] width 213 height 19
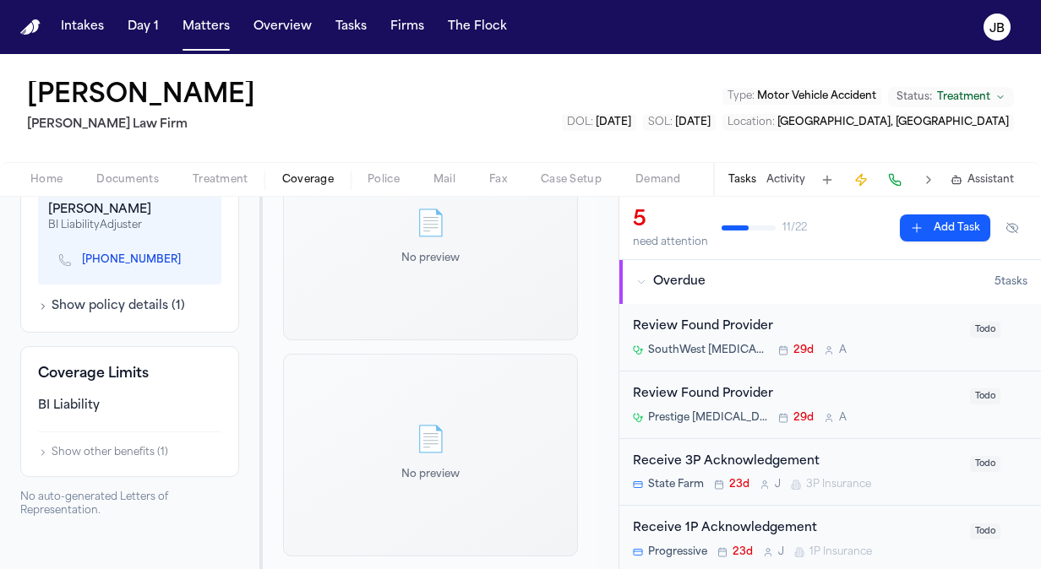
scroll to position [584, 0]
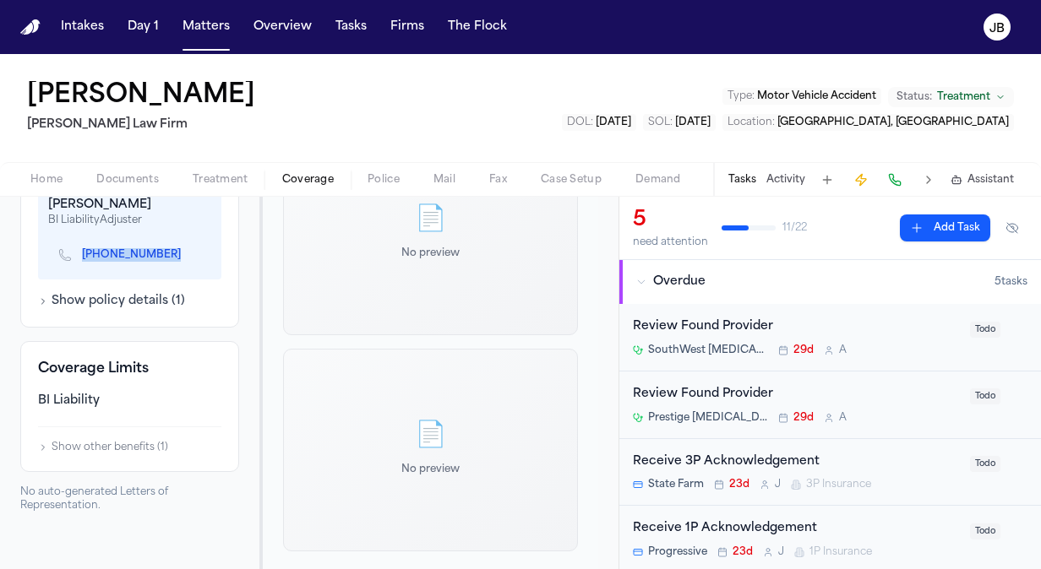
drag, startPoint x: 155, startPoint y: 269, endPoint x: 80, endPoint y: 273, distance: 74.5
click at [80, 263] on div "(512) 918-4715" at bounding box center [126, 255] width 136 height 15
copy div "(512) 918-4715"
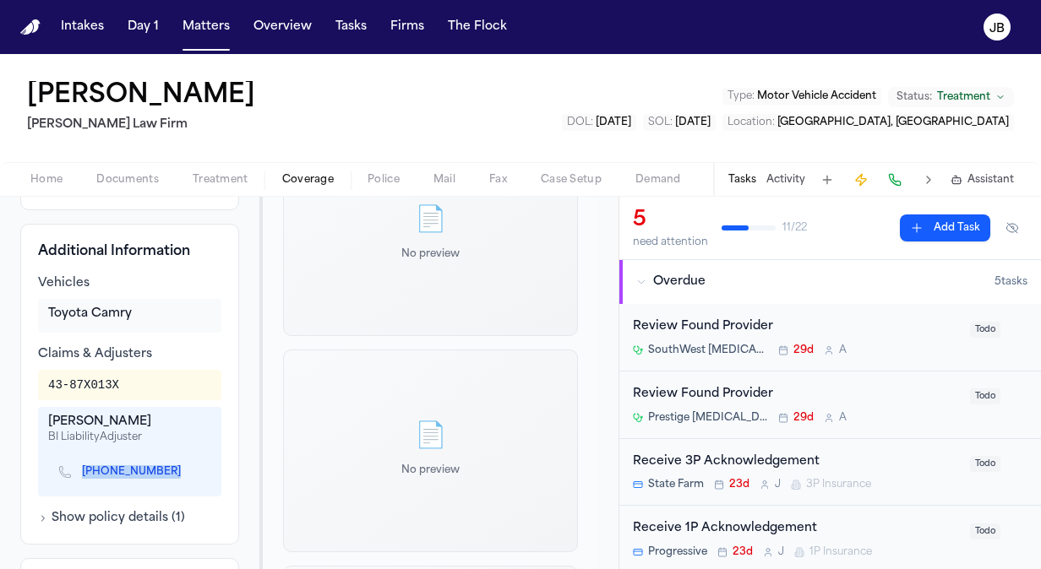
scroll to position [384, 0]
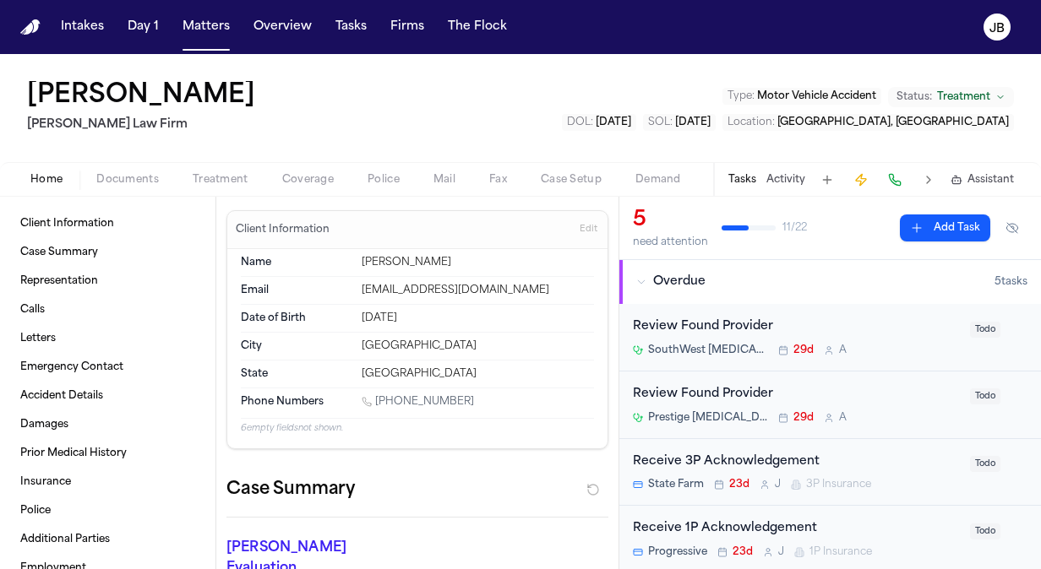
click at [57, 174] on span "Home" at bounding box center [46, 180] width 32 height 14
drag, startPoint x: 475, startPoint y: 395, endPoint x: 378, endPoint y: 401, distance: 97.3
click at [378, 401] on div "1 (915) 996-8191" at bounding box center [478, 403] width 232 height 16
copy link "(915) 996-8191"
click at [794, 188] on div "Tasks Activity Assistant" at bounding box center [870, 179] width 314 height 33
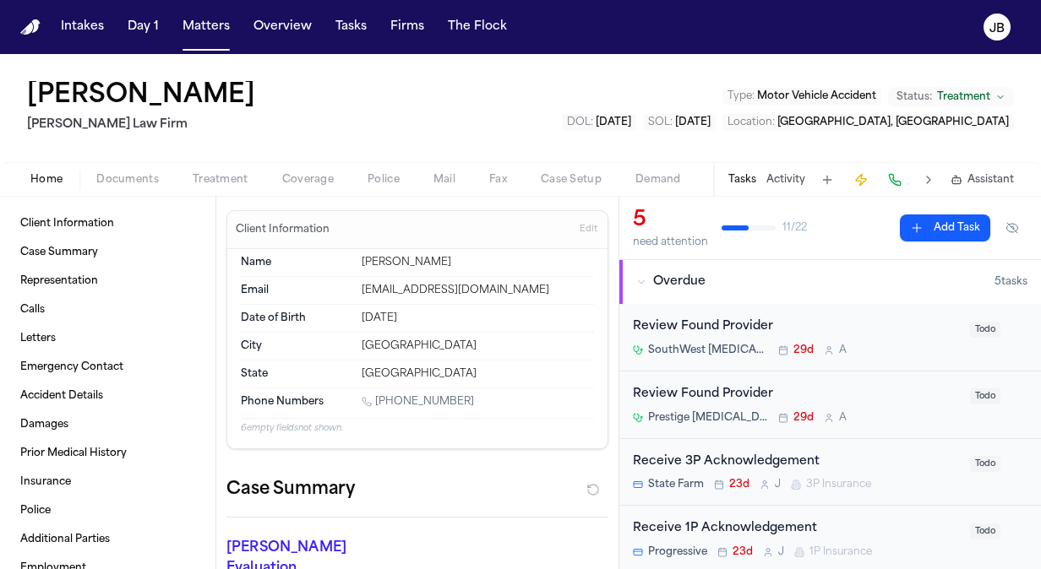
click at [798, 182] on button "Activity" at bounding box center [785, 180] width 39 height 14
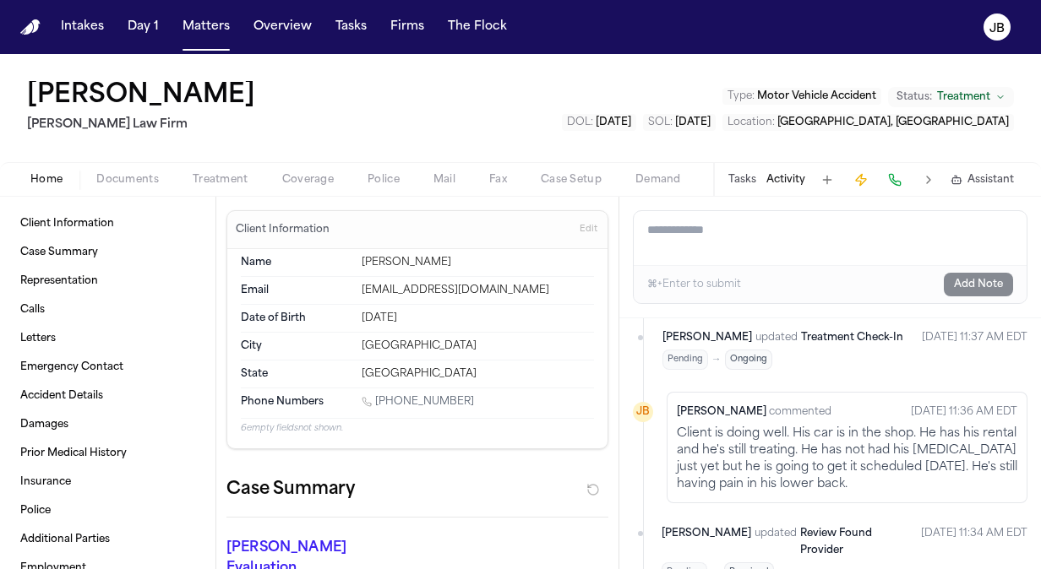
scroll to position [325, 0]
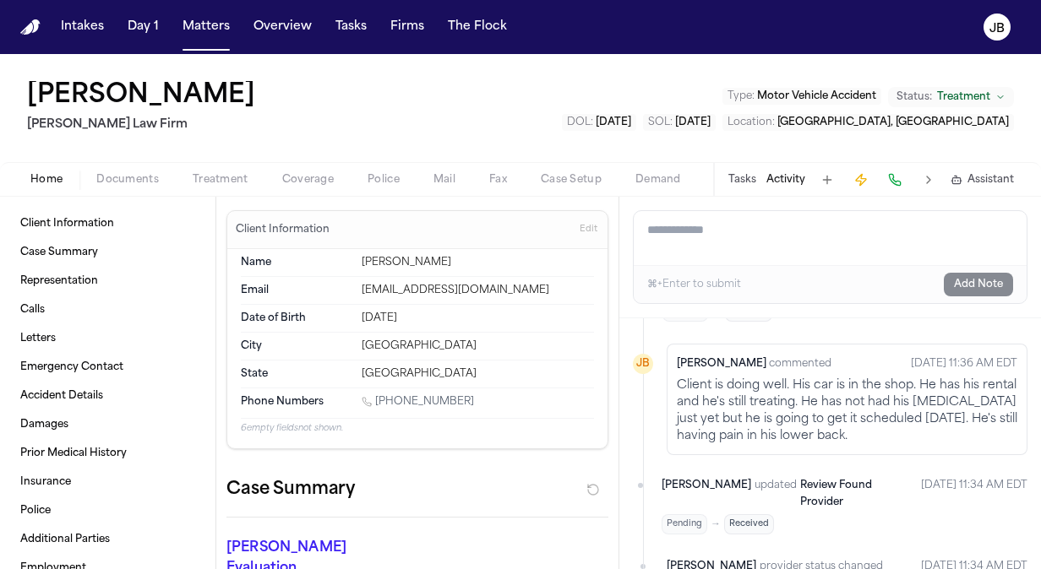
click at [290, 173] on span "Coverage" at bounding box center [308, 180] width 52 height 14
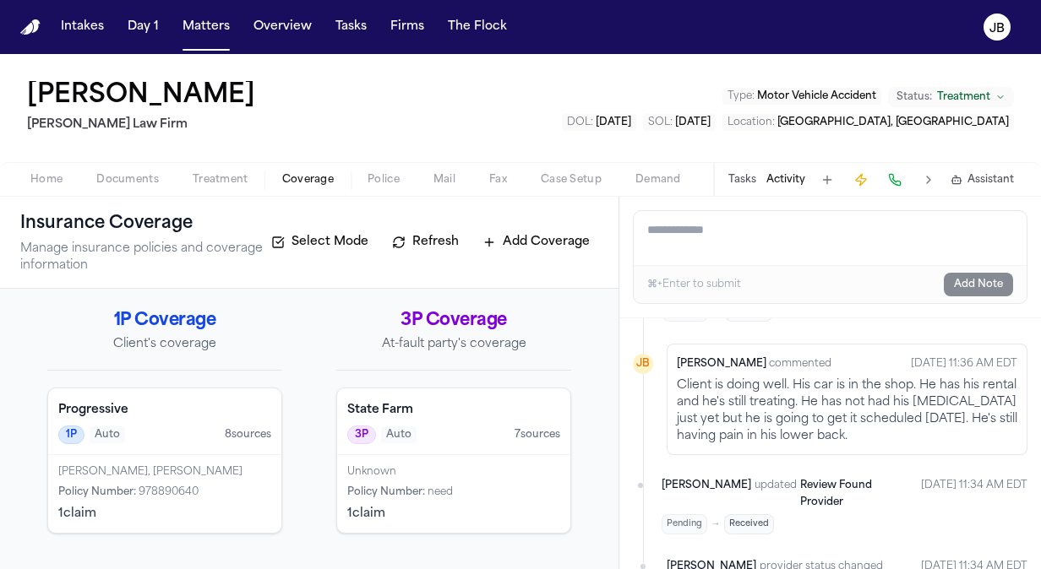
click at [433, 466] on div "Unknown" at bounding box center [453, 473] width 213 height 14
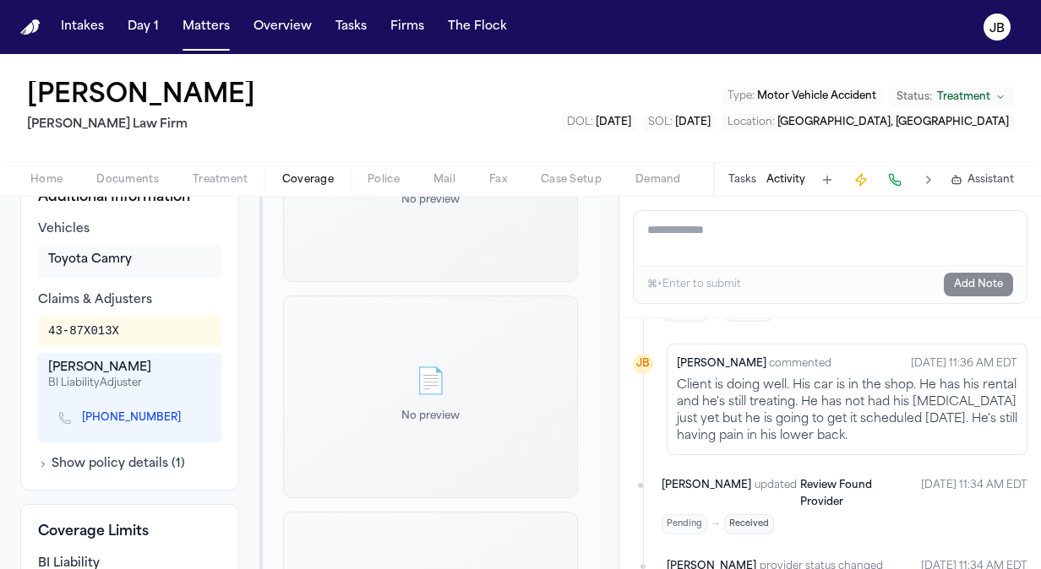
scroll to position [426, 0]
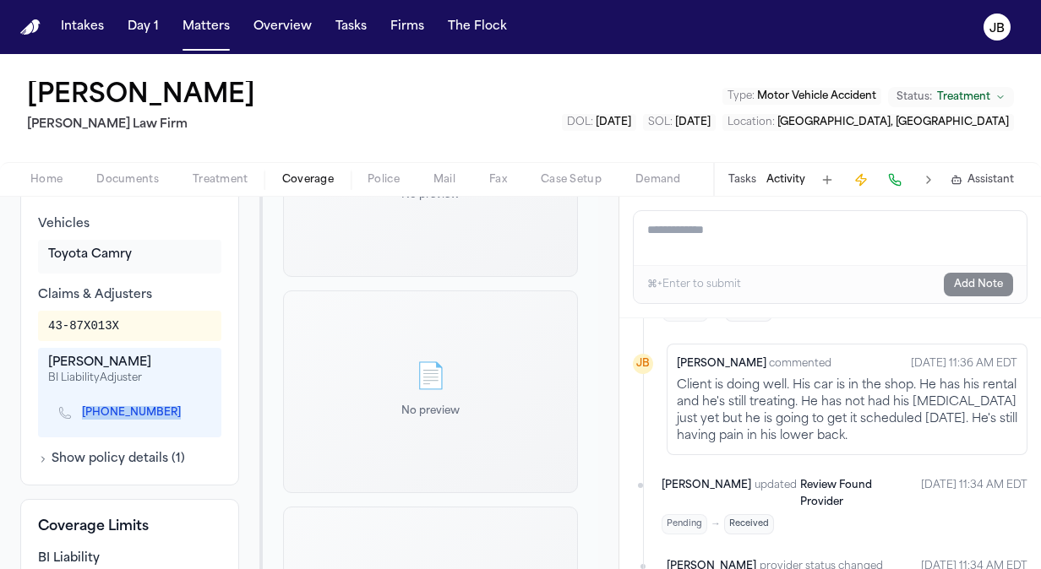
drag, startPoint x: 163, startPoint y: 435, endPoint x: 73, endPoint y: 434, distance: 90.4
click at [73, 421] on div "(512) 918-4715" at bounding box center [126, 413] width 136 height 15
copy div "(512) 918-4715"
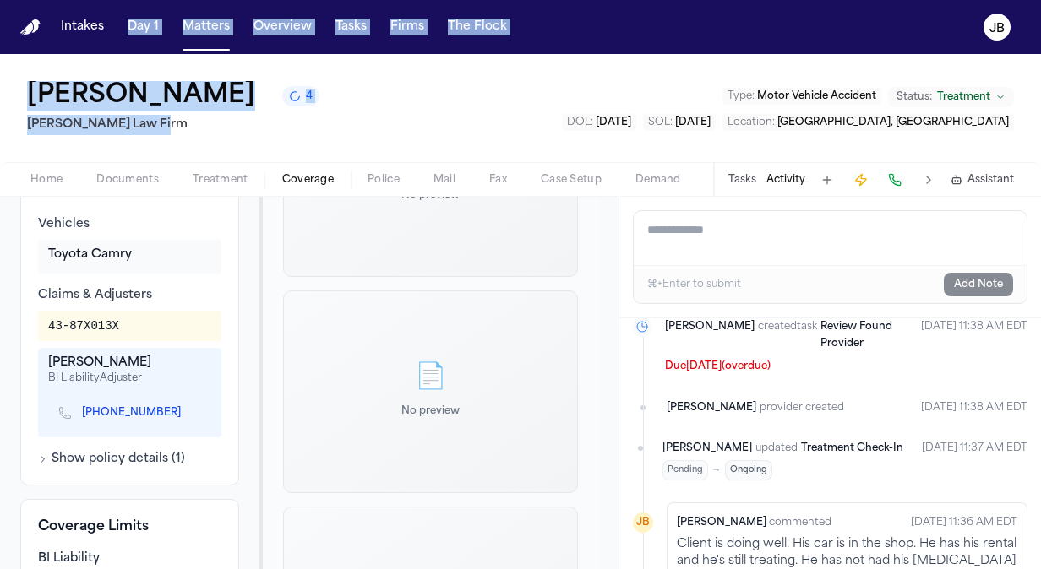
drag, startPoint x: 112, startPoint y: 20, endPoint x: 173, endPoint y: 120, distance: 116.8
click at [173, 120] on div "Intakes Day 1 Matters Overview Tasks Firms The Flock JB Josue Luna 4 Ruy Mirele…" at bounding box center [520, 284] width 1041 height 569
click at [262, 141] on div "Josue Luna 4 Ruy Mireles Law Firm Type : Motor Vehicle Accident Status: Treatme…" at bounding box center [520, 108] width 1041 height 108
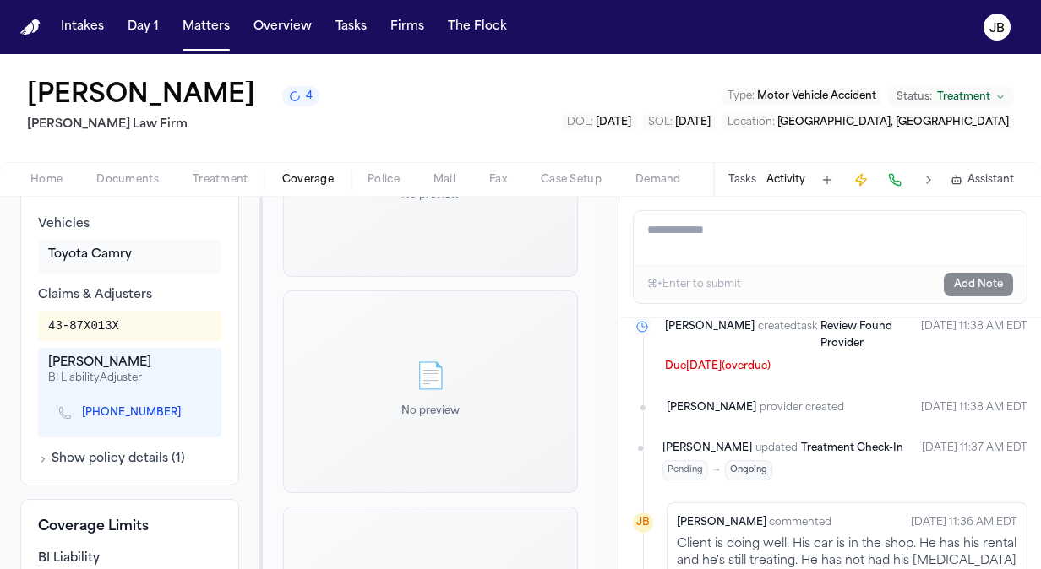
click at [56, 177] on span "Home" at bounding box center [46, 180] width 32 height 14
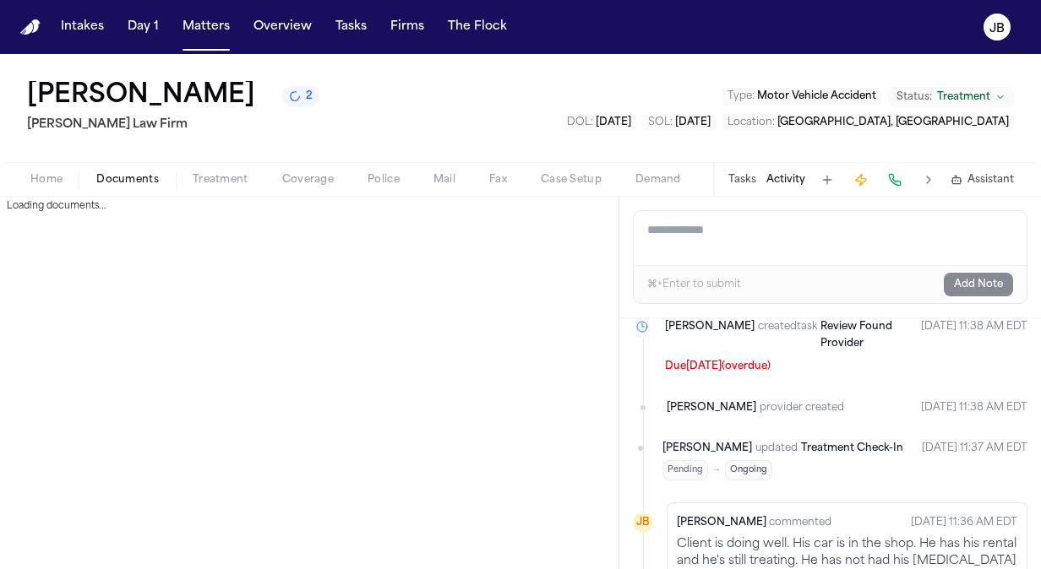
click at [140, 177] on span "Documents" at bounding box center [127, 180] width 63 height 14
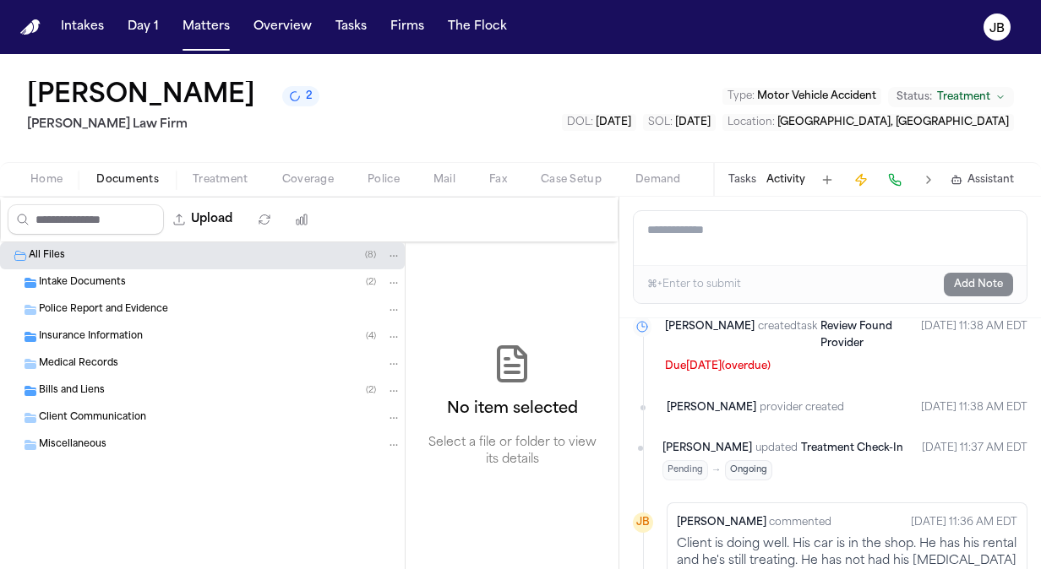
click at [161, 275] on div "Intake Documents ( 2 )" at bounding box center [220, 282] width 362 height 15
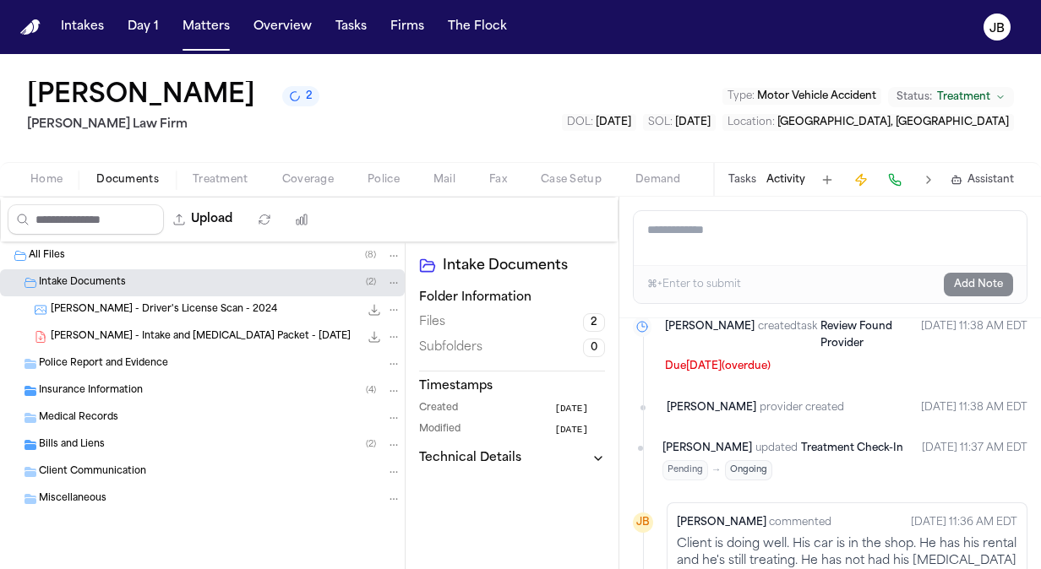
click at [155, 313] on span "J. Luna - Driver's License Scan - 2024" at bounding box center [164, 310] width 226 height 14
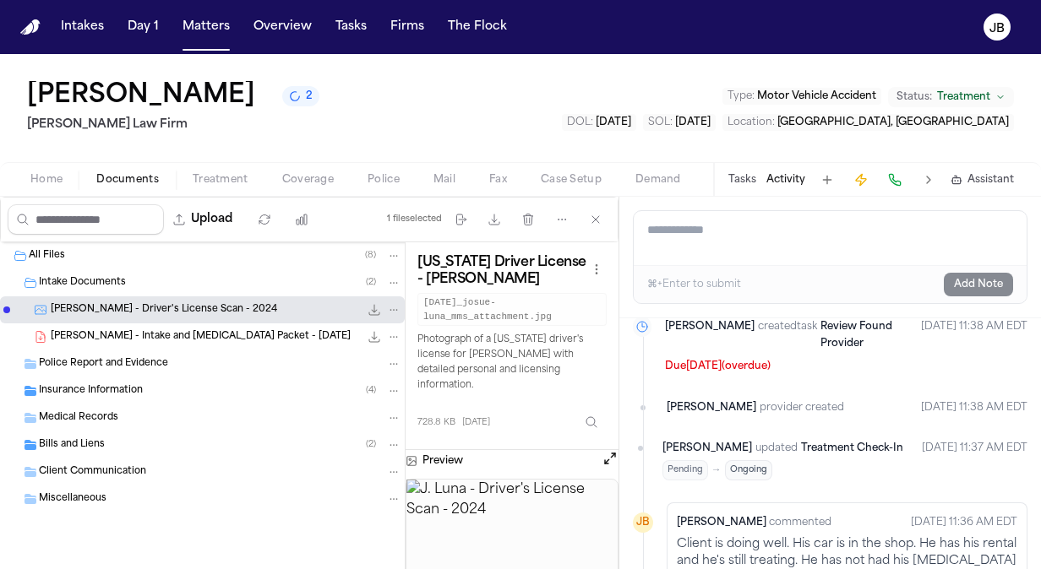
click at [608, 450] on button "Open preview" at bounding box center [610, 458] width 17 height 17
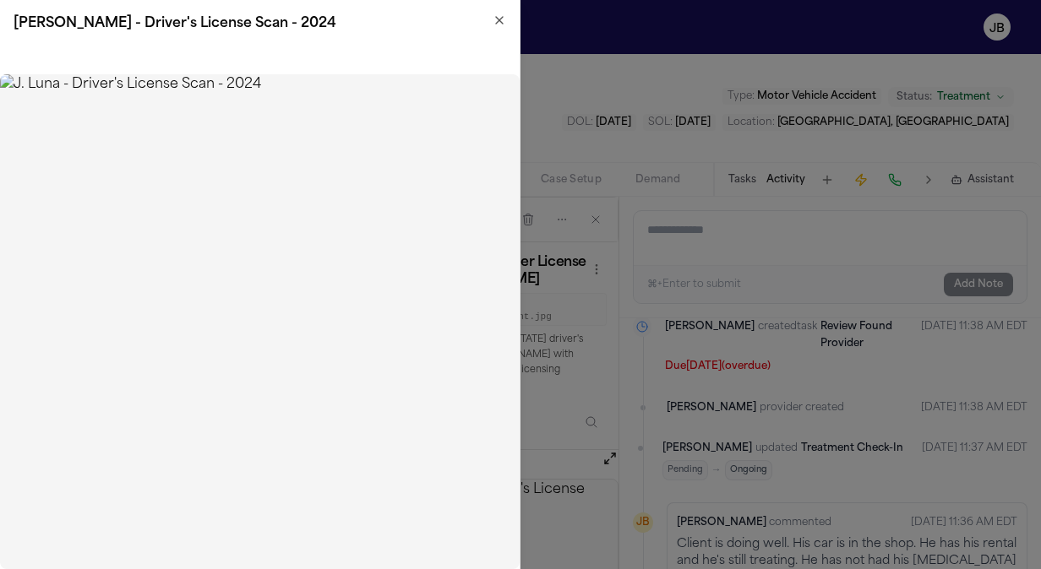
click at [493, 26] on icon "button" at bounding box center [500, 21] width 14 height 14
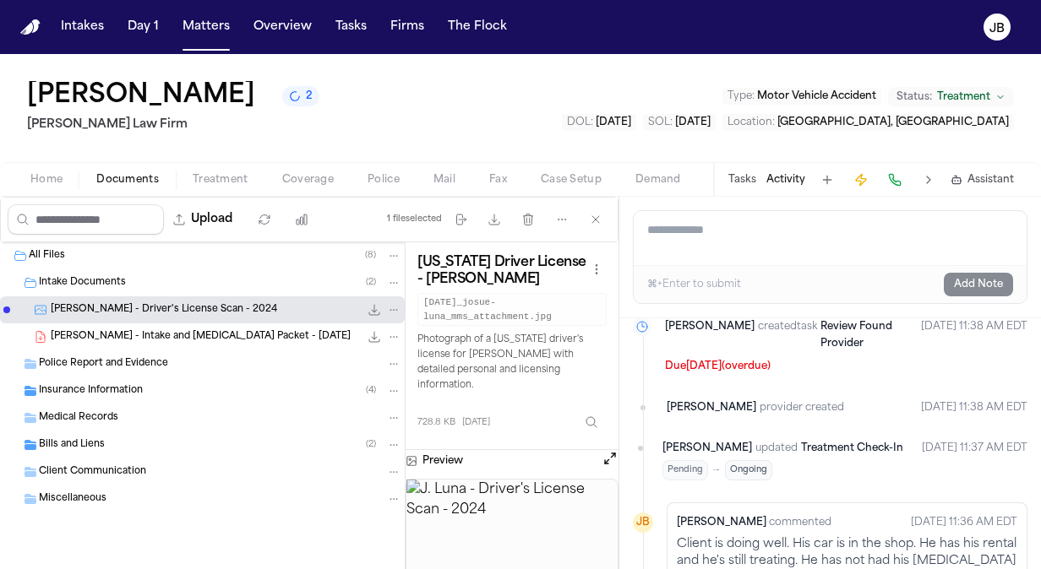
click at [211, 351] on div "Police Report and Evidence" at bounding box center [202, 364] width 405 height 27
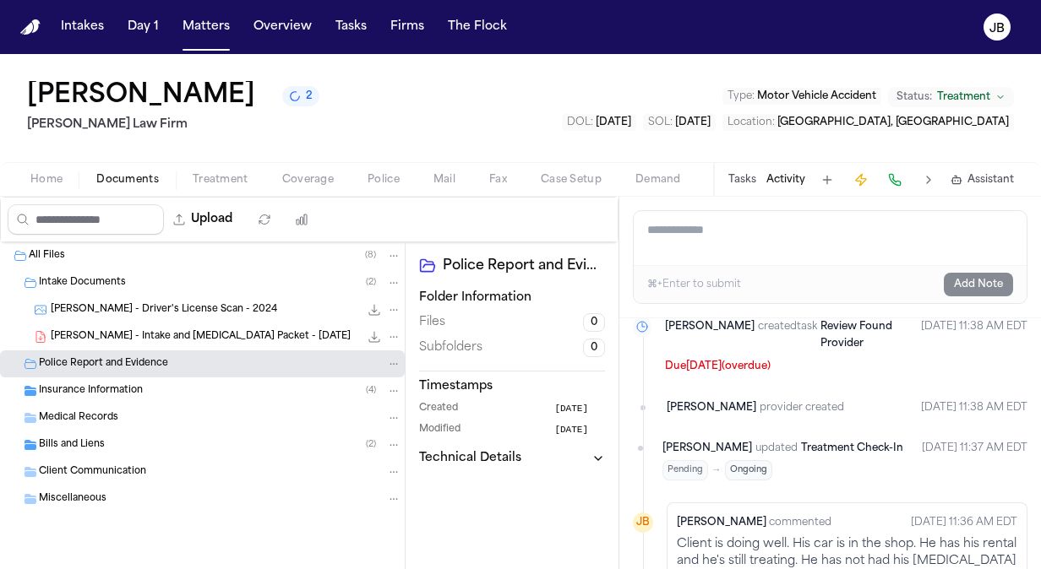
click at [184, 330] on span "J. Luna - Intake and Retainer Packet - 7.21.25" at bounding box center [201, 337] width 300 height 14
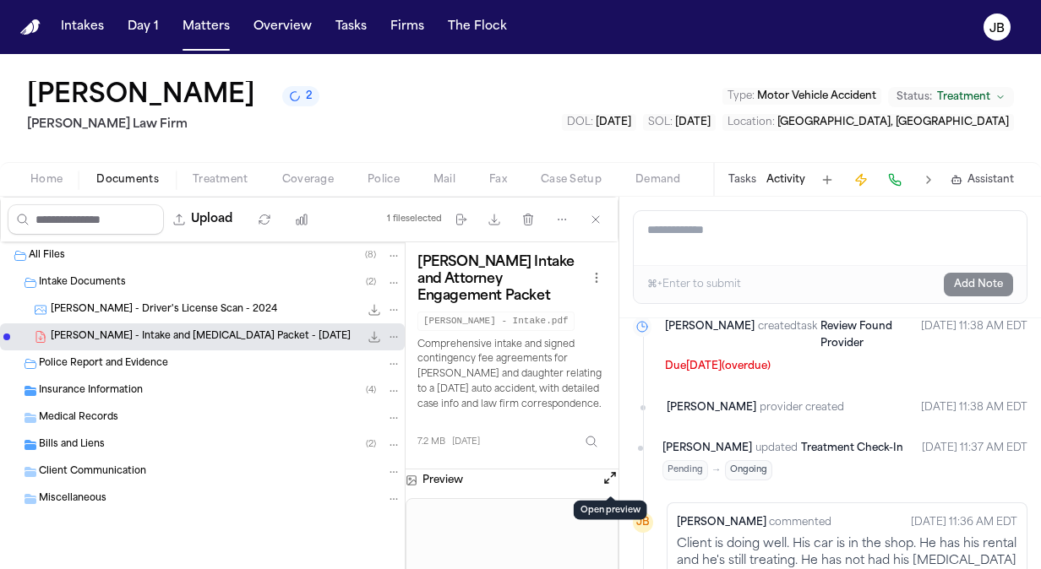
click at [610, 483] on button "Open preview" at bounding box center [610, 478] width 17 height 17
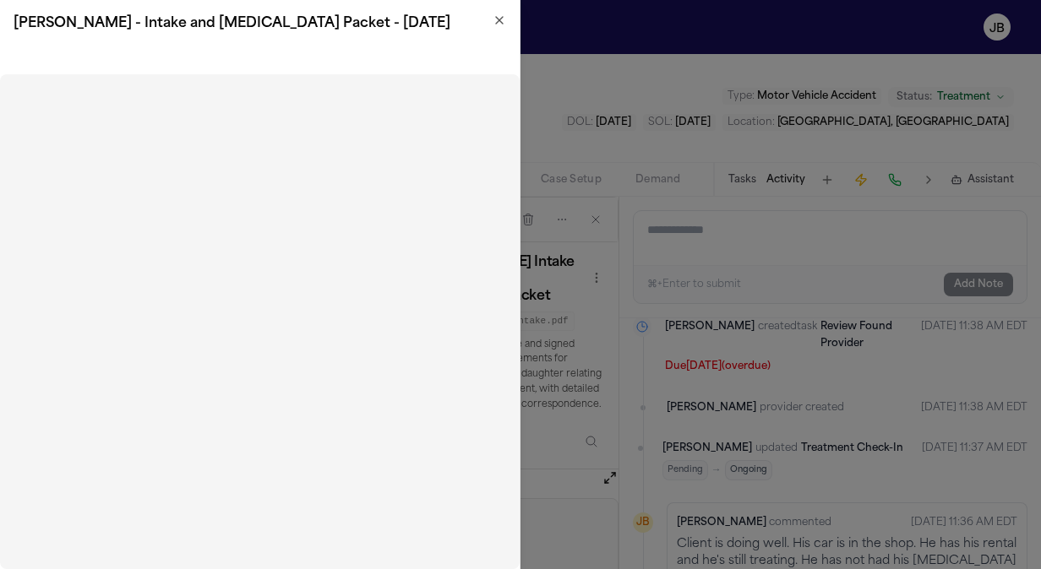
scroll to position [396, 0]
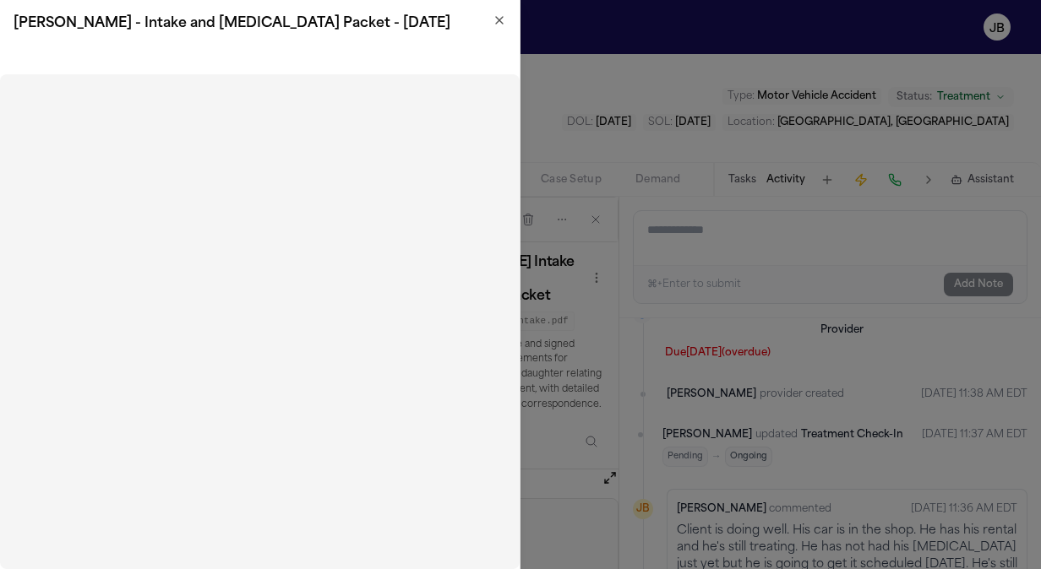
click at [499, 20] on icon "button" at bounding box center [500, 21] width 14 height 14
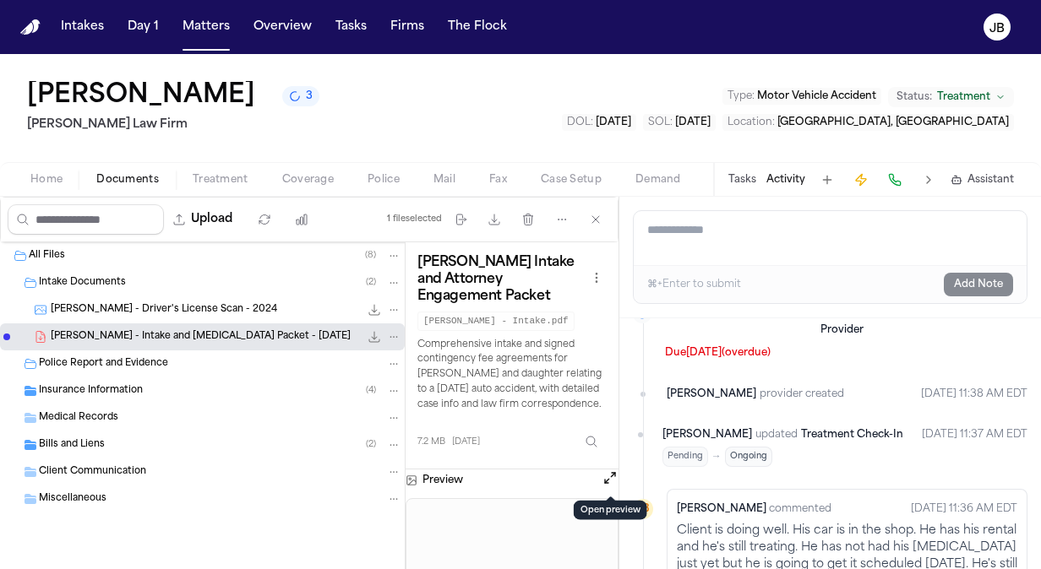
click at [160, 303] on span "J. Luna - Driver's License Scan - 2024" at bounding box center [164, 310] width 226 height 14
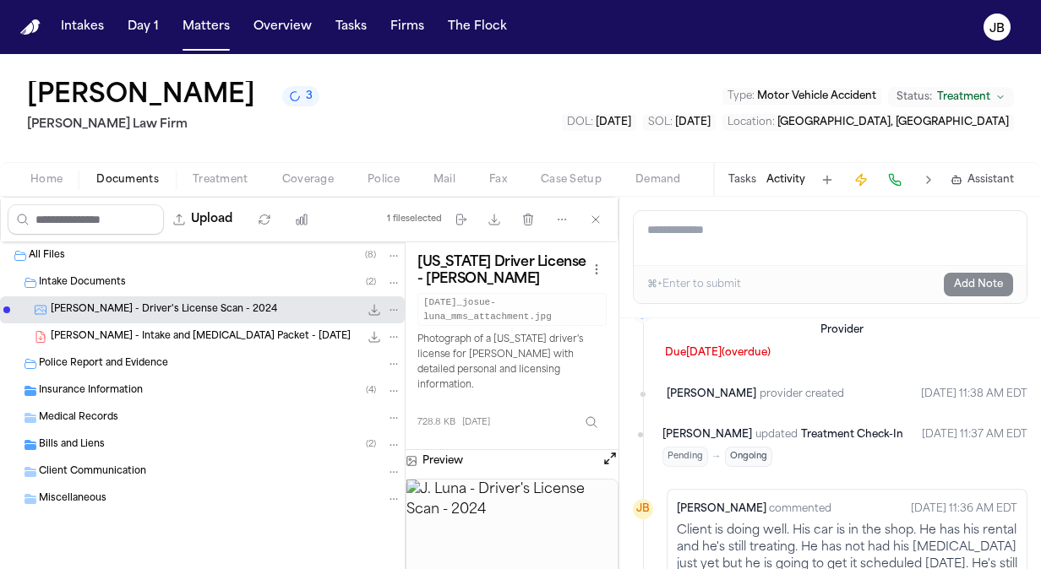
click at [610, 455] on div "Preview" at bounding box center [512, 524] width 213 height 148
click at [610, 450] on button "Open preview" at bounding box center [610, 458] width 17 height 17
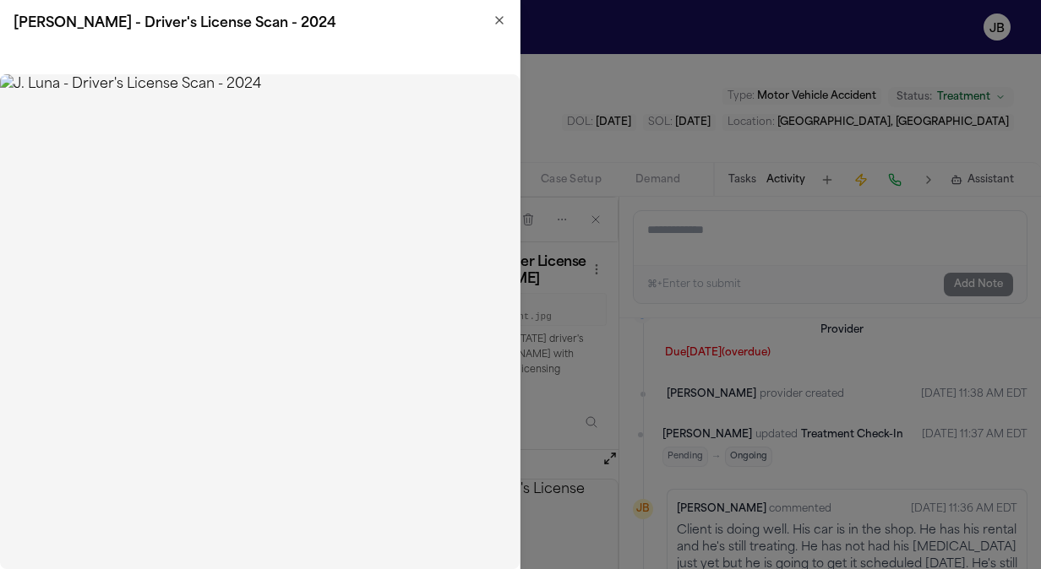
click at [57, 76] on img at bounding box center [260, 321] width 520 height 495
click at [493, 20] on icon "button" at bounding box center [500, 21] width 14 height 14
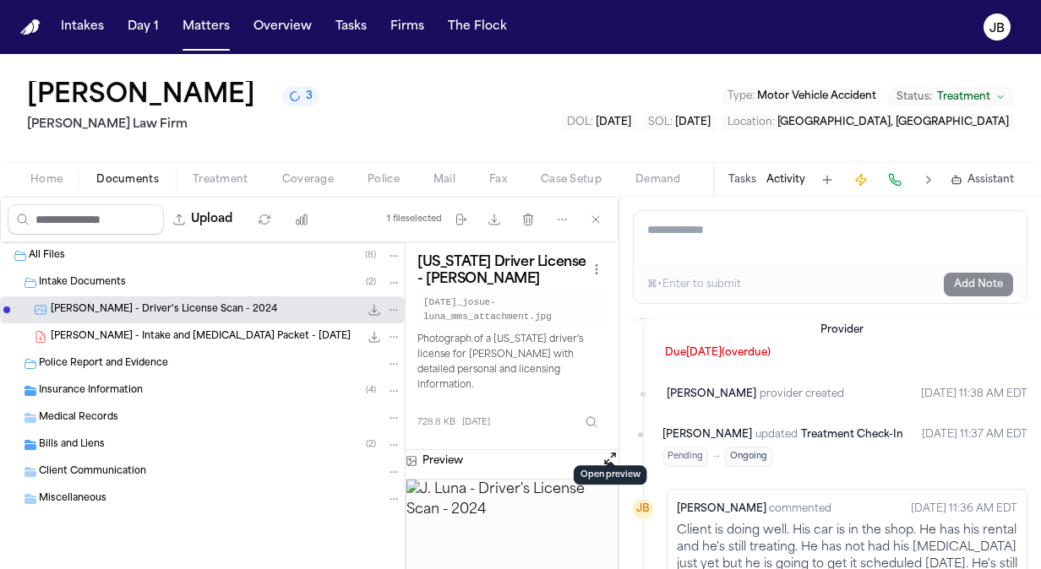
click at [34, 172] on button "Home" at bounding box center [47, 180] width 66 height 20
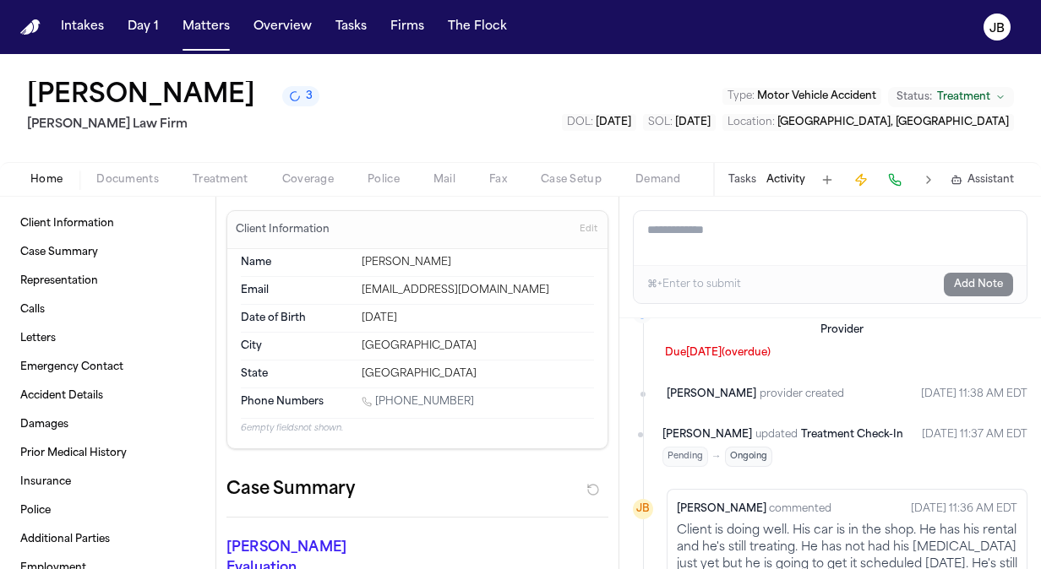
drag, startPoint x: 460, startPoint y: 395, endPoint x: 376, endPoint y: 398, distance: 83.7
click at [376, 398] on div "1 (915) 996-8191" at bounding box center [478, 403] width 232 height 16
copy link "(915) 996-8191"
click at [5, 103] on div "Josue Luna 2 Ruy Mireles Law Firm Type : Motor Vehicle Accident Status: Treatme…" at bounding box center [520, 108] width 1041 height 108
drag, startPoint x: 95, startPoint y: 175, endPoint x: 110, endPoint y: 175, distance: 14.4
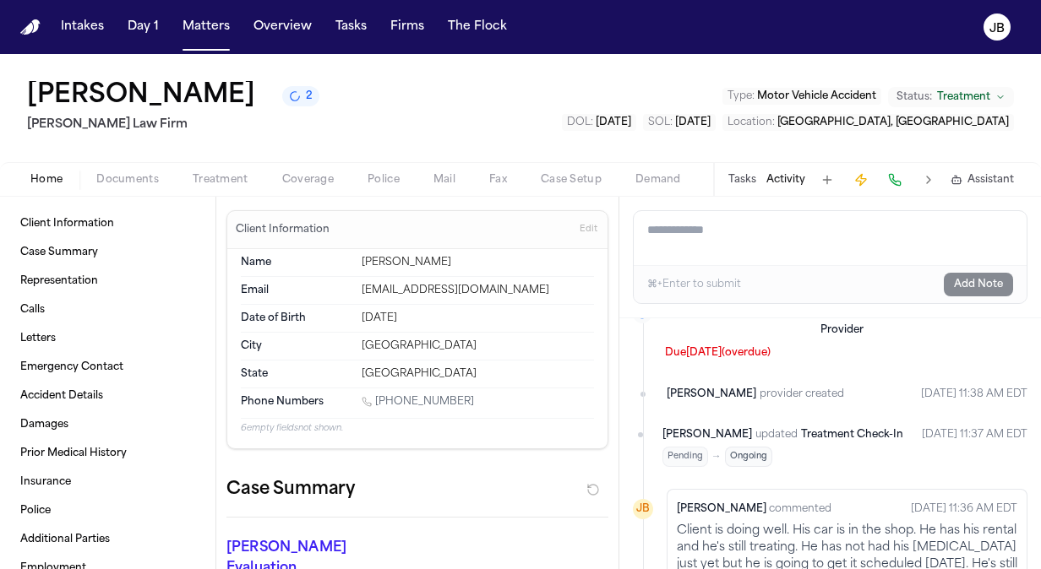
click at [110, 175] on button "Documents" at bounding box center [127, 180] width 96 height 20
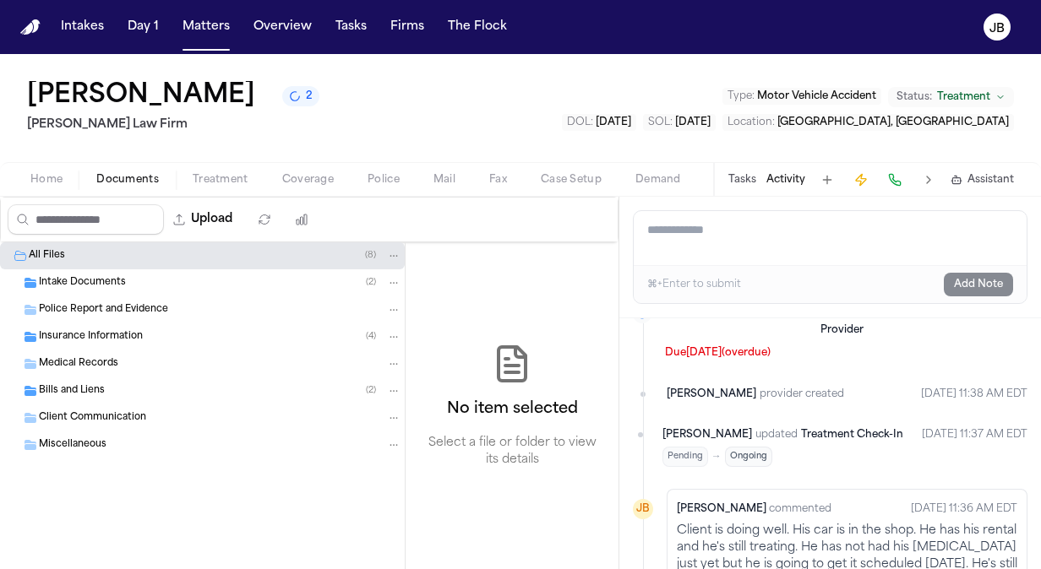
click at [133, 278] on div "Intake Documents ( 2 )" at bounding box center [220, 282] width 362 height 15
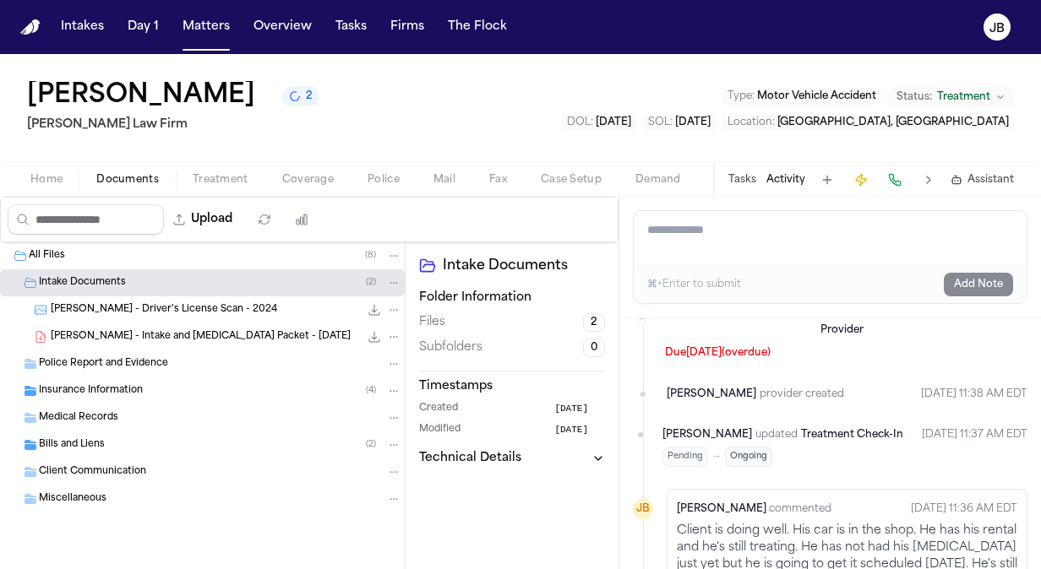
click at [150, 305] on span "J. Luna - Driver's License Scan - 2024" at bounding box center [164, 310] width 226 height 14
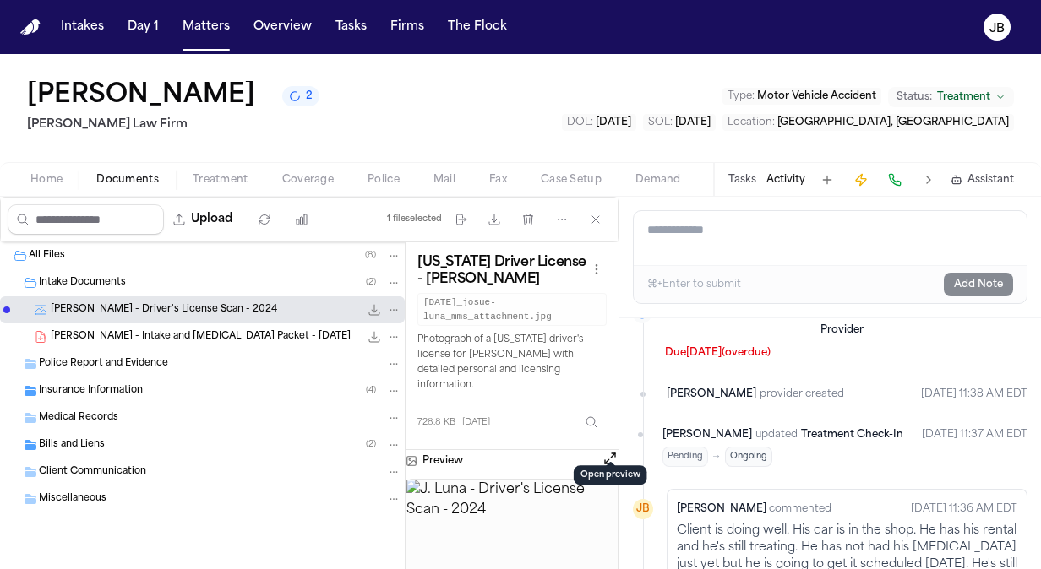
click at [605, 450] on button "Open preview" at bounding box center [610, 458] width 17 height 17
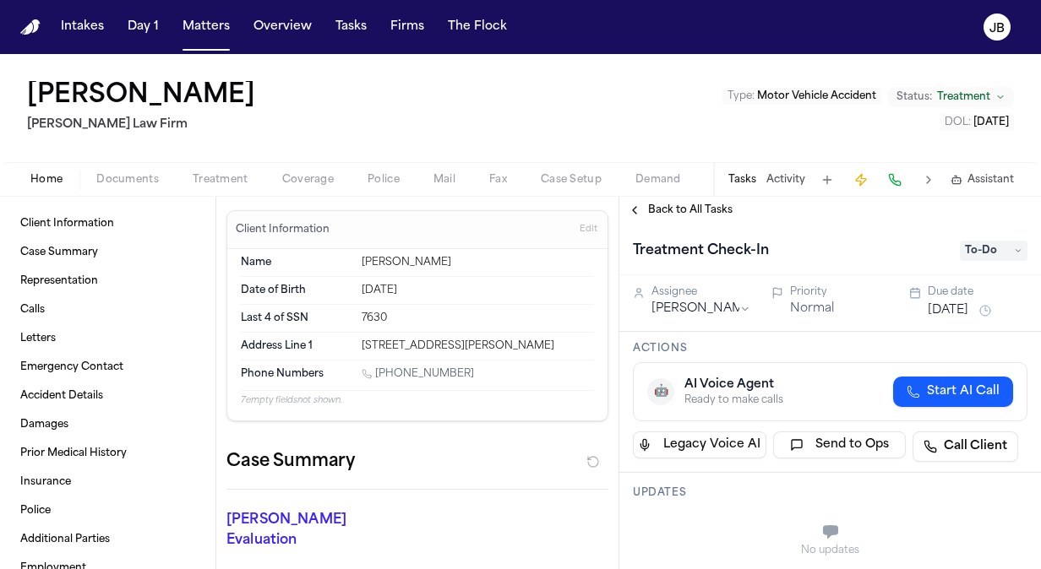
click at [779, 183] on button "Activity" at bounding box center [785, 180] width 39 height 14
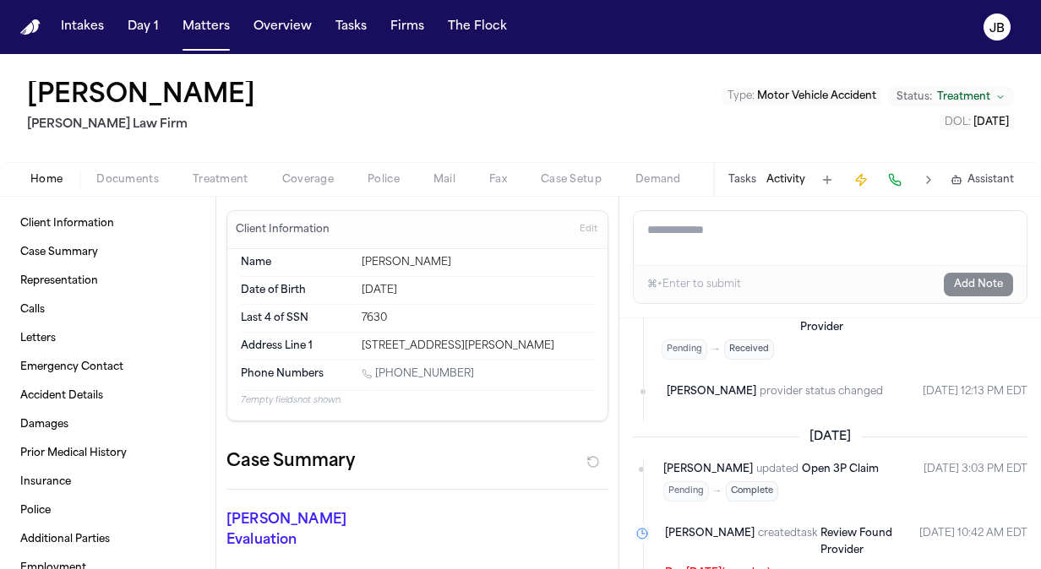
scroll to position [647, 0]
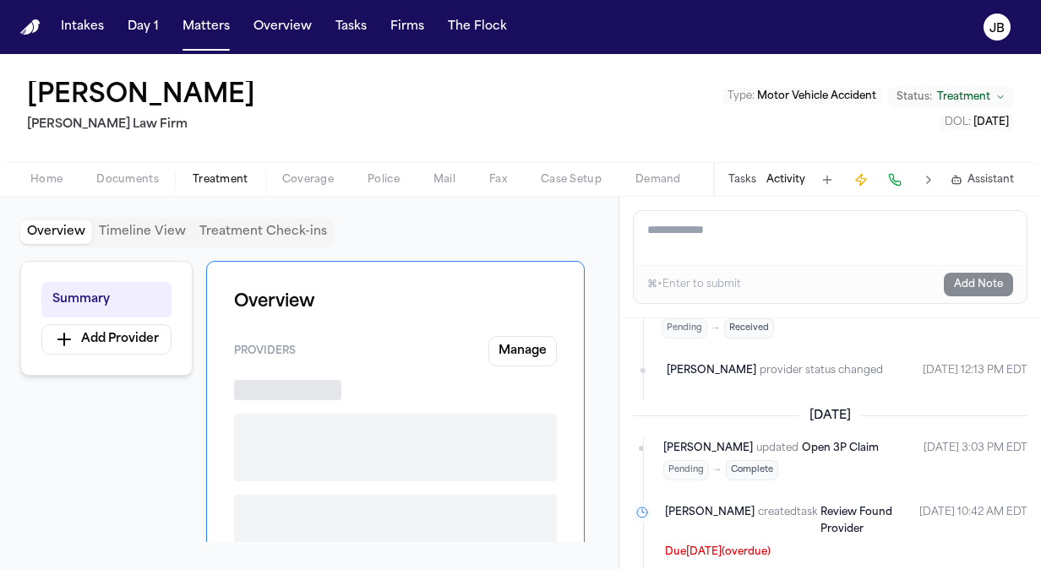
click at [221, 181] on span "Treatment" at bounding box center [221, 180] width 56 height 14
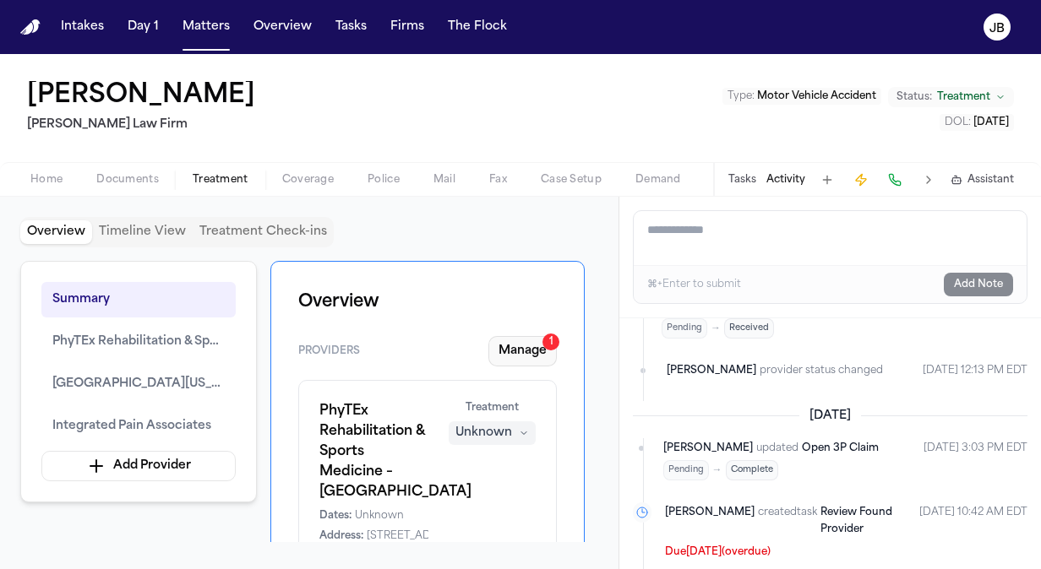
click at [509, 339] on button "Manage 1" at bounding box center [522, 351] width 68 height 30
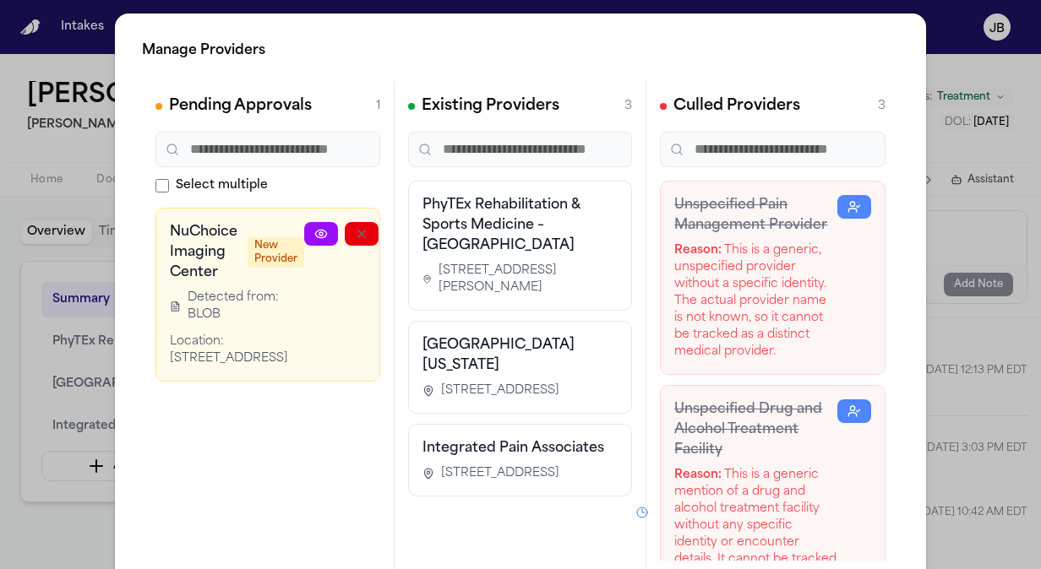
click at [324, 230] on icon at bounding box center [320, 234] width 11 height 8
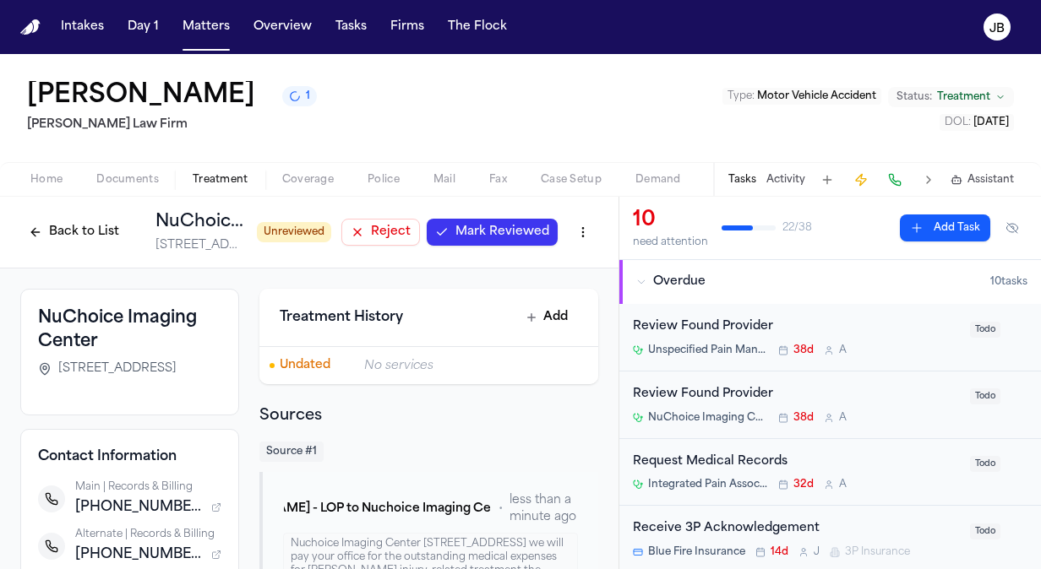
click at [463, 237] on span "Mark Reviewed" at bounding box center [502, 232] width 94 height 17
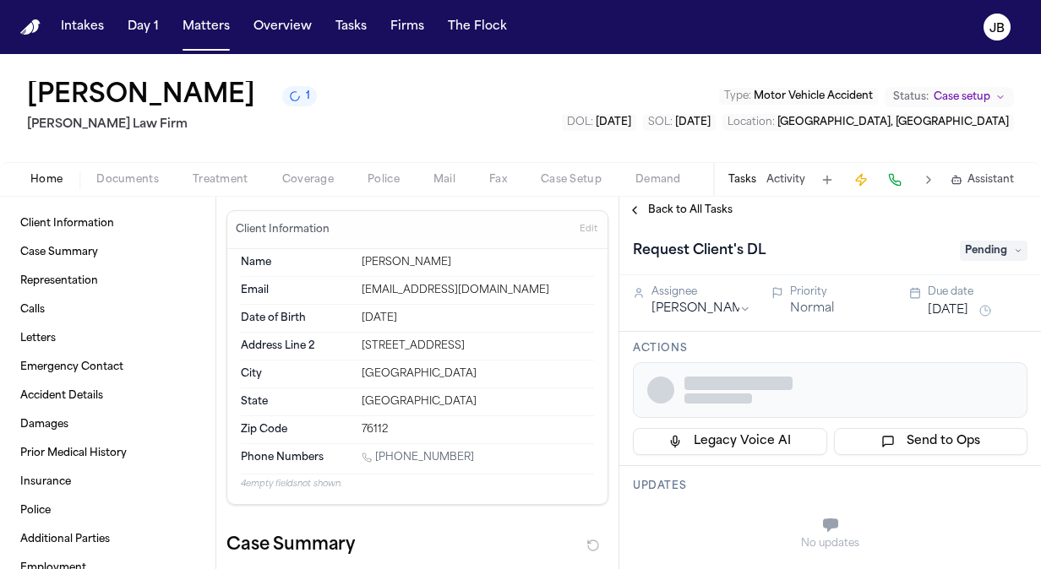
drag, startPoint x: 465, startPoint y: 455, endPoint x: 378, endPoint y: 456, distance: 87.0
click at [378, 456] on div "[PHONE_NUMBER]" at bounding box center [478, 459] width 232 height 16
copy link "[PHONE_NUMBER]"
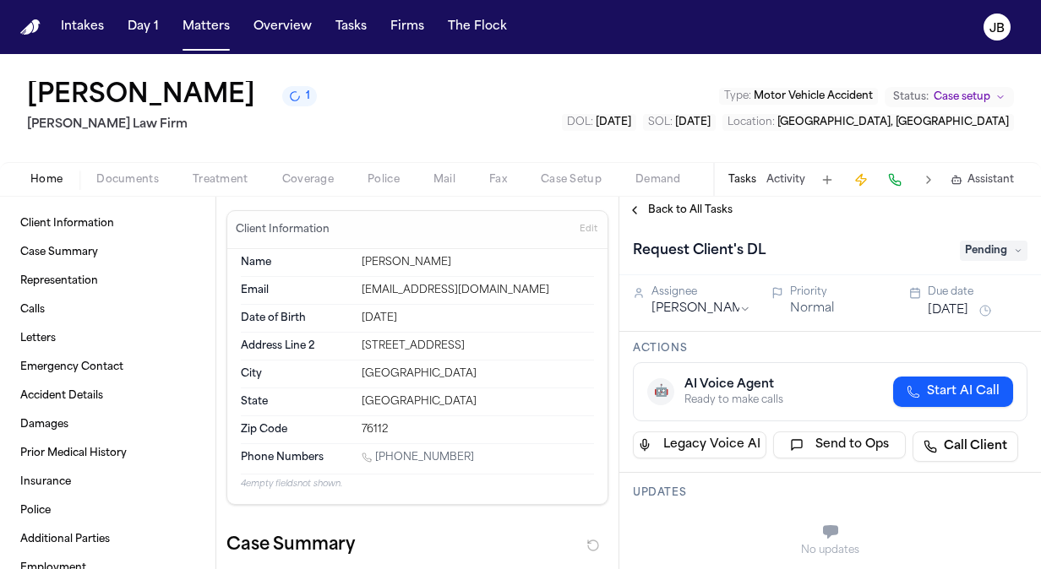
click at [93, 179] on button "Documents" at bounding box center [127, 180] width 96 height 20
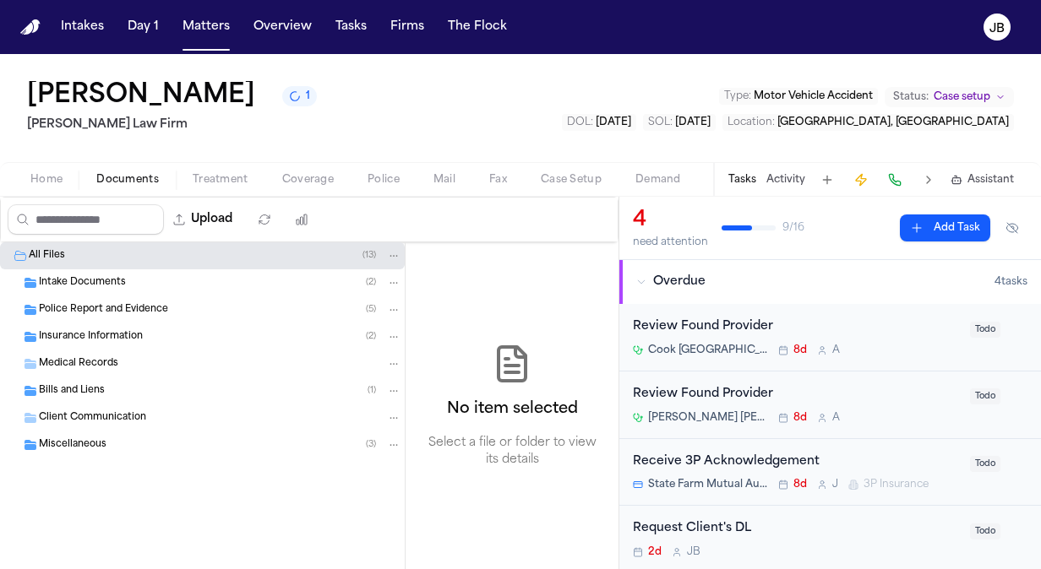
click at [117, 276] on span "Intake Documents" at bounding box center [82, 283] width 87 height 14
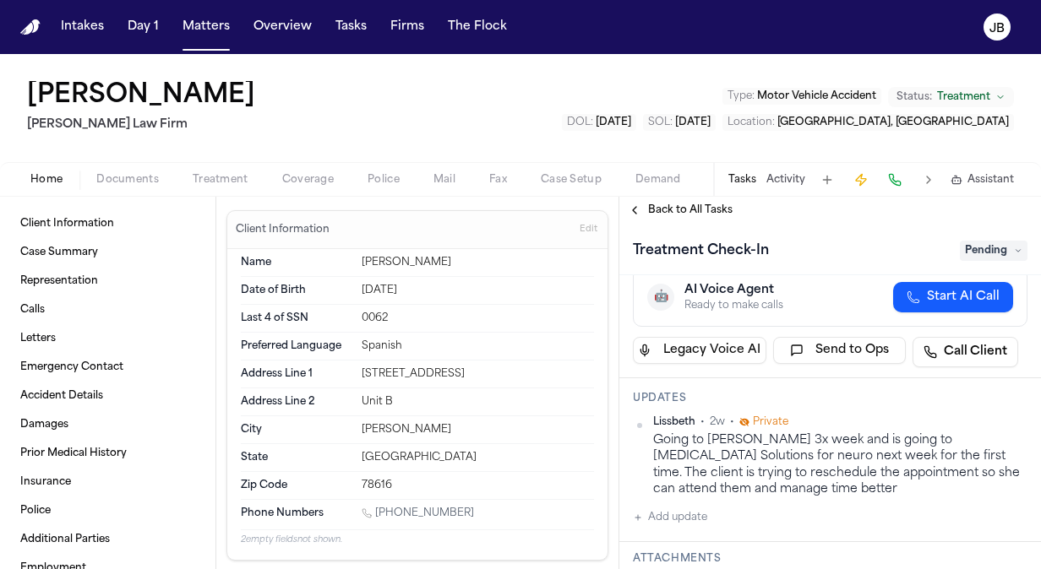
scroll to position [117, 0]
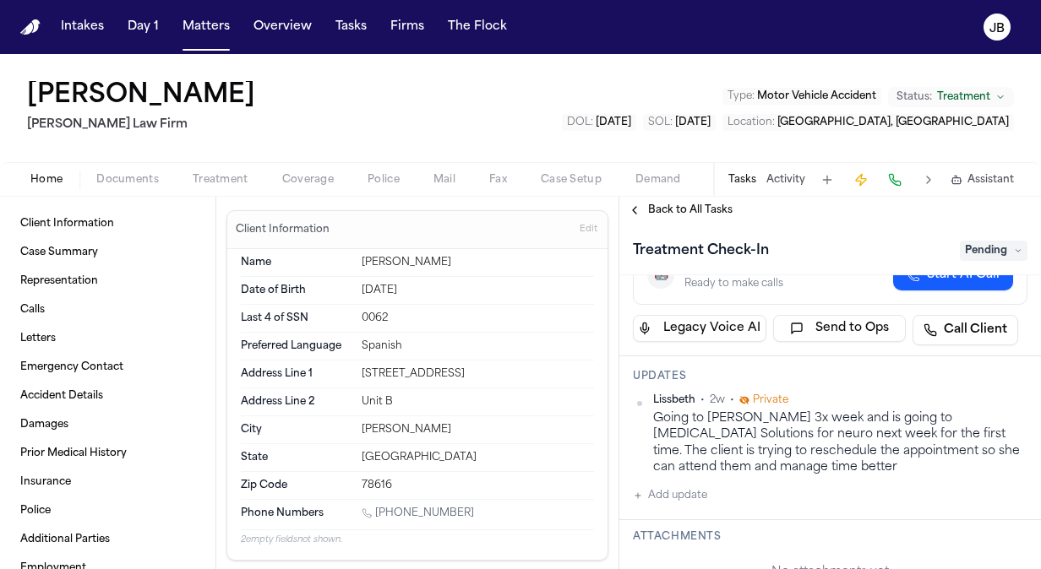
drag, startPoint x: 460, startPoint y: 512, endPoint x: 378, endPoint y: 506, distance: 82.2
click at [378, 507] on div "[PHONE_NUMBER]" at bounding box center [478, 515] width 232 height 16
copy link "[PHONE_NUMBER]"
click at [199, 27] on button "Matters" at bounding box center [206, 27] width 61 height 30
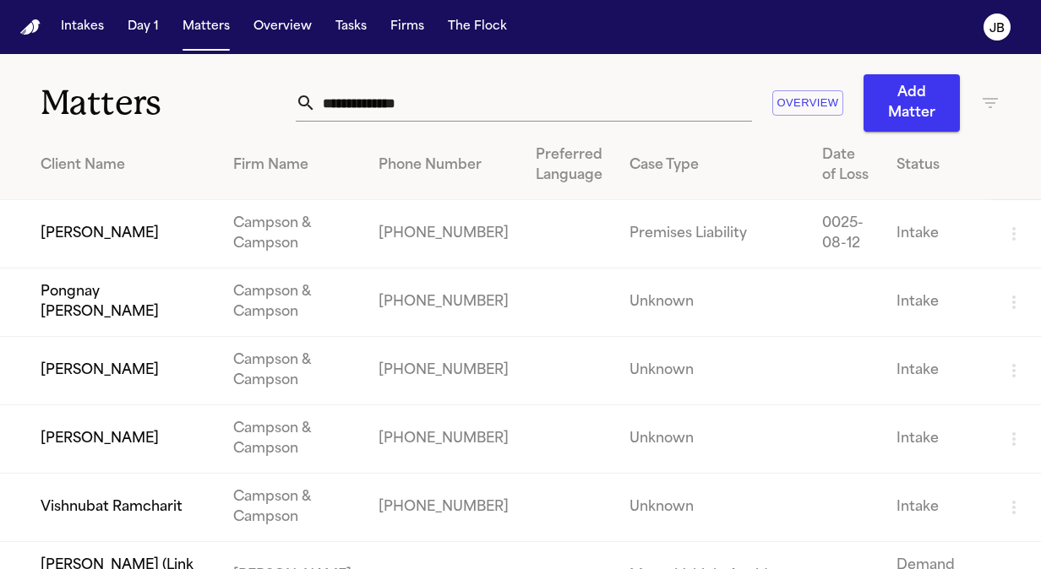
click at [357, 112] on input "text" at bounding box center [534, 102] width 436 height 37
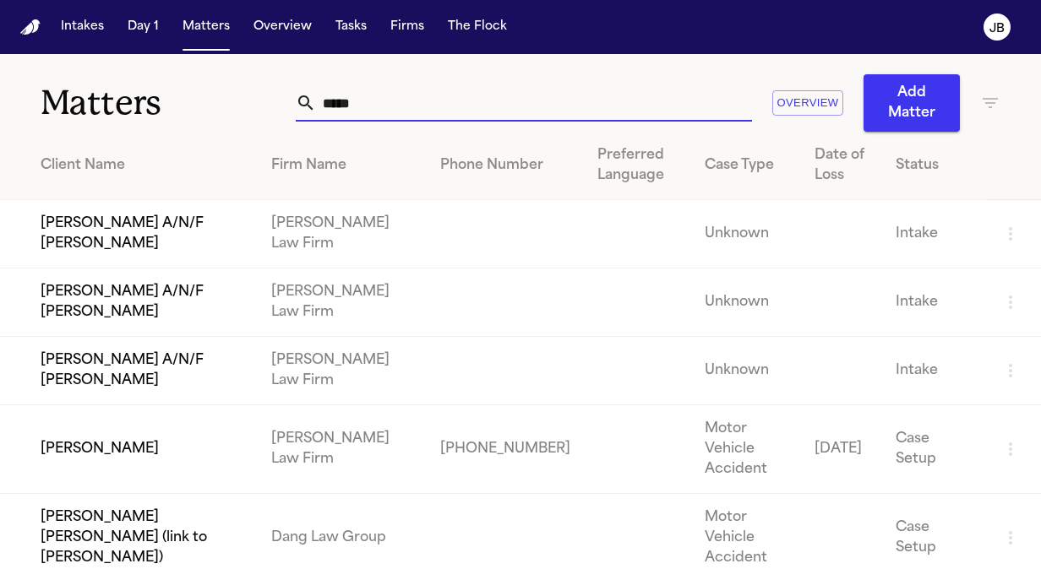
type input "*****"
click at [127, 442] on td "[PERSON_NAME]" at bounding box center [129, 450] width 258 height 89
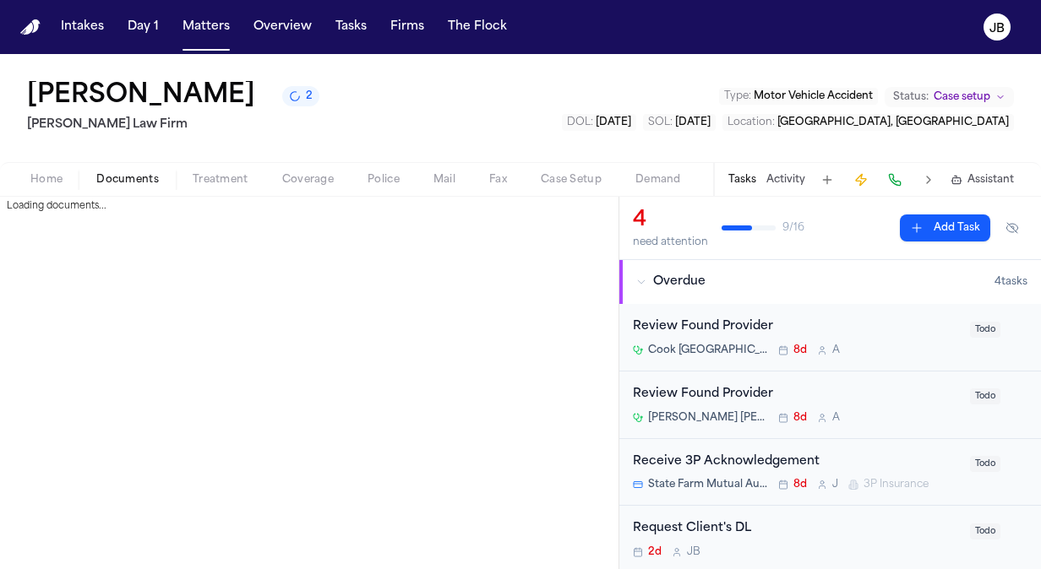
click at [107, 170] on button "Documents" at bounding box center [127, 180] width 96 height 20
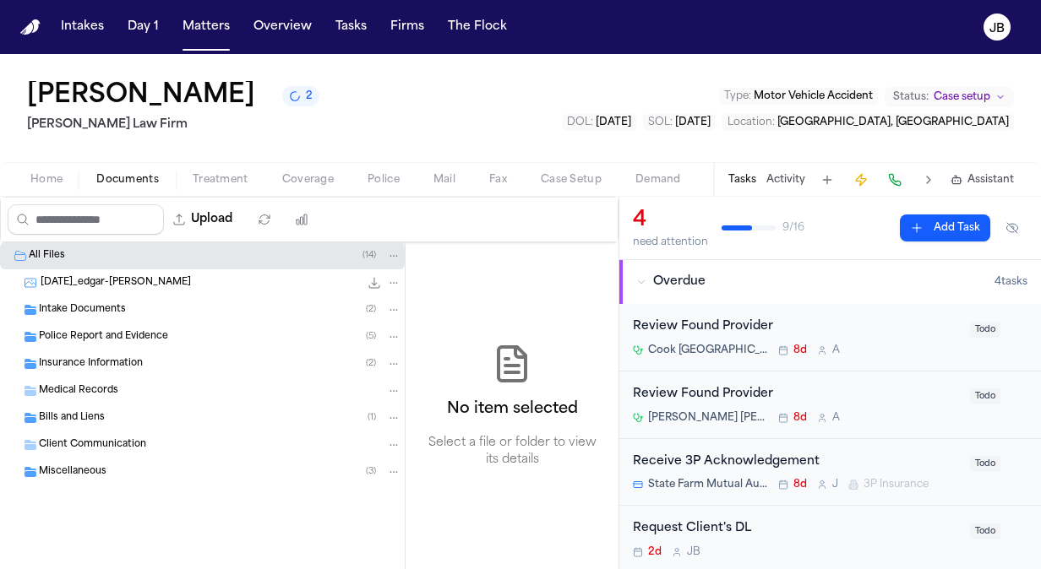
click at [93, 313] on span "Intake Documents" at bounding box center [82, 310] width 87 height 14
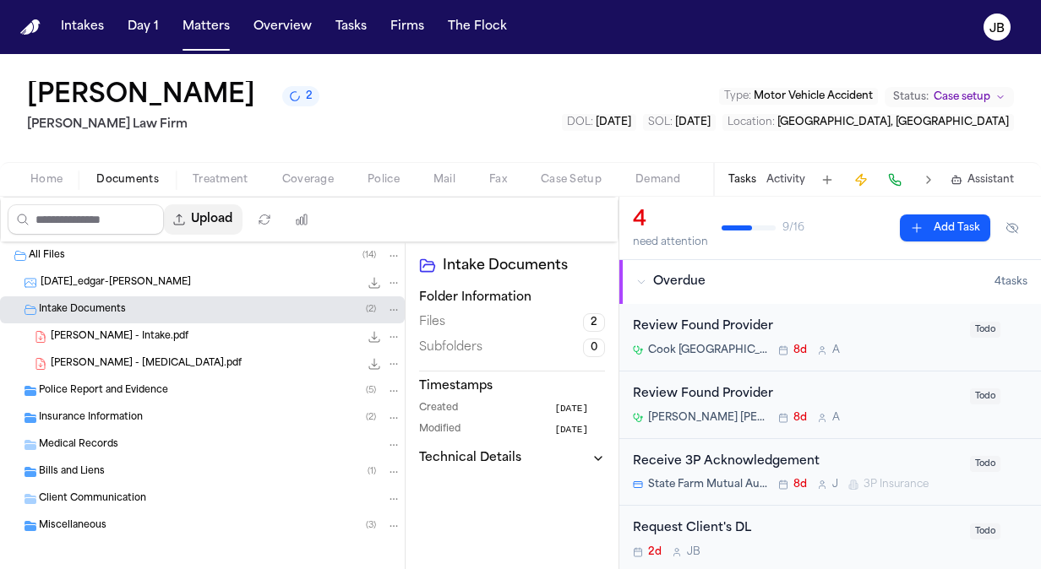
click at [220, 220] on button "Upload" at bounding box center [203, 219] width 79 height 30
select select "**********"
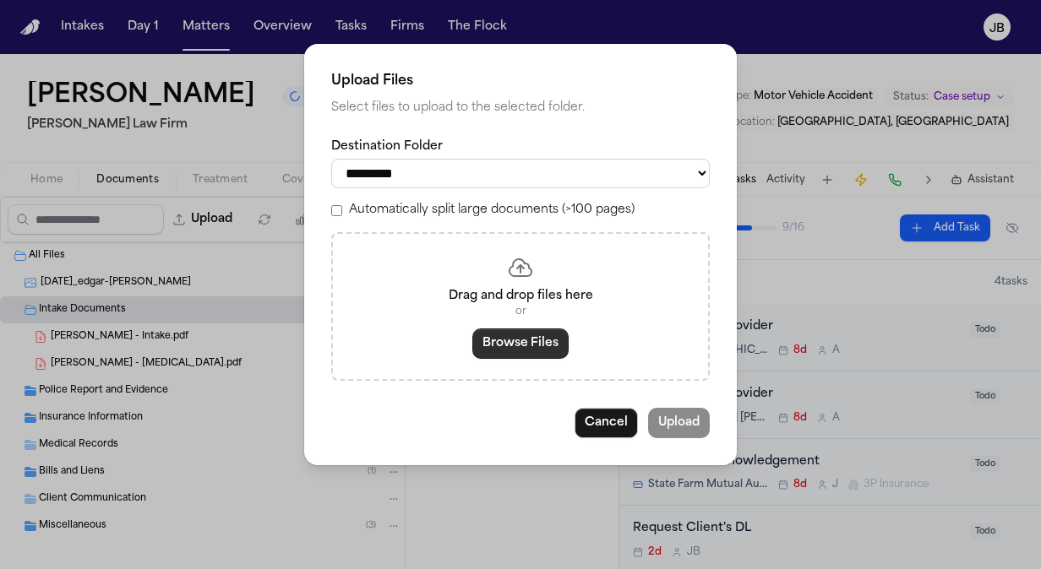
click at [534, 341] on button "Browse Files" at bounding box center [520, 344] width 96 height 30
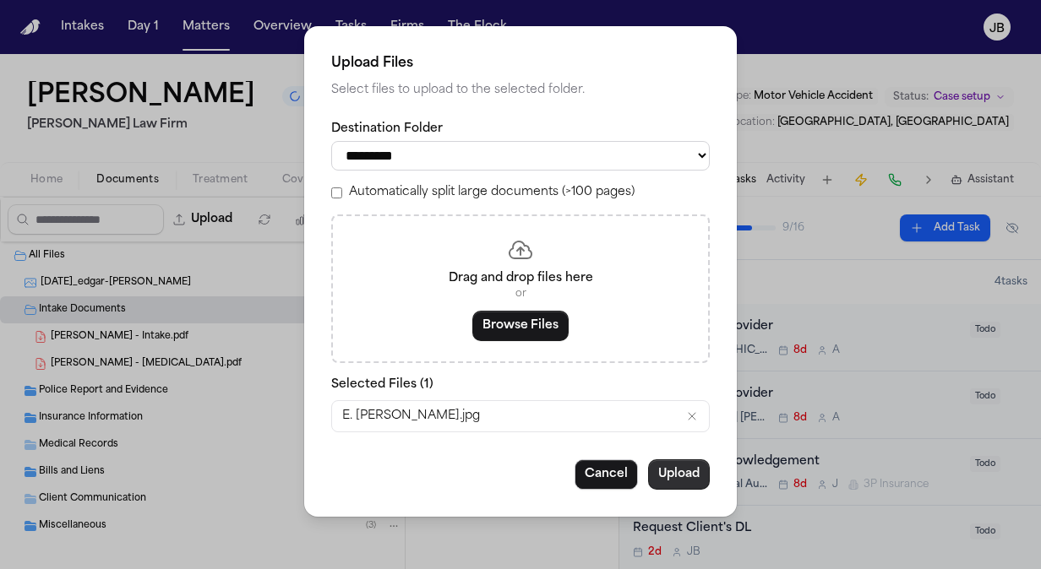
click at [691, 477] on button "Upload" at bounding box center [679, 475] width 62 height 30
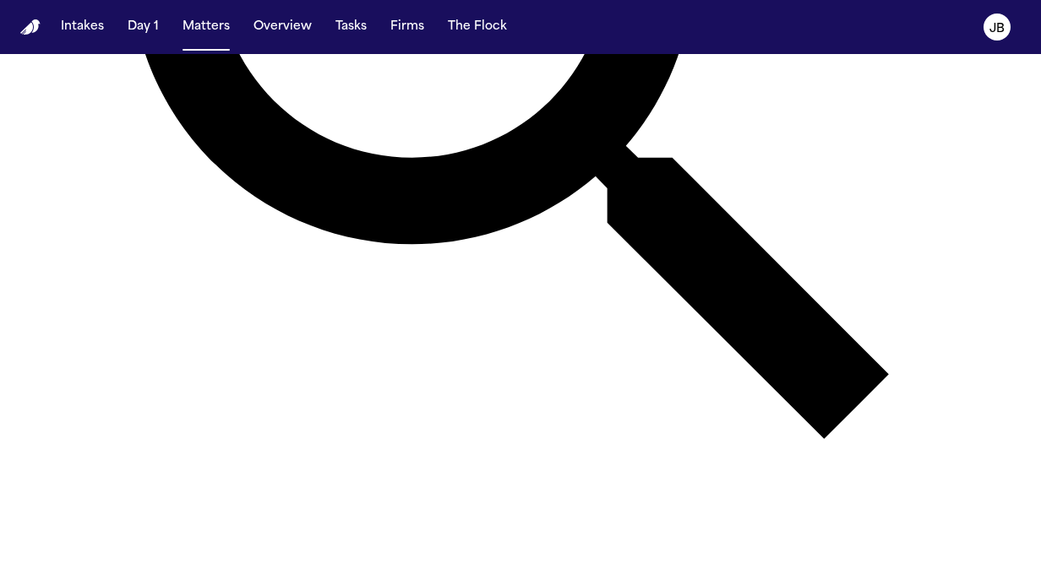
scroll to position [531, 0]
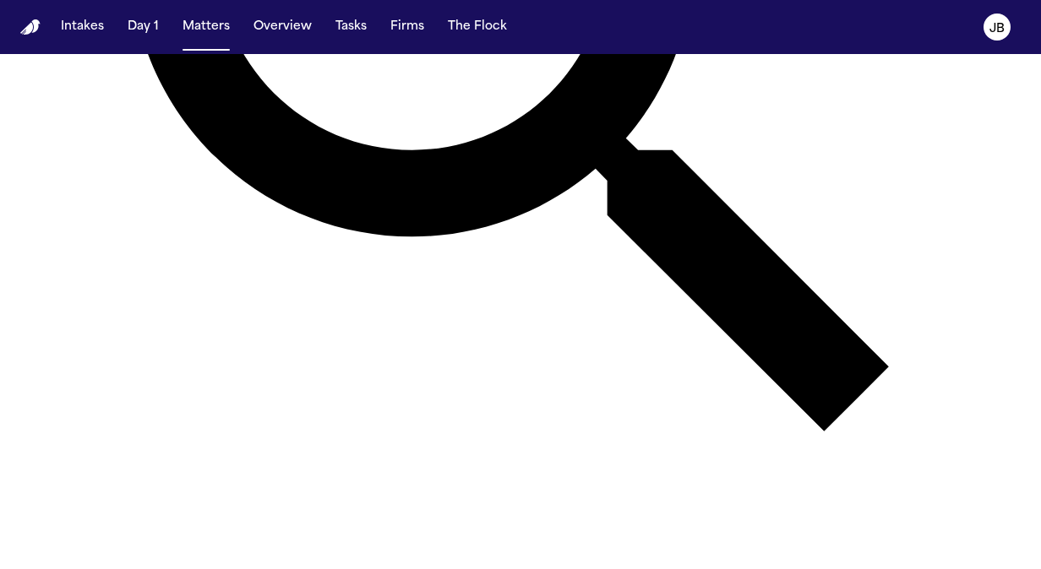
type input "*****"
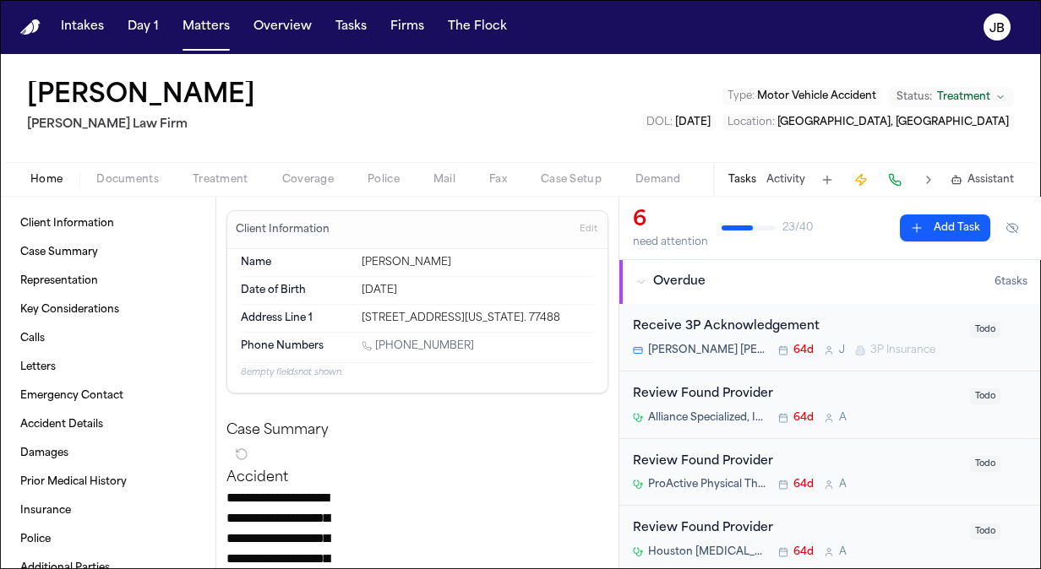
click at [782, 174] on button "Activity" at bounding box center [785, 180] width 39 height 14
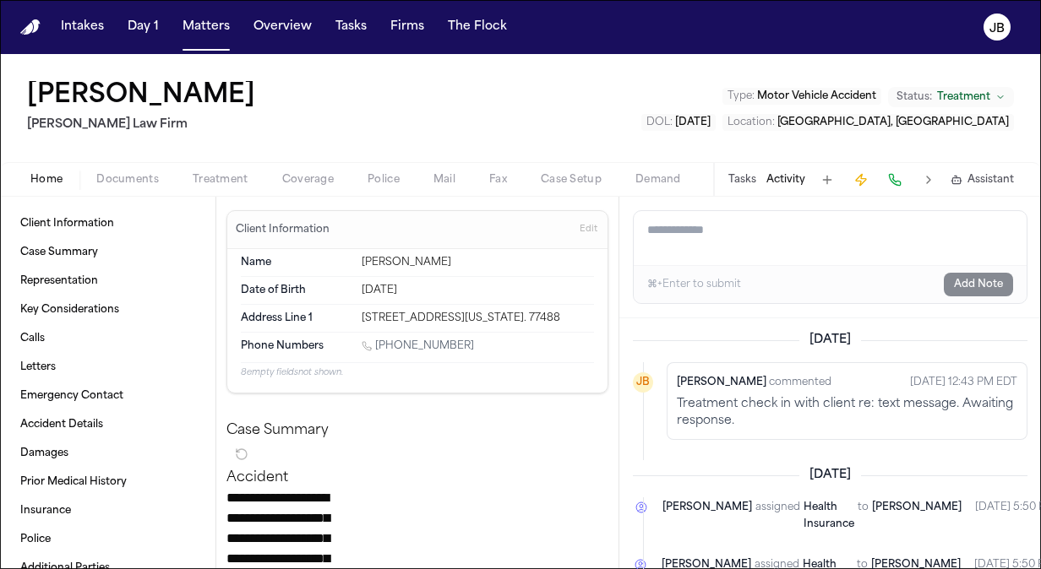
click at [756, 252] on textarea "Add a note to this matter" at bounding box center [830, 238] width 393 height 54
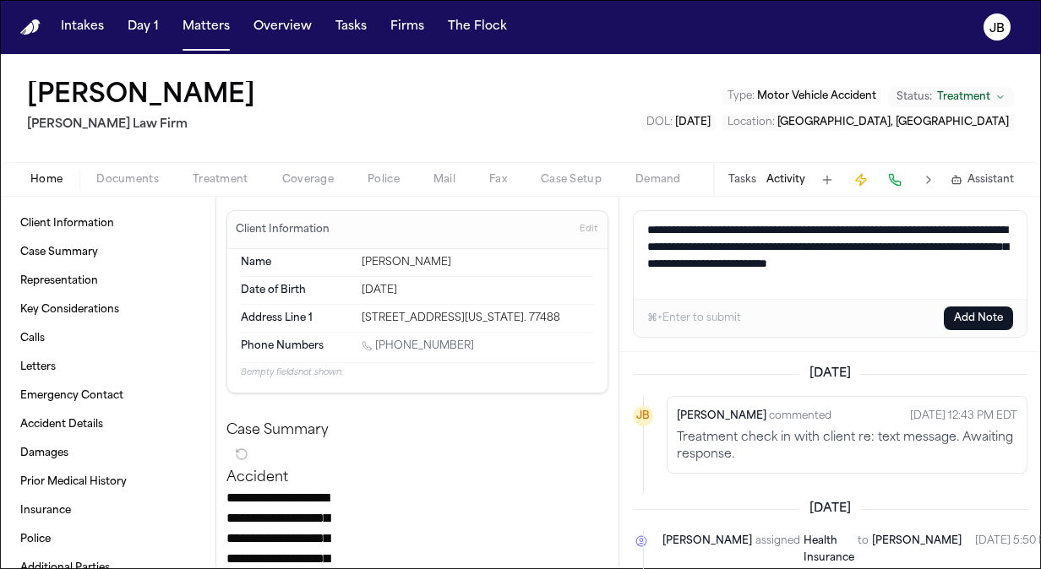
type textarea "**********"
click at [978, 322] on button "Add Note" at bounding box center [978, 319] width 69 height 24
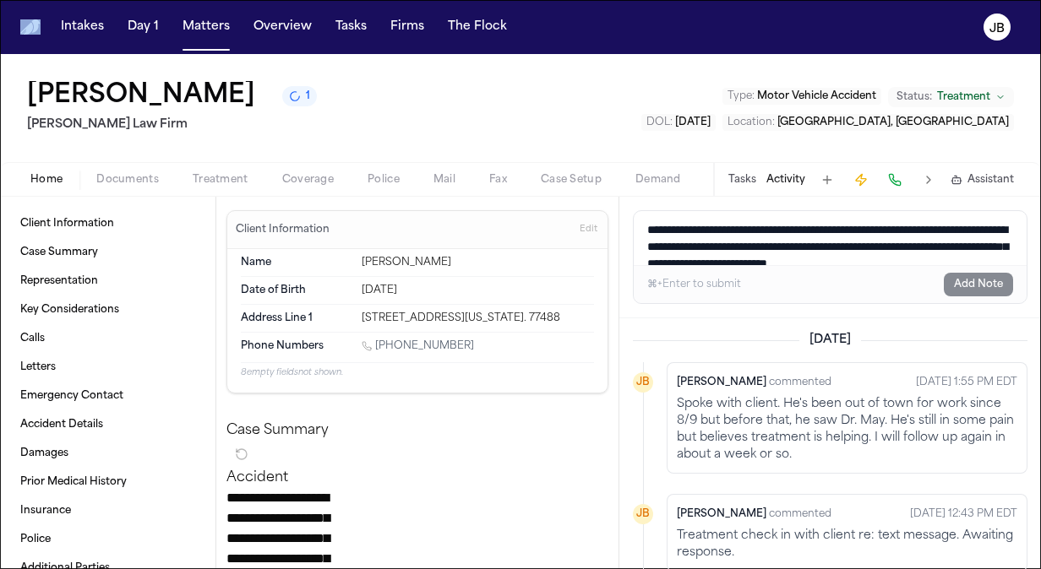
click at [0, 35] on html "**********" at bounding box center [520, 284] width 1041 height 569
click at [188, 15] on button "Matters" at bounding box center [206, 27] width 61 height 30
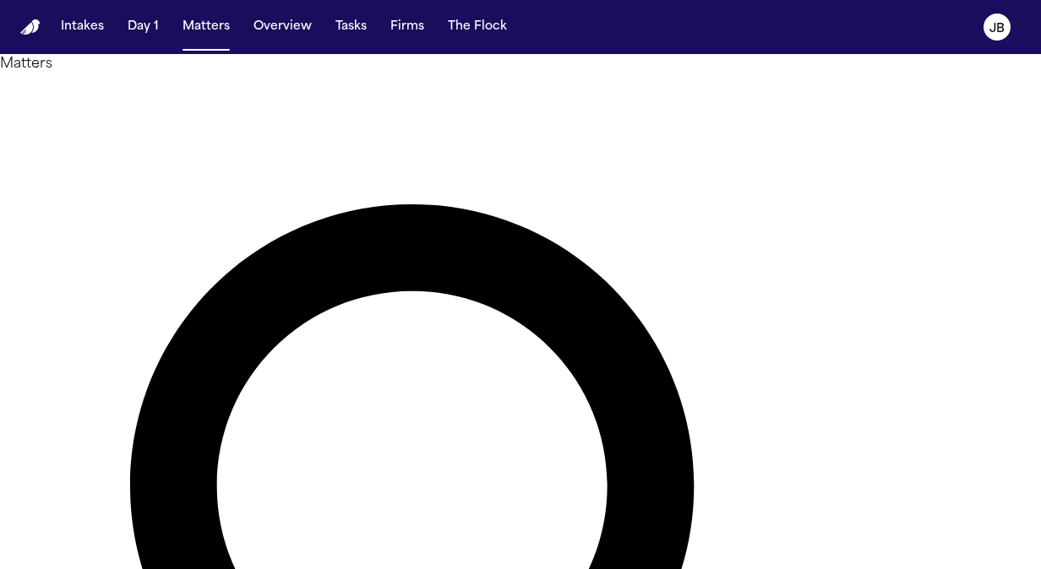
drag, startPoint x: 380, startPoint y: 105, endPoint x: 100, endPoint y: 105, distance: 280.5
type input "**********"
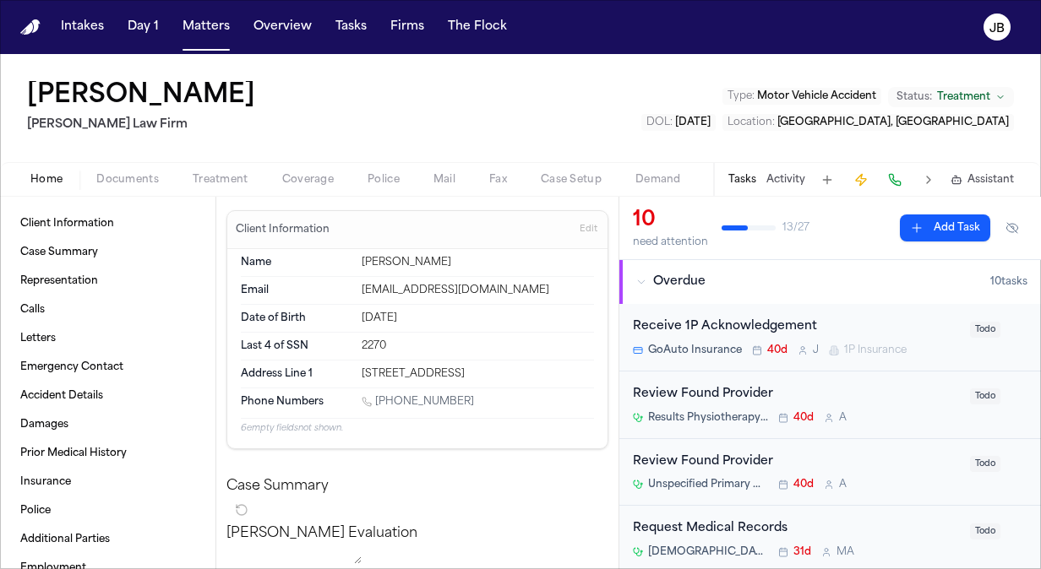
click at [216, 173] on span "Treatment" at bounding box center [221, 180] width 56 height 14
